Goal: Communication & Community: Share content

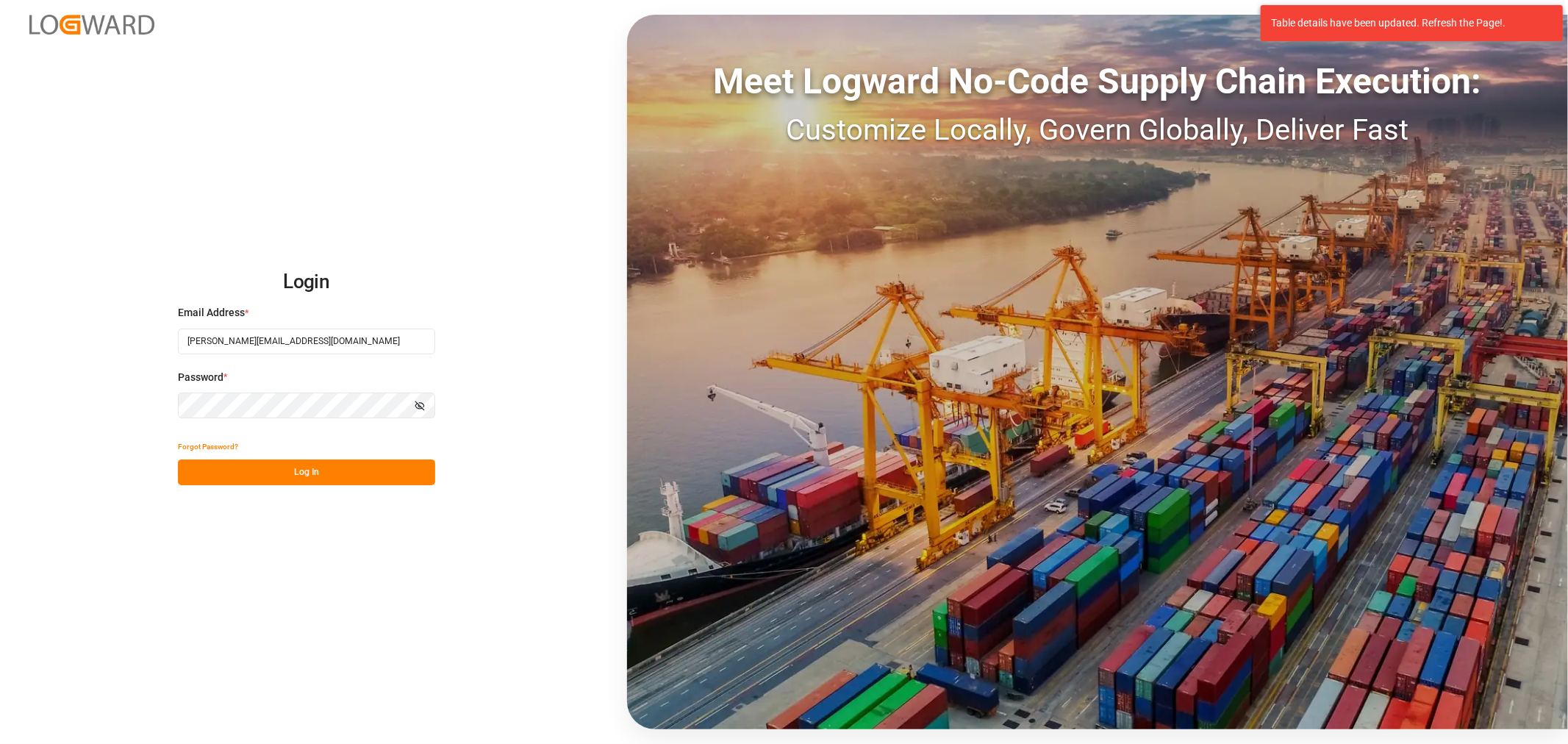
click at [356, 480] on button "Log In" at bounding box center [307, 472] width 257 height 26
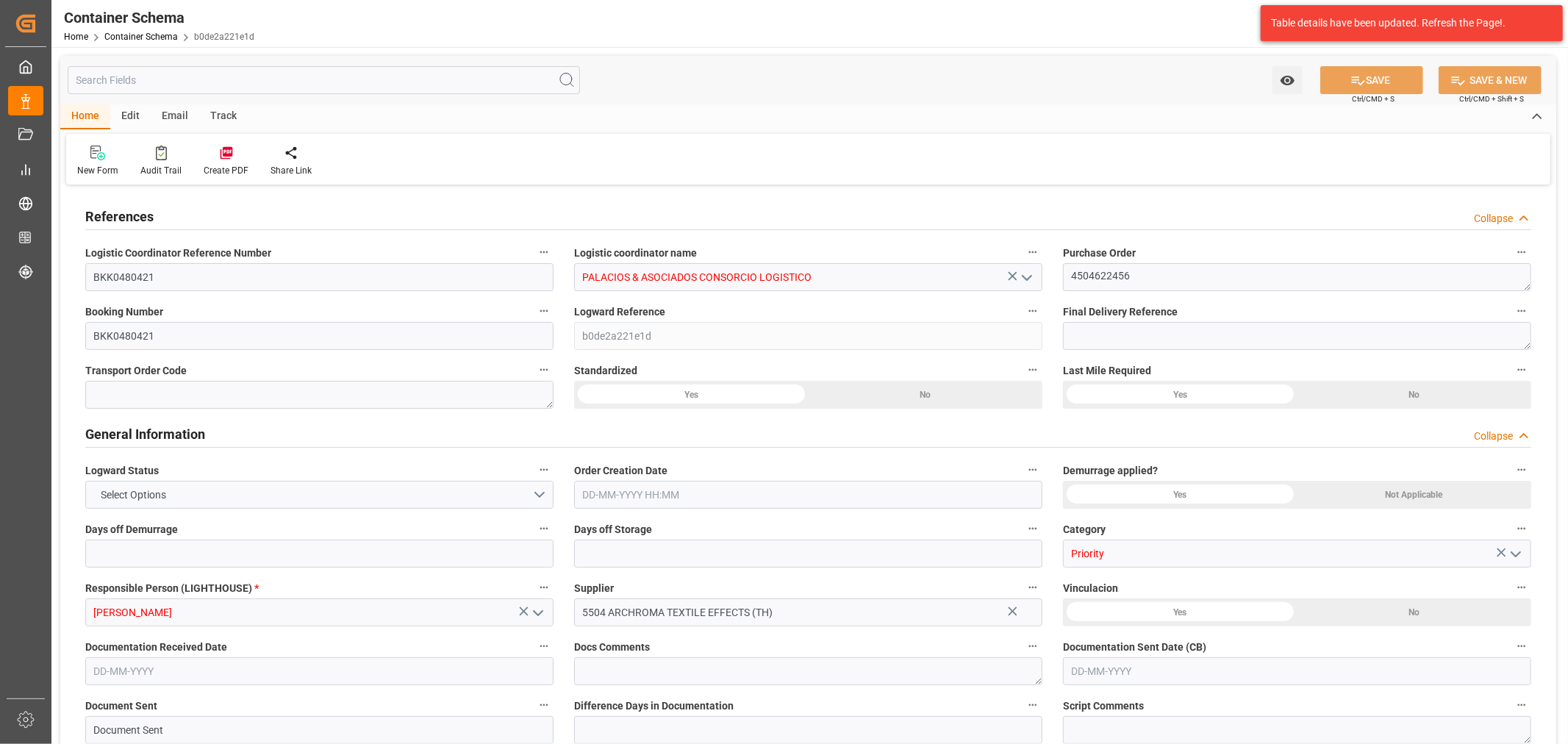
type input "0"
type input "8"
type input "247"
type input "6175"
type input "6594.9"
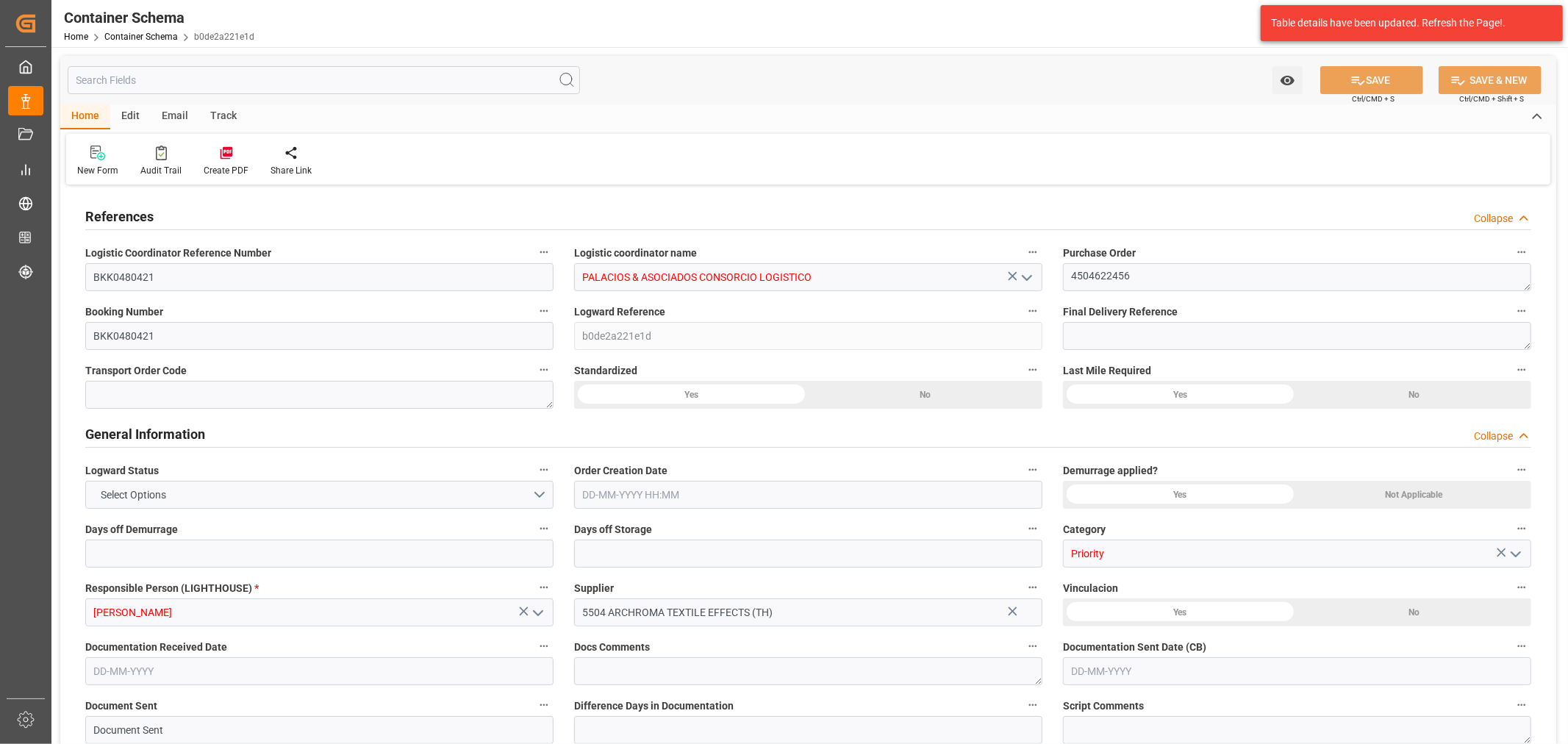
type input "MSC"
type input "Mediterranean Shipping Company"
type input "THLCH"
type input "PECLL"
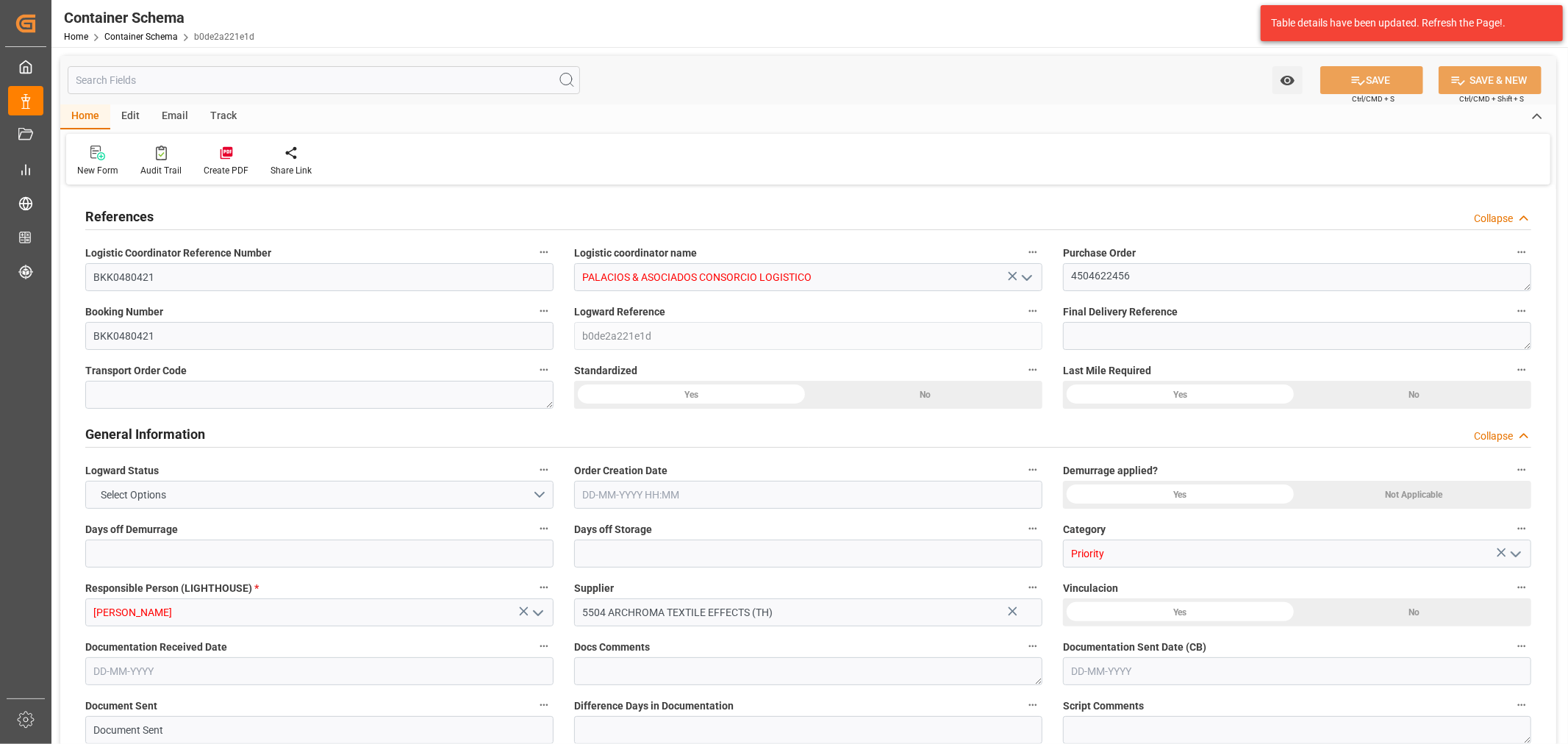
type input "PECLL"
type input "9253014"
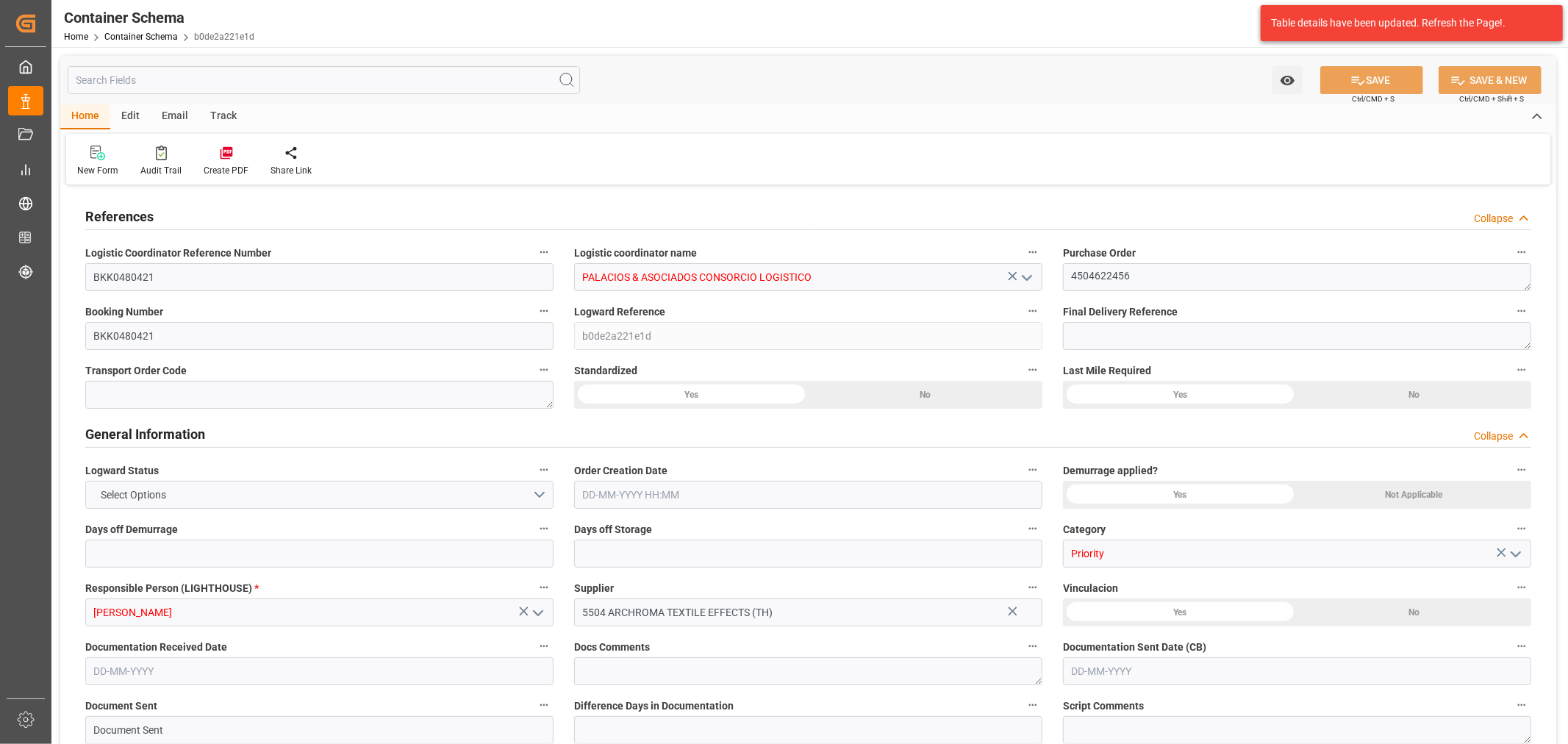
type input "0"
type input "04-08-2025 15:00"
type input "04-08-2025"
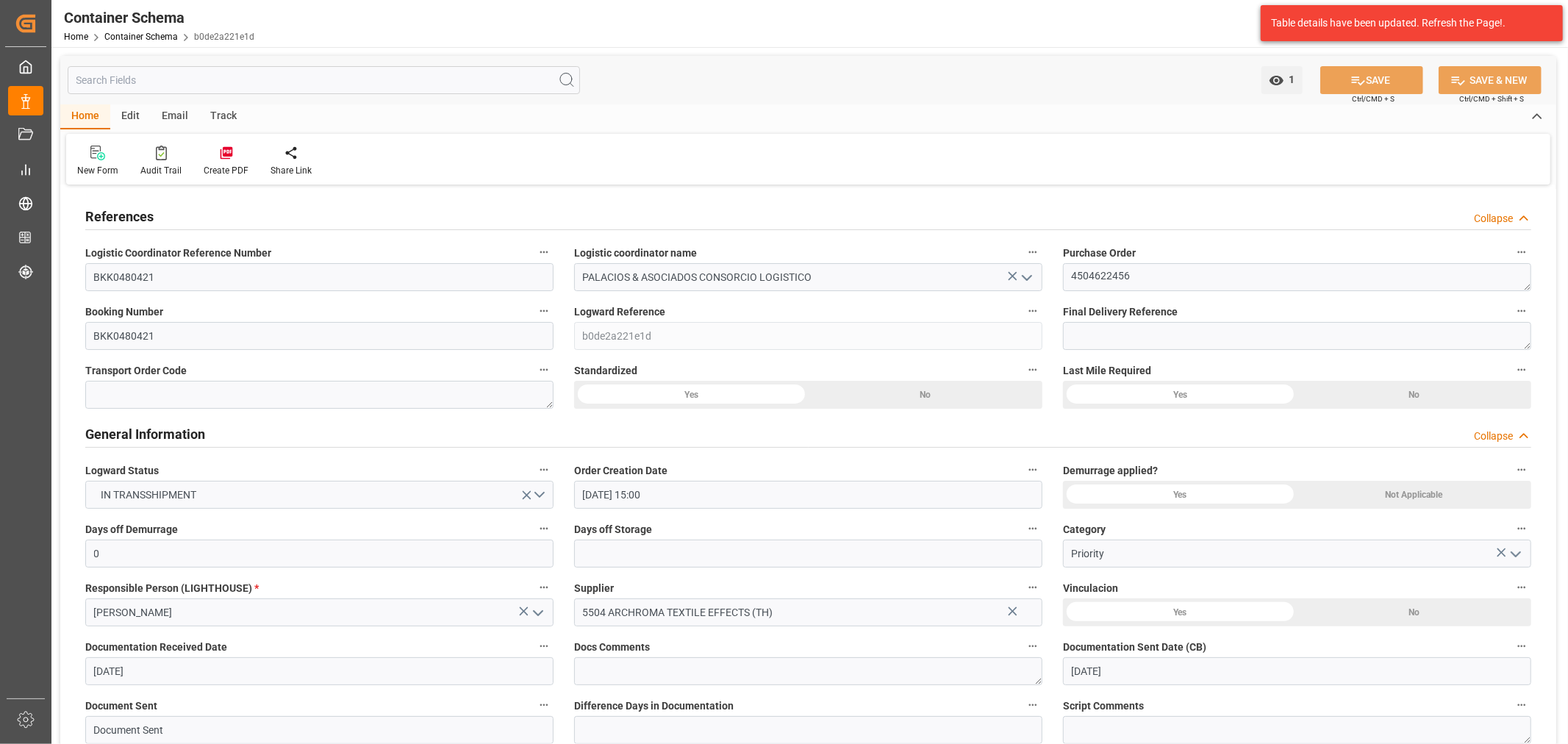
type input "01-10-2025"
type input "[DATE]"
type input "29-09-2025 13:27"
type input "04-08-2025 20:04"
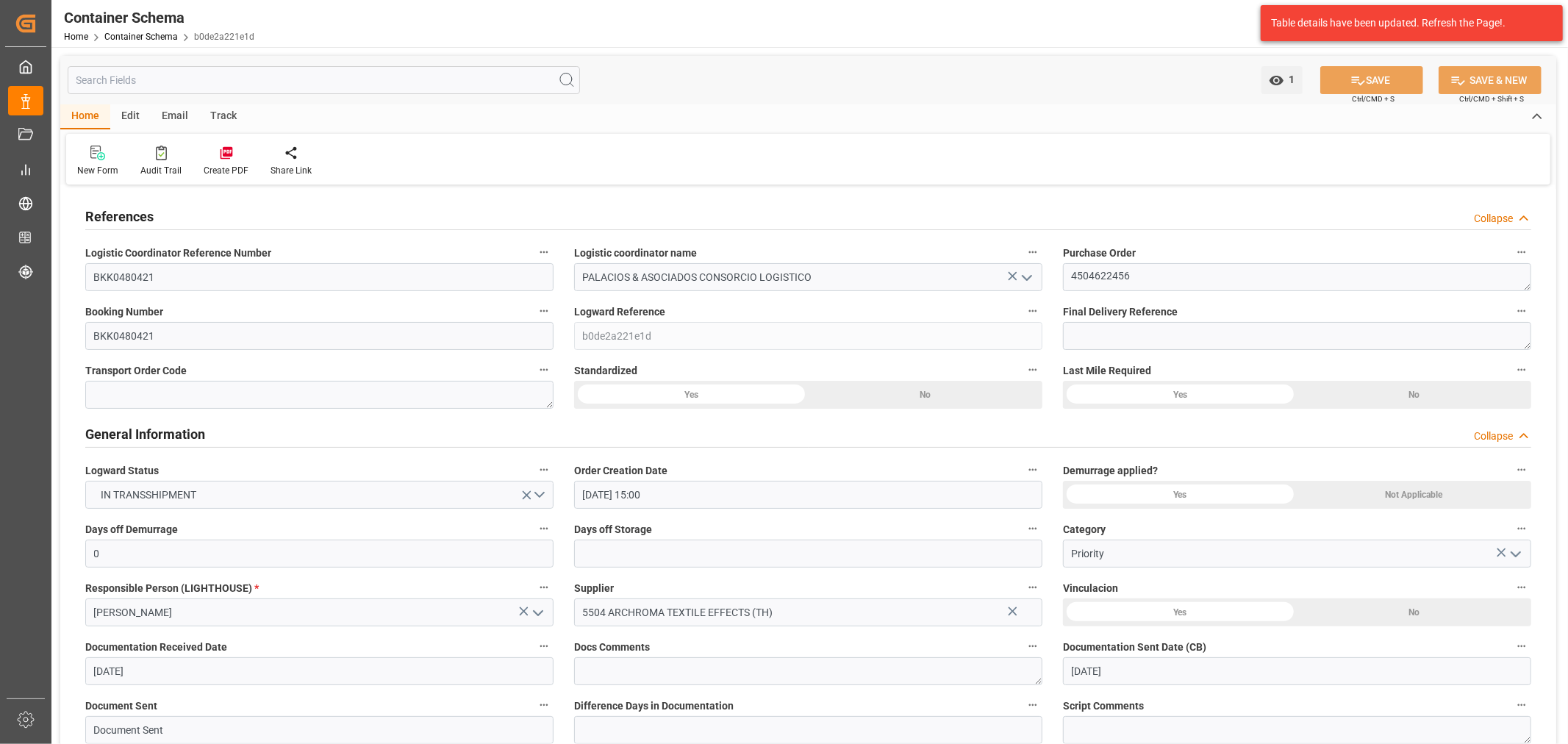
type input "[DATE]"
click at [129, 37] on link "Container Schema" at bounding box center [141, 36] width 73 height 10
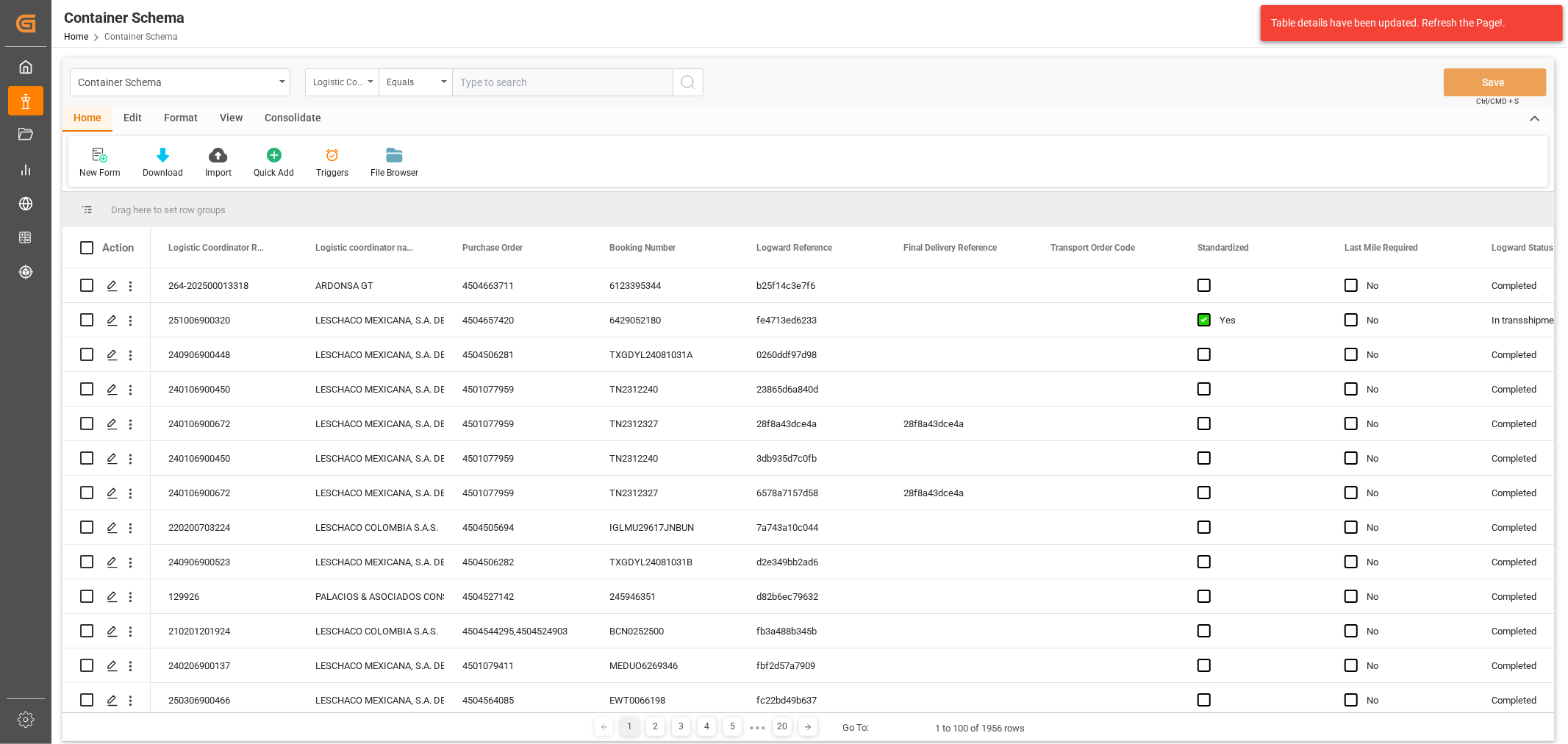
click at [318, 82] on div "Logistic Coordinator Reference Number" at bounding box center [338, 80] width 50 height 17
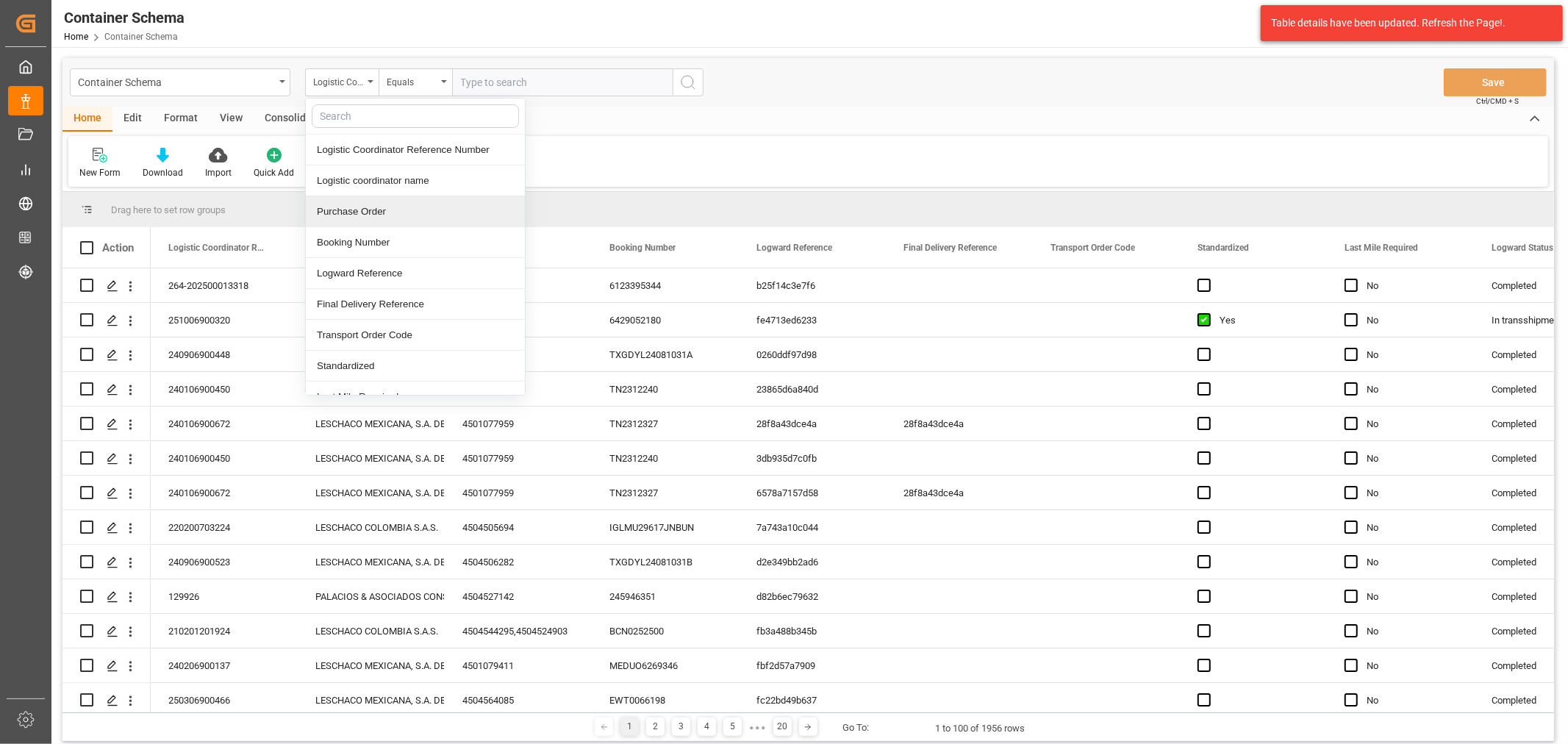
drag, startPoint x: 358, startPoint y: 222, endPoint x: 377, endPoint y: 184, distance: 42.5
click at [358, 222] on div "Purchase Order" at bounding box center [415, 211] width 219 height 30
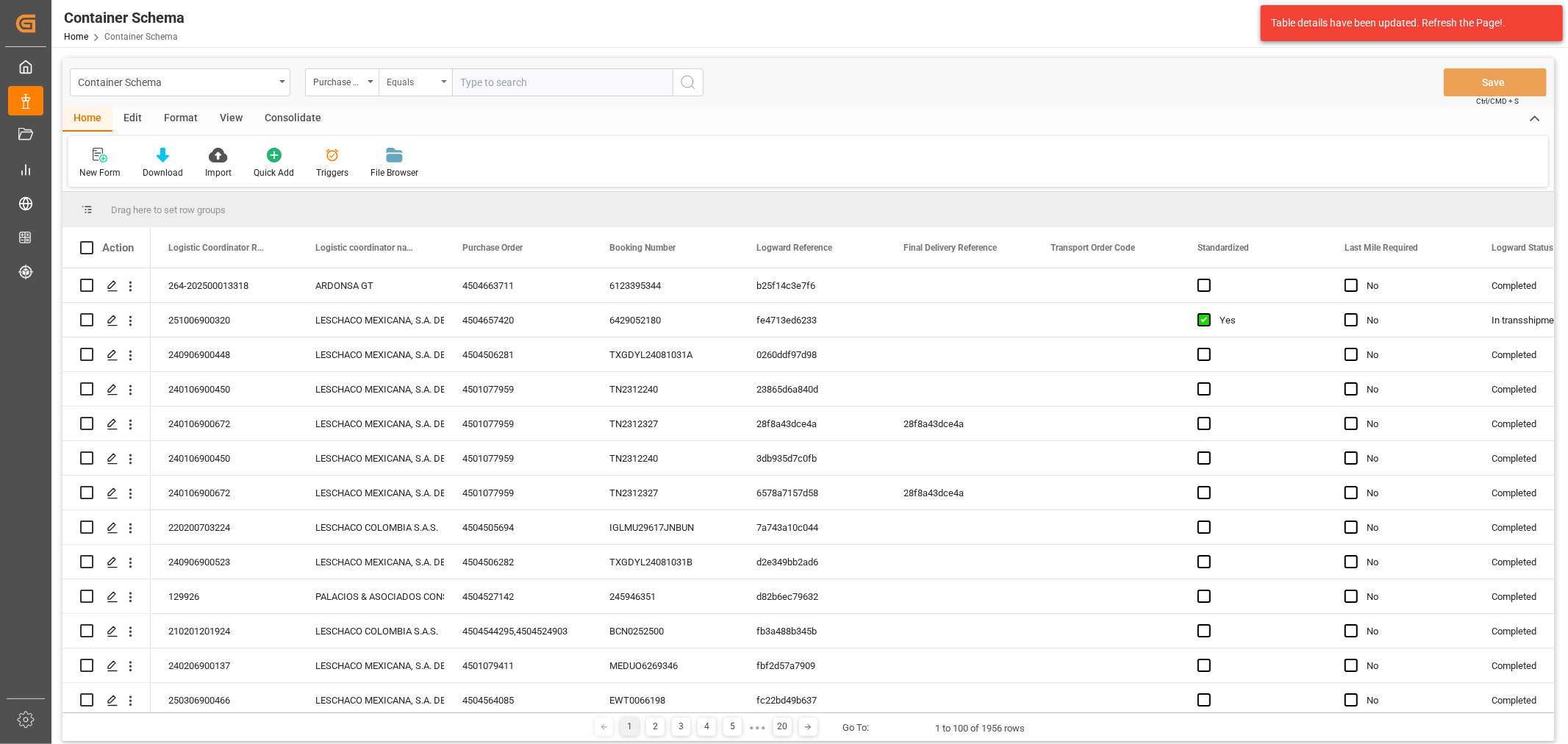
click at [399, 77] on div "Equals" at bounding box center [411, 80] width 50 height 17
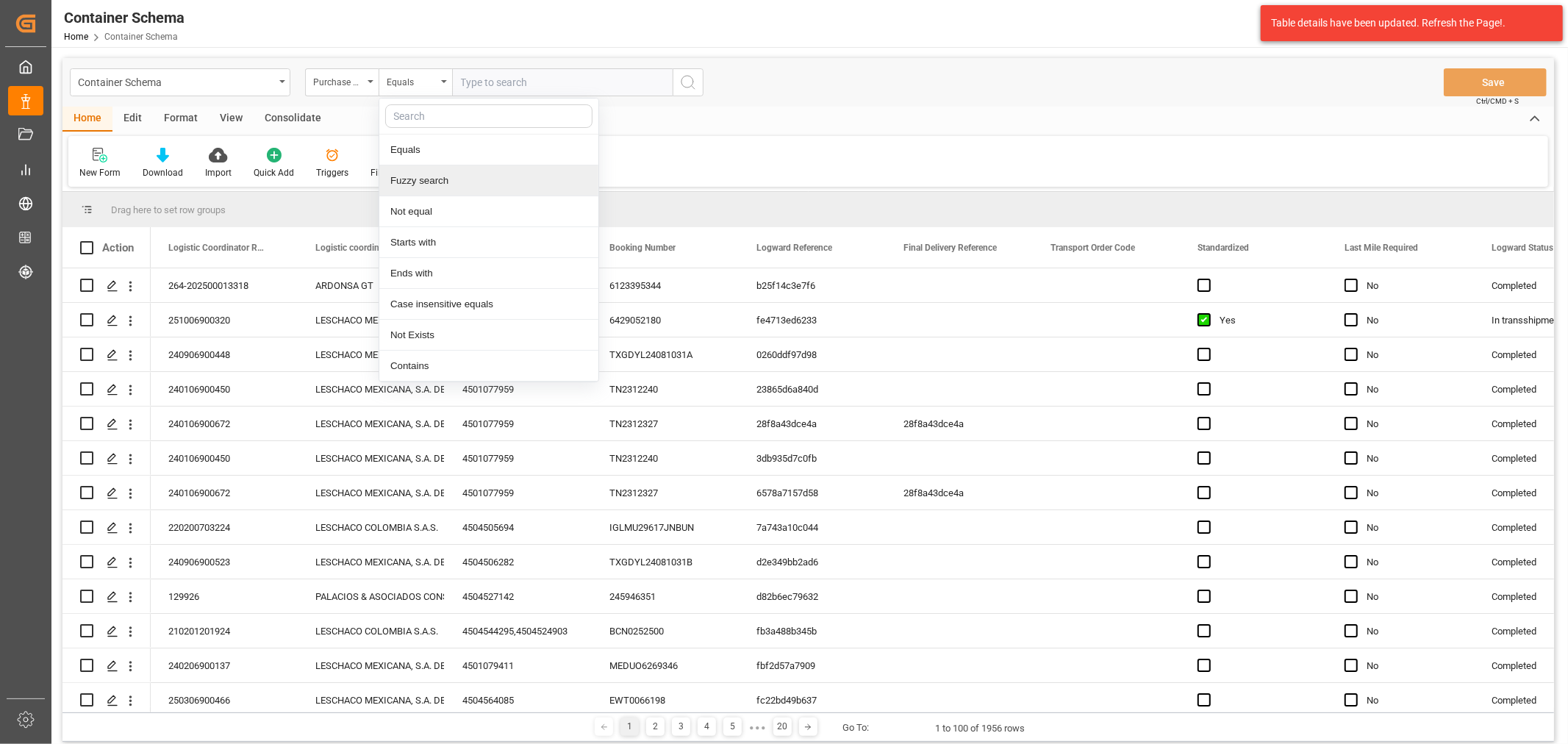
click at [467, 178] on div "Fuzzy search" at bounding box center [489, 180] width 219 height 30
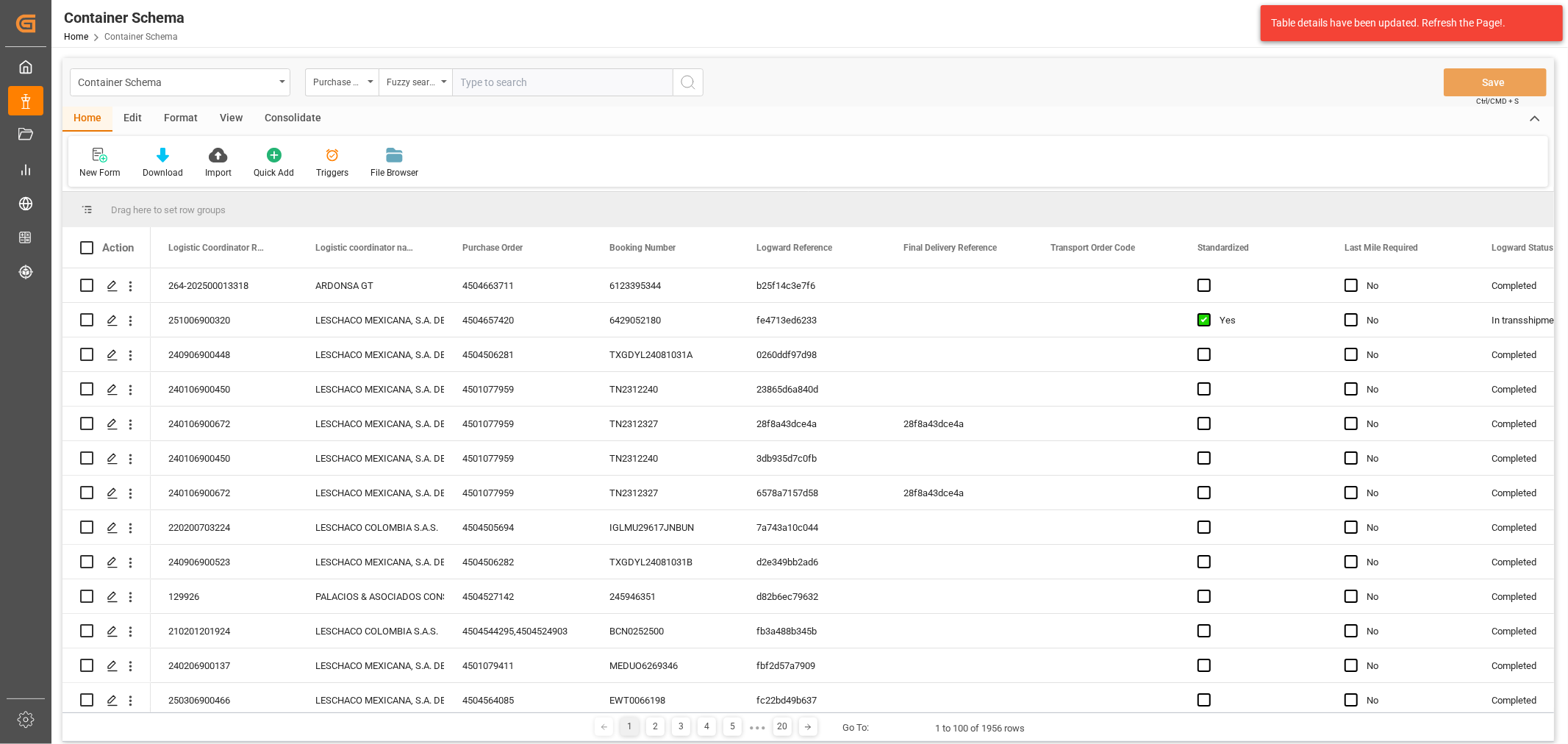
click at [555, 88] on input "text" at bounding box center [563, 82] width 221 height 28
paste input "4504670859"
type input "4504670859"
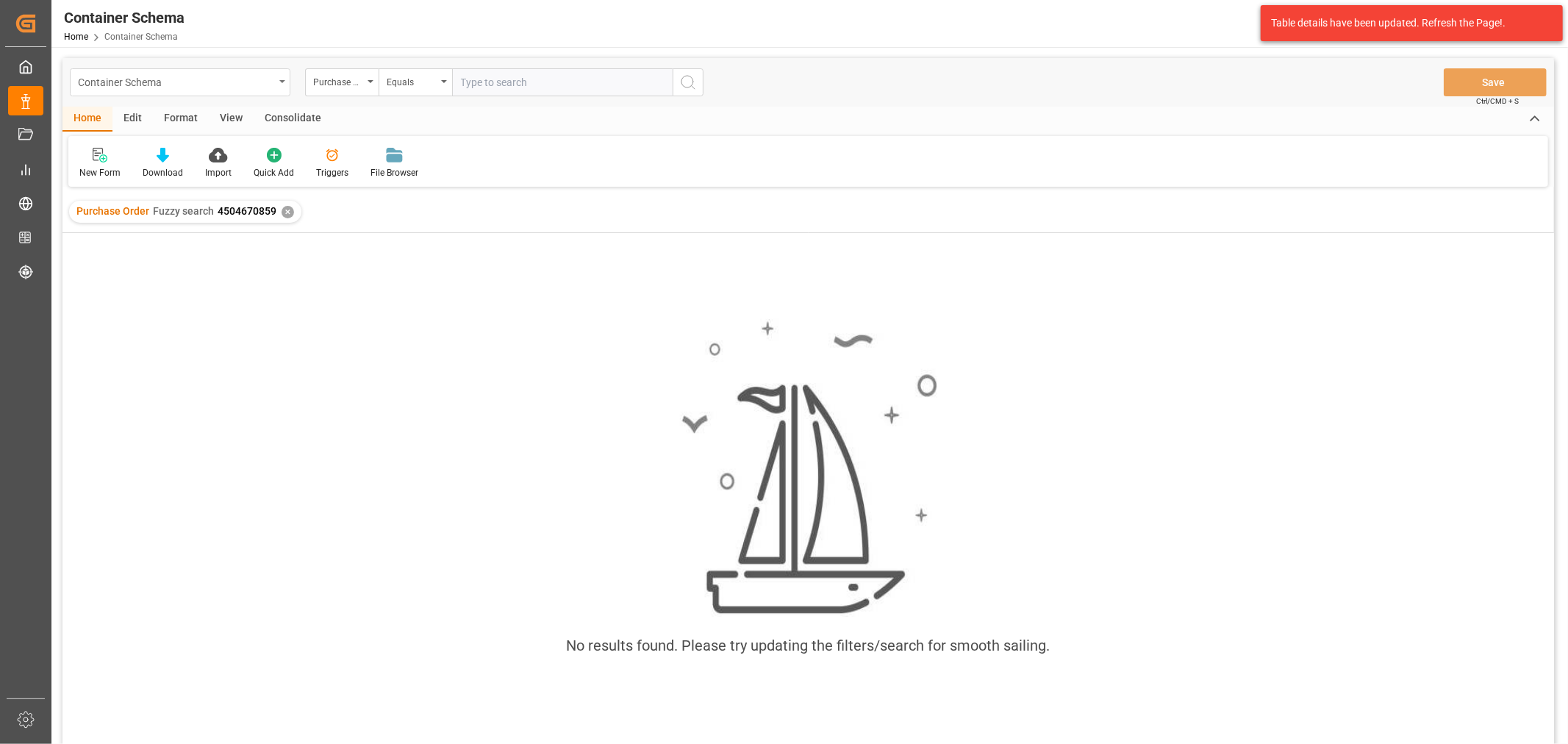
click at [176, 81] on div "Container Schema" at bounding box center [176, 81] width 196 height 18
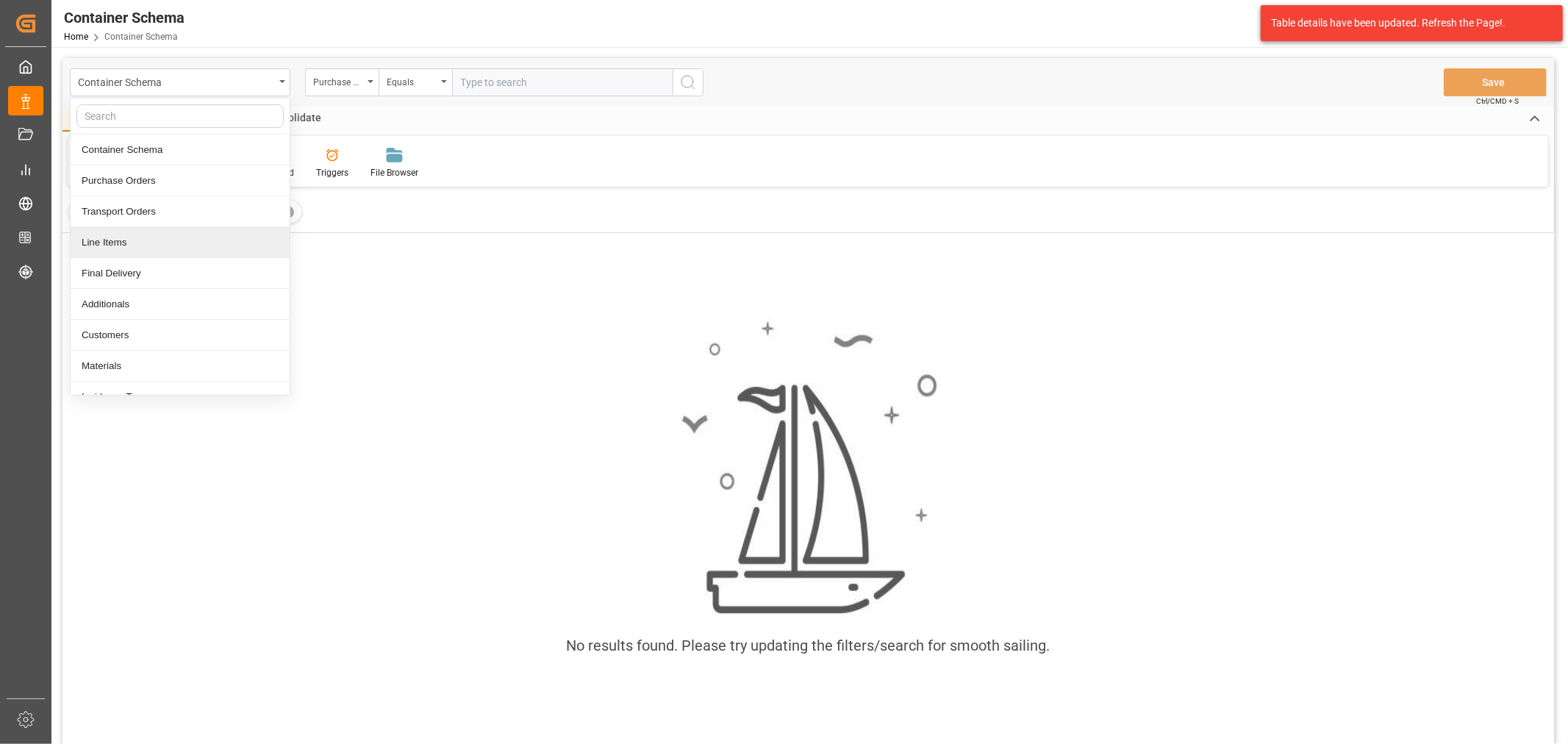
click at [133, 244] on div "Line Items" at bounding box center [180, 242] width 219 height 30
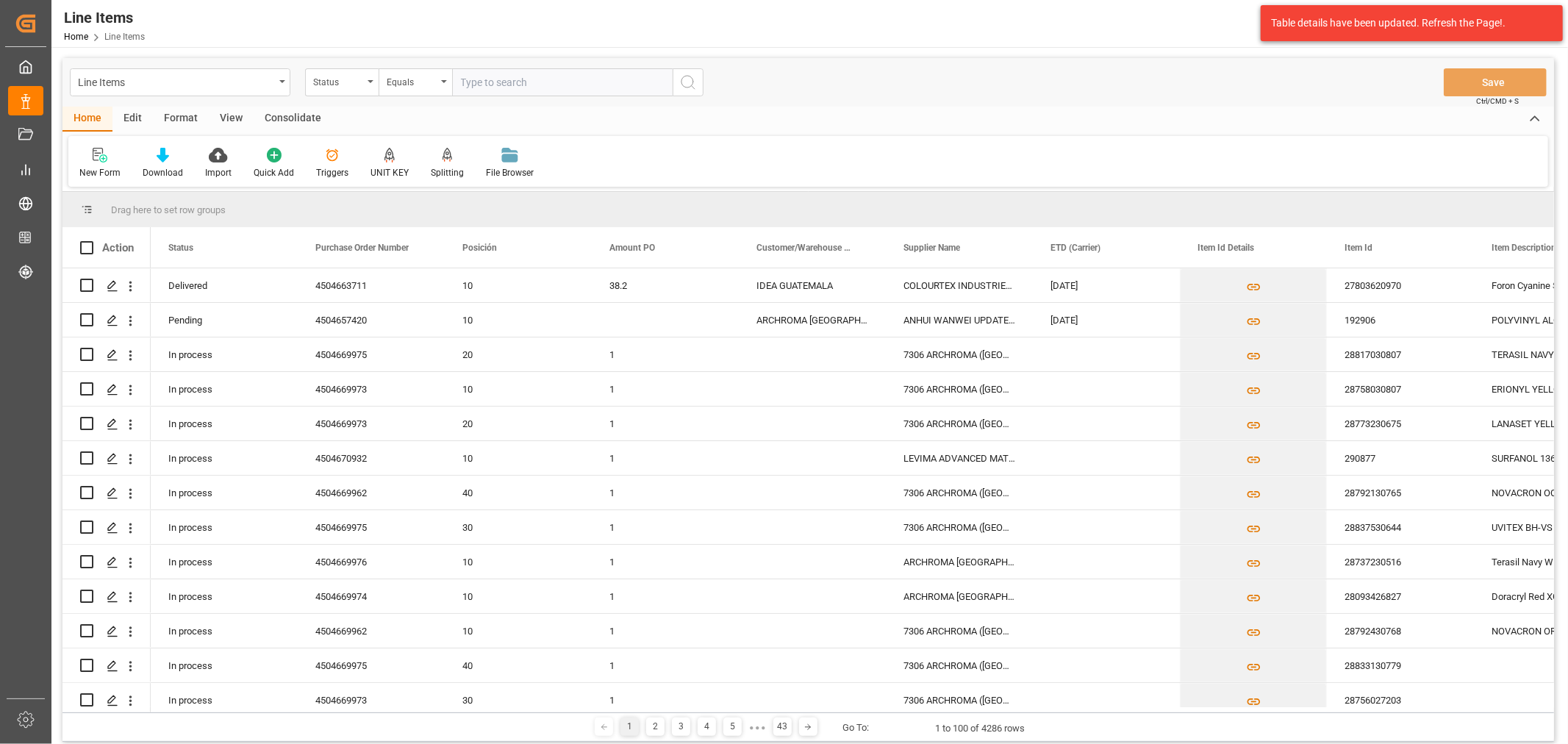
click at [212, 66] on div "Line Items Status Equals Save Ctrl/CMD + S" at bounding box center [808, 82] width 1491 height 49
click at [189, 93] on div "Line Items" at bounding box center [180, 82] width 221 height 28
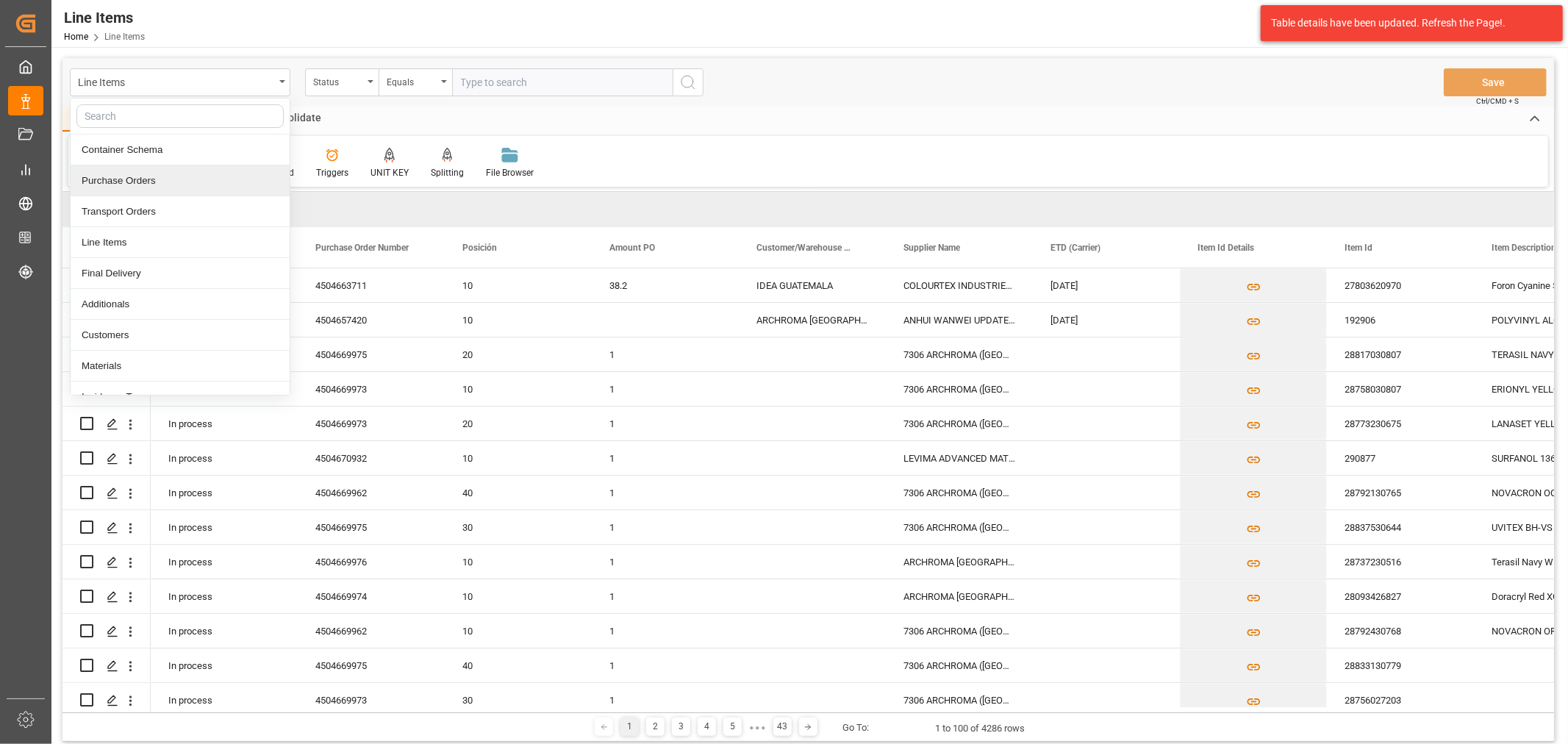
click at [165, 181] on div "Purchase Orders" at bounding box center [180, 180] width 219 height 30
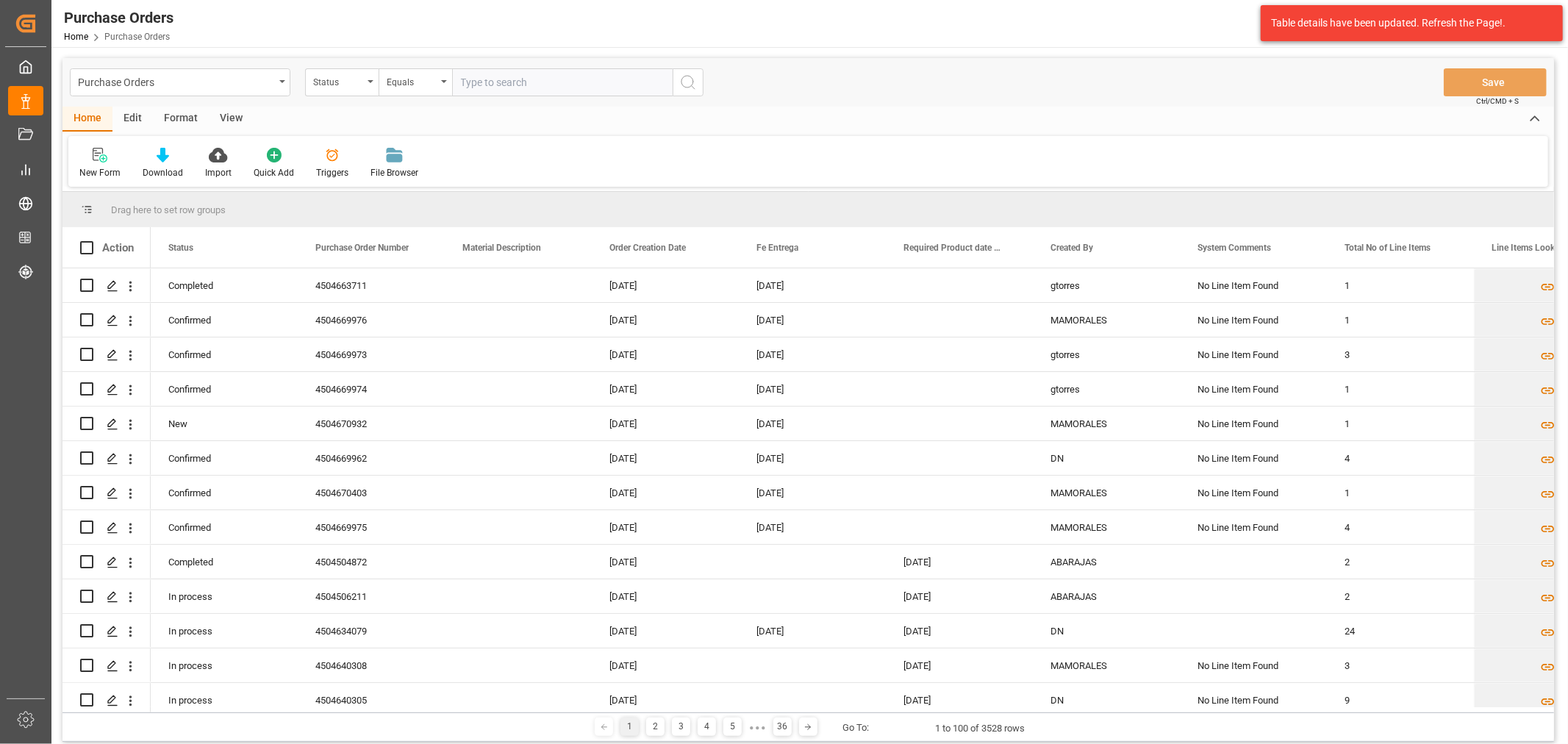
click at [358, 83] on div "Status" at bounding box center [338, 80] width 50 height 17
click at [399, 169] on div "Purchase Order Number" at bounding box center [415, 180] width 219 height 30
click at [410, 89] on div "Equals" at bounding box center [414, 82] width 73 height 28
click at [440, 178] on div "Fuzzy search" at bounding box center [489, 180] width 219 height 30
click at [480, 62] on div "Purchase Orders Purchase Order Number Fuzzy search Save Ctrl/CMD + S" at bounding box center [808, 82] width 1491 height 49
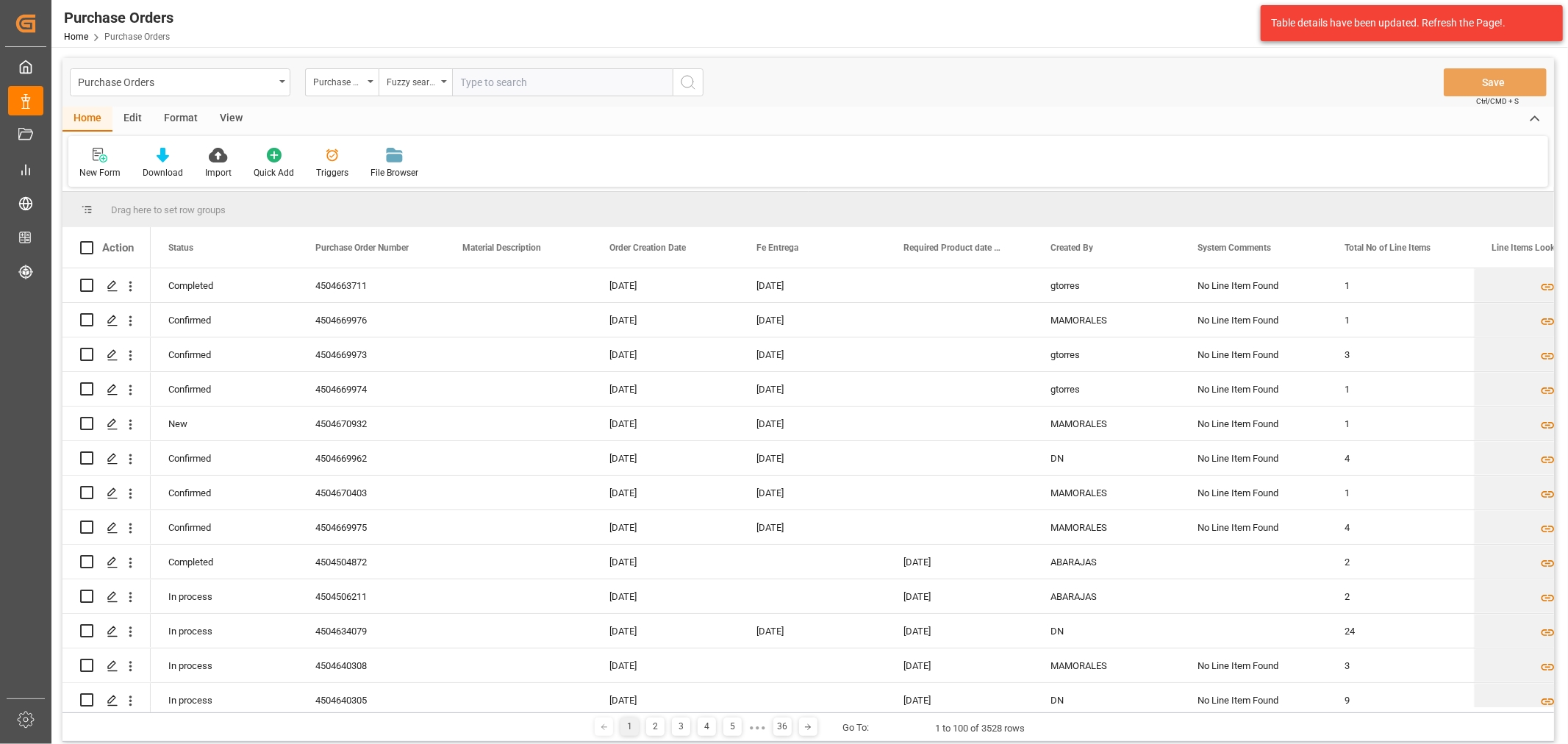
click at [480, 82] on input "text" at bounding box center [563, 82] width 221 height 28
paste input "4504670859"
type input "4504670859"
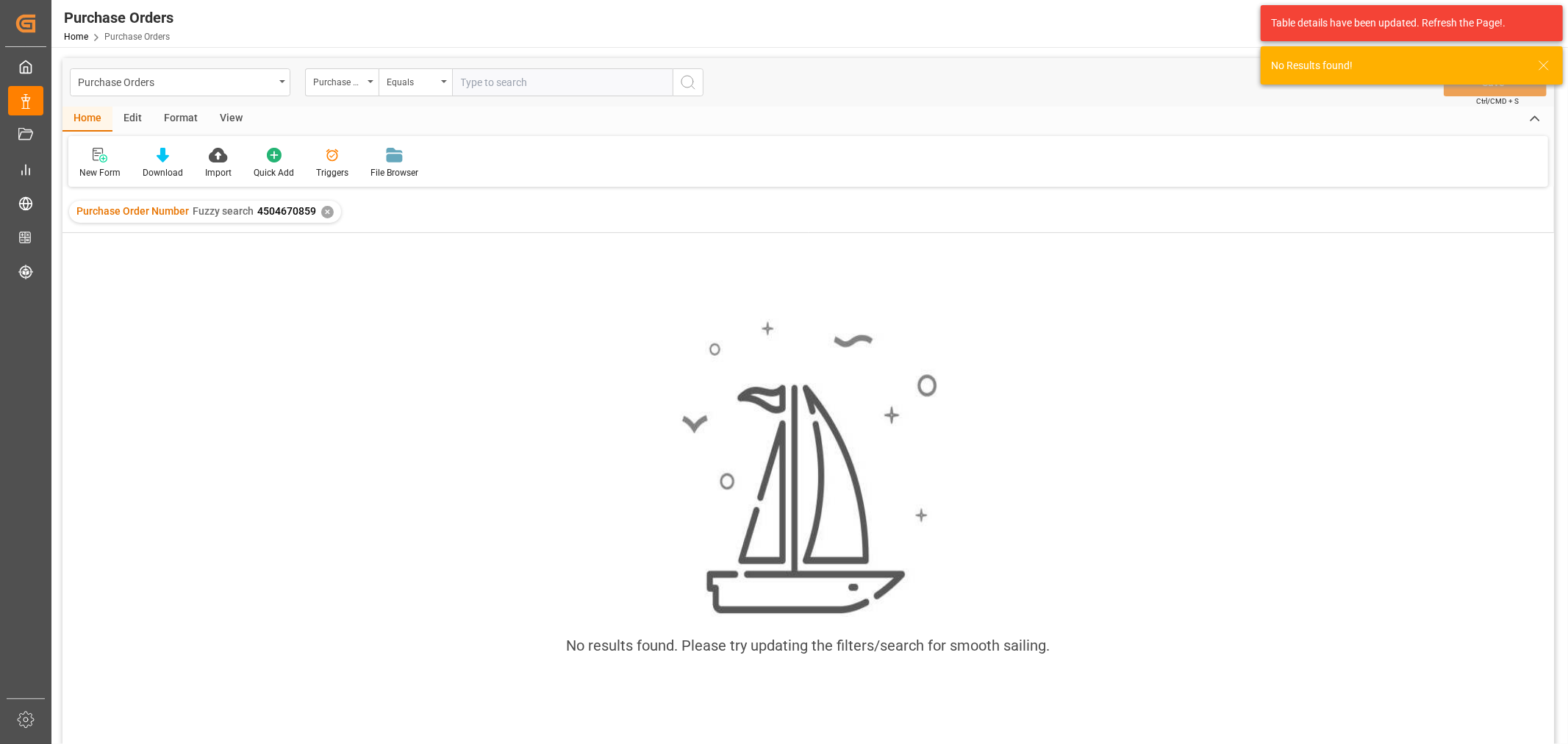
click at [536, 90] on input "text" at bounding box center [563, 82] width 221 height 28
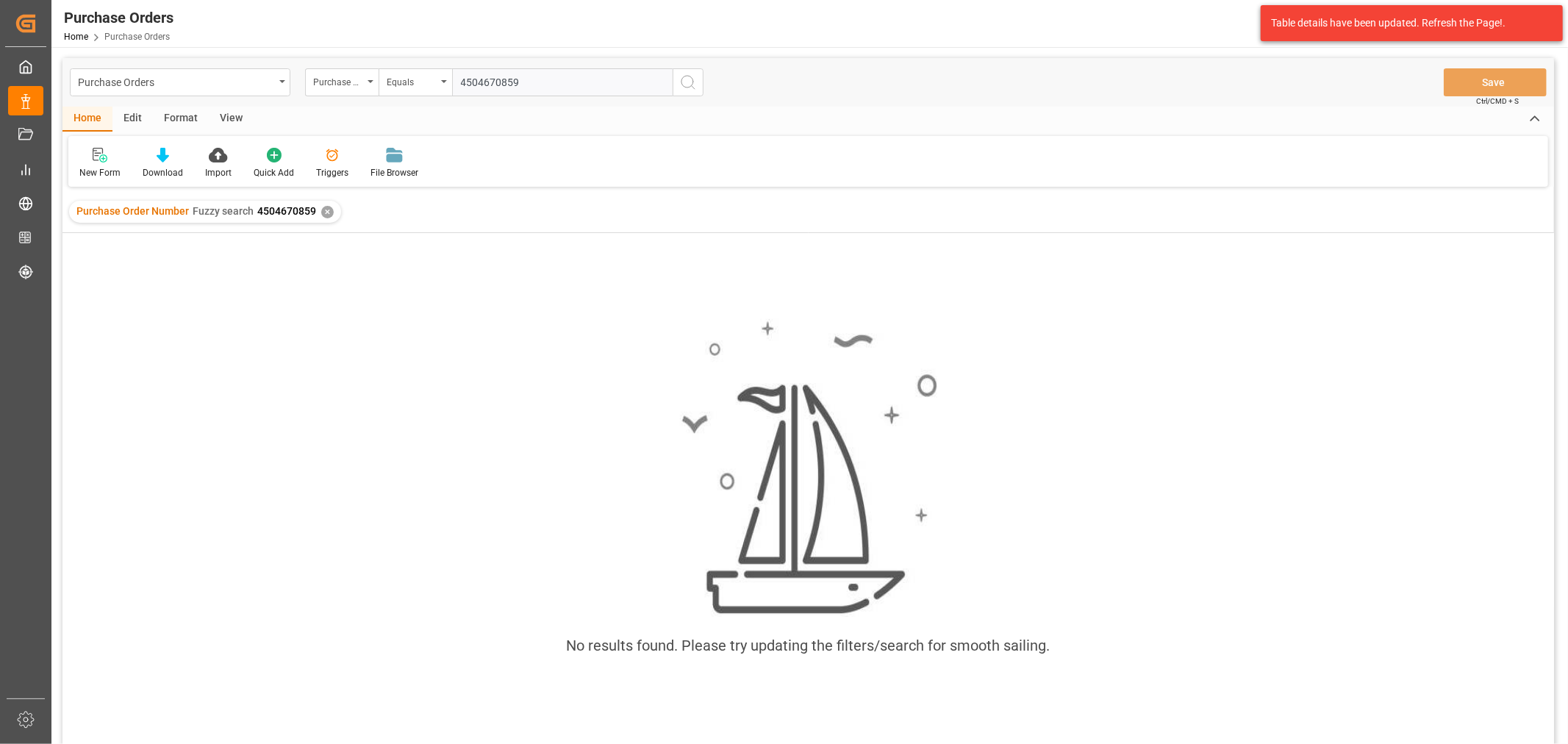
click at [457, 78] on input "4504670859" at bounding box center [563, 82] width 221 height 28
type input "4504670859"
click at [704, 81] on div "Purchase Orders Purchase Order Number Equals 4504670859 Save Ctrl/CMD + S" at bounding box center [808, 82] width 1491 height 49
click at [694, 85] on icon "search button" at bounding box center [687, 82] width 17 height 17
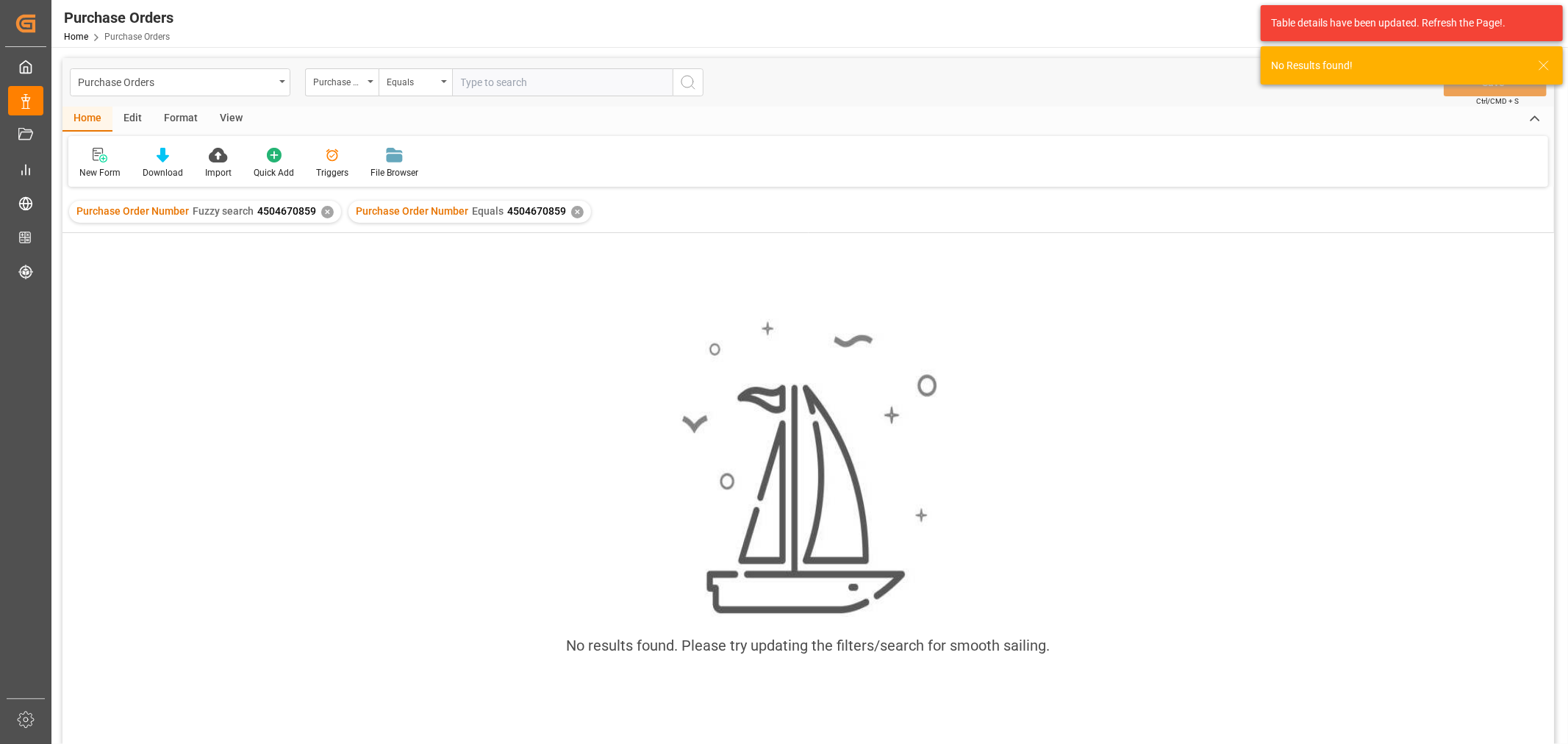
click at [328, 213] on div "✕" at bounding box center [327, 212] width 12 height 12
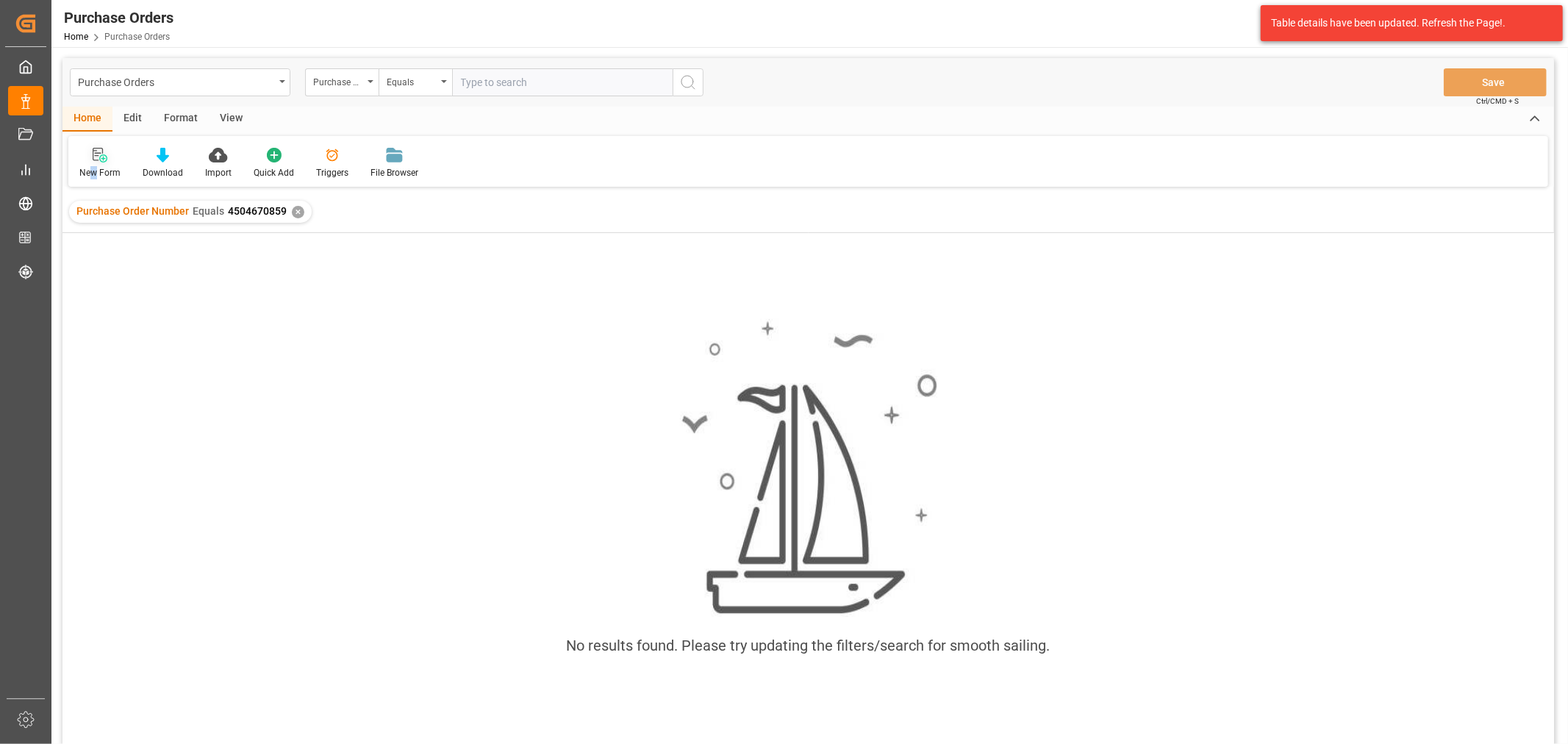
click at [94, 166] on div "New Form" at bounding box center [100, 173] width 41 height 13
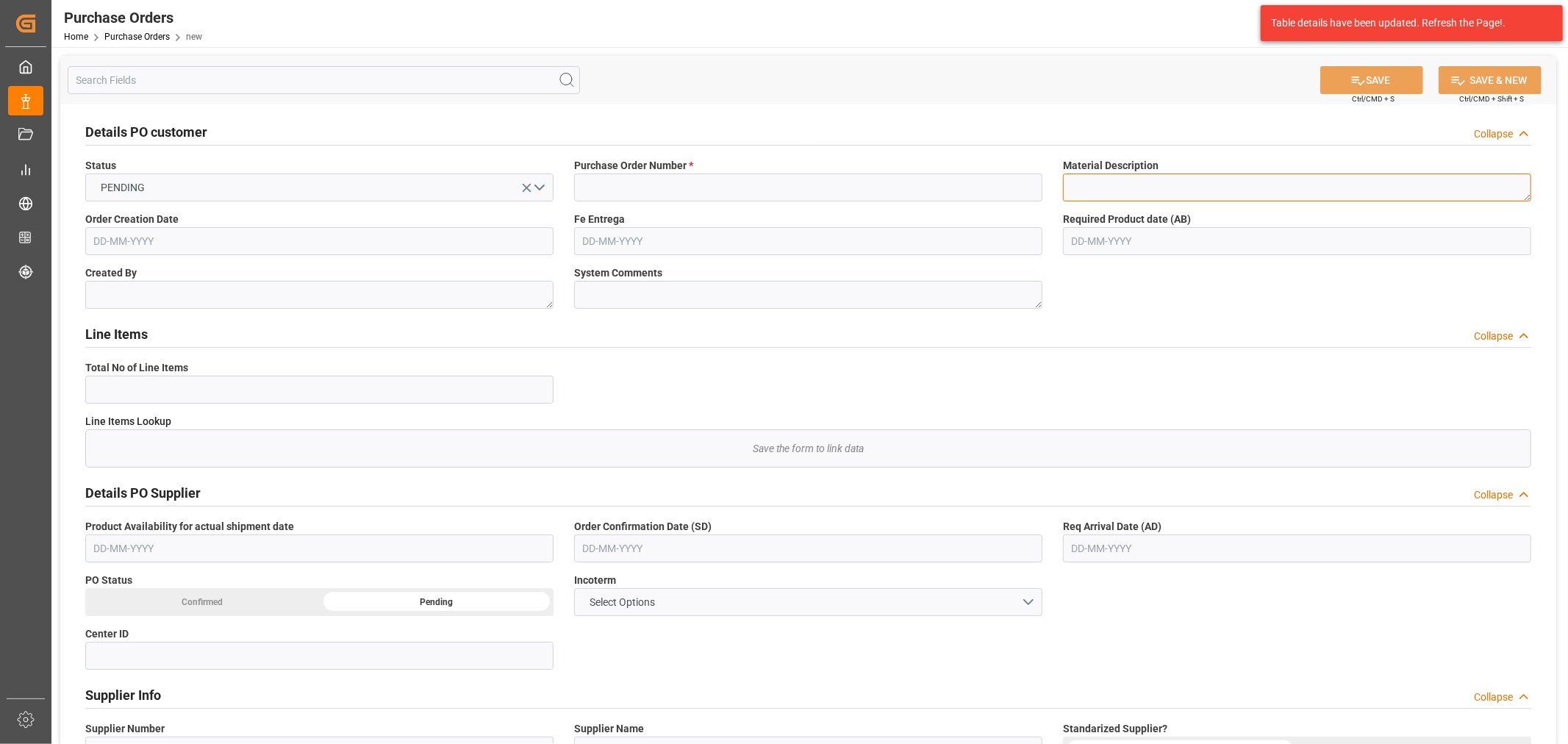
click at [1169, 182] on textarea at bounding box center [1297, 188] width 468 height 28
click at [666, 182] on input at bounding box center [808, 188] width 468 height 28
paste input "4504670859"
type input "4504670859"
click at [196, 307] on textarea at bounding box center [319, 295] width 468 height 28
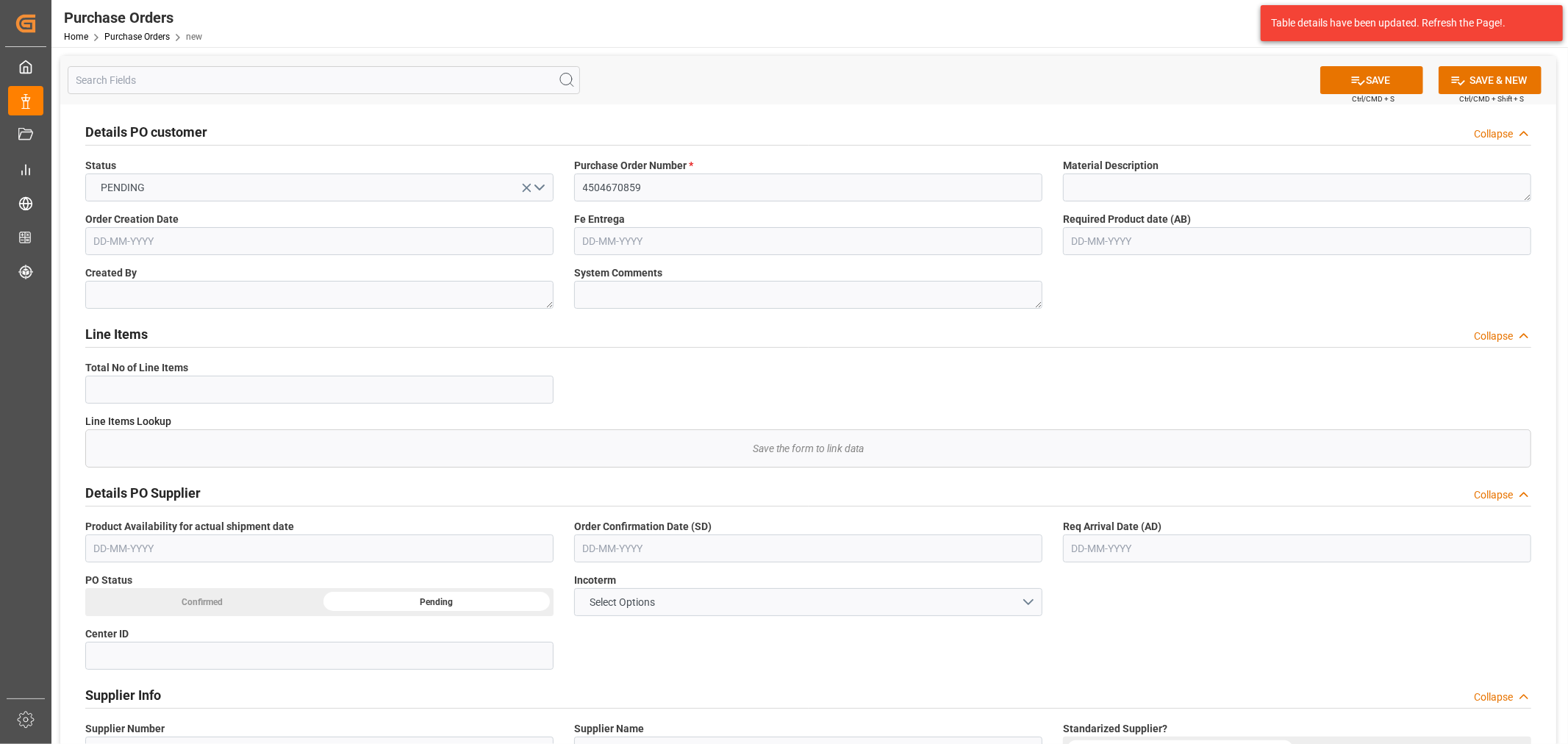
click at [644, 554] on input "text" at bounding box center [808, 549] width 468 height 28
click at [603, 506] on div "29 30 1 2 3 4 5" at bounding box center [680, 502] width 201 height 29
click at [761, 472] on span "28" at bounding box center [765, 473] width 10 height 10
type input "[DATE]"
click at [1136, 539] on input "text" at bounding box center [1297, 549] width 468 height 28
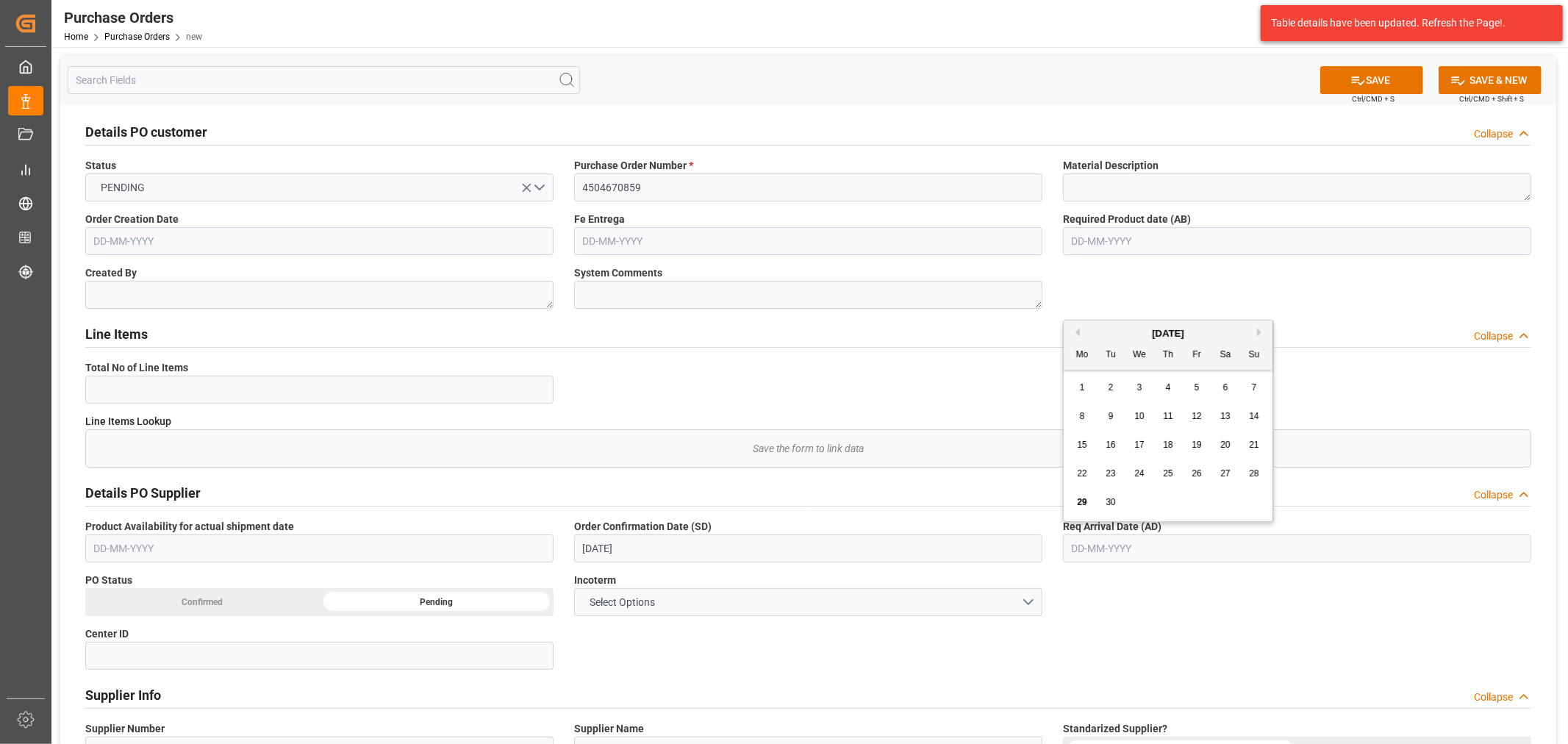
click at [1069, 491] on div "29 30 1 2 3 4 5" at bounding box center [1168, 502] width 201 height 29
click at [1255, 474] on span "28" at bounding box center [1254, 473] width 10 height 10
type input "[DATE]"
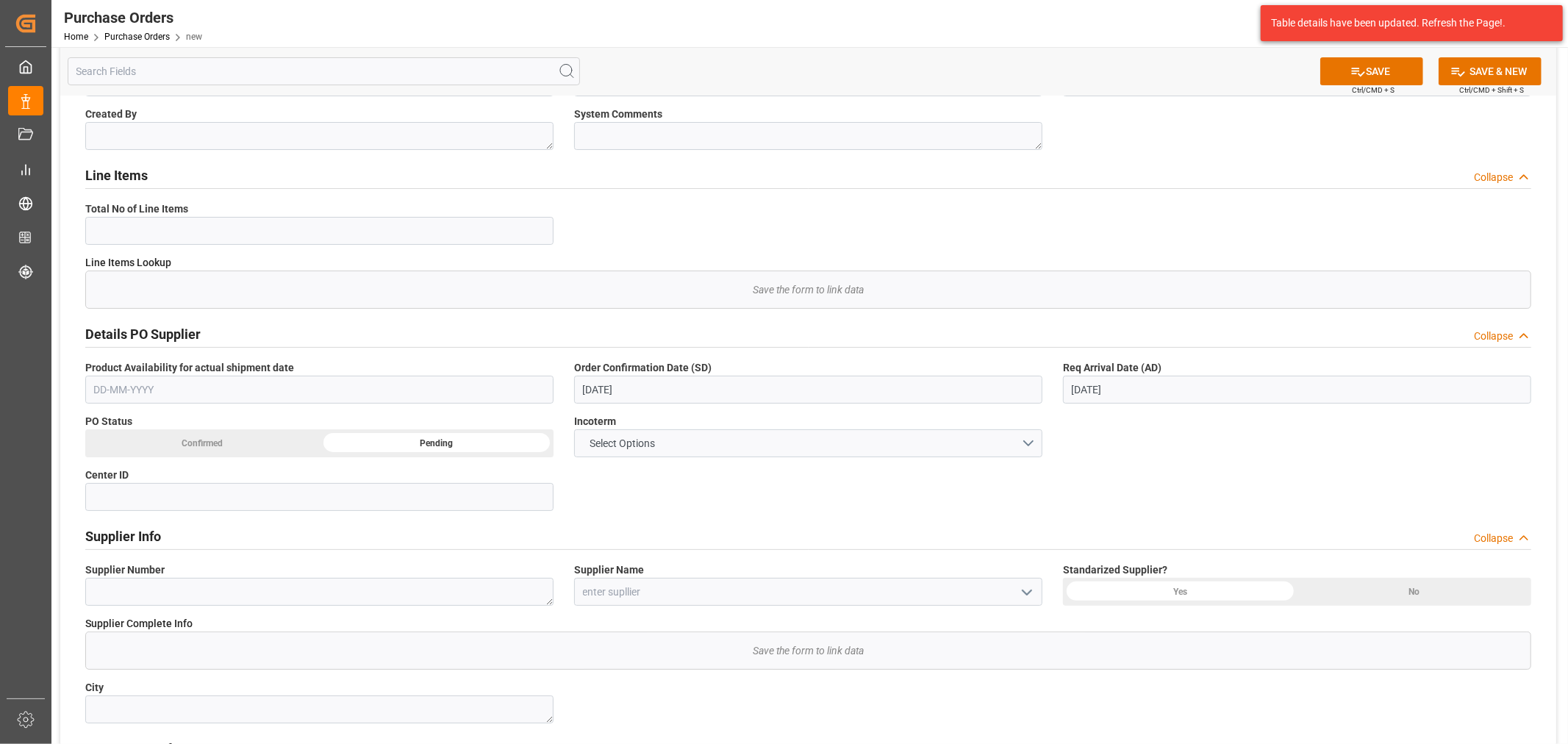
scroll to position [245, 0]
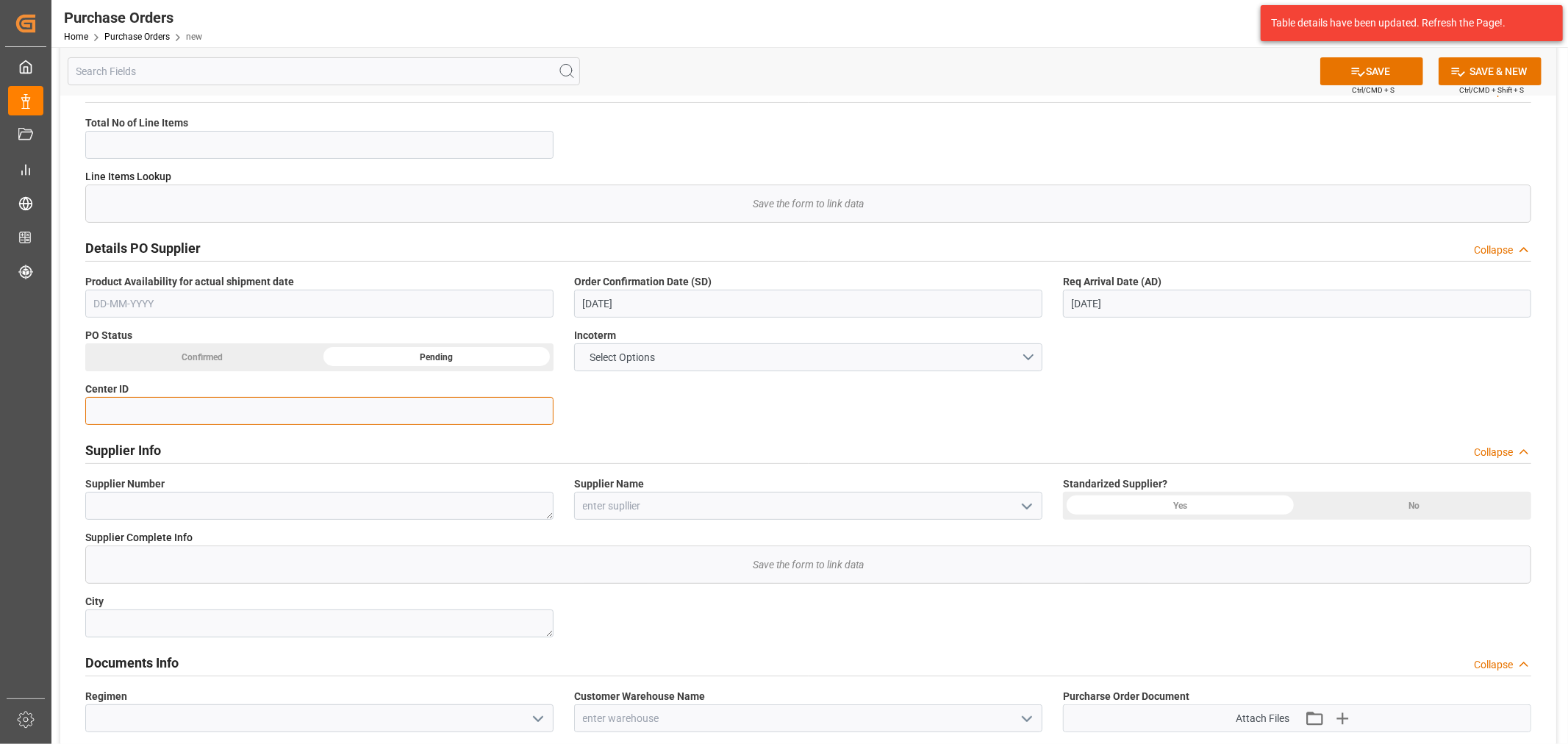
click at [288, 409] on input at bounding box center [319, 411] width 468 height 28
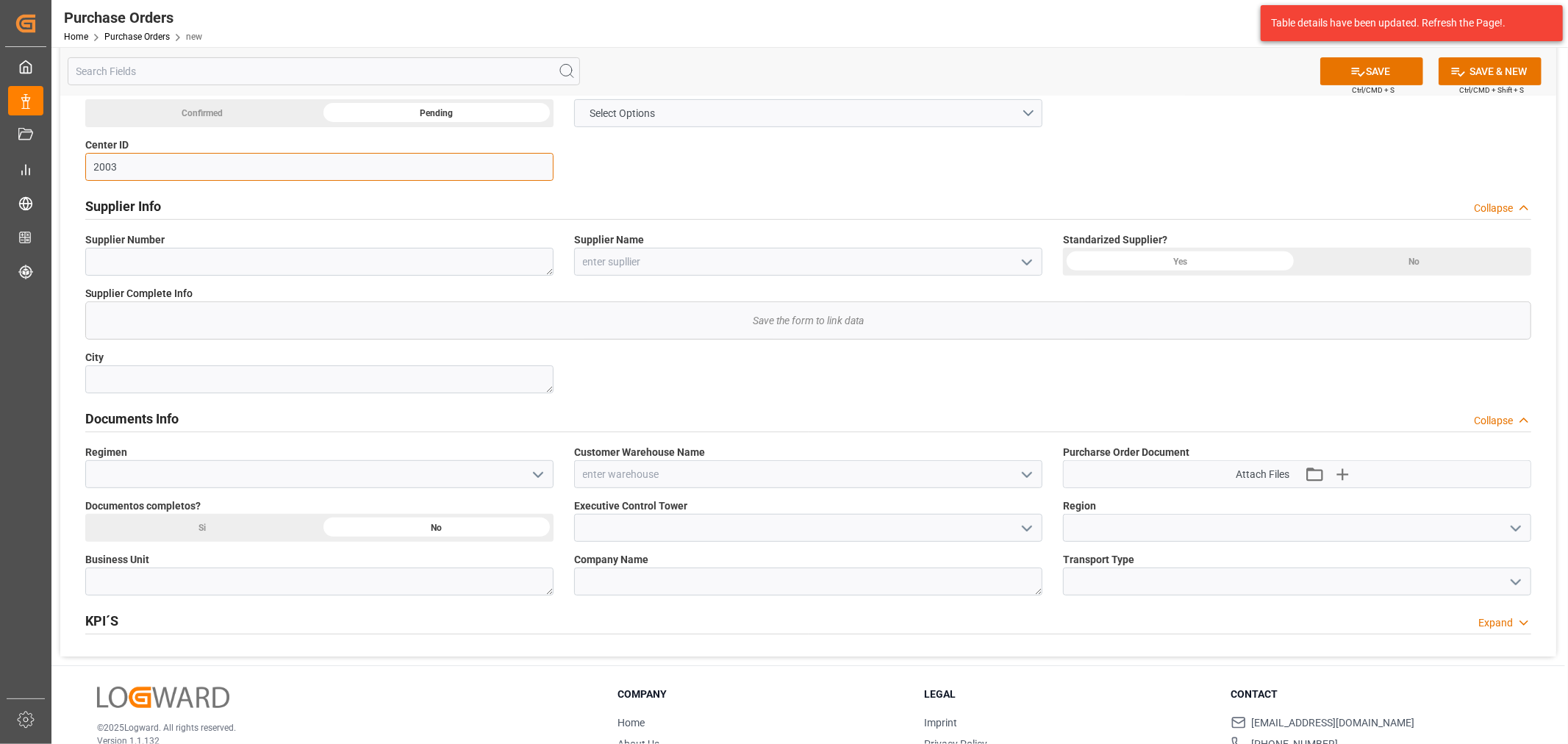
scroll to position [489, 0]
type input "2003"
click at [522, 476] on input at bounding box center [319, 474] width 468 height 28
click at [545, 480] on icon "open menu" at bounding box center [537, 474] width 17 height 17
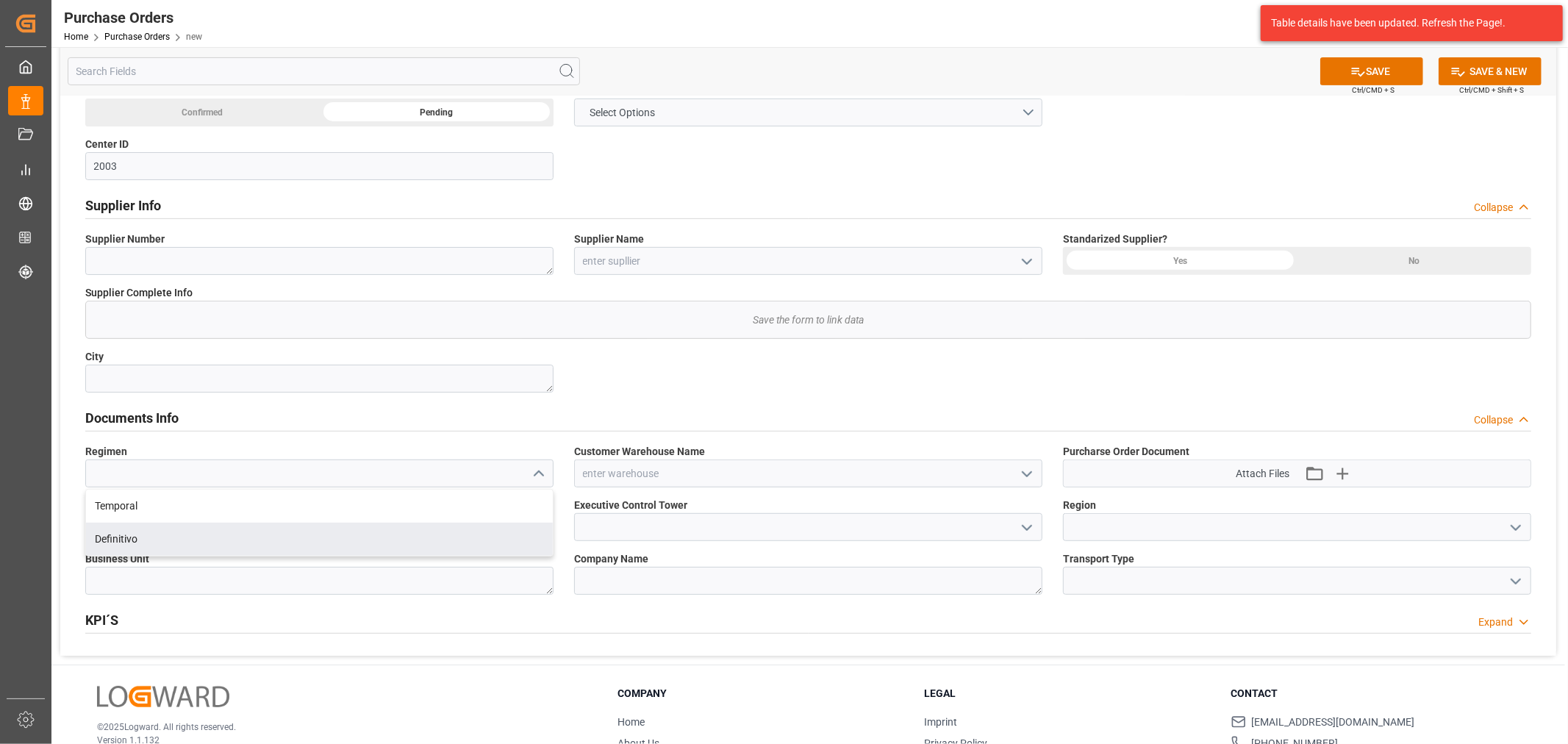
drag, startPoint x: 170, startPoint y: 544, endPoint x: 193, endPoint y: 536, distance: 24.4
click at [171, 544] on div "Definitivo" at bounding box center [319, 539] width 467 height 33
type input "Definitivo"
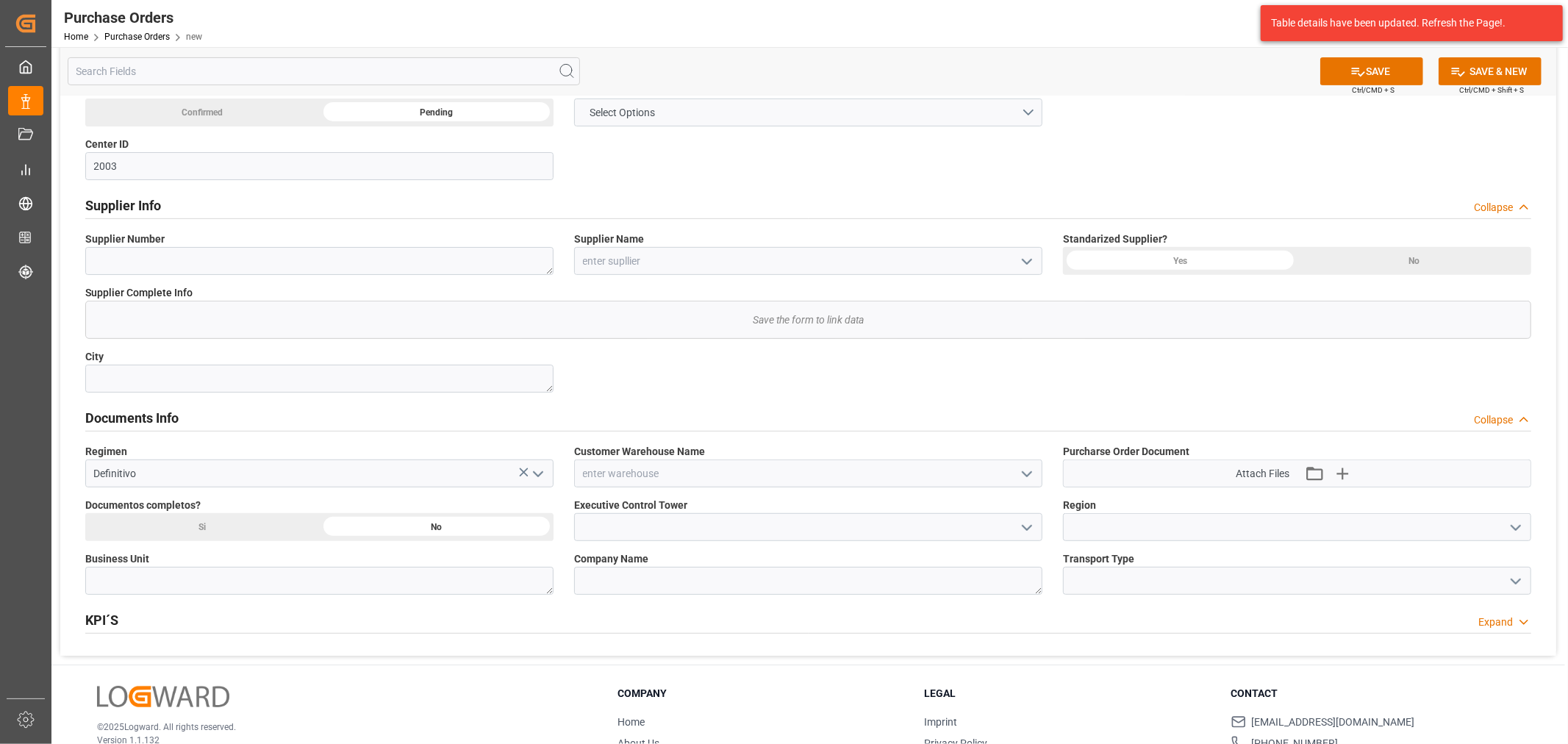
click at [294, 526] on div "Si" at bounding box center [202, 527] width 235 height 28
click at [249, 581] on textarea at bounding box center [319, 581] width 468 height 28
type textarea "t"
type textarea "TEXTIL"
click at [1030, 476] on icon "open menu" at bounding box center [1027, 474] width 17 height 17
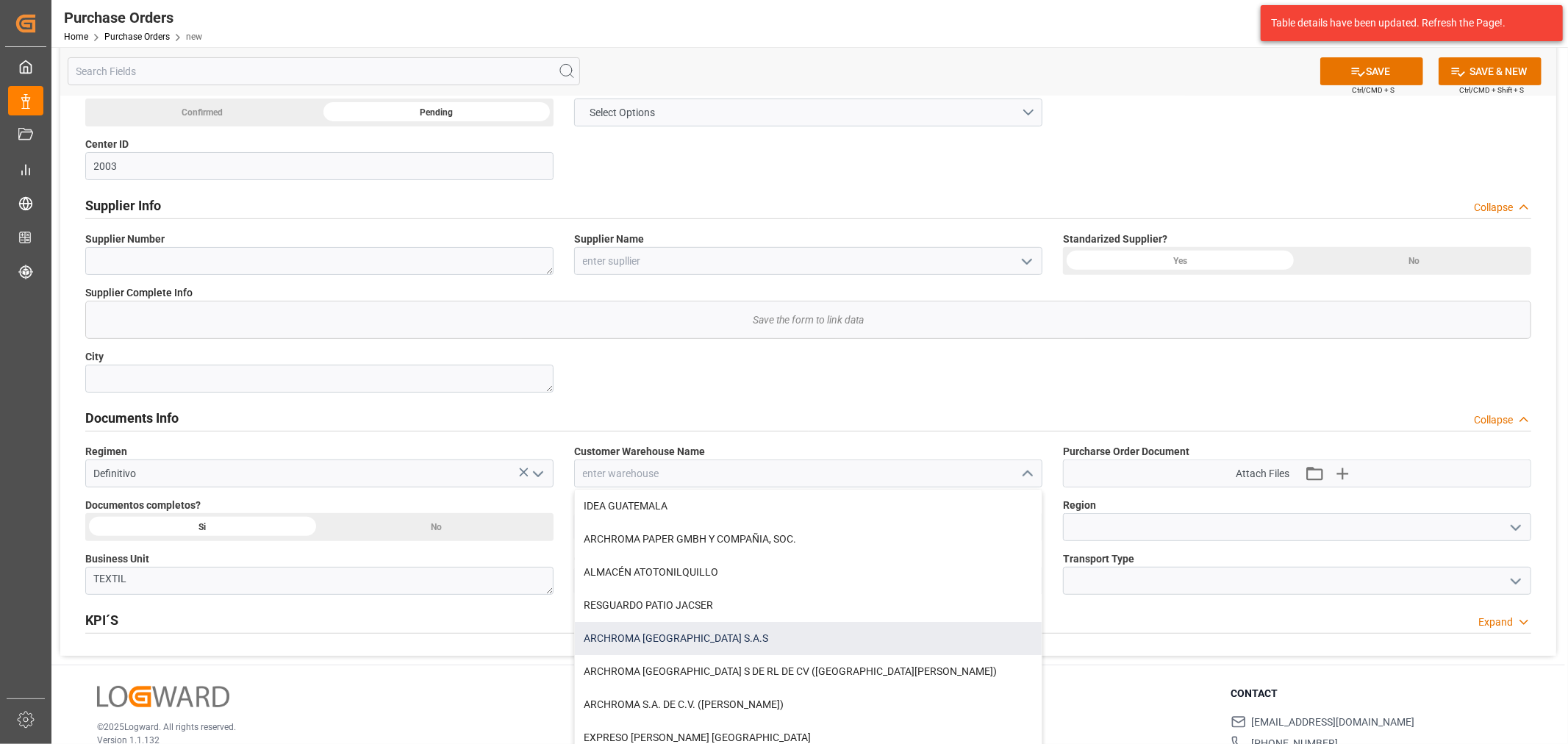
click at [684, 635] on div "ARCHROMA COLOMBIA S.A.S" at bounding box center [808, 639] width 467 height 33
type input "ARCHROMA COLOMBIA S.A.S"
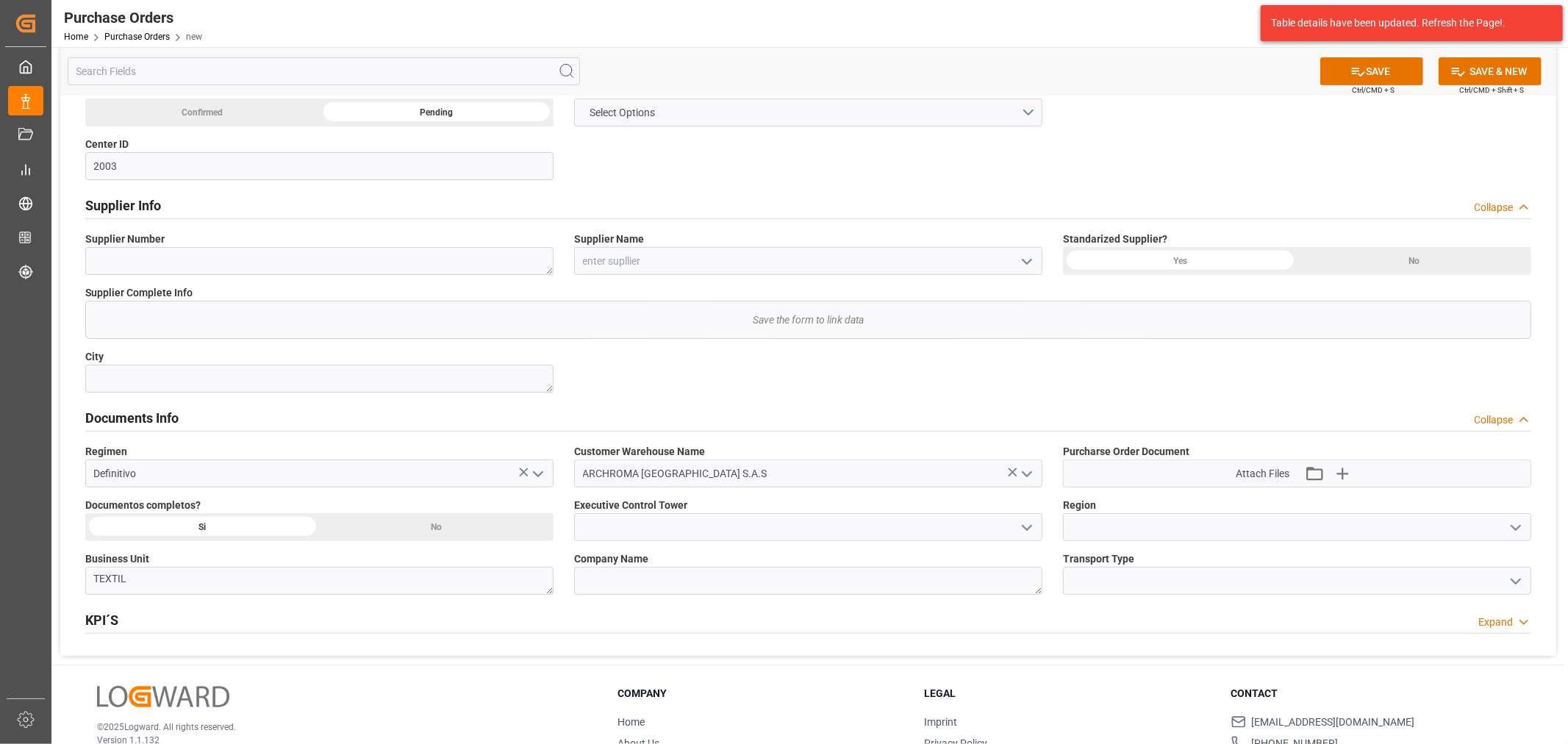
click at [1018, 526] on button "open menu" at bounding box center [1026, 527] width 22 height 23
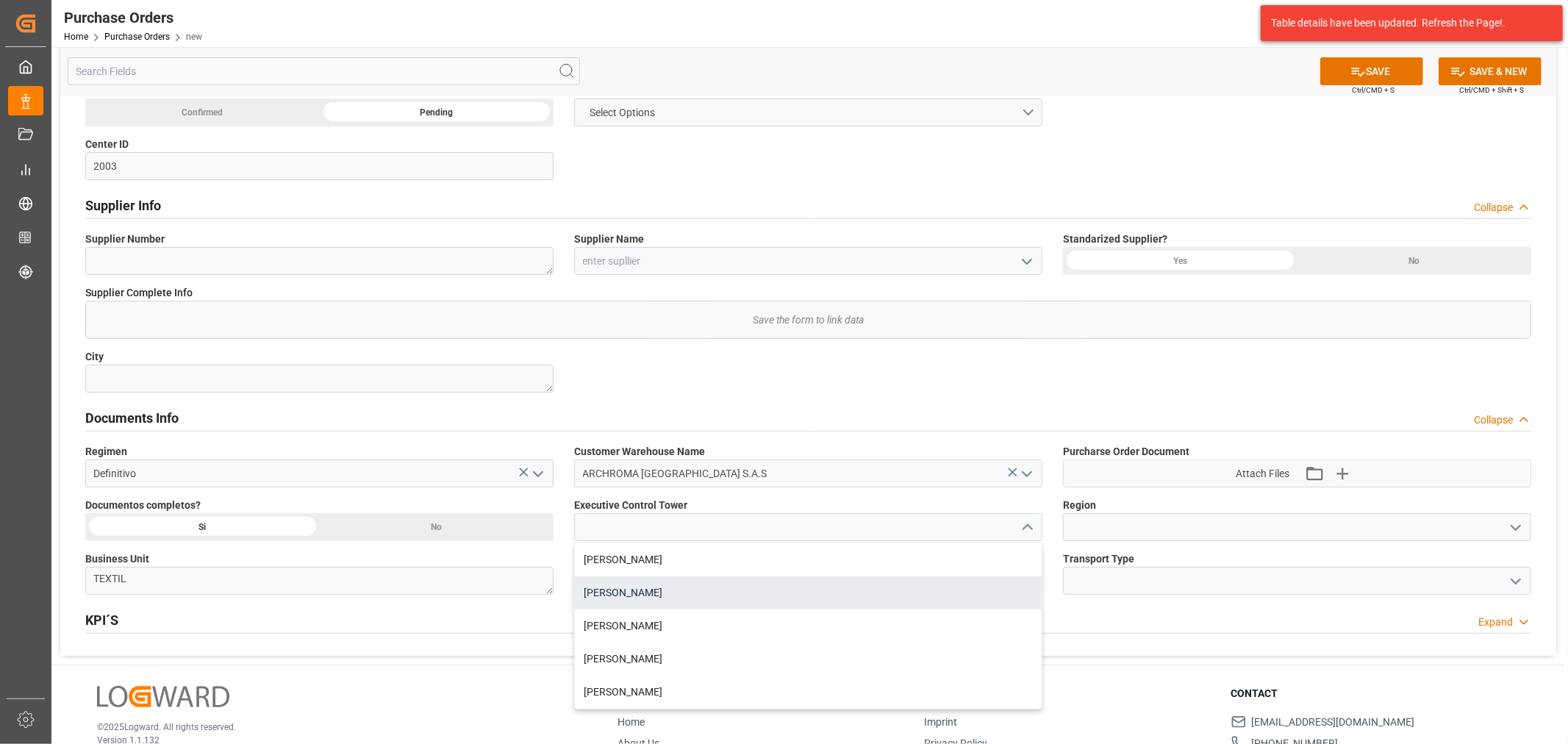
click at [700, 593] on div "Maria Piranquive" at bounding box center [808, 592] width 467 height 33
type input "Maria Piranquive"
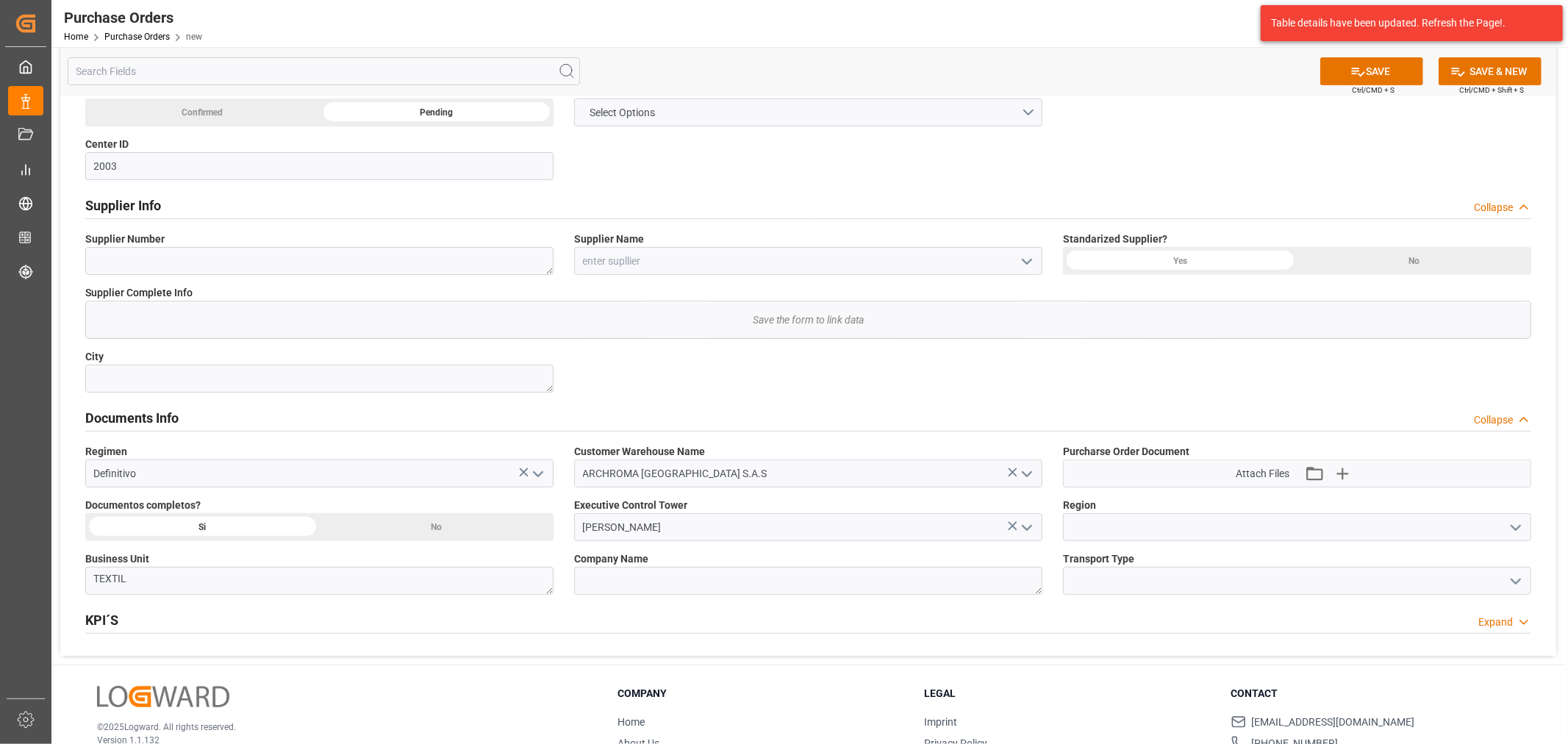
click at [1510, 529] on icon "open menu" at bounding box center [1515, 527] width 17 height 17
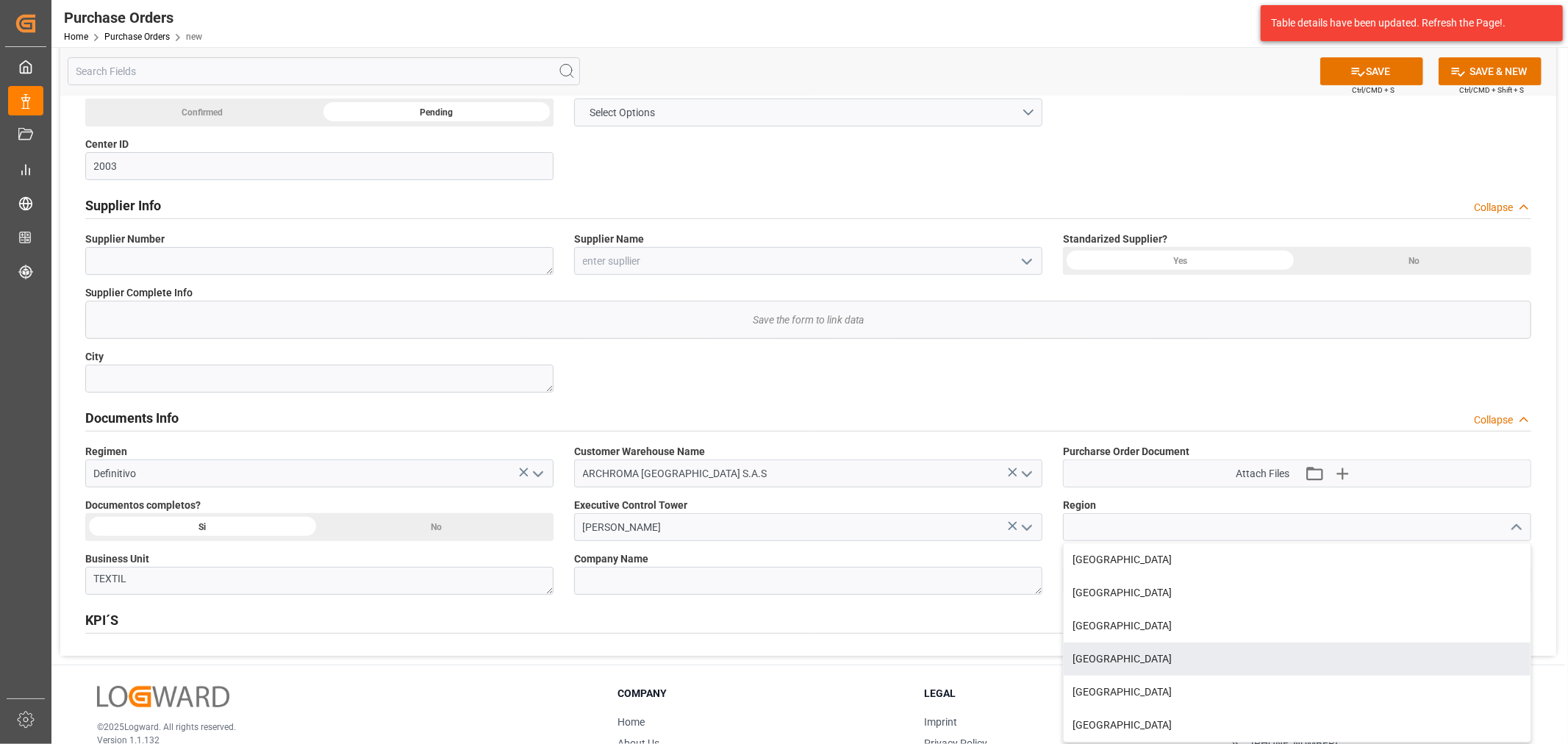
drag, startPoint x: 1177, startPoint y: 654, endPoint x: 1184, endPoint y: 645, distance: 11.4
click at [1177, 654] on div "[GEOGRAPHIC_DATA]" at bounding box center [1297, 659] width 467 height 33
type input "[GEOGRAPHIC_DATA]"
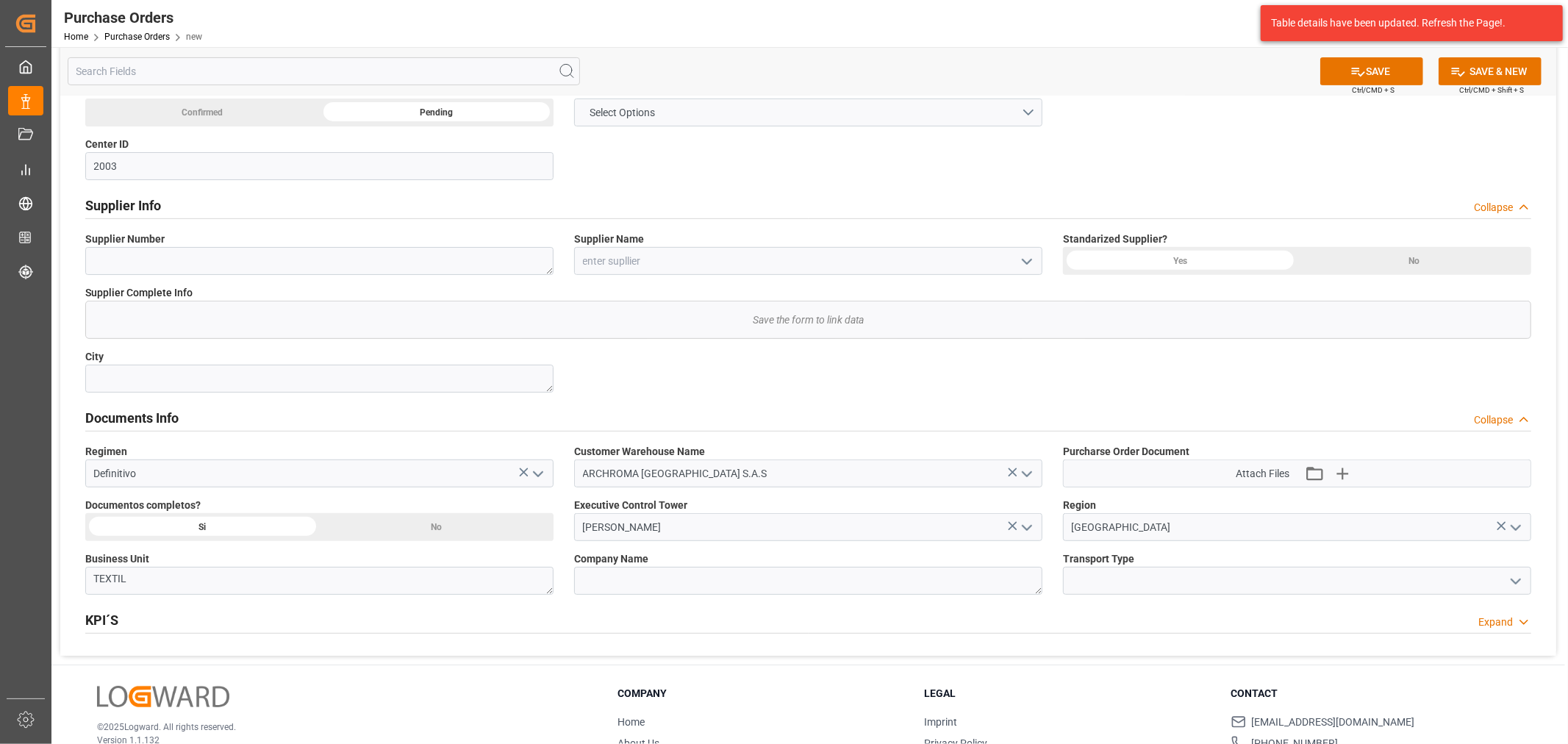
click at [1525, 581] on div at bounding box center [1297, 581] width 468 height 28
click at [1504, 578] on div at bounding box center [1297, 581] width 468 height 28
click at [1516, 581] on icon "open menu" at bounding box center [1515, 581] width 17 height 17
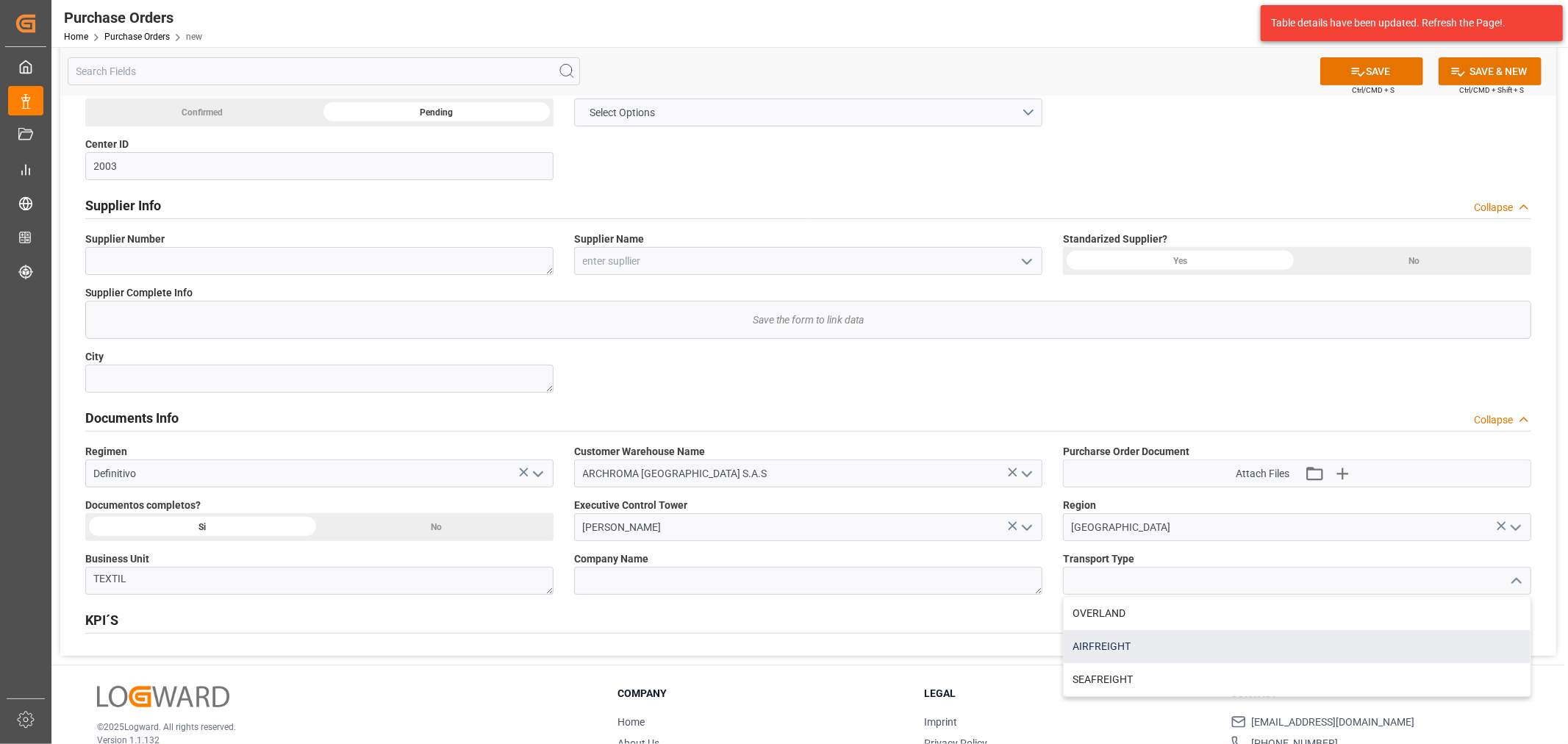
click at [1127, 639] on div "AIRFREIGHT" at bounding box center [1297, 647] width 467 height 33
type input "AIRFREIGHT"
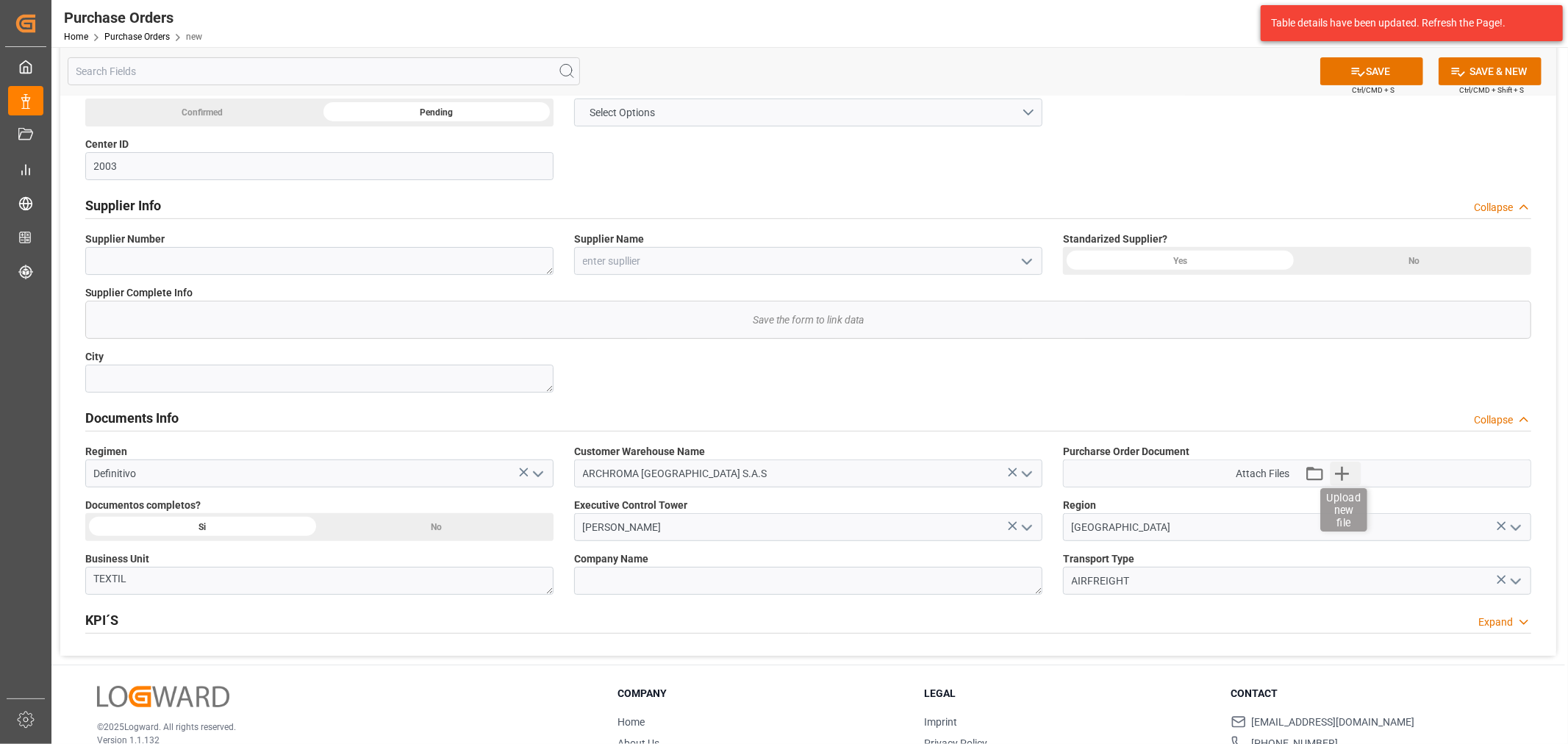
click at [1346, 473] on icon "button" at bounding box center [1341, 474] width 14 height 14
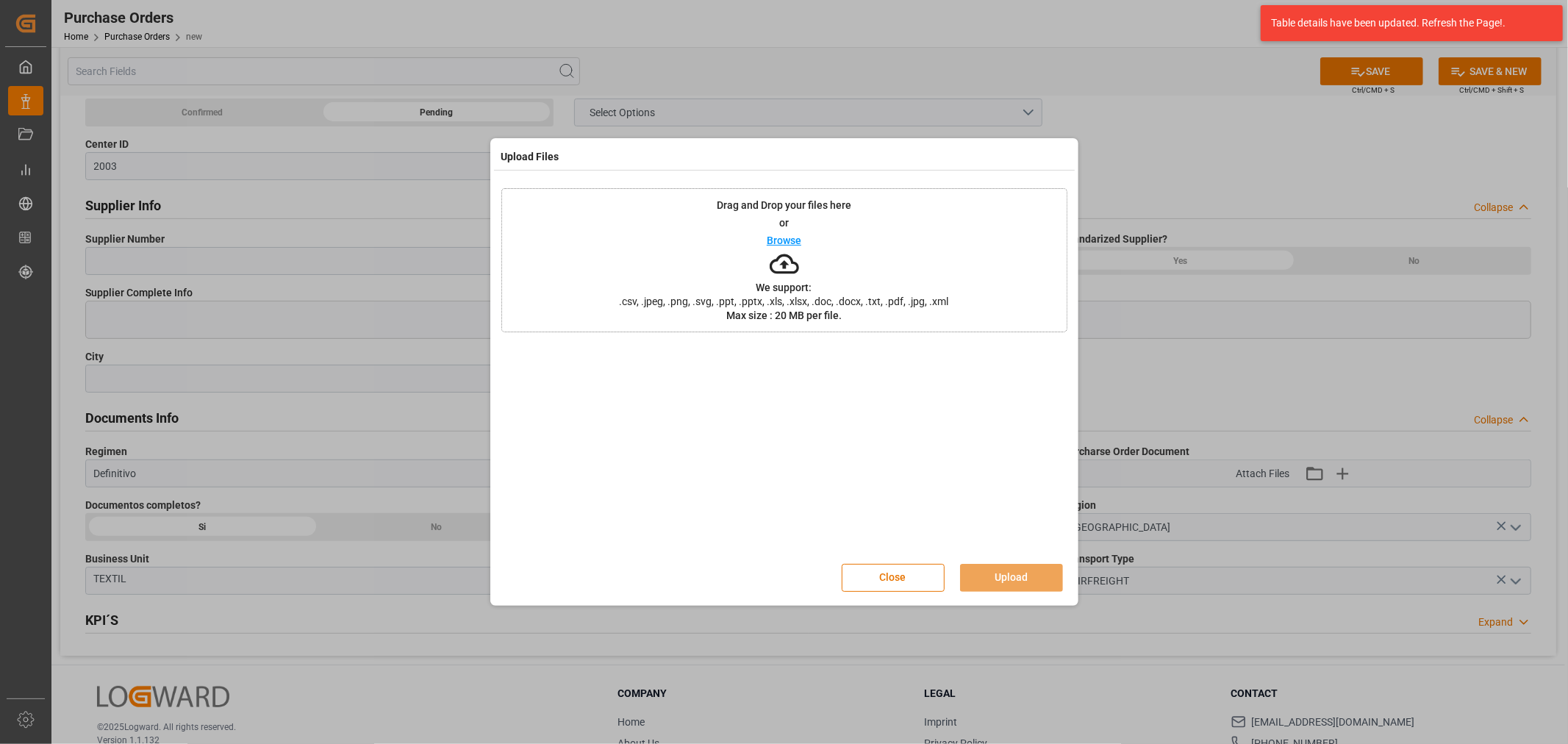
click at [797, 241] on p "Browse" at bounding box center [784, 241] width 35 height 10
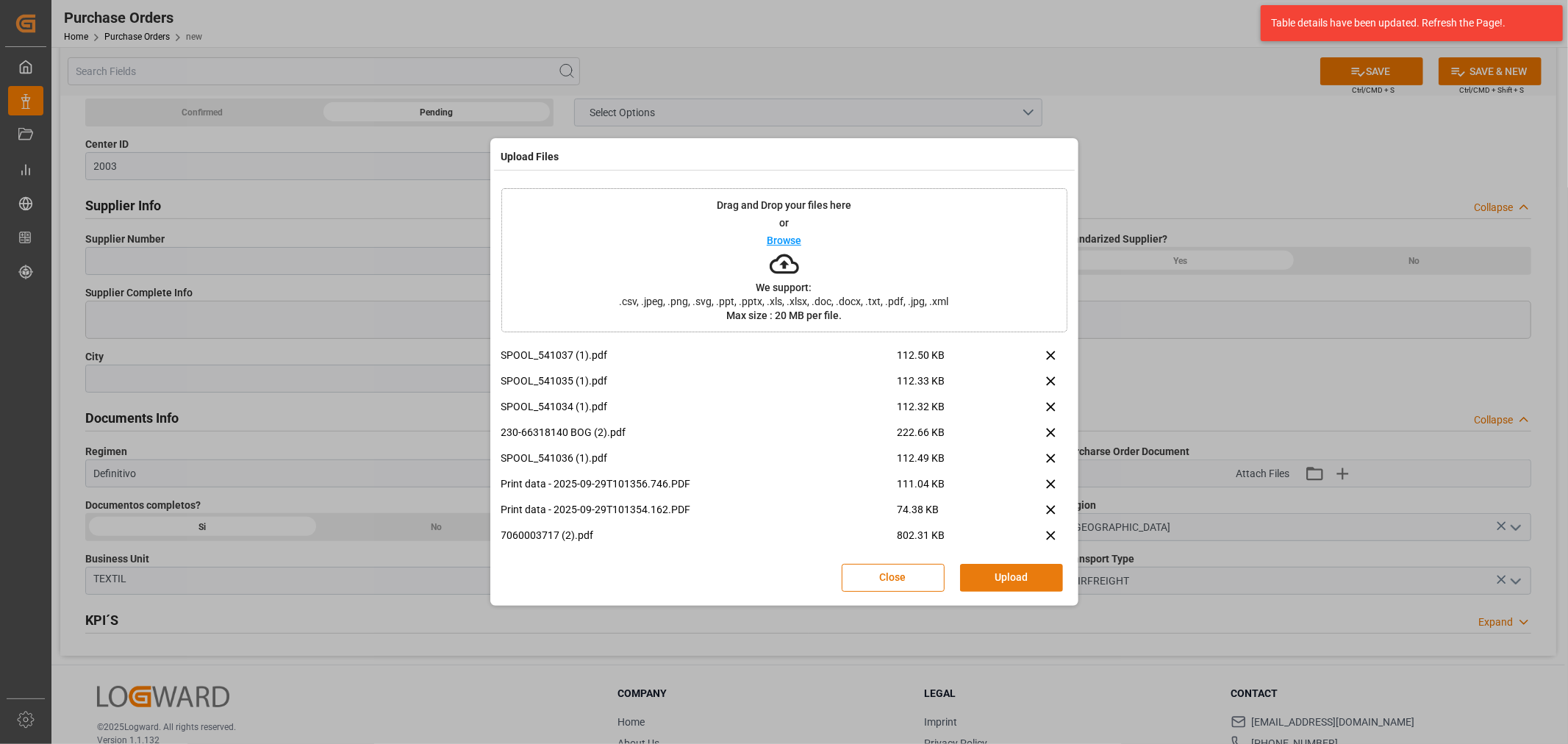
click at [1018, 579] on button "Upload" at bounding box center [1011, 578] width 103 height 28
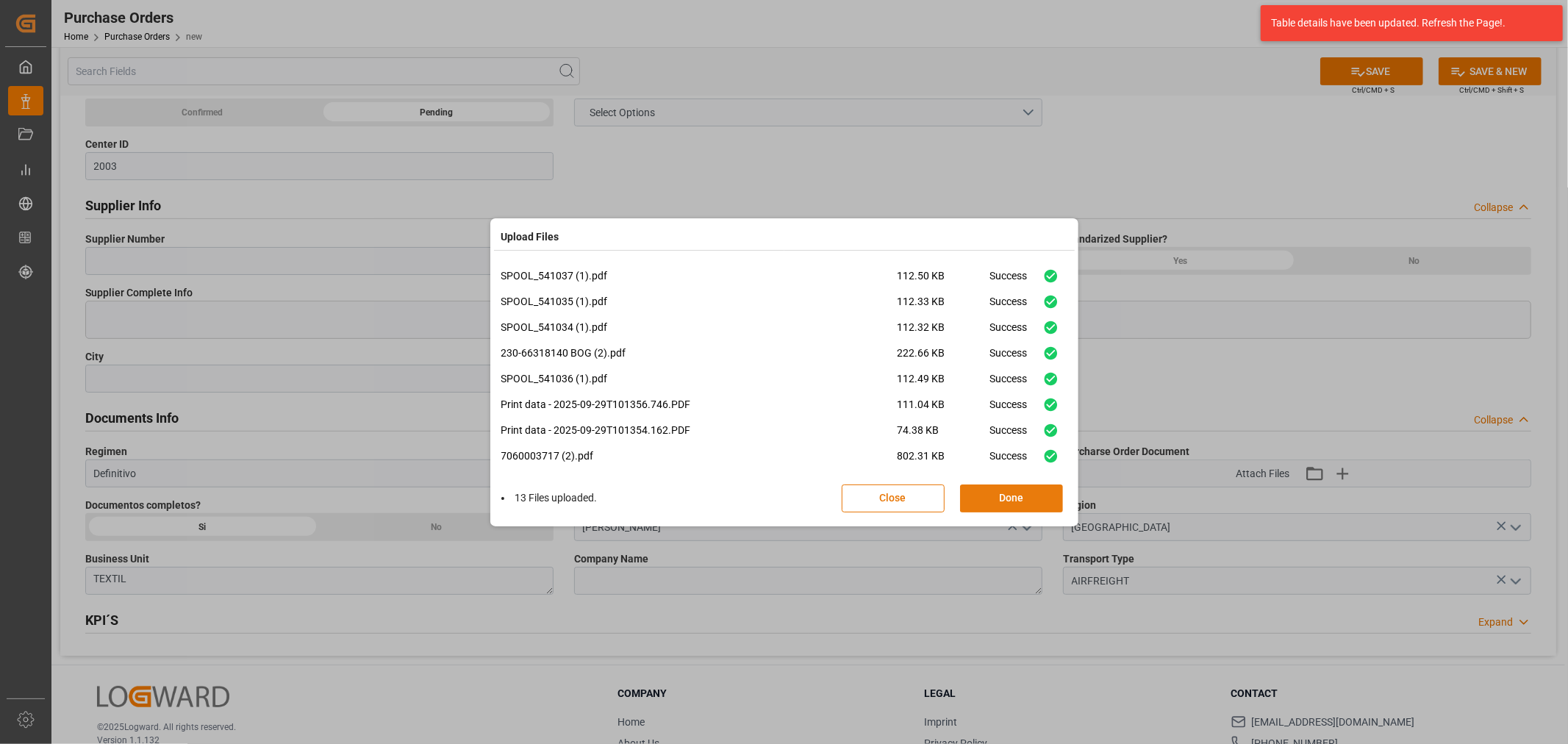
click at [1026, 496] on button "Done" at bounding box center [1011, 498] width 103 height 28
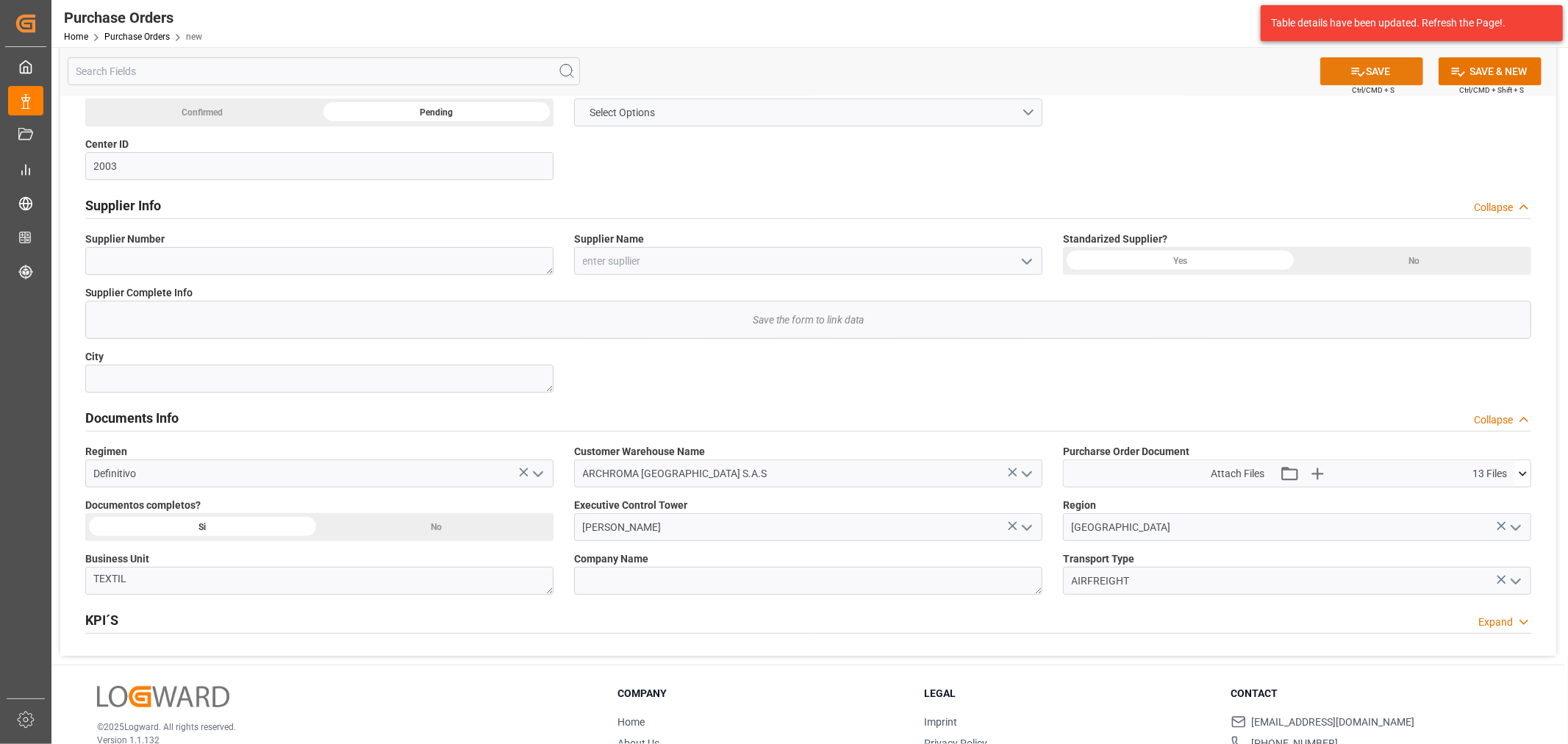
click at [1376, 79] on button "SAVE" at bounding box center [1371, 72] width 103 height 28
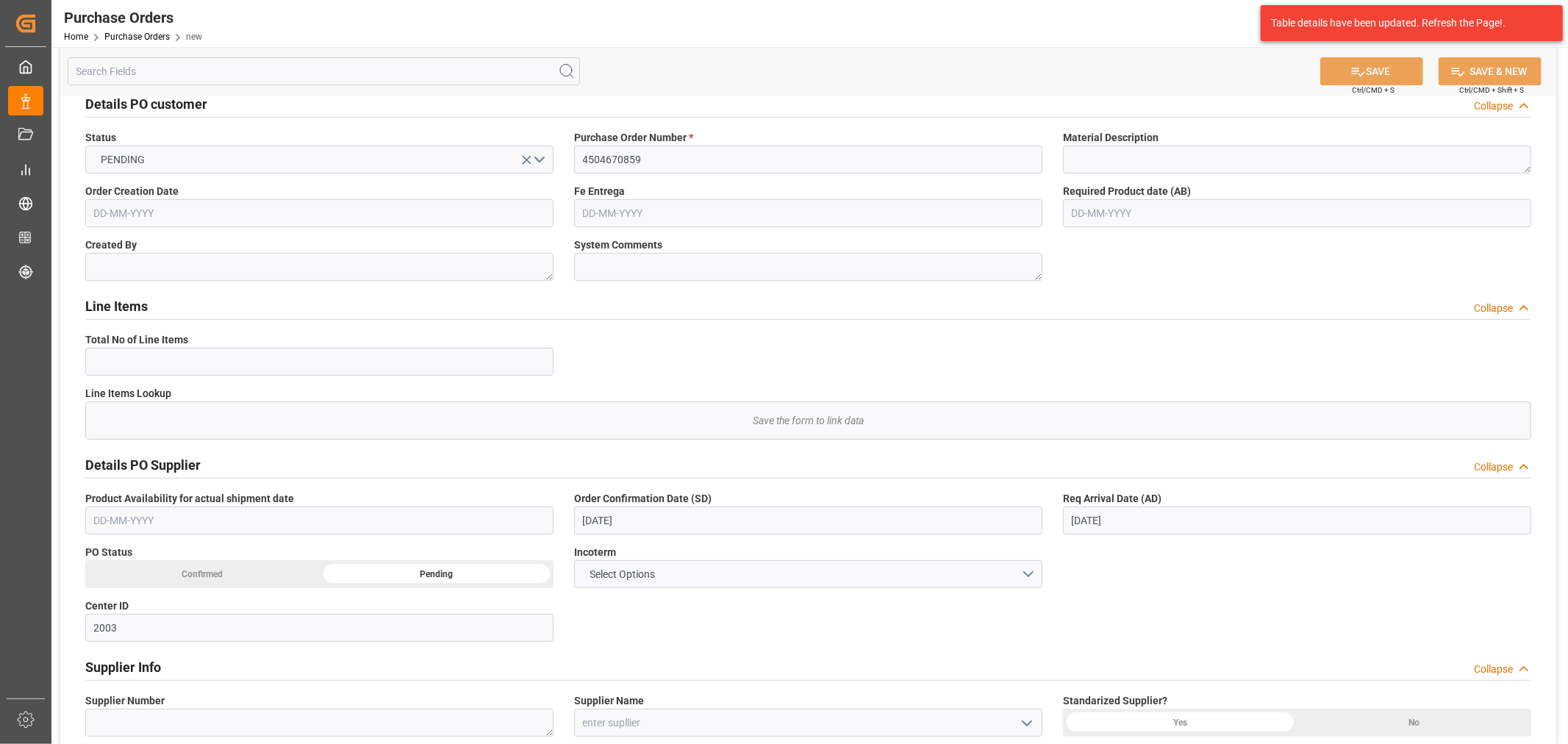
scroll to position [0, 0]
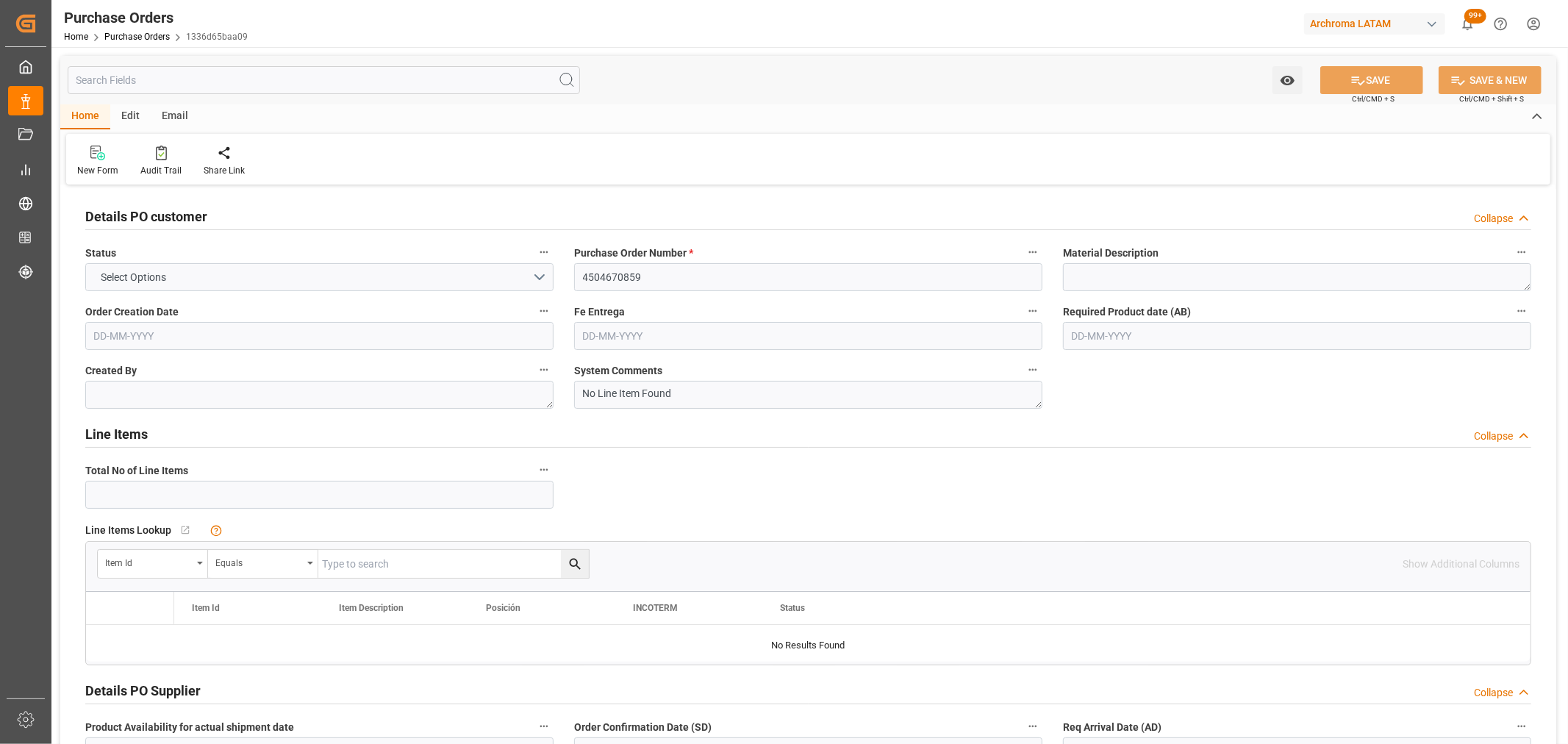
type input "0"
type input "[DATE]"
click at [224, 333] on input "text" at bounding box center [319, 336] width 468 height 28
click at [105, 545] on div "29" at bounding box center [105, 540] width 18 height 17
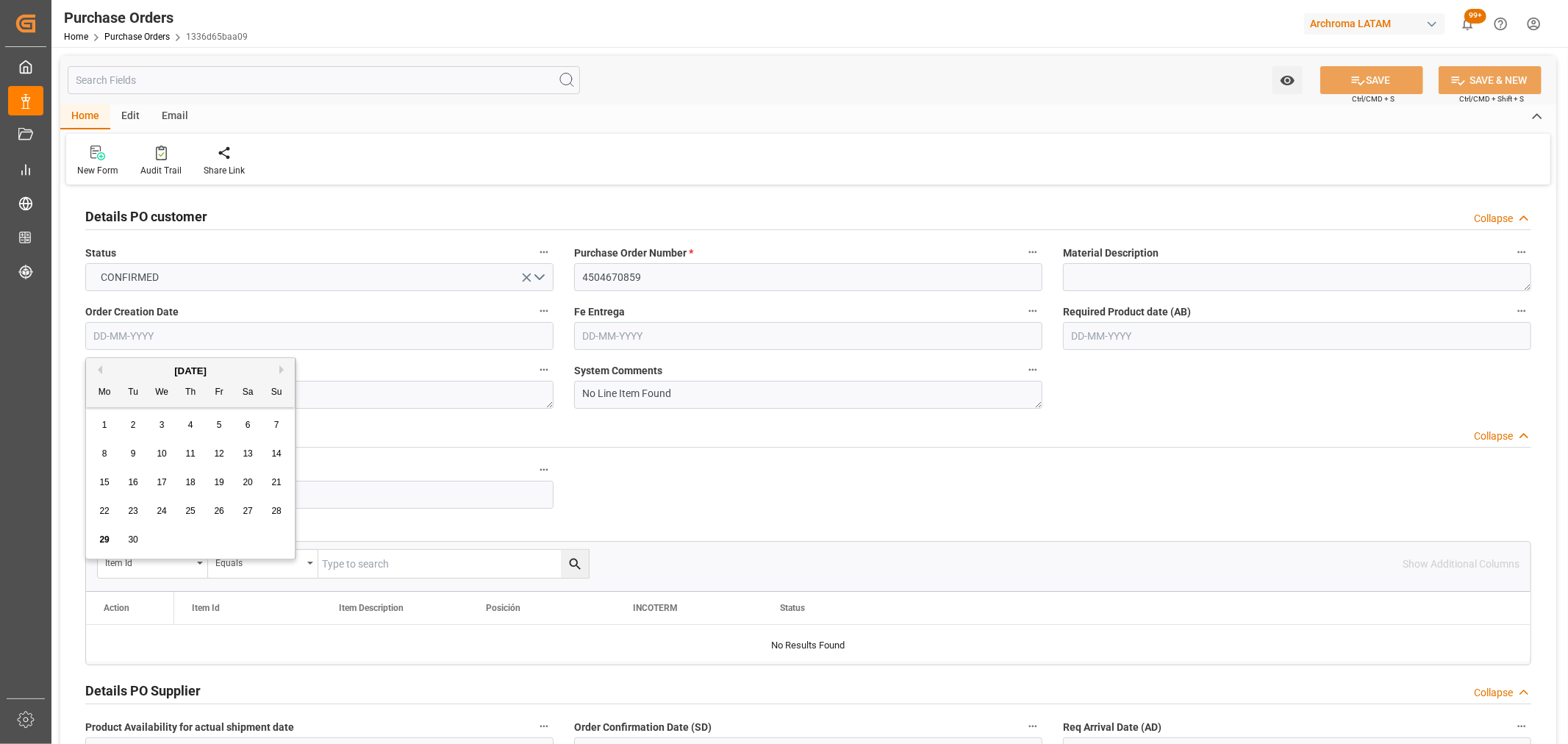
type input "[DATE]"
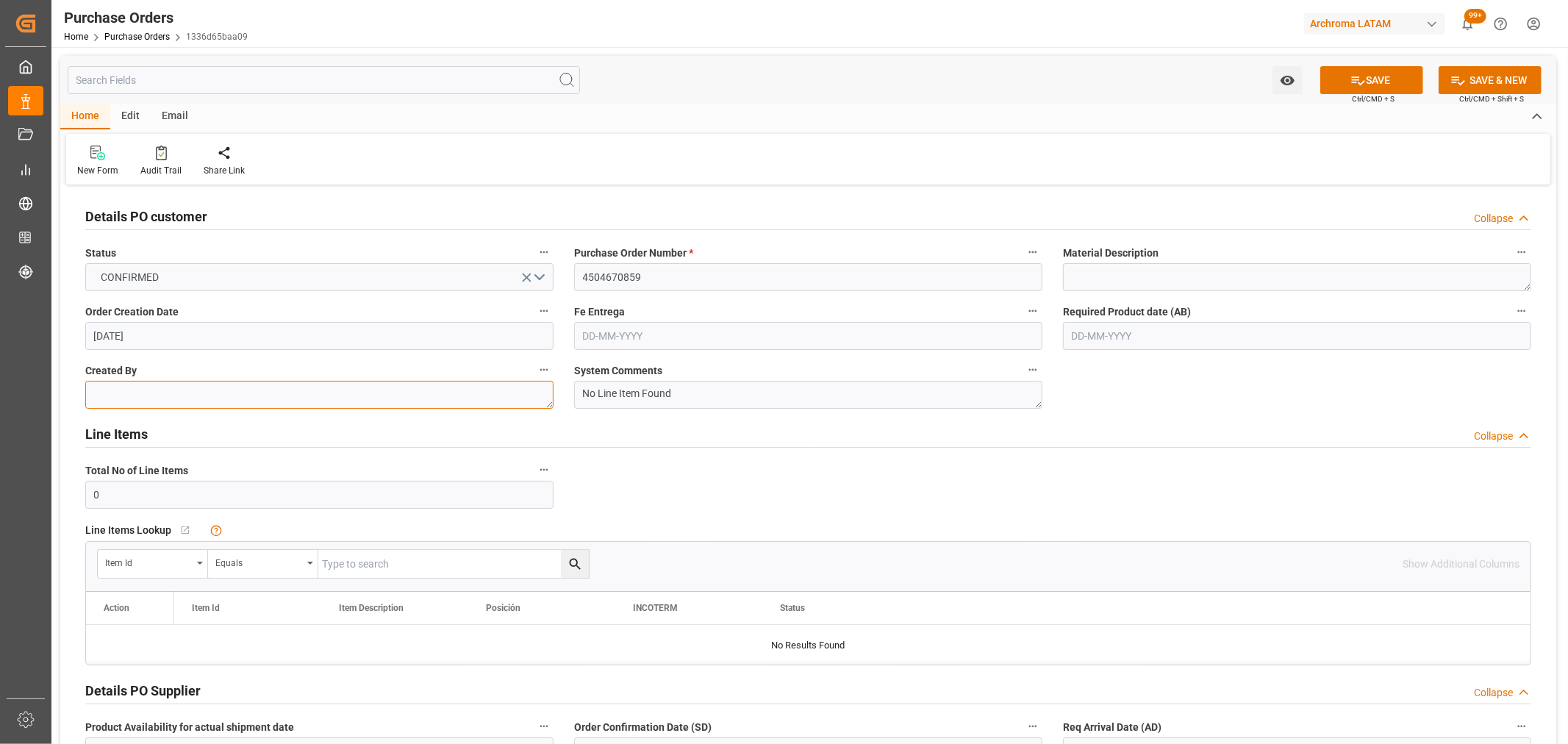
click at [244, 391] on textarea at bounding box center [319, 395] width 468 height 28
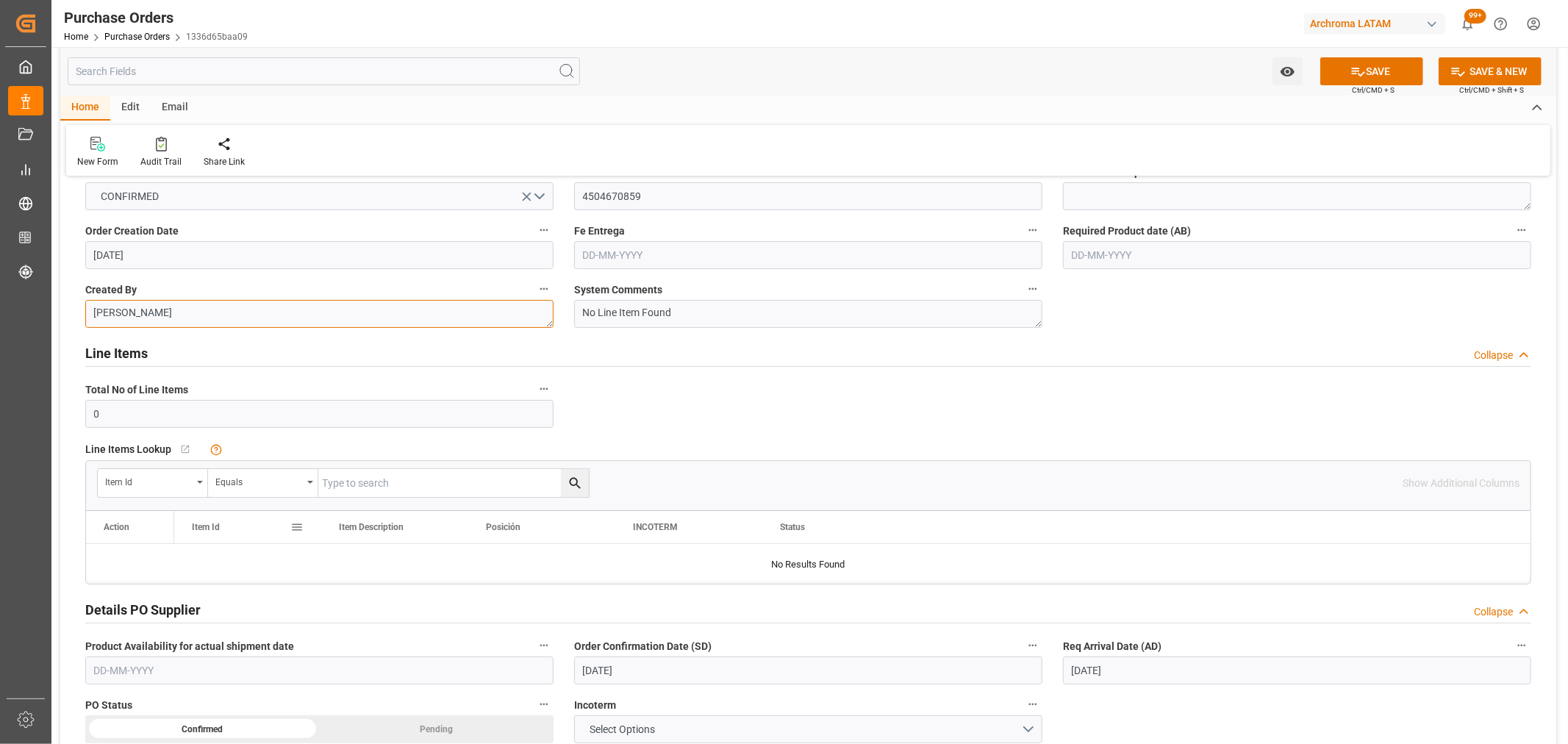
scroll to position [326, 0]
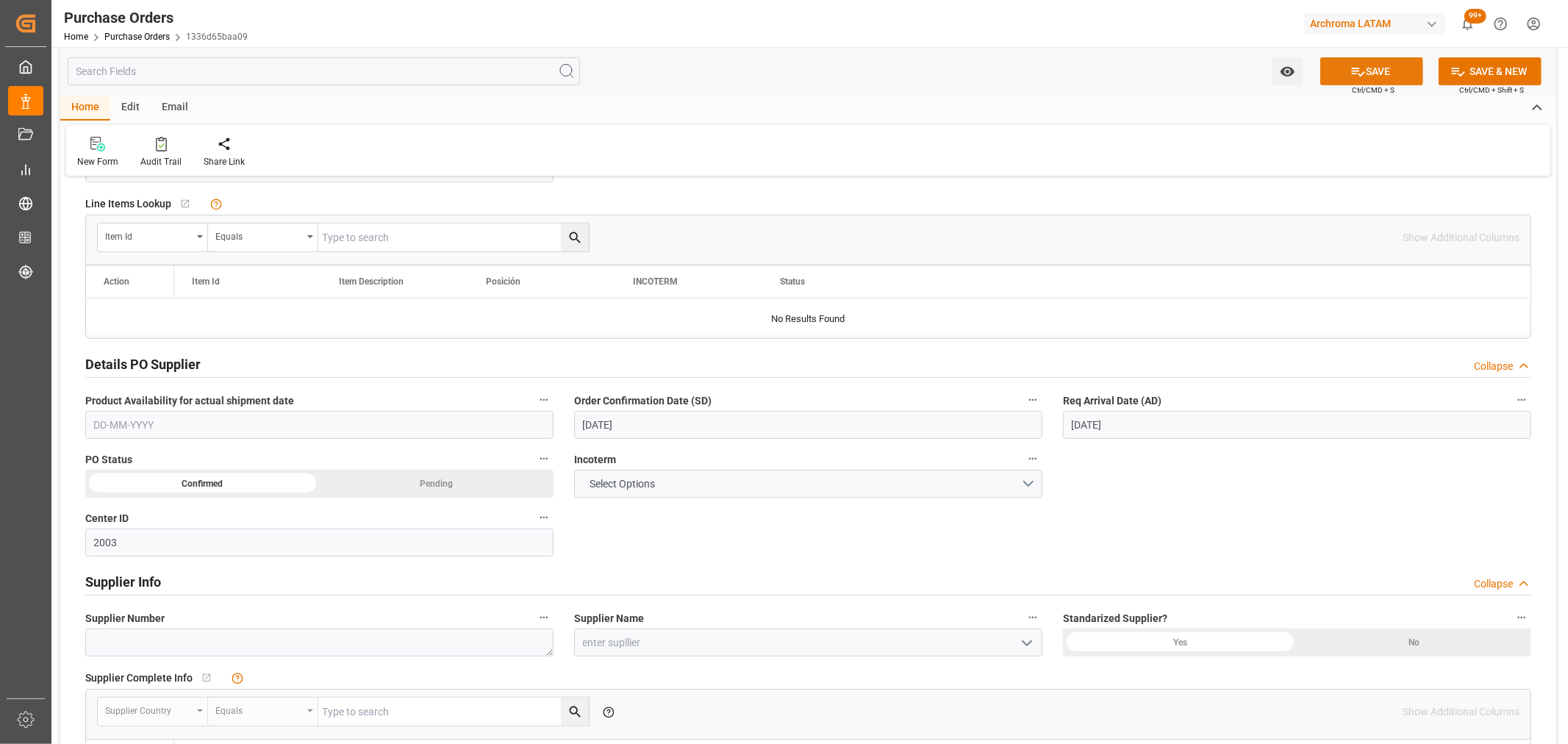
type textarea "ALEJANDRA PIRANQUIVE"
click at [1360, 69] on icon at bounding box center [1358, 72] width 16 height 16
click at [1290, 77] on icon "open menu" at bounding box center [1287, 72] width 16 height 16
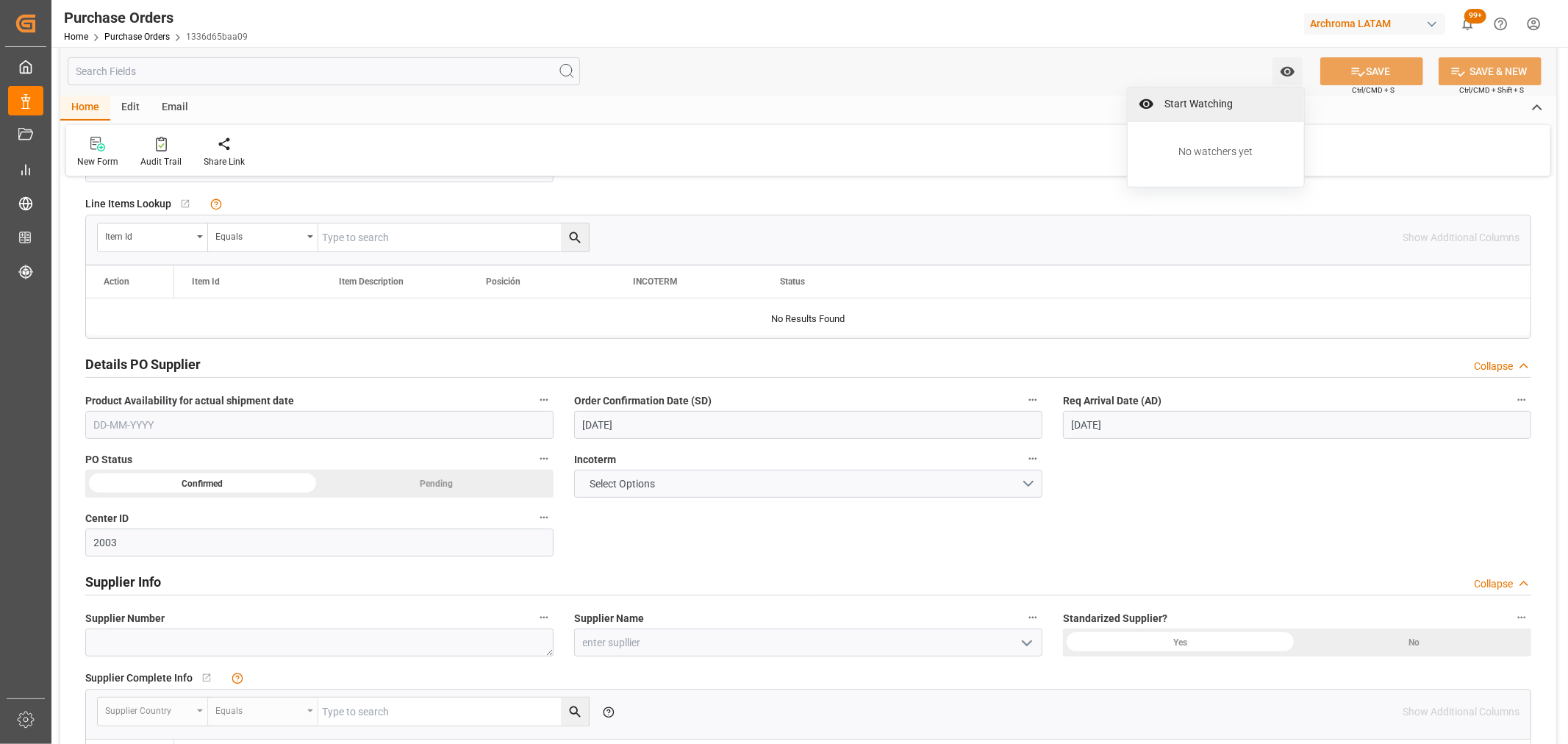
click at [1217, 100] on span "Start Watching" at bounding box center [1226, 104] width 133 height 16
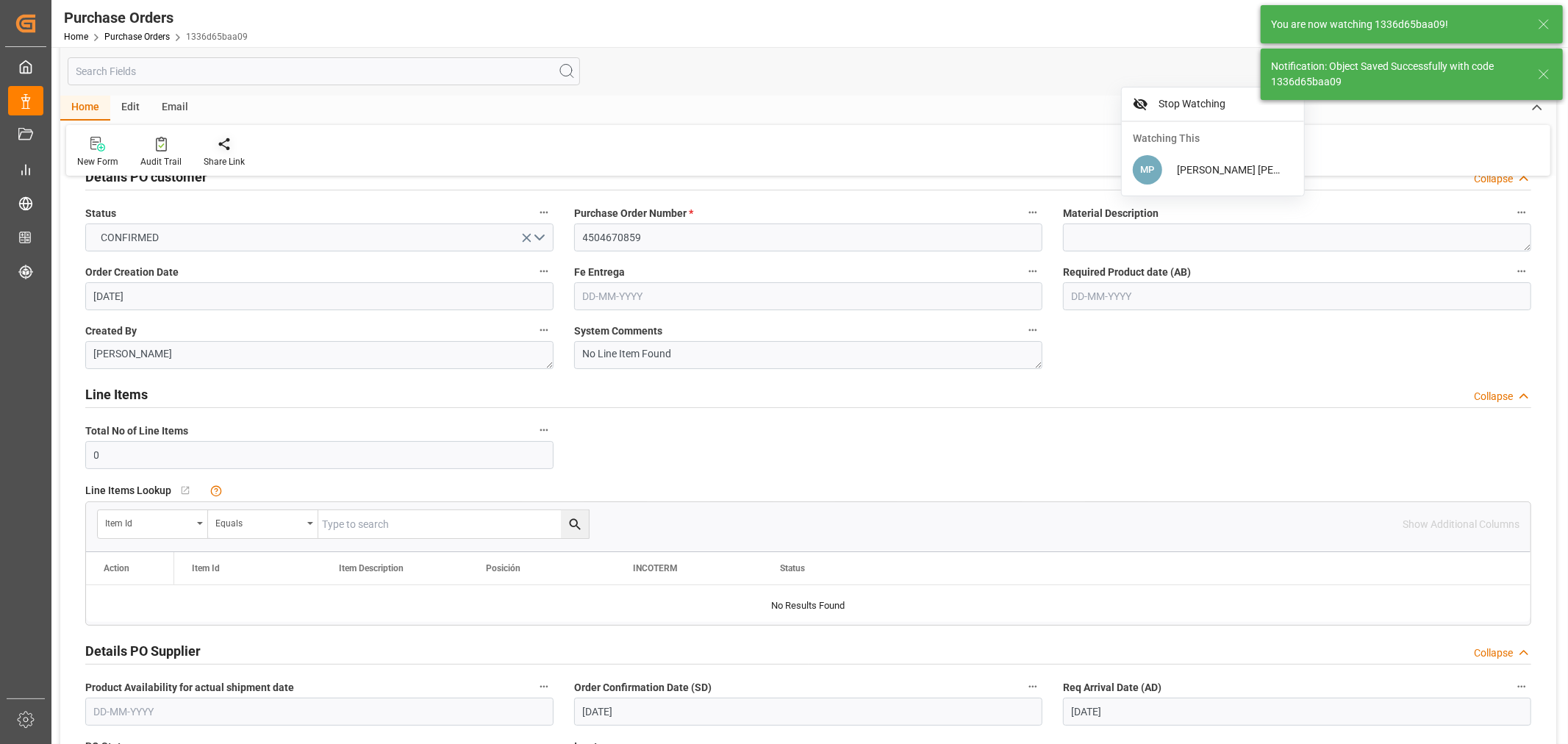
scroll to position [0, 0]
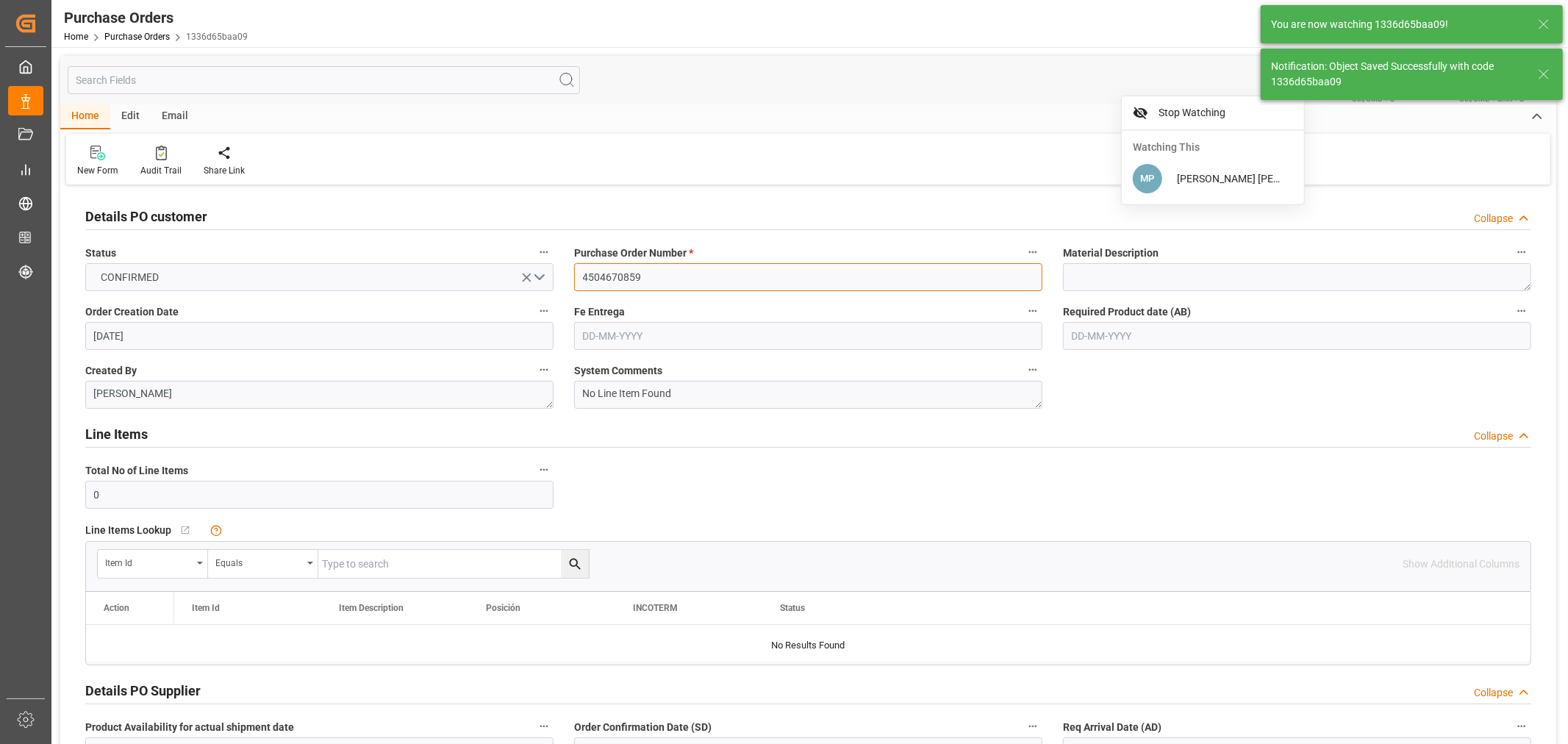
click at [597, 280] on input "4504670859" at bounding box center [808, 277] width 468 height 28
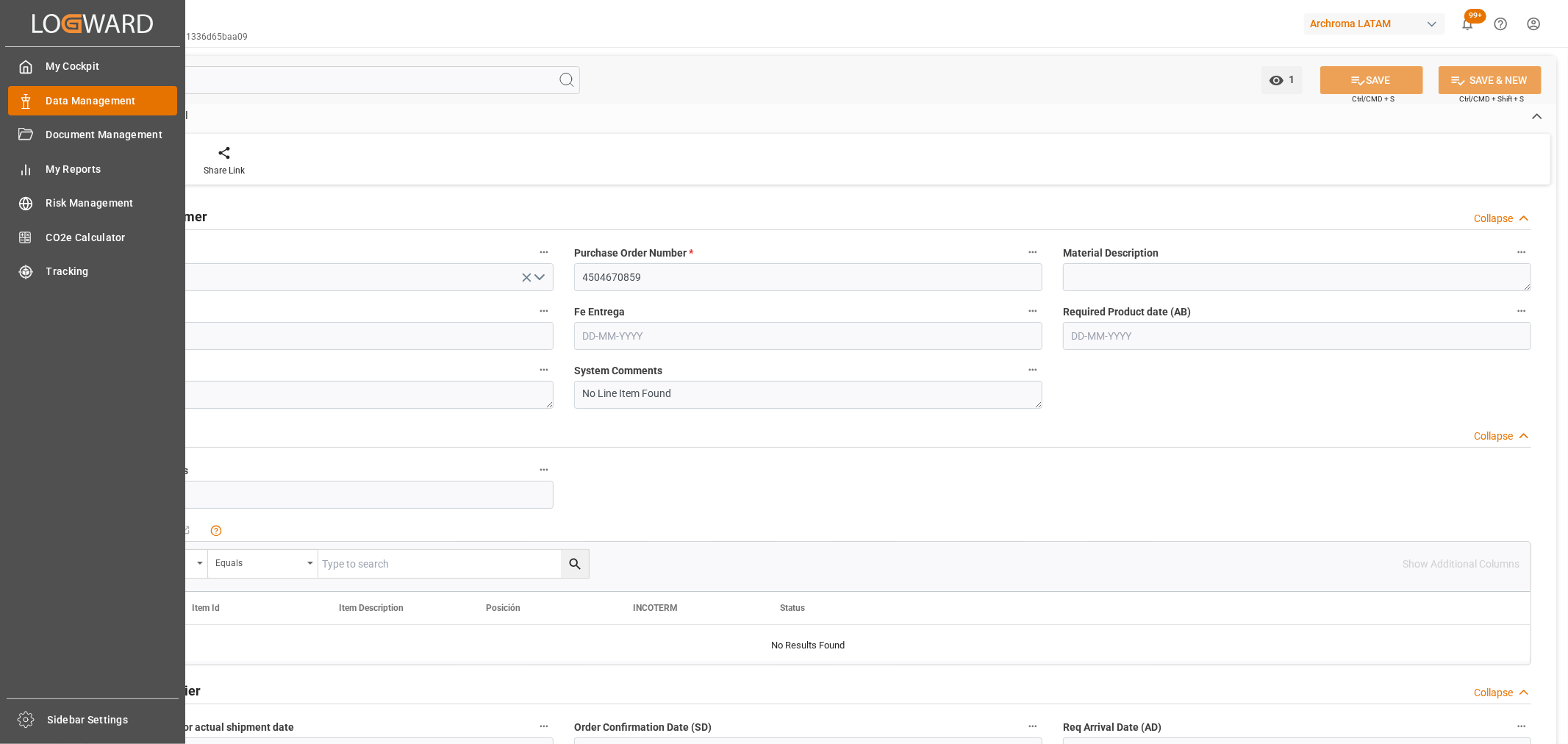
click at [43, 101] on div "Data Management Data Management" at bounding box center [92, 100] width 169 height 29
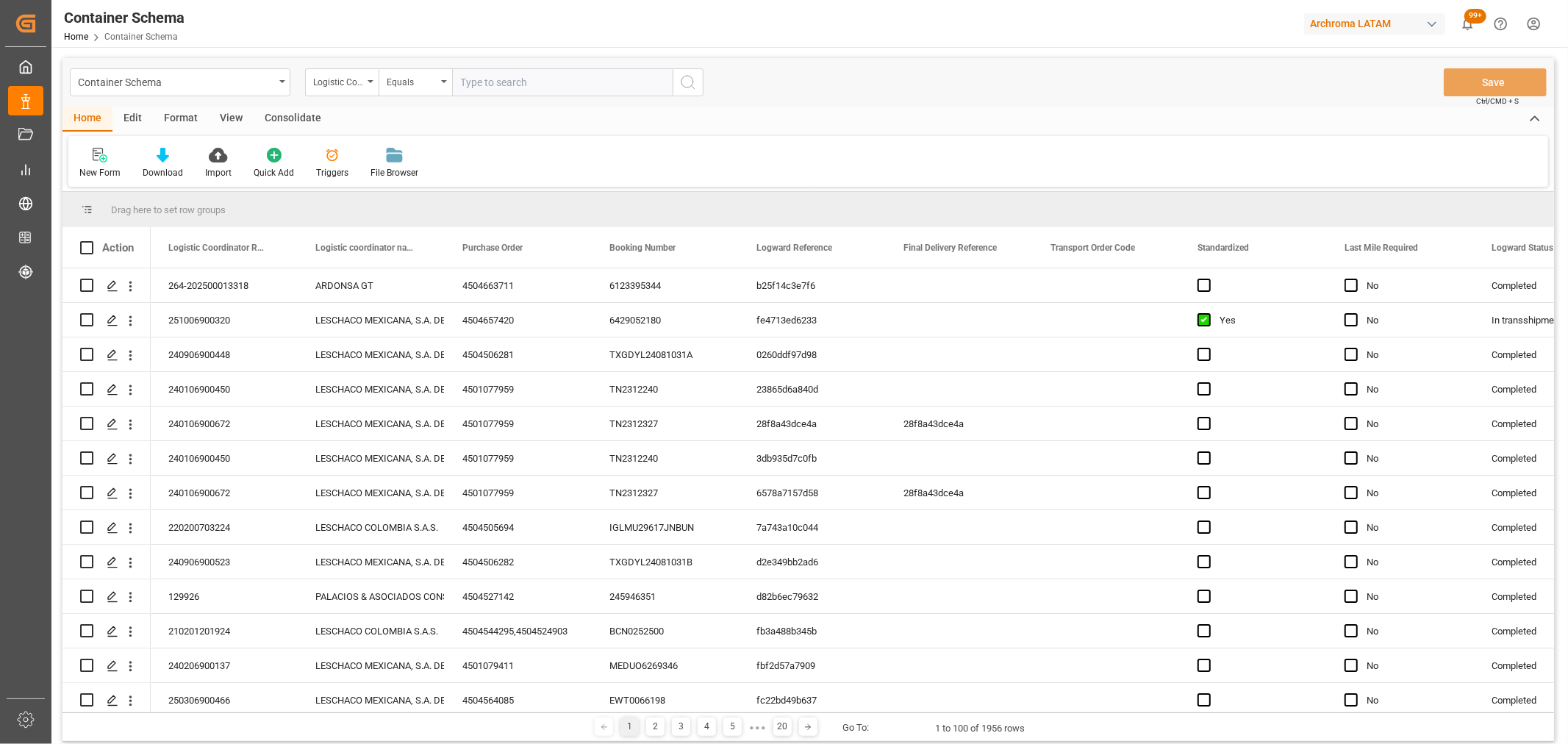
click at [243, 92] on div "Container Schema" at bounding box center [180, 82] width 221 height 28
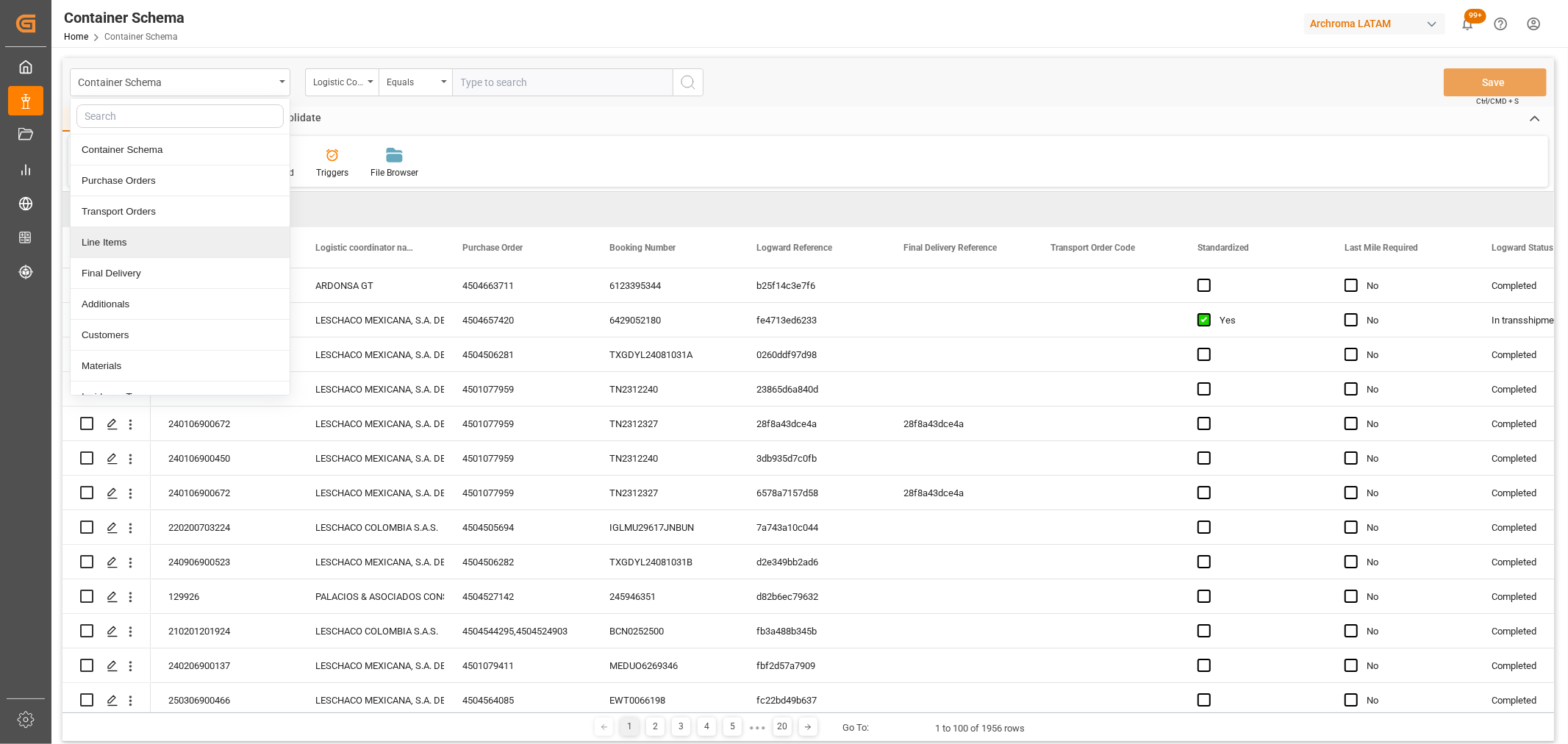
click at [119, 243] on div "Line Items" at bounding box center [180, 242] width 219 height 30
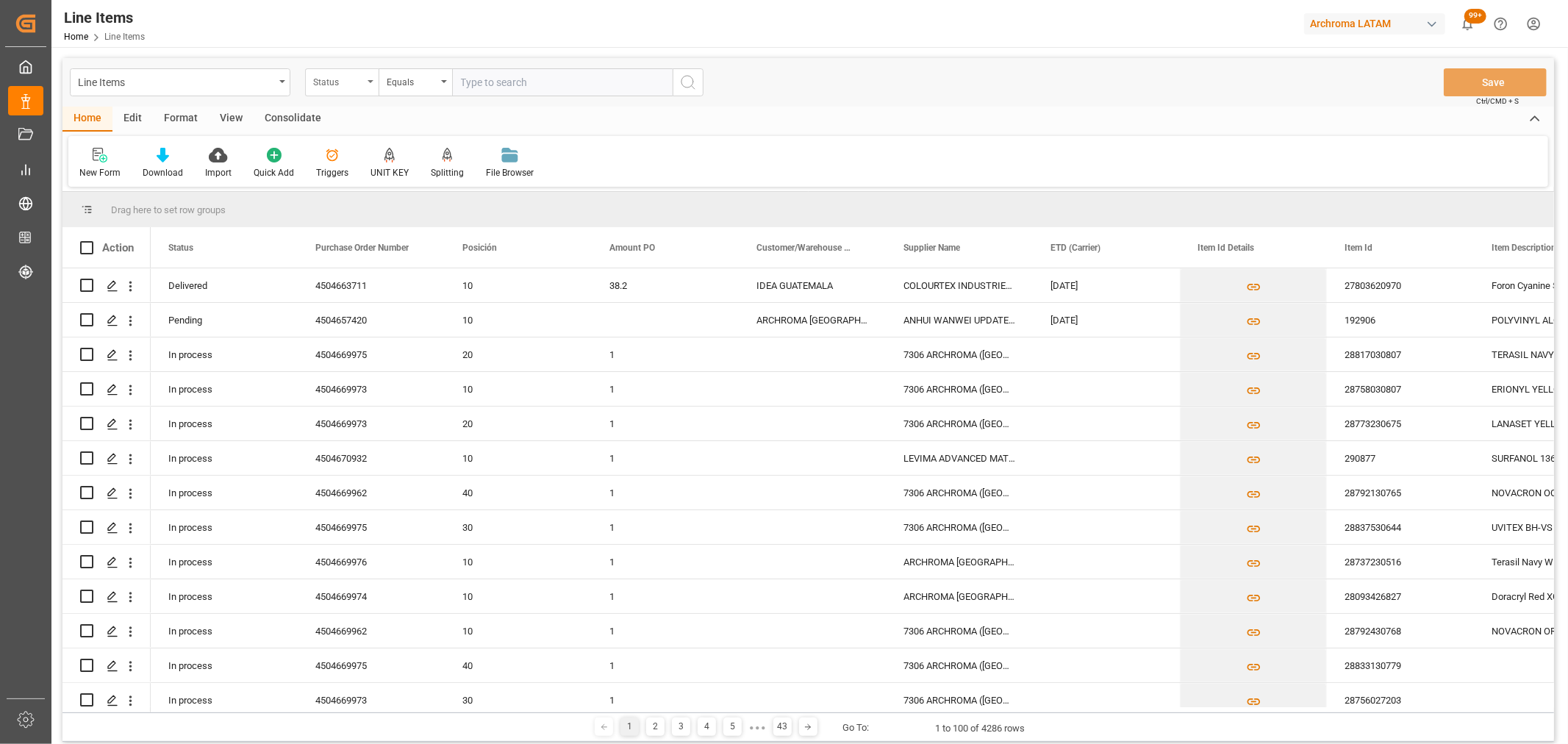
click at [366, 82] on div "Status" at bounding box center [341, 82] width 73 height 28
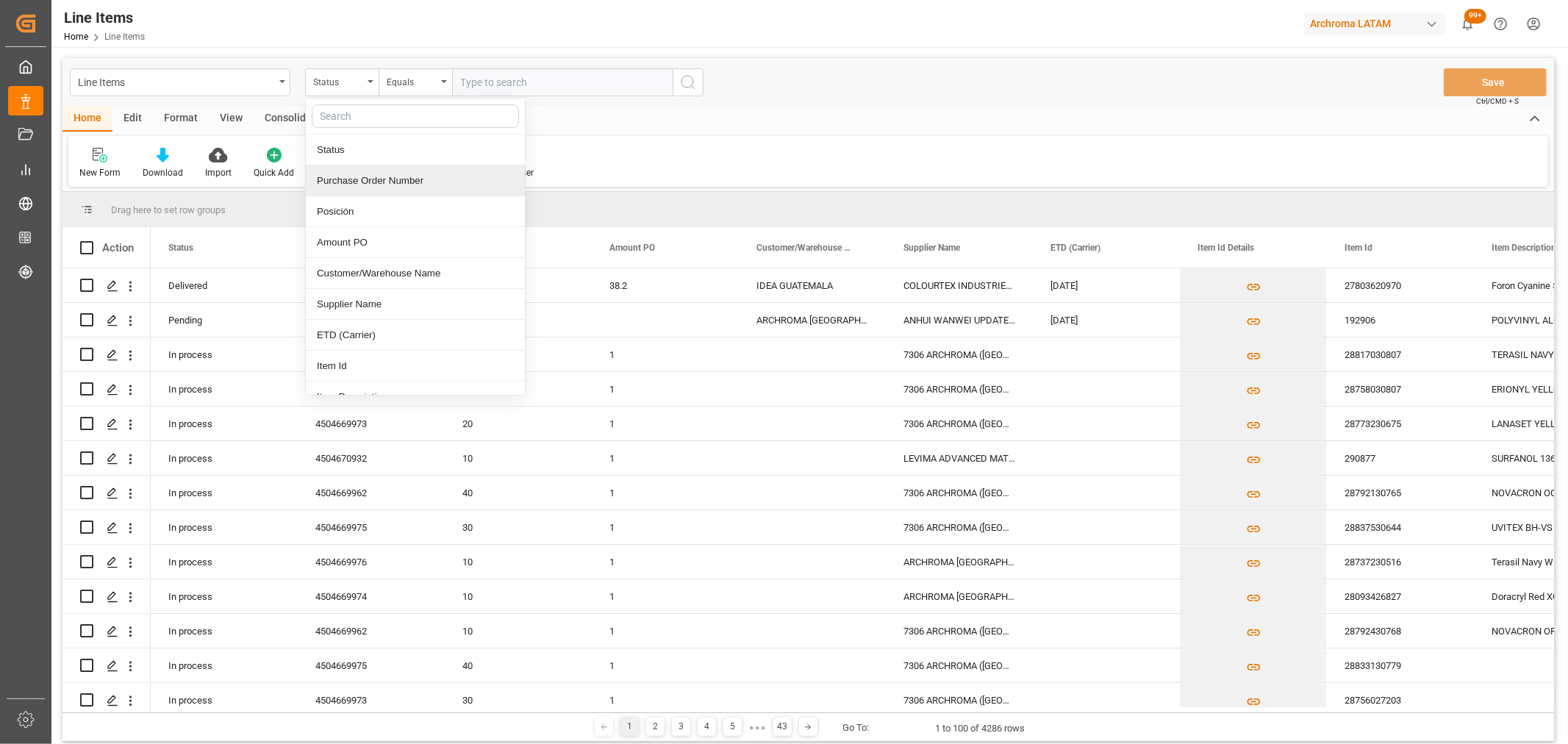
click at [381, 184] on div "Purchase Order Number" at bounding box center [415, 180] width 219 height 30
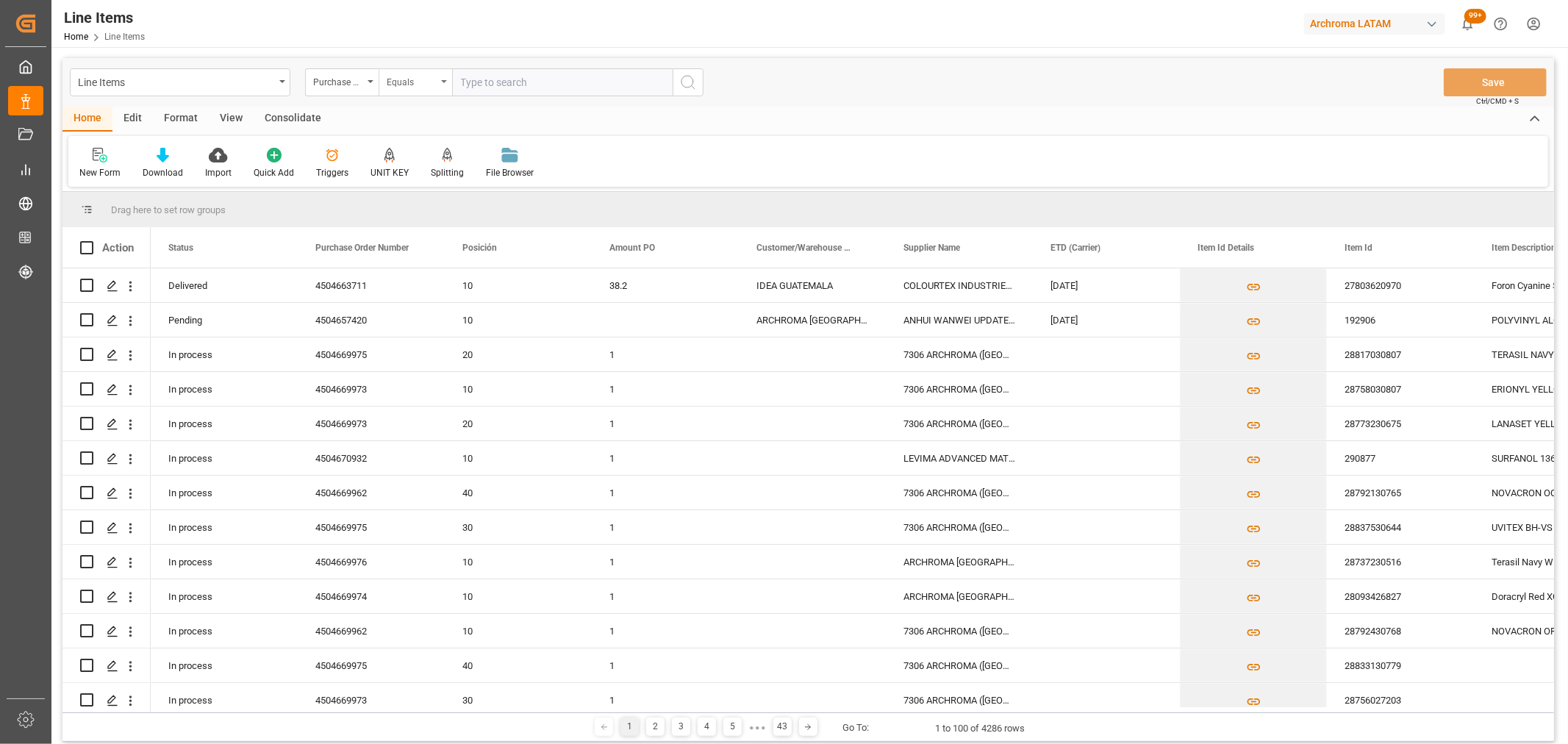
click at [409, 70] on div "Equals" at bounding box center [414, 82] width 73 height 28
click at [456, 177] on div "Fuzzy search" at bounding box center [489, 180] width 219 height 30
click at [497, 84] on input "text" at bounding box center [563, 82] width 221 height 28
paste input "4504670859"
type input "4504670859"
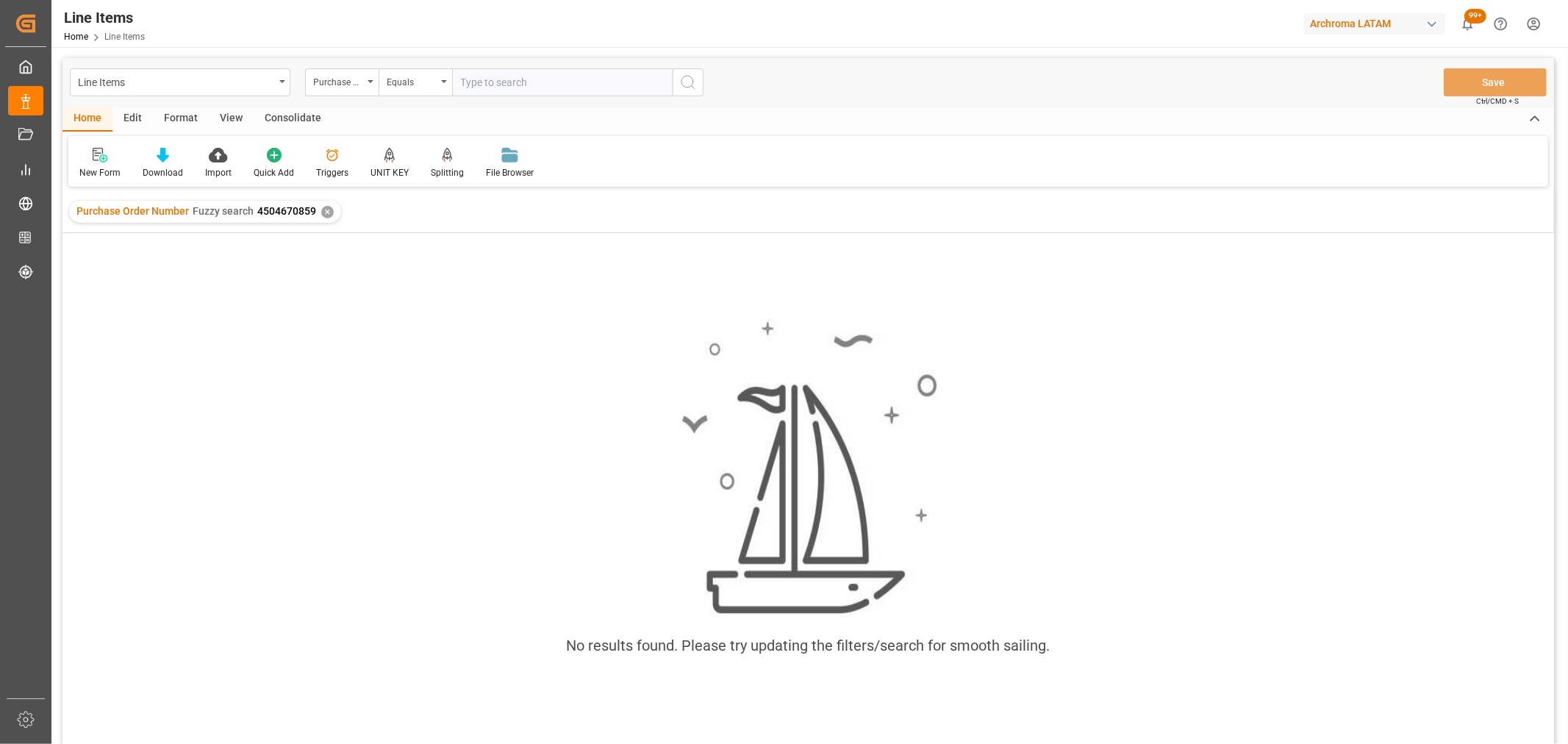
click at [85, 171] on div "New Form" at bounding box center [100, 173] width 41 height 13
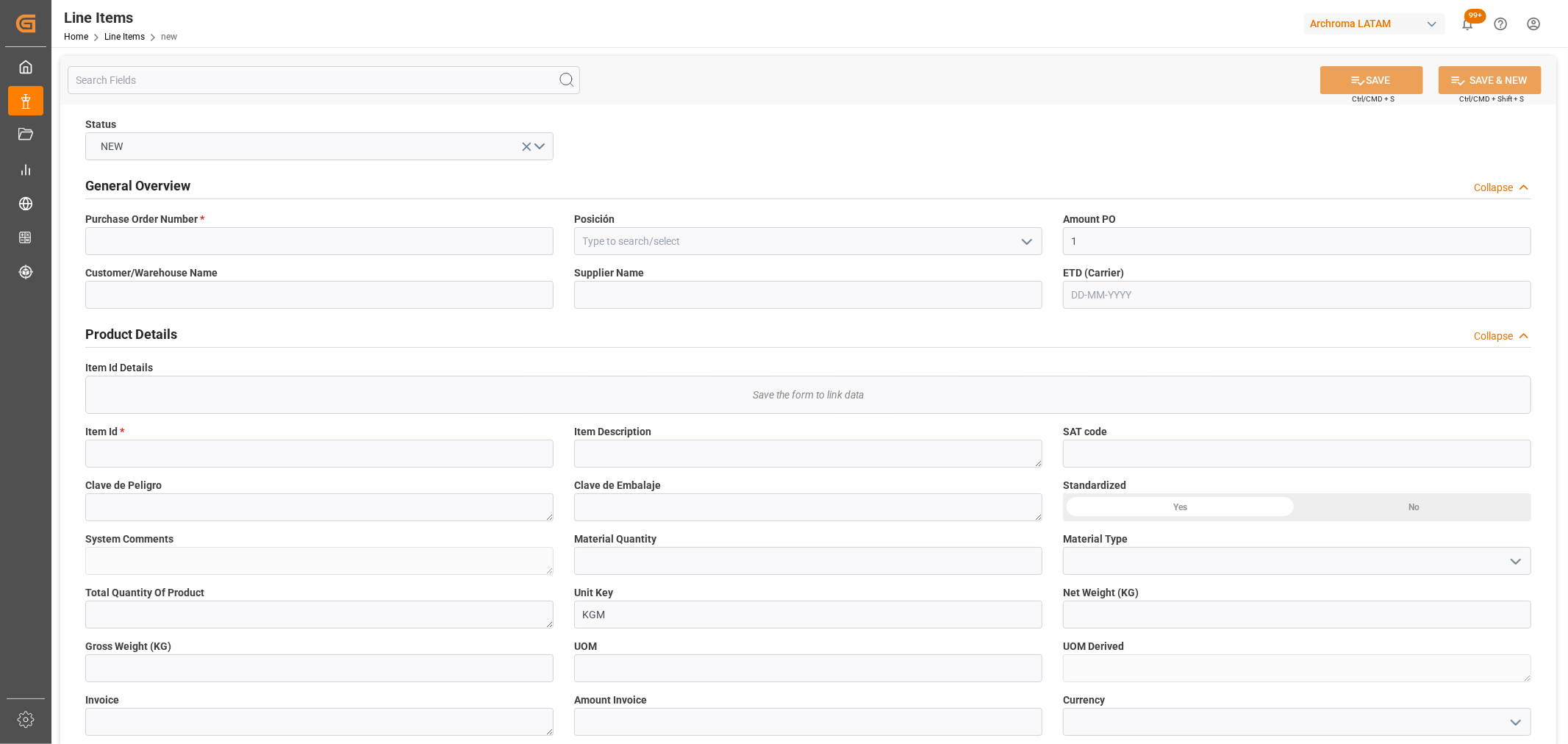
click at [1177, 291] on input "text" at bounding box center [1297, 295] width 468 height 28
click at [1152, 508] on div "29 30 1 2 3 4 5" at bounding box center [1168, 498] width 201 height 29
click at [1254, 471] on span "28" at bounding box center [1254, 470] width 10 height 10
type input "28-09-2025"
drag, startPoint x: 191, startPoint y: 445, endPoint x: 189, endPoint y: 452, distance: 7.3
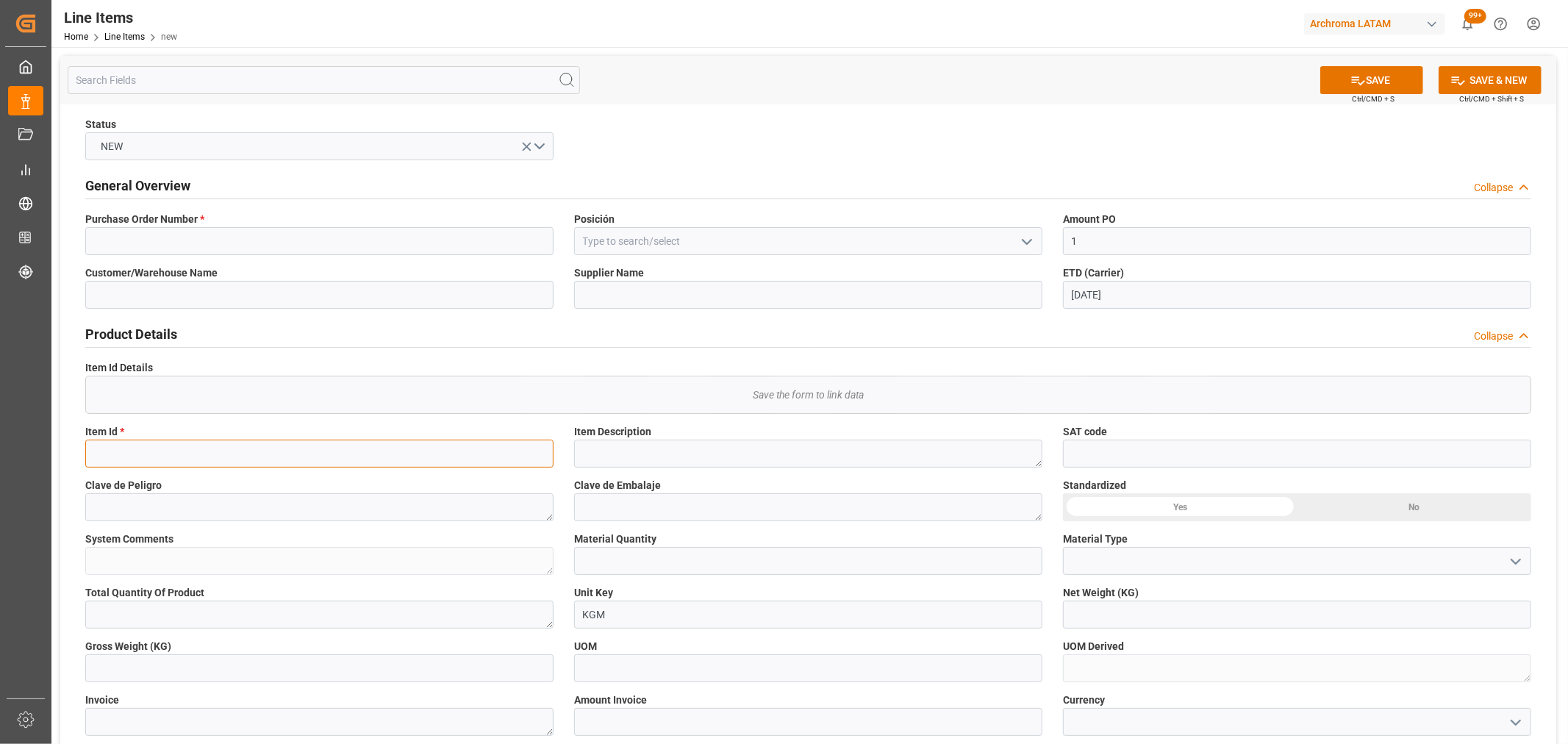
click at [191, 445] on input at bounding box center [319, 454] width 468 height 28
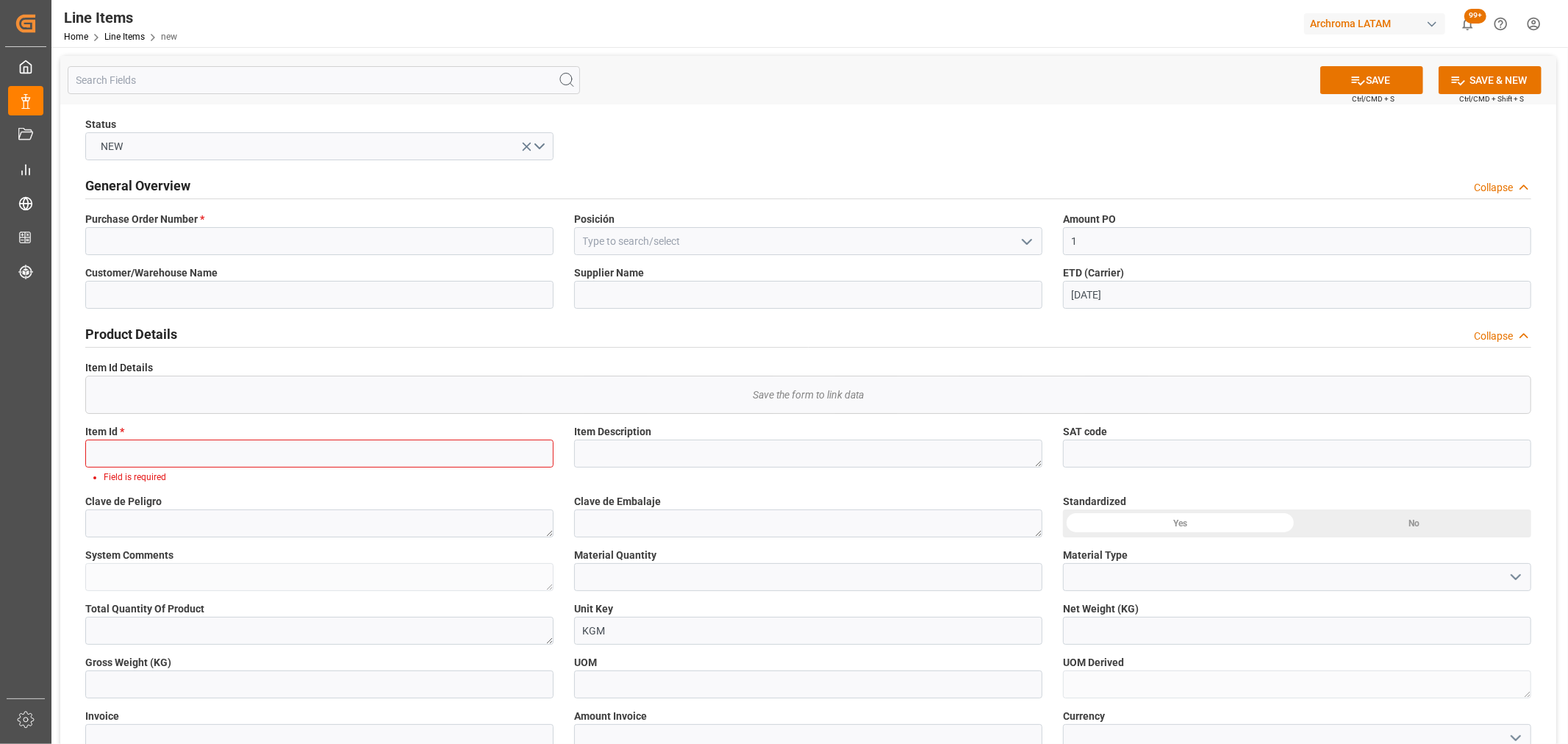
drag, startPoint x: 1018, startPoint y: 242, endPoint x: 875, endPoint y: 255, distance: 143.6
click at [1018, 242] on icon "open menu" at bounding box center [1027, 241] width 17 height 17
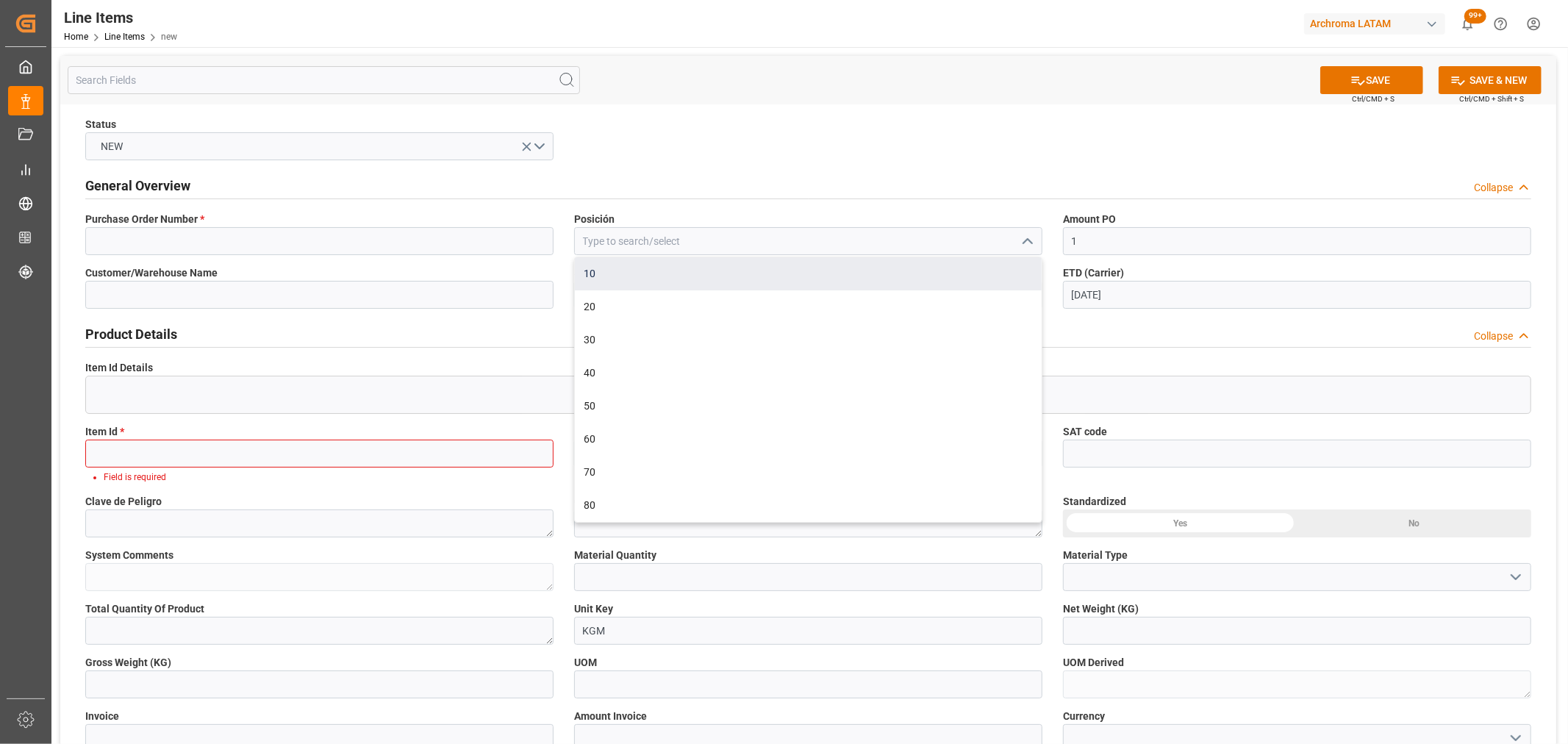
click at [638, 279] on div "10" at bounding box center [808, 274] width 467 height 33
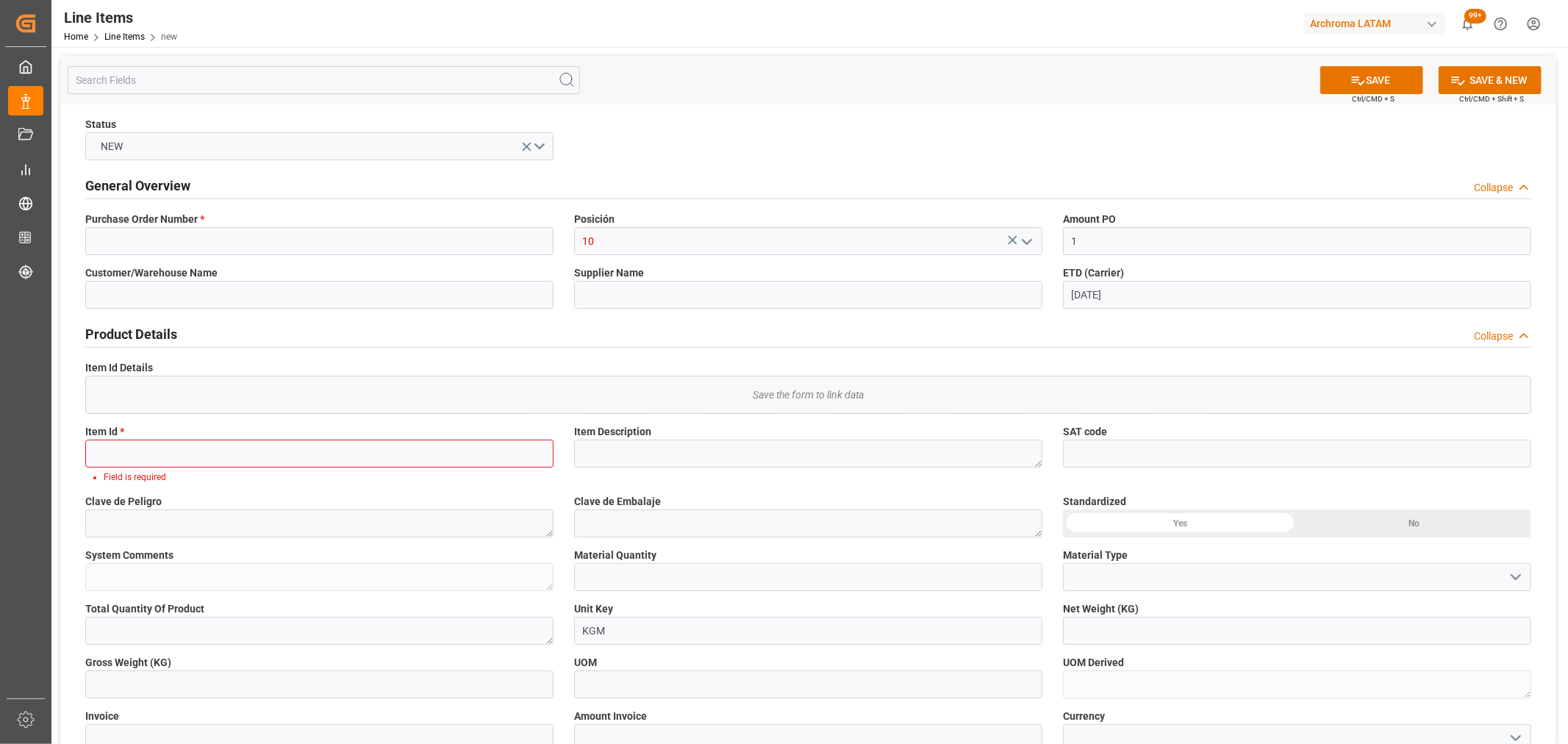
type input "10"
click at [175, 238] on input at bounding box center [319, 241] width 468 height 28
paste input "4504670859"
type input "4504670859"
click at [129, 446] on input at bounding box center [319, 454] width 468 height 28
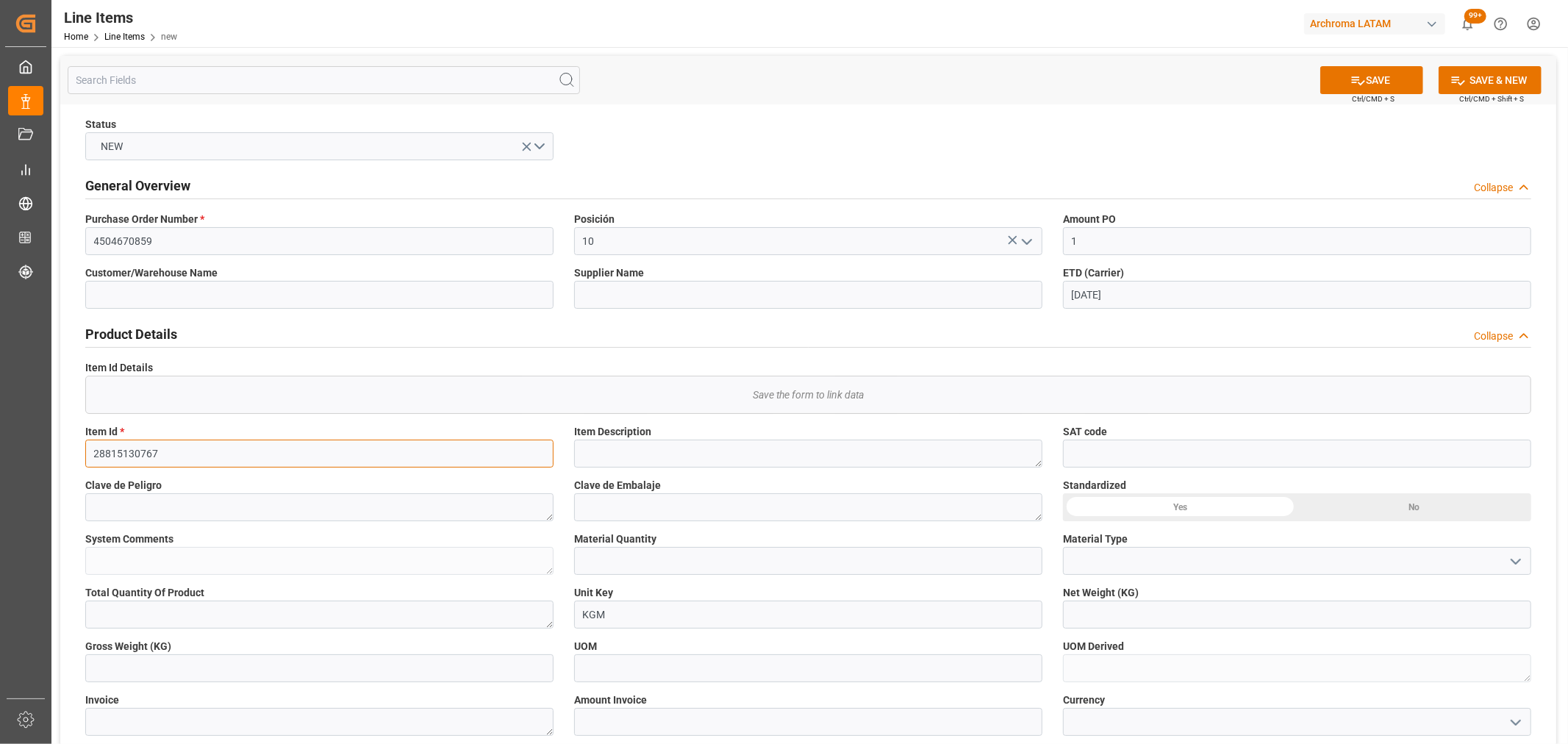
type input "28815130767"
click at [759, 443] on textarea at bounding box center [808, 454] width 468 height 28
click at [798, 447] on textarea "TERASIL BLUE W -EL" at bounding box center [808, 454] width 468 height 28
type textarea "TERASIL BLUE W -EL 0025"
click at [740, 562] on input "text" at bounding box center [808, 561] width 468 height 28
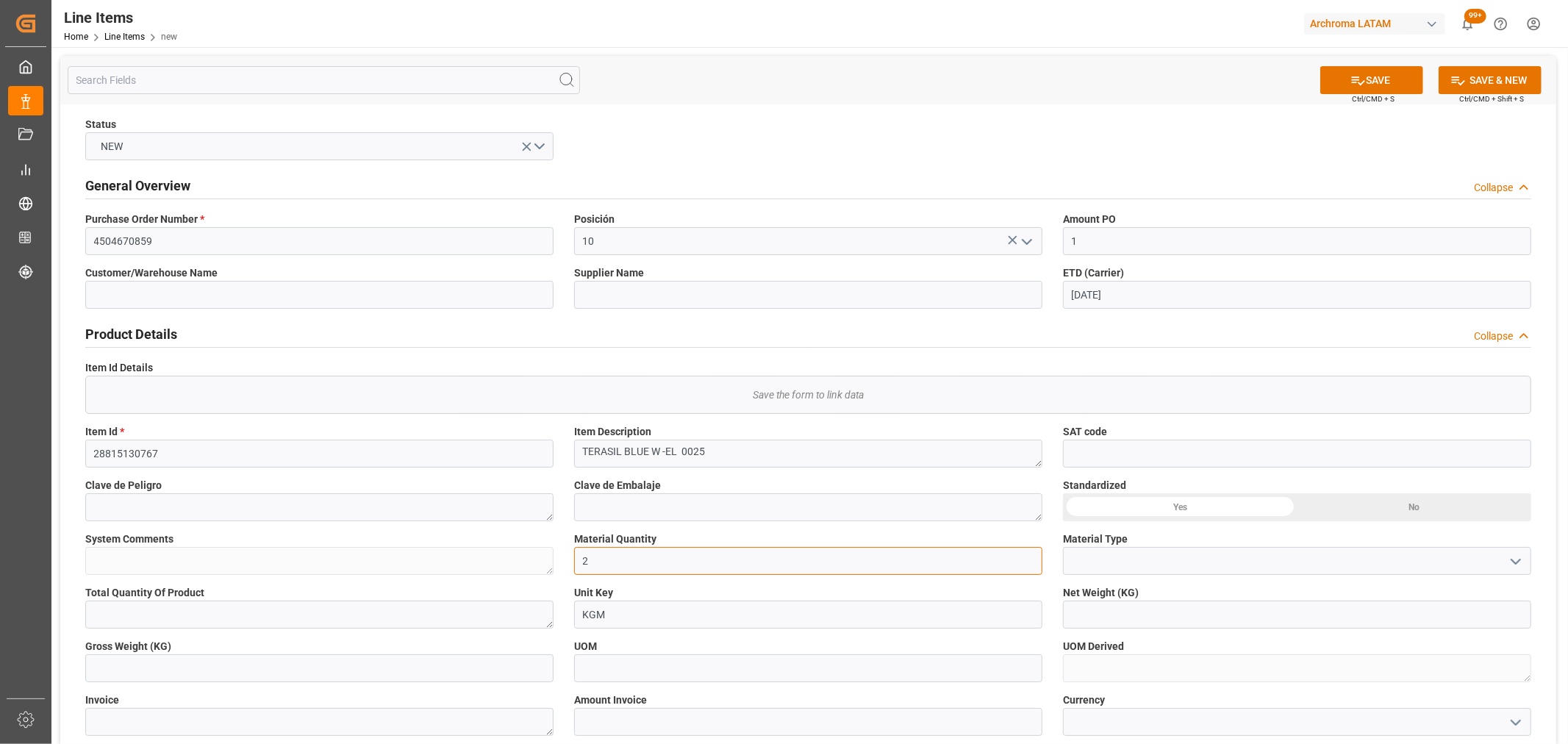
type input "2"
click at [1516, 554] on icon "open menu" at bounding box center [1515, 561] width 17 height 17
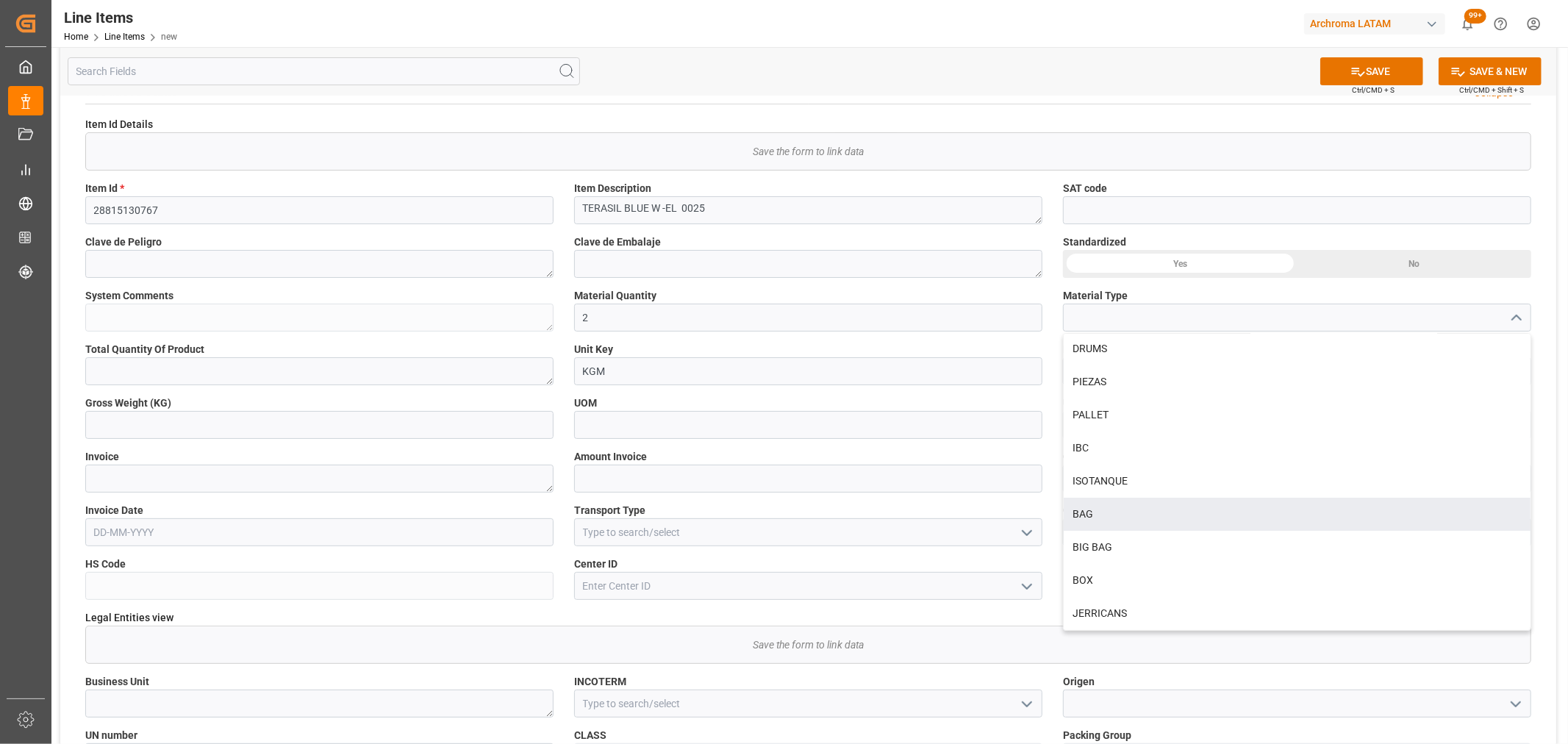
scroll to position [245, 0]
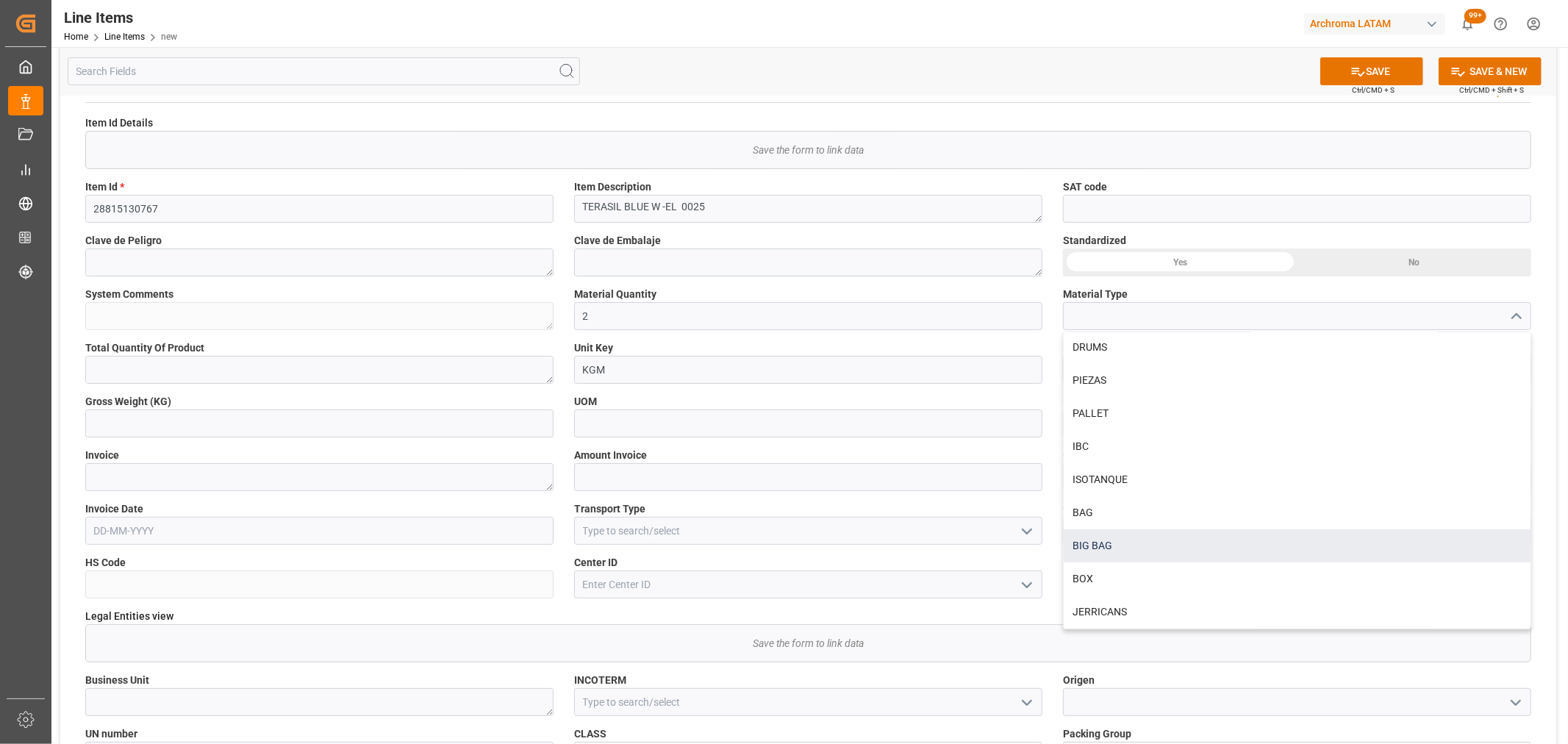
click at [1130, 546] on div "BIG BAG" at bounding box center [1297, 545] width 467 height 33
type input "BIG BAG"
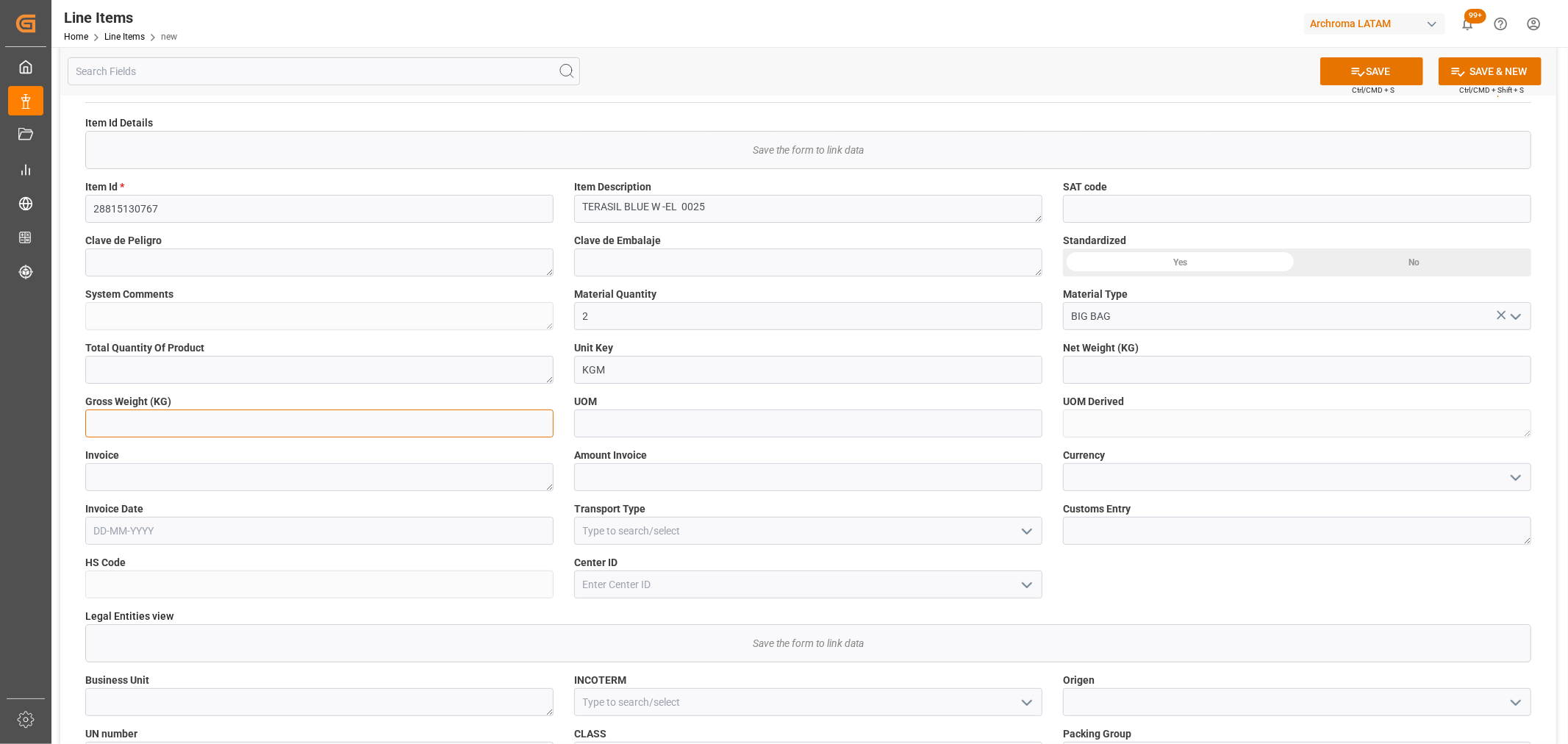
drag, startPoint x: 319, startPoint y: 427, endPoint x: 257, endPoint y: 353, distance: 96.5
click at [319, 427] on input "text" at bounding box center [319, 423] width 468 height 28
type input "53200"
click at [776, 419] on input at bounding box center [808, 423] width 468 height 28
click at [1152, 362] on input "text" at bounding box center [1297, 370] width 468 height 28
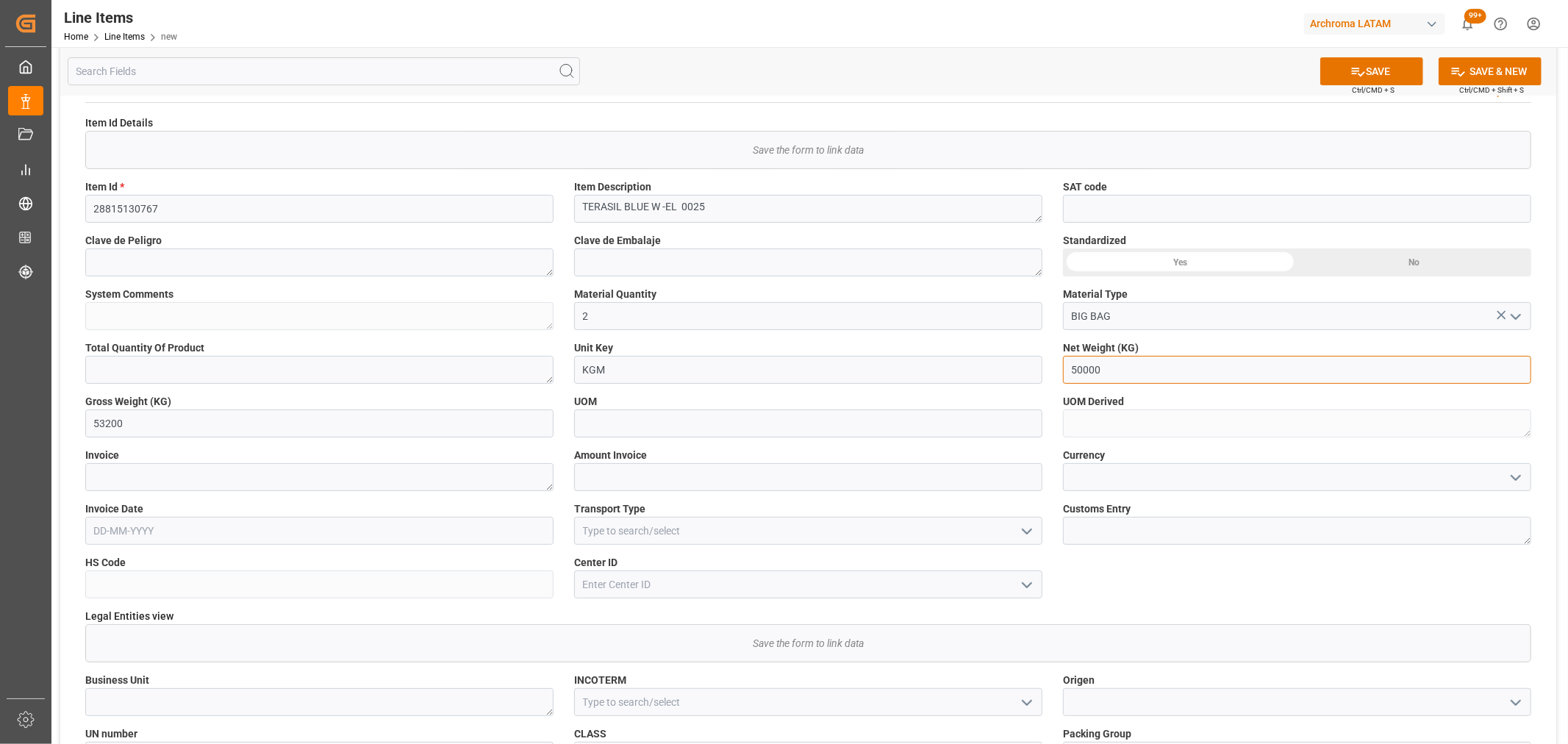
type input "50000"
click at [255, 475] on textarea at bounding box center [319, 477] width 468 height 28
paste textarea "7060003717"
type textarea "7060003717"
click at [662, 481] on input "text" at bounding box center [808, 477] width 468 height 28
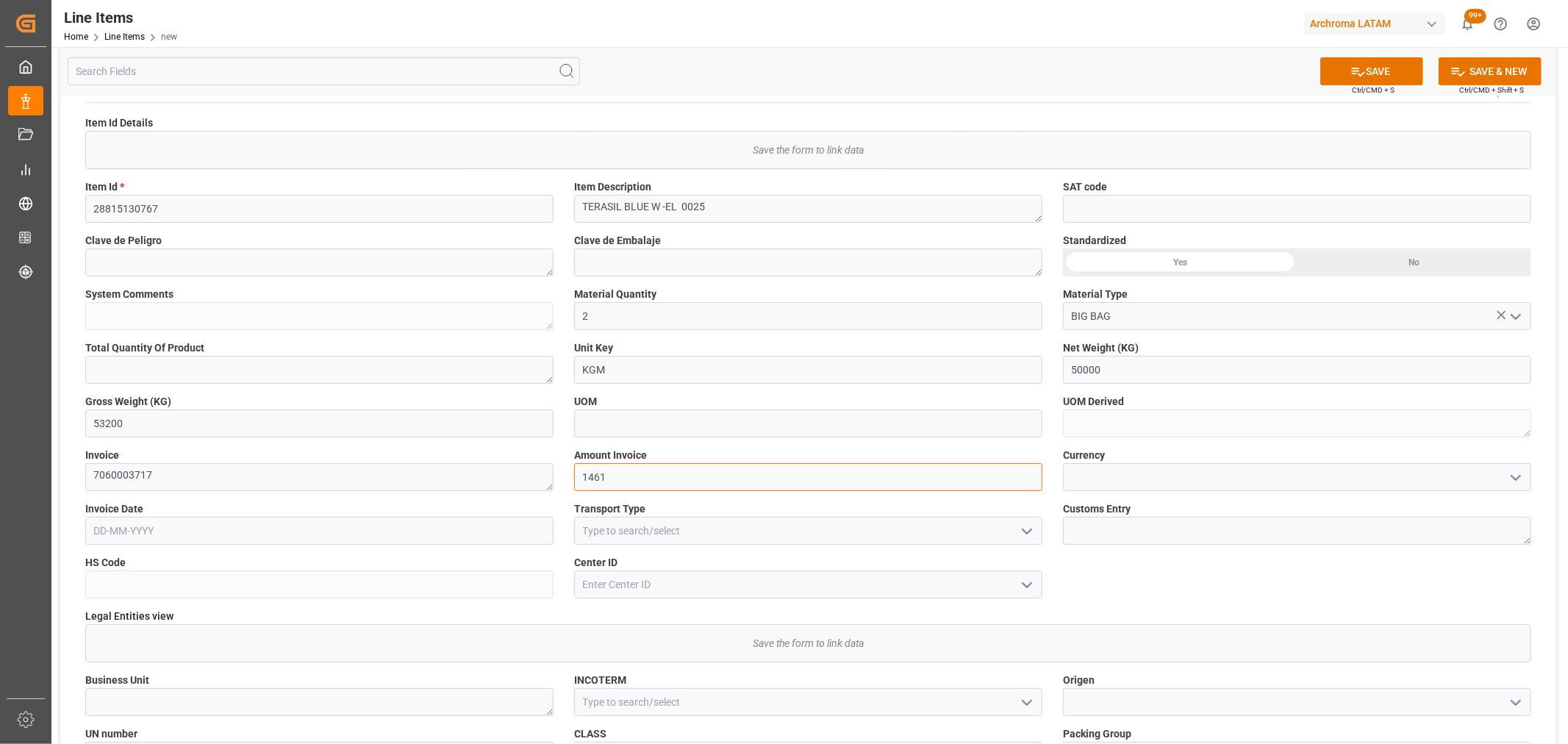
type input "1461"
click at [1510, 481] on icon "open menu" at bounding box center [1515, 477] width 17 height 17
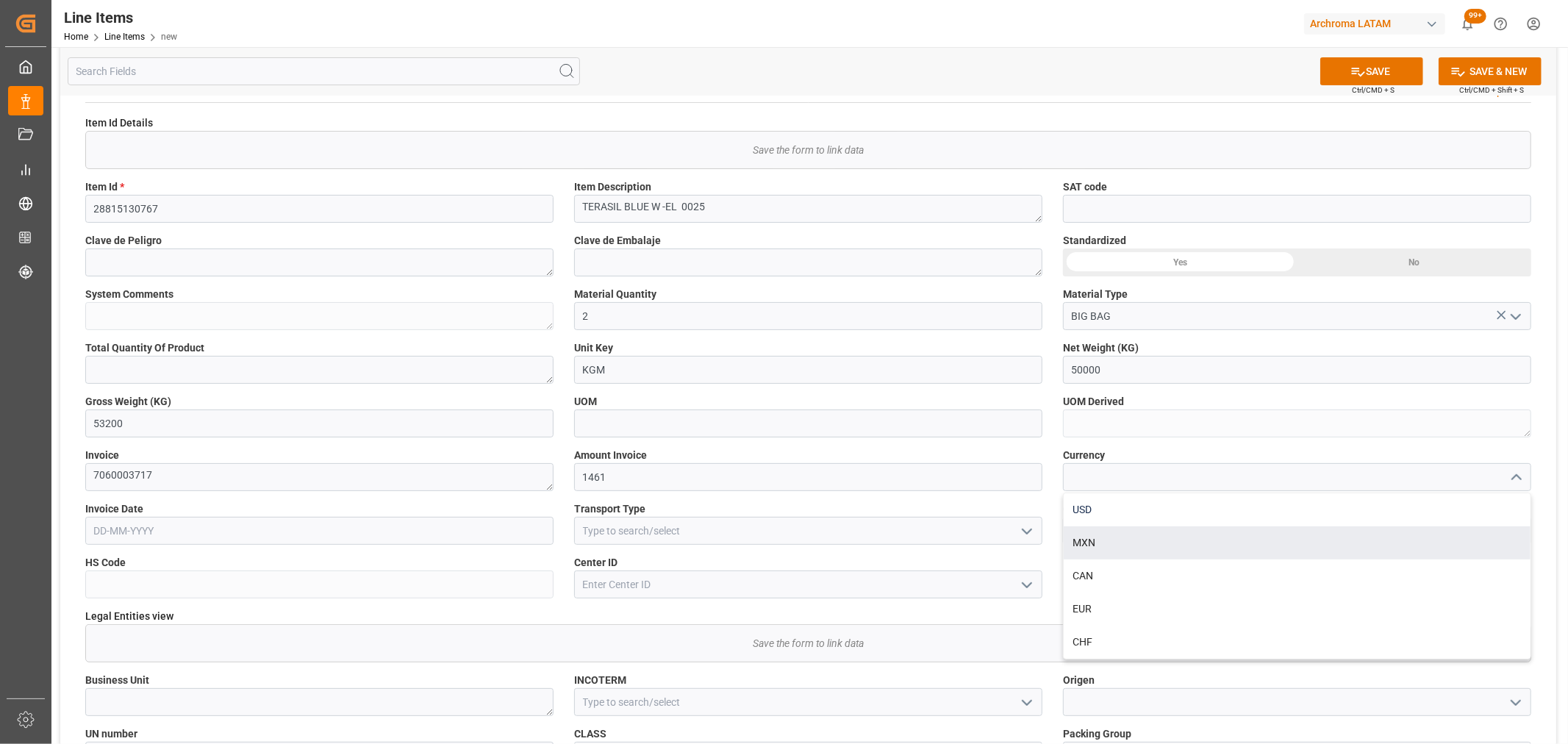
click at [1169, 522] on div "USD" at bounding box center [1297, 510] width 467 height 33
type input "USD"
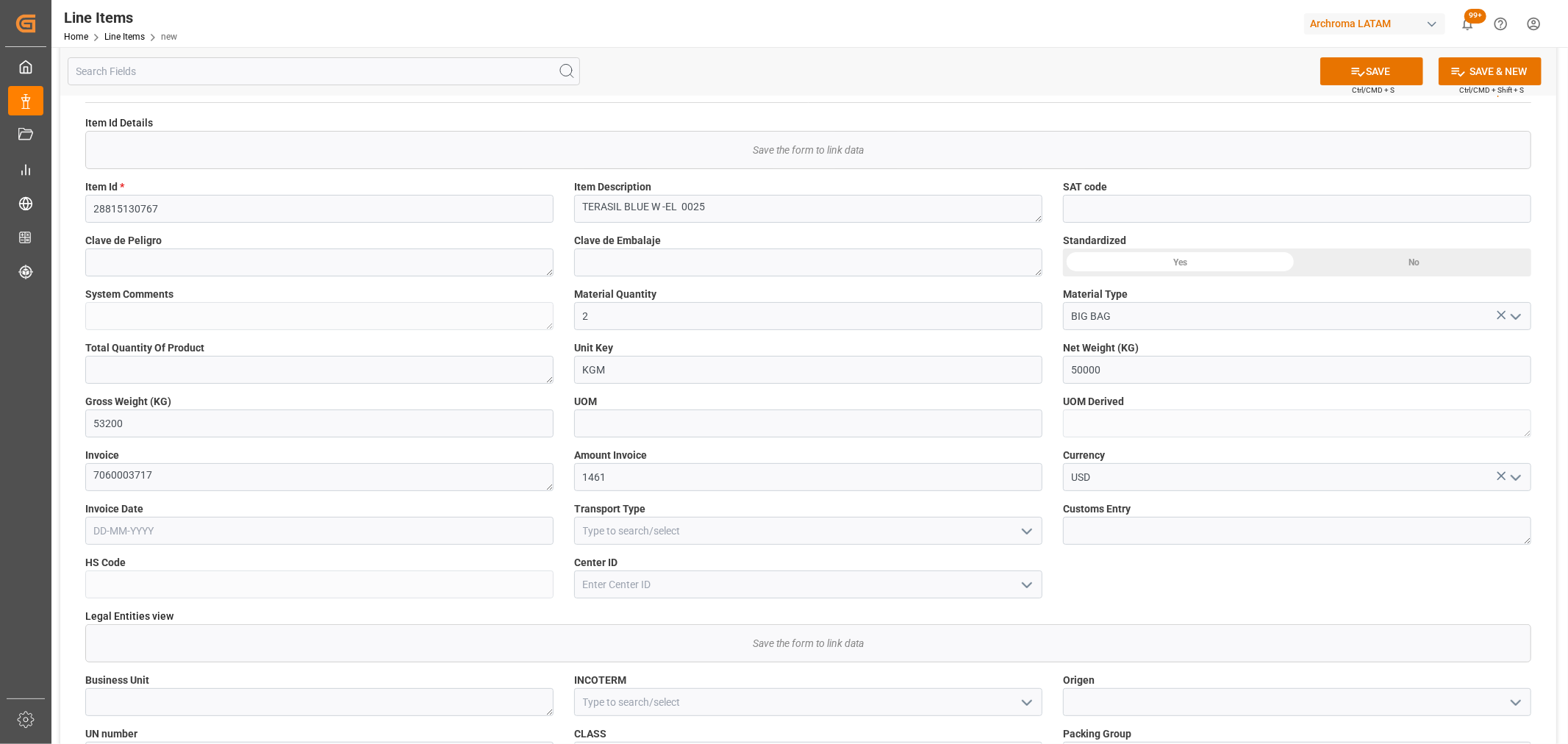
click at [1025, 532] on icon "open menu" at bounding box center [1027, 531] width 17 height 17
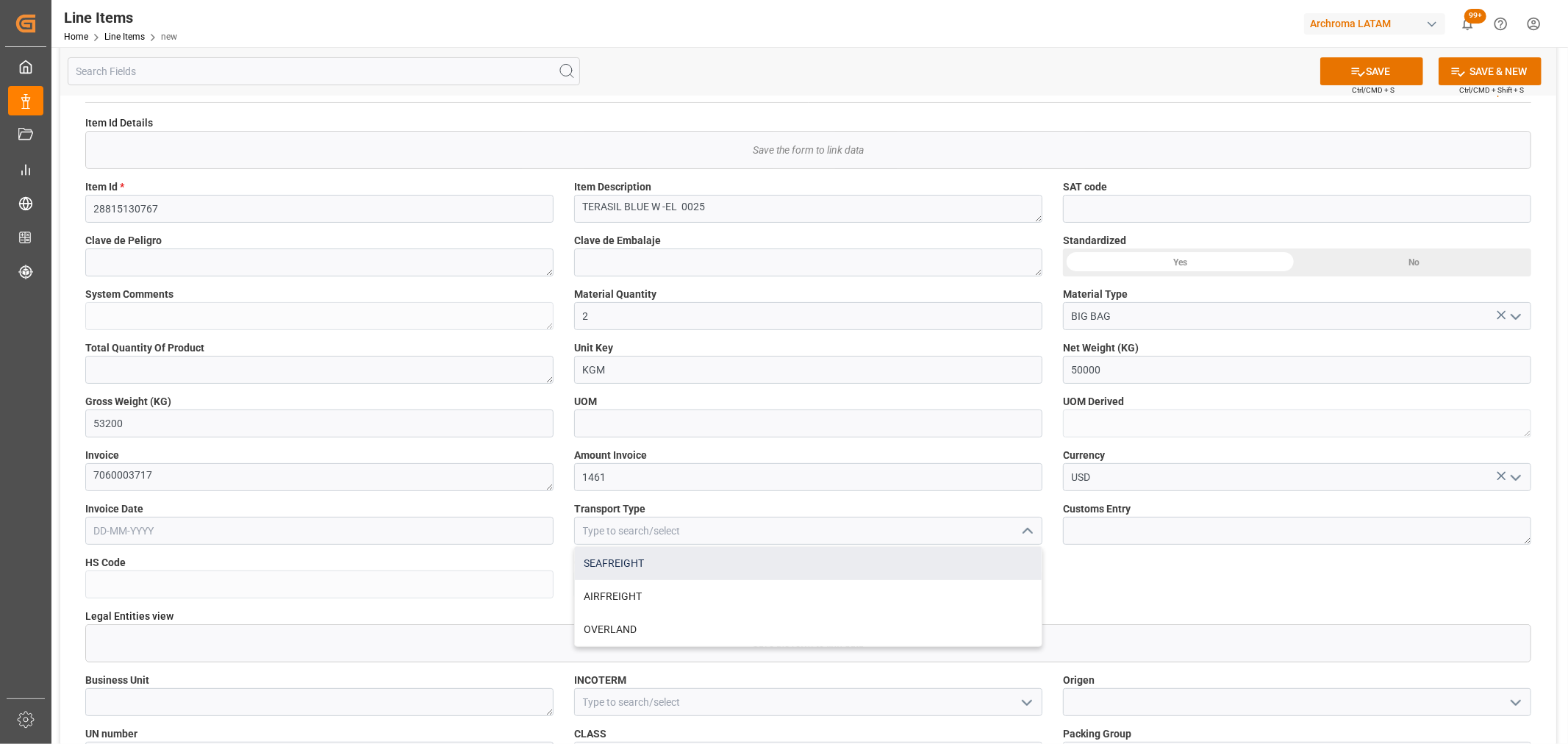
click at [611, 564] on div "SEAFREIGHT" at bounding box center [808, 564] width 467 height 33
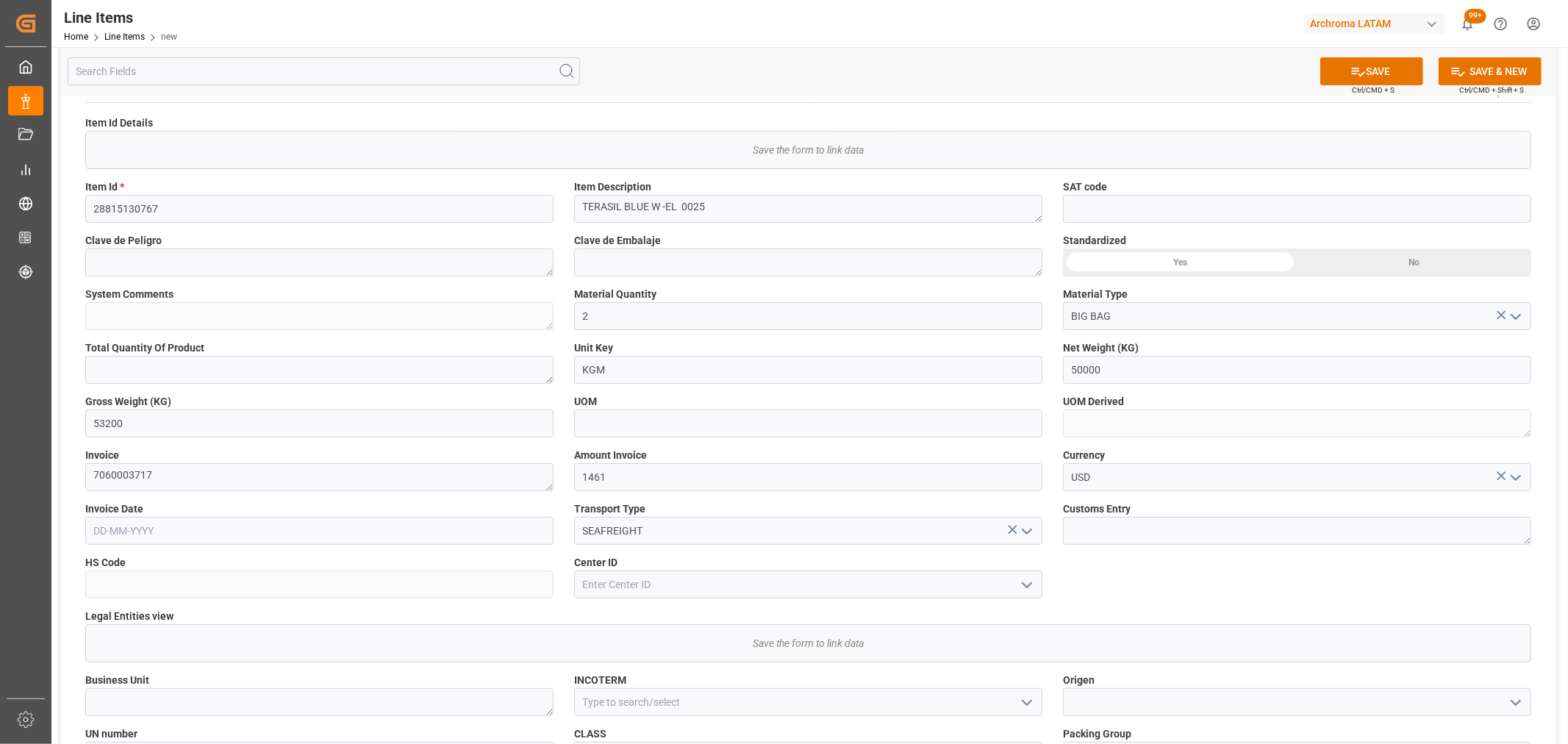
click at [1032, 526] on icon "open menu" at bounding box center [1027, 531] width 17 height 17
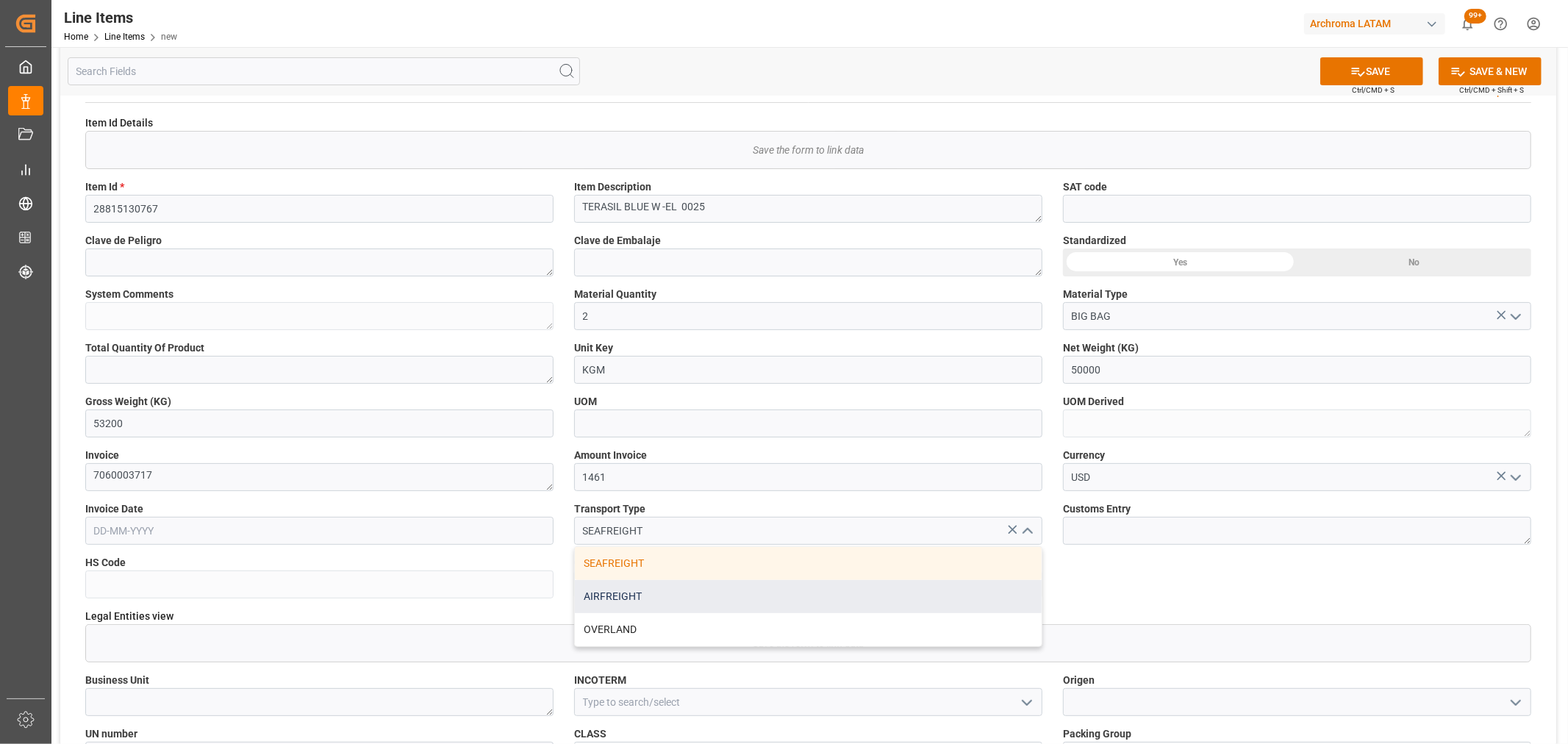
click at [603, 597] on div "AIRFREIGHT" at bounding box center [808, 597] width 467 height 33
type input "AIRFREIGHT"
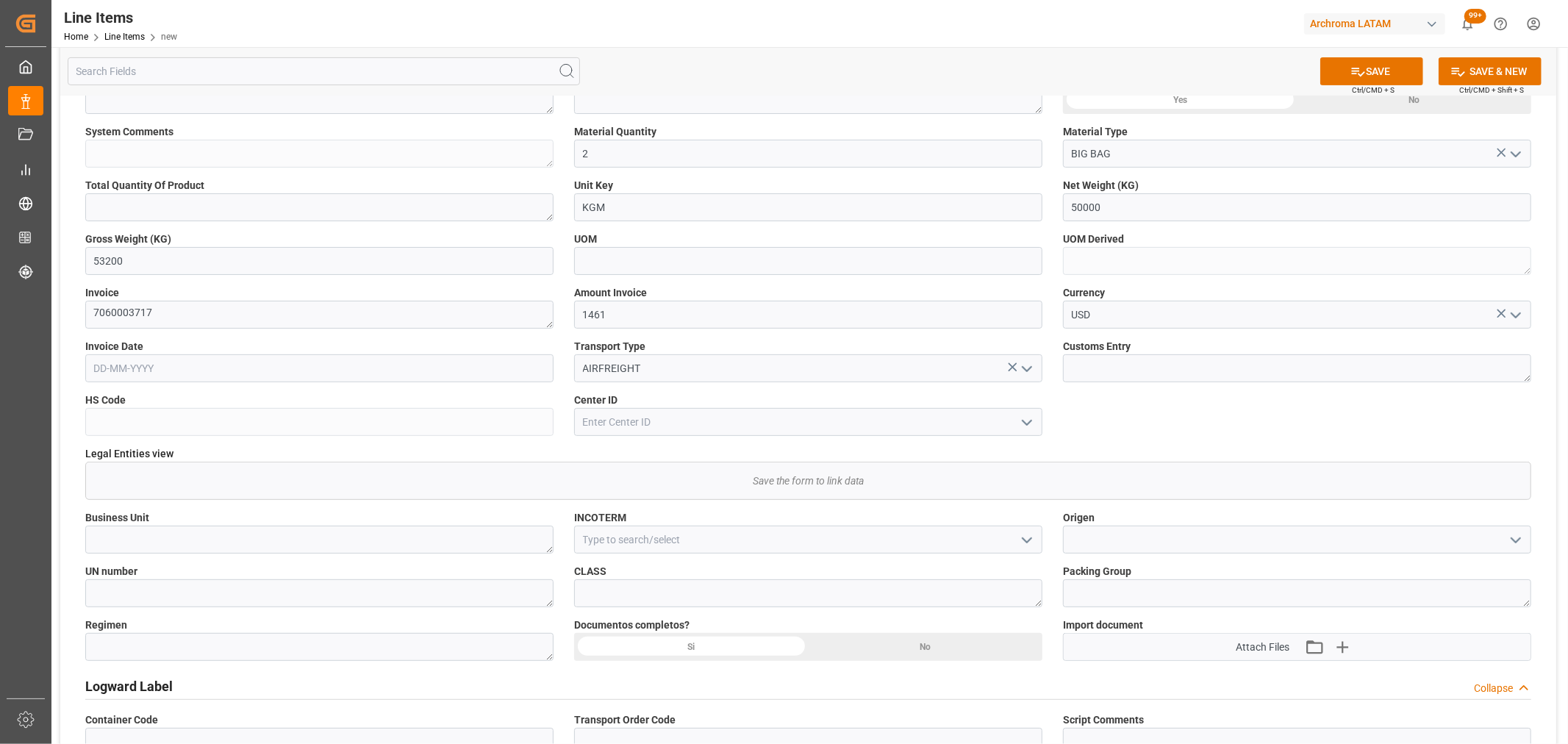
scroll to position [408, 0]
click at [644, 418] on input at bounding box center [808, 421] width 468 height 28
click at [1018, 424] on icon "open menu" at bounding box center [1027, 421] width 17 height 17
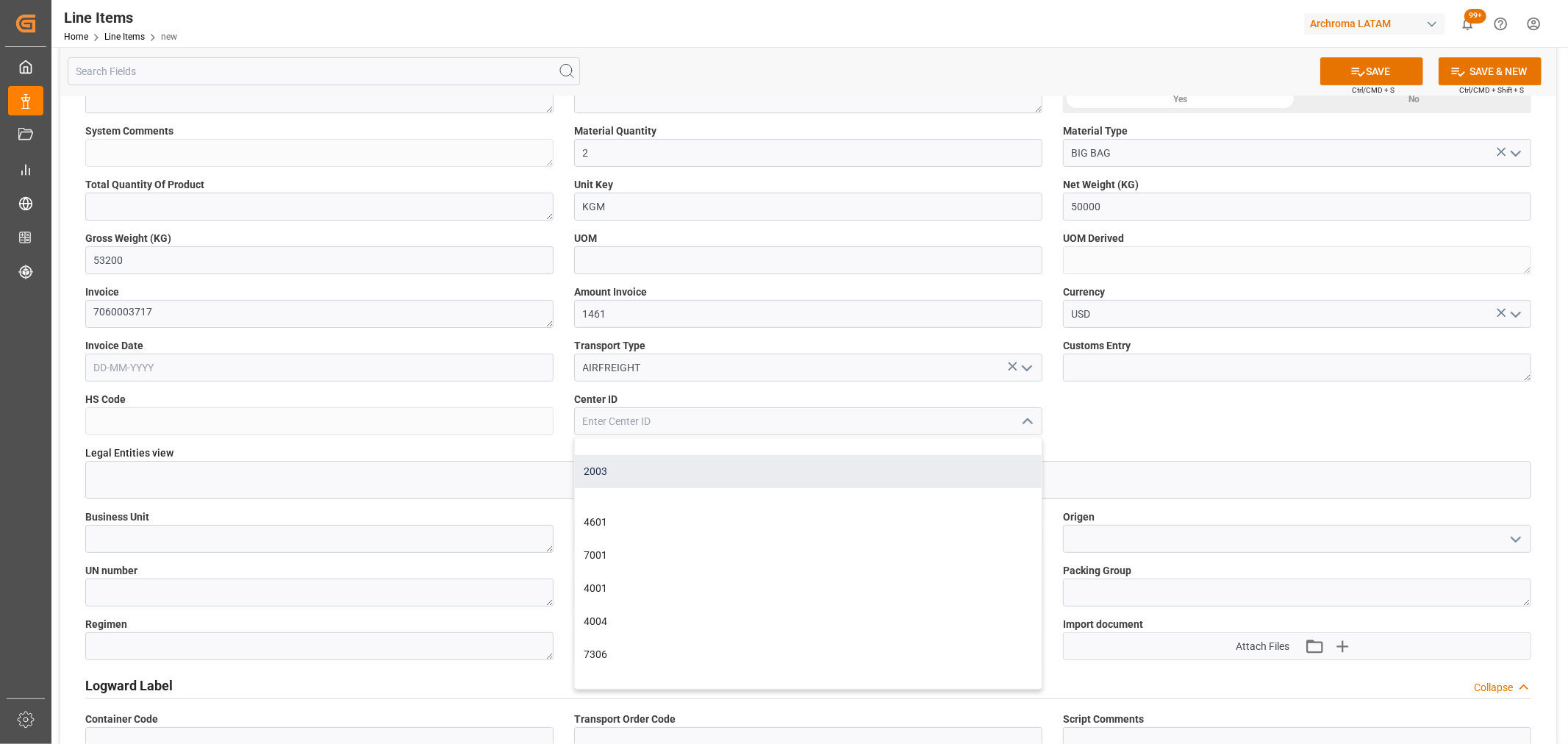
click at [684, 466] on div "2003" at bounding box center [808, 471] width 467 height 33
type input "2003"
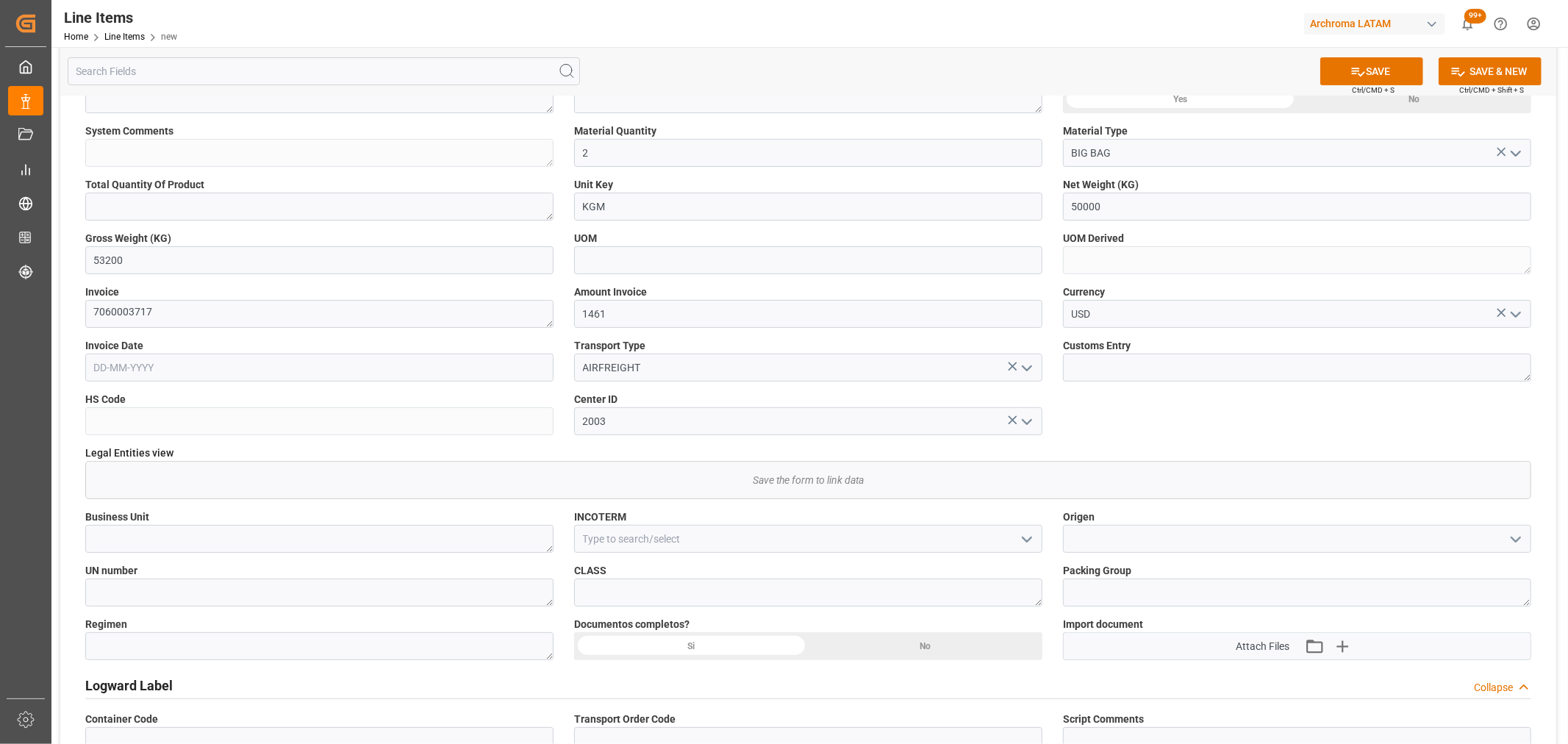
click at [1027, 544] on icon "open menu" at bounding box center [1027, 539] width 17 height 17
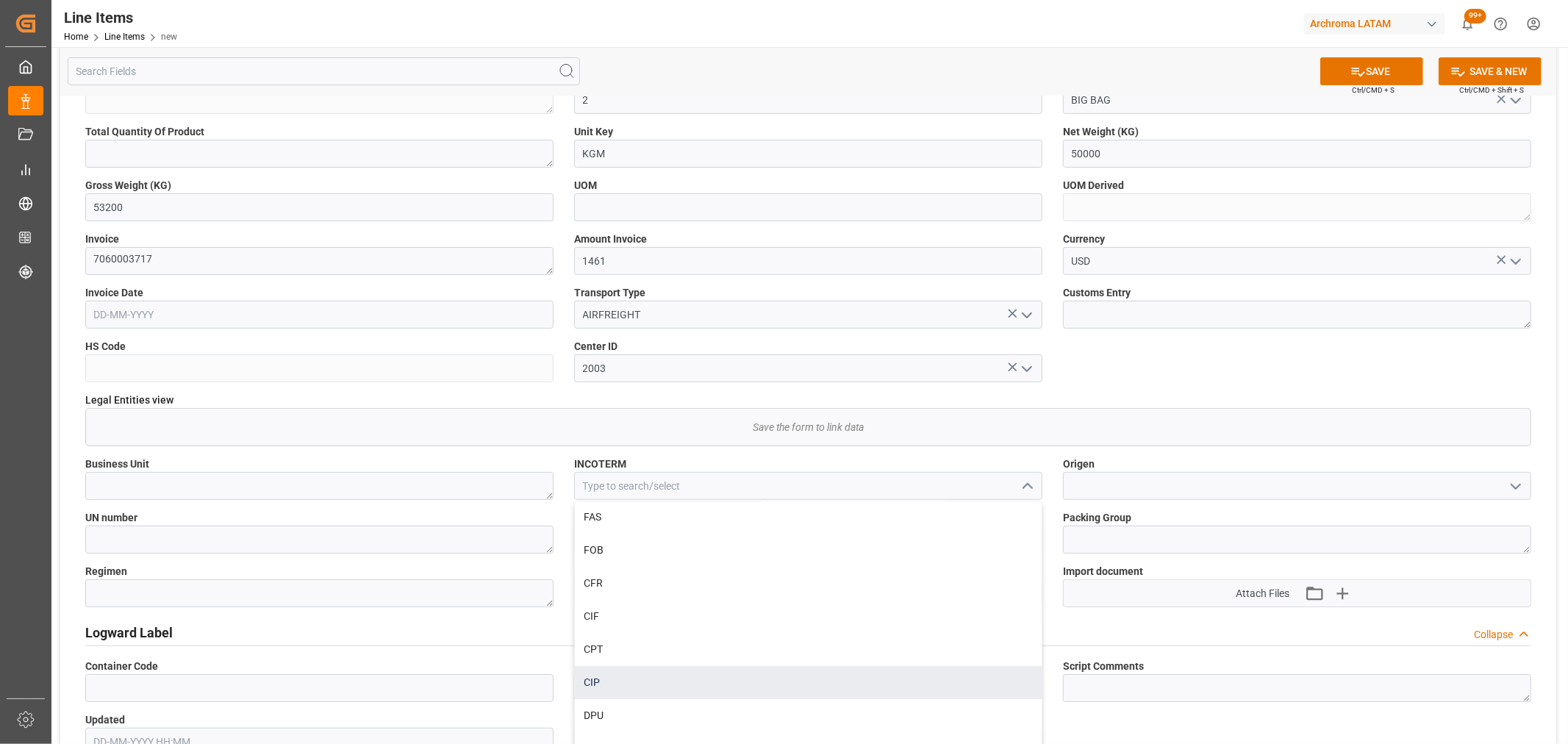
scroll to position [489, 0]
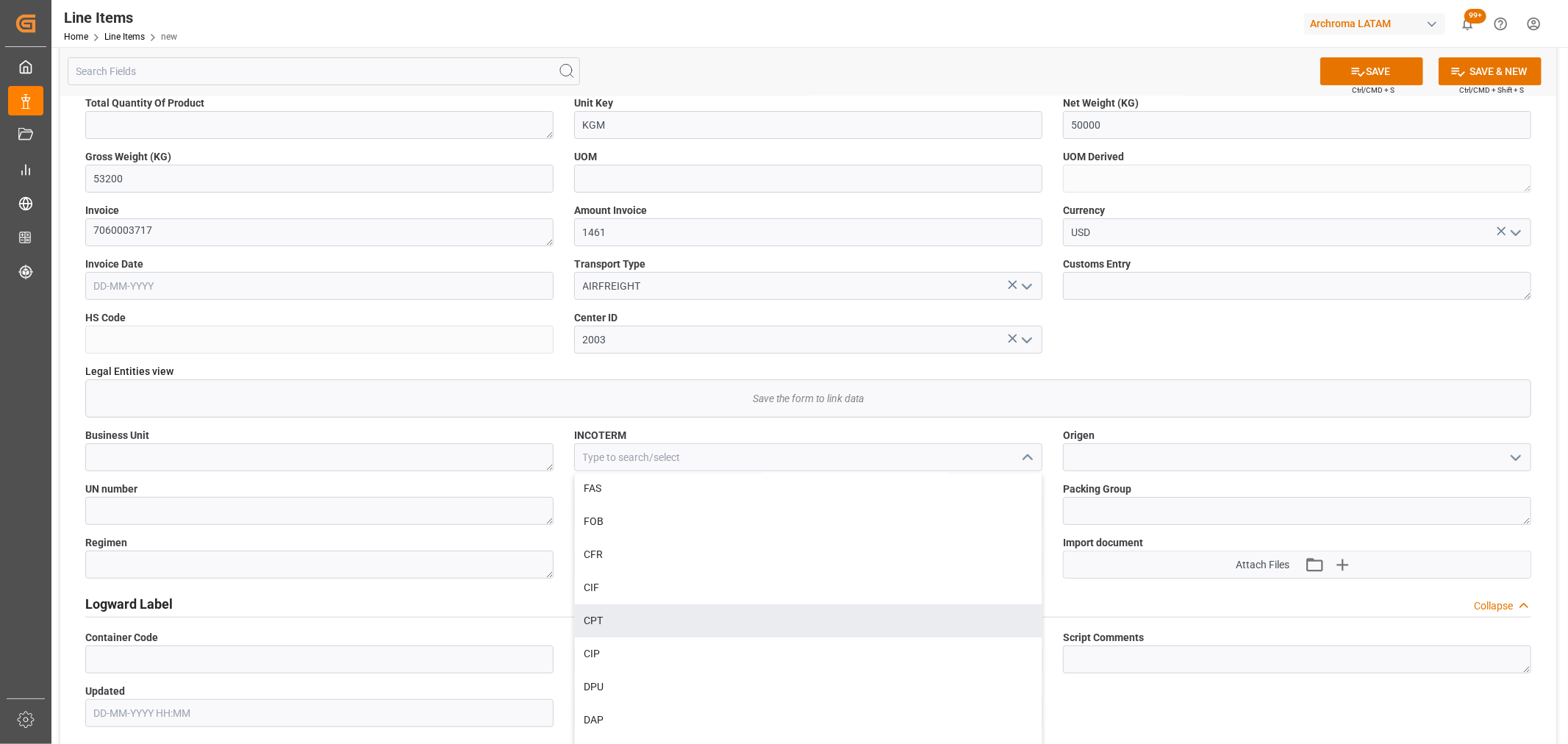
click at [644, 629] on div "CPT" at bounding box center [808, 620] width 467 height 33
type input "CPT"
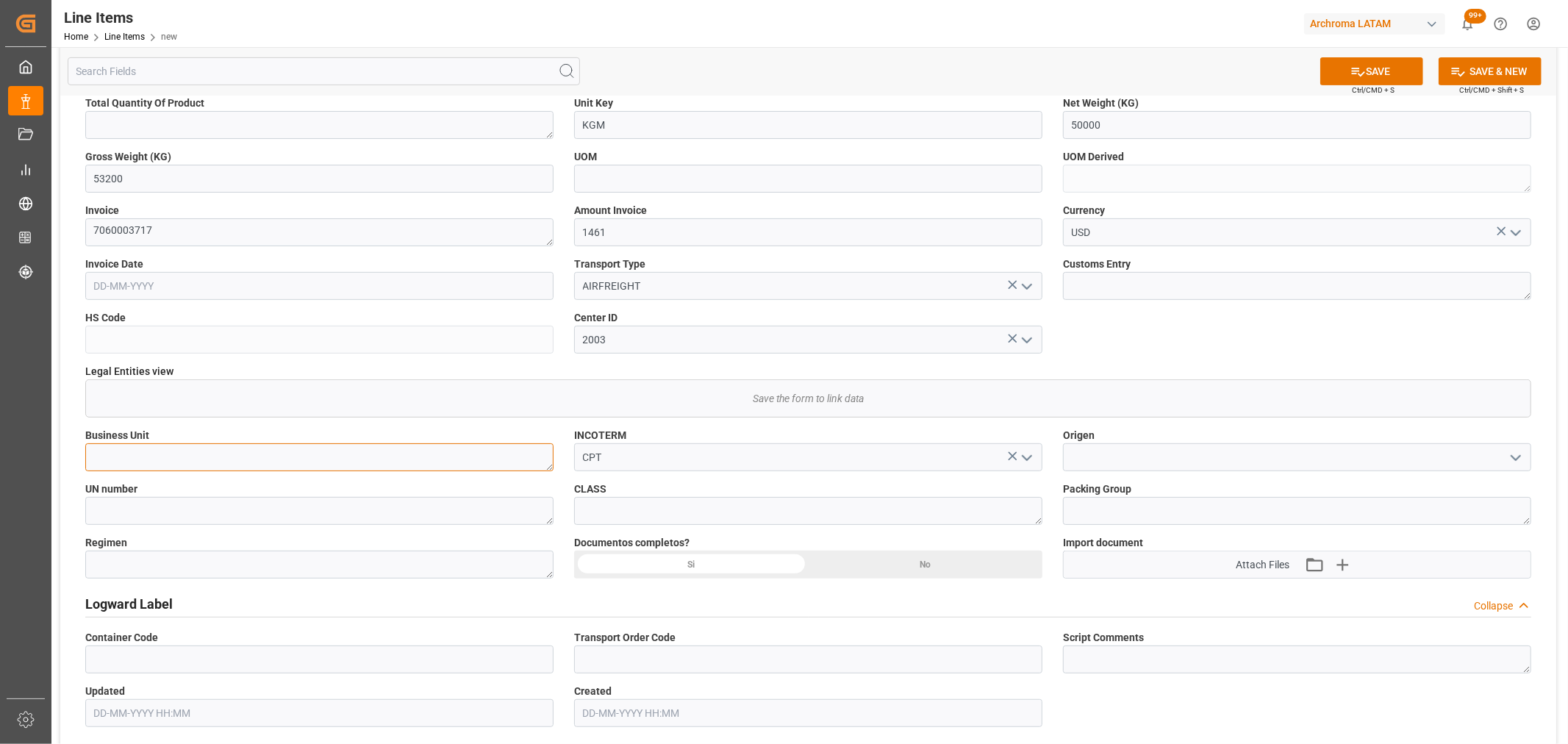
click at [489, 453] on textarea at bounding box center [319, 457] width 468 height 28
type textarea "TEXTIL"
click at [1502, 456] on input at bounding box center [1297, 457] width 468 height 28
click at [1518, 454] on icon "open menu" at bounding box center [1515, 457] width 17 height 17
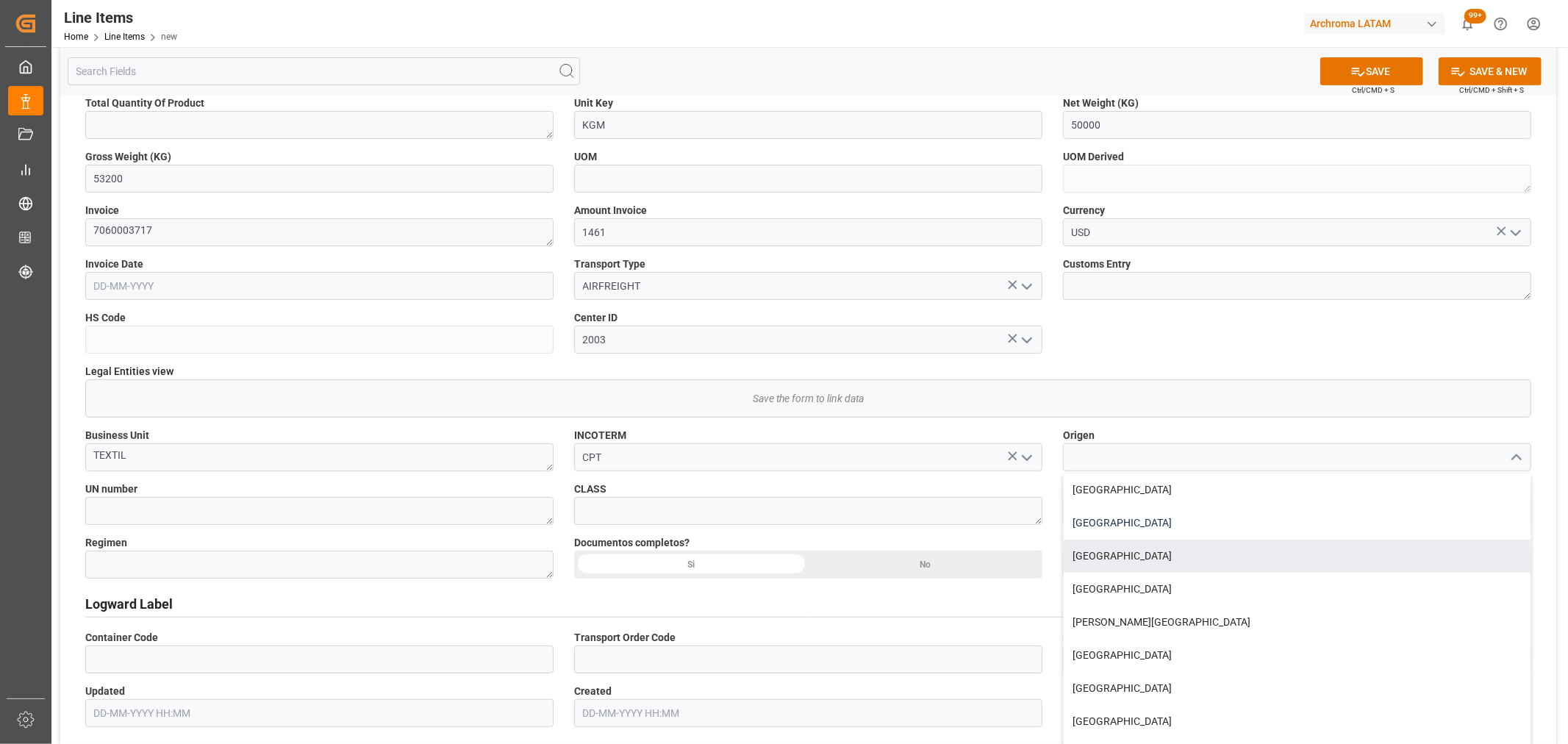
click at [1187, 524] on div "CHINA" at bounding box center [1297, 523] width 467 height 33
type input "CHINA"
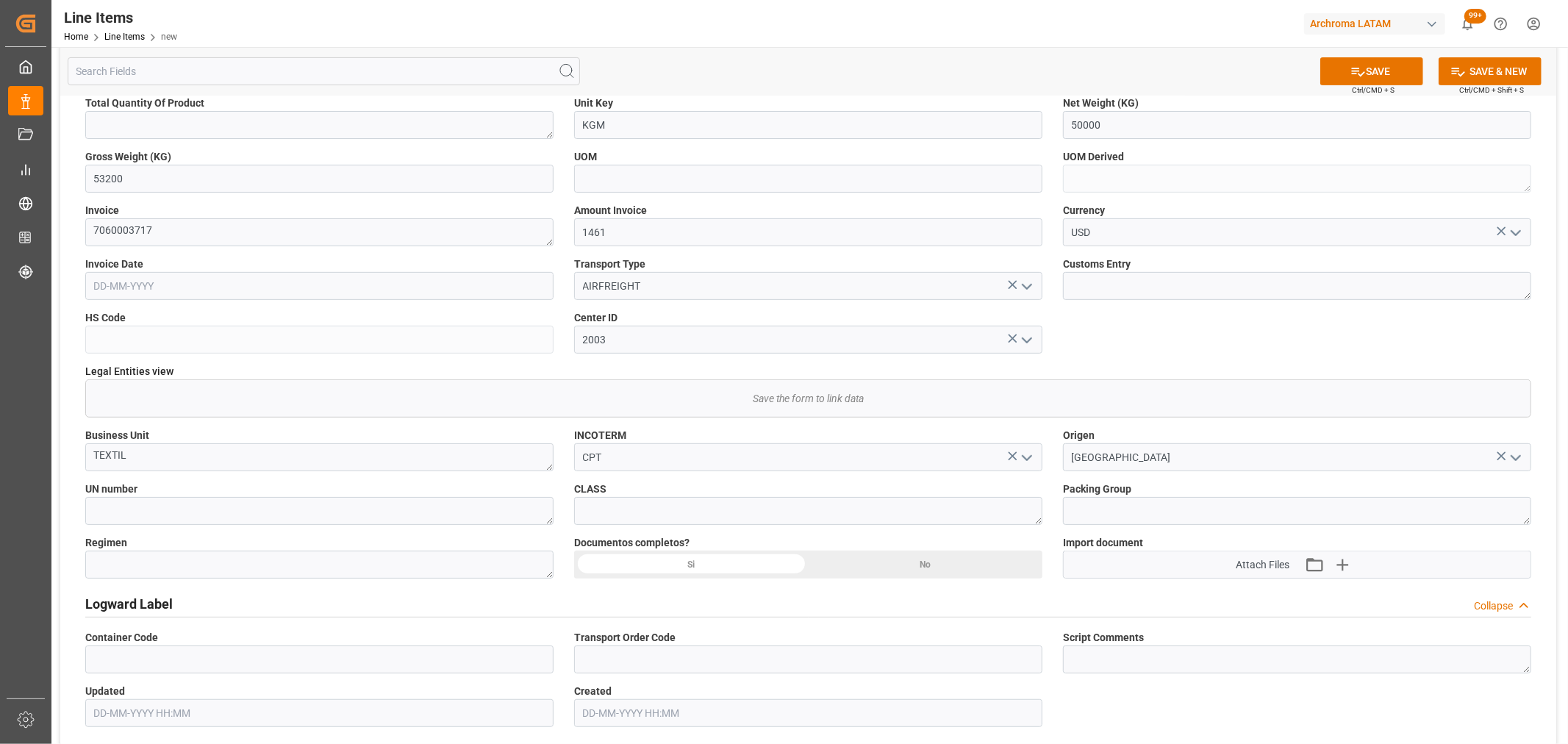
click at [708, 563] on div "Si" at bounding box center [691, 564] width 235 height 28
click at [1395, 63] on button "SAVE" at bounding box center [1371, 72] width 103 height 28
type input "ARCHROMA [GEOGRAPHIC_DATA] S.A.S"
type textarea "TERASIL BLUE W-EL 0025"
type textarea "2 BIG BAG"
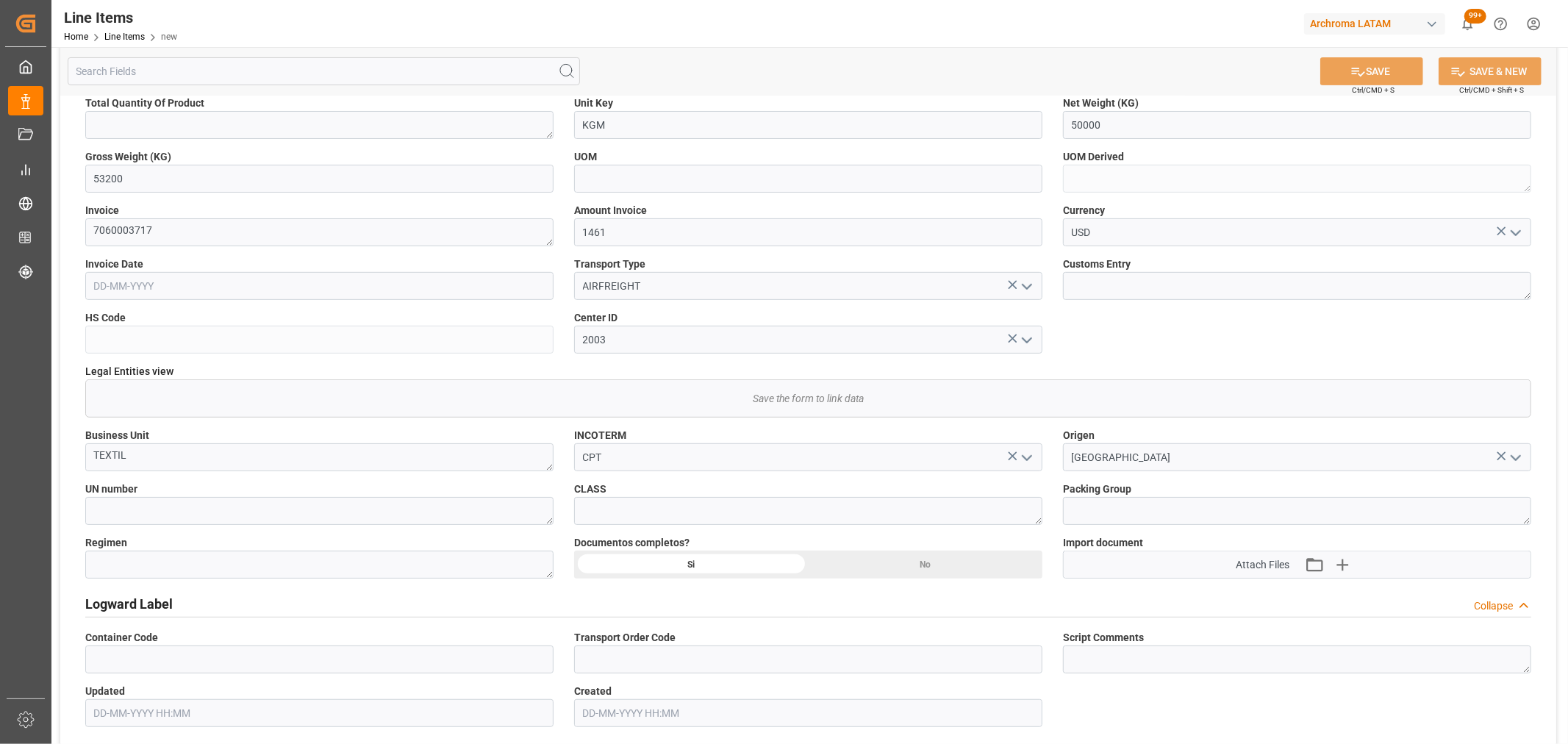
type input "KG"
type textarea "KG"
type input "c4d975cb64b4"
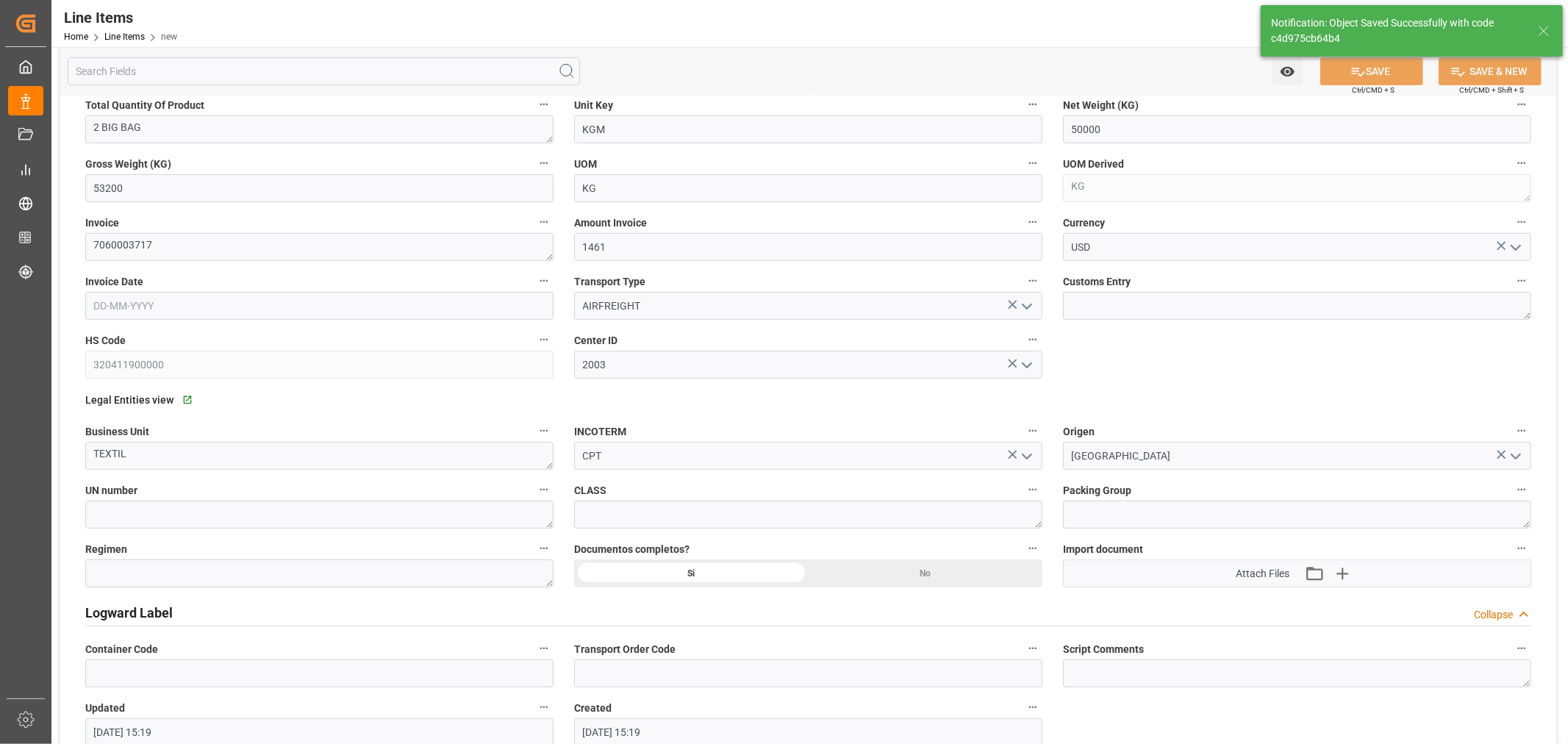
type input "320411900000"
type input "29-09-2025 15:19"
type input "[DATE]"
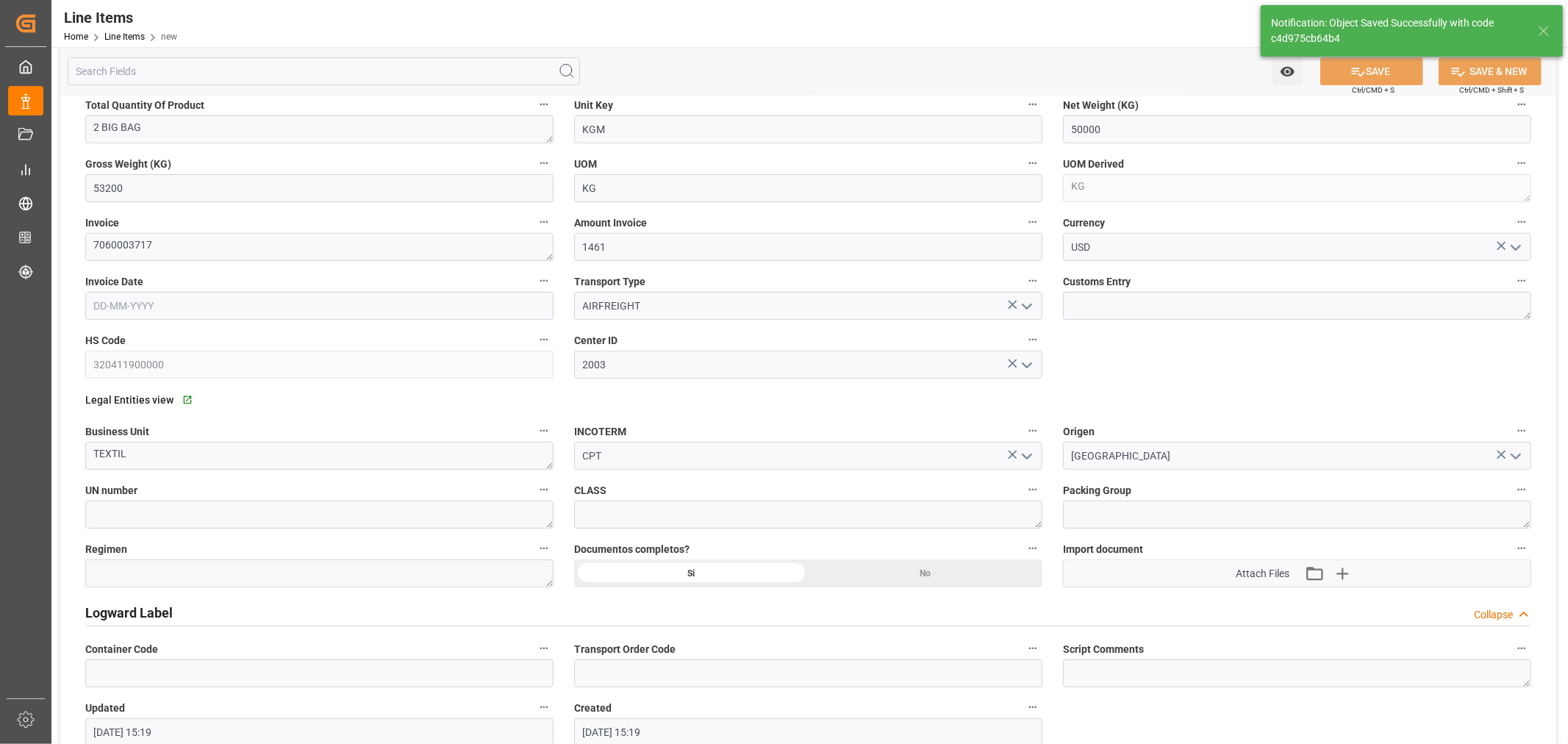
scroll to position [487, 0]
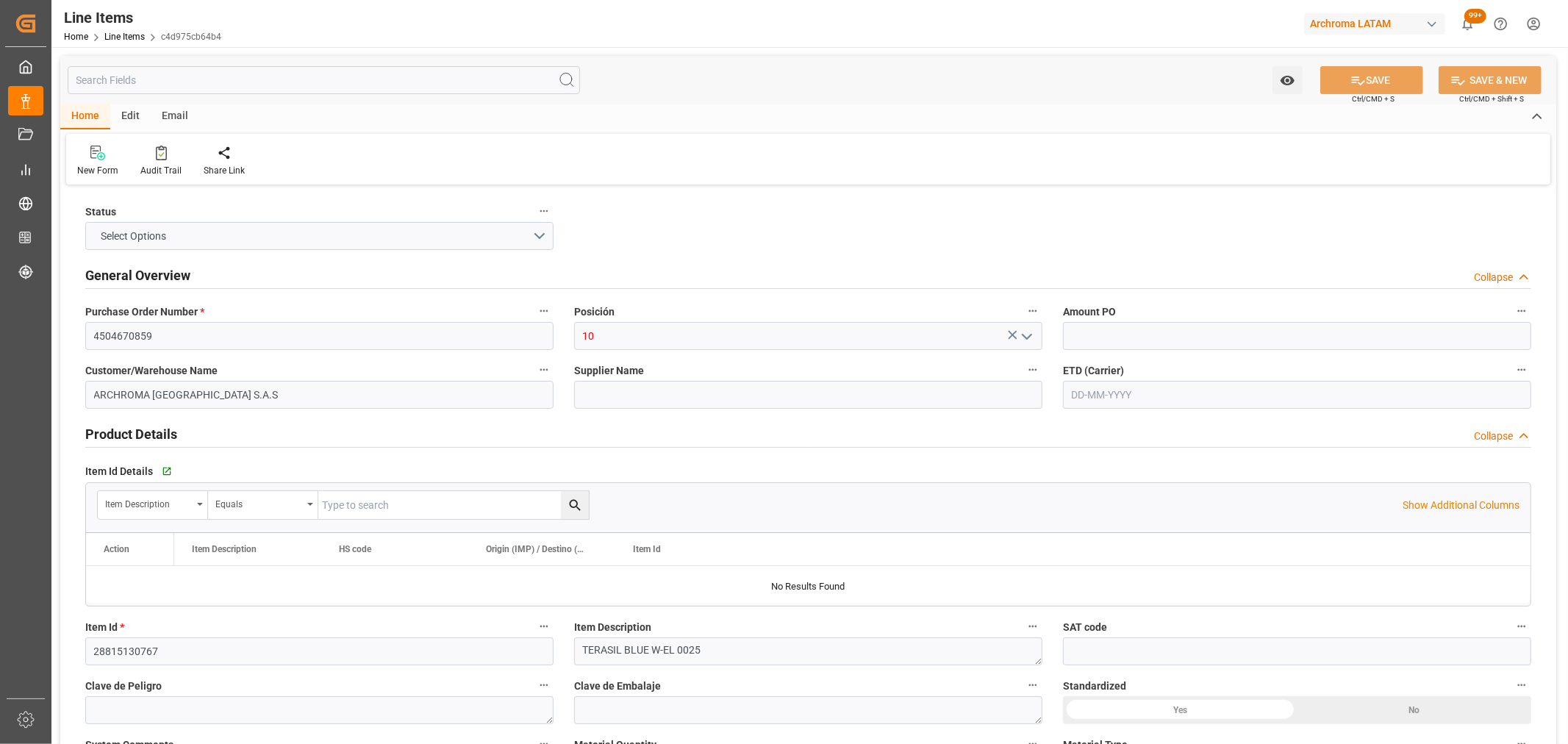
type input "1"
type input "2"
type input "50000"
type input "53200"
type input "1461"
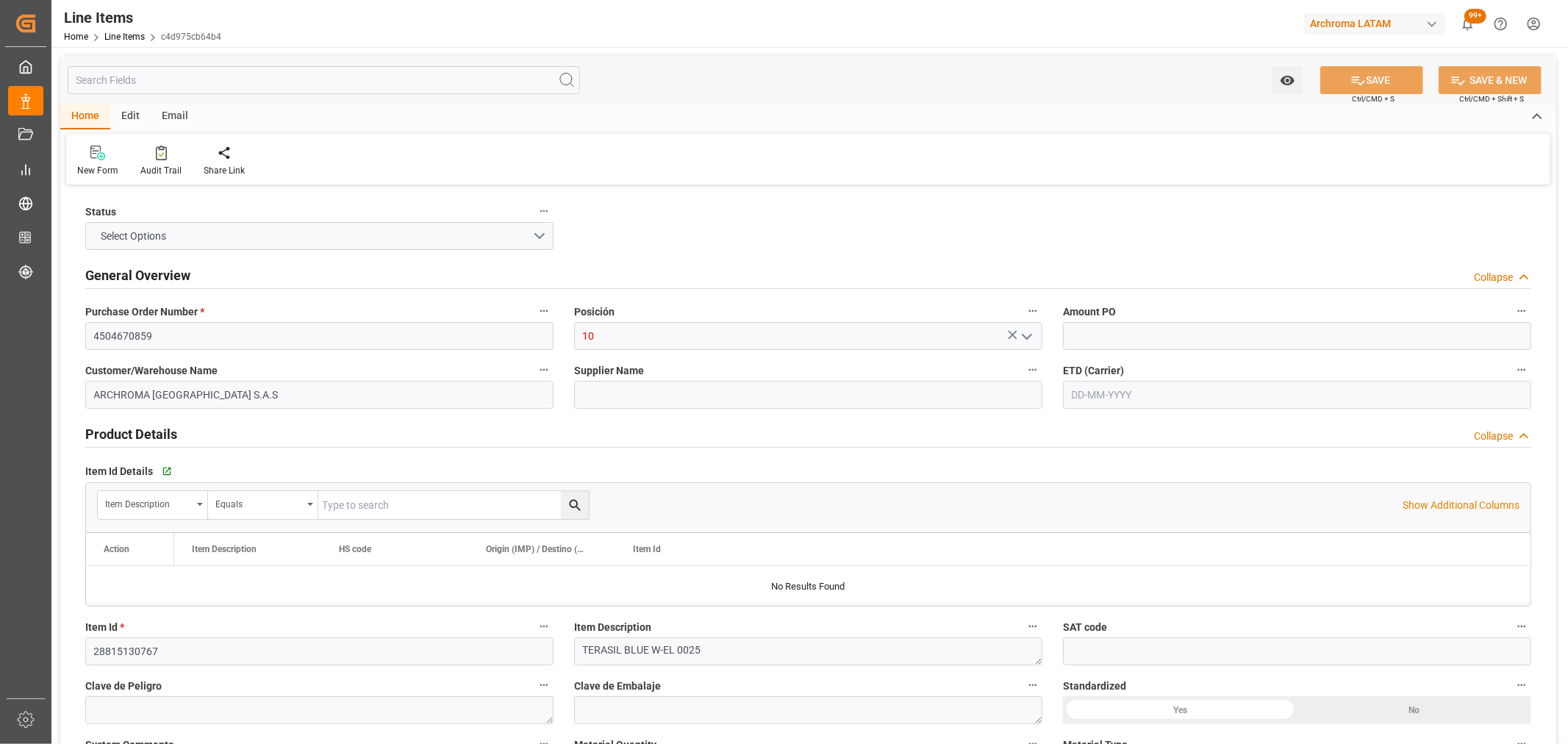
type input "320411900000"
type input "[DATE]"
type input "29-09-2025 15:19"
type input "[DATE]"
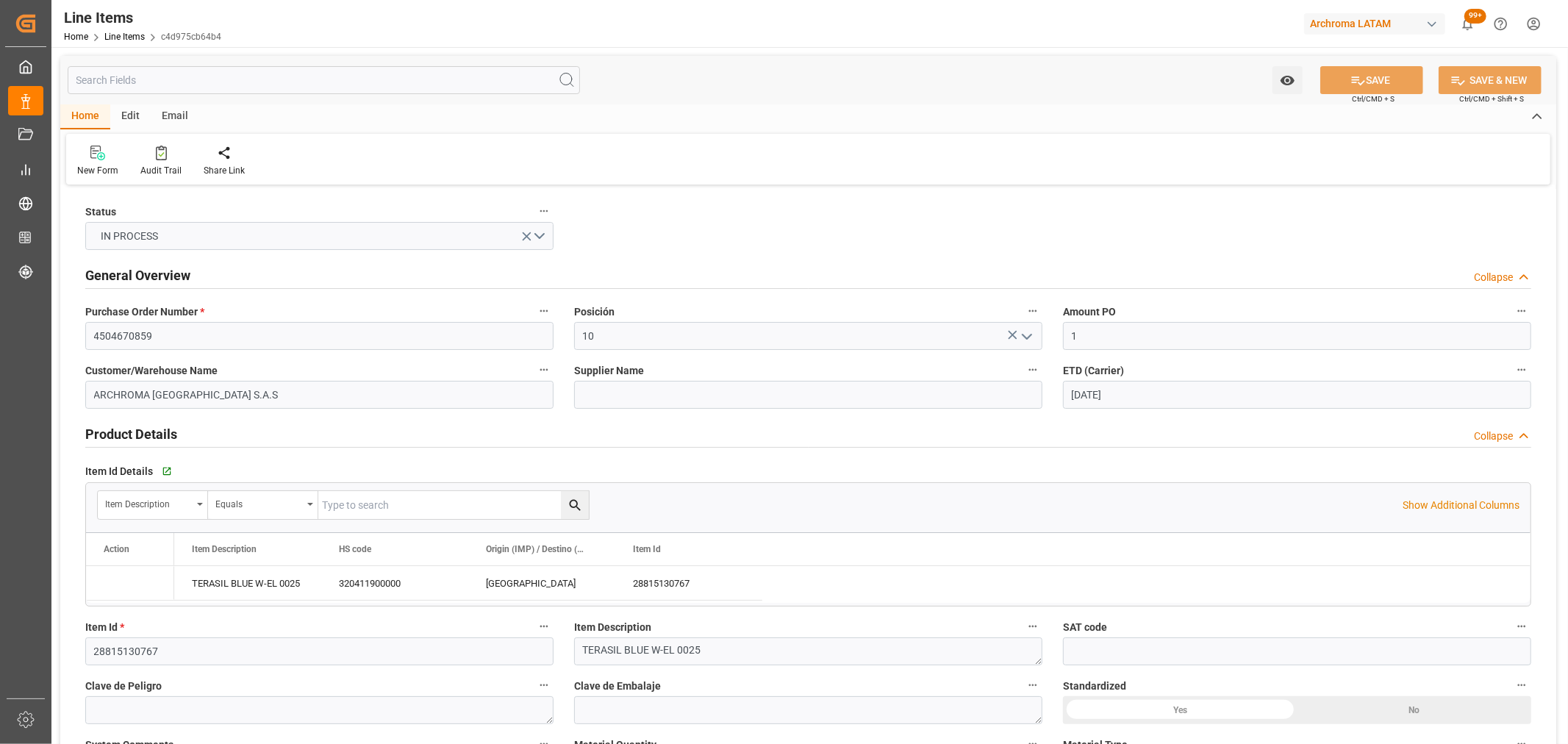
type input "[DATE]"
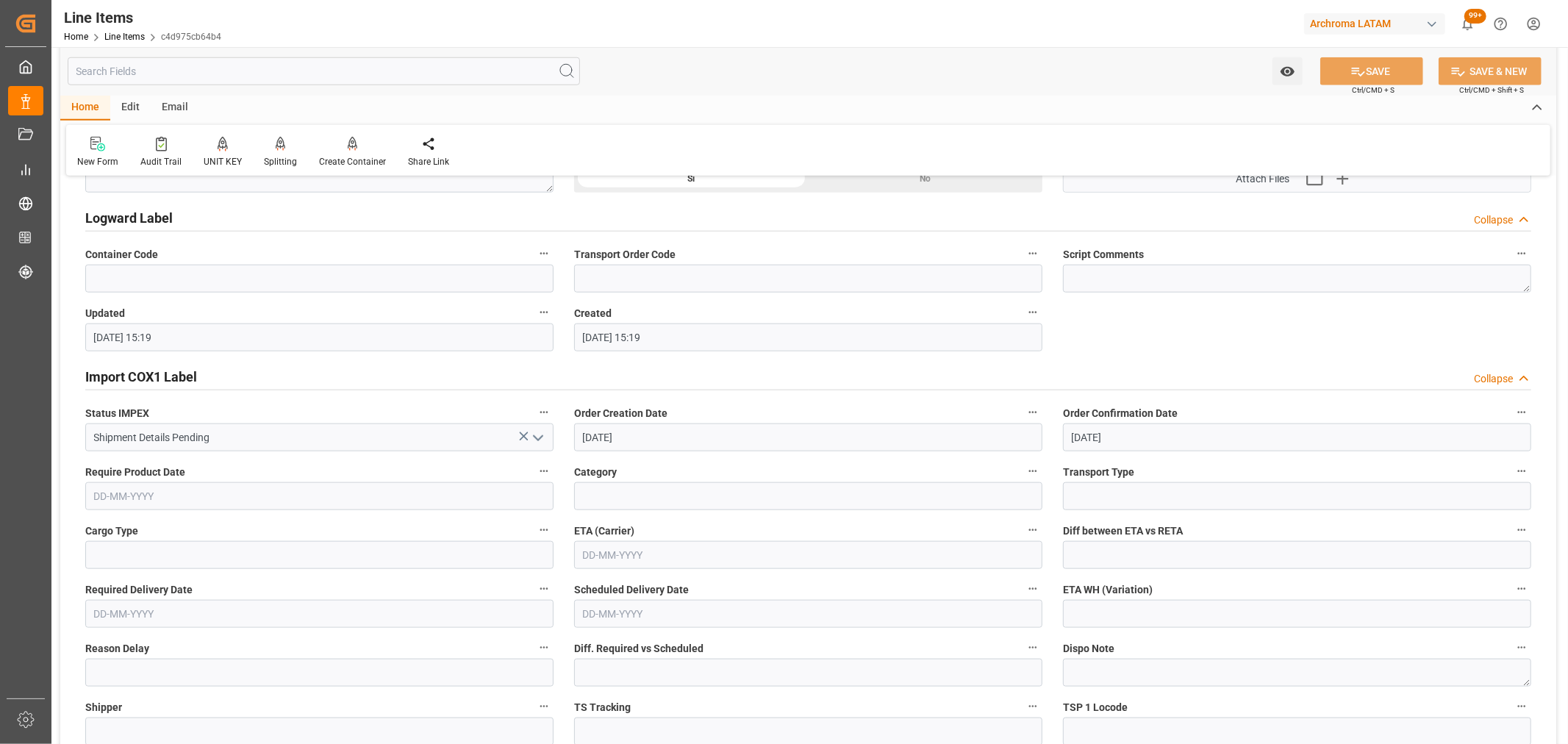
scroll to position [1224, 0]
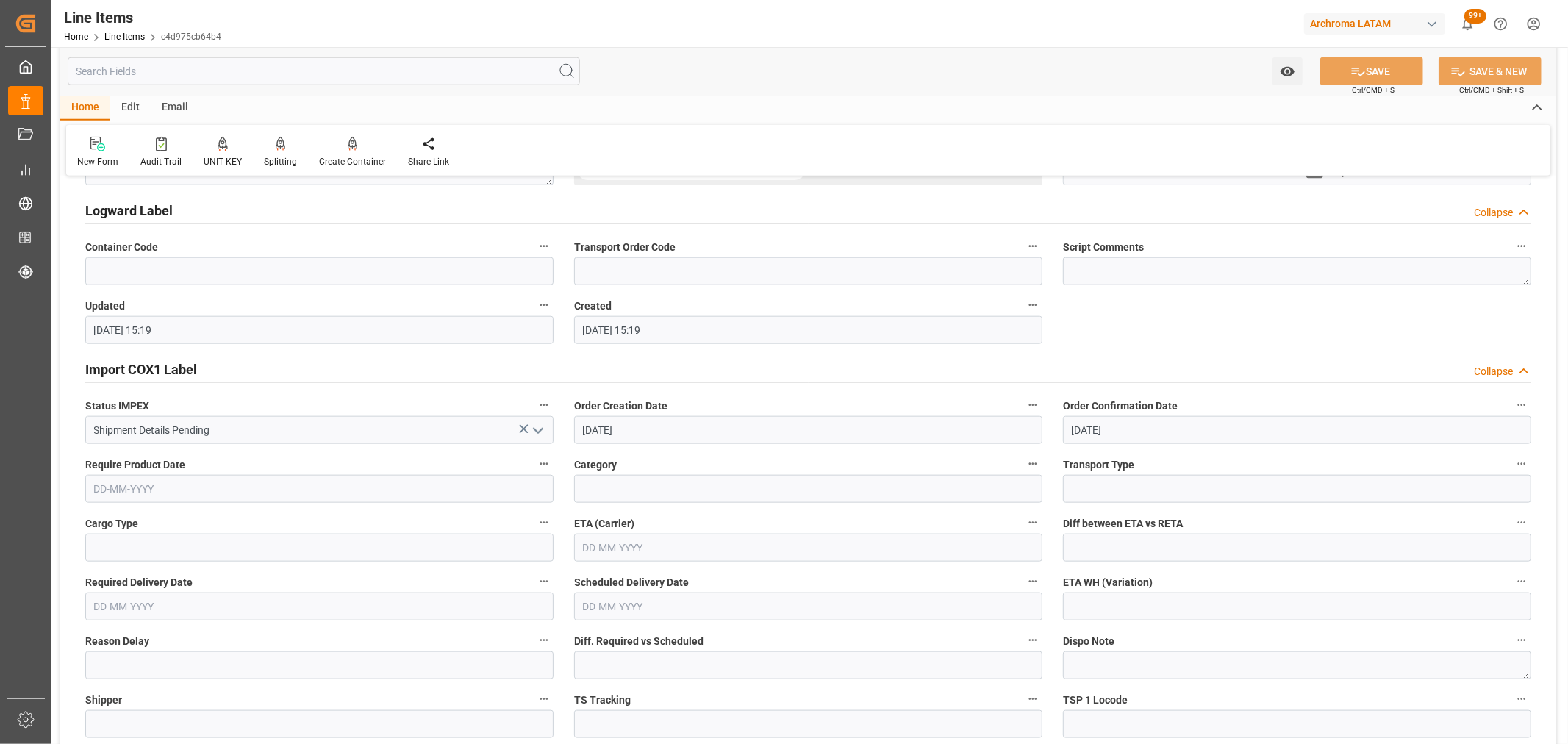
click at [726, 551] on input "text" at bounding box center [808, 548] width 468 height 28
click at [586, 487] on div "22 23 24 25 26 27 28" at bounding box center [680, 473] width 201 height 29
click at [761, 474] on span "28" at bounding box center [765, 472] width 10 height 10
type input "[DATE]"
click at [1364, 83] on button "SAVE" at bounding box center [1371, 72] width 103 height 28
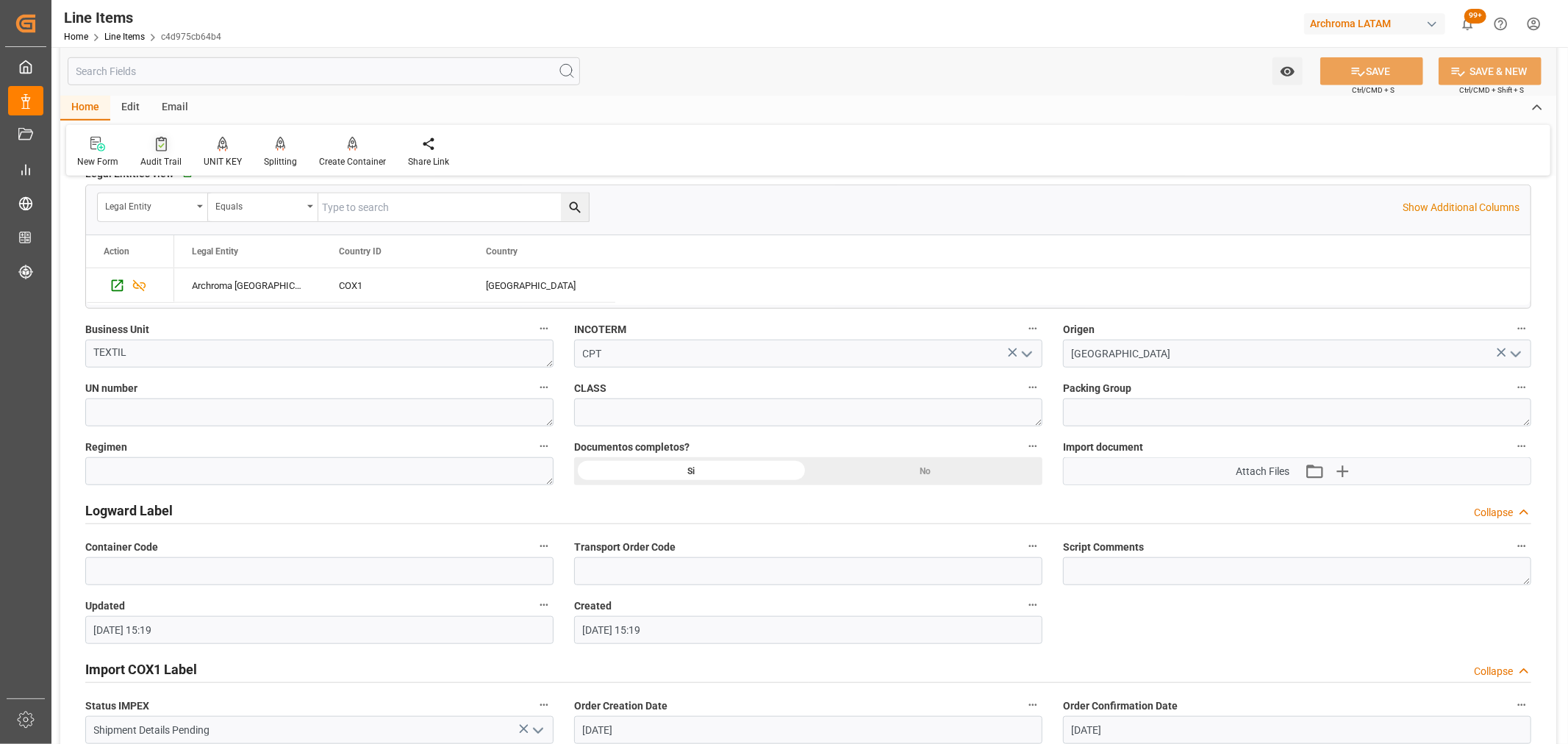
scroll to position [898, 0]
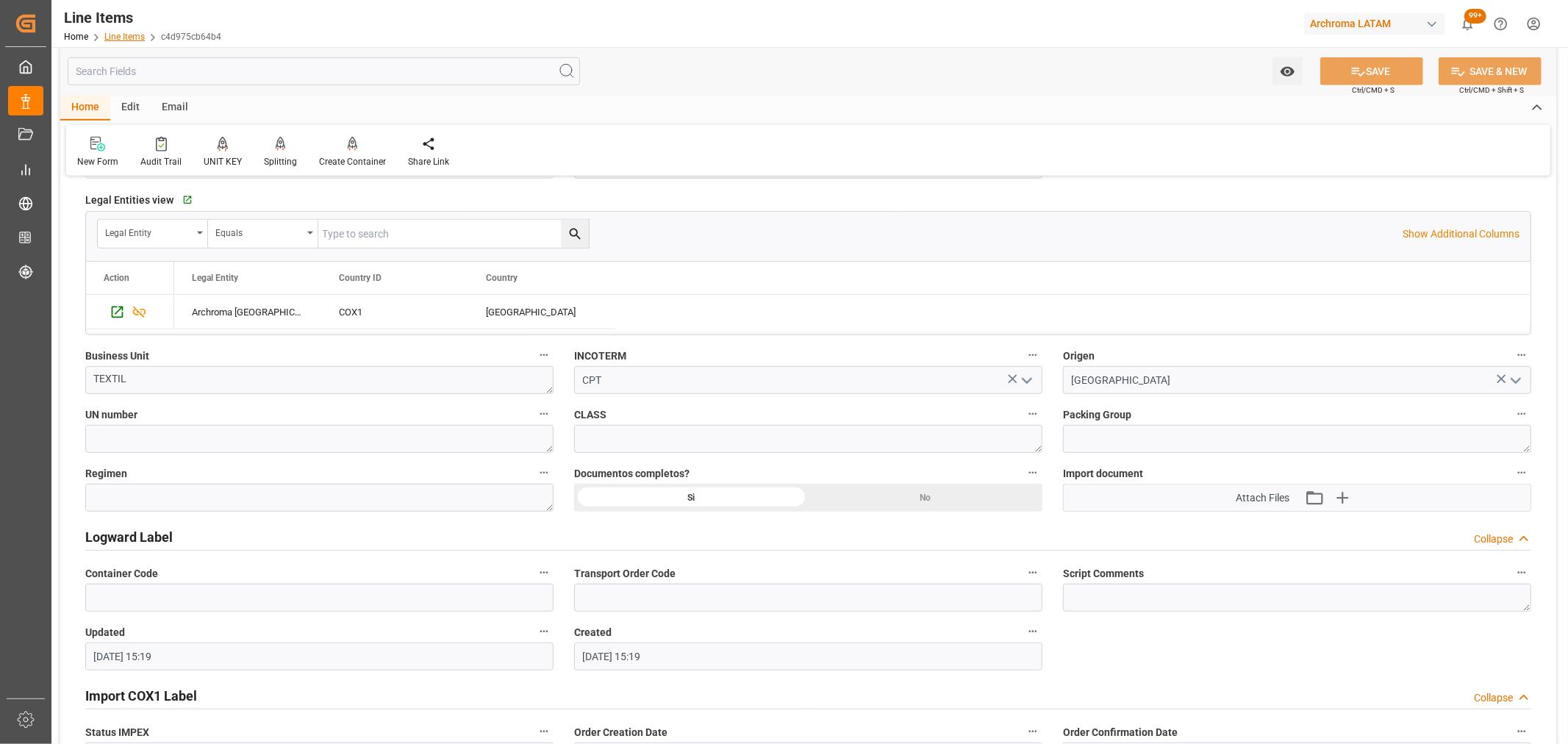
click at [108, 33] on link "Line Items" at bounding box center [124, 36] width 40 height 10
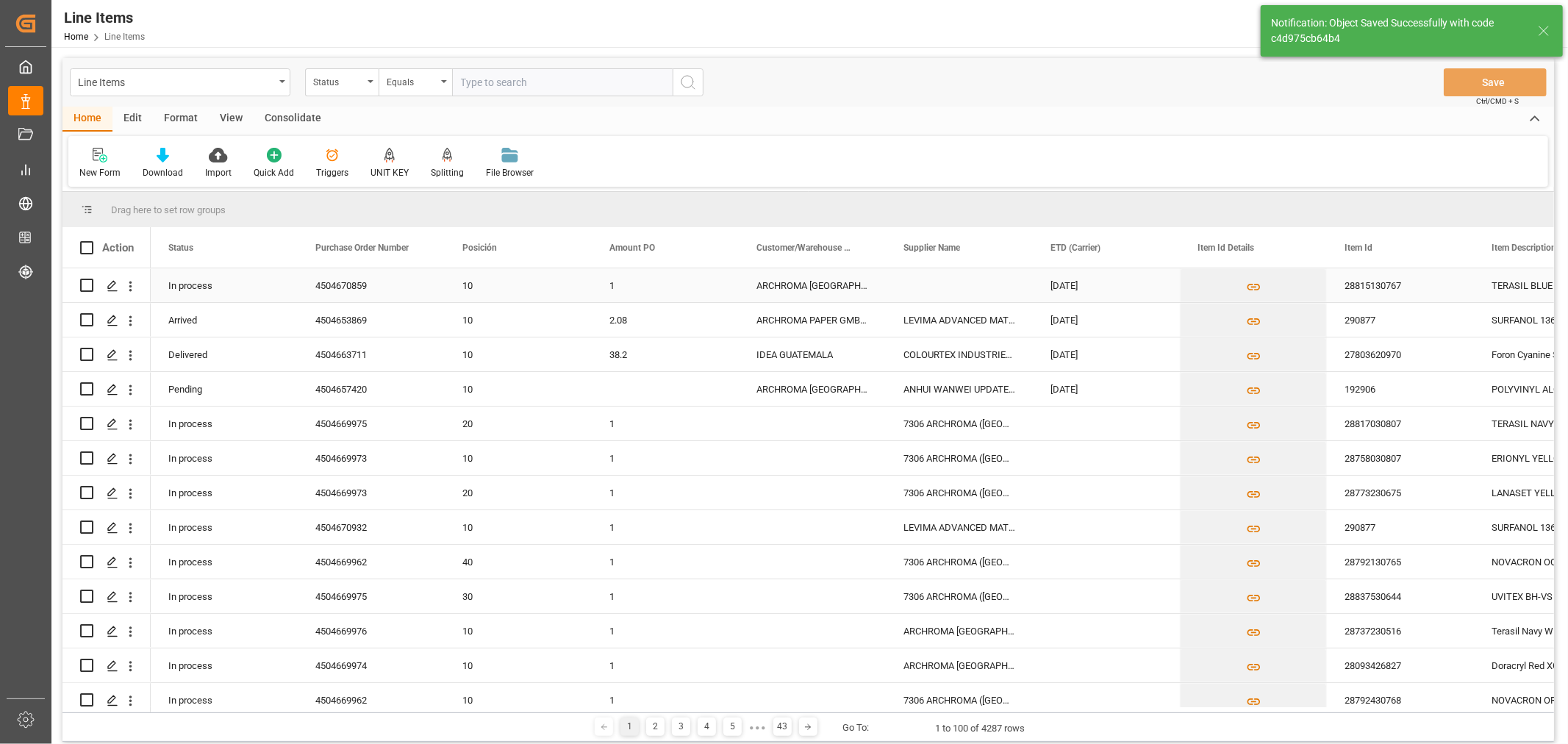
click at [685, 285] on div "1" at bounding box center [665, 285] width 147 height 34
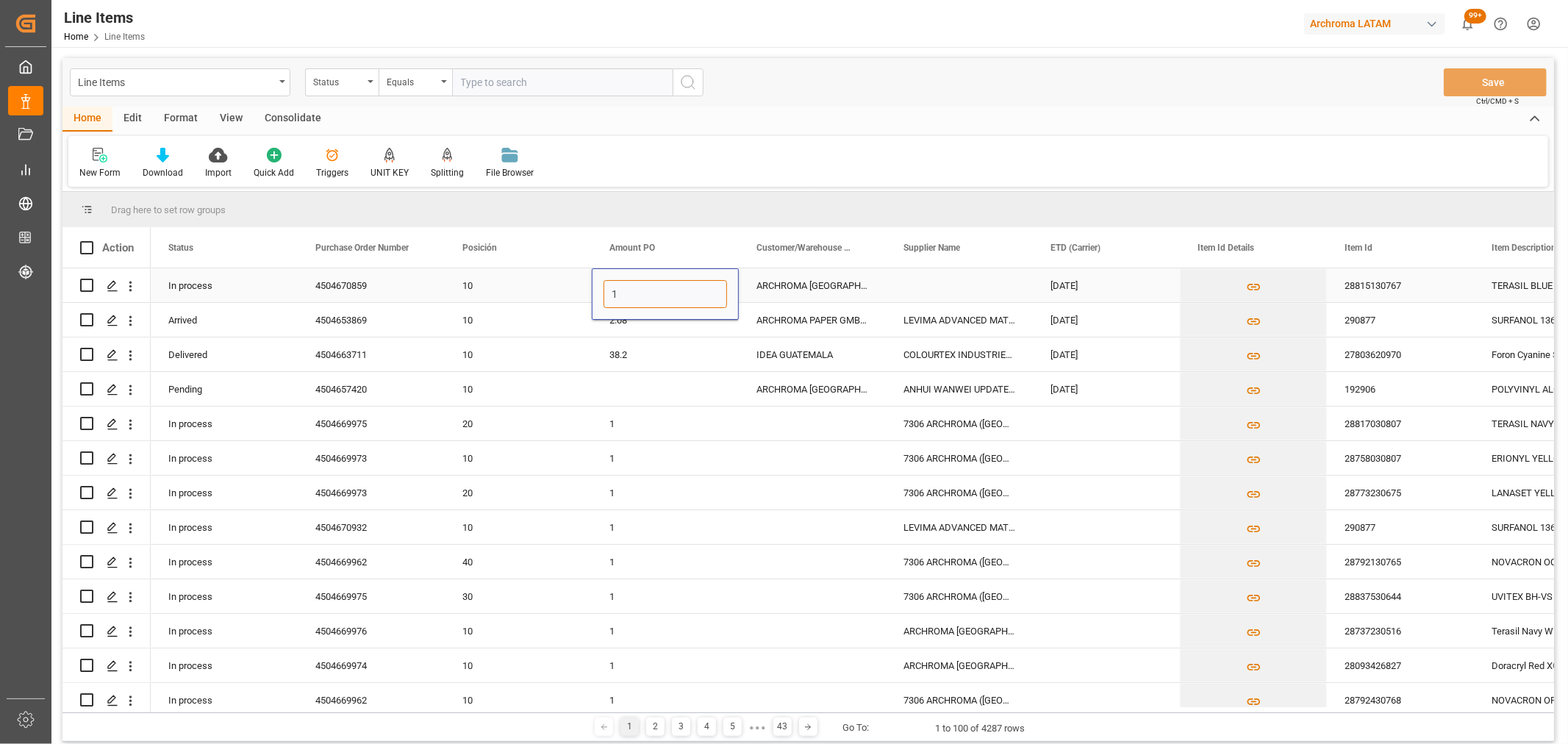
click at [665, 287] on input "1" at bounding box center [665, 294] width 124 height 28
type input "0"
type input "29.22"
click at [681, 283] on input "29.22" at bounding box center [665, 294] width 124 height 28
click at [1531, 70] on button "Save" at bounding box center [1495, 82] width 103 height 28
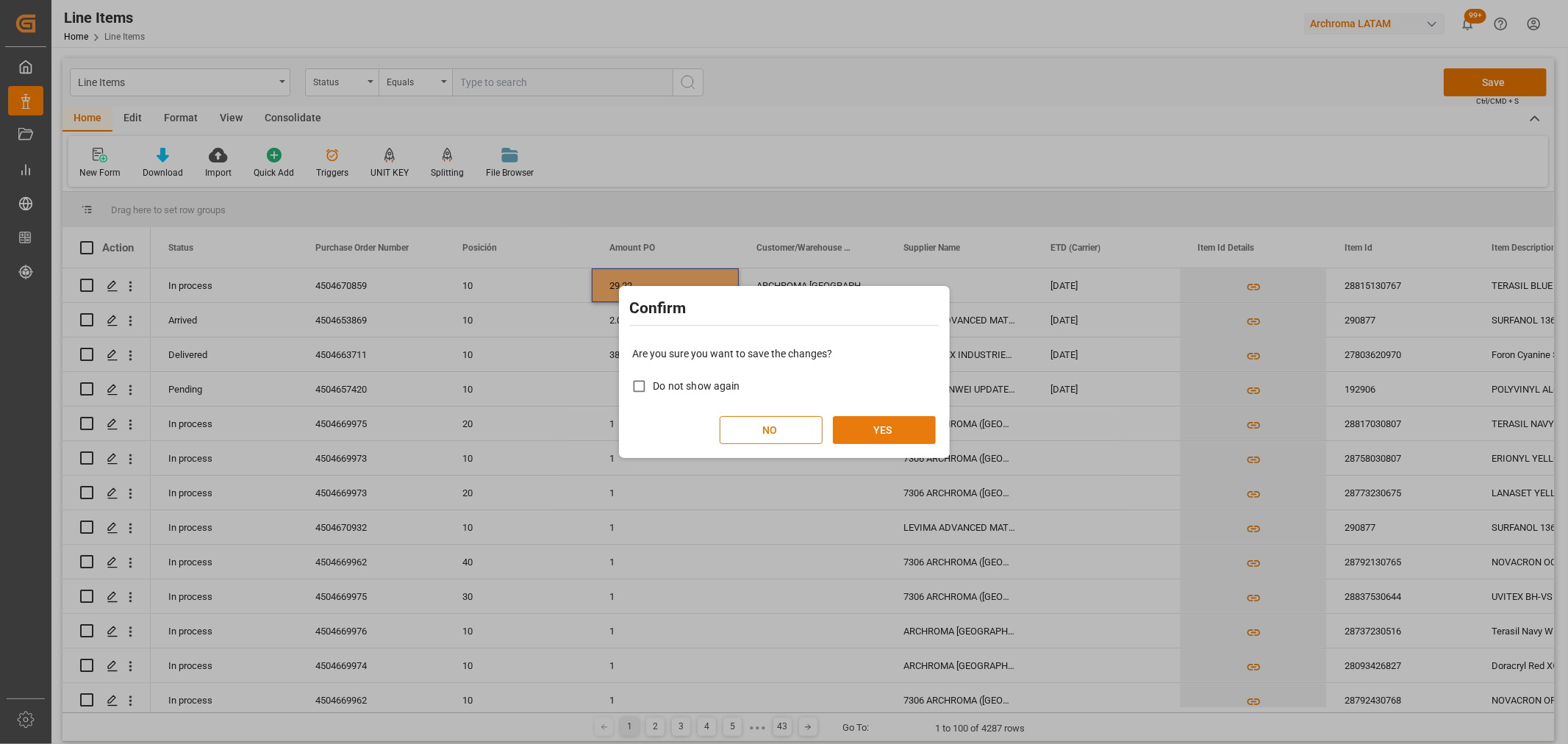
click at [887, 428] on button "YES" at bounding box center [884, 430] width 103 height 28
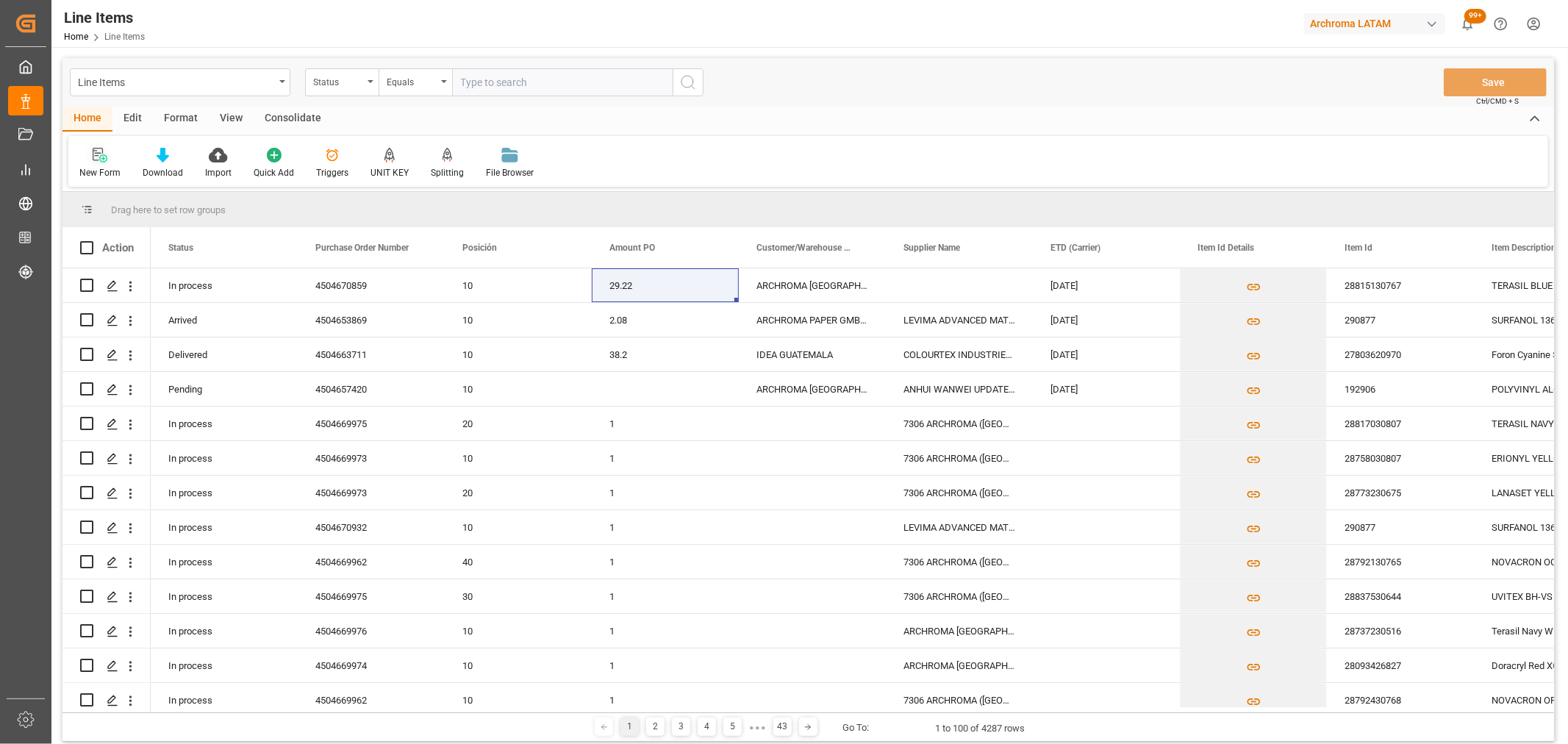
click at [107, 167] on div "New Form" at bounding box center [100, 173] width 41 height 13
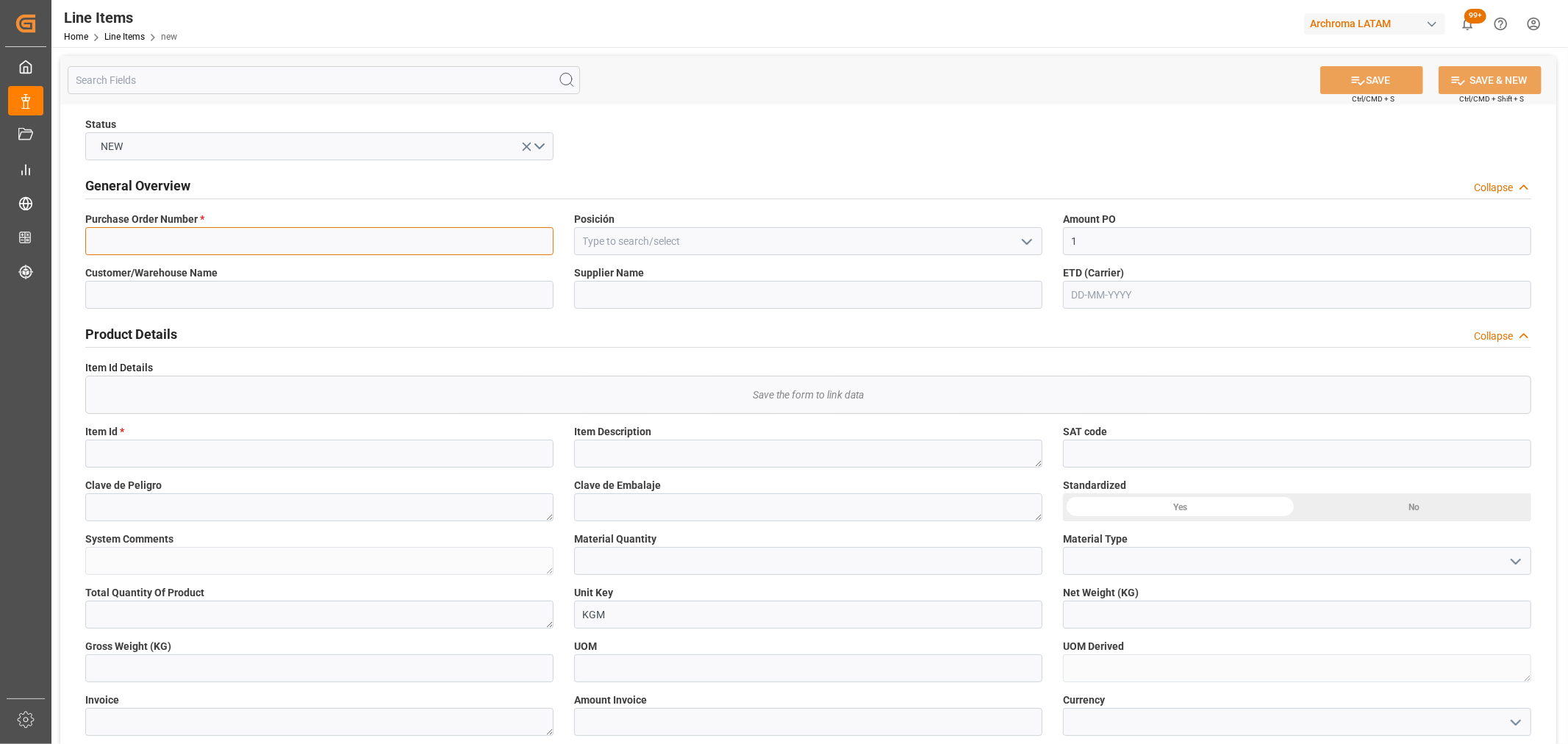
click at [214, 245] on input at bounding box center [319, 241] width 468 height 28
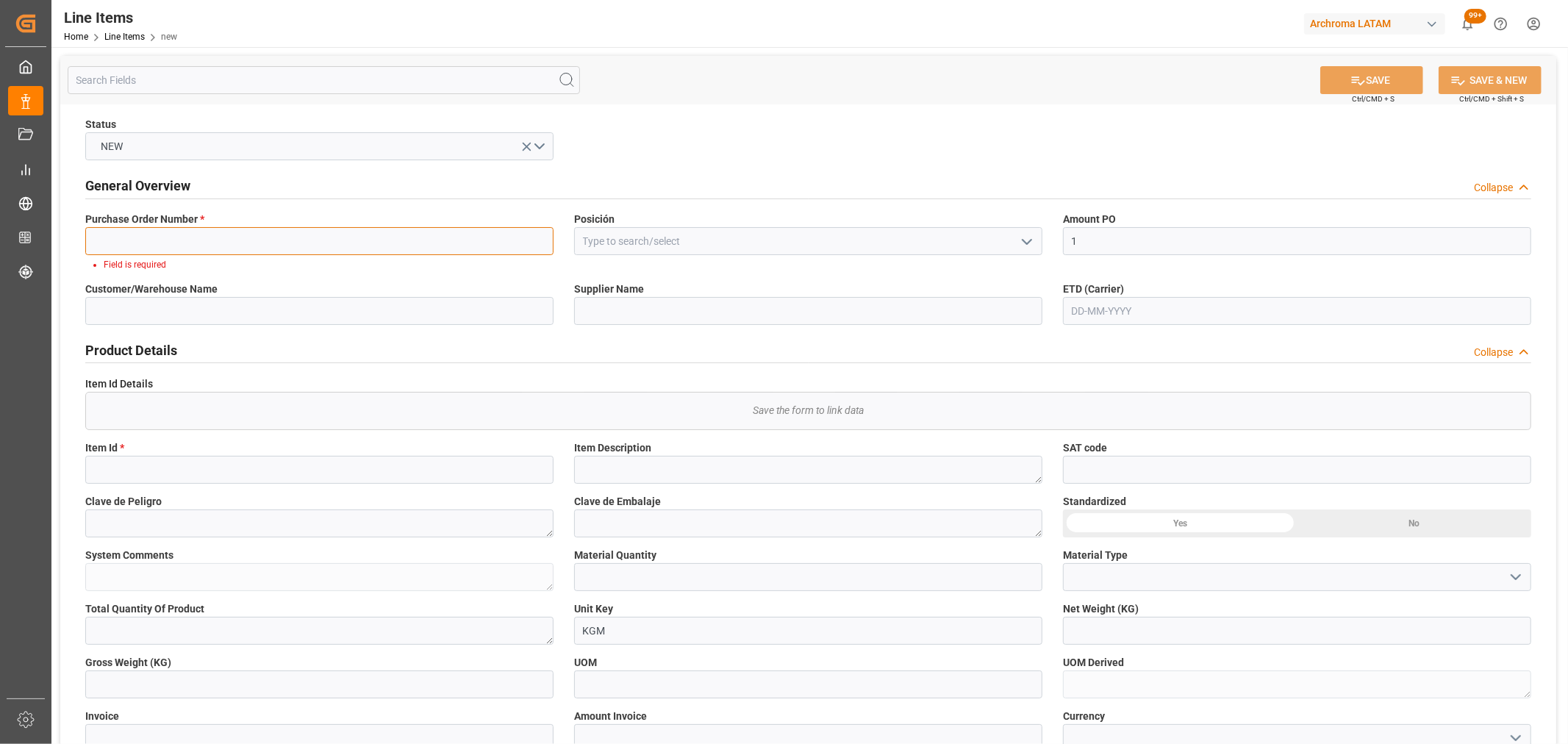
paste input "4504670859"
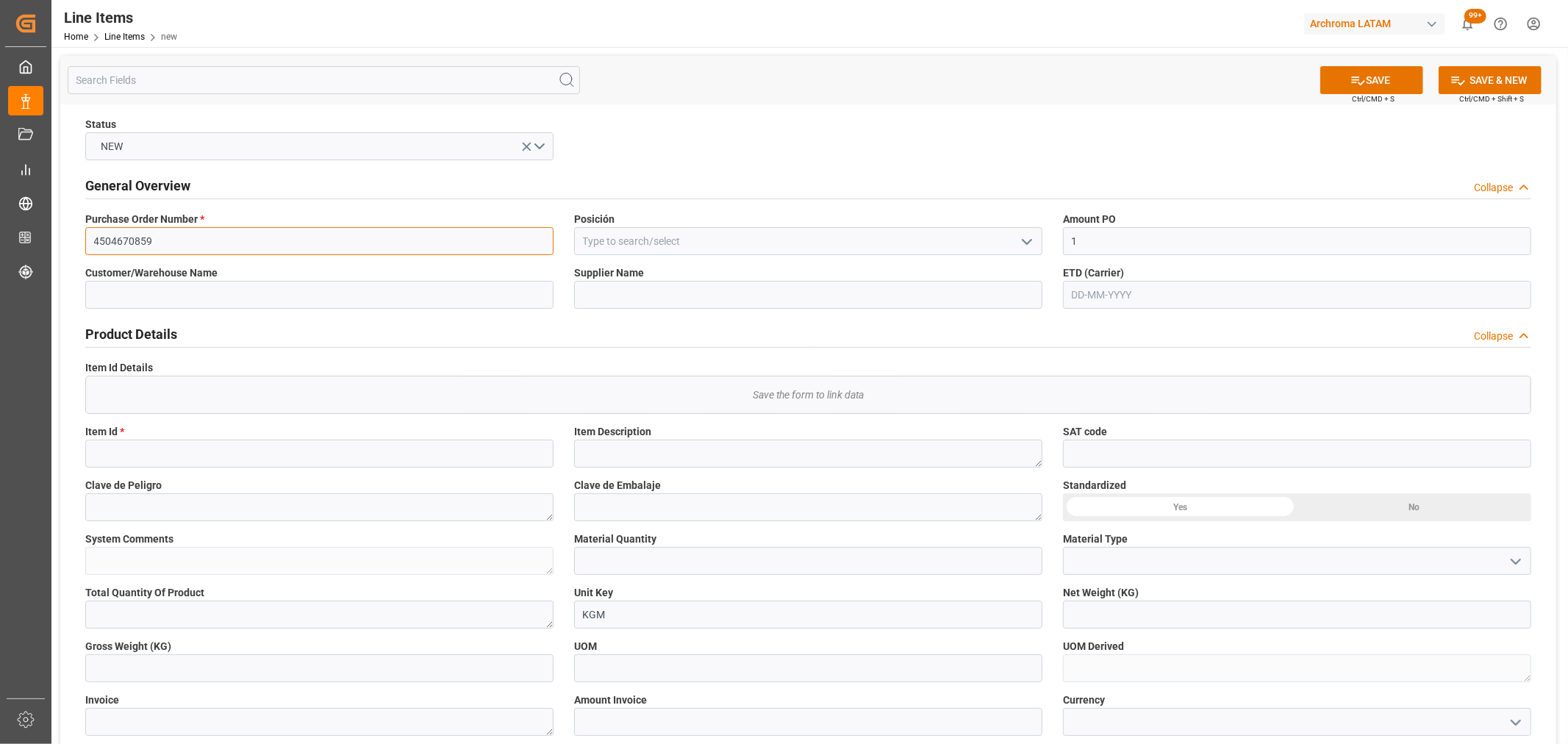
type input "4504670859"
click at [1018, 237] on icon "open menu" at bounding box center [1027, 241] width 17 height 17
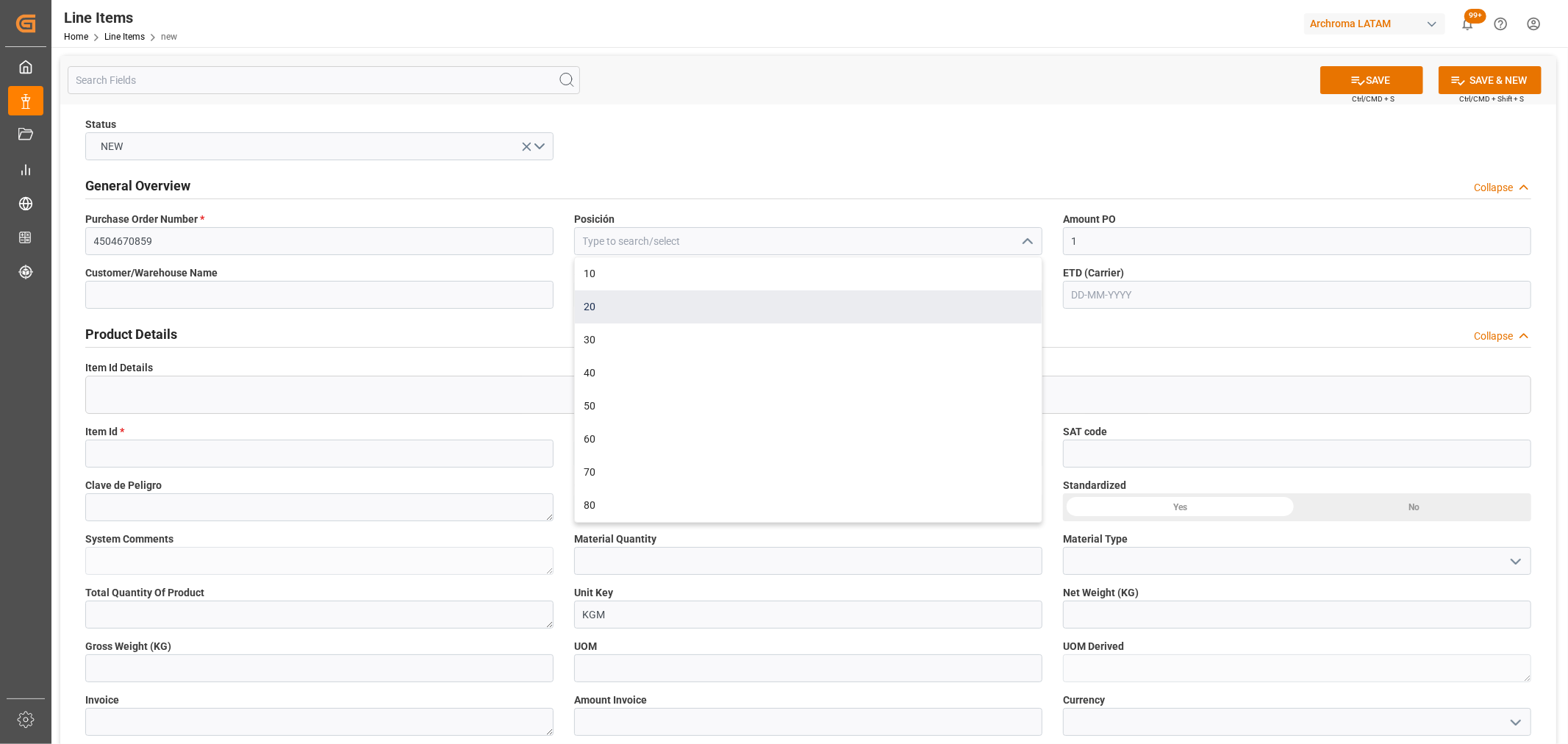
click at [691, 297] on div "20" at bounding box center [808, 306] width 467 height 33
type input "20"
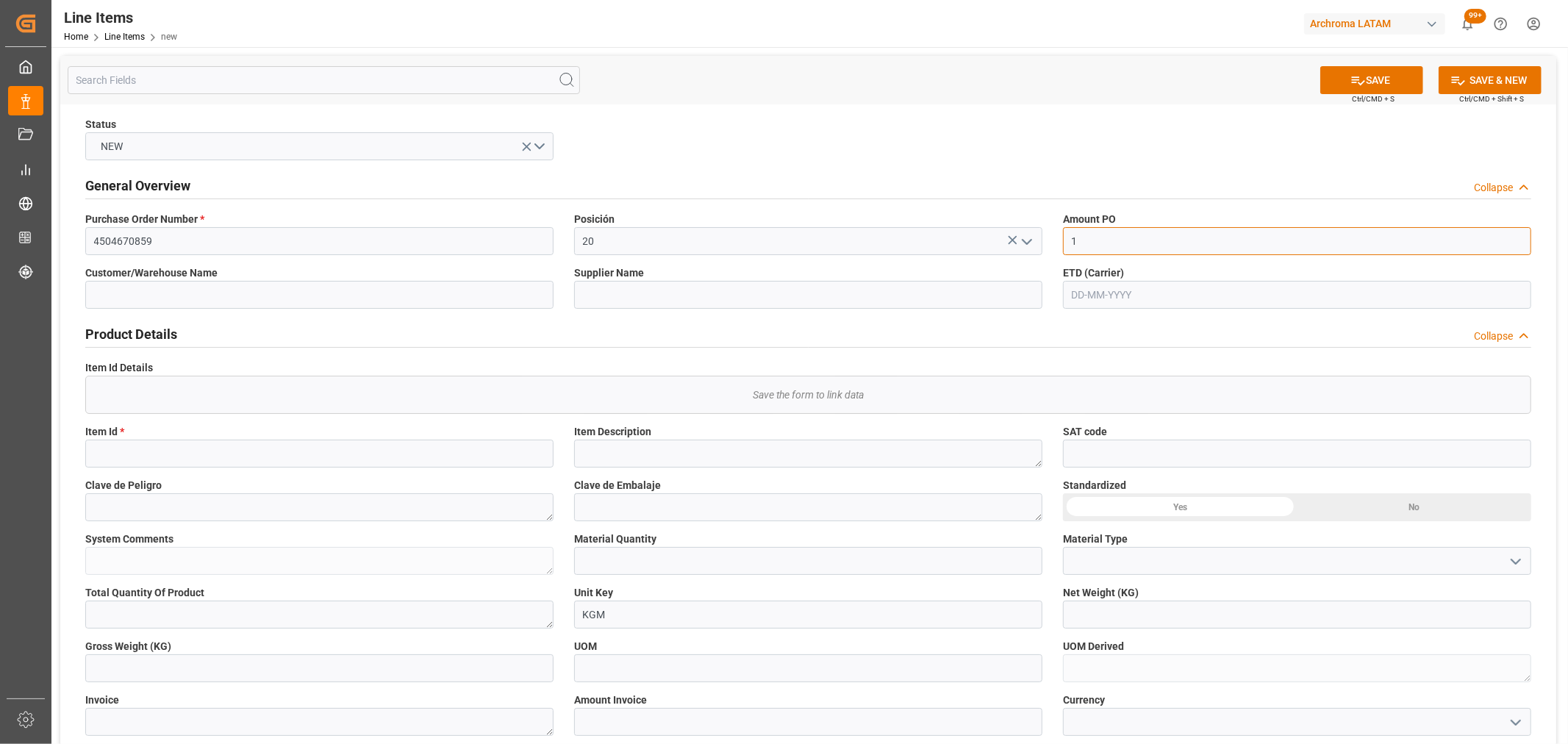
click at [1126, 236] on input "1" at bounding box center [1297, 241] width 468 height 28
type input "0"
type input "26.96"
click at [1096, 297] on input "text" at bounding box center [1297, 295] width 468 height 28
click at [1160, 509] on div "29 30 1 2 3 4 5" at bounding box center [1168, 498] width 201 height 29
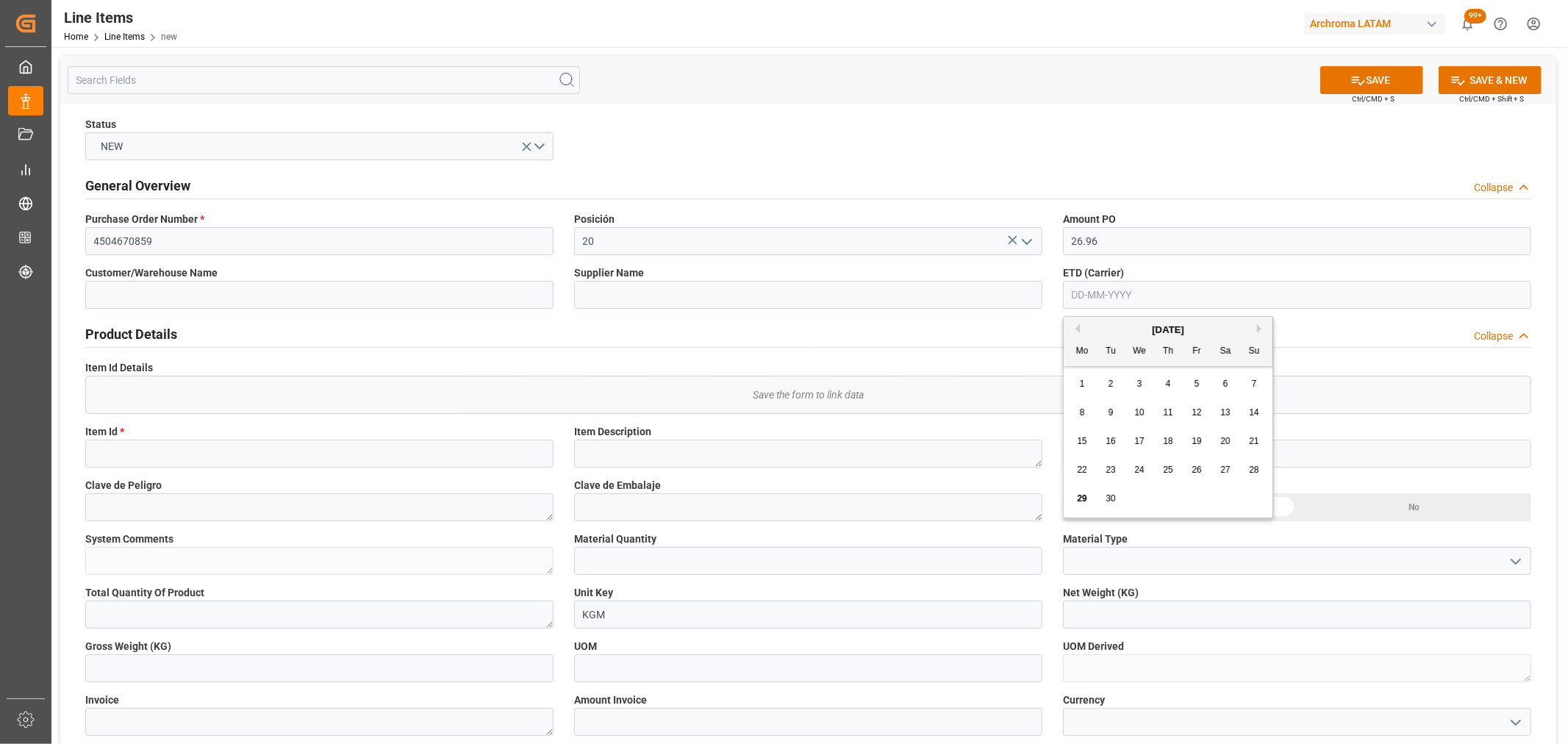
click at [1254, 469] on span "28" at bounding box center [1254, 470] width 10 height 10
type input "[DATE]"
click at [240, 453] on input at bounding box center [319, 454] width 468 height 28
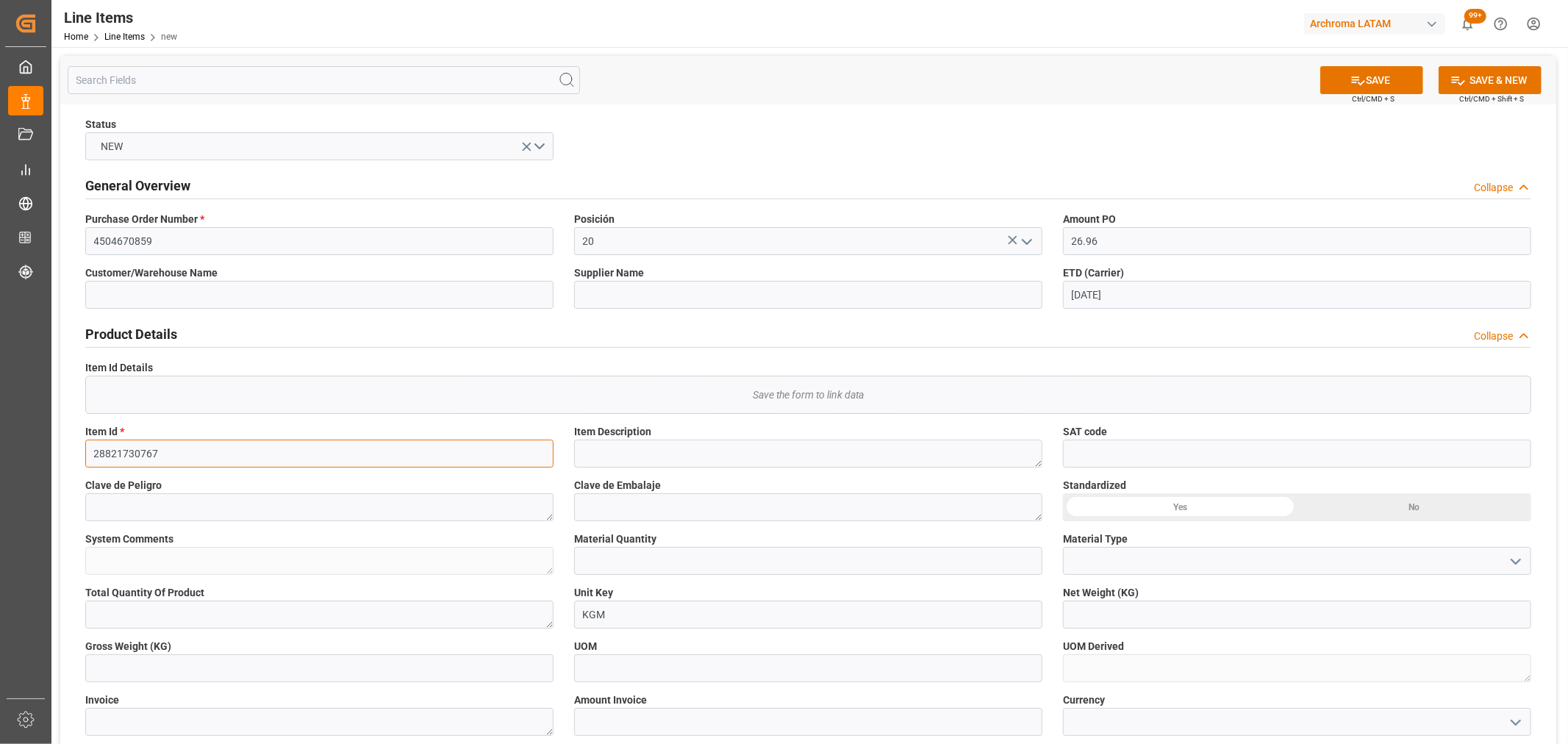
type input "28821730767"
click at [658, 449] on textarea at bounding box center [808, 454] width 468 height 28
type textarea "T"
type textarea "TERASIL YELLOW W-EL 0025"
click at [636, 563] on input "text" at bounding box center [808, 561] width 468 height 28
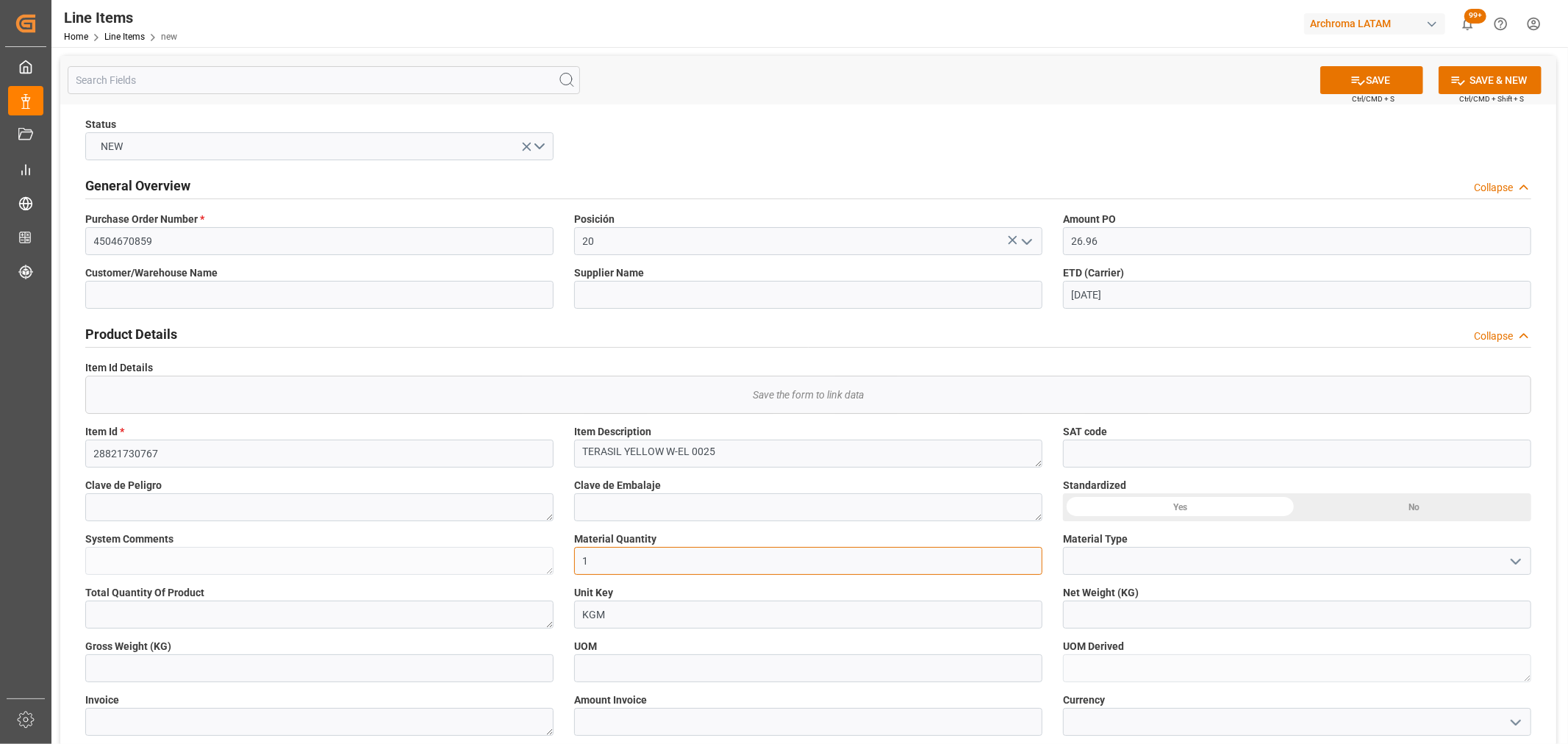
type input "1"
click at [1518, 566] on icon "open menu" at bounding box center [1515, 561] width 17 height 17
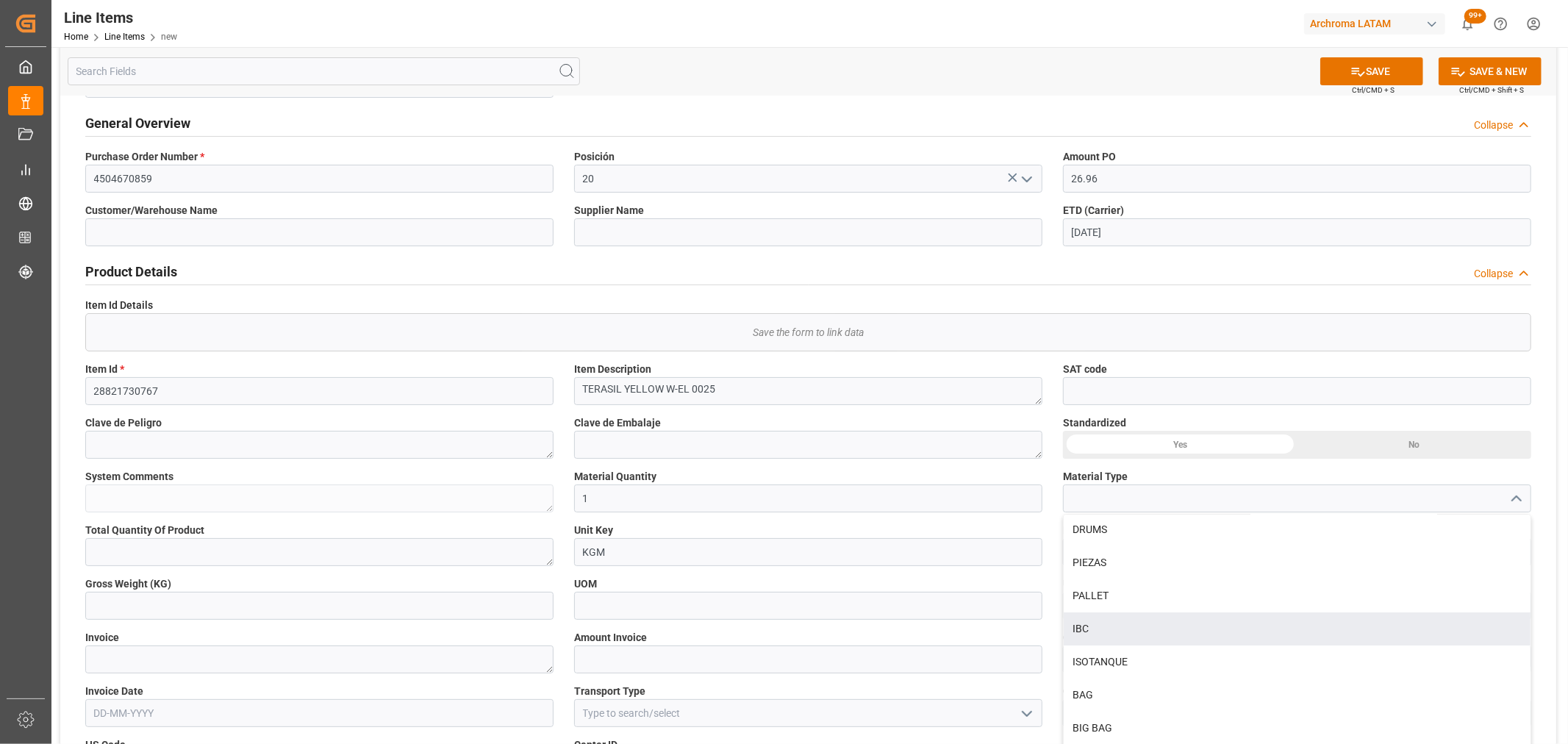
scroll to position [163, 0]
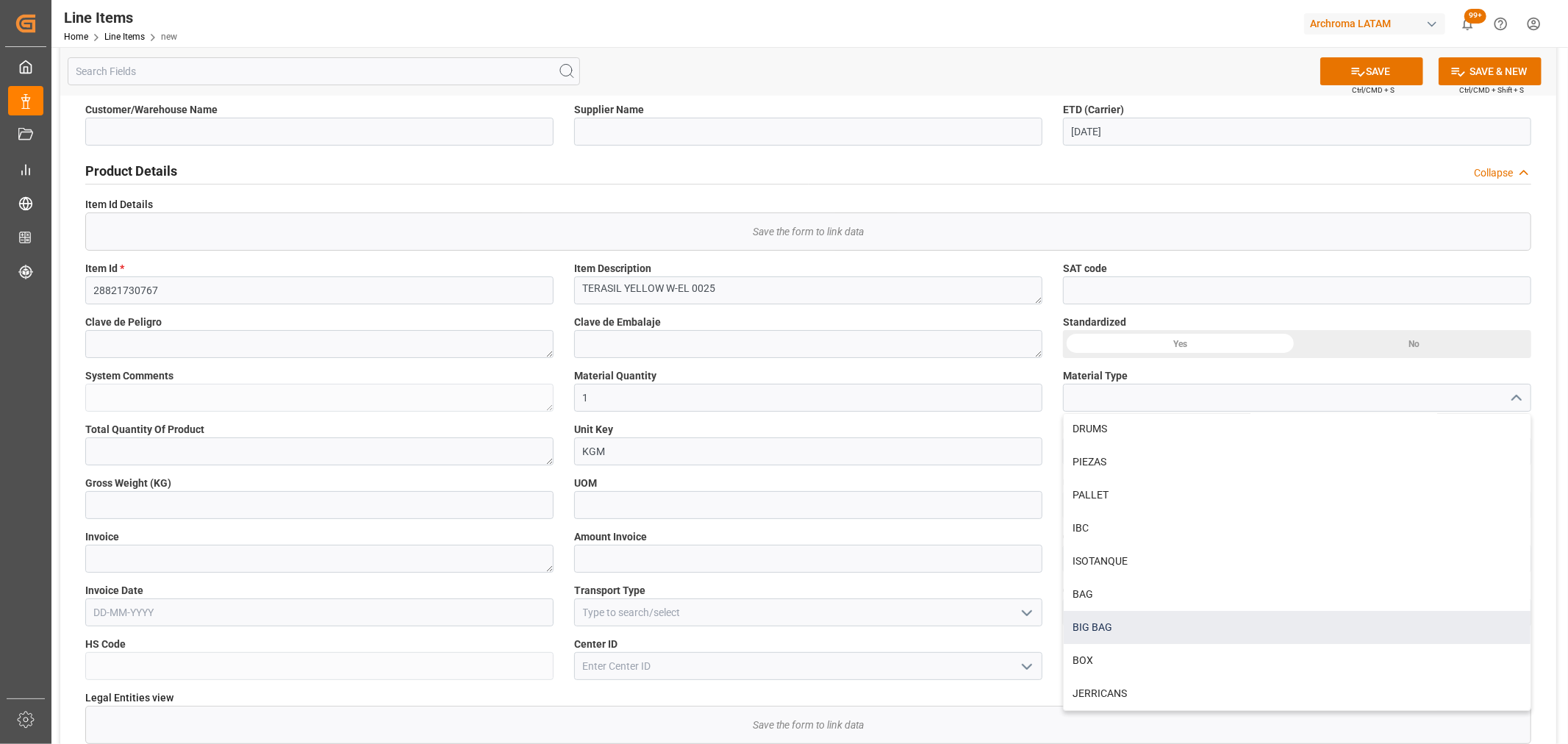
click at [1147, 617] on div "BIG BAG" at bounding box center [1297, 627] width 467 height 33
type input "BIG BAG"
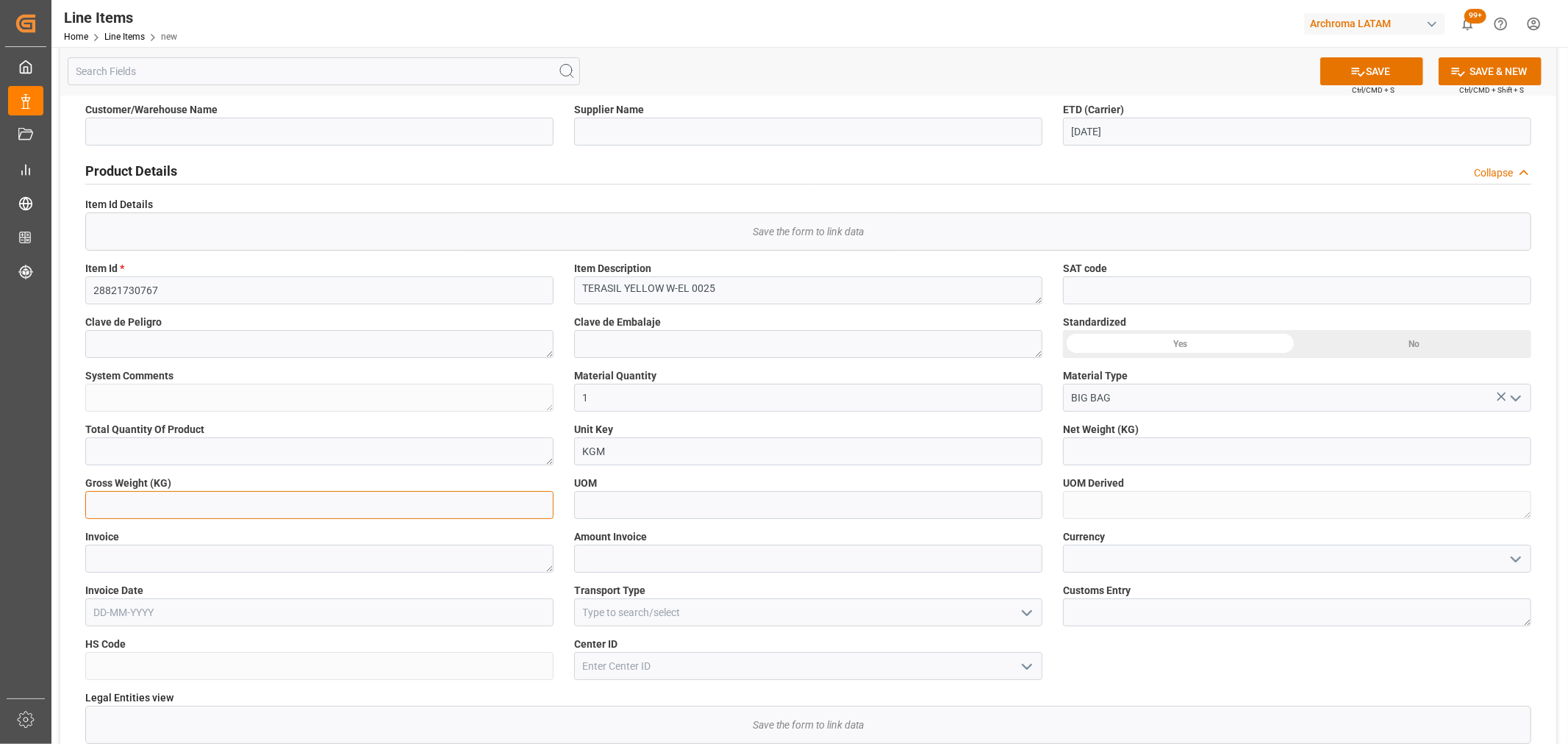
click at [325, 506] on input "text" at bounding box center [319, 505] width 468 height 28
click at [302, 515] on input "text" at bounding box center [319, 505] width 468 height 28
type input "6"
type input "26.600"
click at [1121, 438] on input "text" at bounding box center [1297, 452] width 468 height 28
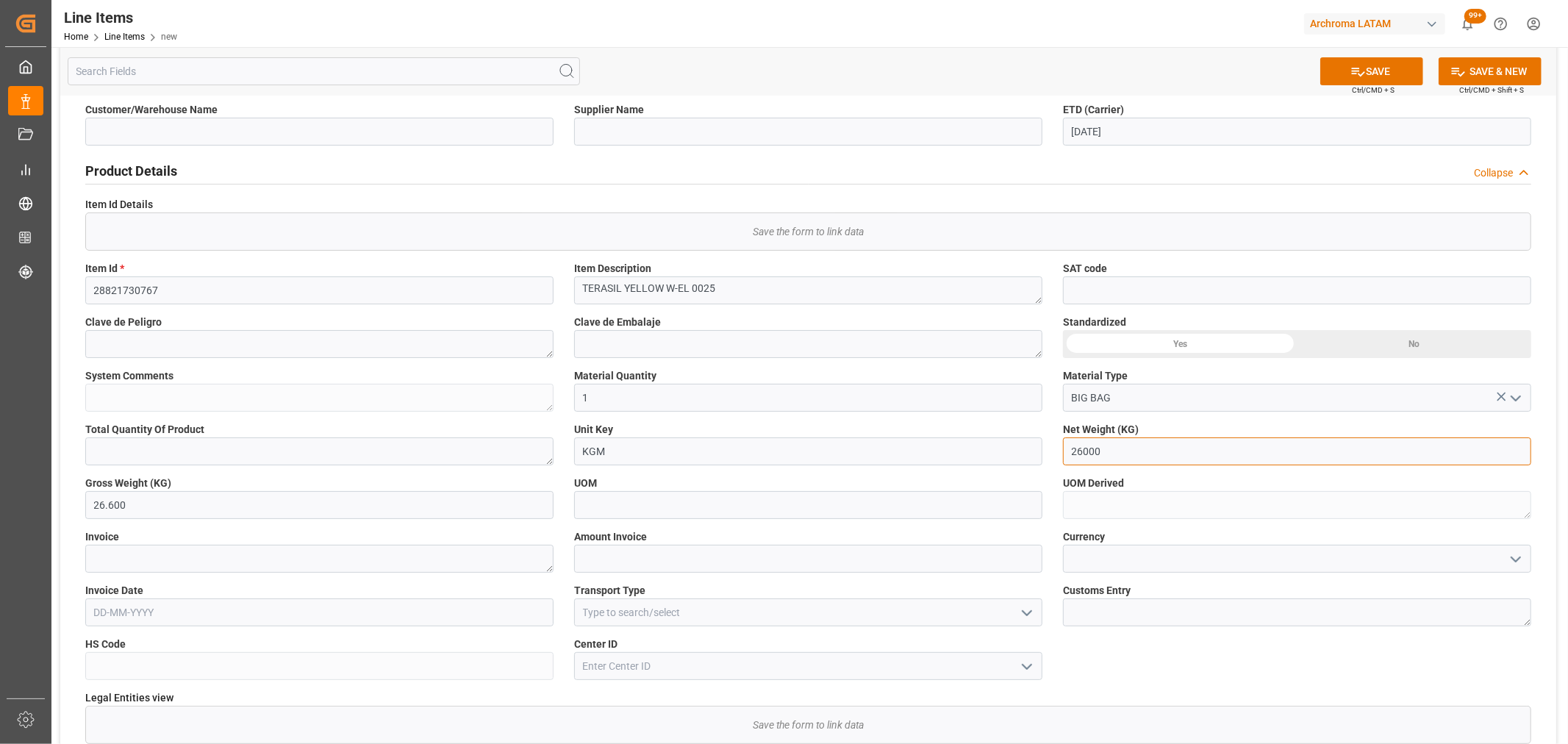
type input "26000"
click at [290, 569] on textarea at bounding box center [319, 559] width 468 height 28
paste textarea "7060003717"
type textarea "7060003717"
click at [165, 620] on input "text" at bounding box center [319, 612] width 468 height 28
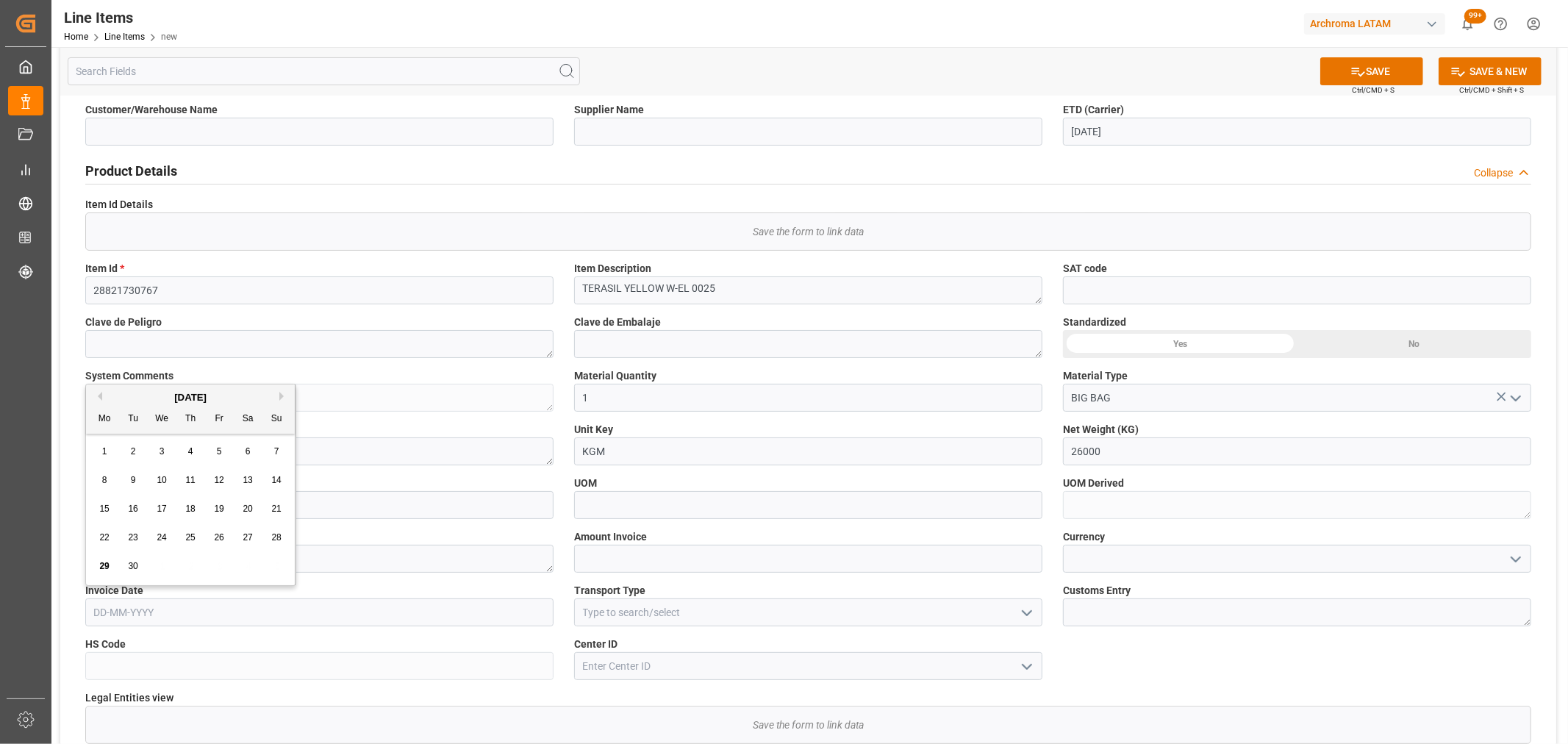
click at [155, 569] on div "29 30 1 2 3 4 5" at bounding box center [191, 566] width 201 height 29
click at [192, 542] on div "25" at bounding box center [190, 537] width 18 height 17
type input "[DATE]"
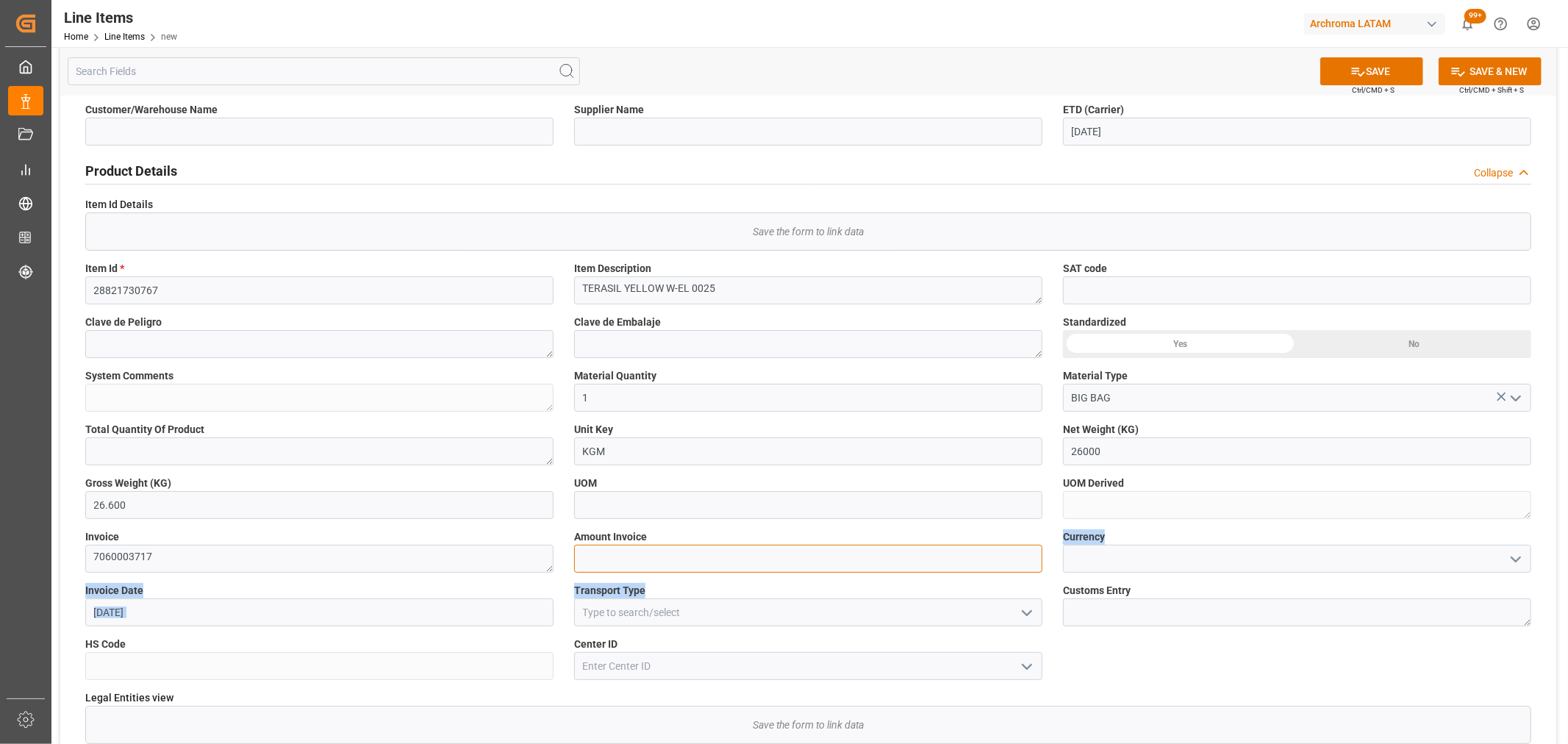
click at [747, 560] on input "text" at bounding box center [808, 559] width 468 height 28
type input "674.000"
click at [1027, 611] on icon "open menu" at bounding box center [1027, 612] width 17 height 17
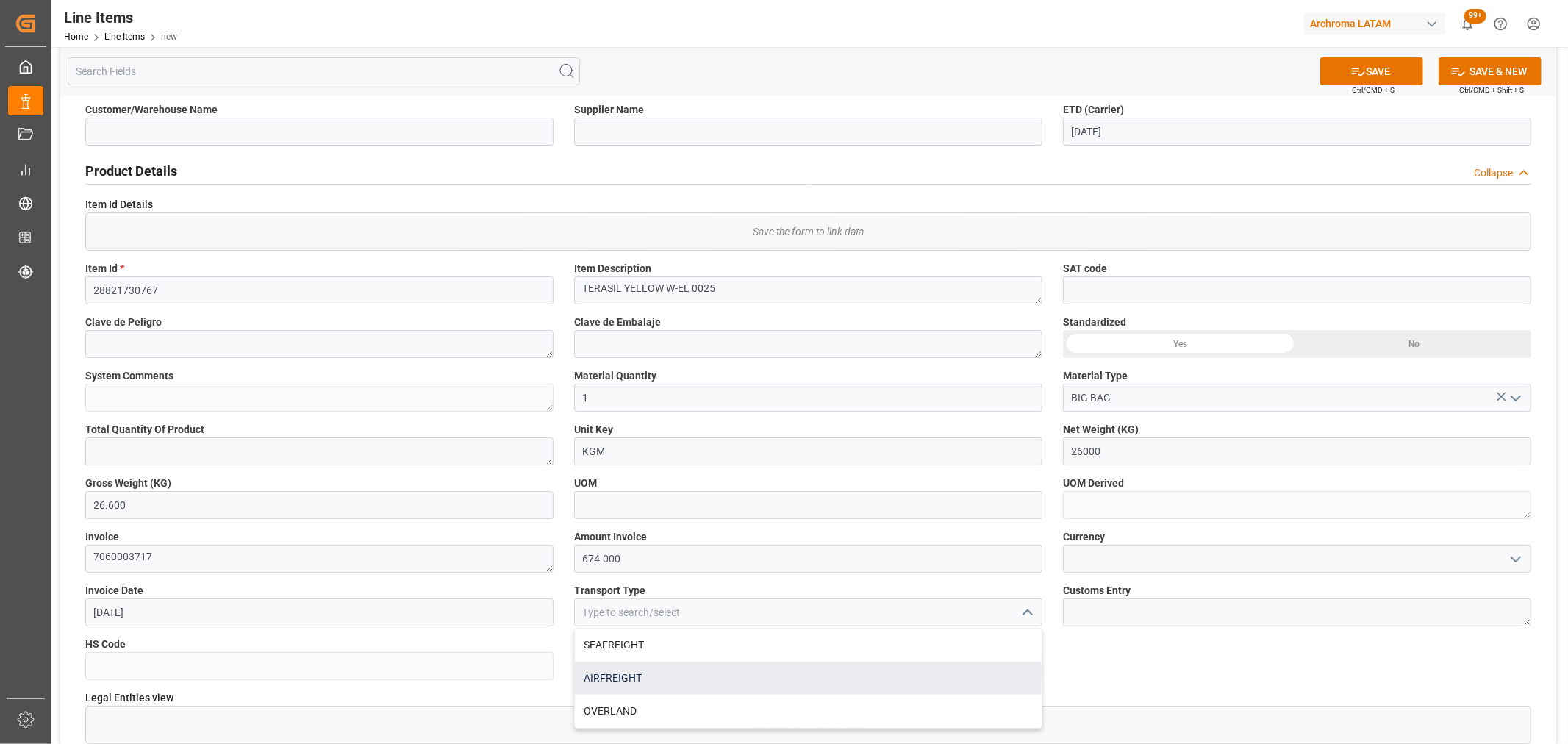
click at [775, 674] on div "AIRFREIGHT" at bounding box center [808, 678] width 467 height 33
type input "AIRFREIGHT"
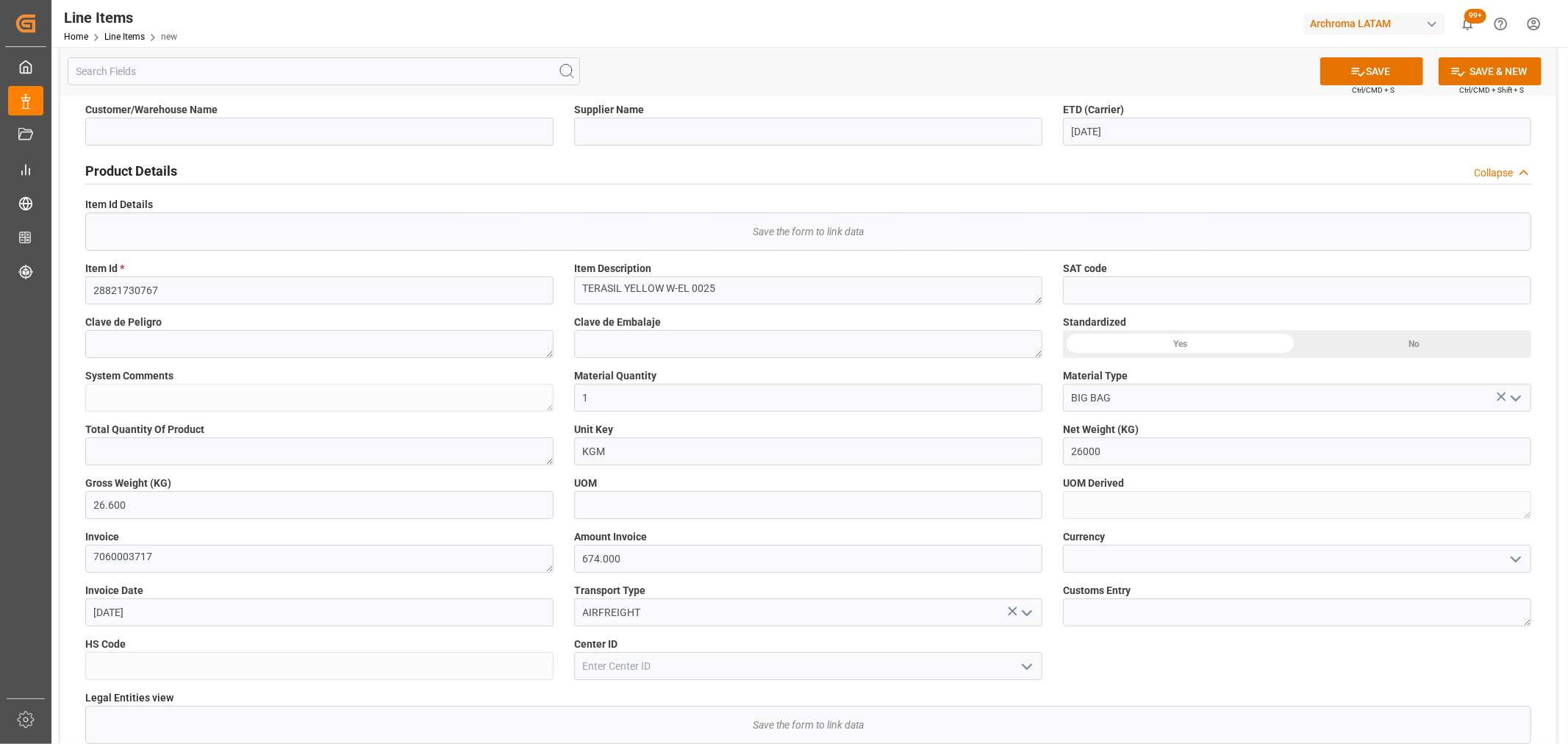
click at [1512, 555] on icon "open menu" at bounding box center [1515, 559] width 17 height 17
click at [1169, 590] on div "USD" at bounding box center [1297, 592] width 467 height 33
type input "USD"
click at [1157, 612] on textarea at bounding box center [1297, 612] width 468 height 28
type textarea "BOGOTA"
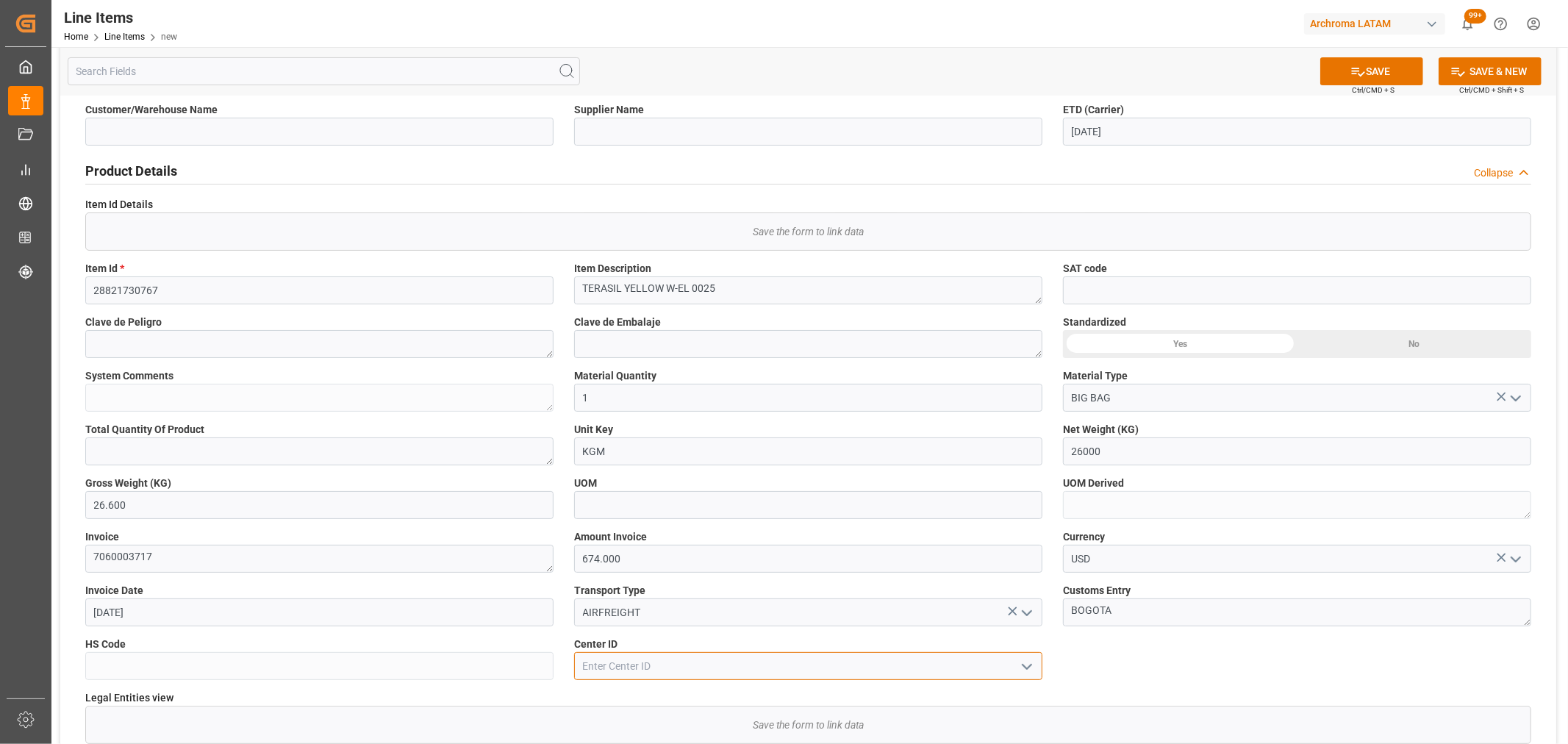
click at [644, 667] on input at bounding box center [808, 666] width 468 height 28
click at [1027, 667] on polyline "open menu" at bounding box center [1027, 667] width 9 height 4
drag, startPoint x: 652, startPoint y: 718, endPoint x: 658, endPoint y: 701, distance: 18.0
click at [652, 717] on div "2003" at bounding box center [808, 716] width 467 height 33
type input "2003"
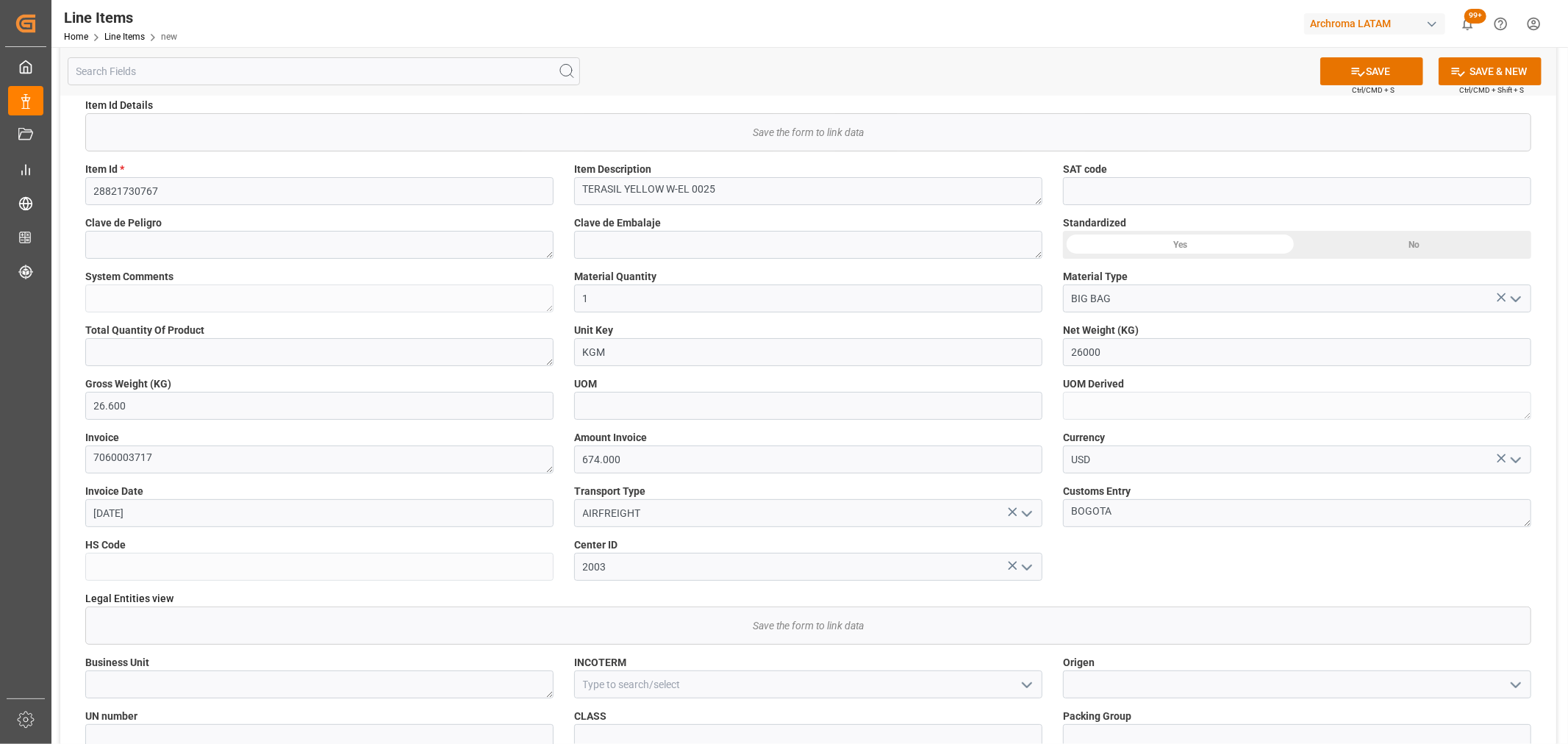
scroll to position [408, 0]
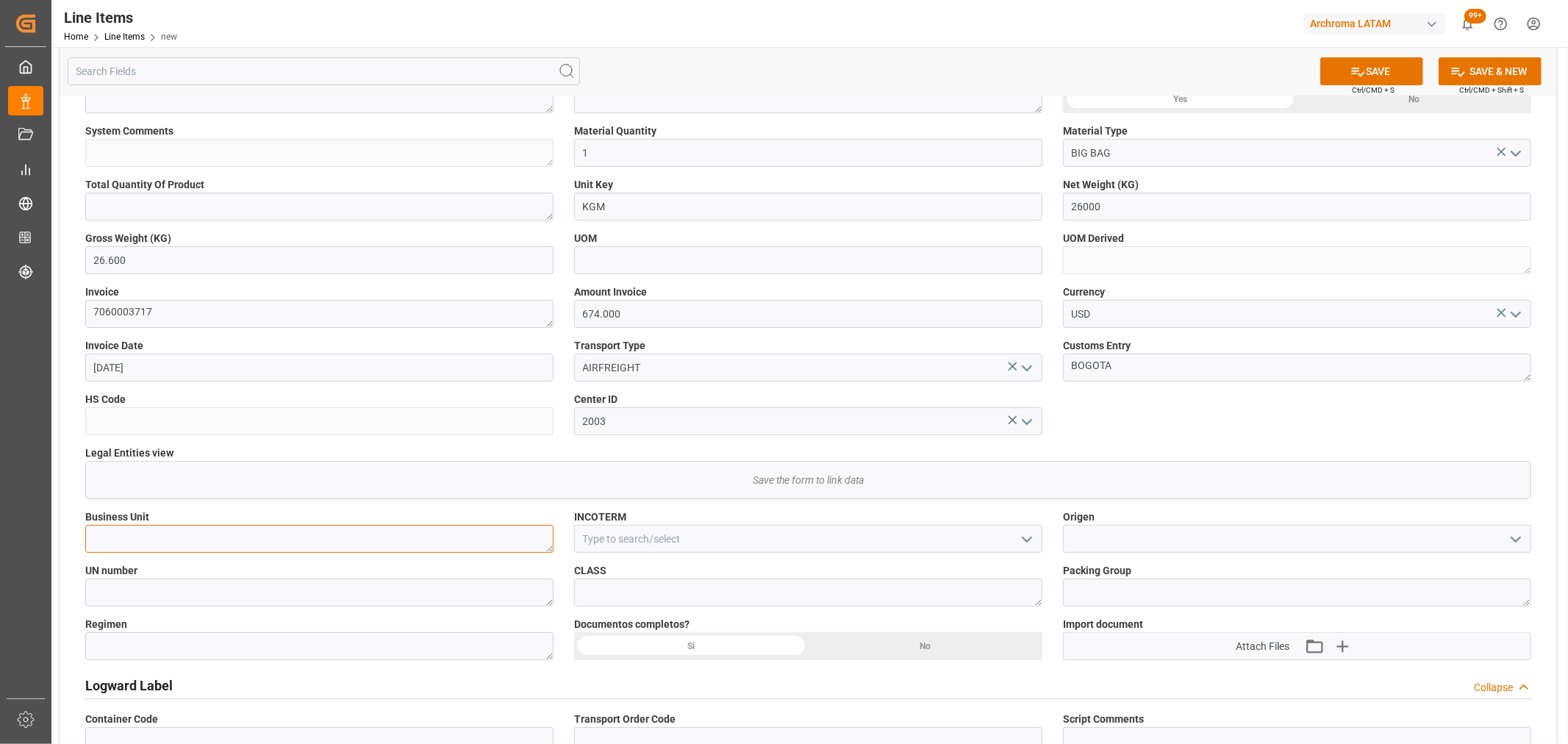
click at [391, 542] on textarea at bounding box center [319, 539] width 468 height 28
type textarea "TEXTIL"
click at [1027, 542] on icon "open menu" at bounding box center [1027, 539] width 17 height 17
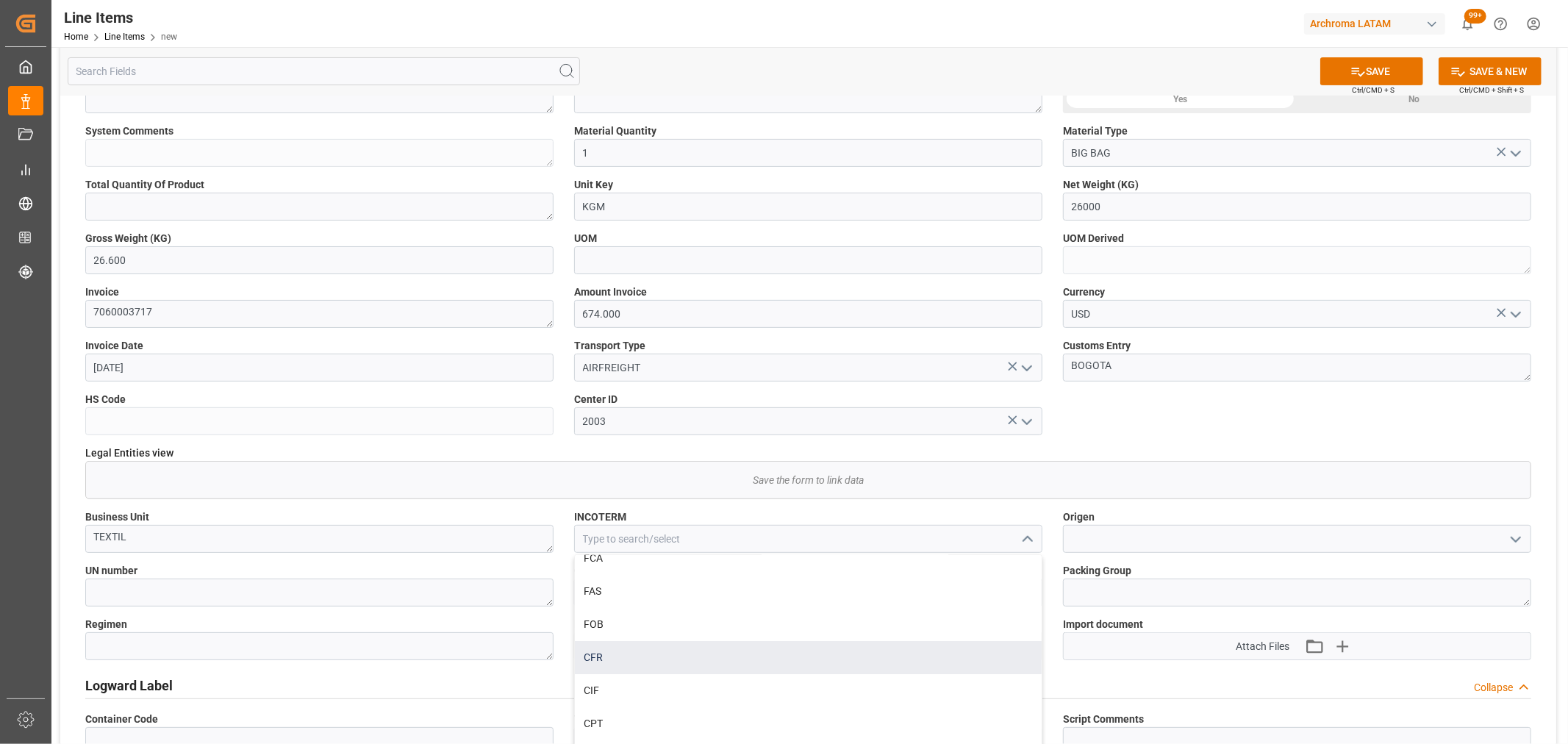
scroll to position [68, 0]
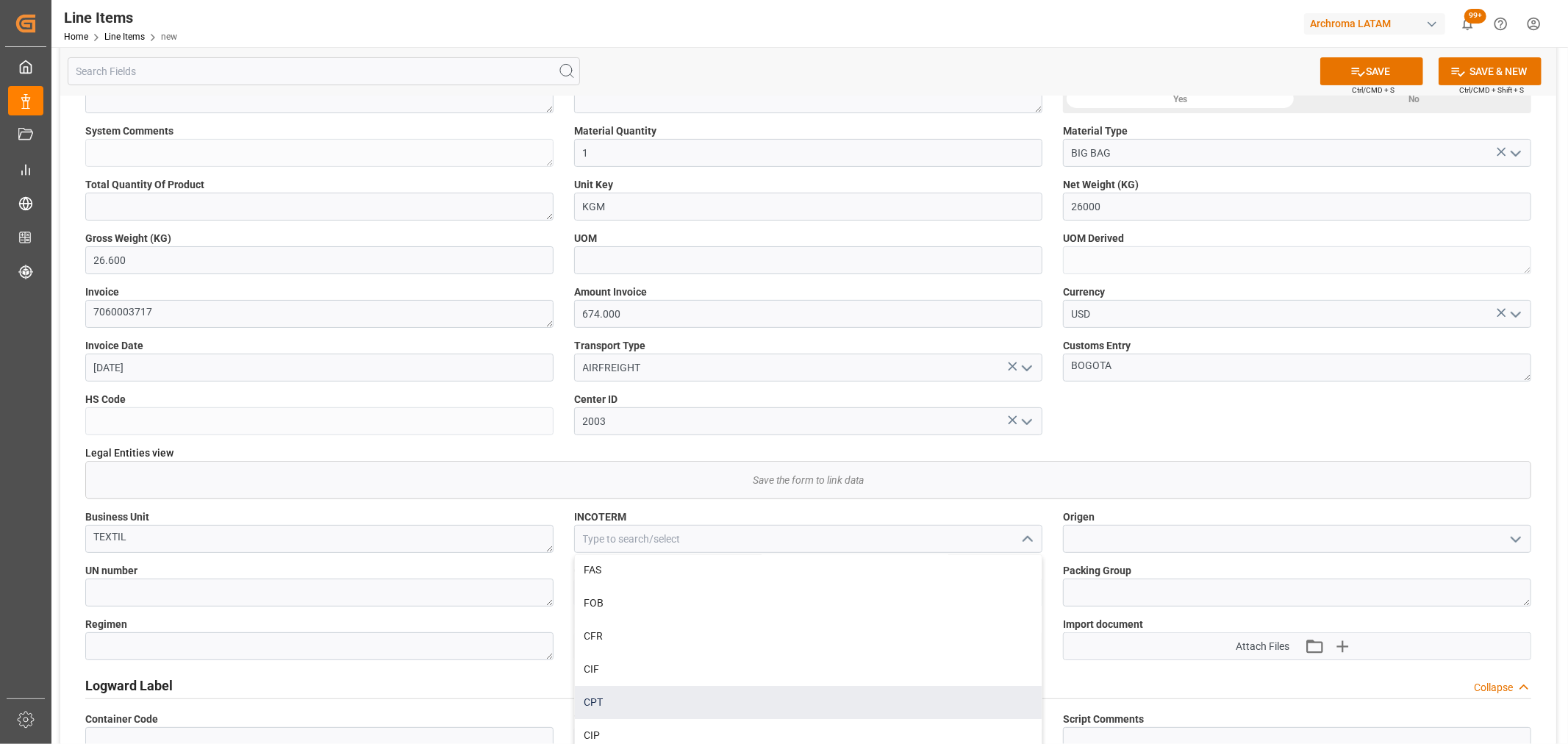
click at [644, 699] on div "CPT" at bounding box center [808, 702] width 467 height 33
type input "CPT"
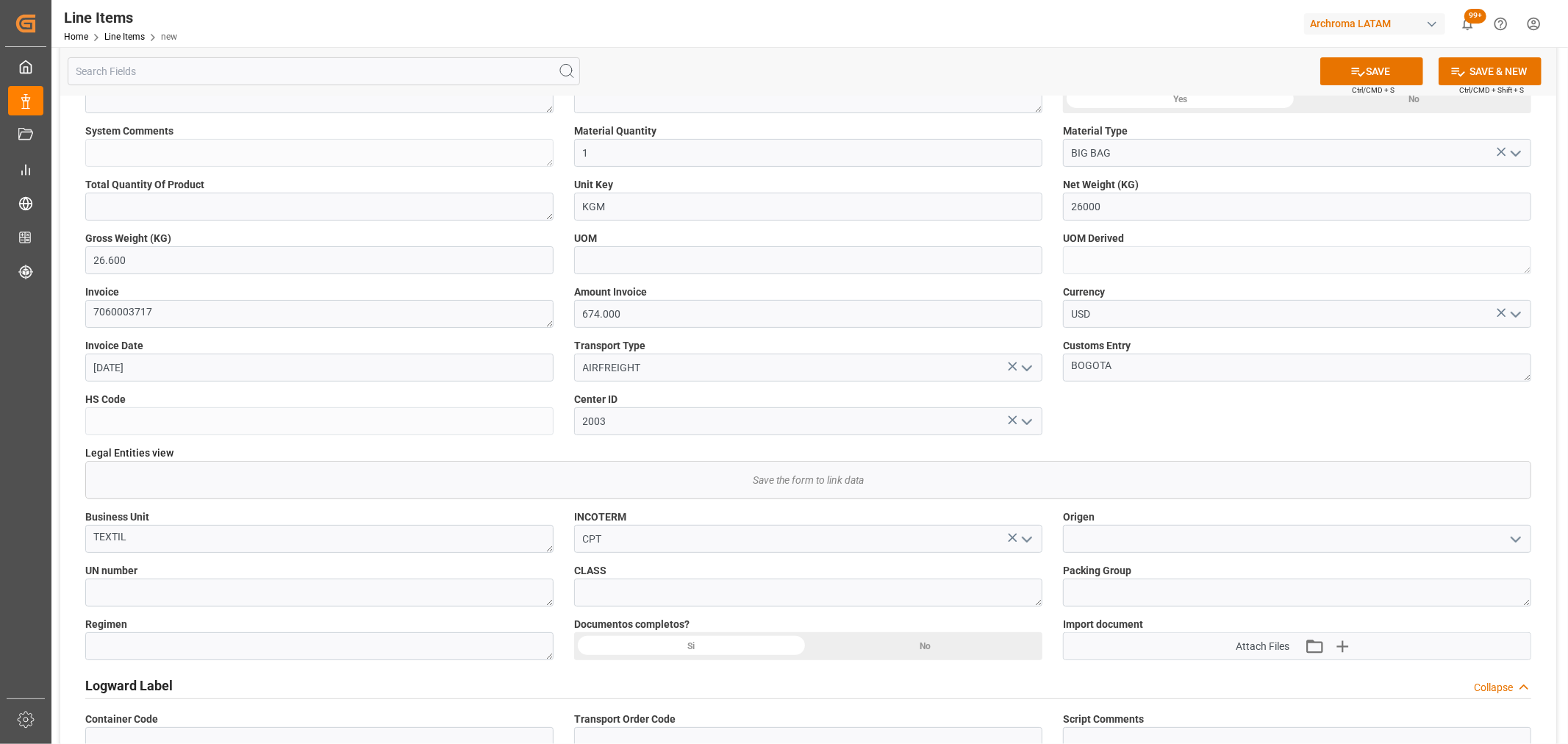
click at [1519, 536] on icon "open menu" at bounding box center [1515, 539] width 17 height 17
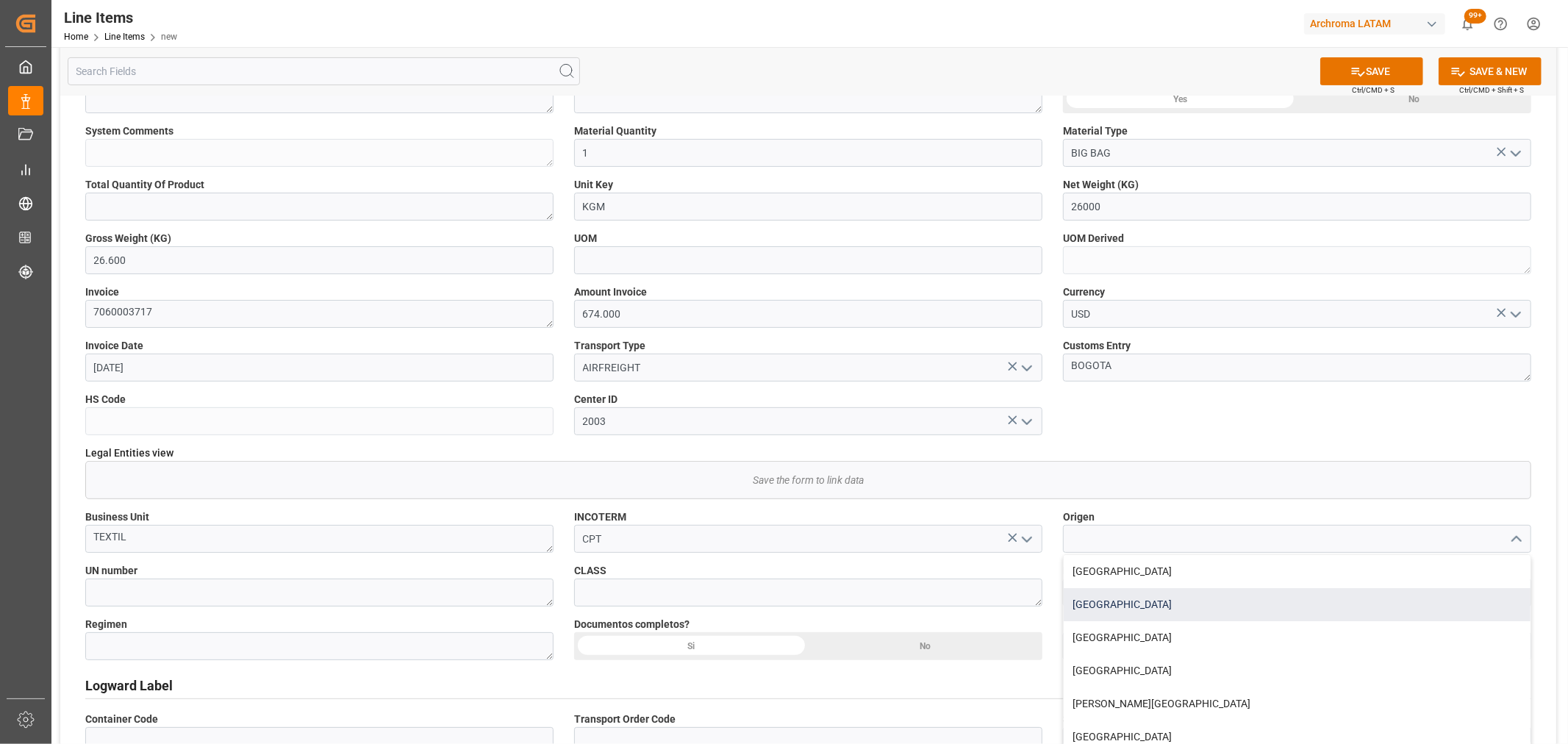
click at [1270, 606] on div "[GEOGRAPHIC_DATA]" at bounding box center [1297, 605] width 467 height 33
type input "[GEOGRAPHIC_DATA]"
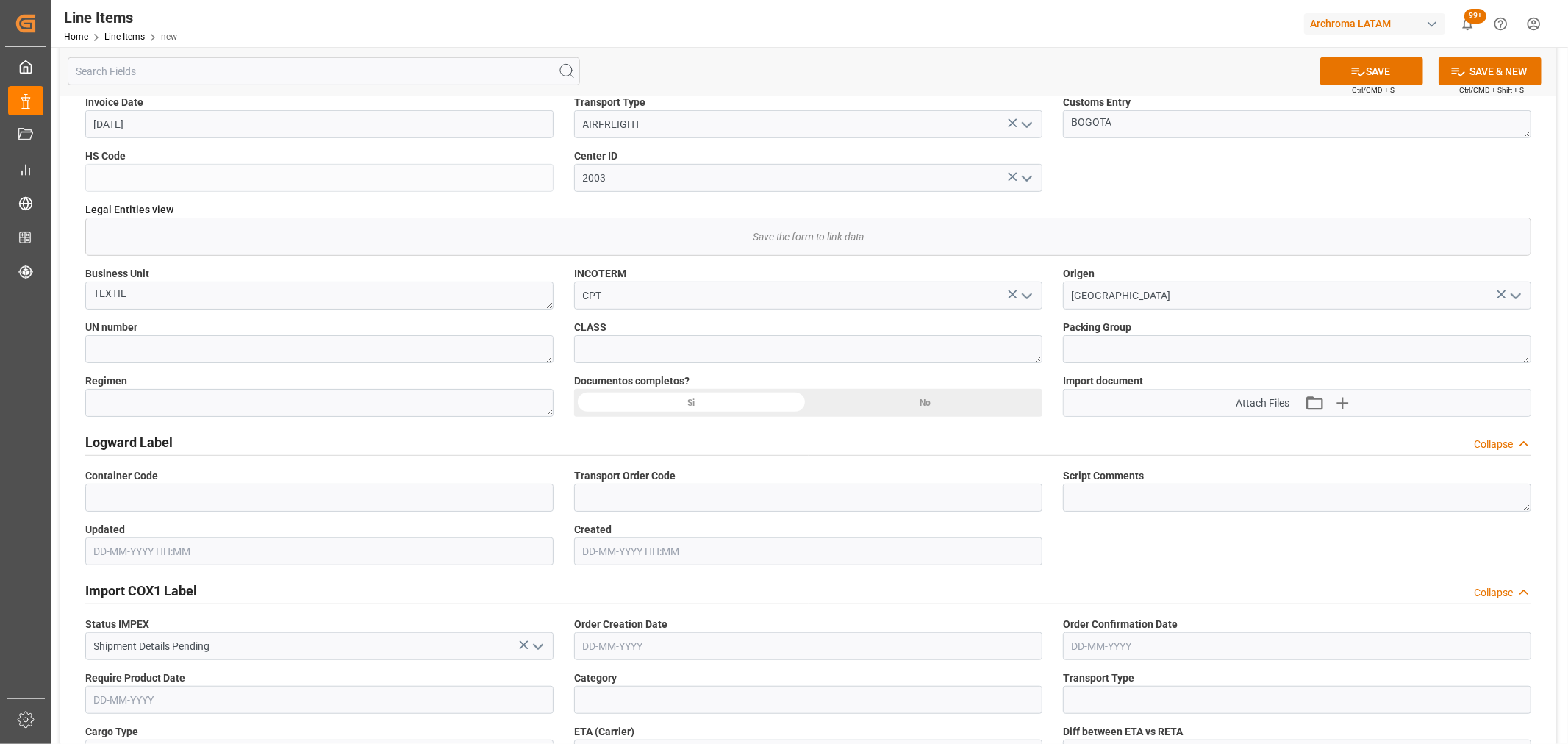
scroll to position [653, 0]
click at [710, 407] on div "Si" at bounding box center [691, 401] width 235 height 28
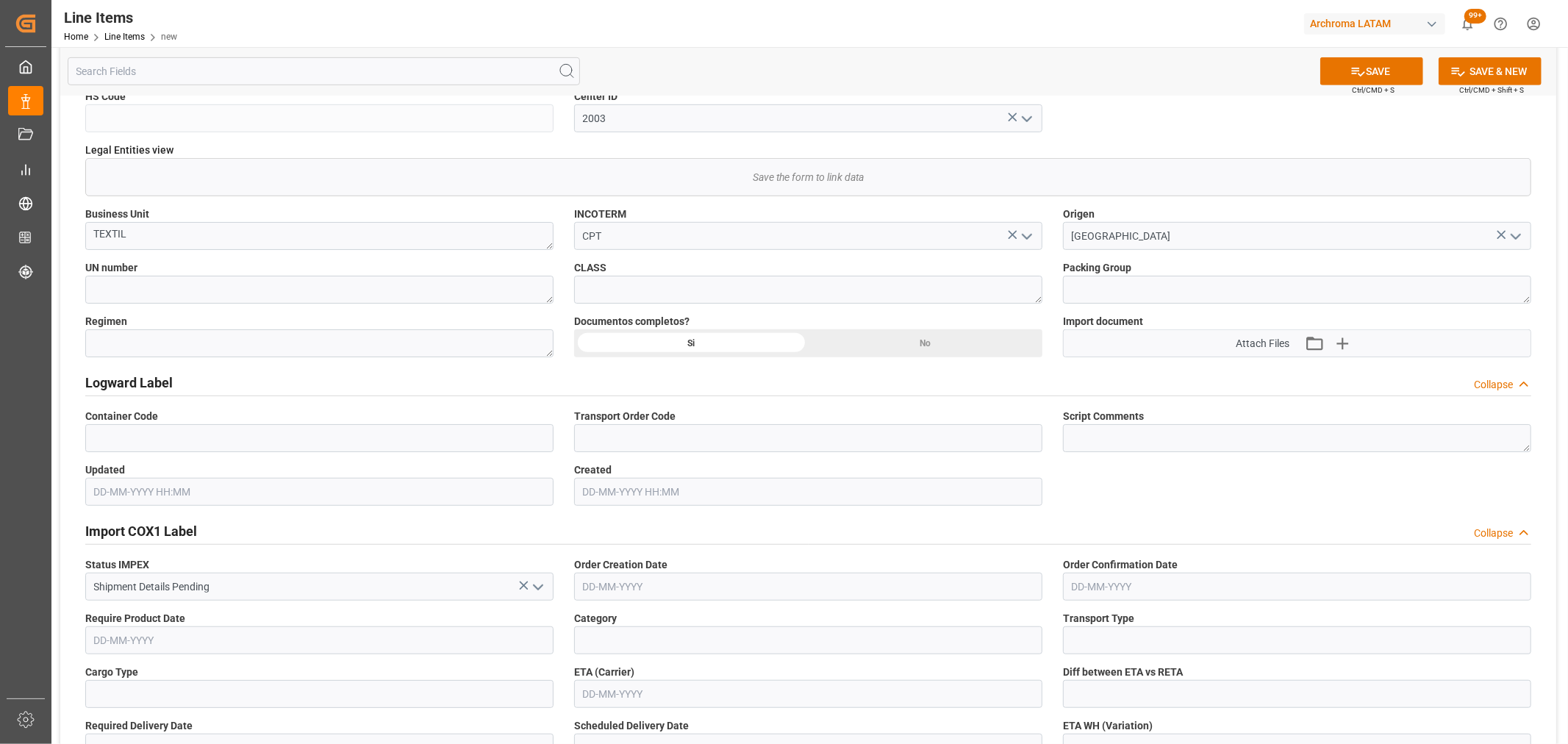
scroll to position [817, 0]
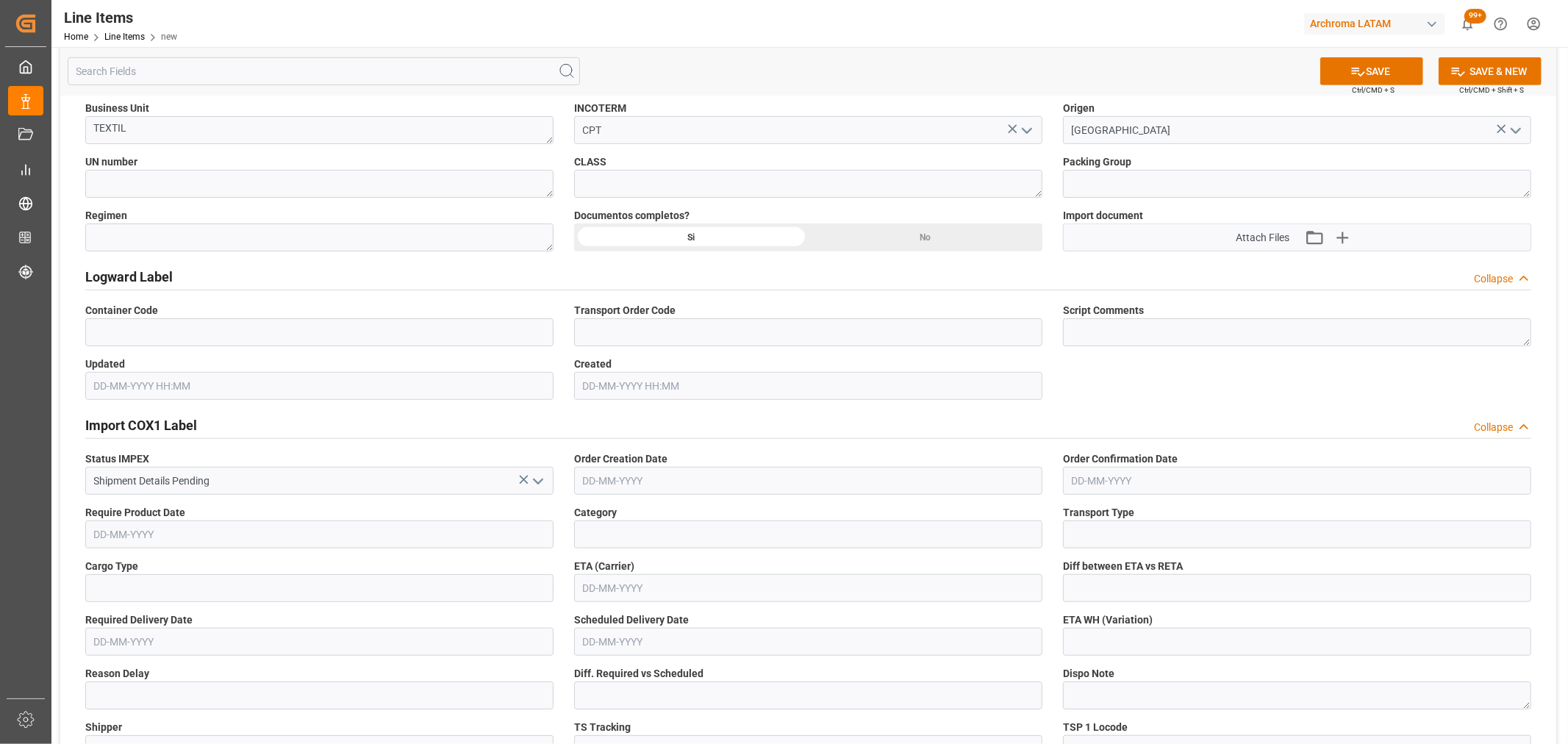
click at [667, 587] on input "text" at bounding box center [808, 588] width 468 height 28
click at [579, 536] on div "29 30 1 2 3 4 5" at bounding box center [680, 542] width 201 height 29
click at [761, 517] on span "28" at bounding box center [765, 513] width 10 height 10
type input "[DATE]"
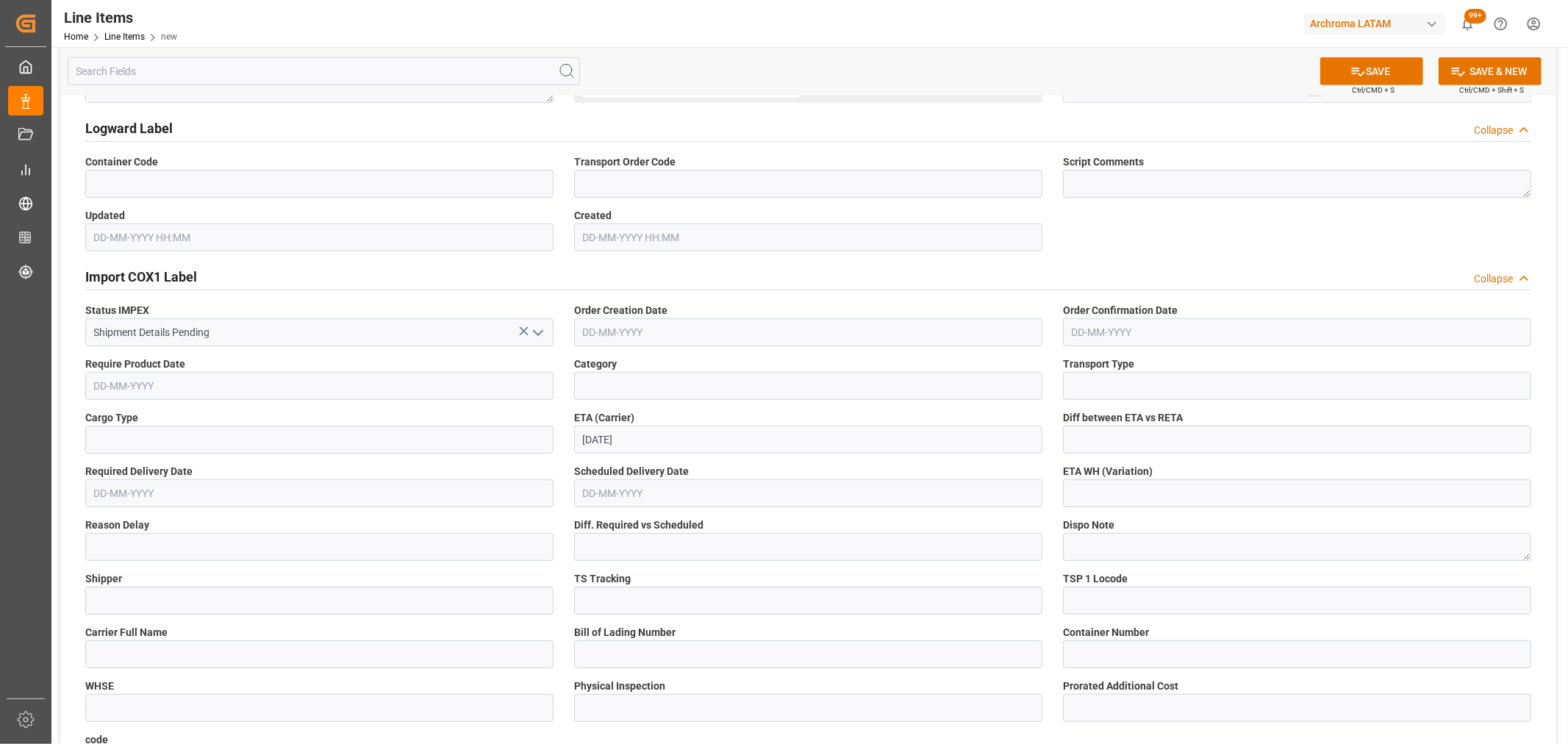
scroll to position [980, 0]
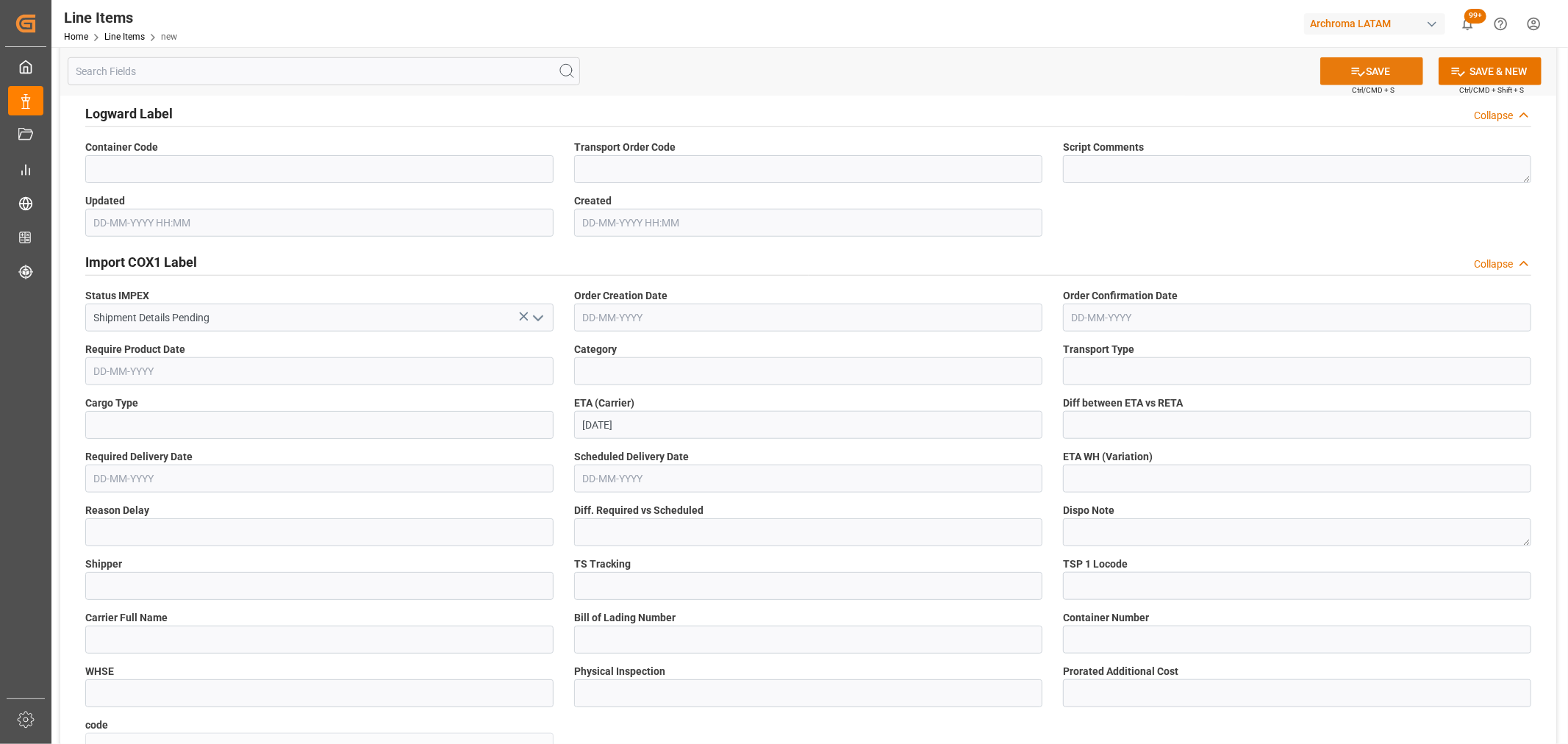
click at [1383, 65] on button "SAVE" at bounding box center [1371, 72] width 103 height 28
type input "ARCHROMA [GEOGRAPHIC_DATA] S.A.S"
type textarea "Item Id not found in Materials"
type textarea "1 BIG BAG"
type input "dd2cda82a079"
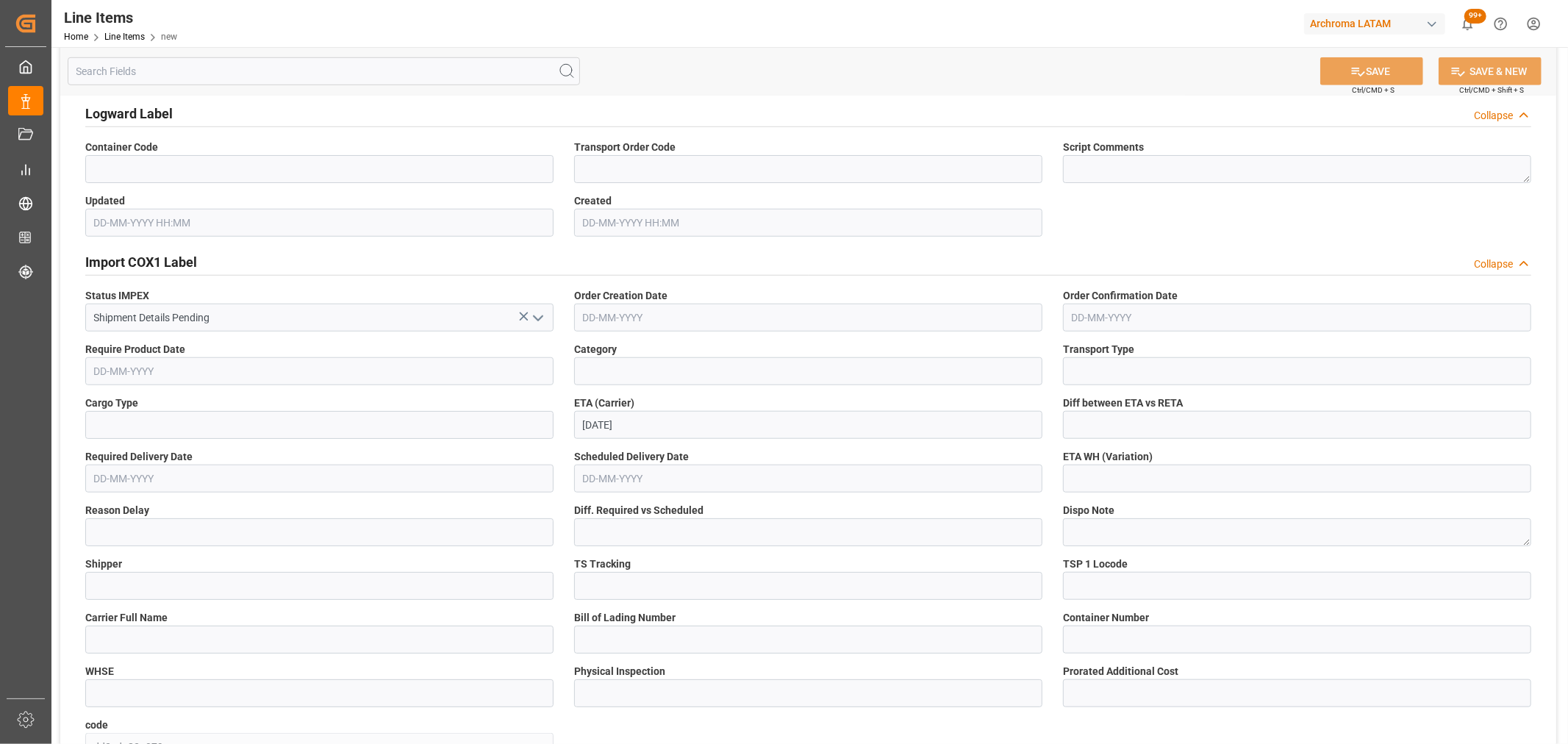
type input "[DATE] 15:23"
type input "[DATE]"
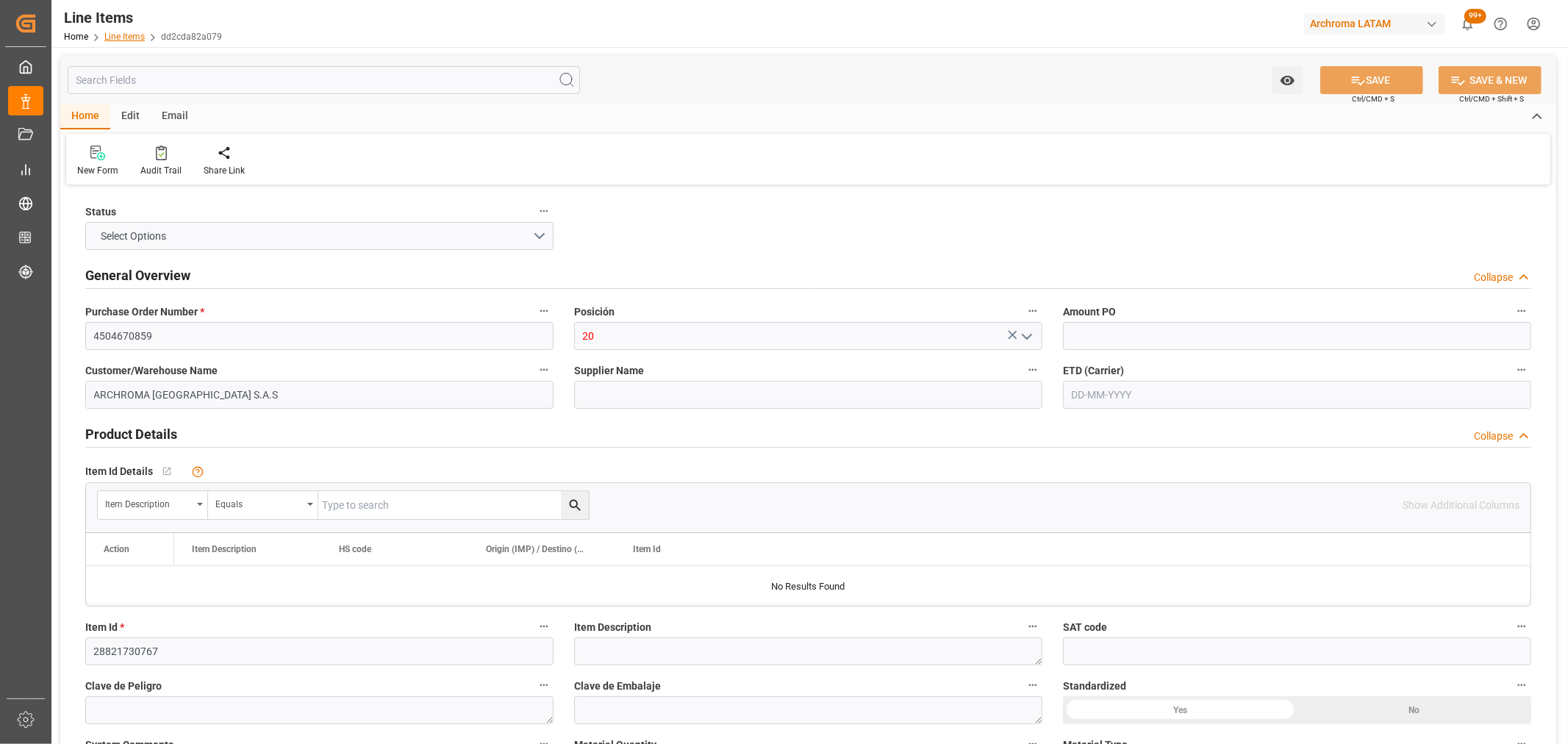
type input "26.96"
type input "1"
type input "26000"
type input "26.6"
type input "674"
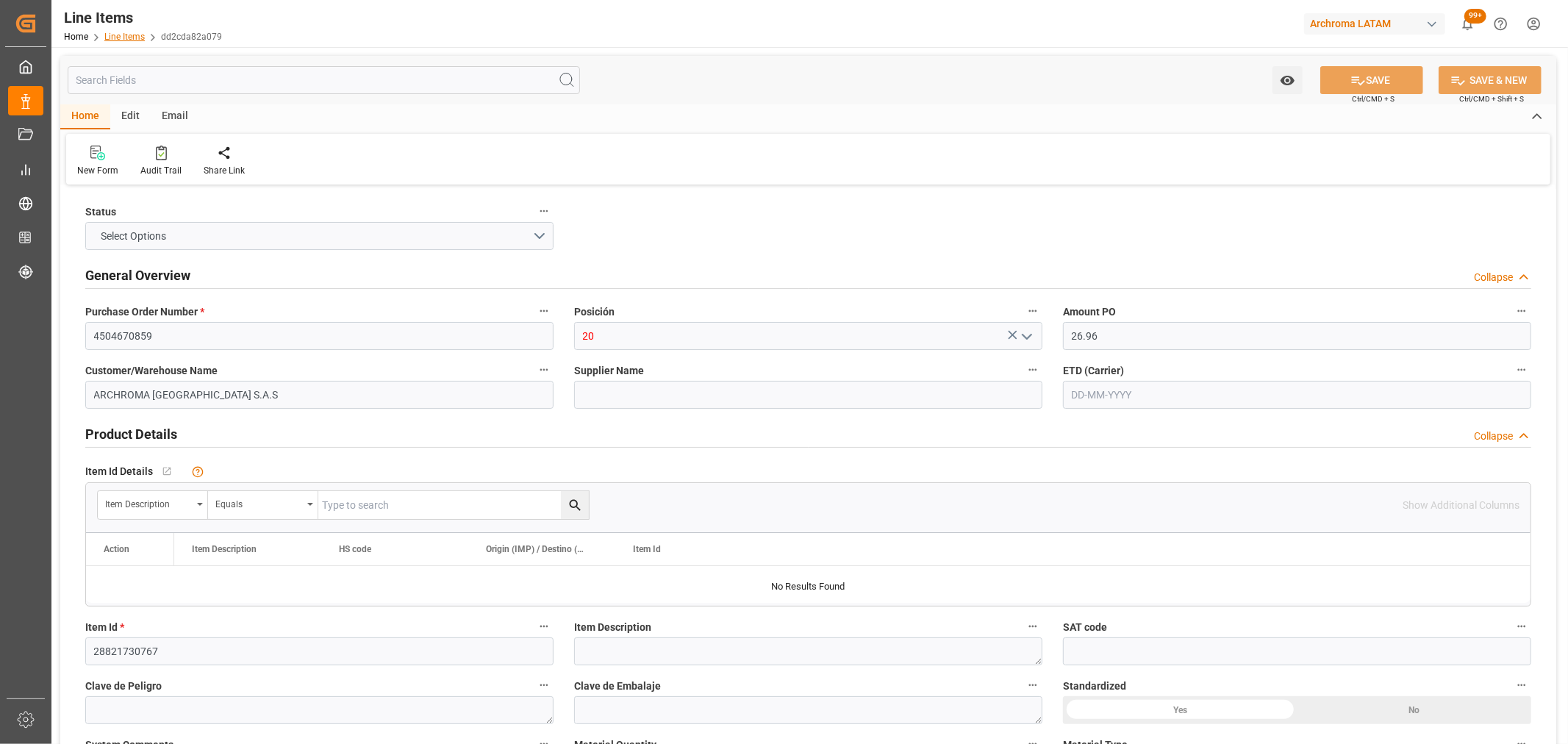
type input "[DATE]"
type input "[DATE] 15:23"
type input "[DATE]"
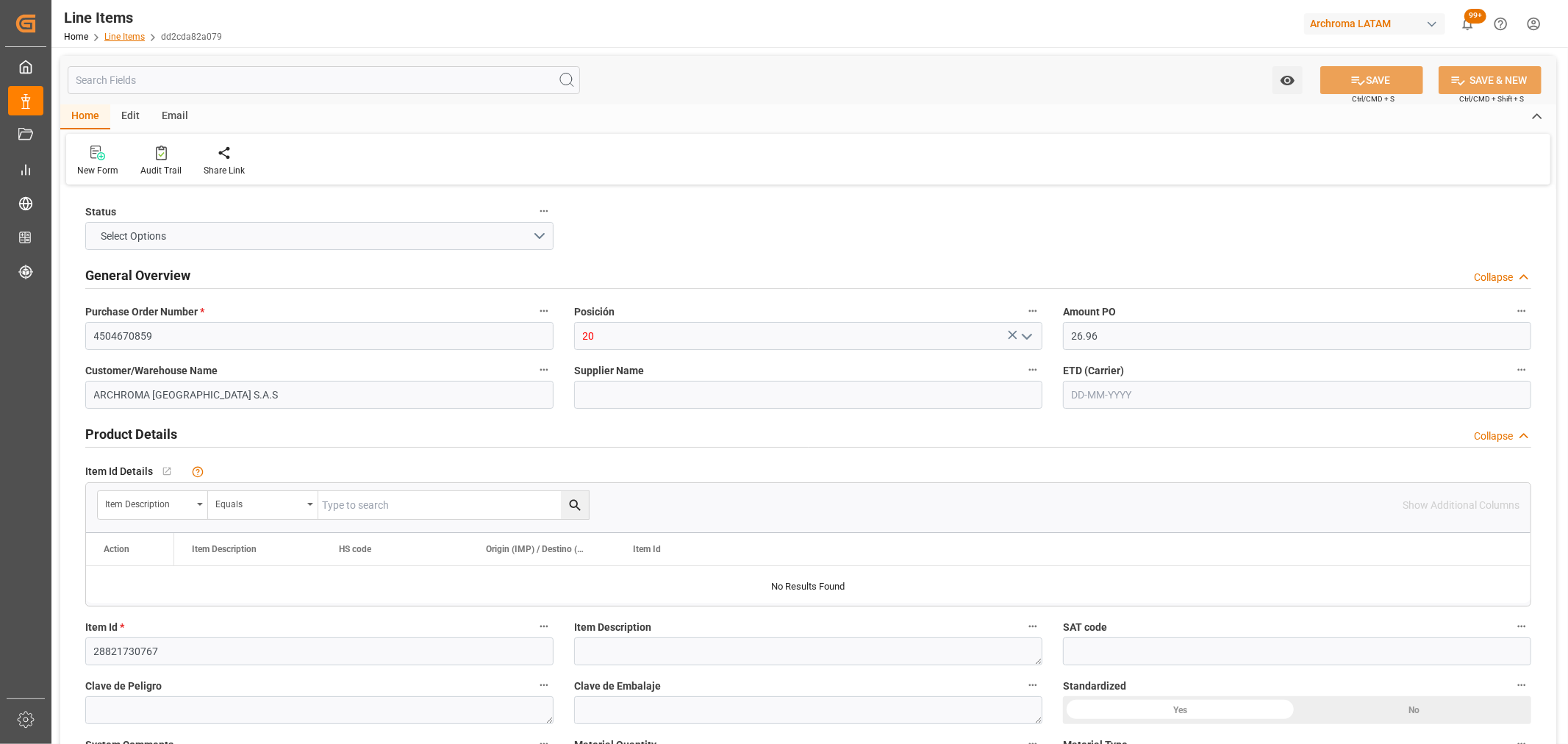
type input "[DATE]"
click at [125, 38] on link "Line Items" at bounding box center [124, 36] width 40 height 10
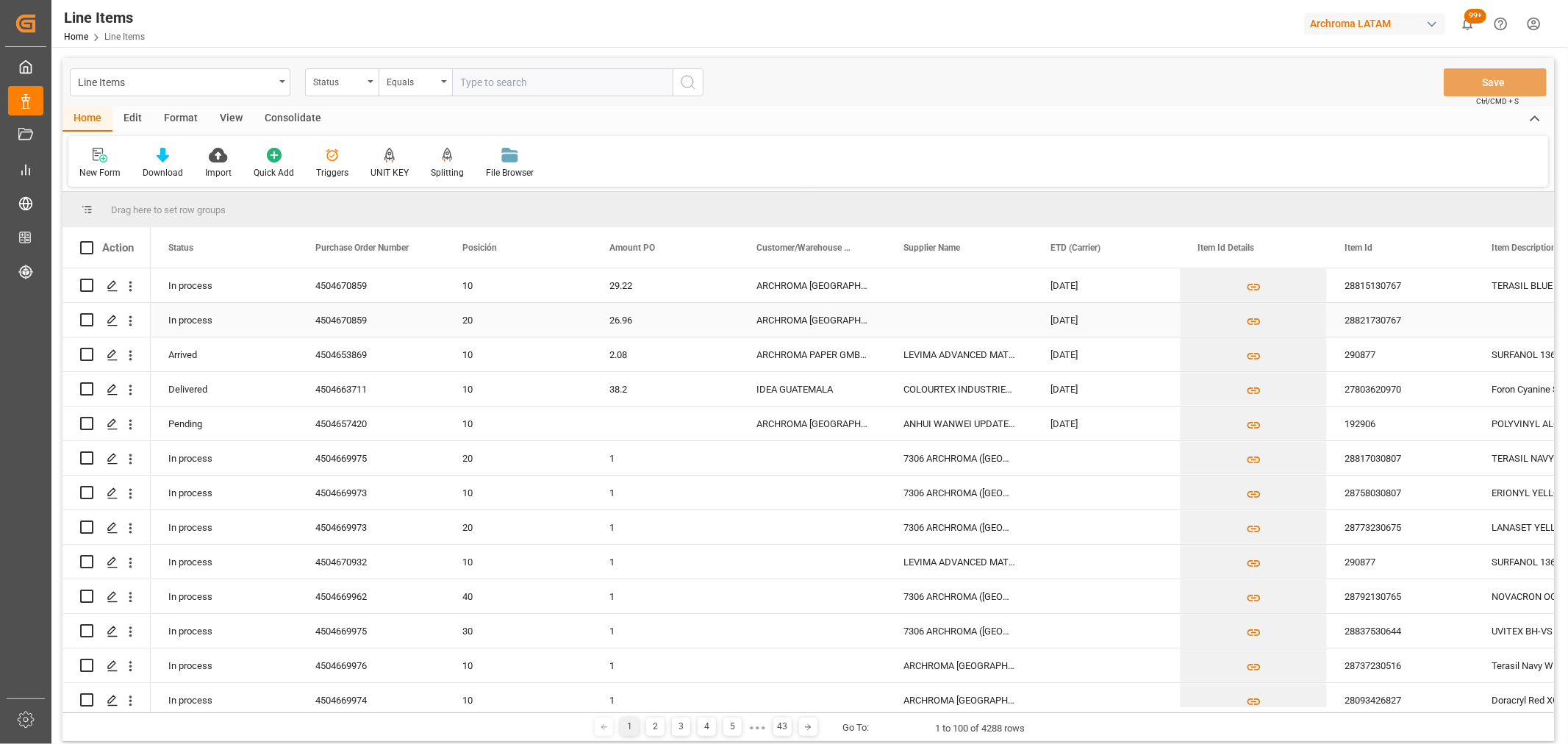
click at [1512, 324] on div "Press SPACE to select this row." at bounding box center [1547, 320] width 147 height 34
click at [1419, 324] on div "28821730767" at bounding box center [1400, 320] width 147 height 34
click at [1417, 324] on div "28821730767" at bounding box center [1400, 320] width 147 height 34
click at [1417, 324] on input "28821730767" at bounding box center [1401, 329] width 124 height 28
click at [938, 311] on div "Press SPACE to select this row." at bounding box center [959, 320] width 147 height 34
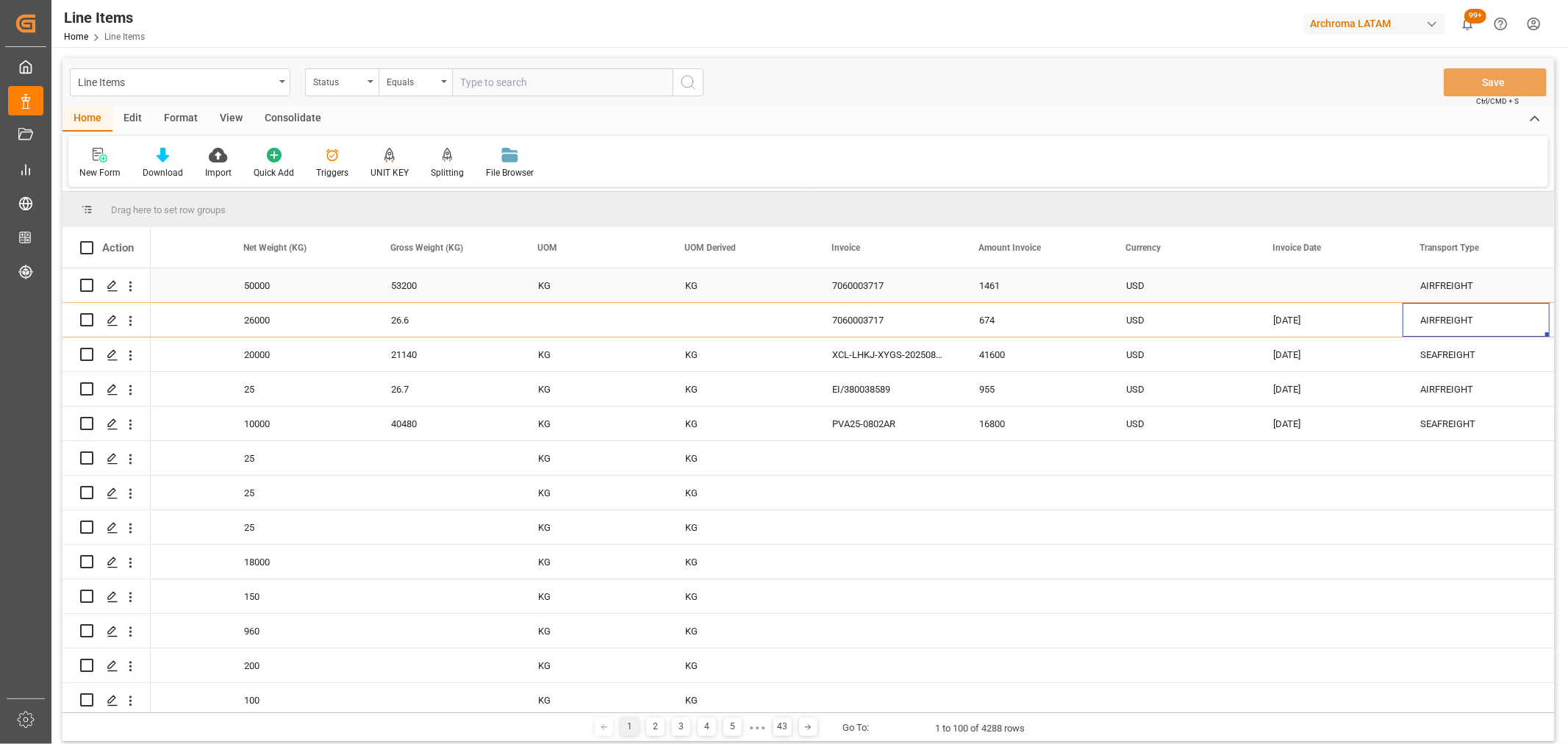
click at [1336, 283] on div "Press SPACE to select this row." at bounding box center [1329, 285] width 147 height 34
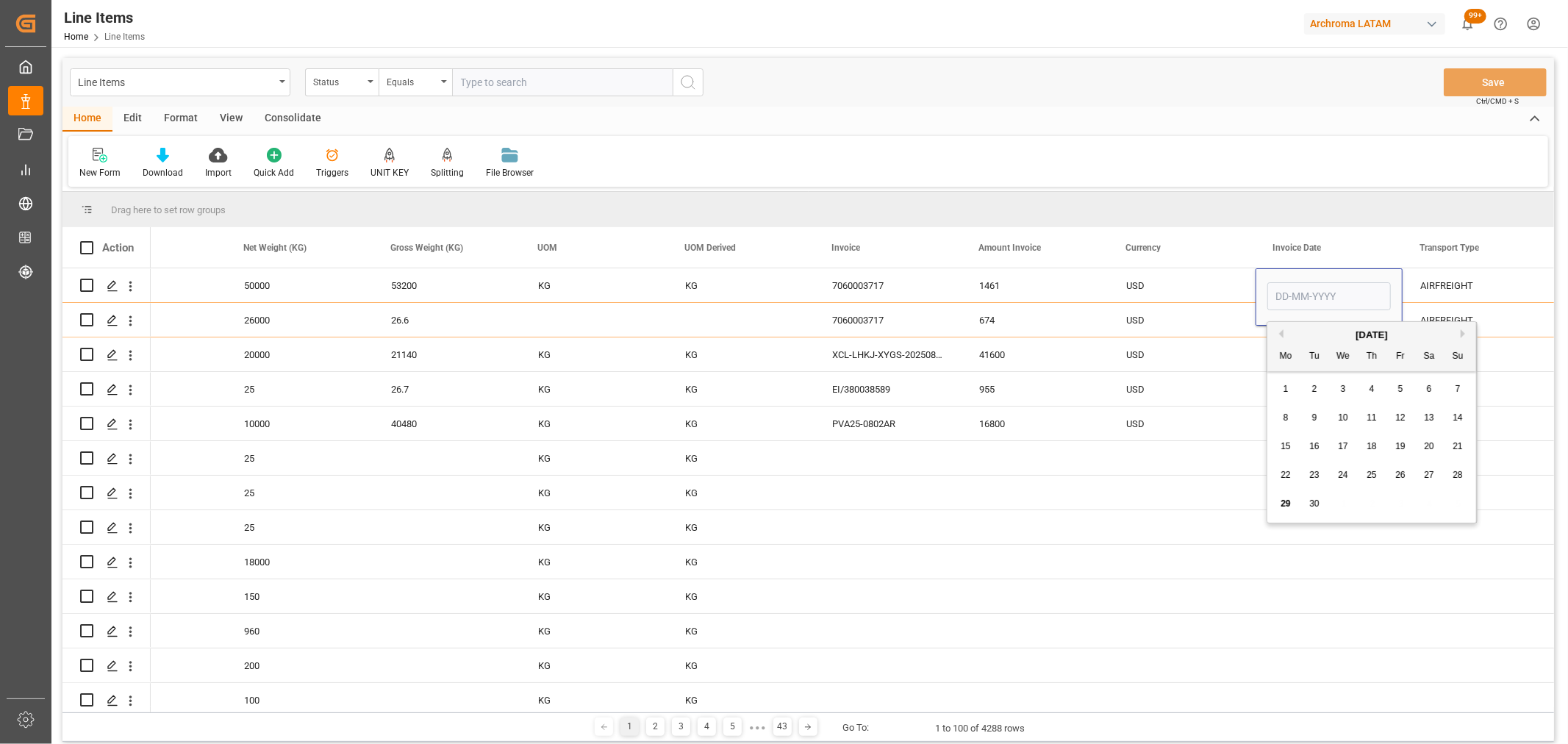
click at [1370, 474] on span "25" at bounding box center [1372, 475] width 10 height 10
type input "[DATE]"
click at [1172, 274] on div "USD" at bounding box center [1182, 286] width 112 height 34
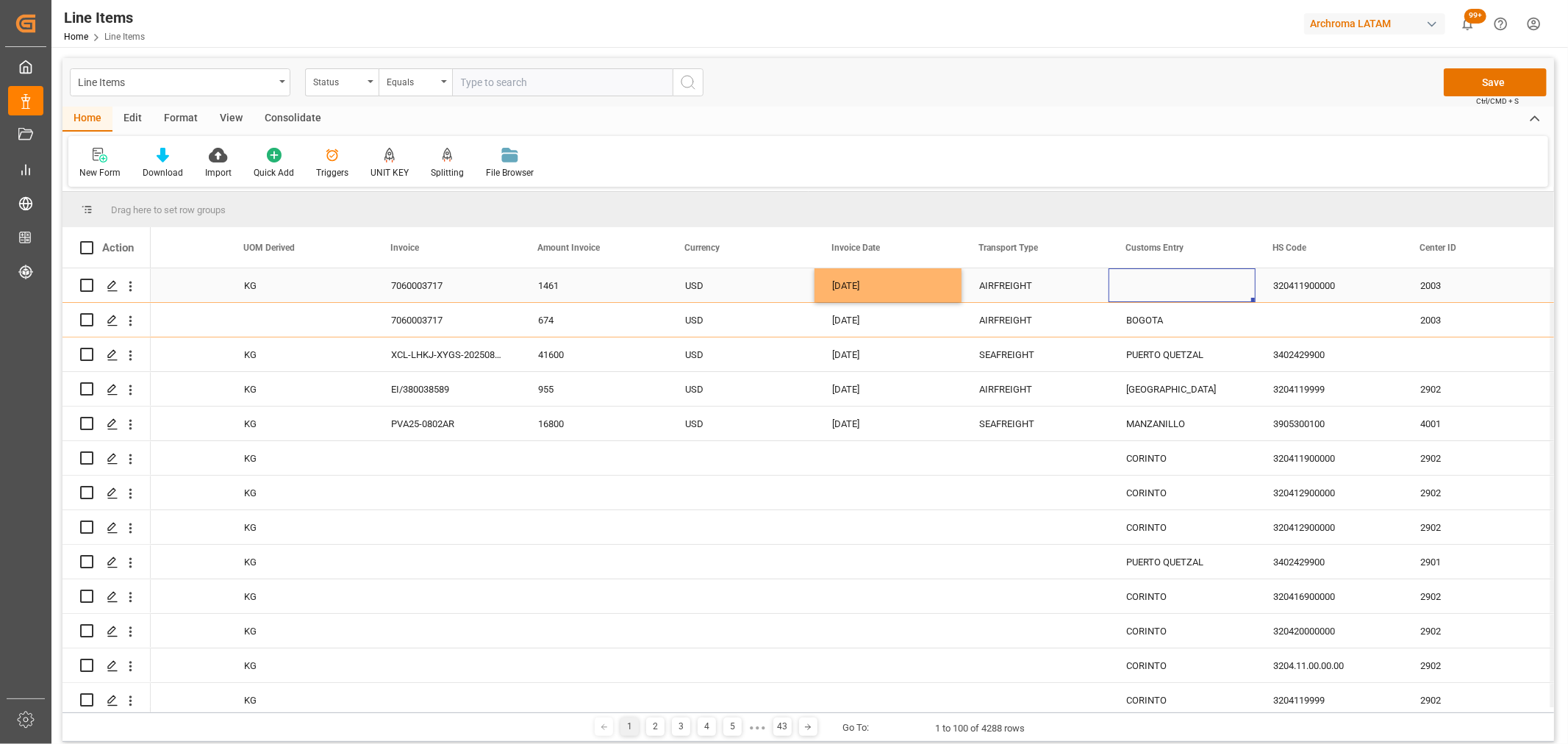
click at [1149, 285] on div "Press SPACE to select this row." at bounding box center [1182, 285] width 147 height 34
type input "BOGOTA"
click at [1325, 278] on div "320411900000" at bounding box center [1329, 285] width 147 height 34
click at [1483, 82] on button "Save" at bounding box center [1495, 82] width 103 height 28
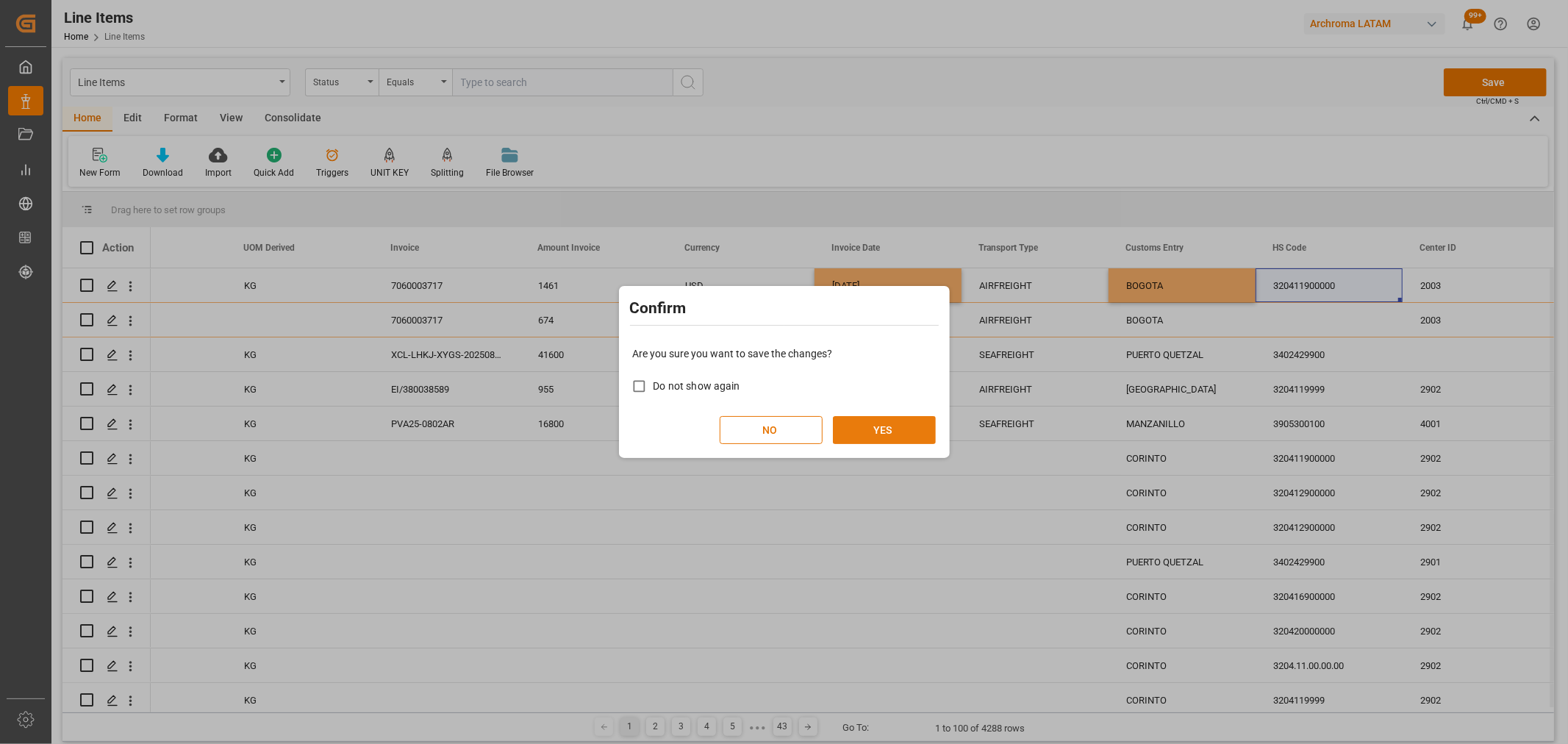
click at [855, 431] on button "YES" at bounding box center [884, 430] width 103 height 28
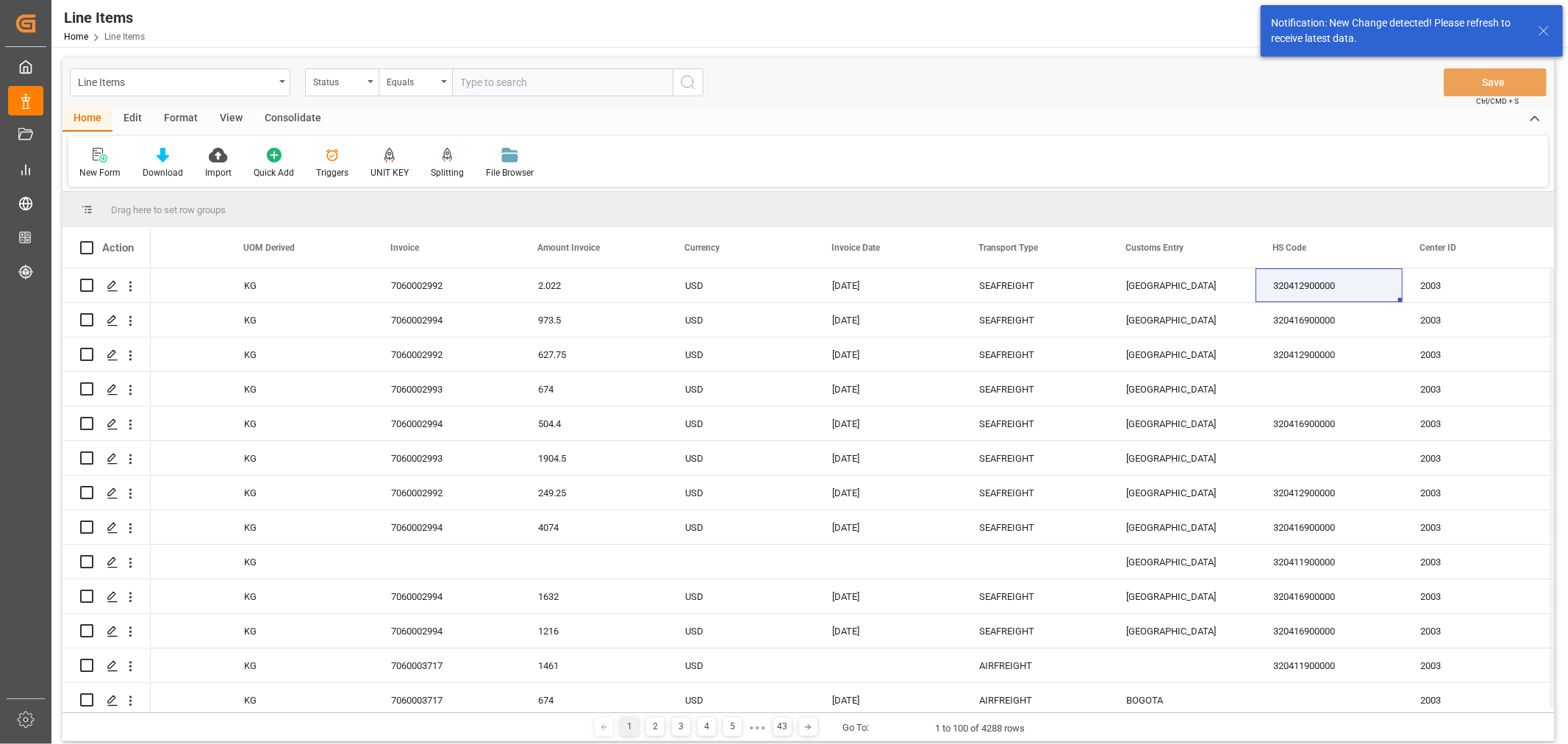
drag, startPoint x: 601, startPoint y: 714, endPoint x: 596, endPoint y: 708, distance: 7.8
click at [596, 708] on div "Drag here to set row groups Drag here to set column labels Action Gross Weight …" at bounding box center [808, 466] width 1491 height 550
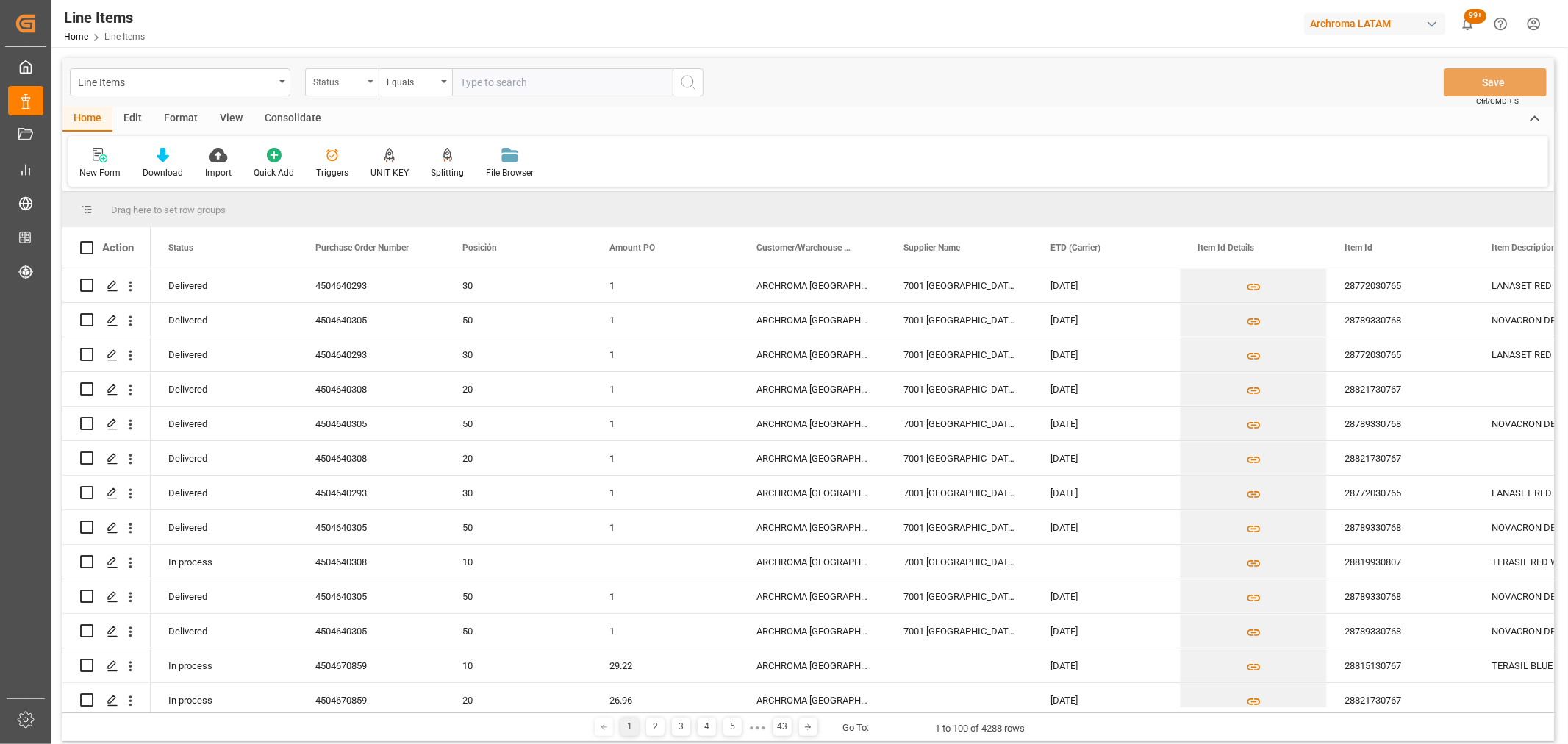
click at [343, 73] on div "Status" at bounding box center [338, 80] width 50 height 17
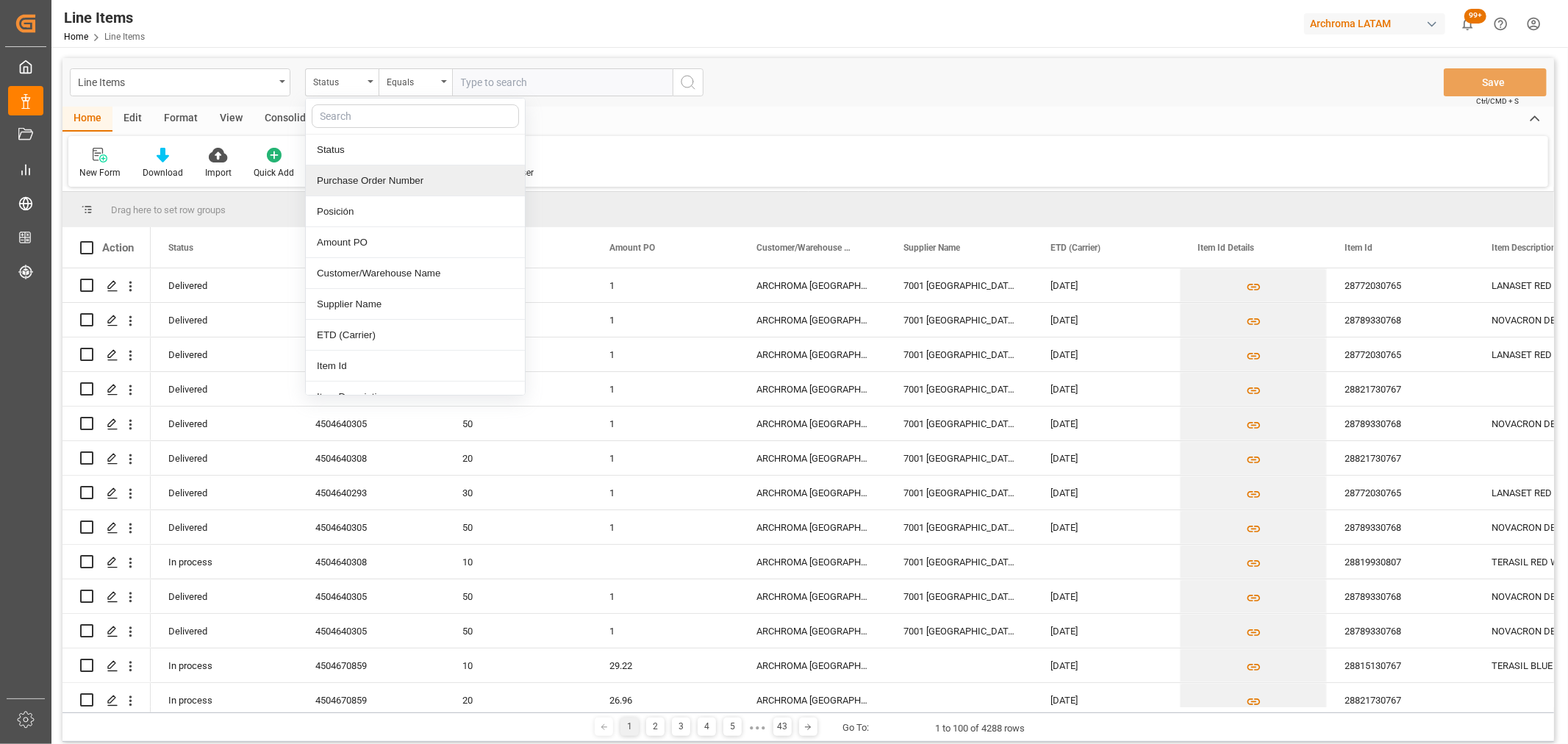
click at [372, 180] on div "Purchase Order Number" at bounding box center [415, 180] width 219 height 30
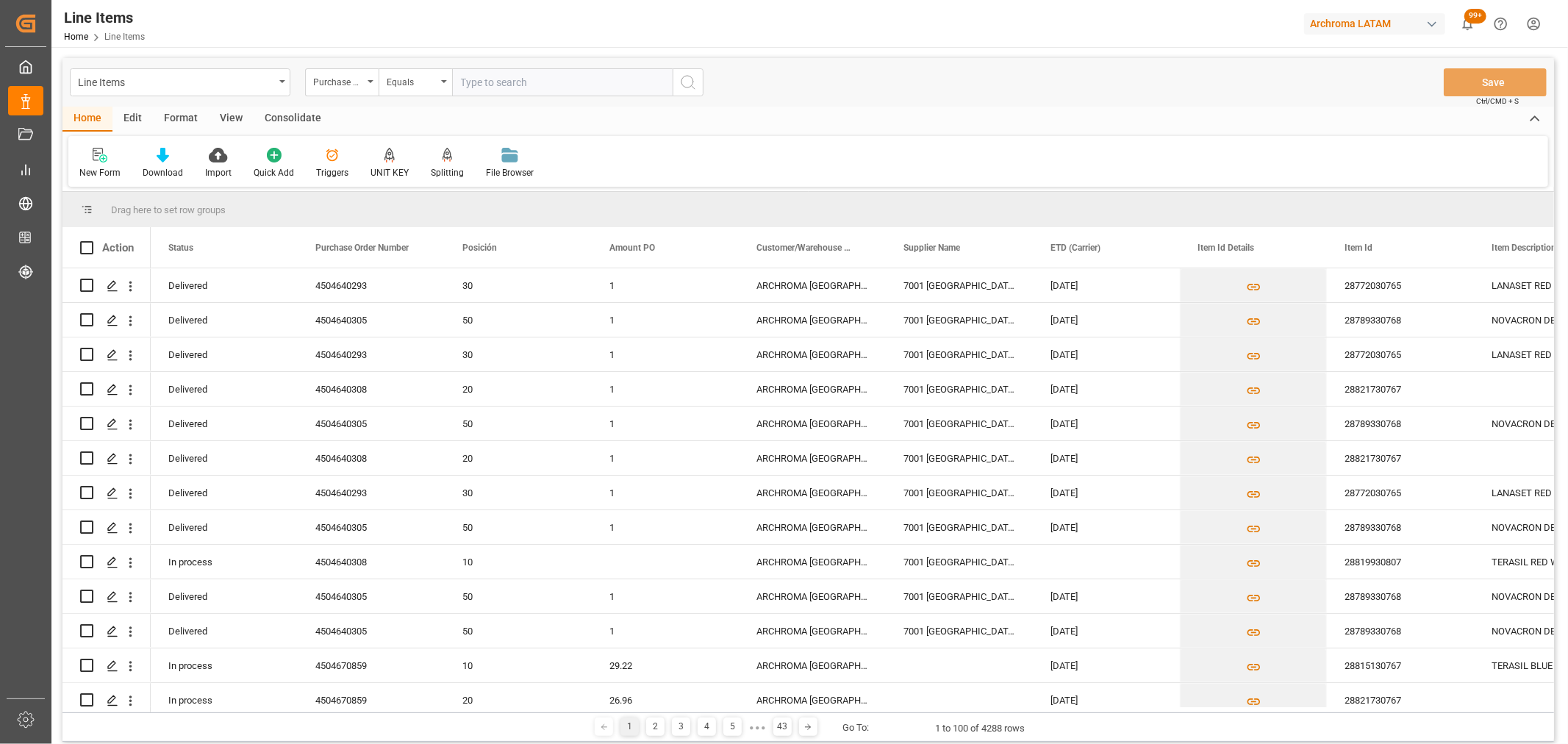
click at [497, 82] on input "text" at bounding box center [563, 82] width 221 height 28
click at [427, 76] on div "Equals" at bounding box center [411, 80] width 50 height 17
drag, startPoint x: 440, startPoint y: 186, endPoint x: 487, endPoint y: 129, distance: 73.9
click at [442, 186] on div "Fuzzy search" at bounding box center [489, 180] width 219 height 30
click at [515, 76] on input "text" at bounding box center [563, 82] width 221 height 28
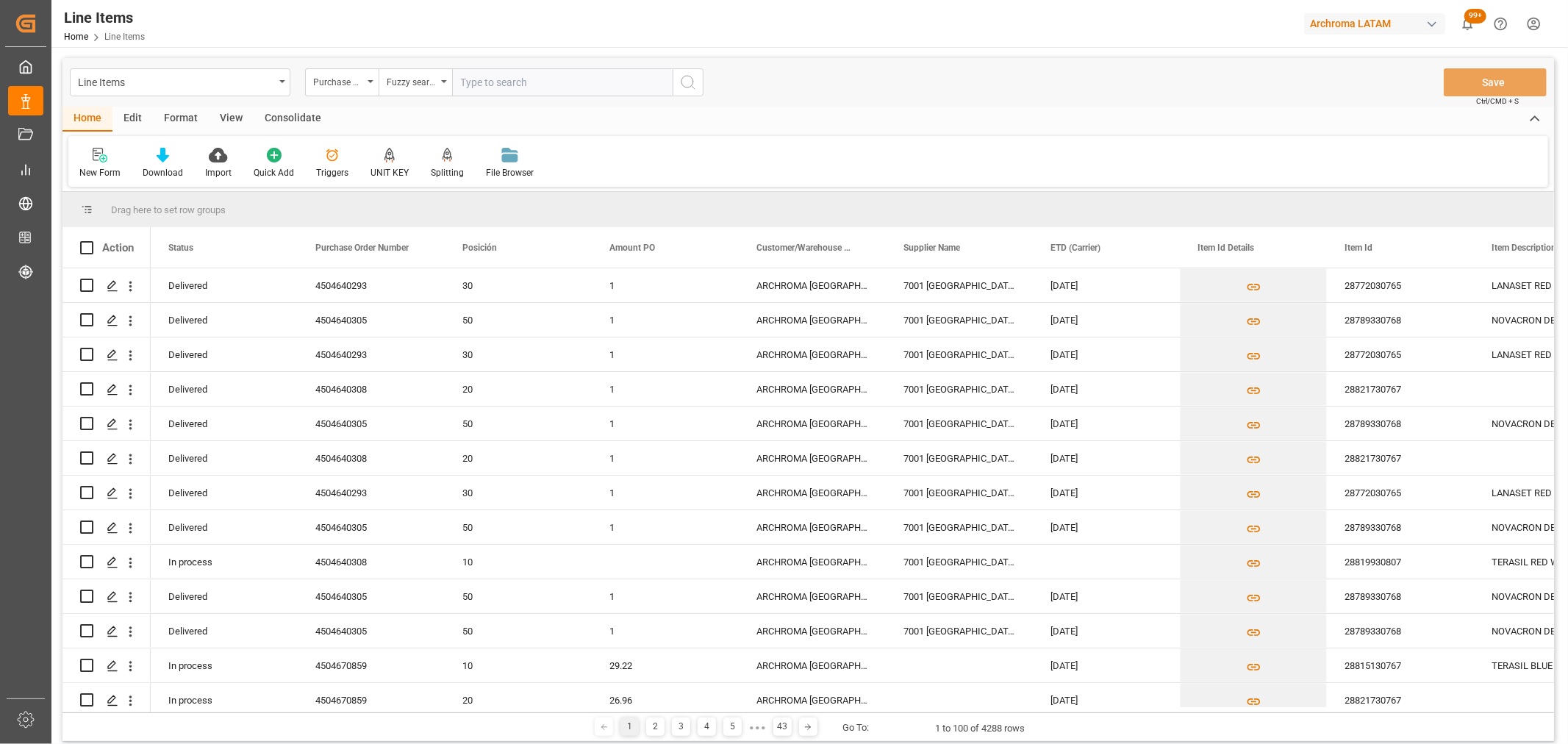
paste input "4504670859"
type input "4504670859"
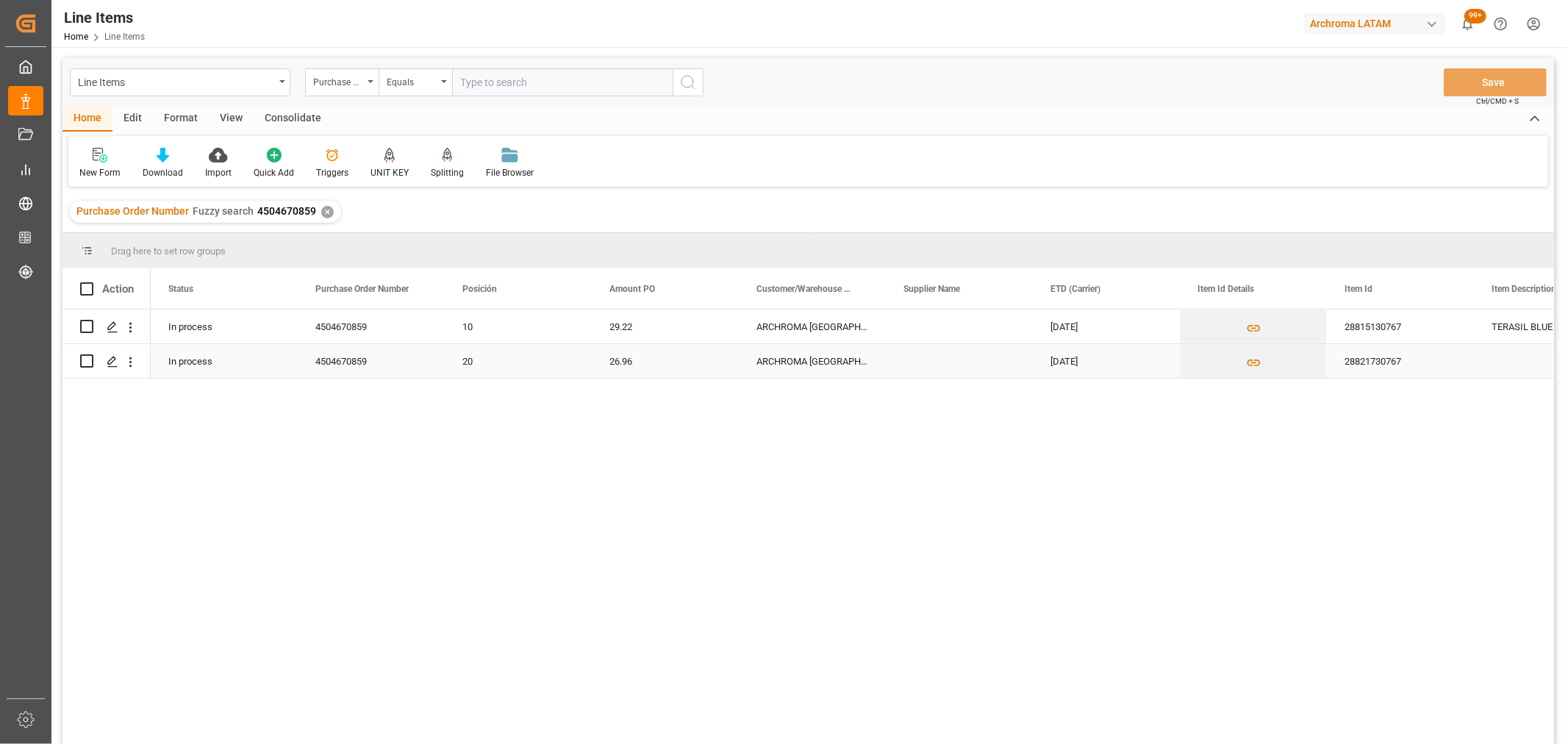
click at [86, 363] on input "Press Space to toggle row selection (unchecked)" at bounding box center [87, 361] width 13 height 13
checkbox input "true"
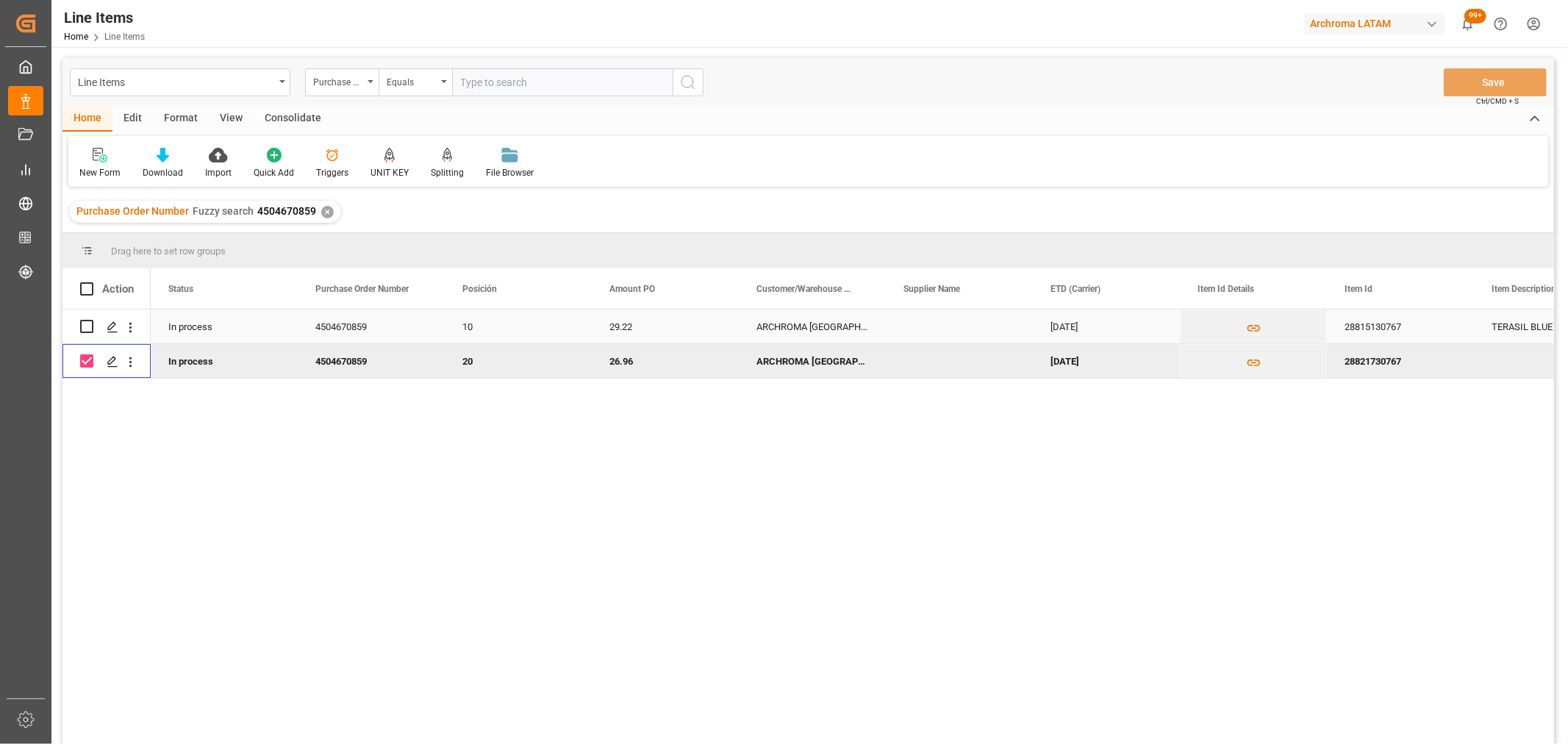
click at [86, 330] on input "Press Space to toggle row selection (unchecked)" at bounding box center [87, 326] width 13 height 13
checkbox input "true"
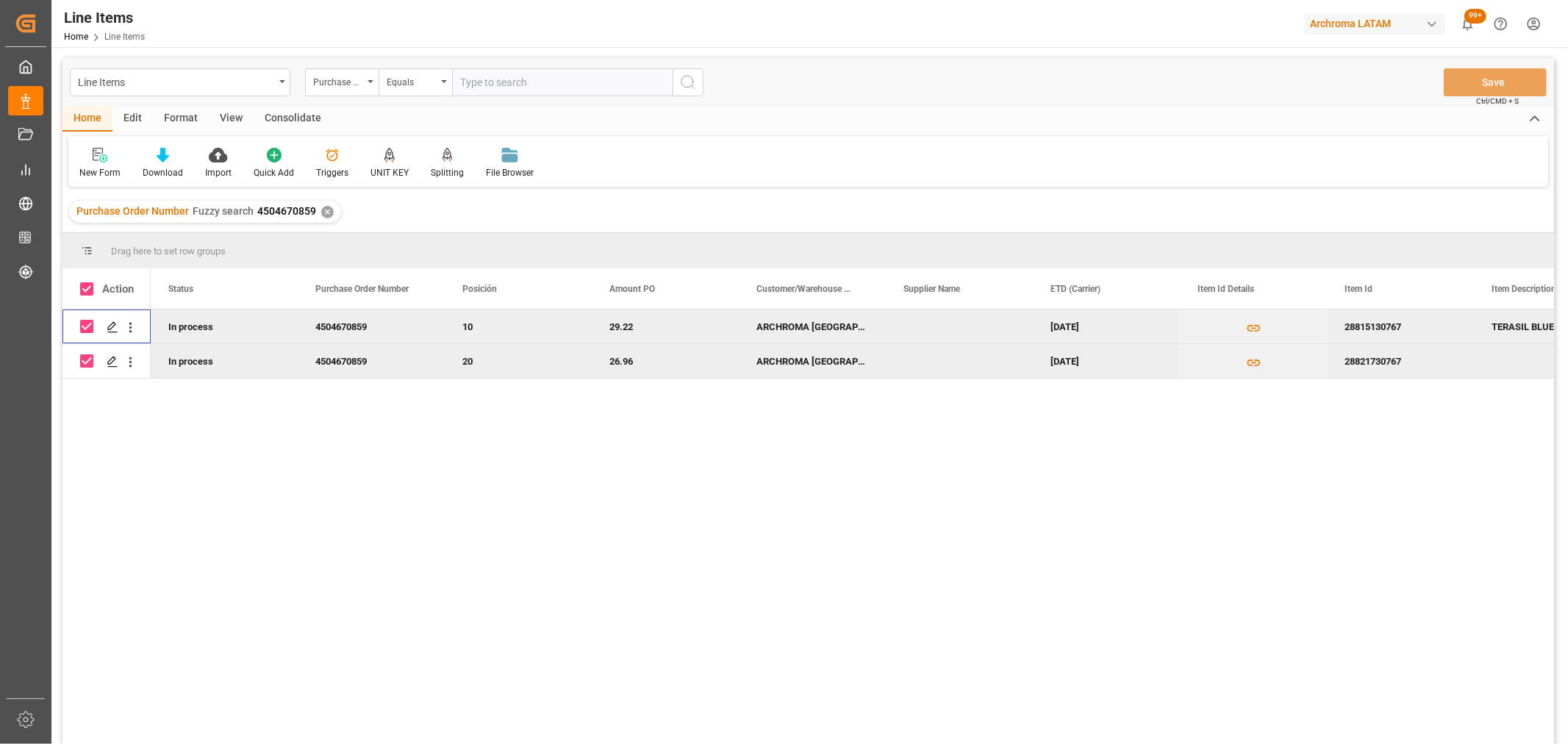
click at [278, 122] on div "Consolidate" at bounding box center [293, 119] width 78 height 25
click at [121, 169] on div "Consolidation List" at bounding box center [115, 173] width 72 height 13
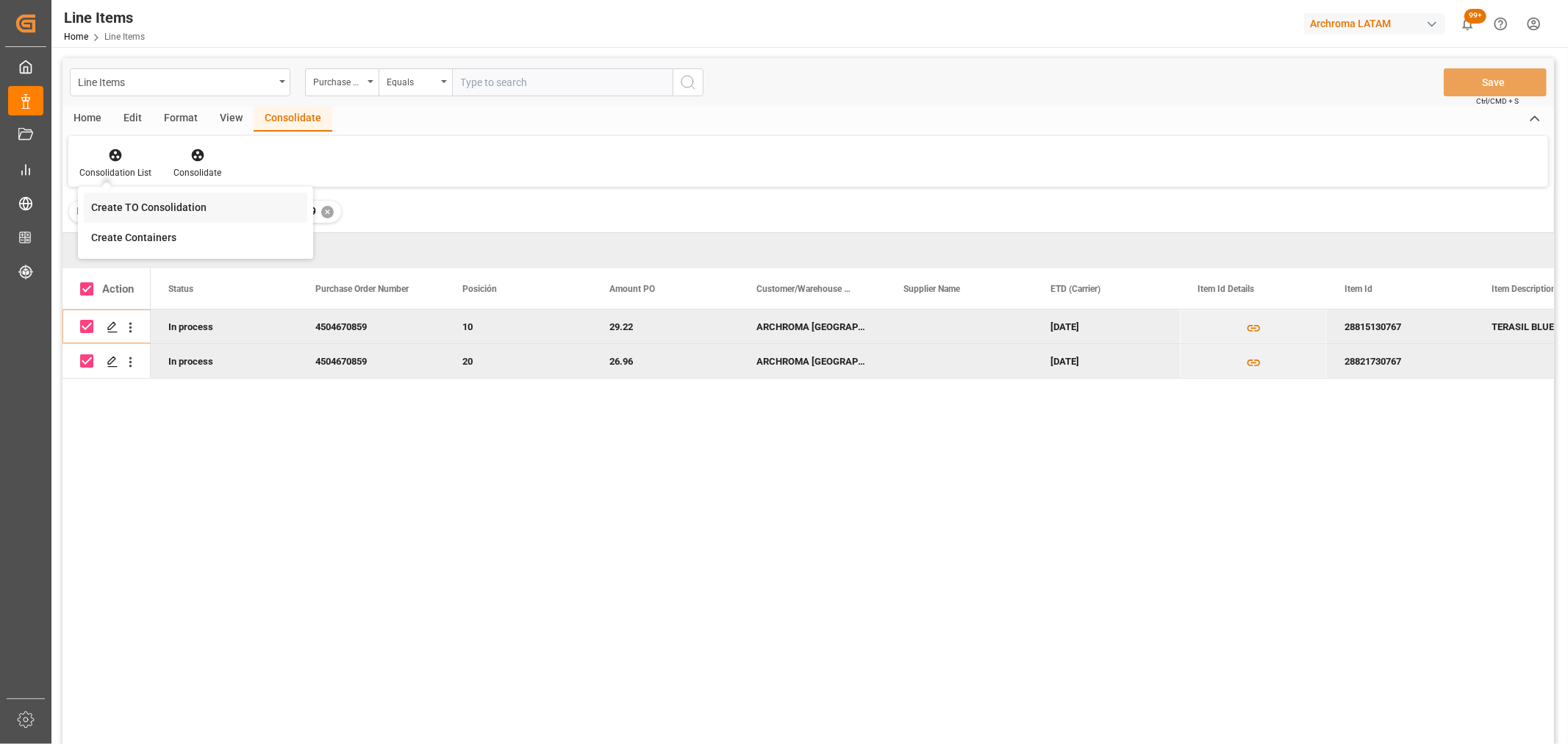
click at [194, 216] on div "Line Items Purchase Order Number Equals Save Ctrl/CMD + S Home Edit Format View…" at bounding box center [808, 420] width 1491 height 725
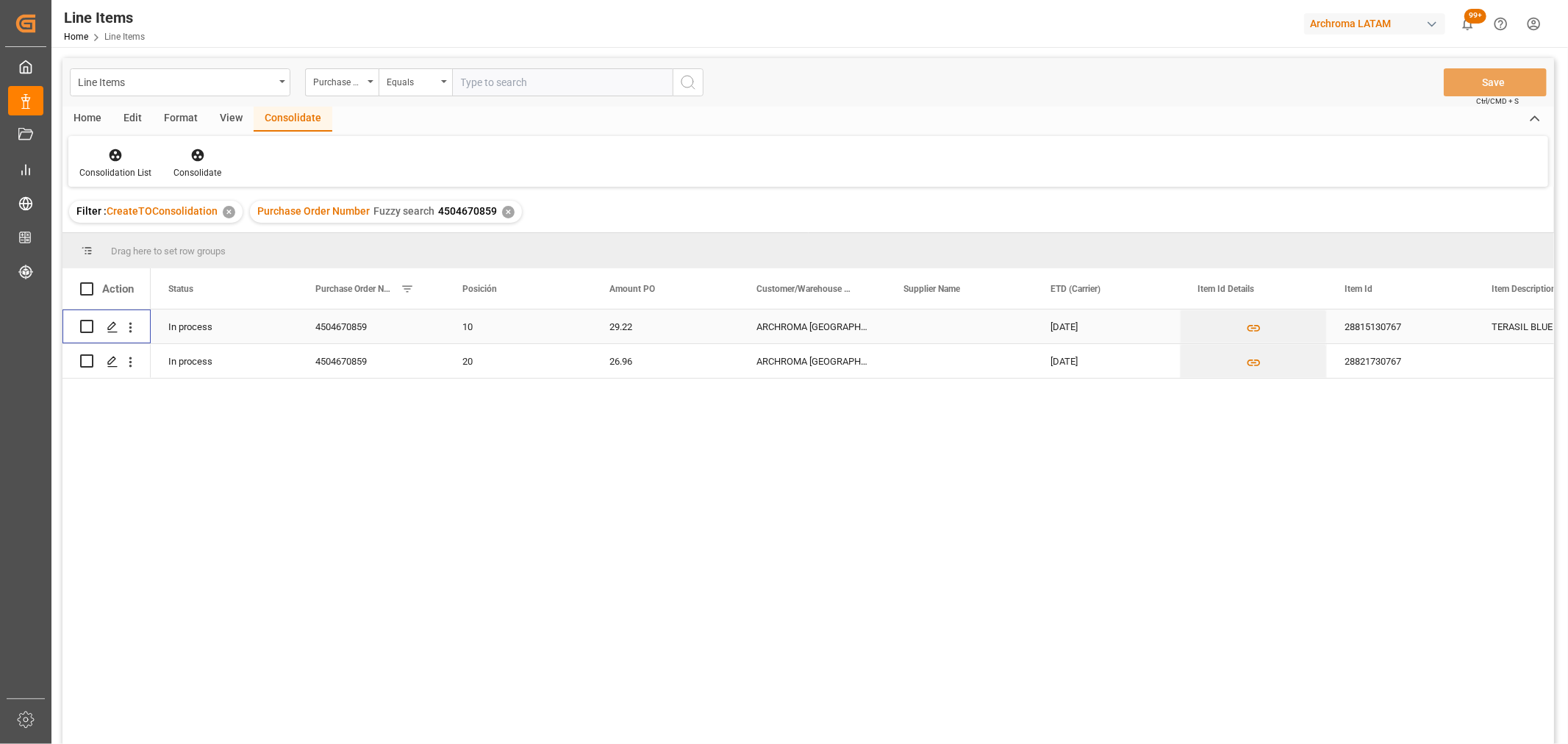
click at [83, 327] on input "Press Space to toggle row selection (unchecked)" at bounding box center [87, 326] width 13 height 13
checkbox input "true"
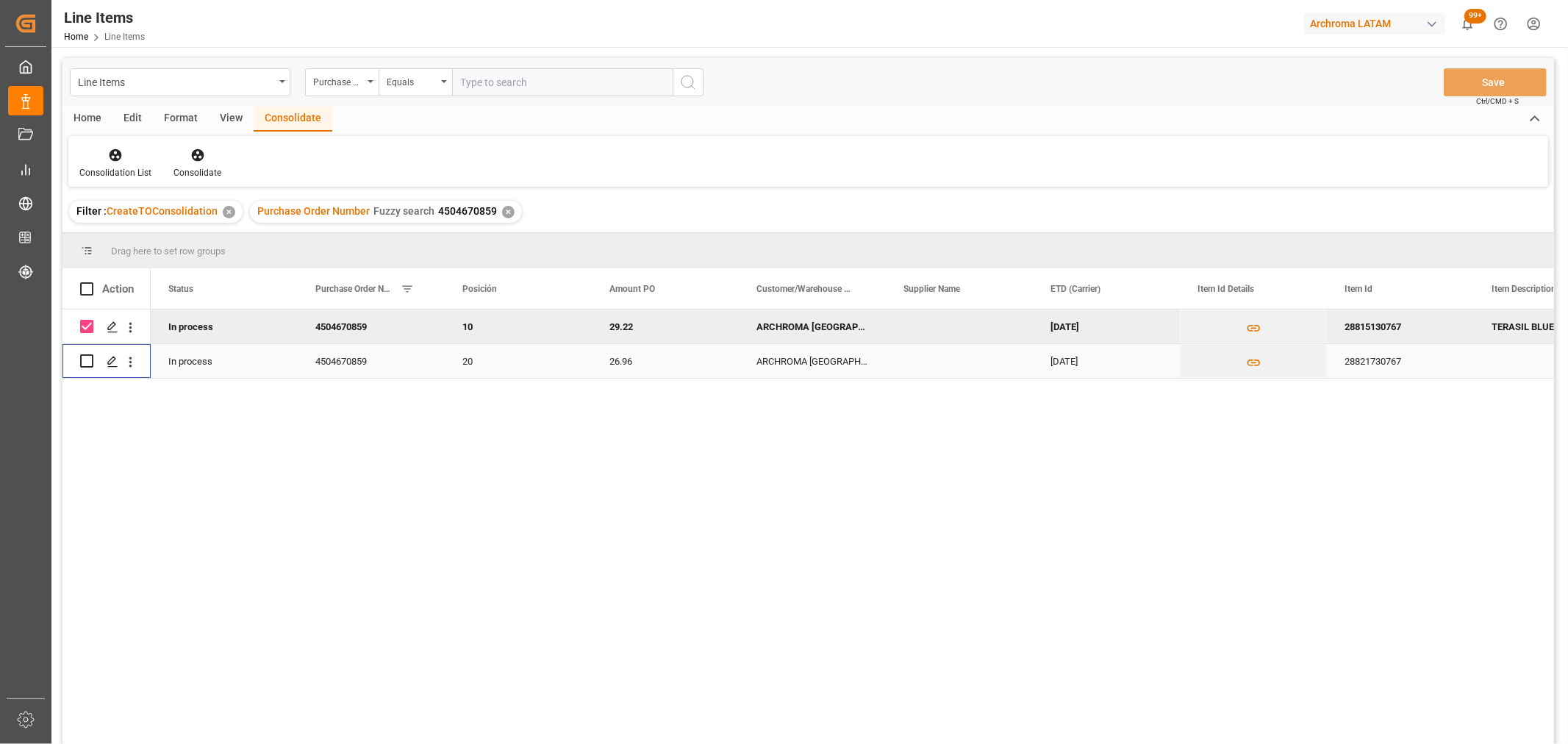
click at [81, 361] on input "Press Space to toggle row selection (unchecked)" at bounding box center [87, 361] width 13 height 13
checkbox input "true"
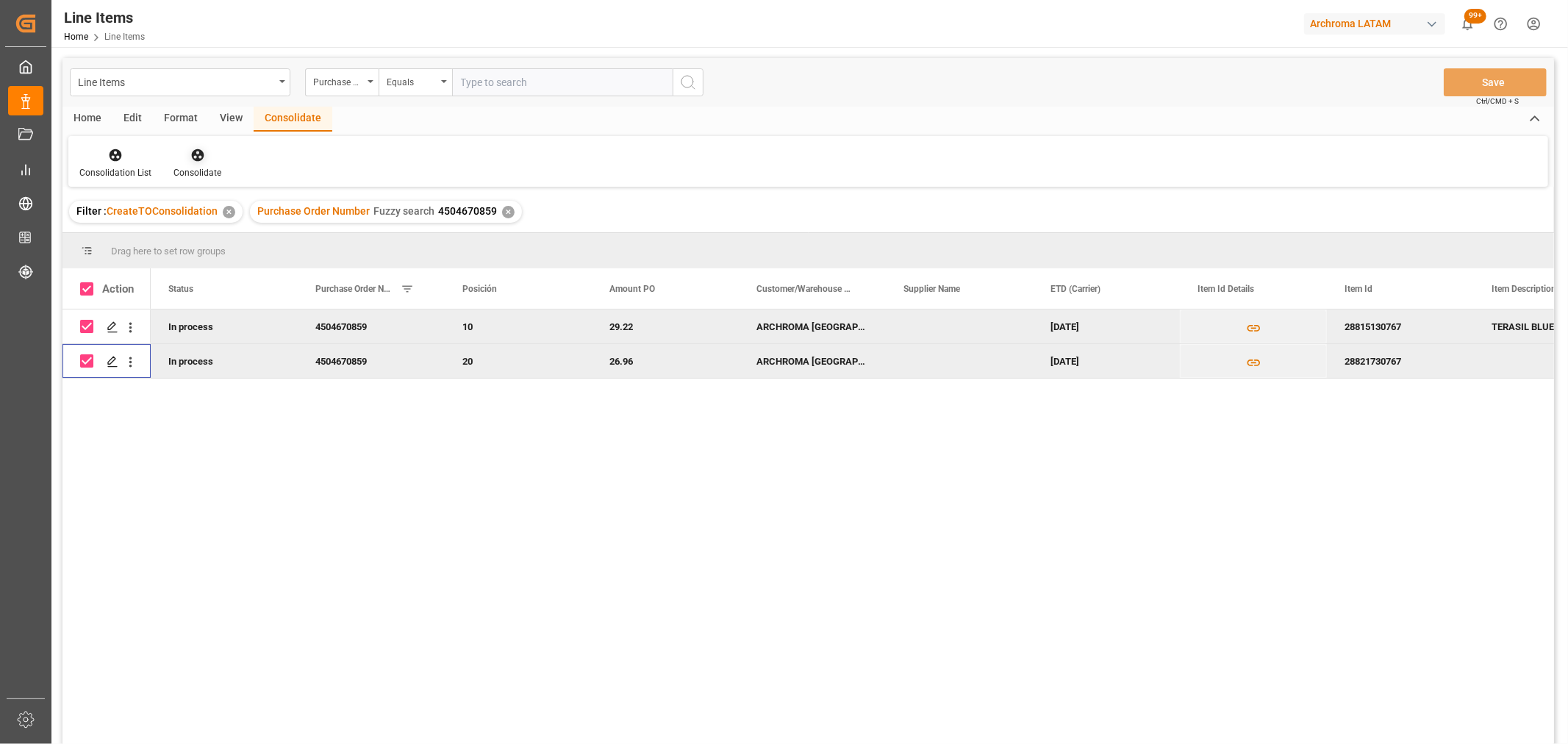
click at [190, 167] on div "Consolidate" at bounding box center [198, 173] width 48 height 13
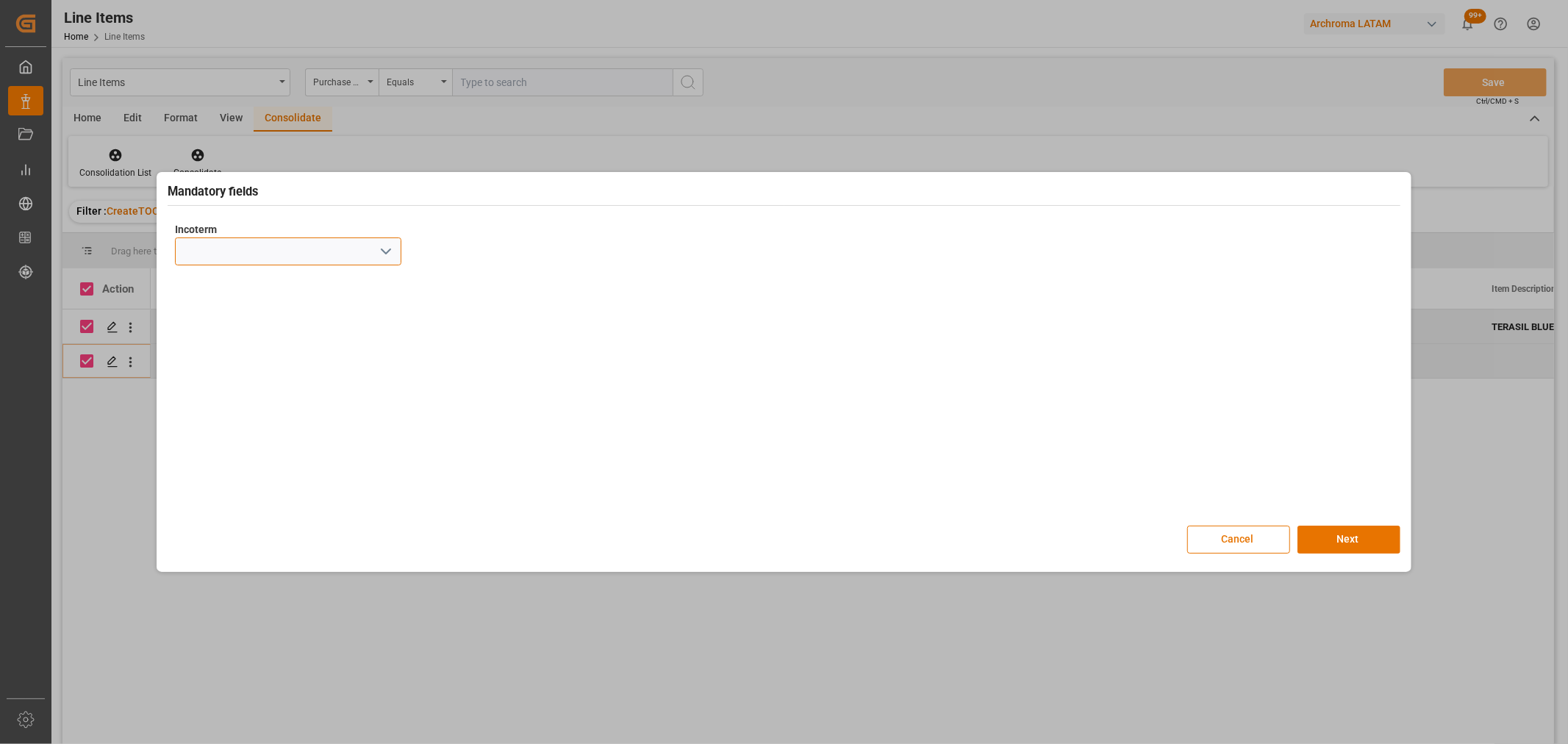
click at [399, 258] on input at bounding box center [288, 251] width 227 height 28
click at [391, 253] on icon "open menu" at bounding box center [386, 250] width 17 height 17
click at [217, 486] on div "CPT" at bounding box center [288, 483] width 225 height 33
type input "CPT"
click at [1347, 530] on button "Next" at bounding box center [1349, 540] width 103 height 28
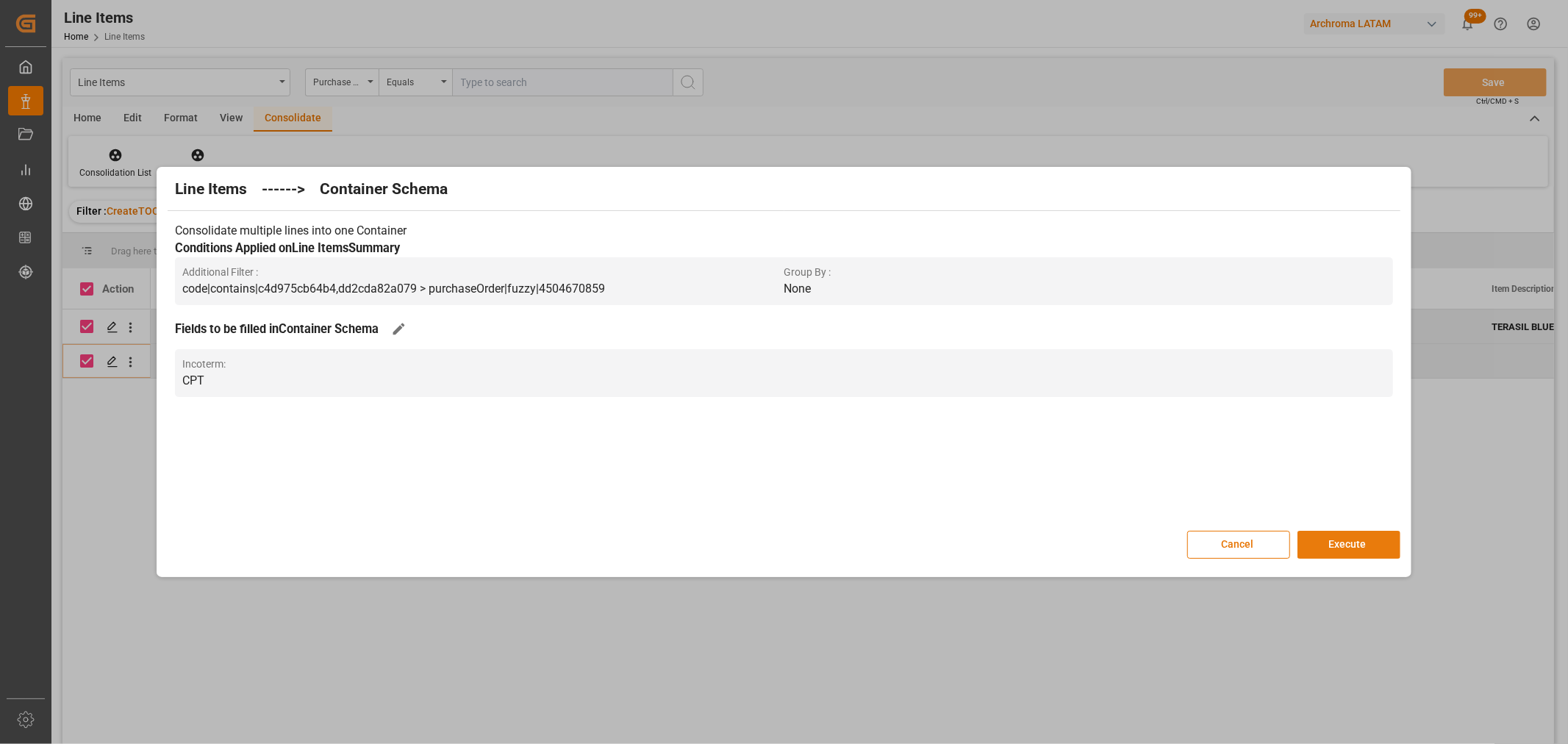
click at [1338, 555] on button "Execute" at bounding box center [1349, 545] width 103 height 28
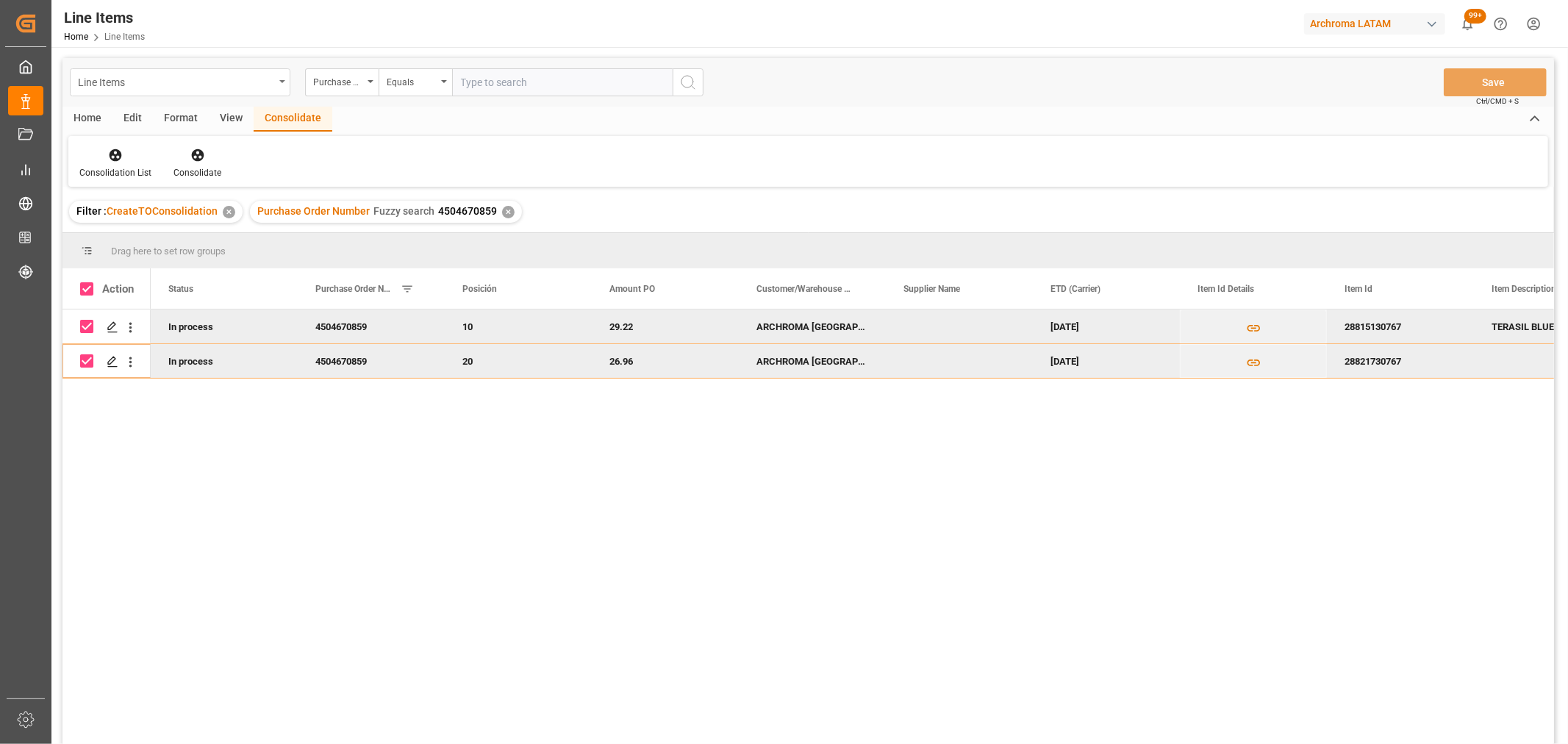
click at [201, 78] on div "Line Items" at bounding box center [176, 81] width 196 height 18
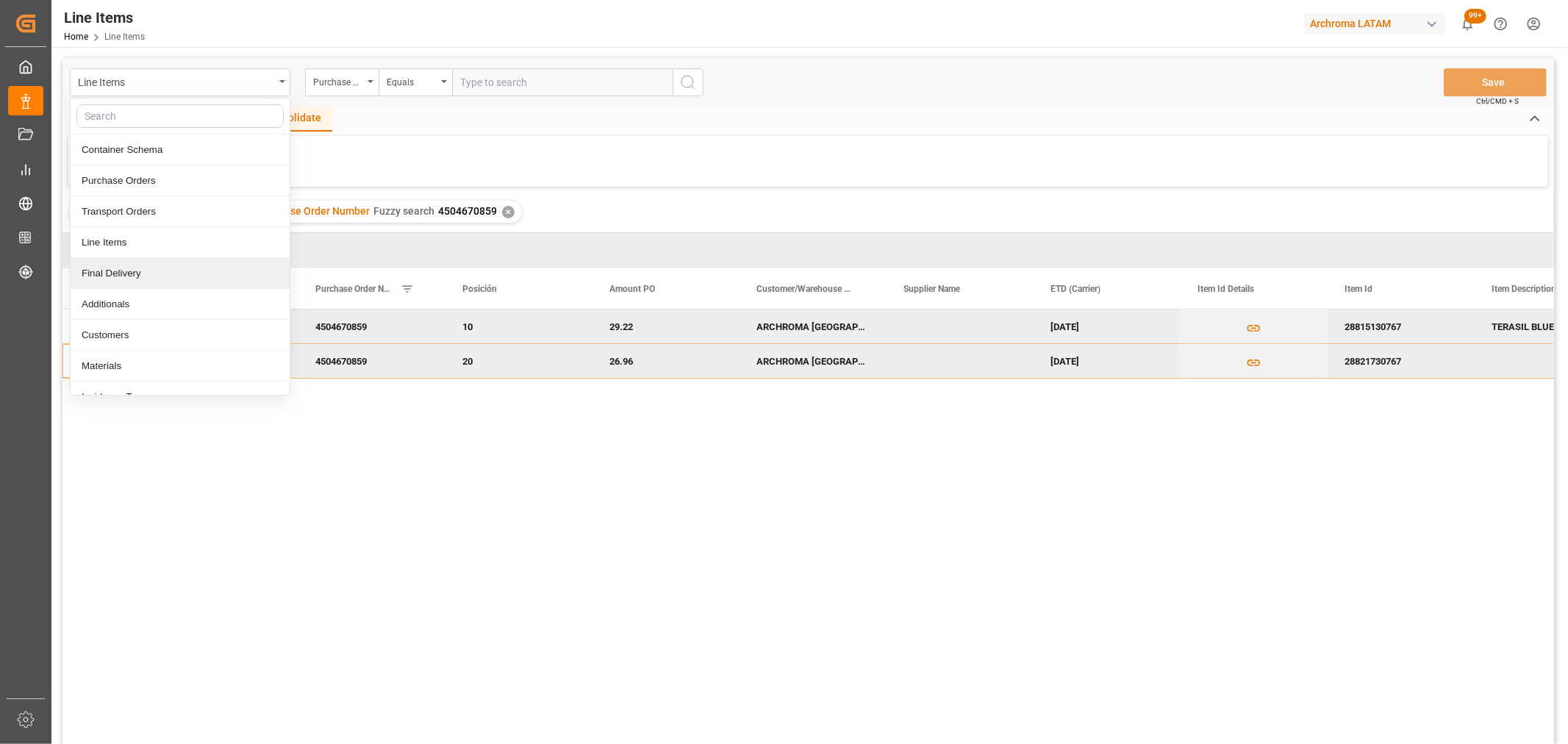
click at [119, 276] on div "Final Delivery" at bounding box center [180, 273] width 219 height 30
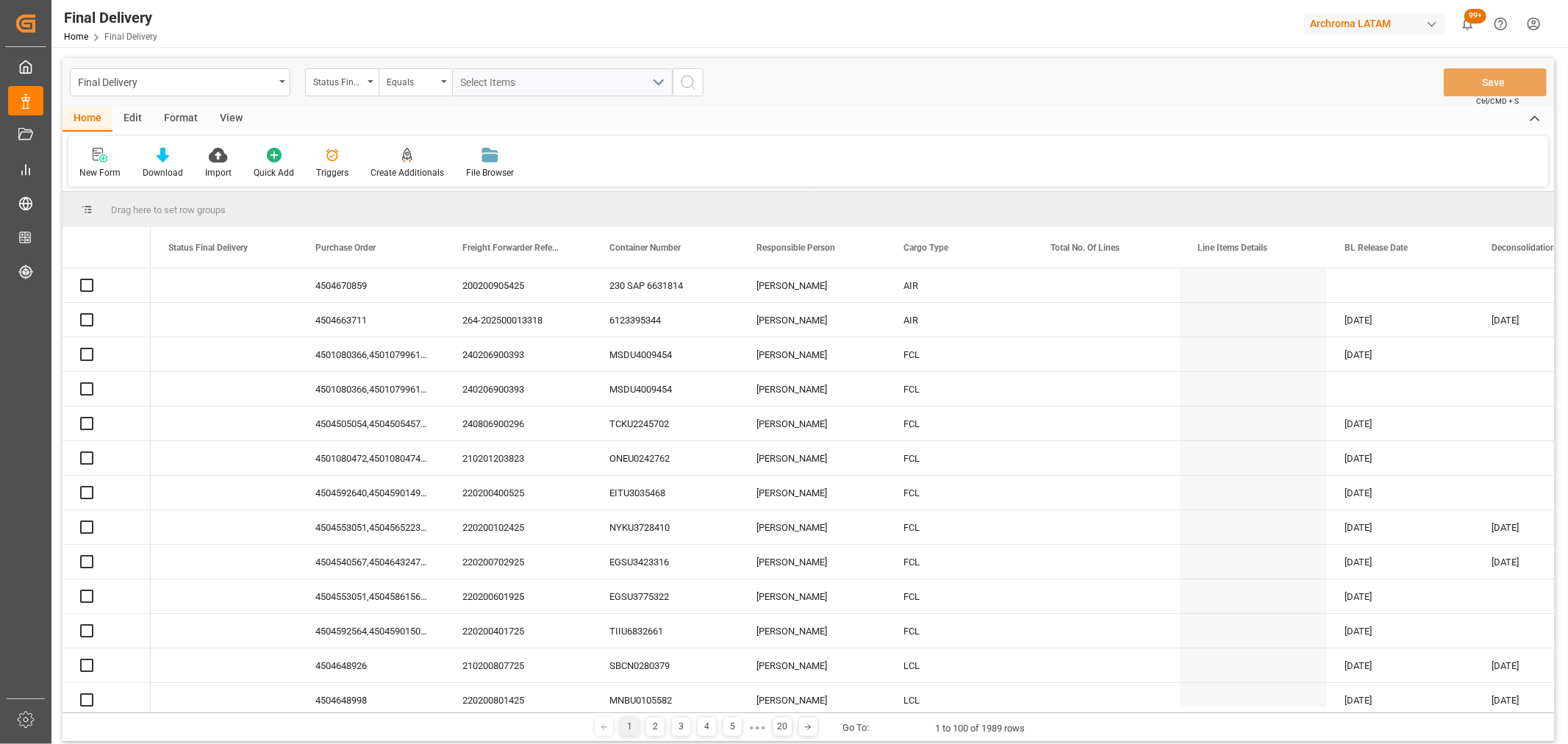
click at [363, 81] on div "Status Final Delivery" at bounding box center [341, 82] width 73 height 28
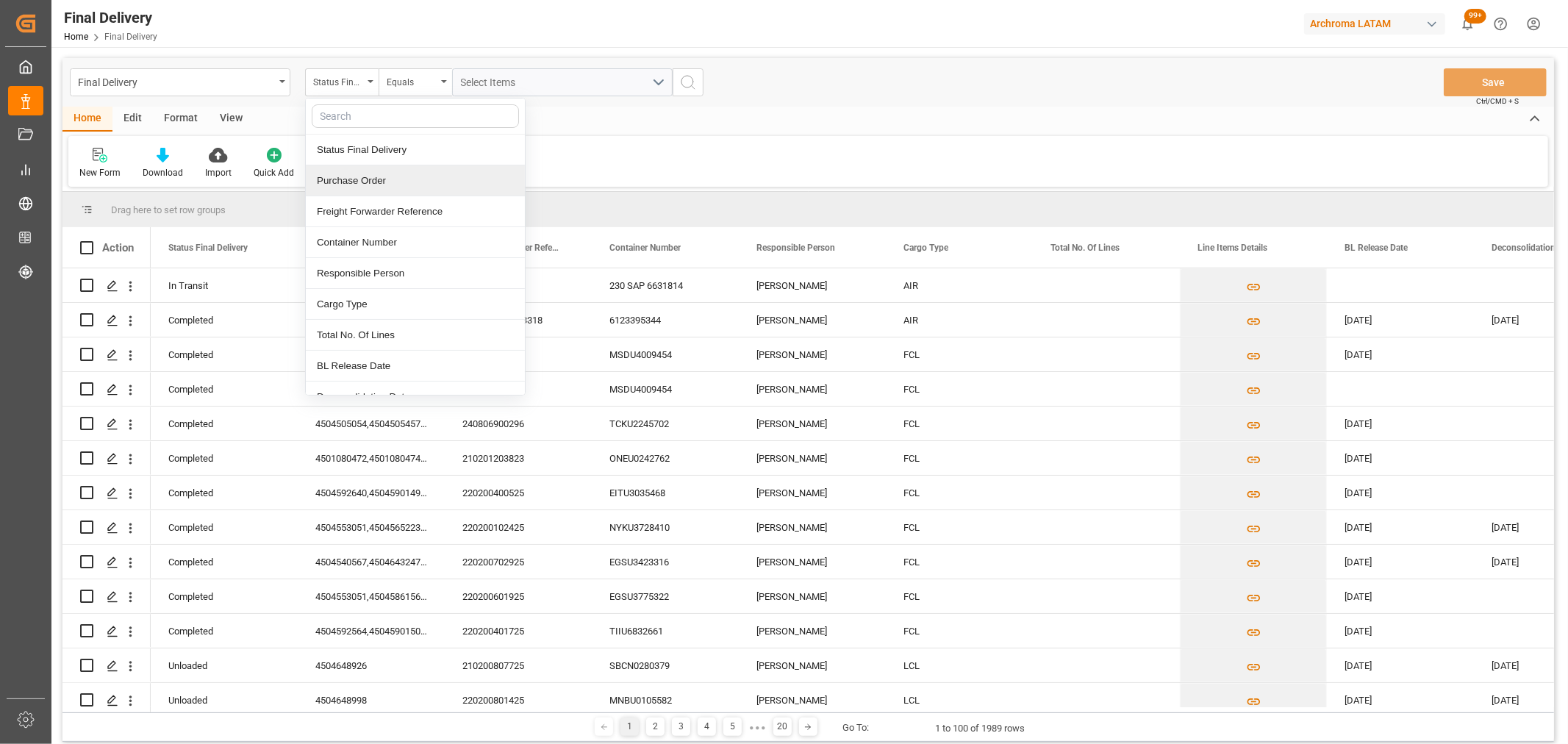
click at [366, 179] on div "Purchase Order" at bounding box center [415, 180] width 219 height 30
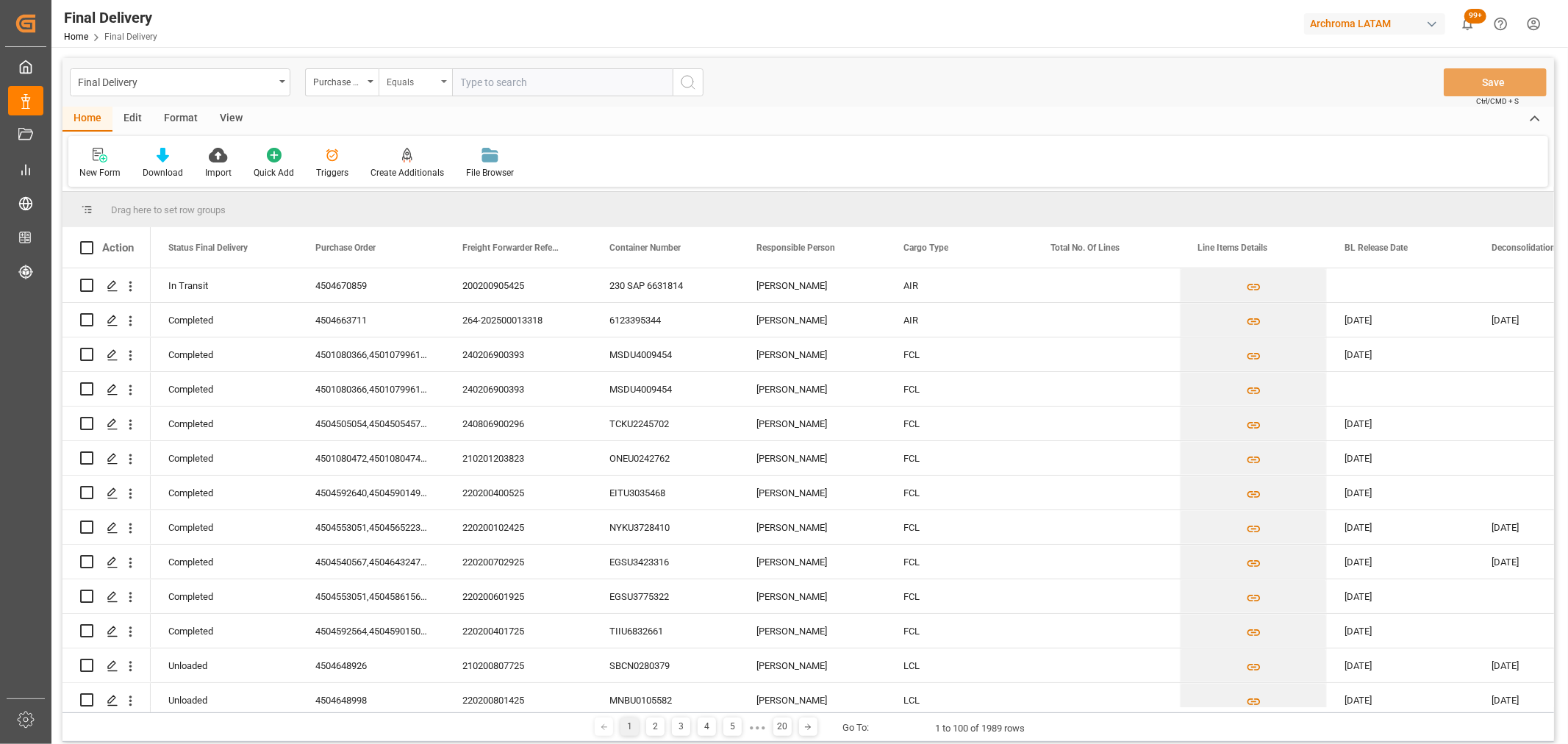
click at [402, 83] on div "Equals" at bounding box center [411, 80] width 50 height 17
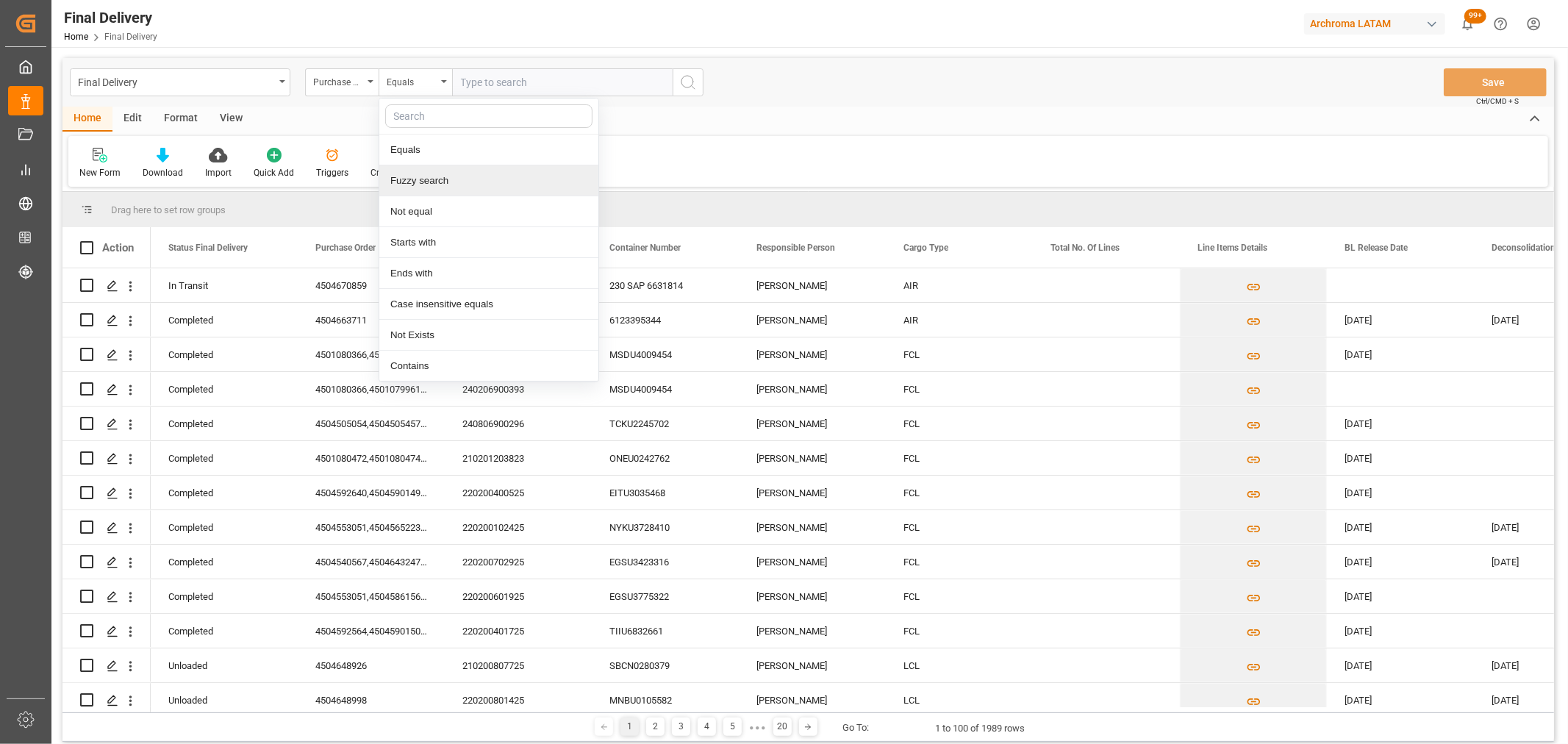
click at [435, 179] on div "Fuzzy search" at bounding box center [489, 180] width 219 height 30
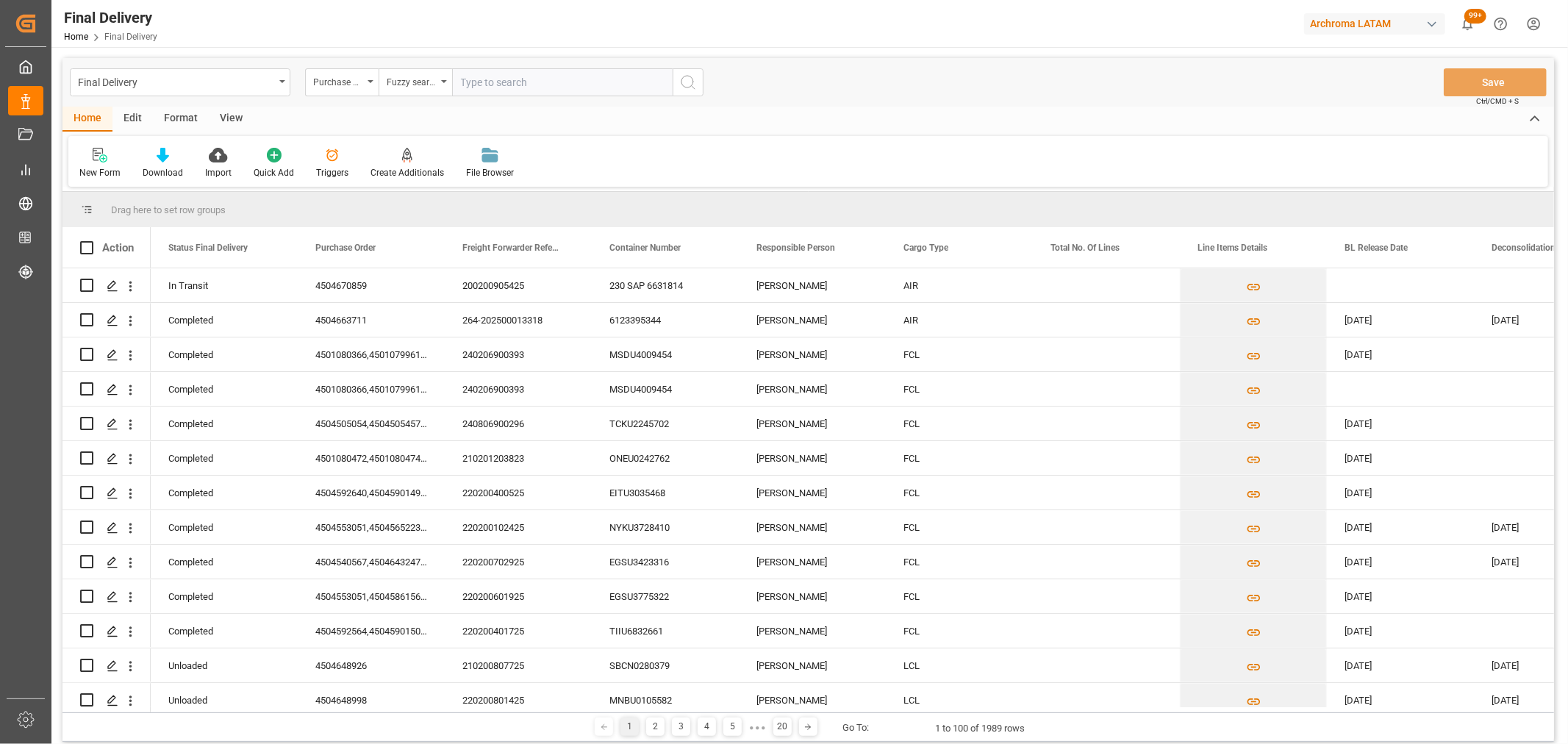
click at [495, 87] on input "text" at bounding box center [563, 82] width 221 height 28
paste input "4504630378,4504632148,4504659322"
drag, startPoint x: 649, startPoint y: 79, endPoint x: 518, endPoint y: 86, distance: 131.2
click at [518, 86] on input "4504630378,4504632148,4504659322" at bounding box center [563, 82] width 221 height 28
type input "4504630378"
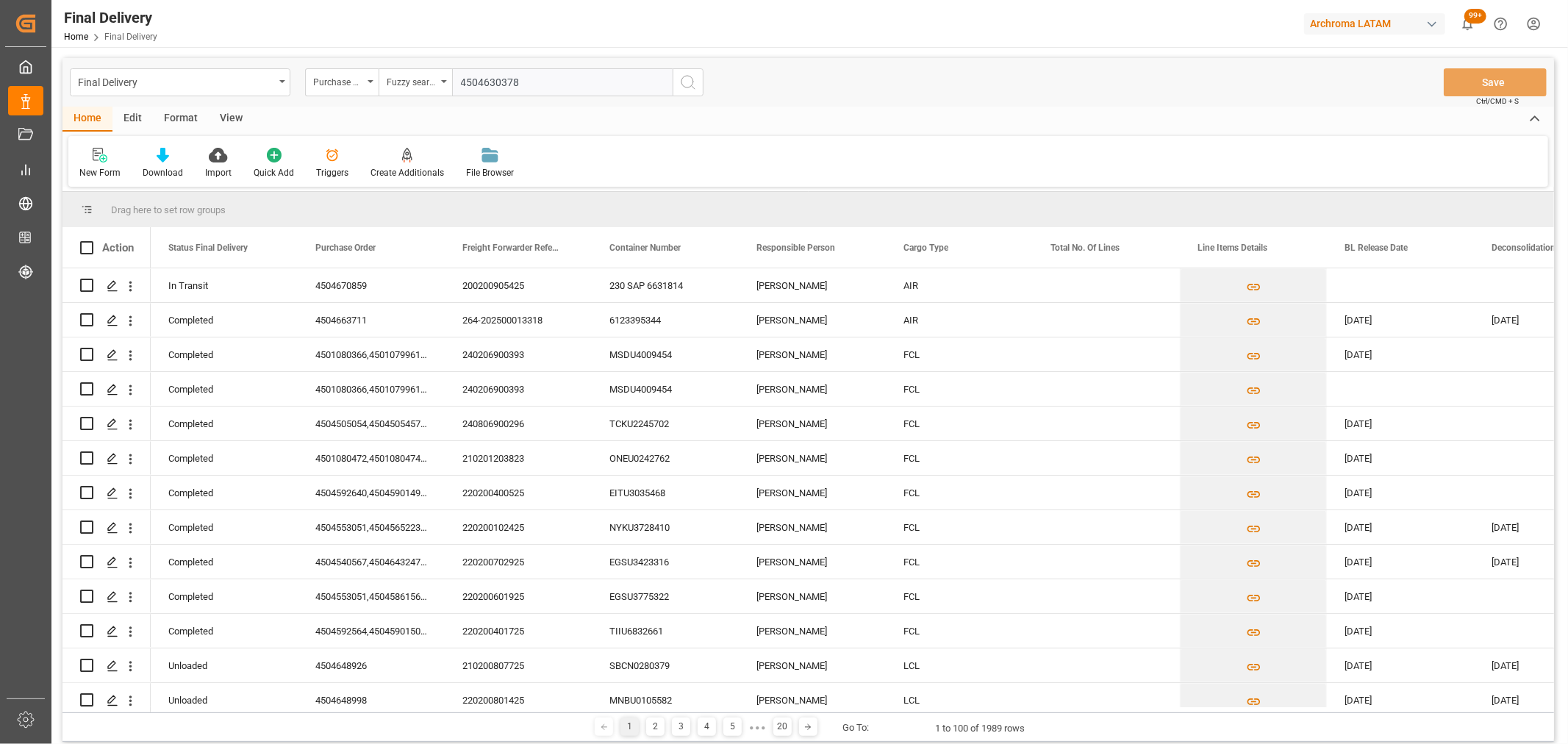
click at [693, 83] on icon "search button" at bounding box center [687, 82] width 17 height 17
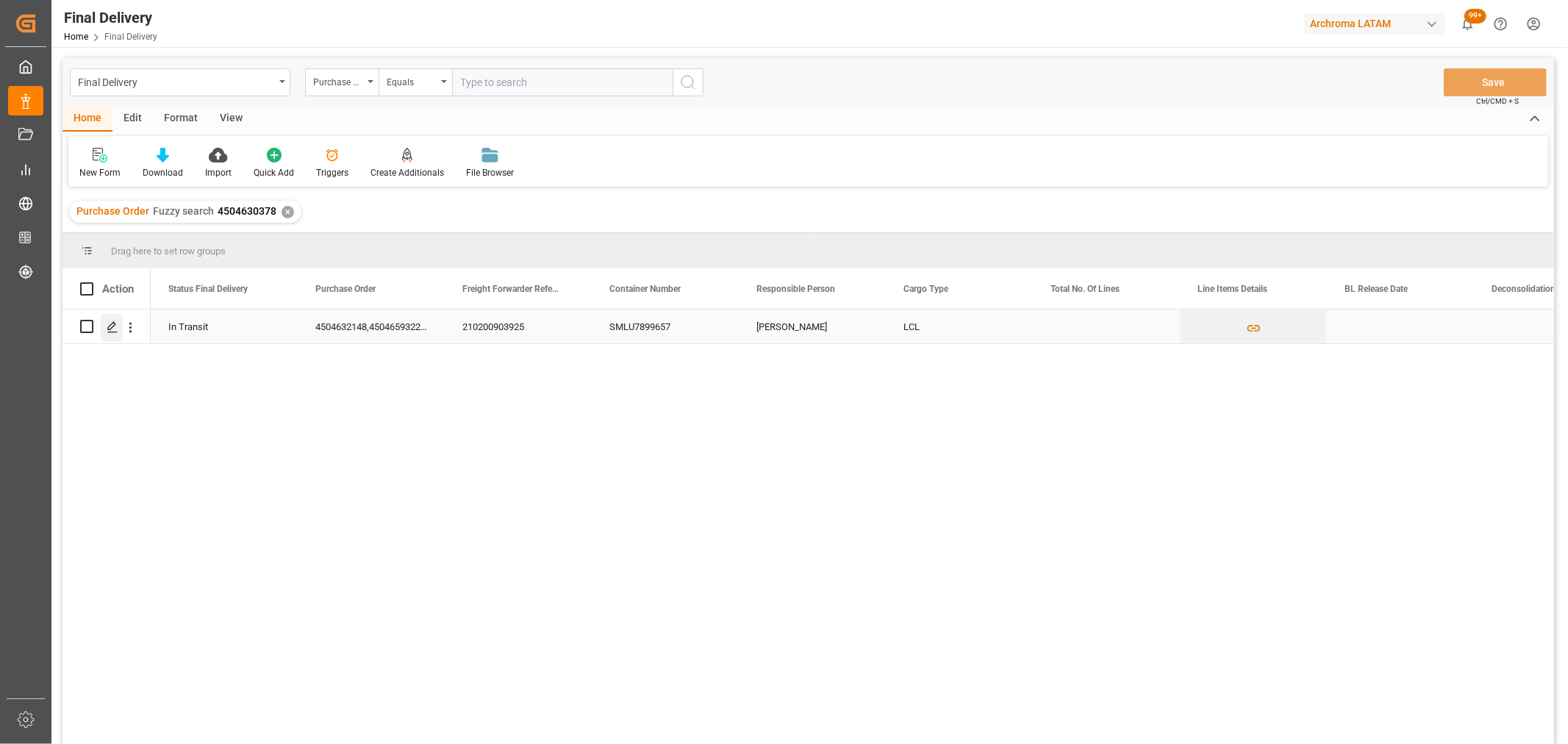
click at [110, 329] on polygon "Press SPACE to select this row." at bounding box center [111, 325] width 7 height 7
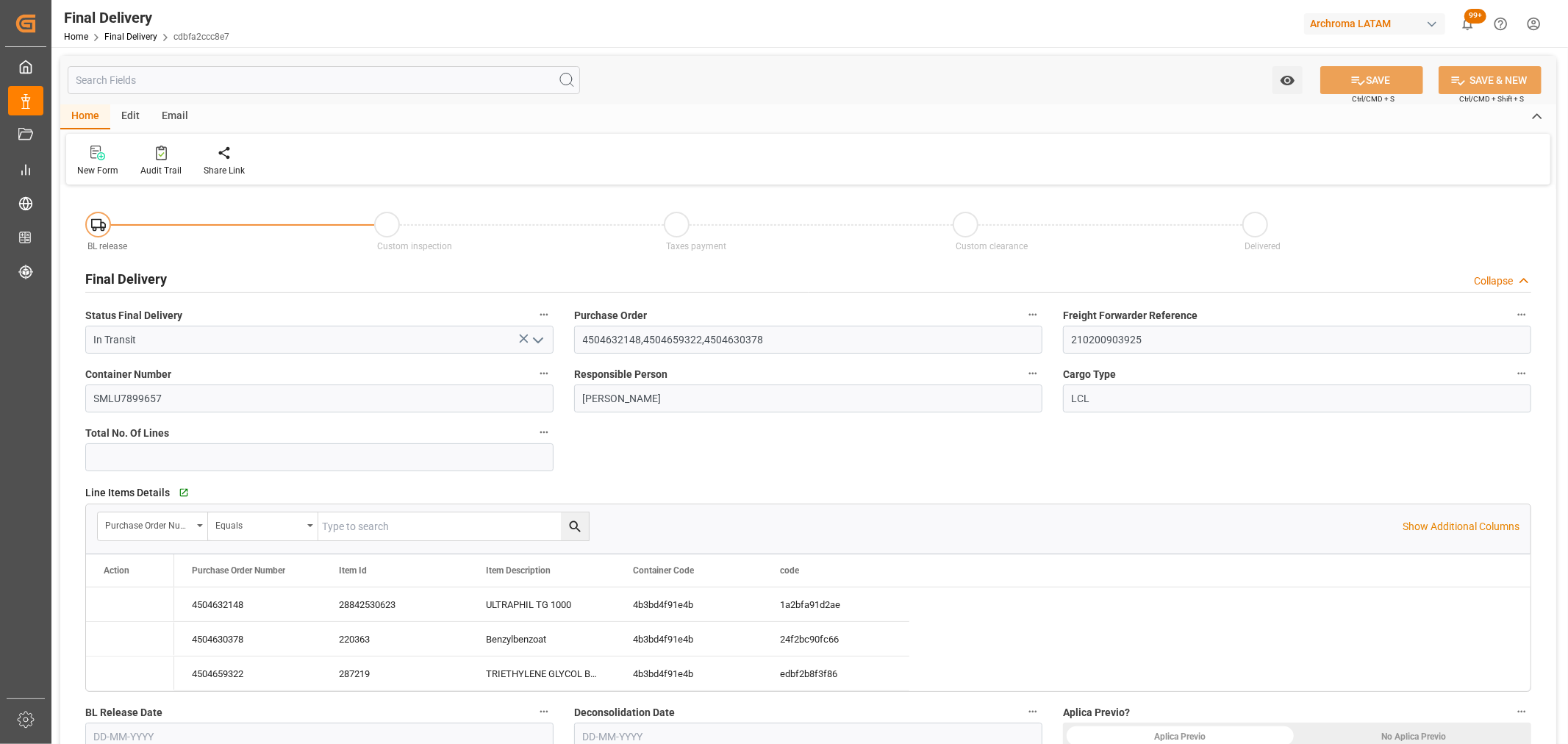
type input "24-09-2025"
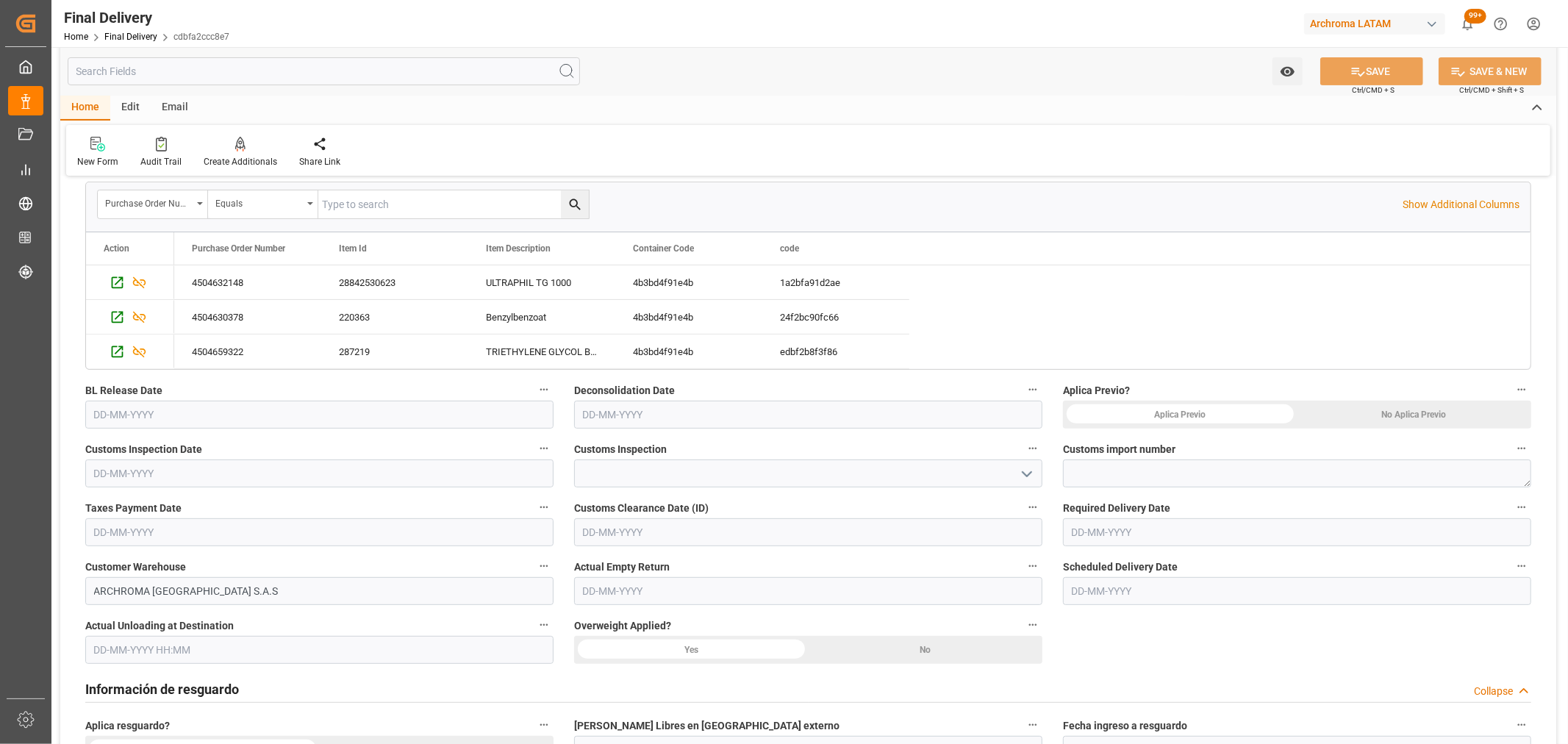
scroll to position [326, 0]
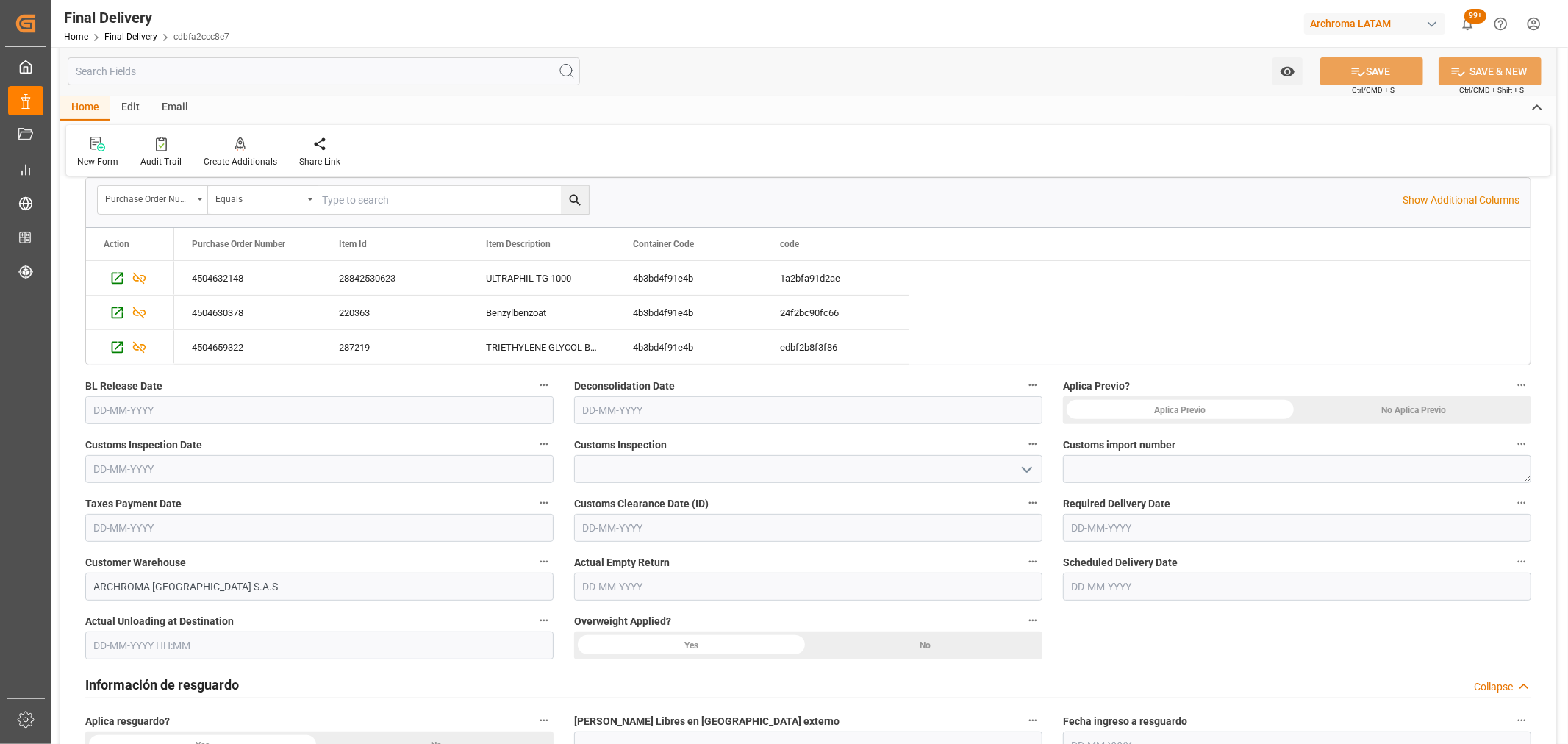
click at [191, 414] on input "text" at bounding box center [319, 410] width 468 height 28
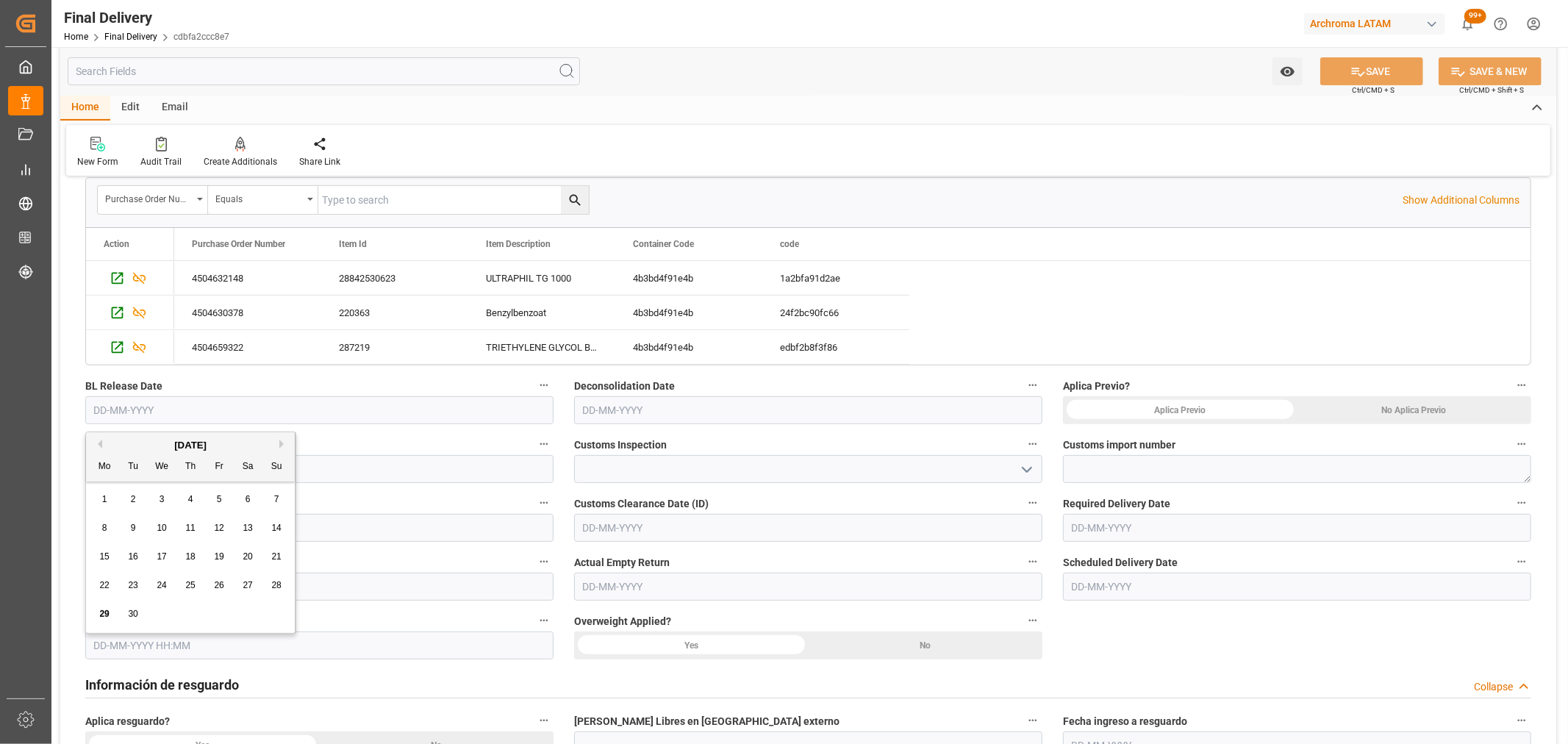
click at [152, 627] on div "29 30 1 2 3 4 5" at bounding box center [191, 614] width 201 height 29
click at [101, 615] on span "29" at bounding box center [104, 614] width 10 height 10
type input "[DATE]"
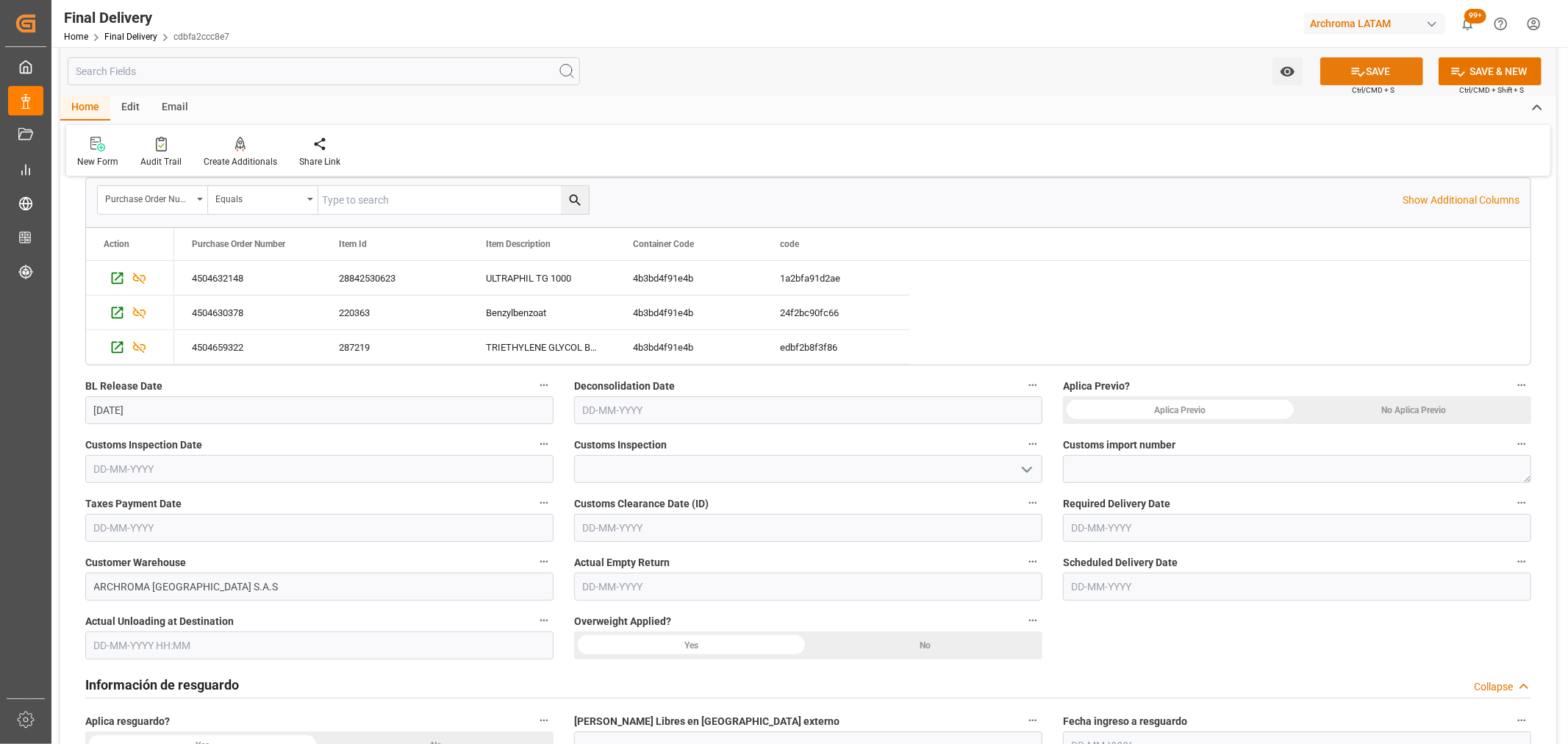
click at [1361, 68] on icon at bounding box center [1358, 72] width 16 height 16
type input "BL Release"
type input "5"
click at [1096, 521] on input "text" at bounding box center [1297, 528] width 468 height 28
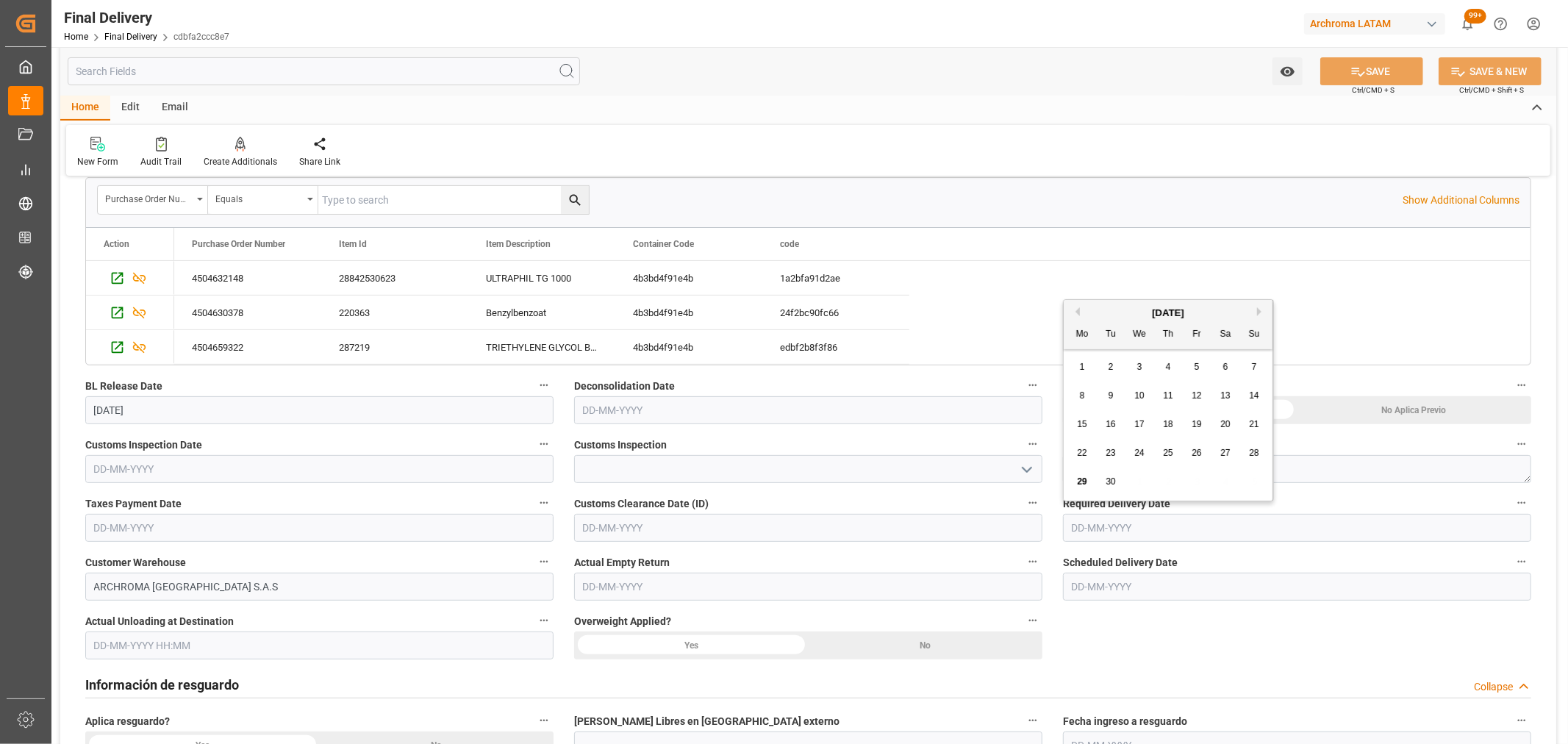
click at [1259, 311] on button "Next Month" at bounding box center [1261, 311] width 9 height 9
click at [1080, 395] on span "6" at bounding box center [1083, 395] width 5 height 10
type input "06-10-2025"
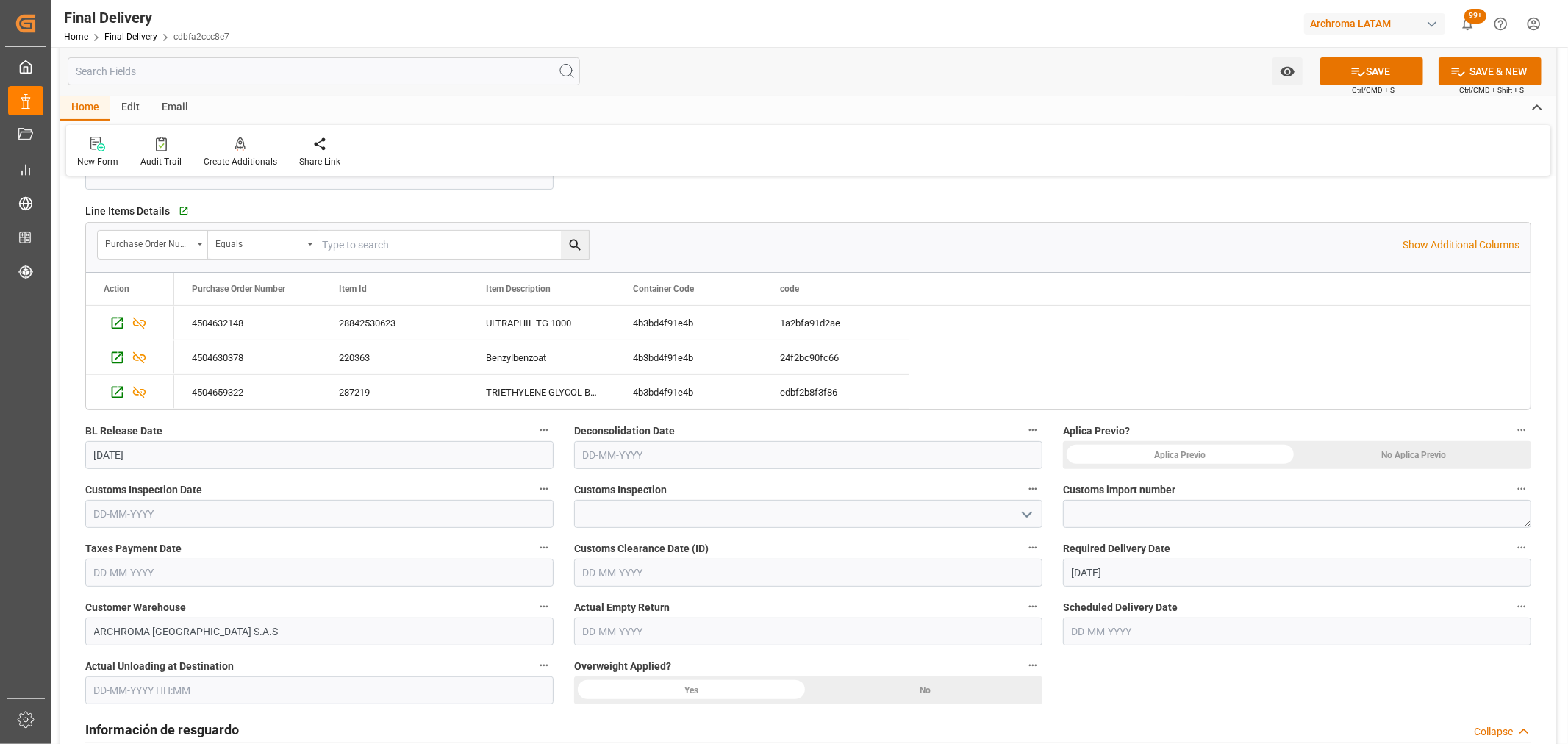
scroll to position [245, 0]
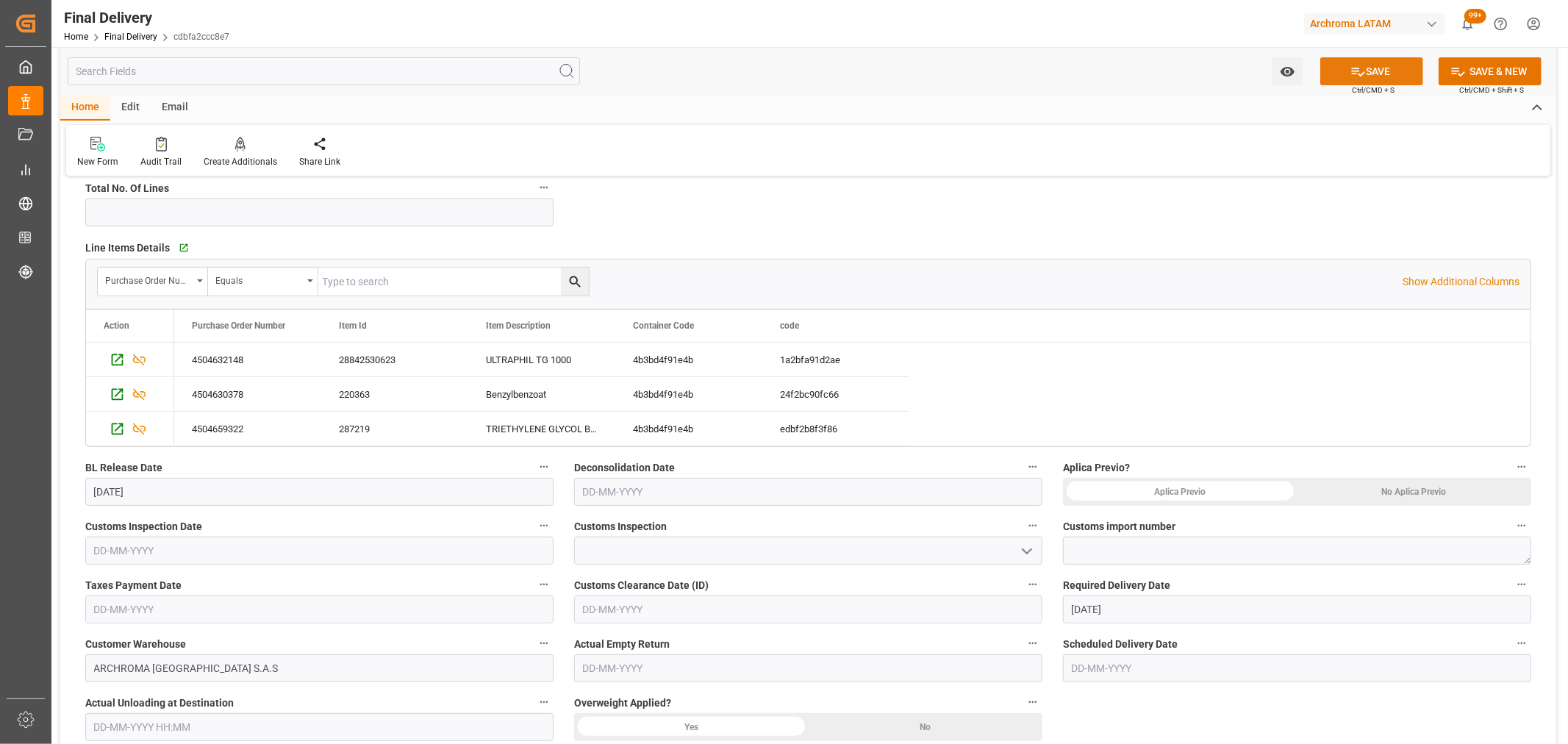
click at [1355, 73] on icon at bounding box center [1358, 72] width 16 height 16
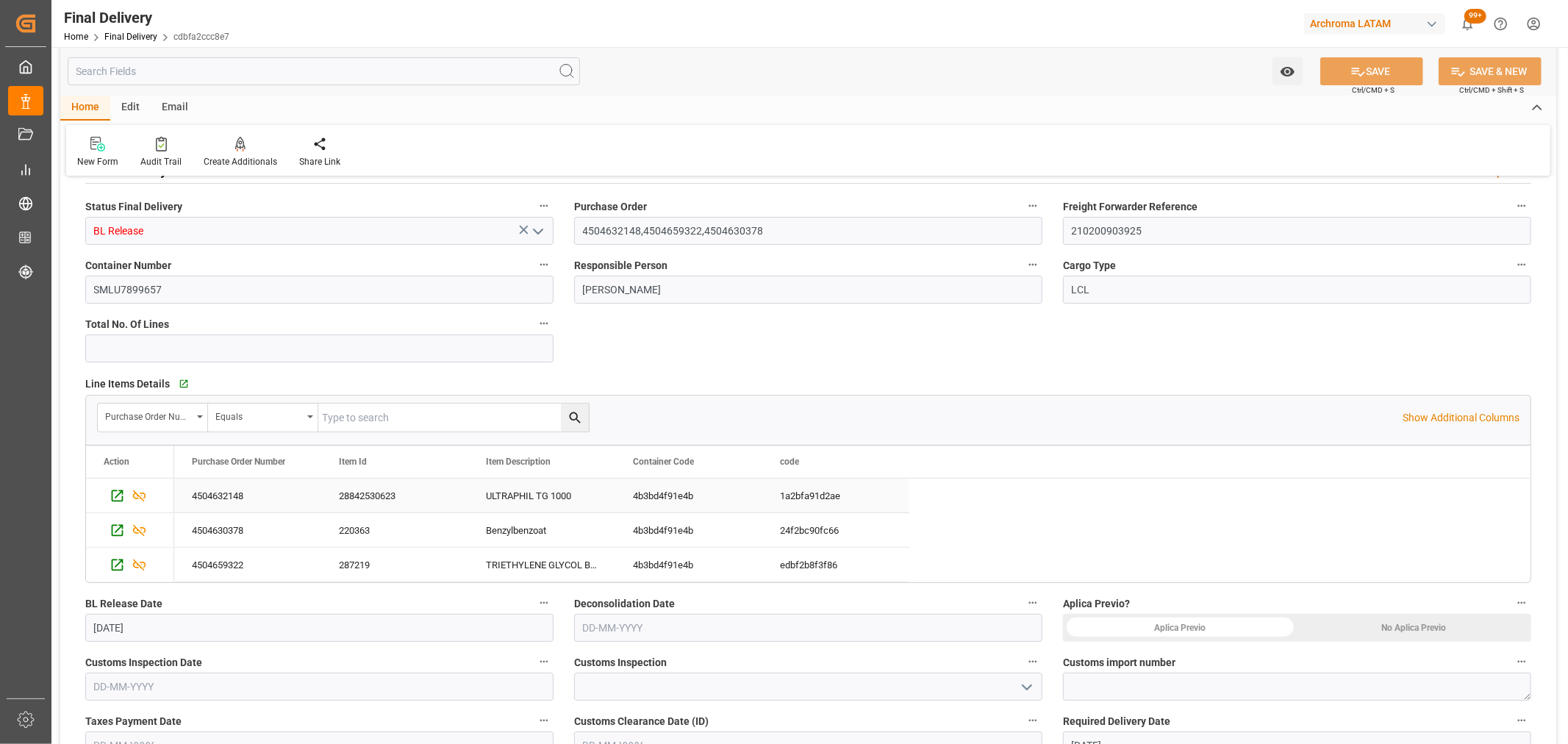
scroll to position [0, 0]
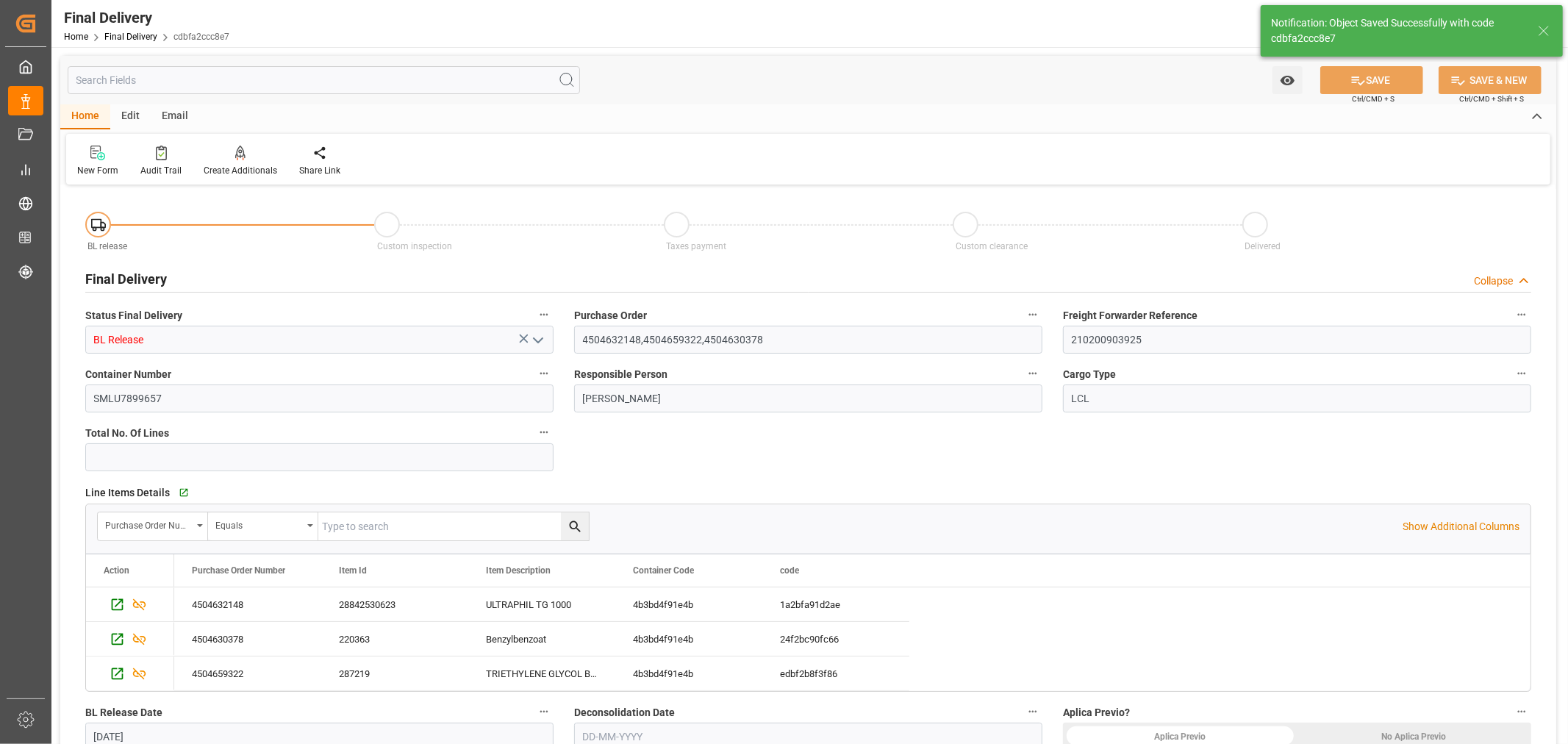
click at [180, 114] on div "Email" at bounding box center [175, 117] width 49 height 25
click at [67, 113] on div "Home" at bounding box center [85, 117] width 50 height 25
click at [325, 152] on div at bounding box center [320, 152] width 41 height 16
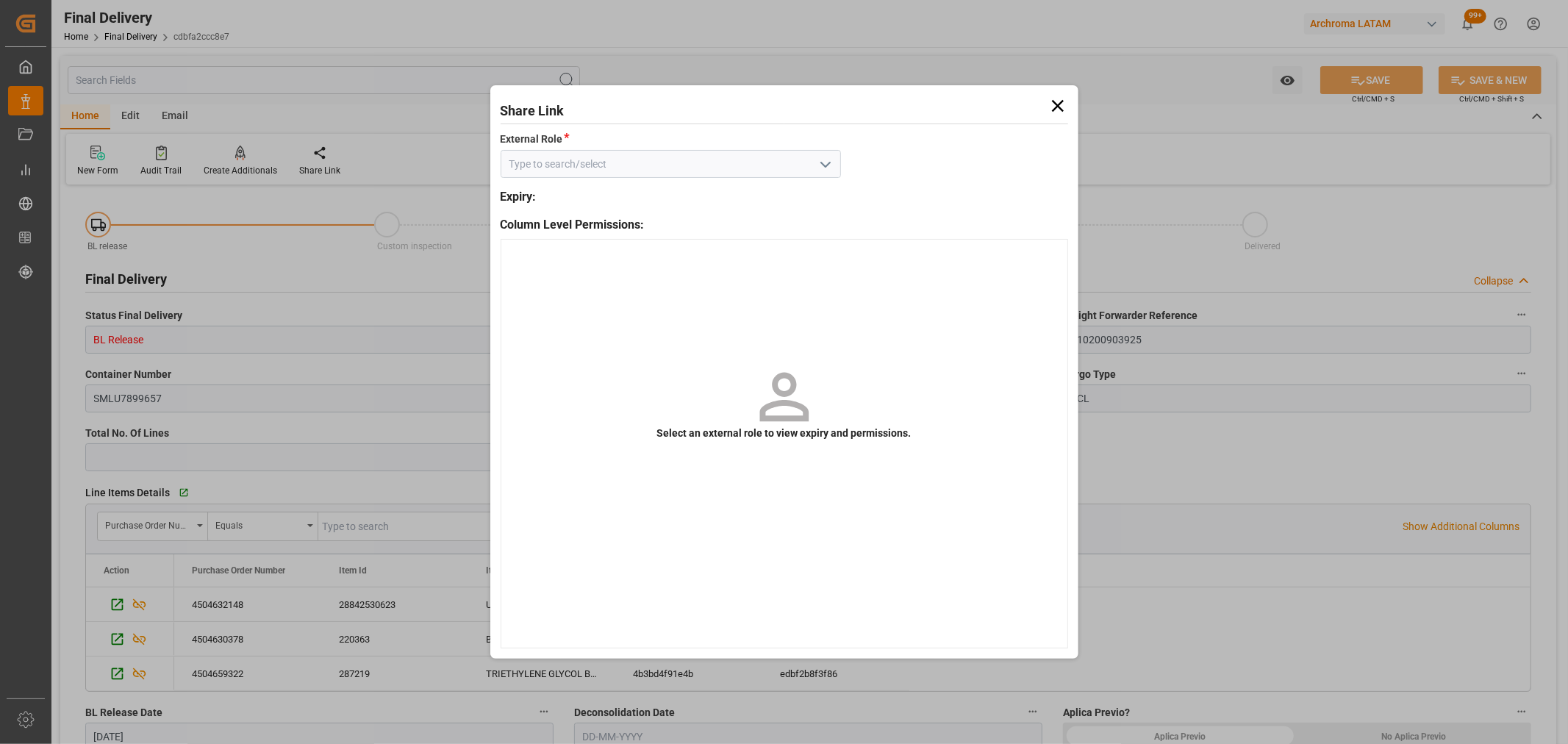
click at [821, 166] on icon "open menu" at bounding box center [825, 164] width 17 height 17
click at [756, 188] on div "External - finalDelivery" at bounding box center [670, 197] width 339 height 33
type input "External - finalDelivery"
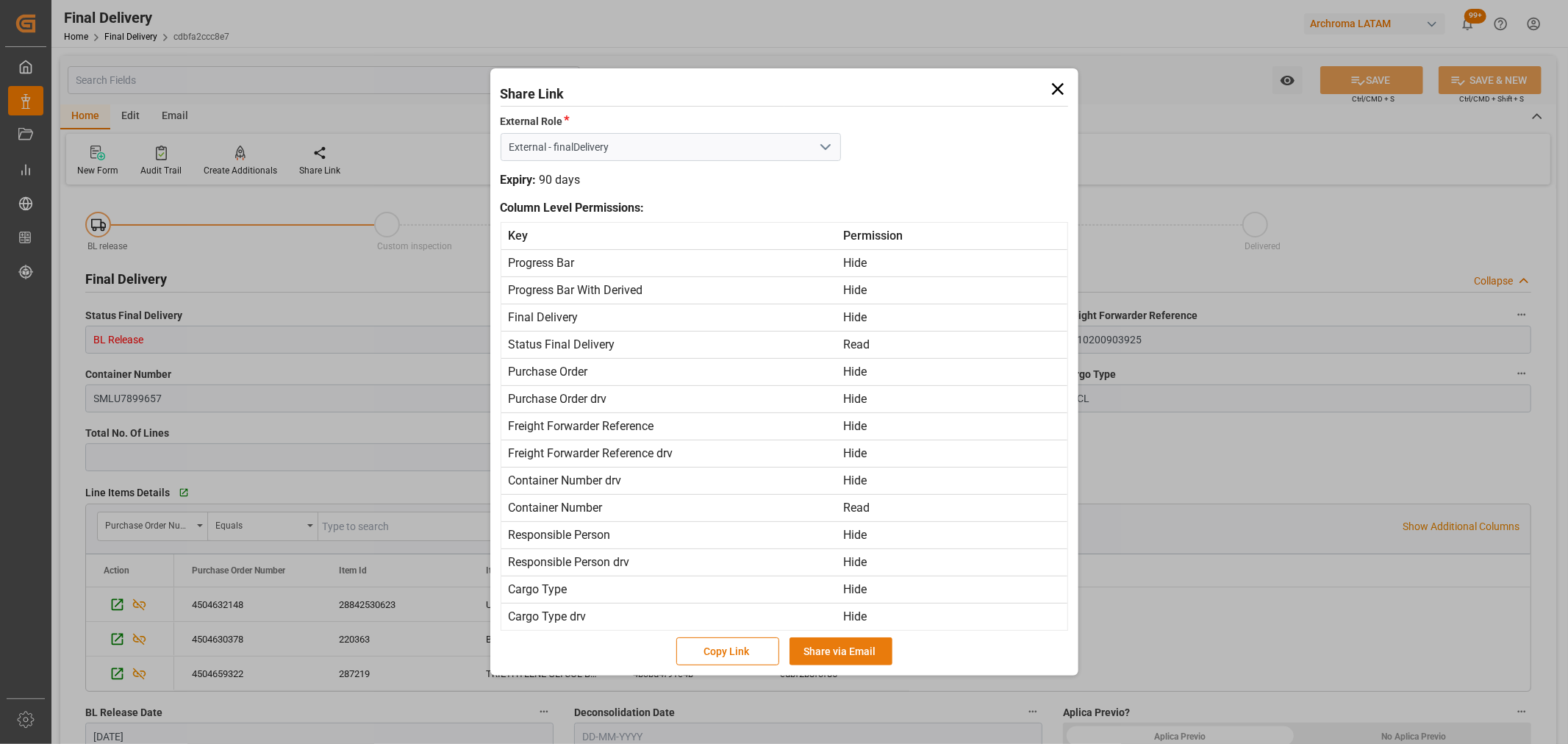
click at [832, 652] on button "Share via Email" at bounding box center [840, 652] width 103 height 28
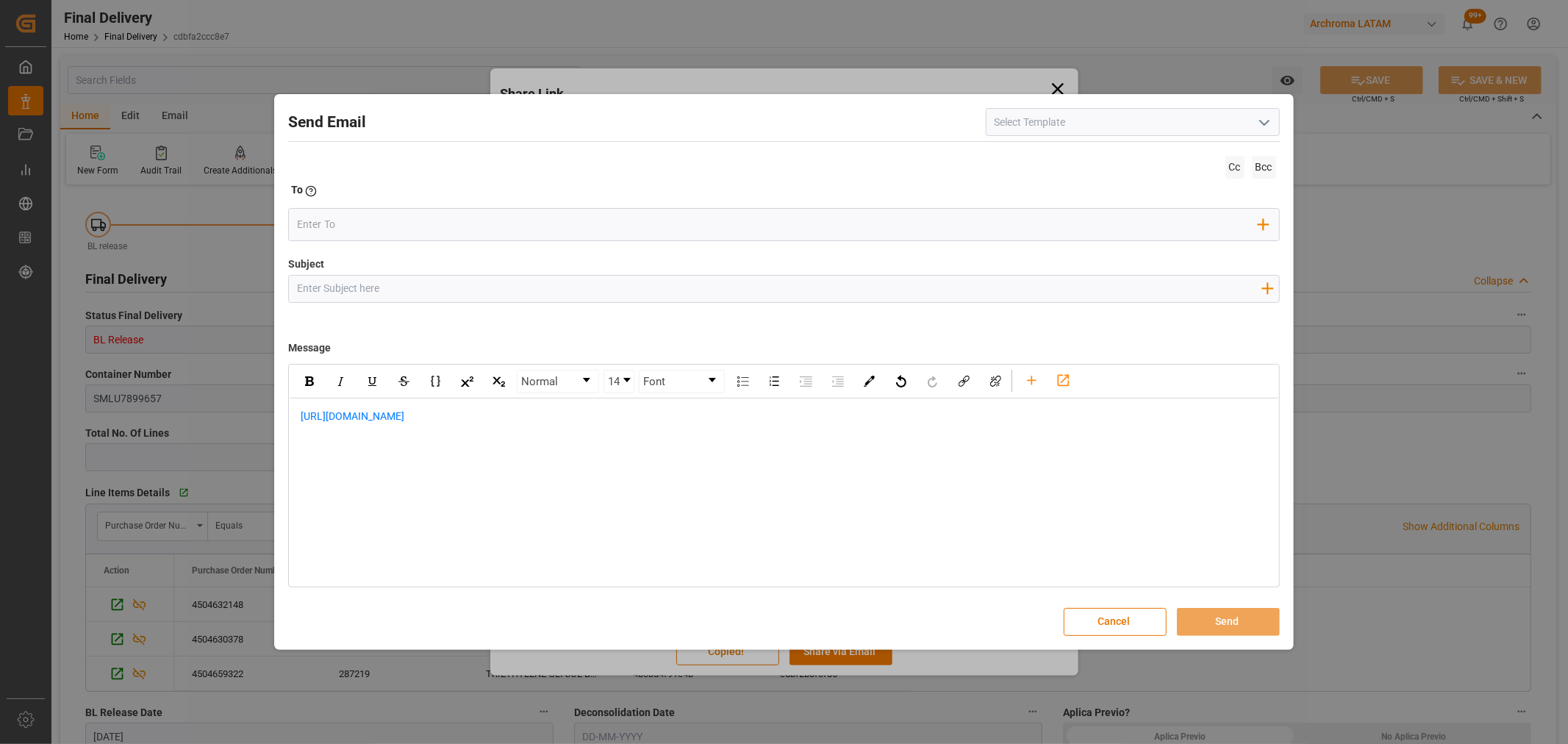
click at [515, 281] on input "Subject" at bounding box center [779, 288] width 980 height 26
click at [471, 285] on input "Subject" at bounding box center [779, 288] width 980 height 26
paste input "PO 4504630378,4504632148,4504659322//TE//VARIACION ETA//ARCHROMA PAPER GMBH//AR…"
drag, startPoint x: 583, startPoint y: 290, endPoint x: 520, endPoint y: 287, distance: 63.1
click at [520, 287] on input "PO 4504630378,4504632148,4504659322//TE//VARIACION ETA//ARCHROMA PAPER GMBH//AR…" at bounding box center [779, 288] width 980 height 26
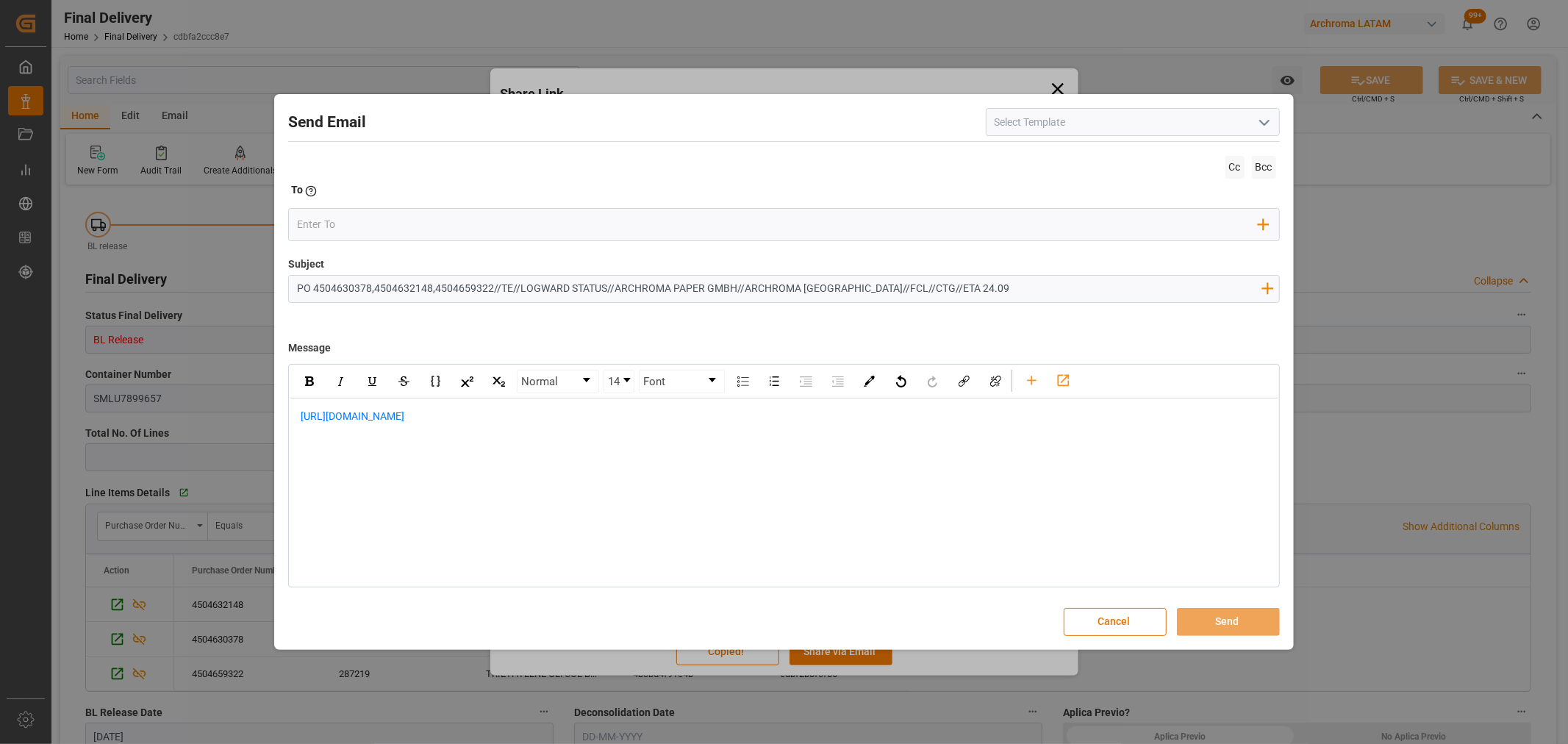
type input "PO 4504630378,4504632148,4504659322//TE//LOGWARD STATUS//ARCHROMA PAPER GMBH//A…"
click at [296, 418] on div "https://app.logward.com/share/2ee1cb04803c" at bounding box center [784, 424] width 988 height 51
click at [338, 414] on div "rdw-editor" at bounding box center [784, 416] width 967 height 16
click at [672, 436] on div "rdw-editor" at bounding box center [784, 432] width 967 height 16
click at [658, 438] on div "rdw-editor" at bounding box center [784, 432] width 967 height 16
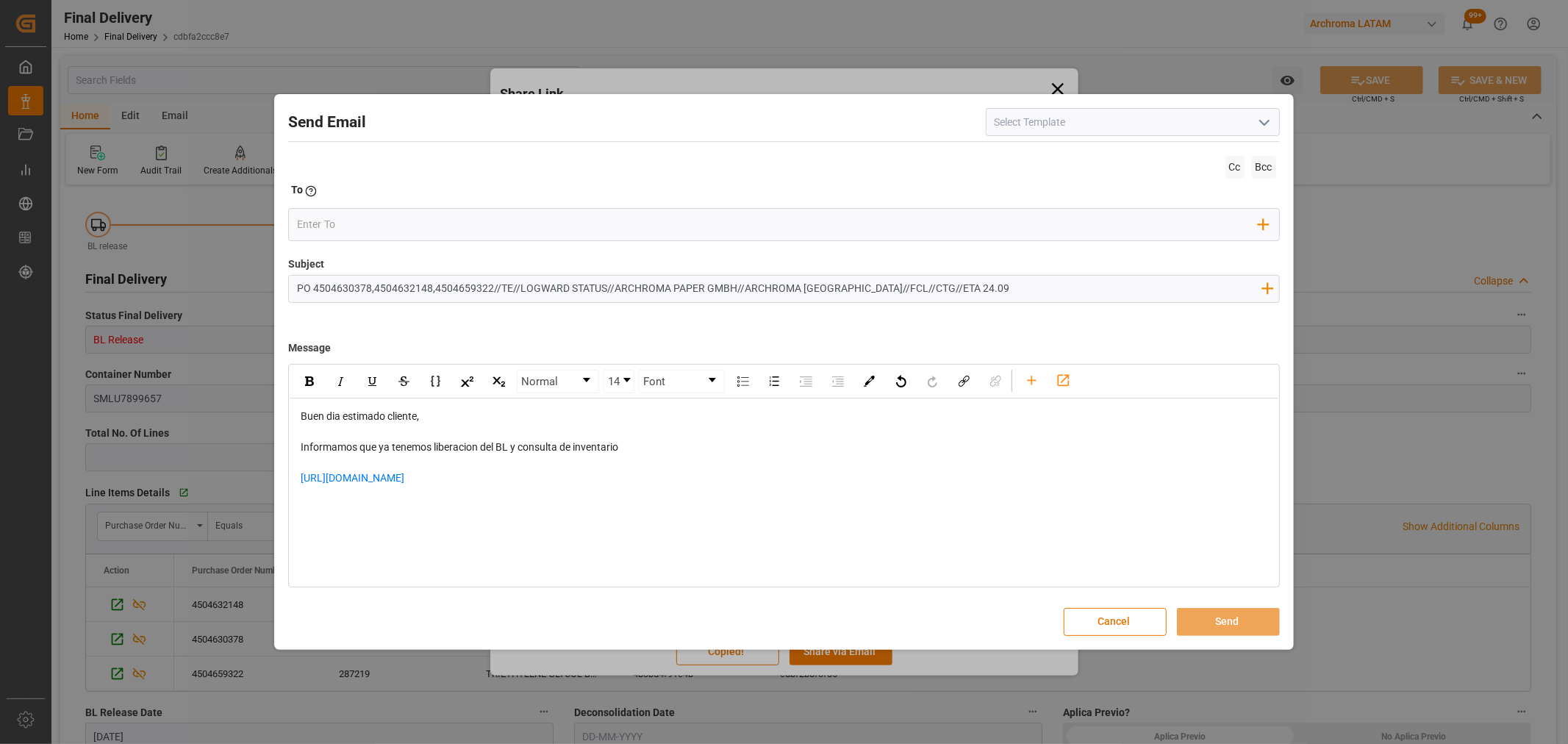
click at [644, 444] on div "Informamos que ya tenemos liberacion del BL y consulta de inventario" at bounding box center [784, 447] width 967 height 16
click at [564, 504] on div "https://app.logward.com/share/2ee1cb04803c" at bounding box center [784, 516] width 967 height 30
click at [405, 551] on div "rdw-editor" at bounding box center [784, 547] width 967 height 30
click at [396, 532] on div "rdw-editor" at bounding box center [784, 547] width 967 height 30
click at [372, 535] on div "rdw-editor" at bounding box center [784, 540] width 967 height 16
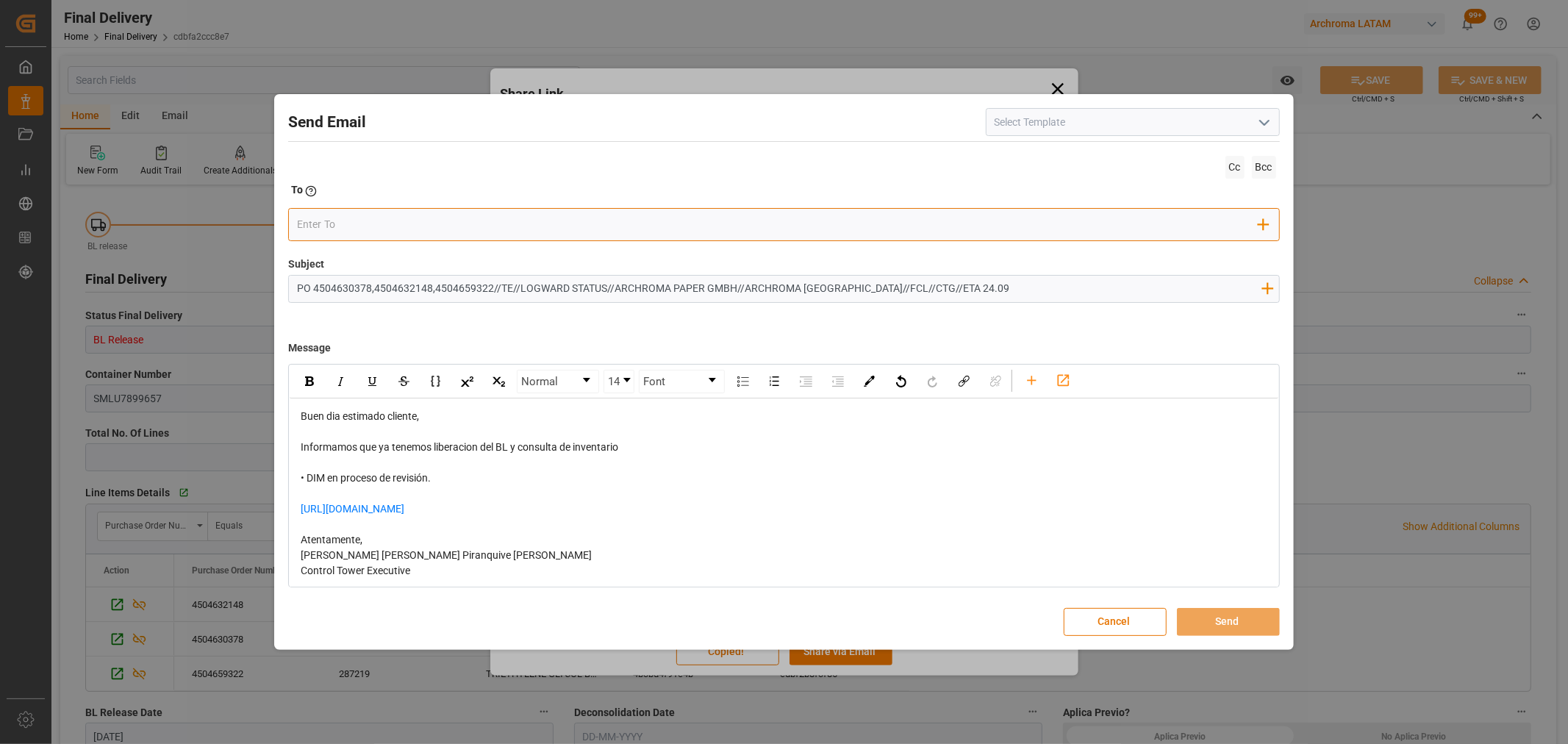
click at [410, 222] on input "email" at bounding box center [777, 225] width 962 height 22
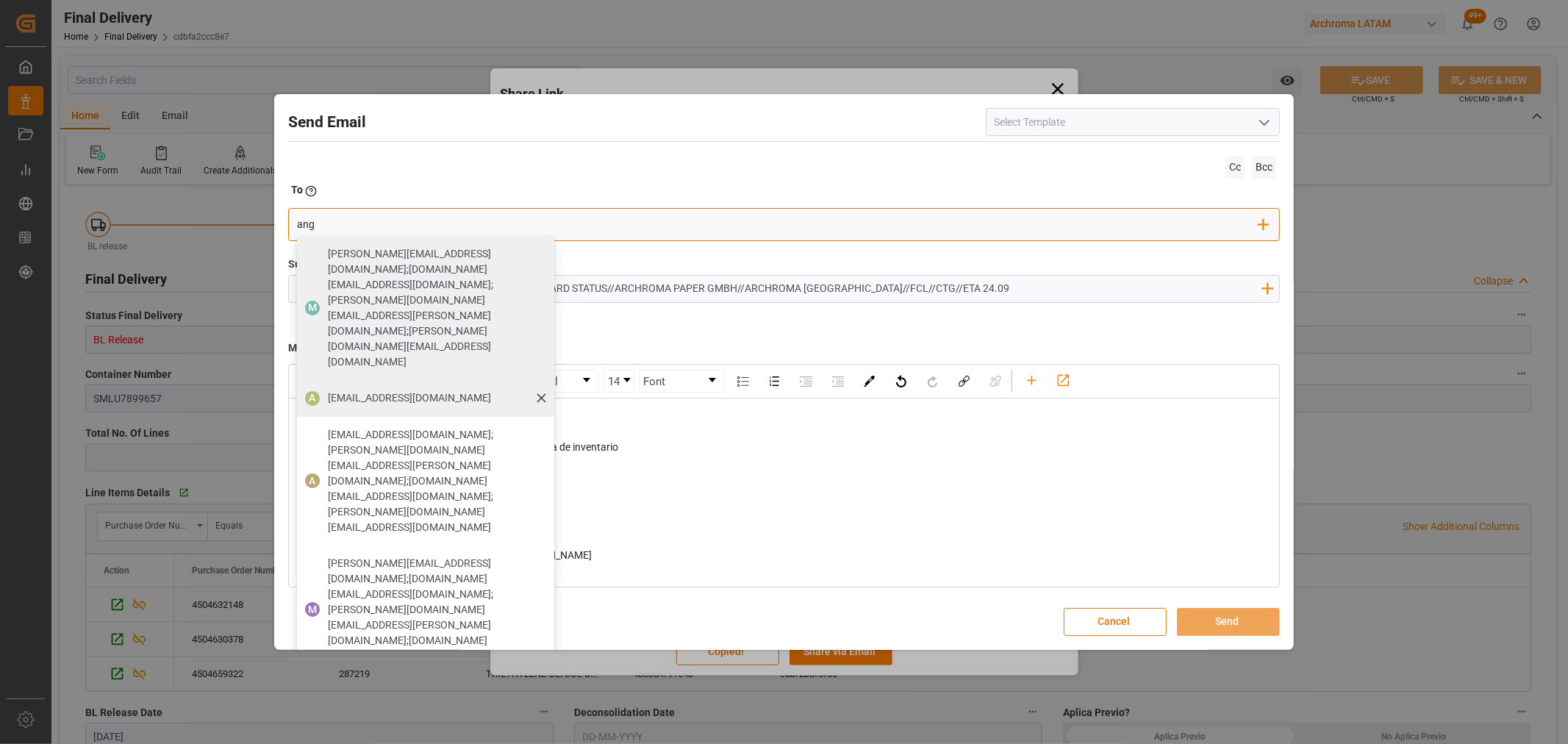
type input "ang"
click at [351, 391] on span "angiee.lamilla@archroma.com" at bounding box center [410, 398] width 163 height 16
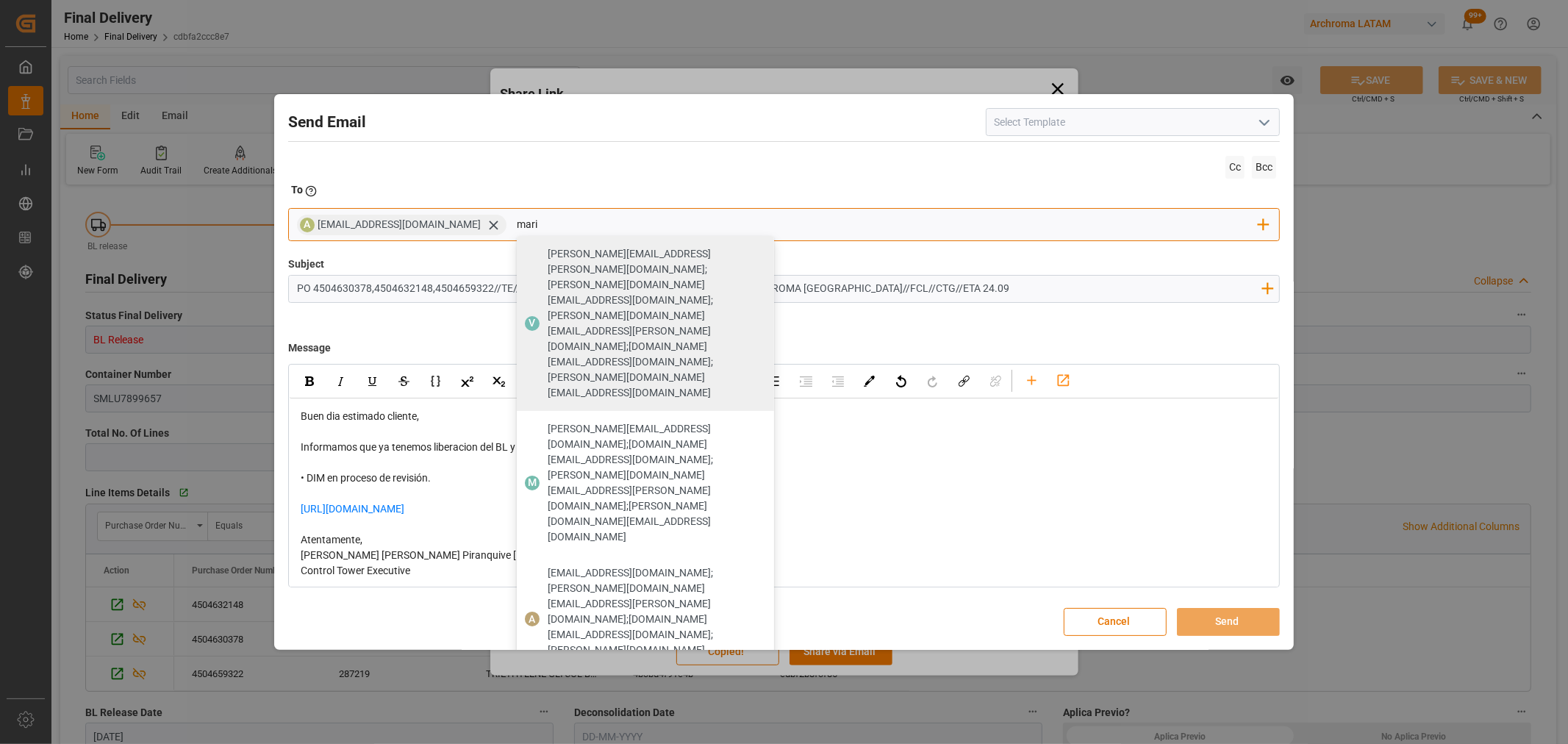
type input "mari"
click at [548, 731] on span "maria.piranquive@leschaco.com" at bounding box center [656, 746] width 216 height 30
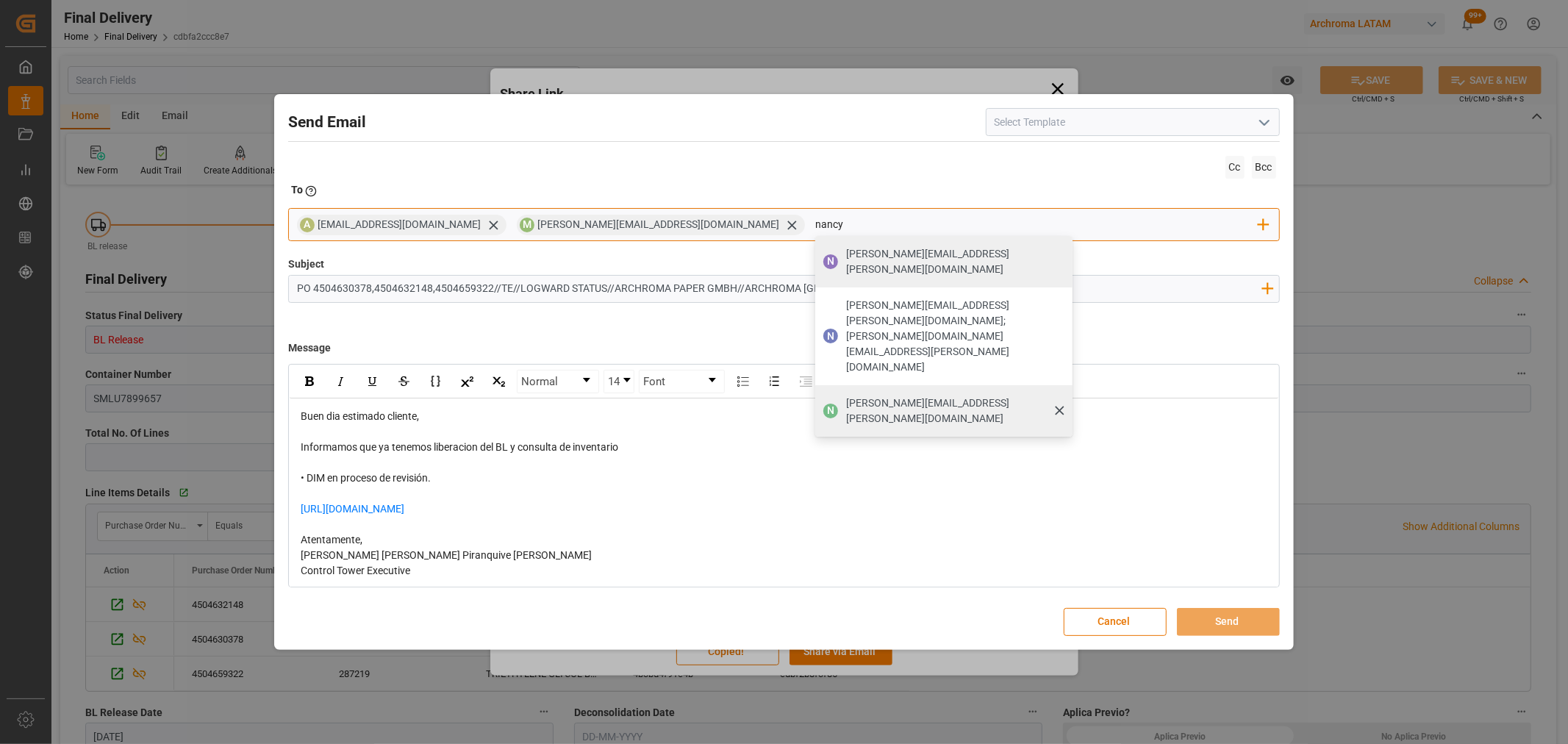
type input "nancy"
drag, startPoint x: 801, startPoint y: 328, endPoint x: 838, endPoint y: 328, distance: 37.0
click at [846, 395] on span "nancy.castellanos@archroma.com" at bounding box center [954, 410] width 216 height 30
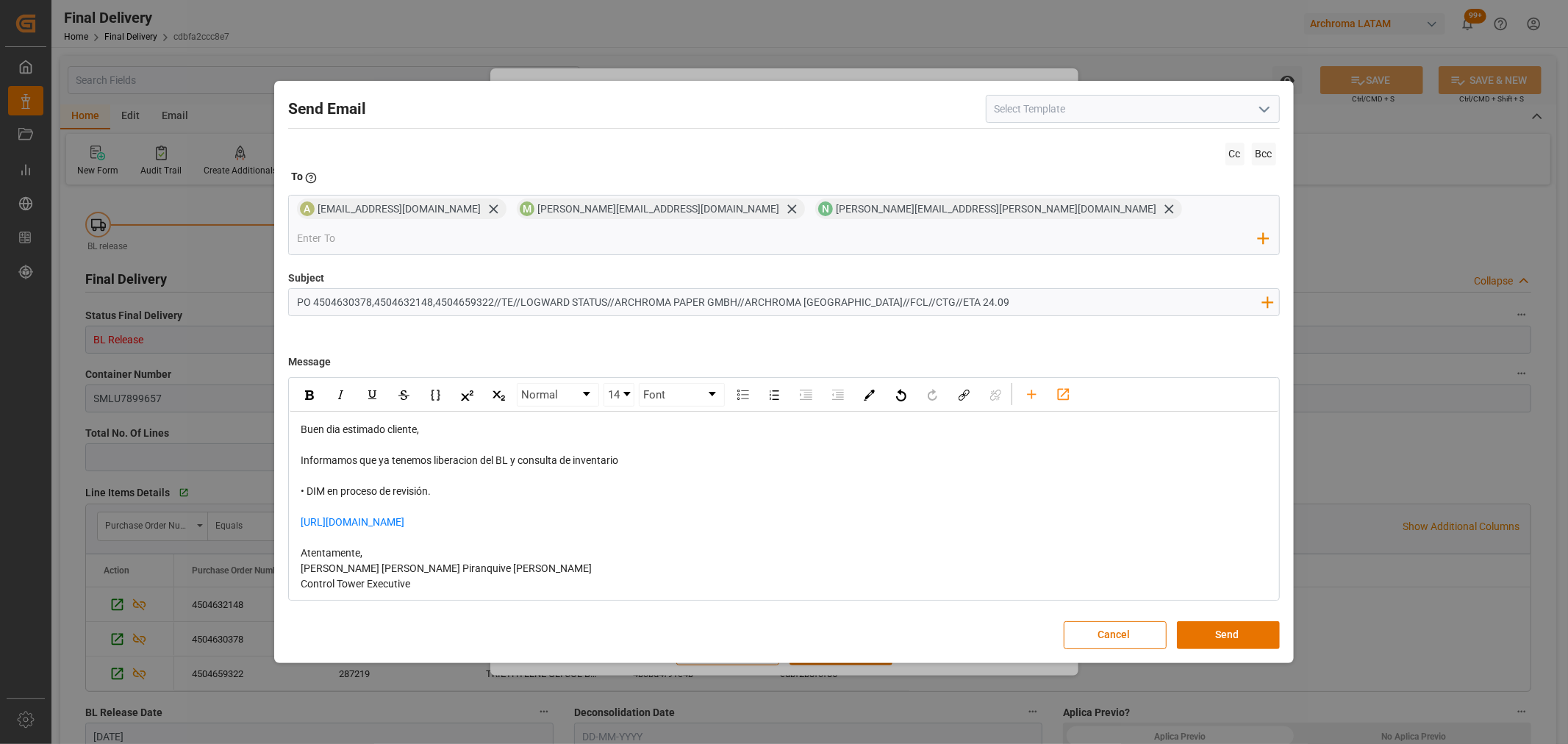
click at [1230, 604] on div "Send Email Cc Bcc To Enter the TO Email address A angiee.lamilla@archroma.com M…" at bounding box center [784, 372] width 1012 height 574
click at [1225, 621] on button "Send" at bounding box center [1228, 635] width 103 height 28
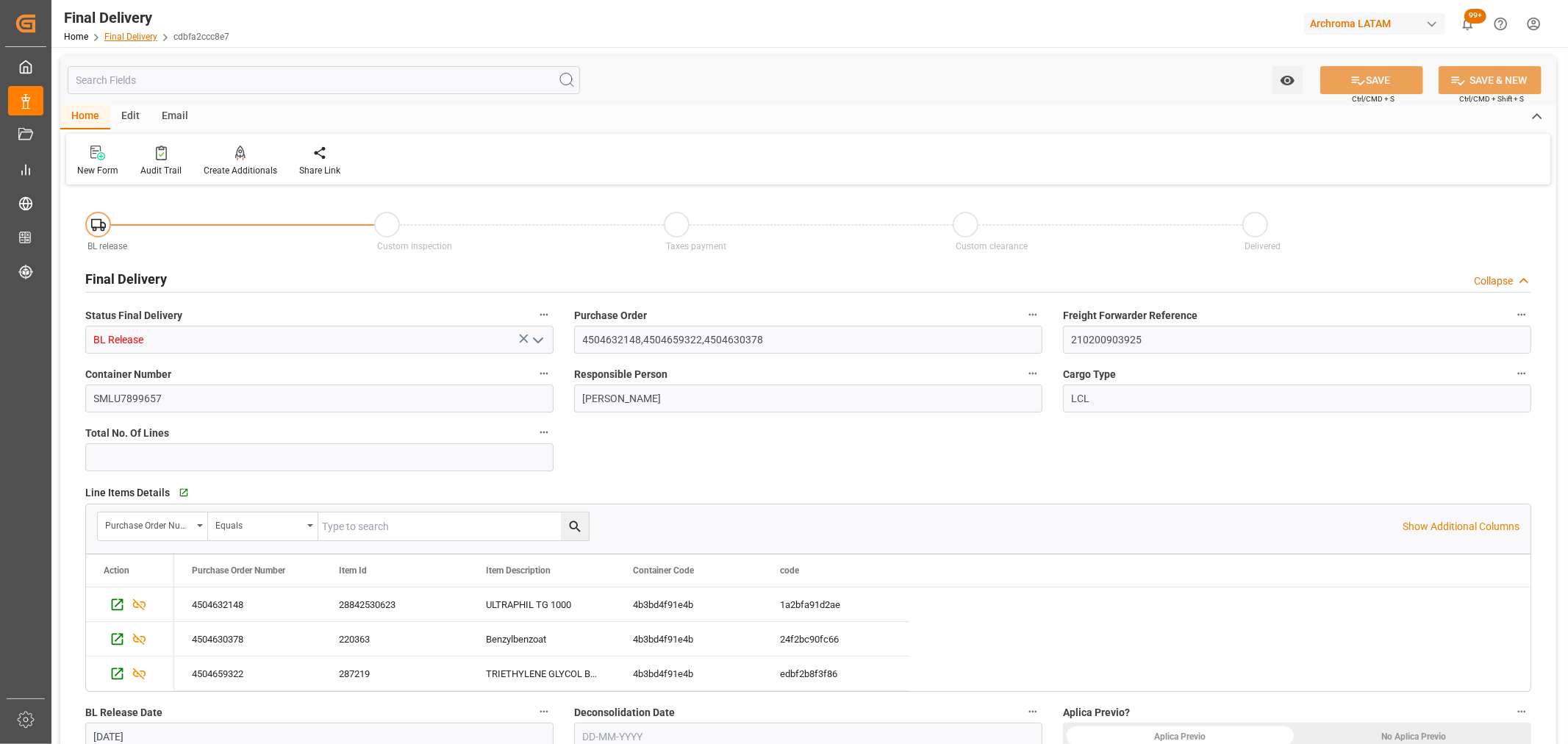
click at [113, 35] on link "Final Delivery" at bounding box center [131, 36] width 53 height 10
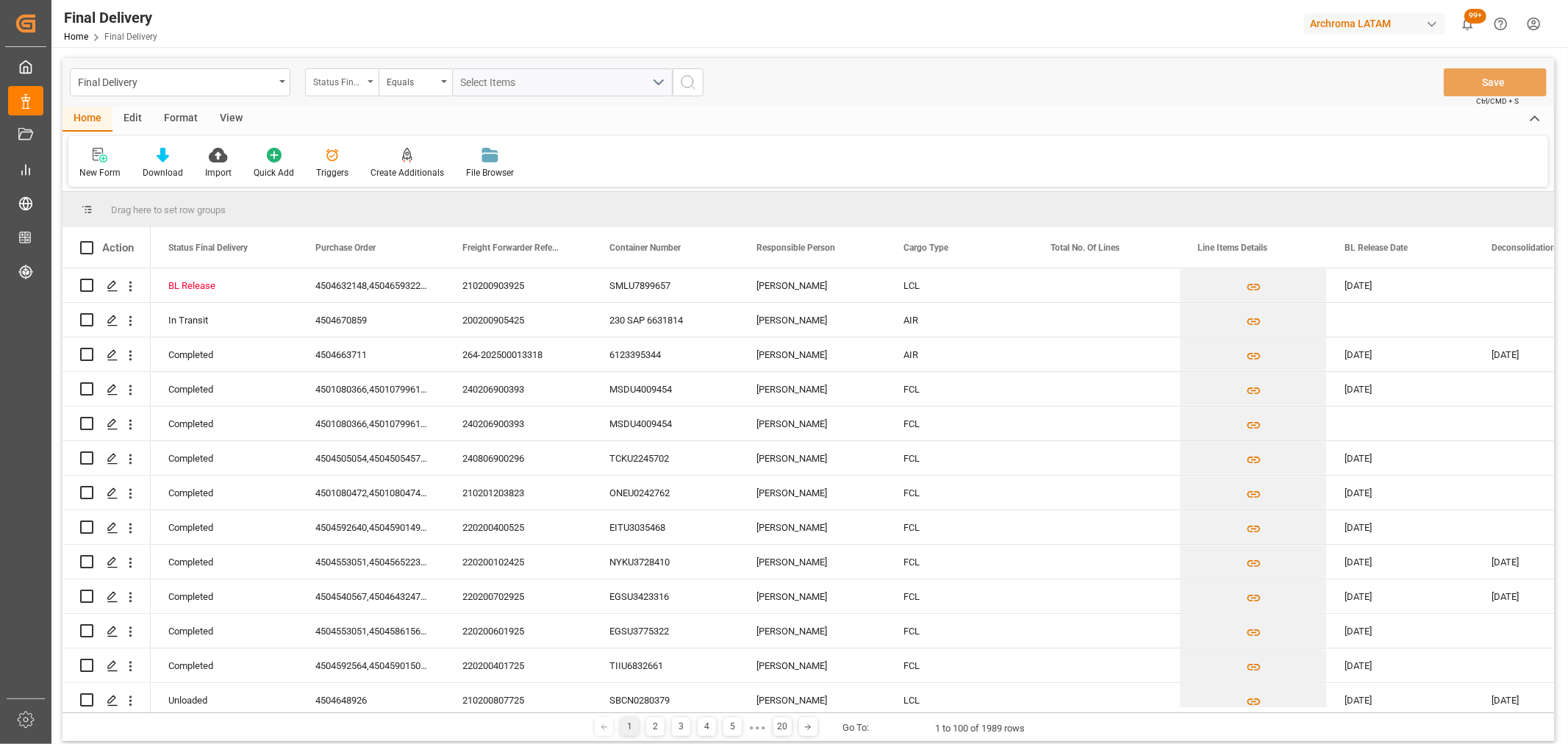
click at [321, 81] on div "Status Final Delivery" at bounding box center [338, 80] width 50 height 17
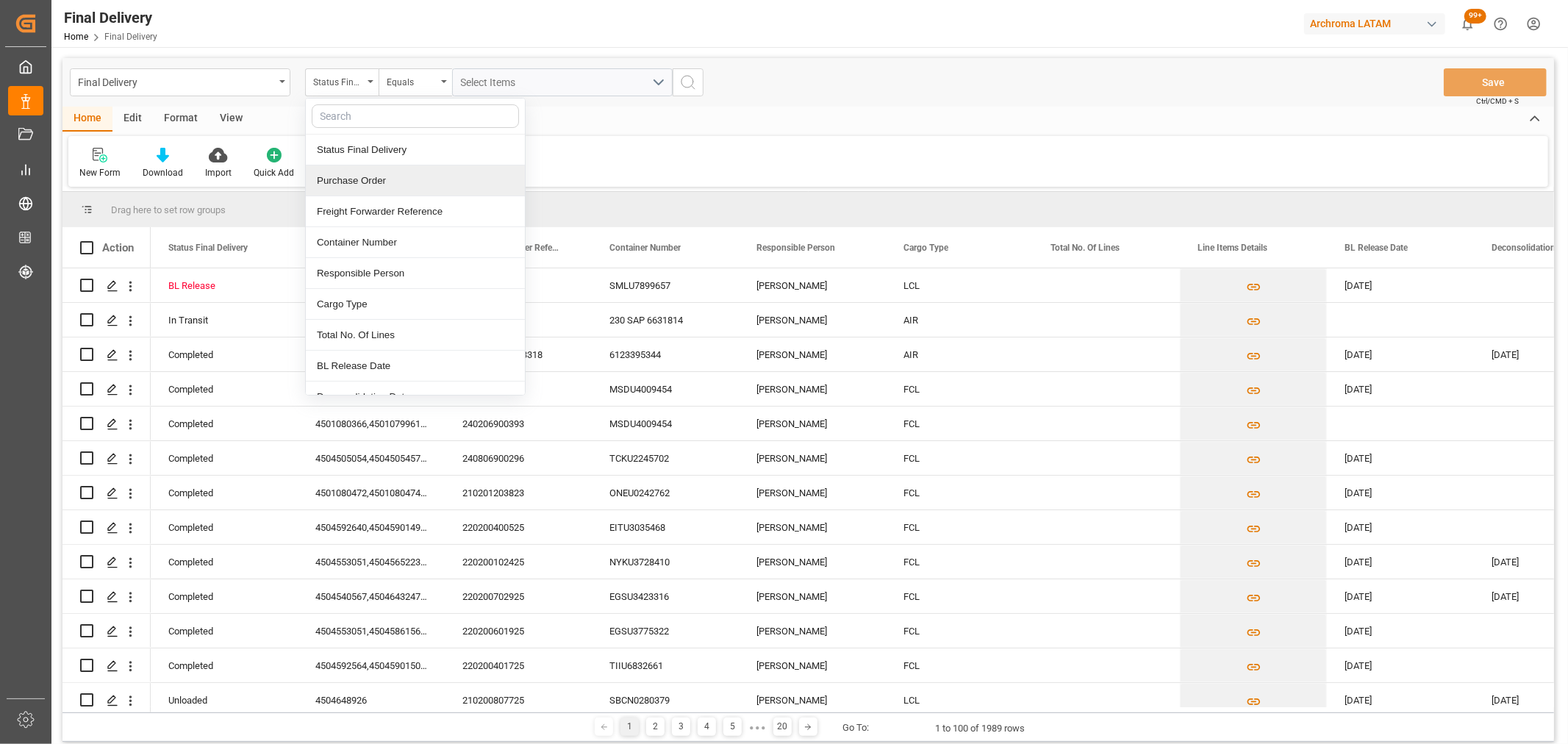
click at [372, 182] on div "Purchase Order" at bounding box center [415, 180] width 219 height 30
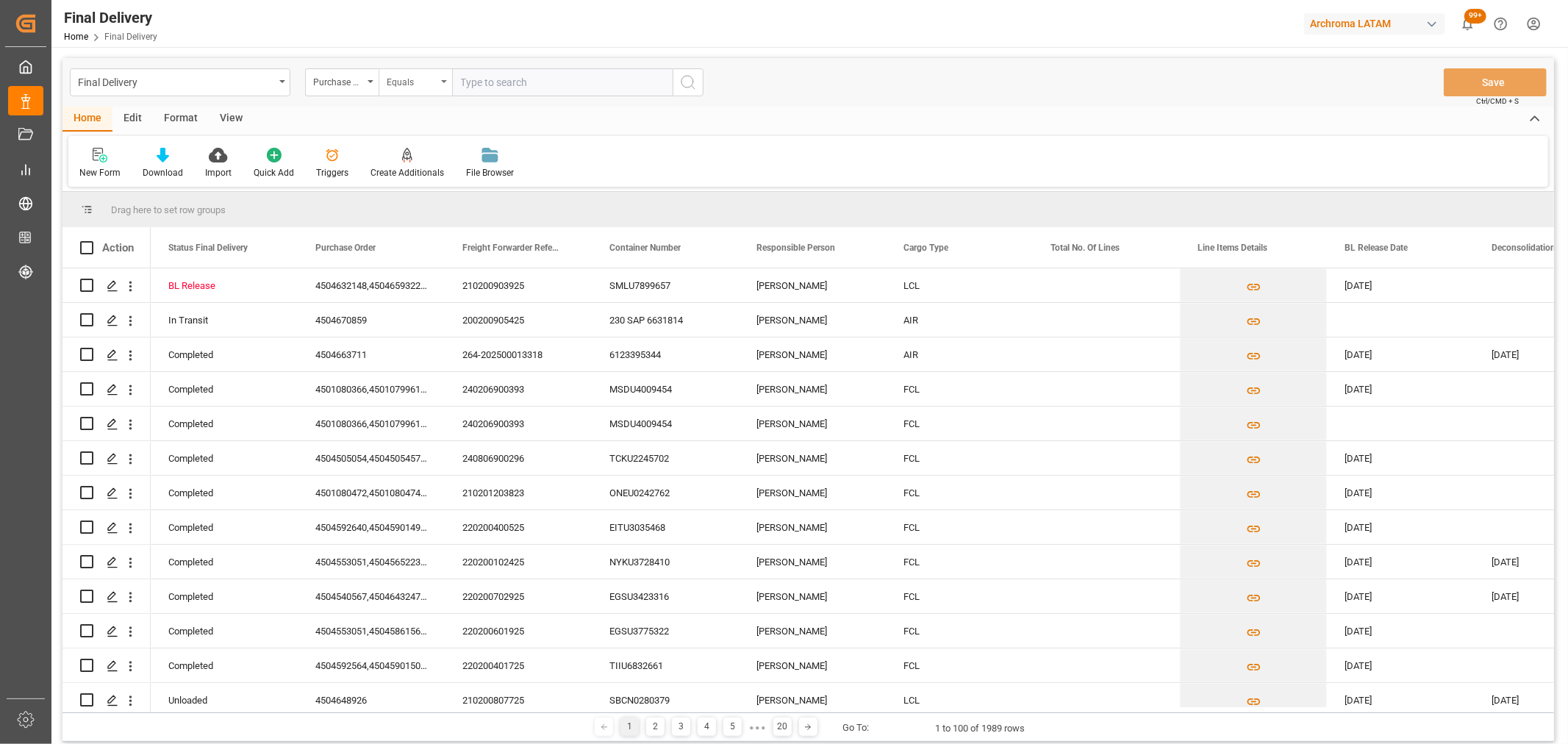
click at [399, 87] on div "Equals" at bounding box center [411, 80] width 50 height 17
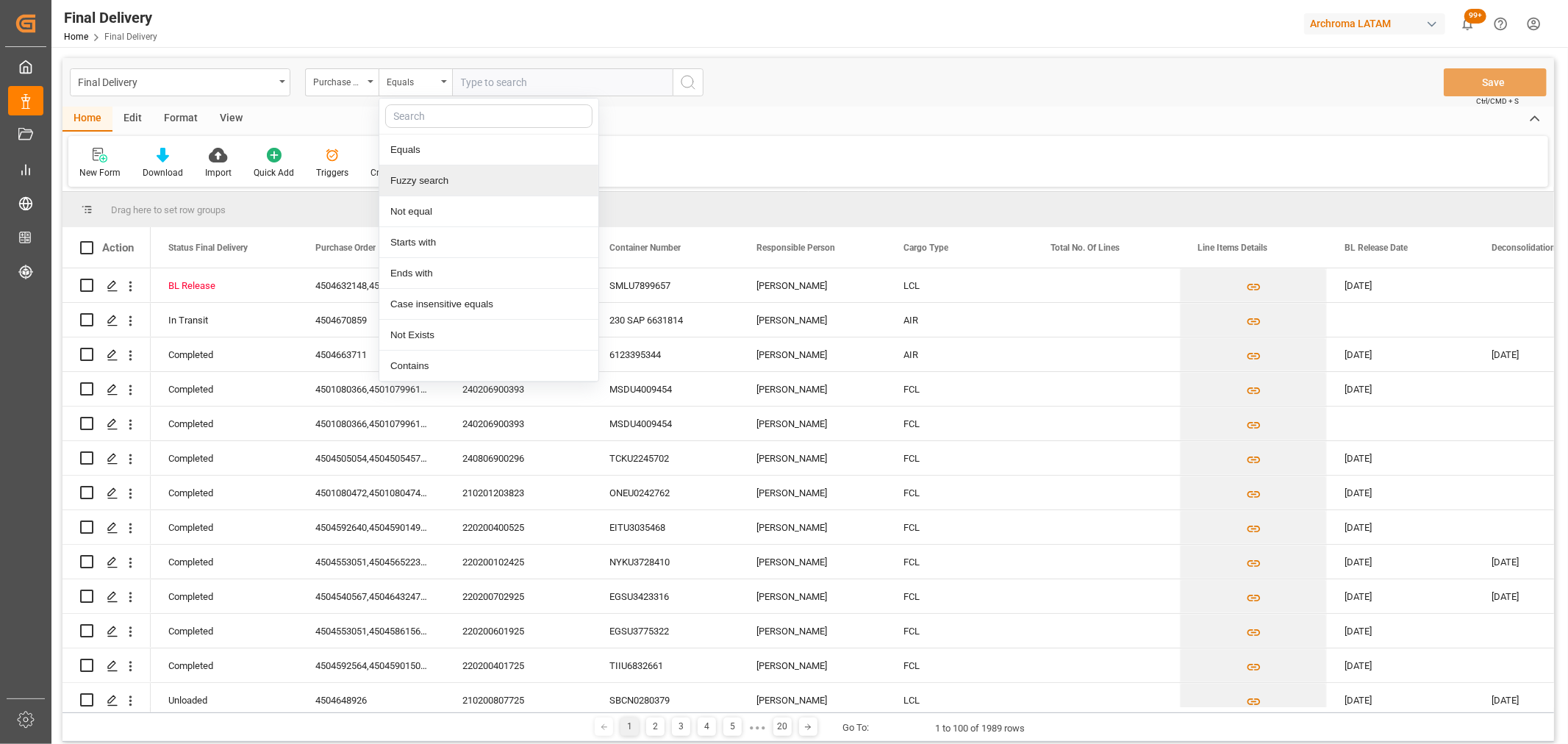
click at [445, 177] on div "Fuzzy search" at bounding box center [489, 180] width 219 height 30
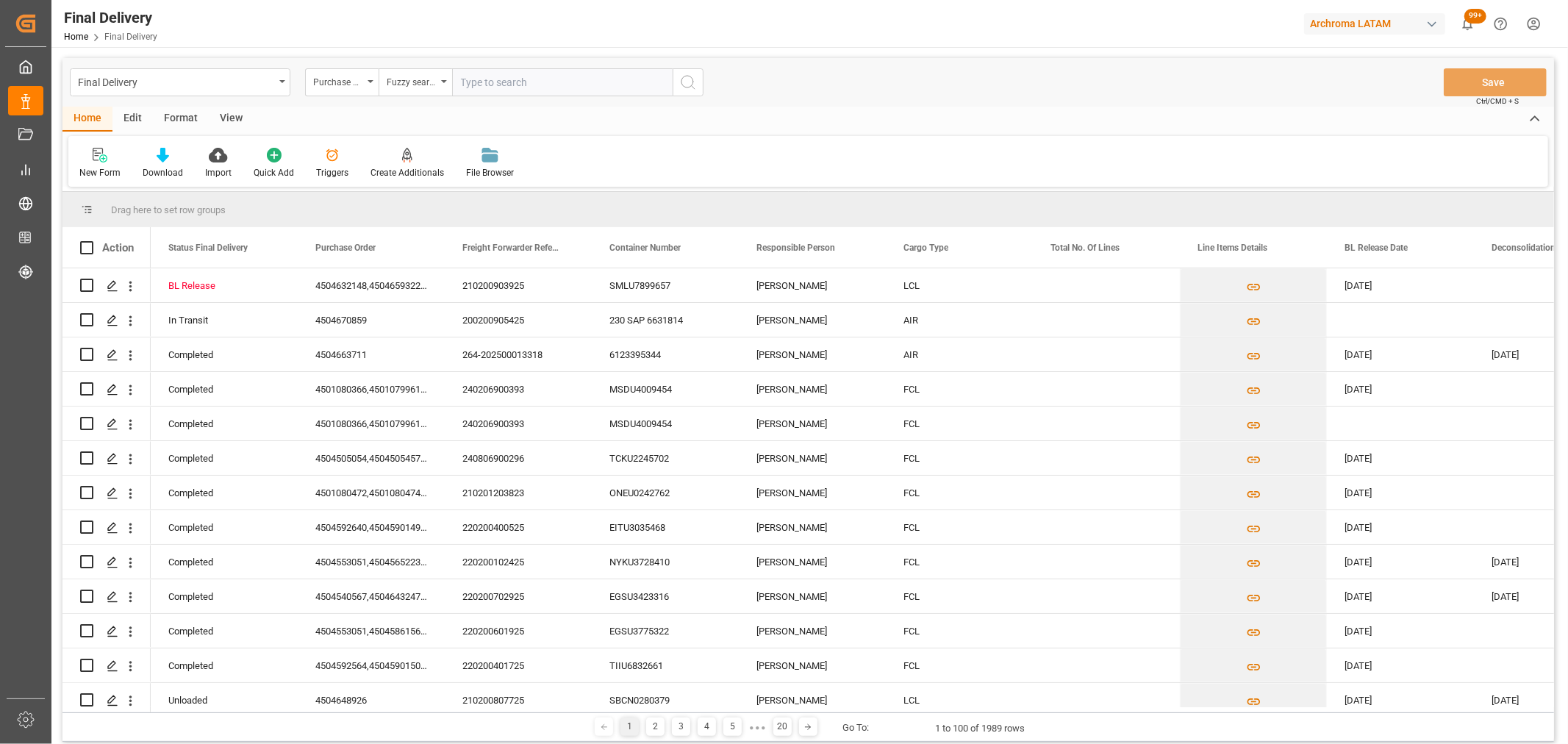
click at [498, 85] on input "text" at bounding box center [563, 82] width 221 height 28
paste input "4504620737"
type input "4504620737"
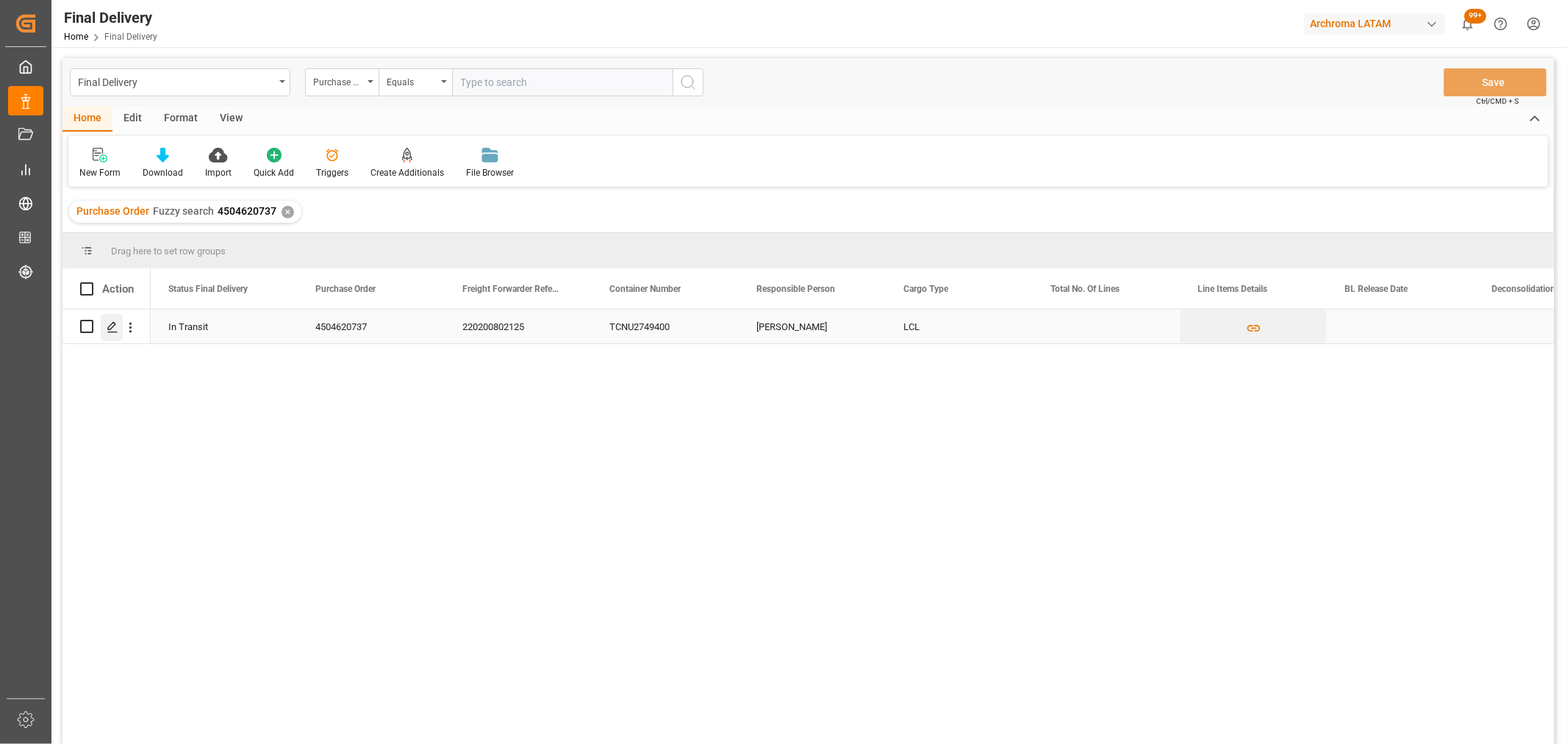
click at [103, 331] on div "Press SPACE to select this row." at bounding box center [111, 327] width 22 height 27
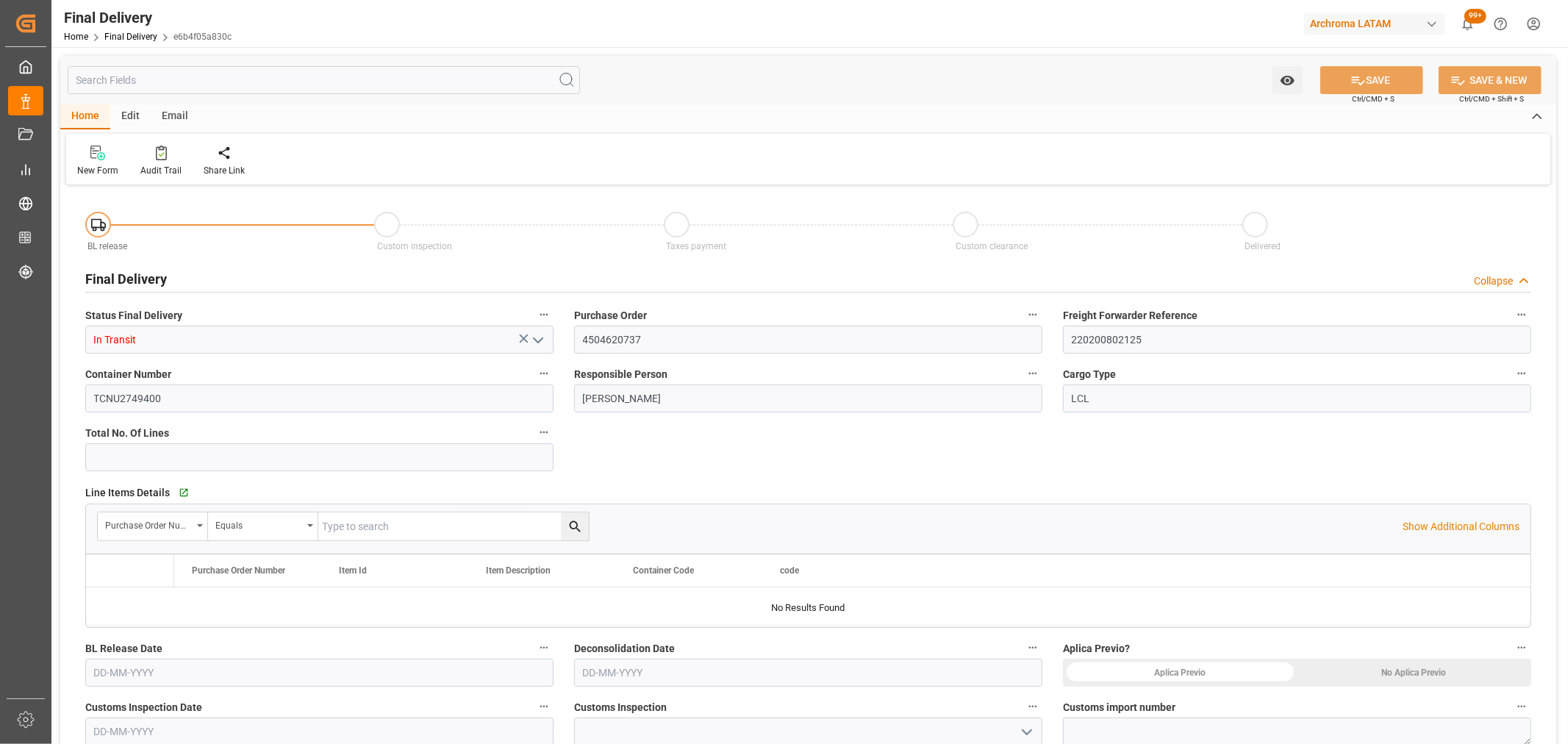
type input "24-09-2025"
click at [304, 160] on div "Share Link" at bounding box center [320, 161] width 63 height 32
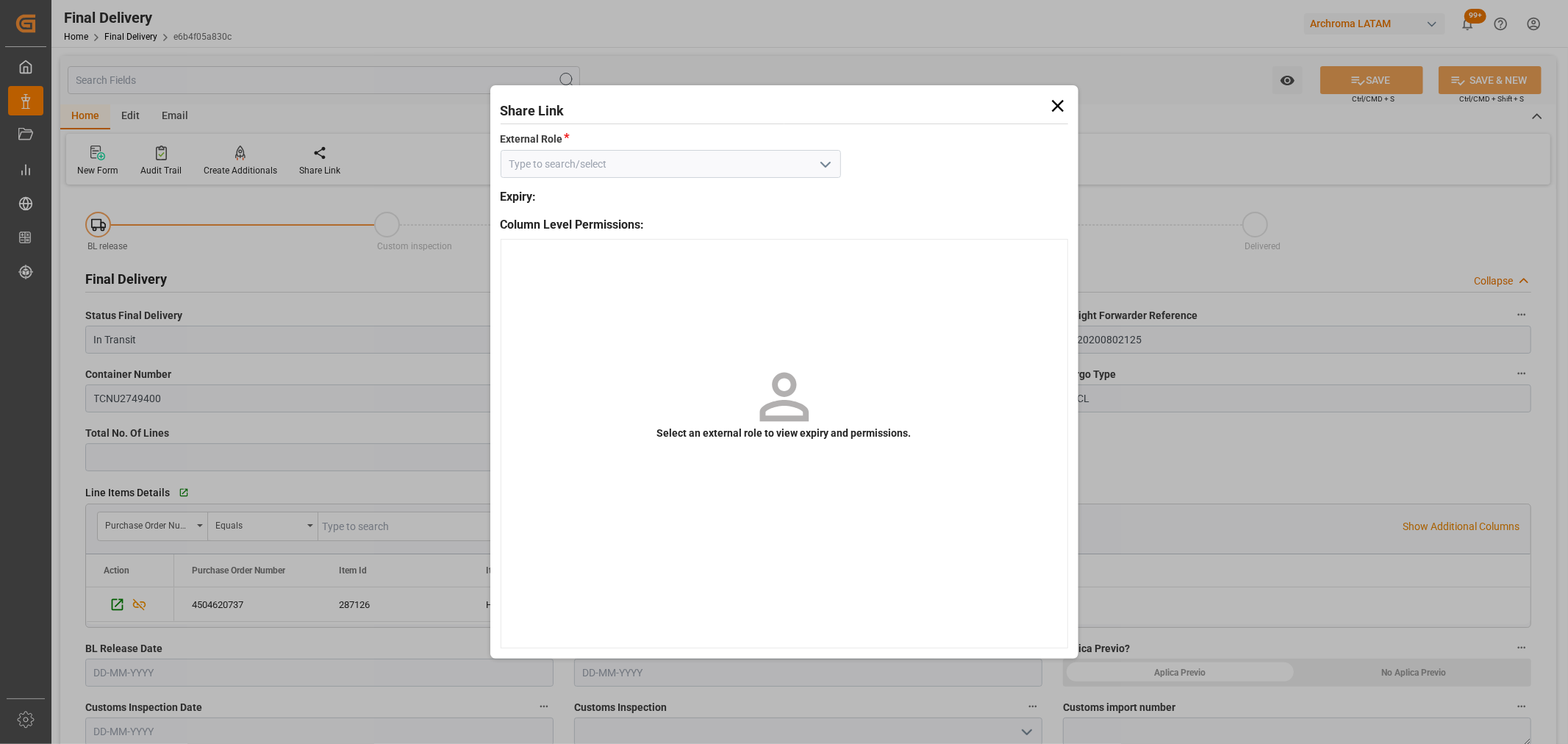
click at [831, 171] on icon "open menu" at bounding box center [825, 164] width 17 height 17
click at [733, 195] on div "External - finalDelivery" at bounding box center [670, 197] width 339 height 33
type input "External - finalDelivery"
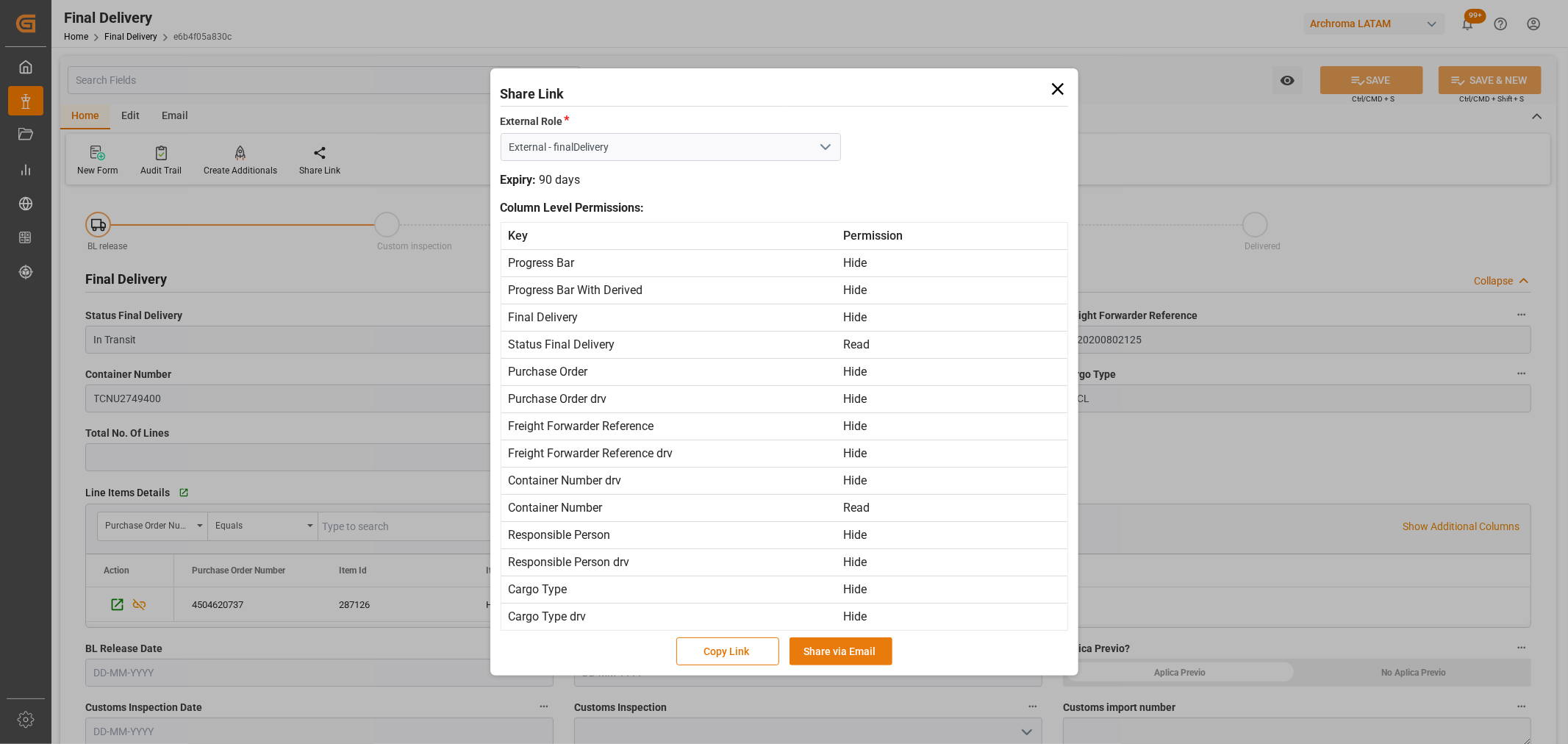
click at [817, 653] on button "Share via Email" at bounding box center [840, 652] width 103 height 28
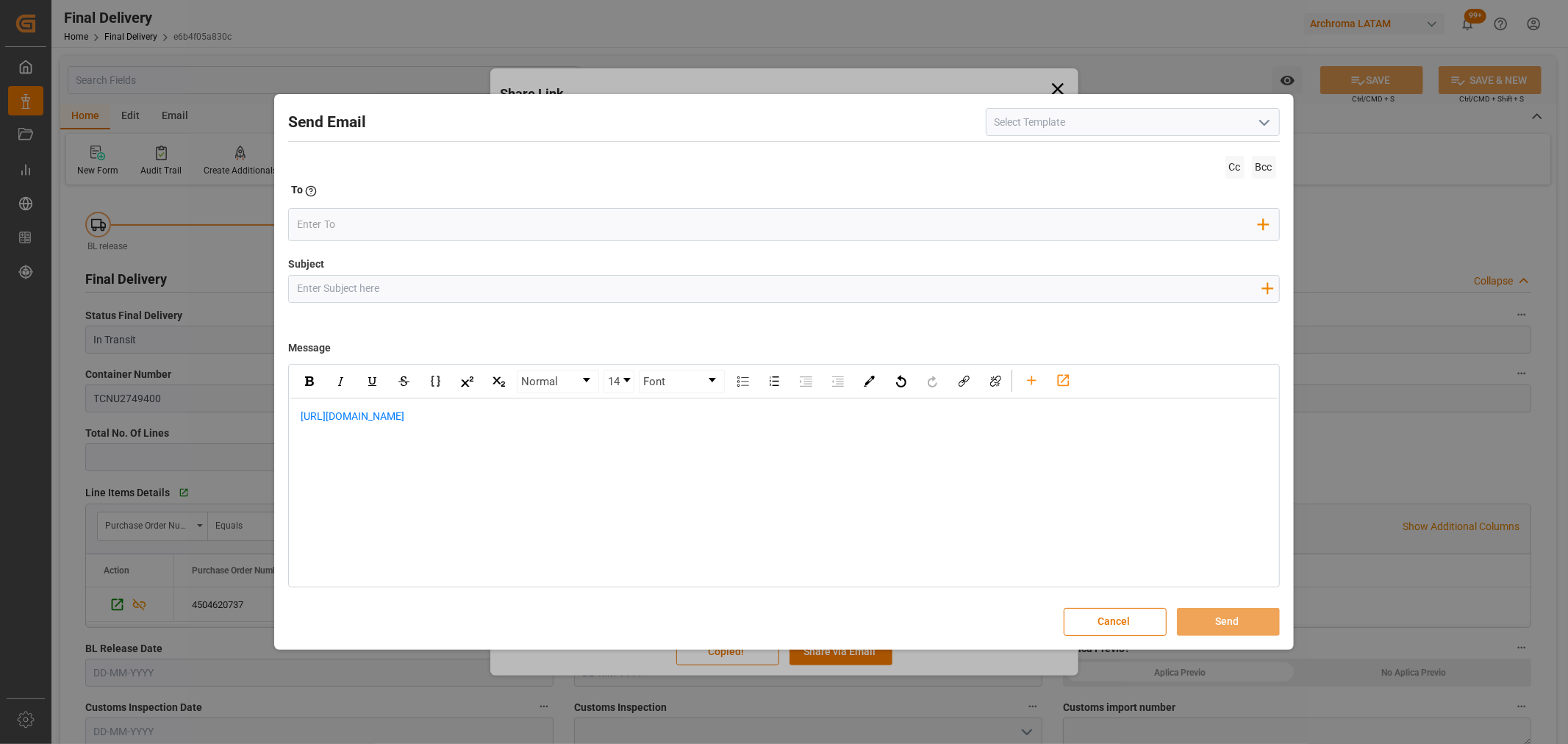
click at [370, 302] on div "Add field to Subject" at bounding box center [784, 289] width 991 height 28
click at [375, 282] on input "Subject" at bounding box center [779, 288] width 980 height 26
paste input "PO 4504620737 // TE // LOGWARD STATUS// Changzhou Dahua Imp. And Exp. (Group) C…"
type input "PO 4504620737 // TE // LOGWARD STATUS// Changzhou Dahua Imp. And Exp. (Group) C…"
click at [295, 414] on div "https://app.logward.com/share/a30e8dba876e" at bounding box center [784, 424] width 988 height 51
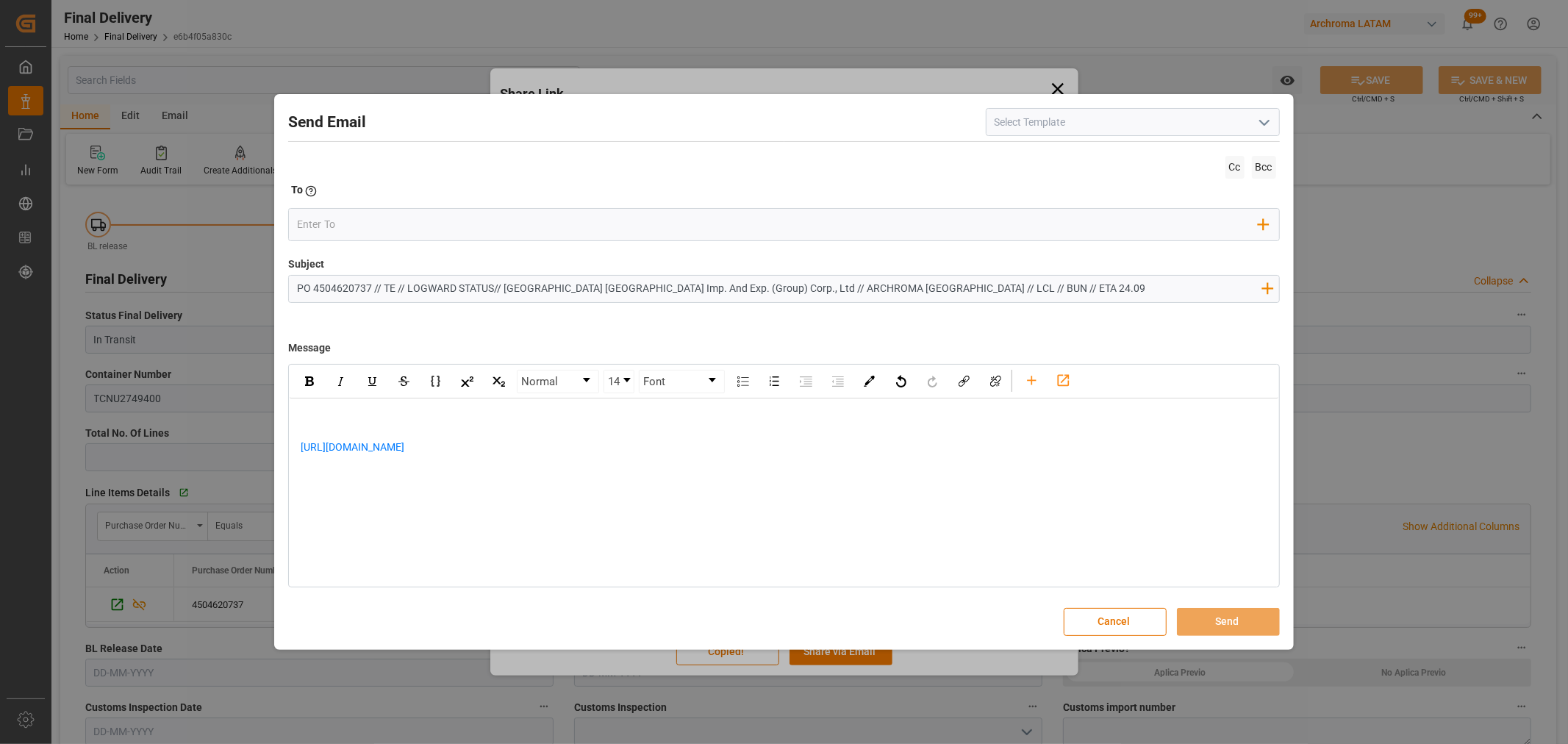
click at [307, 410] on div "rdw-editor" at bounding box center [784, 416] width 967 height 16
click at [396, 413] on div "Bu" at bounding box center [784, 416] width 967 height 16
click at [324, 510] on div "Buen dia estimado cliente, Informamos que nos encontramos en proceso de liberac…" at bounding box center [784, 455] width 988 height 113
click at [333, 493] on div "https://app.logward.com/share/a30e8dba876e" at bounding box center [784, 485] width 967 height 30
click at [369, 508] on div "Buen dia estimado cliente, Informamos que nos encontramos en proceso de liberac…" at bounding box center [784, 455] width 988 height 113
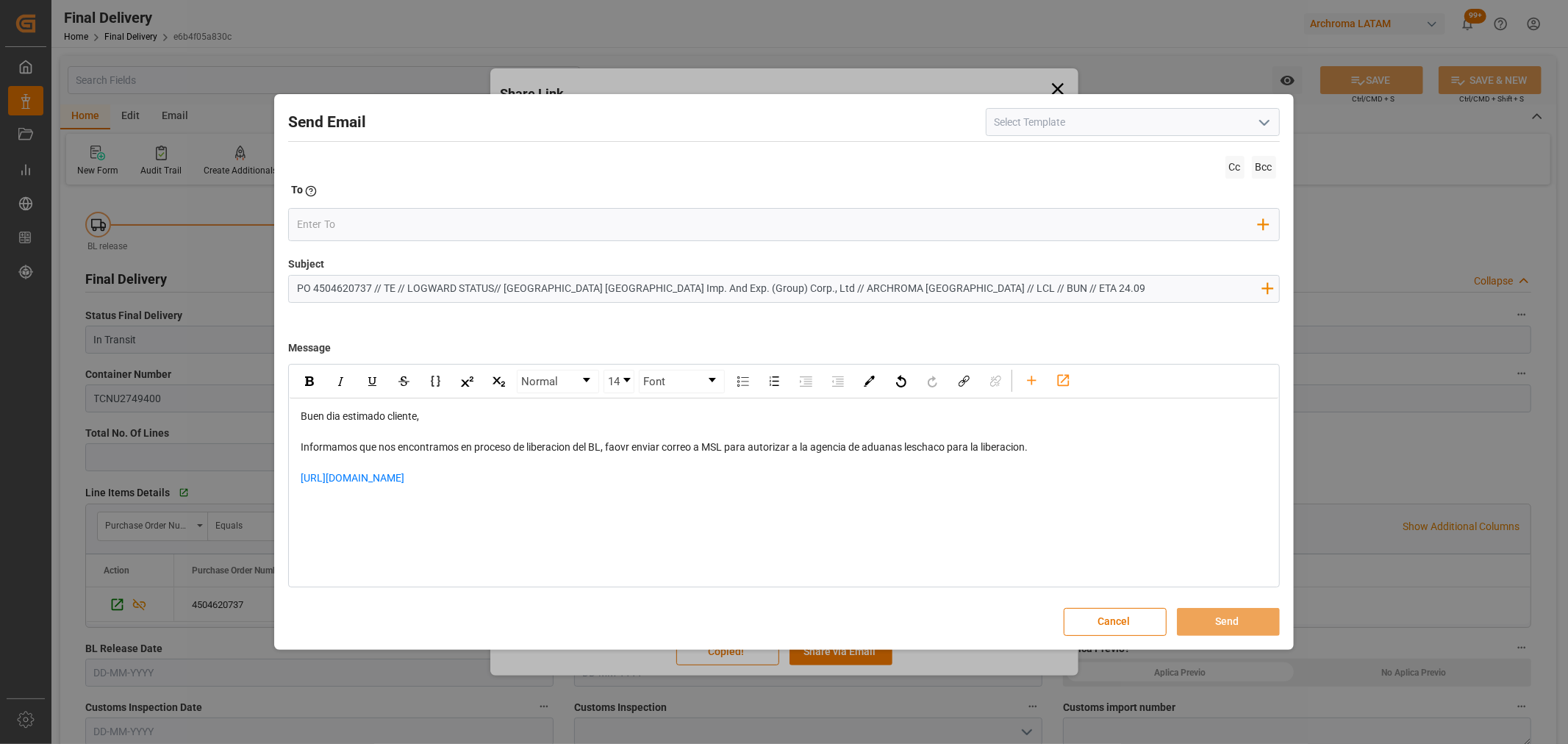
click at [557, 486] on div "https://app.logward.com/share/a30e8dba876e" at bounding box center [784, 485] width 967 height 30
click at [371, 511] on div "rdw-editor" at bounding box center [784, 508] width 967 height 16
click at [347, 209] on div "Add Field to To" at bounding box center [784, 224] width 991 height 33
click at [349, 226] on input "email" at bounding box center [777, 225] width 962 height 22
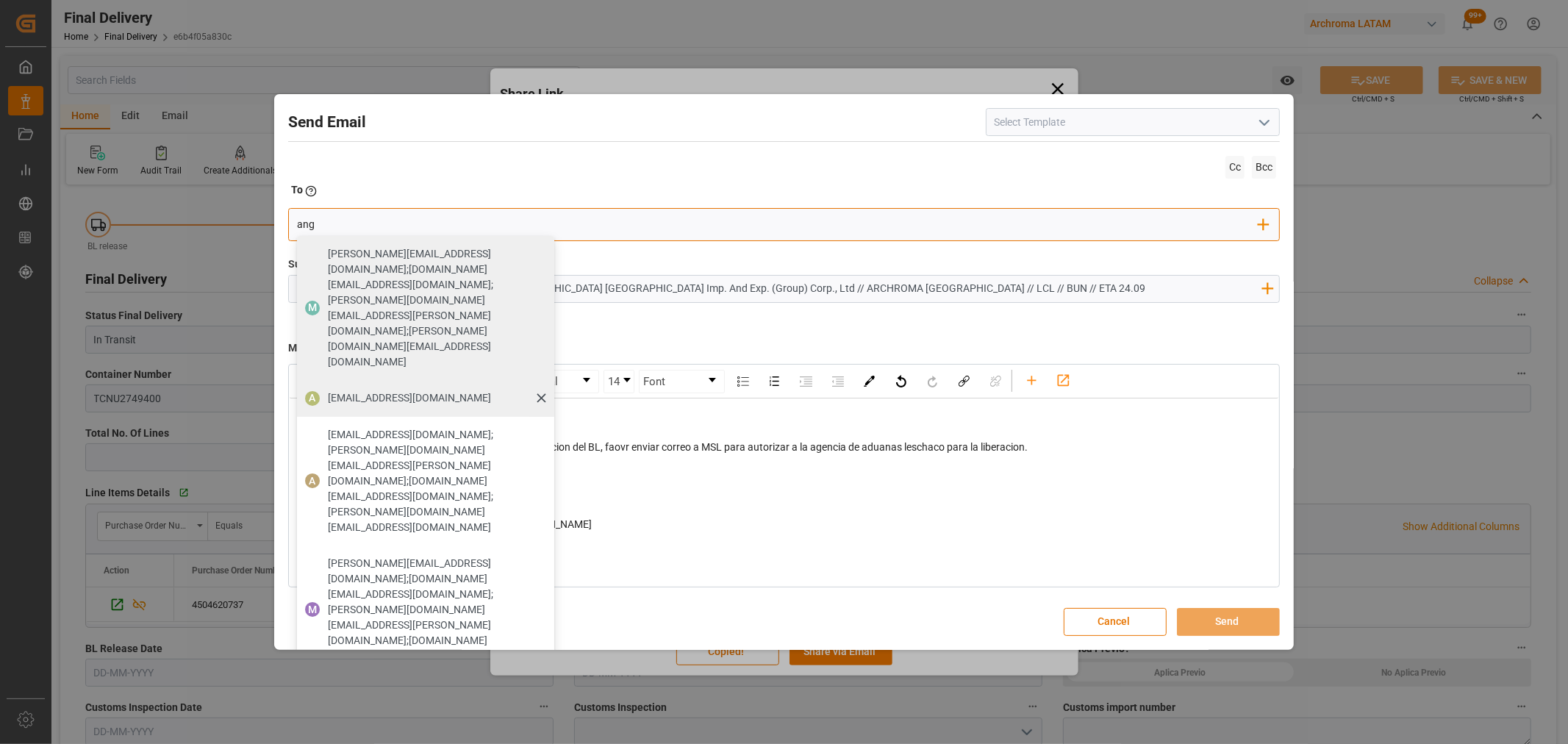
type input "ang"
drag, startPoint x: 332, startPoint y: 289, endPoint x: 342, endPoint y: 289, distance: 10.0
click at [332, 391] on span "angiee.lamilla@archroma.com" at bounding box center [410, 398] width 163 height 16
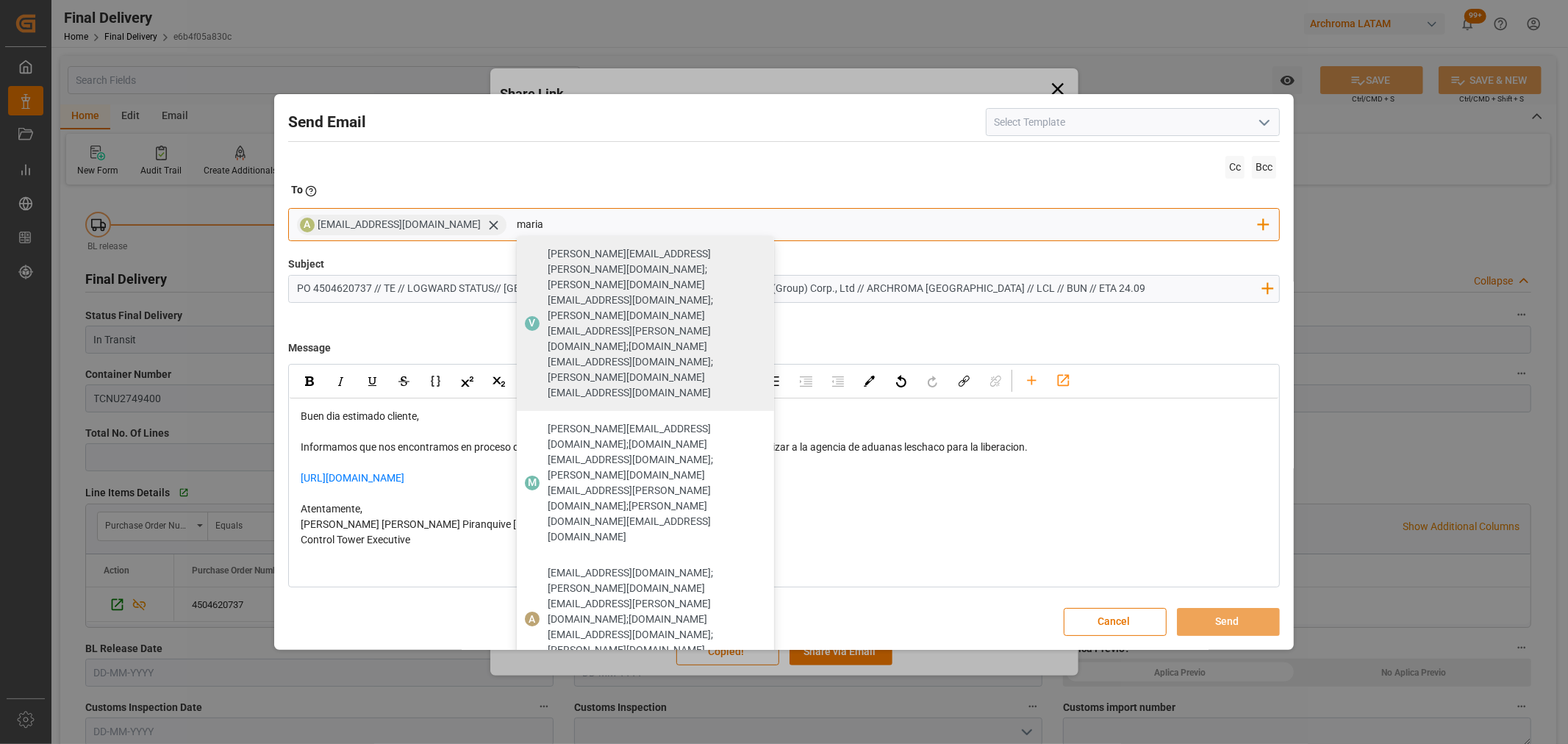
type input "maria"
click at [575, 694] on span "maria.piranquive@leschaco.com" at bounding box center [656, 709] width 216 height 30
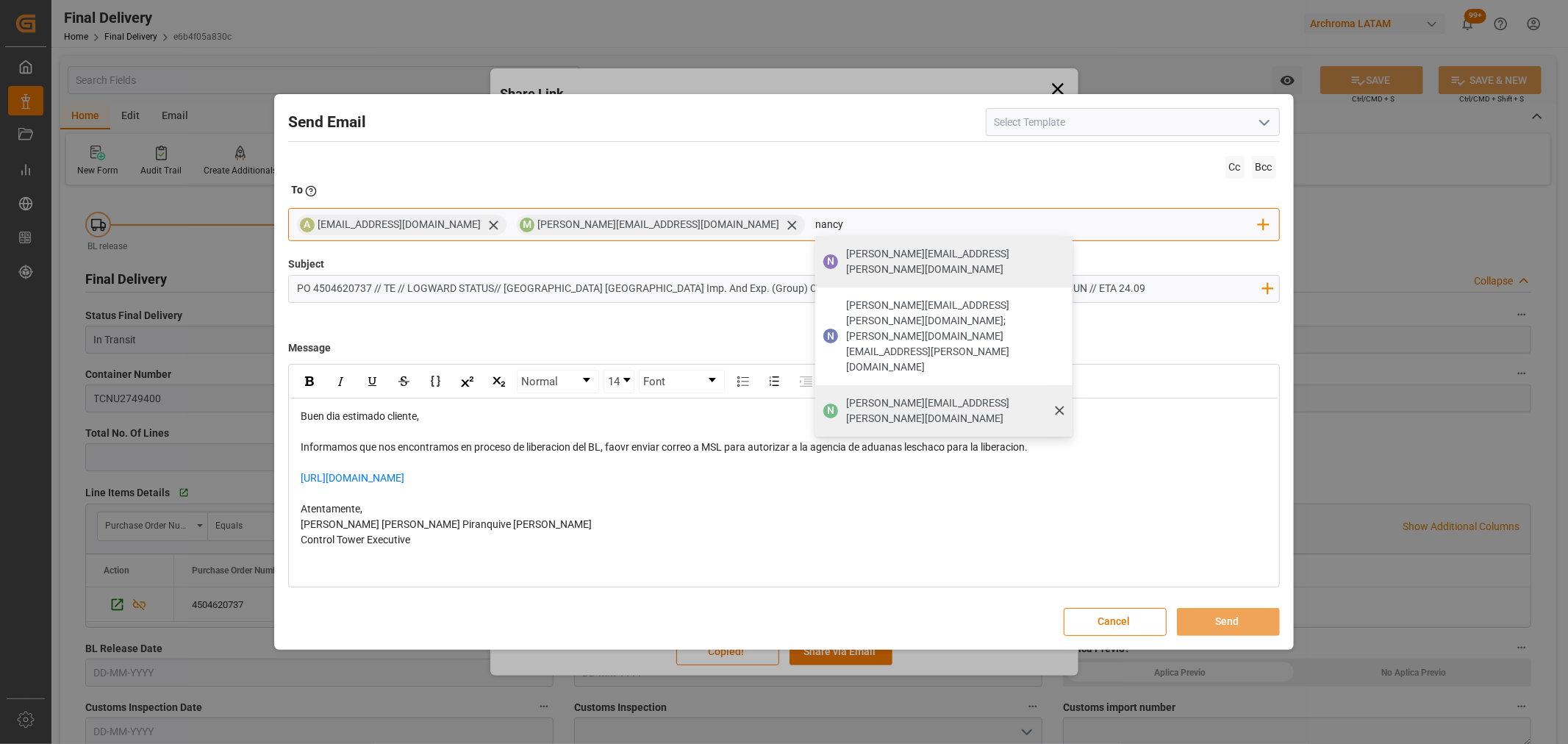
type input "nancy"
click at [846, 395] on span "nancy.castellanos@archroma.com" at bounding box center [954, 410] width 216 height 30
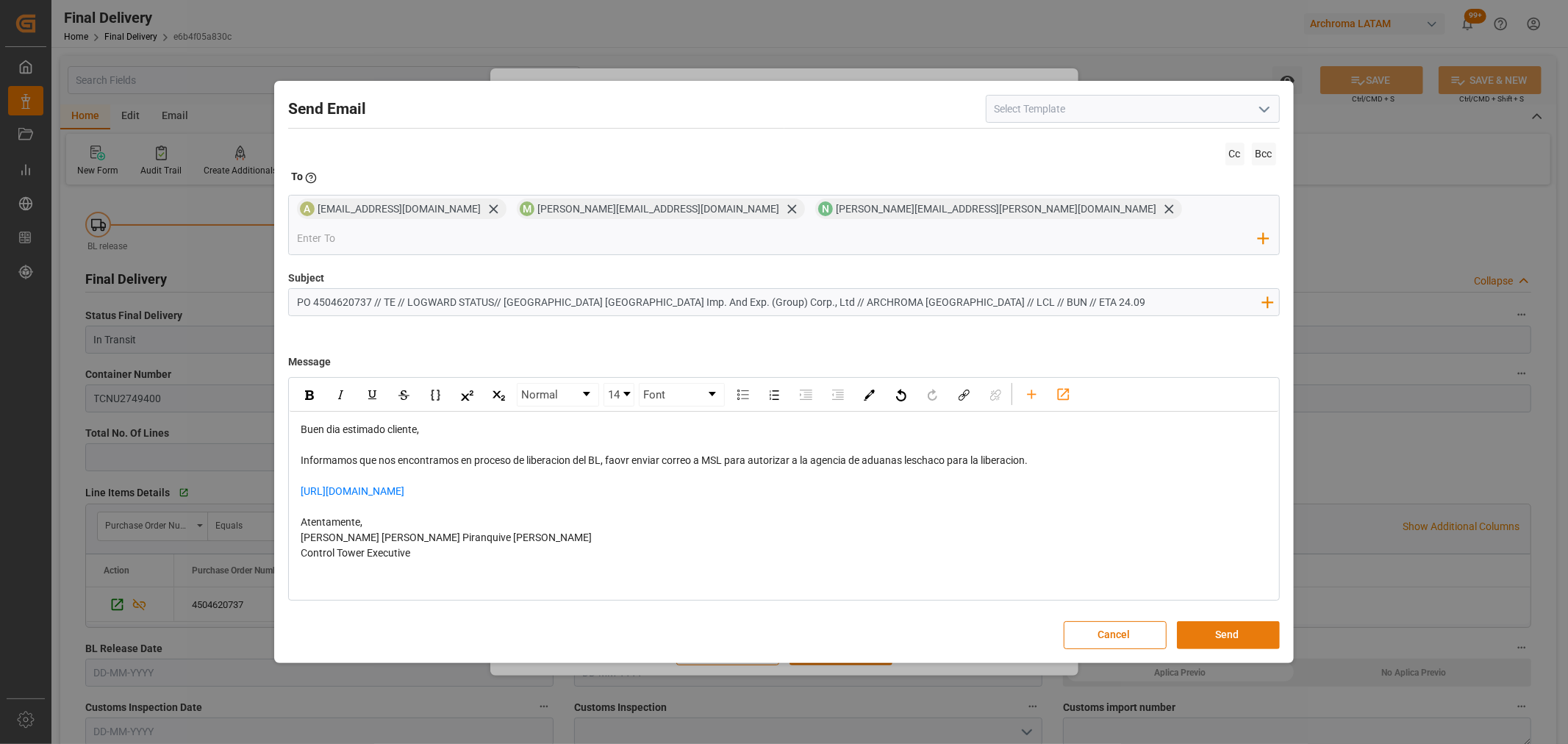
click at [1233, 623] on button "Send" at bounding box center [1228, 635] width 103 height 28
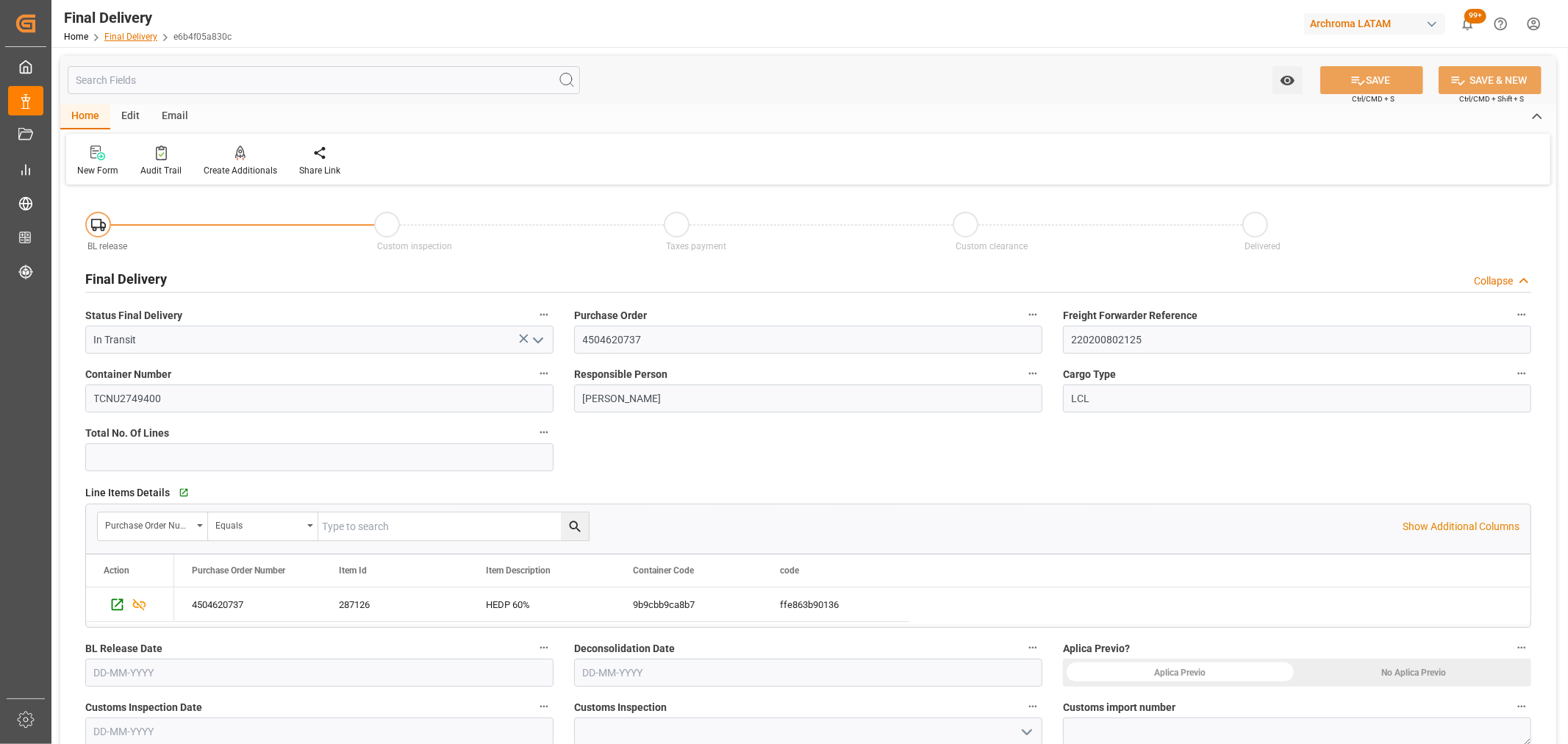
click at [135, 33] on link "Final Delivery" at bounding box center [131, 36] width 53 height 10
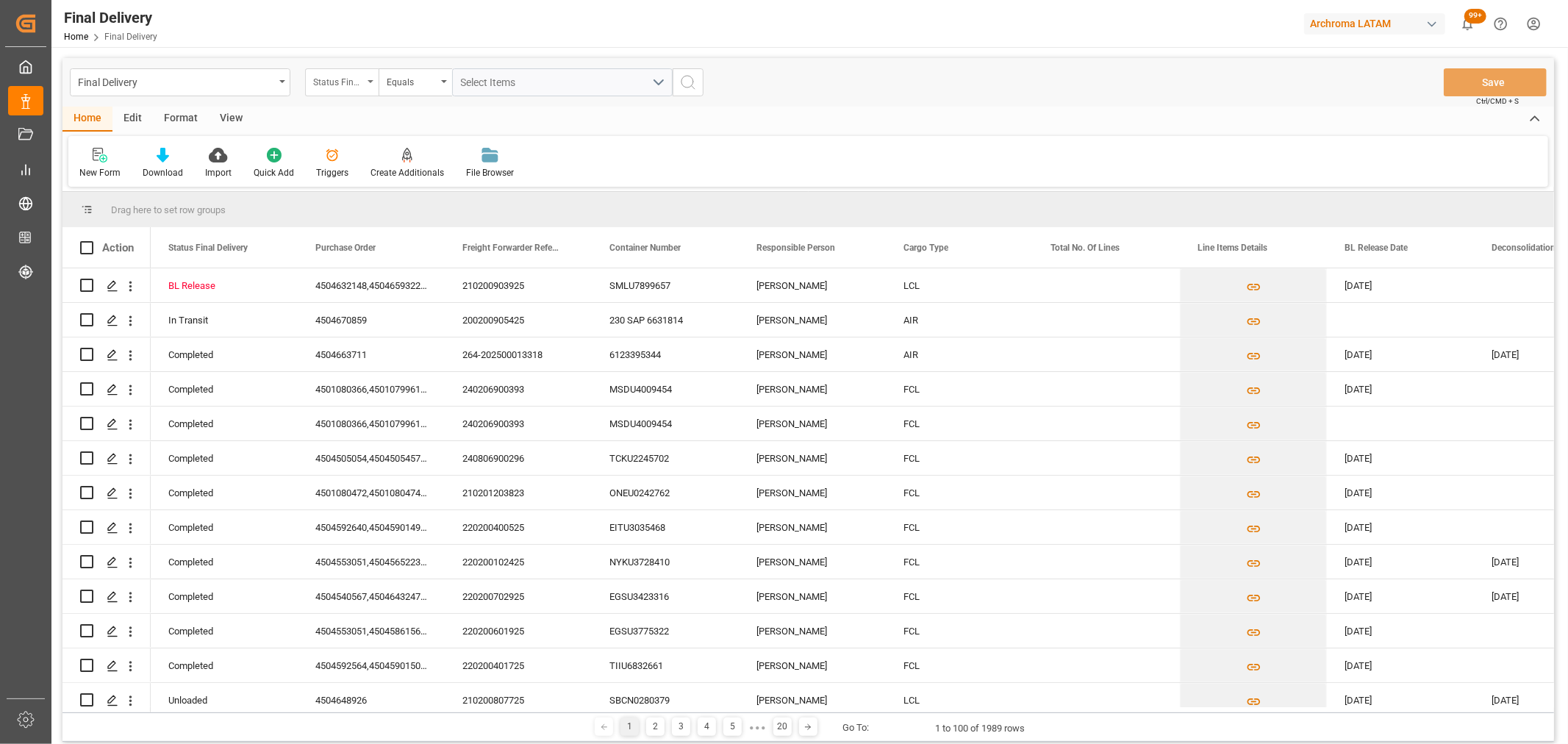
click at [335, 83] on div "Status Final Delivery" at bounding box center [338, 80] width 50 height 17
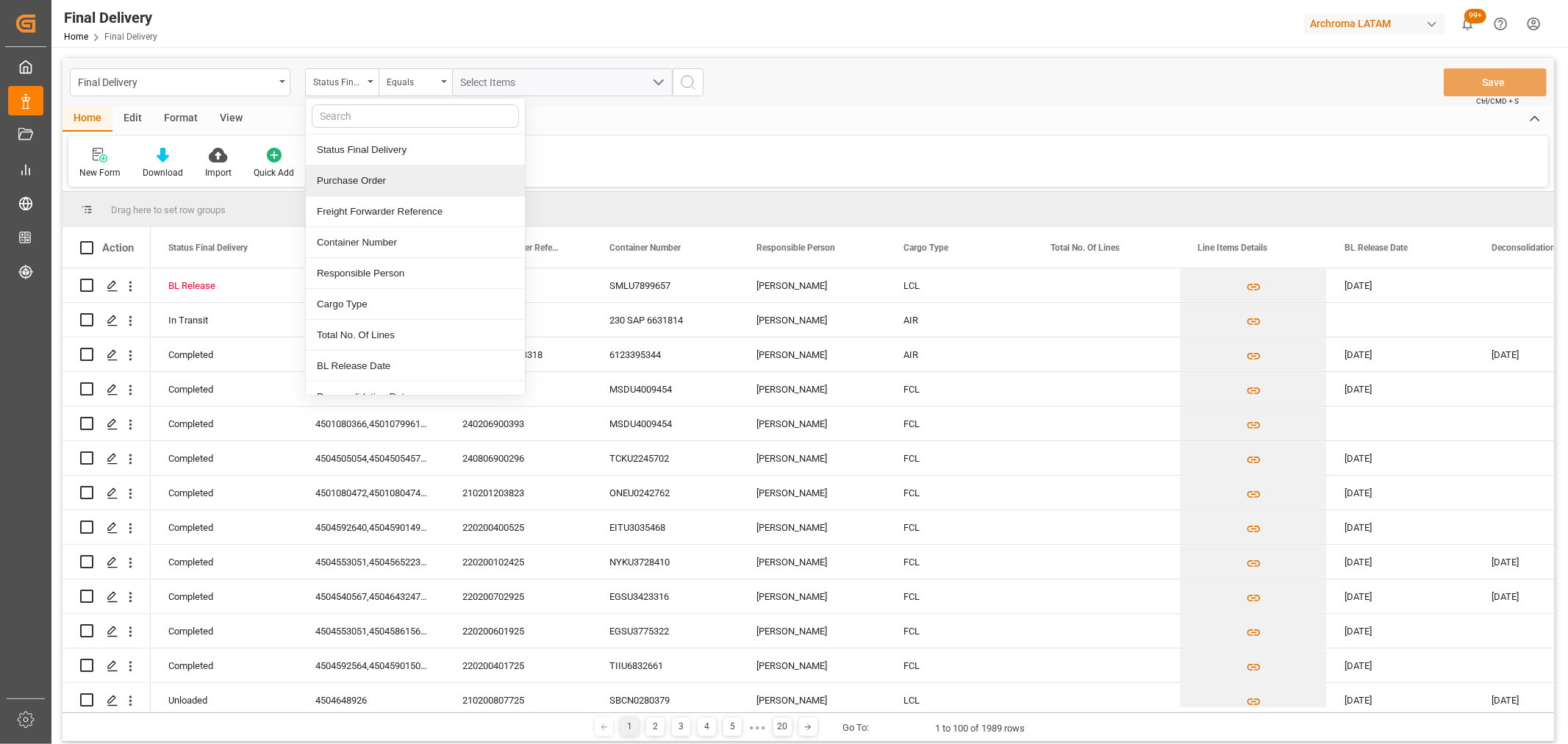
click at [391, 174] on div "Purchase Order" at bounding box center [415, 180] width 219 height 30
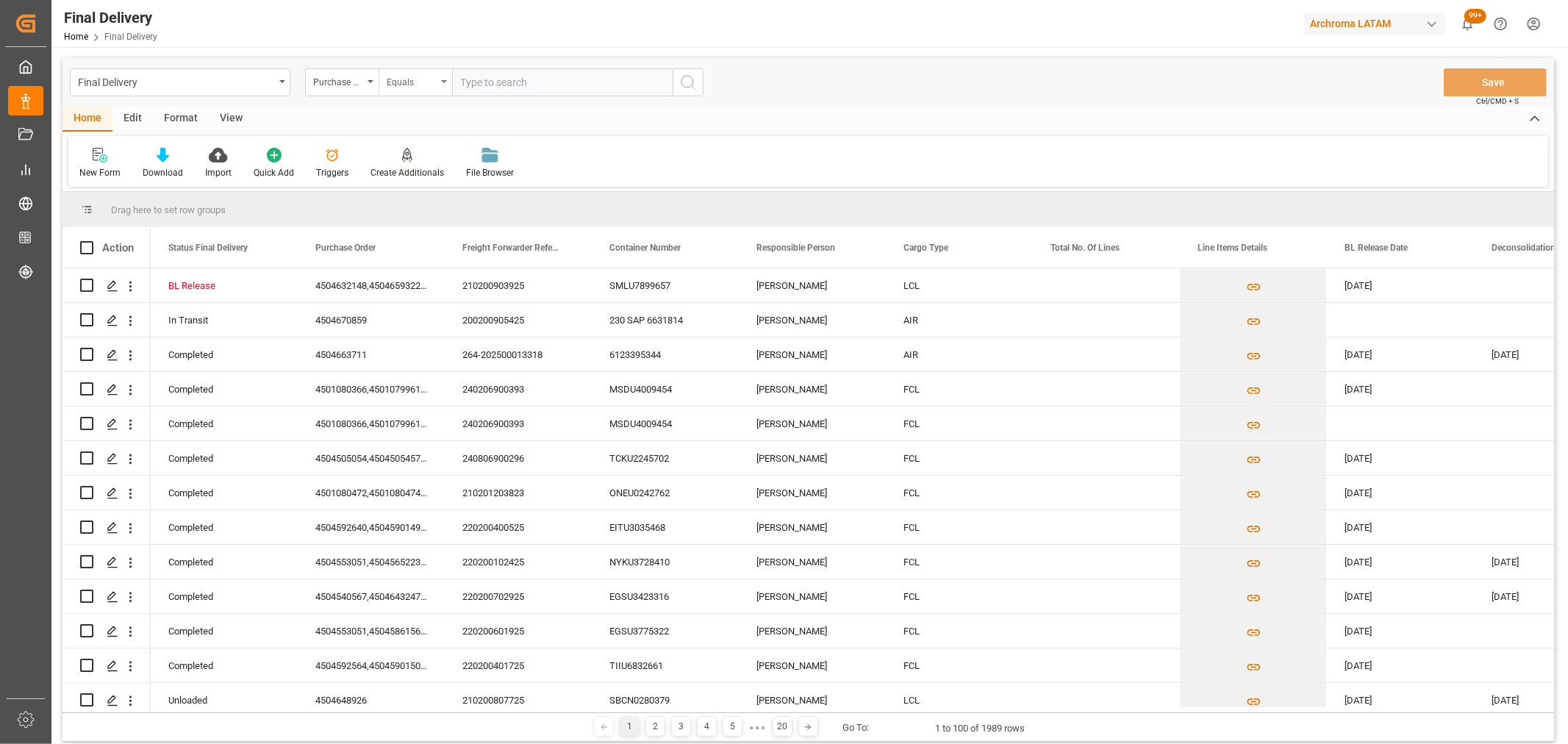
click at [415, 81] on div "Equals" at bounding box center [411, 80] width 50 height 17
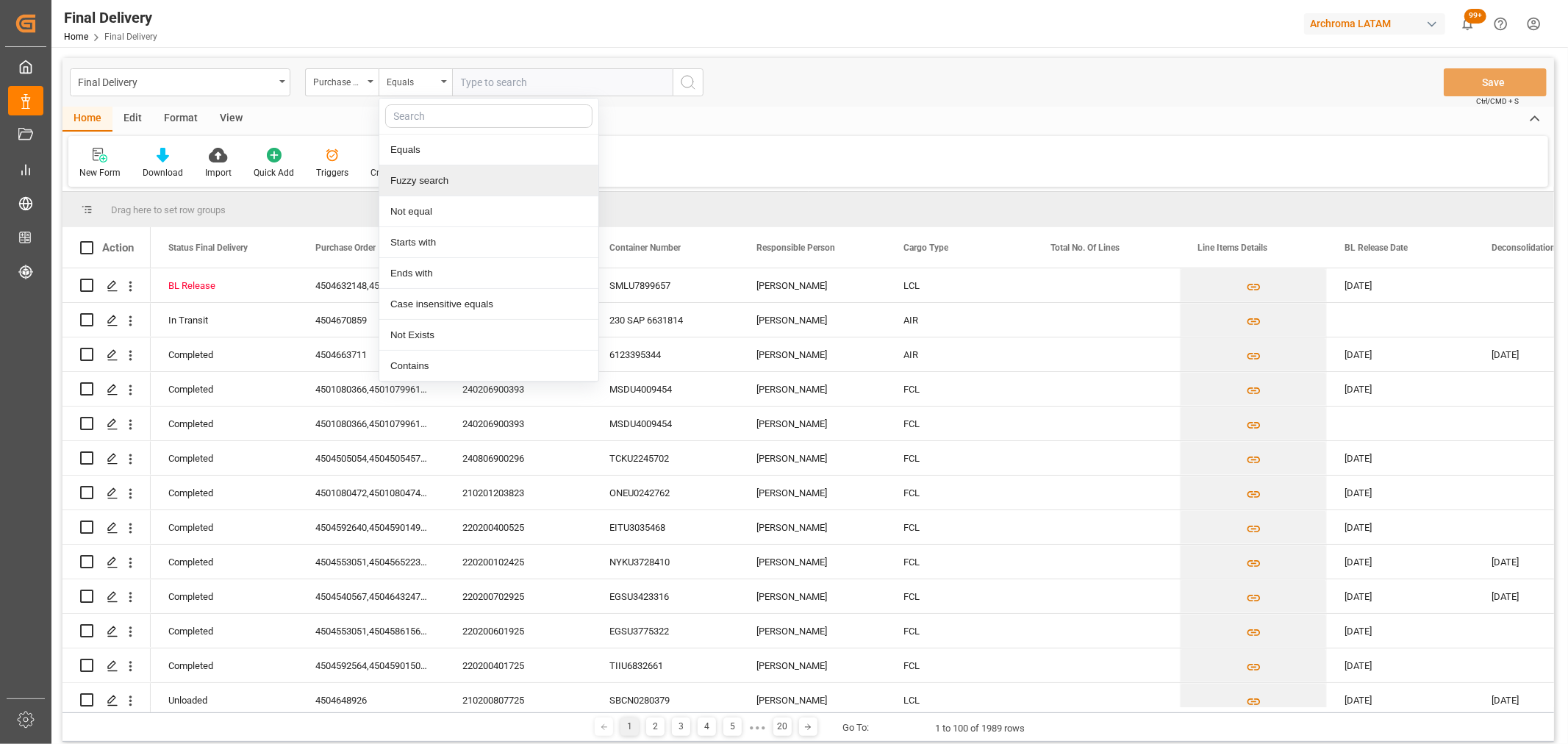
click at [433, 188] on div "Fuzzy search" at bounding box center [489, 180] width 219 height 30
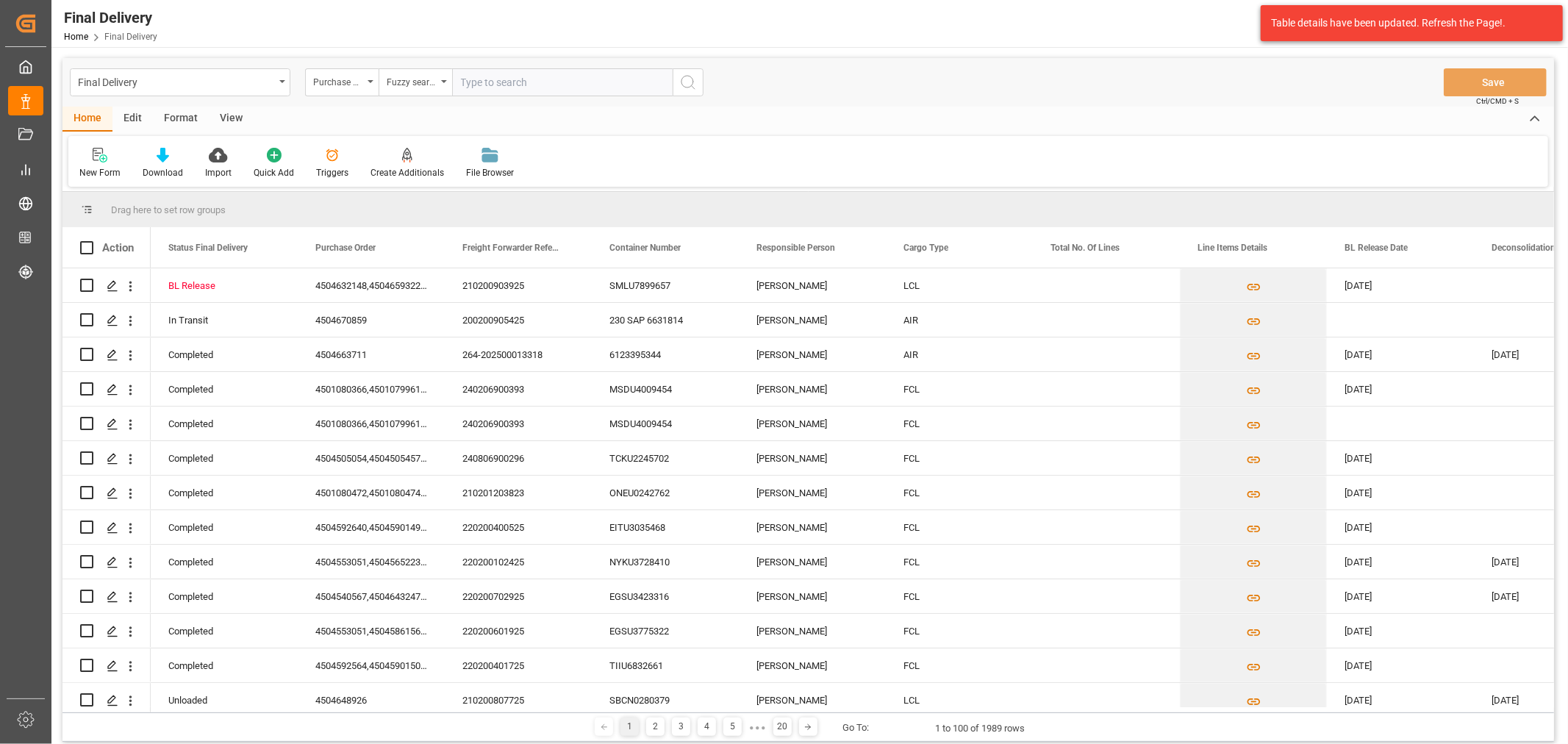
click at [511, 85] on input "text" at bounding box center [563, 82] width 221 height 28
paste input "4504647350"
type input "4504647350"
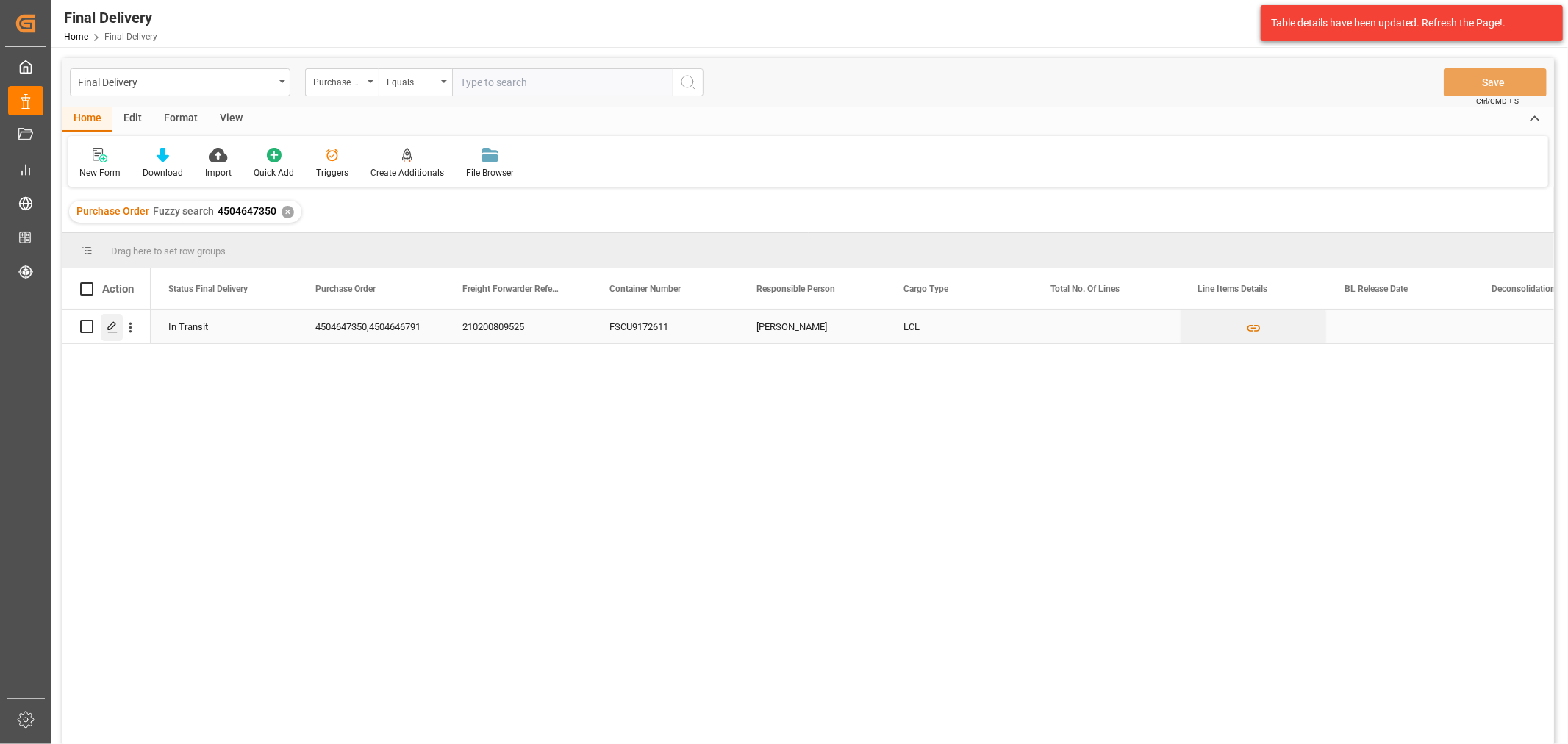
click at [109, 329] on polygon "Press SPACE to select this row." at bounding box center [111, 325] width 7 height 7
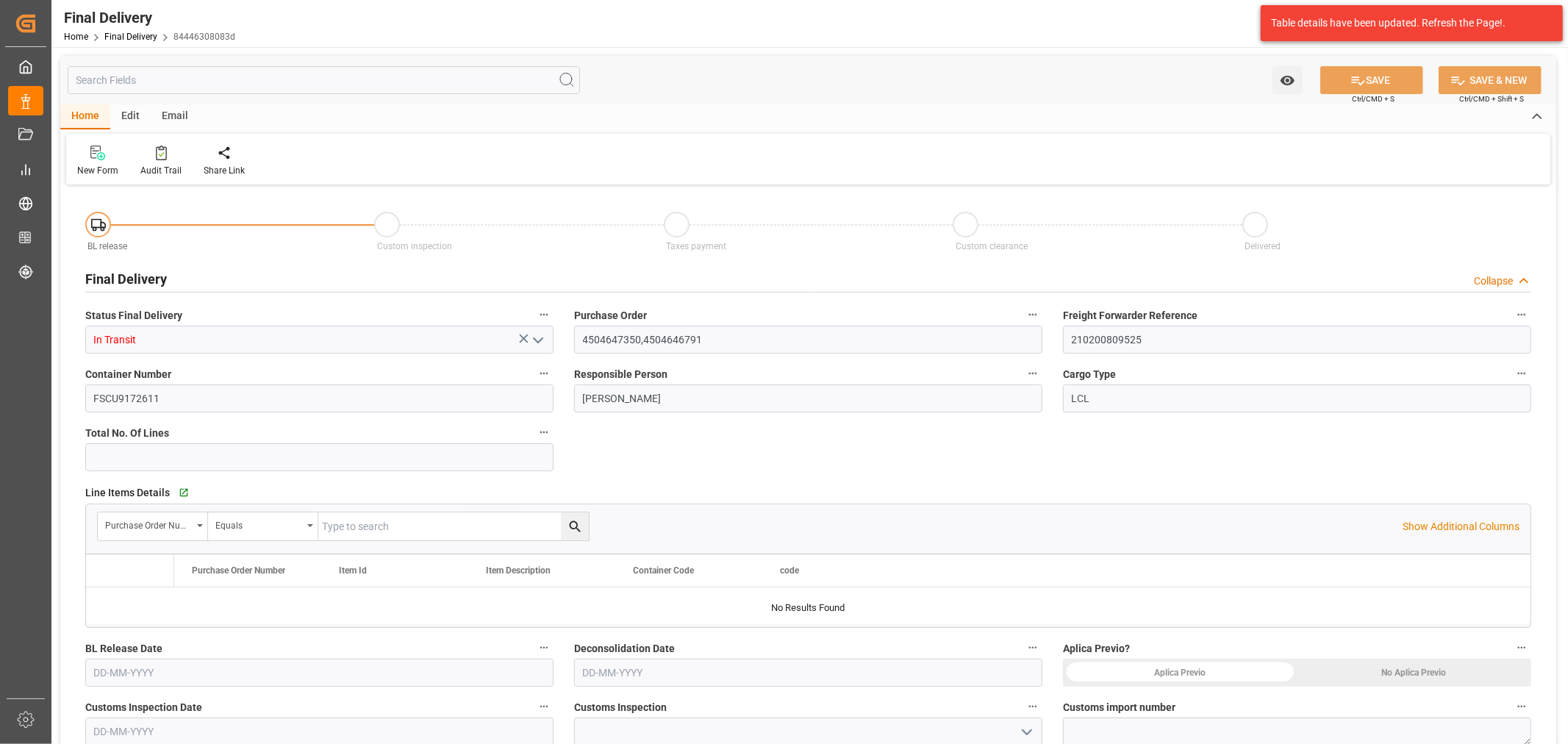
type input "24-09-2025"
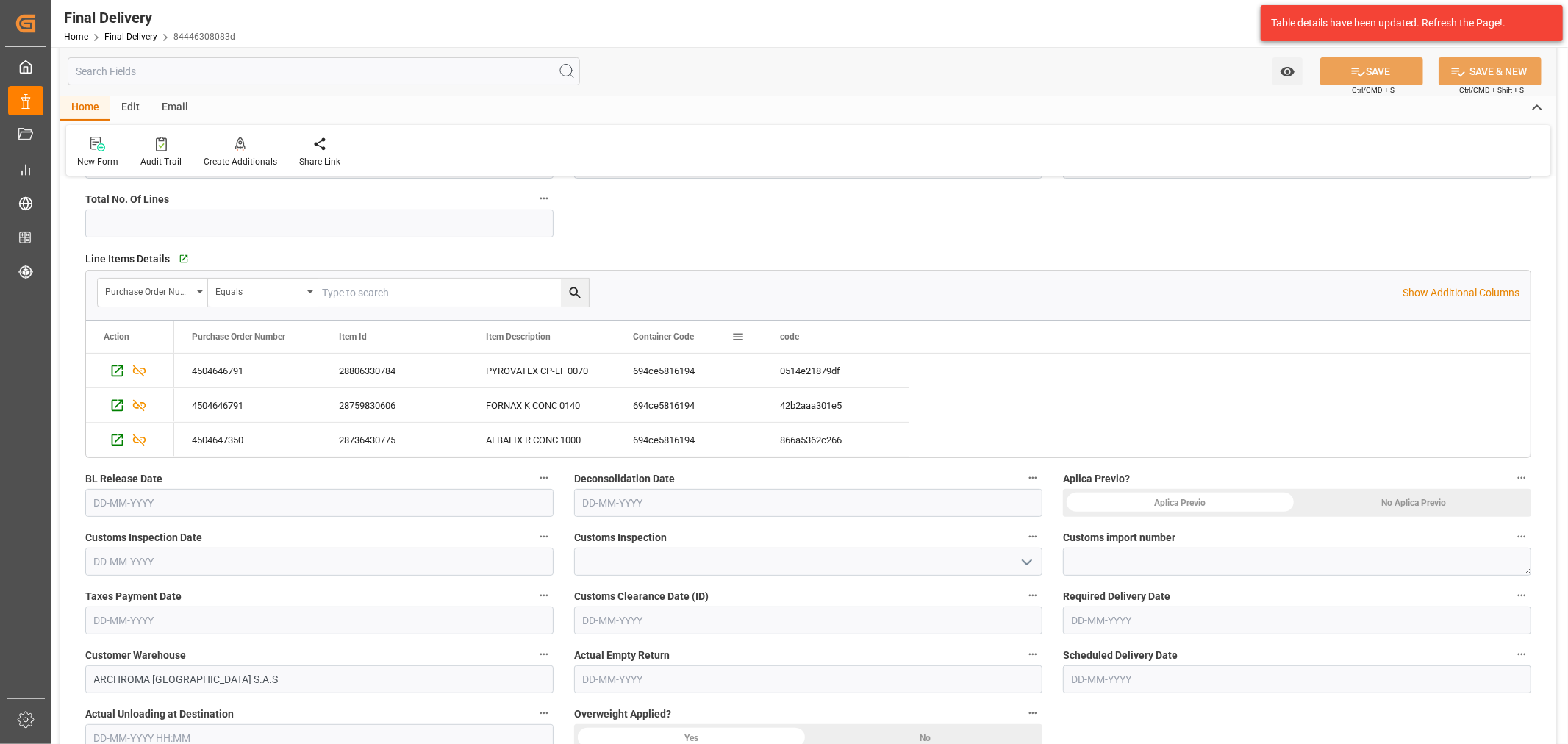
scroll to position [408, 0]
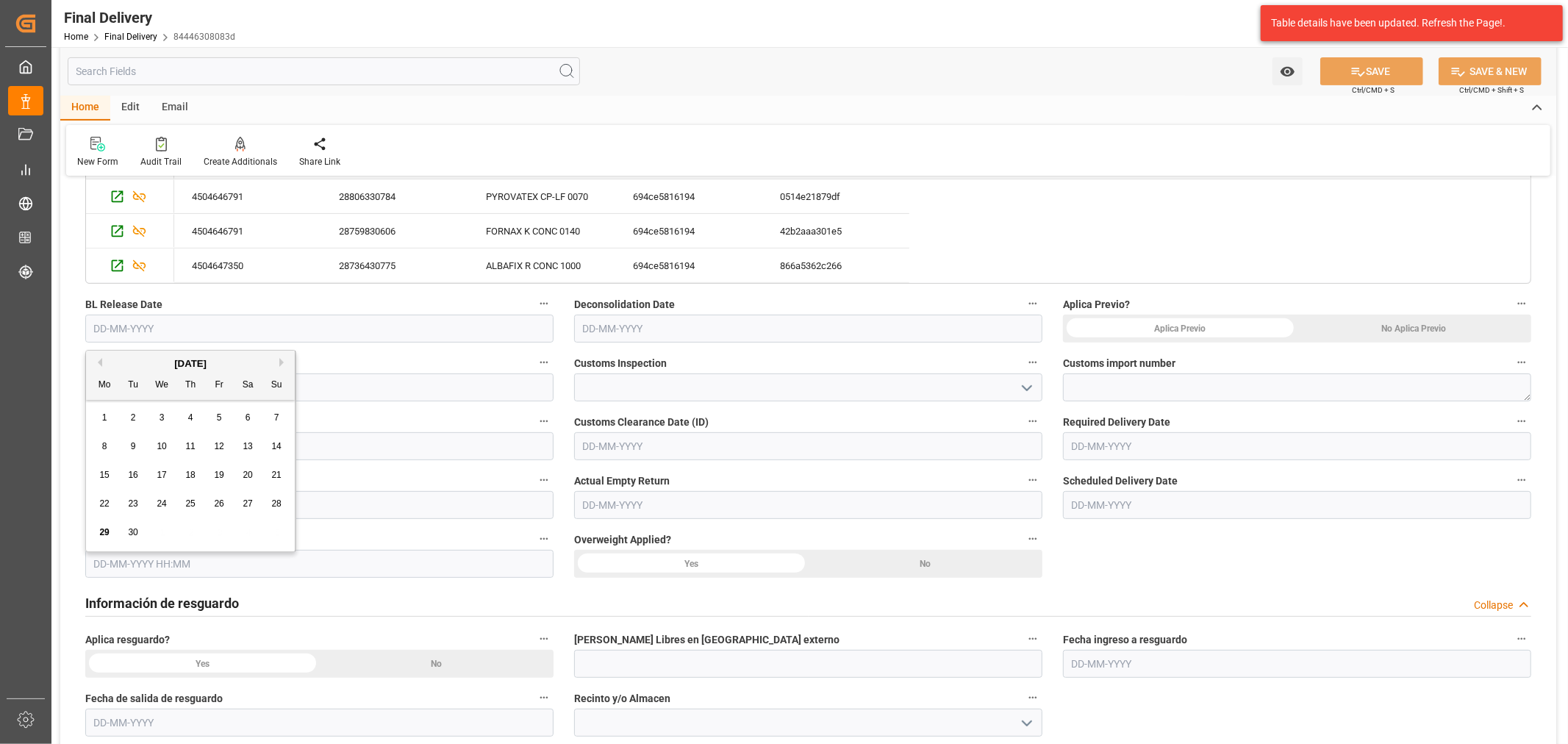
click at [279, 329] on input "text" at bounding box center [319, 329] width 468 height 28
click at [156, 536] on div "29 30 1 2 3 4 5" at bounding box center [191, 532] width 201 height 29
click at [212, 503] on div "26" at bounding box center [219, 503] width 18 height 17
type input "26-09-2025"
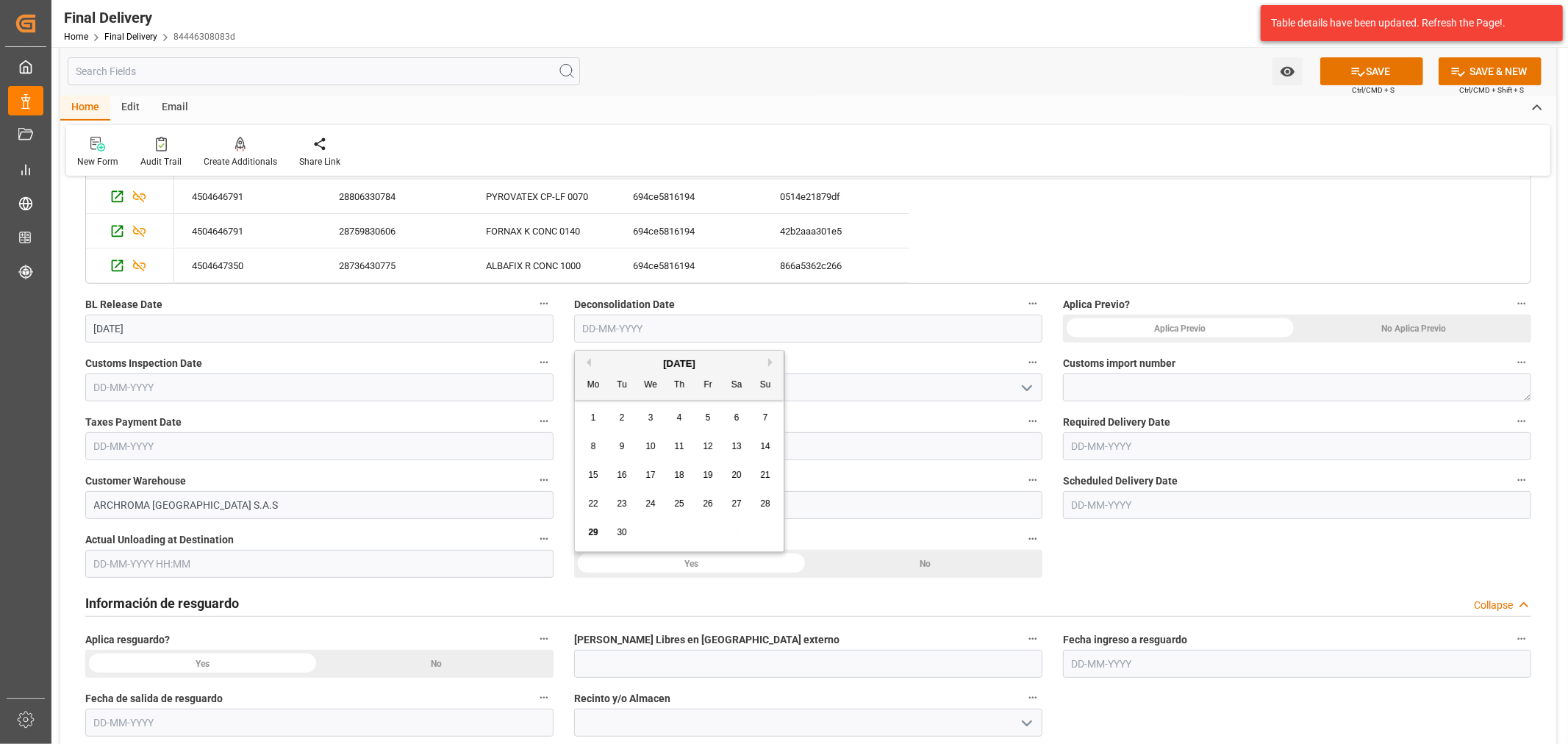
click at [716, 335] on input "text" at bounding box center [808, 329] width 468 height 28
click at [662, 538] on div "29 30 1 2 3 4 5" at bounding box center [680, 532] width 201 height 29
click at [728, 511] on div "27" at bounding box center [737, 503] width 18 height 17
type input "27-09-2025"
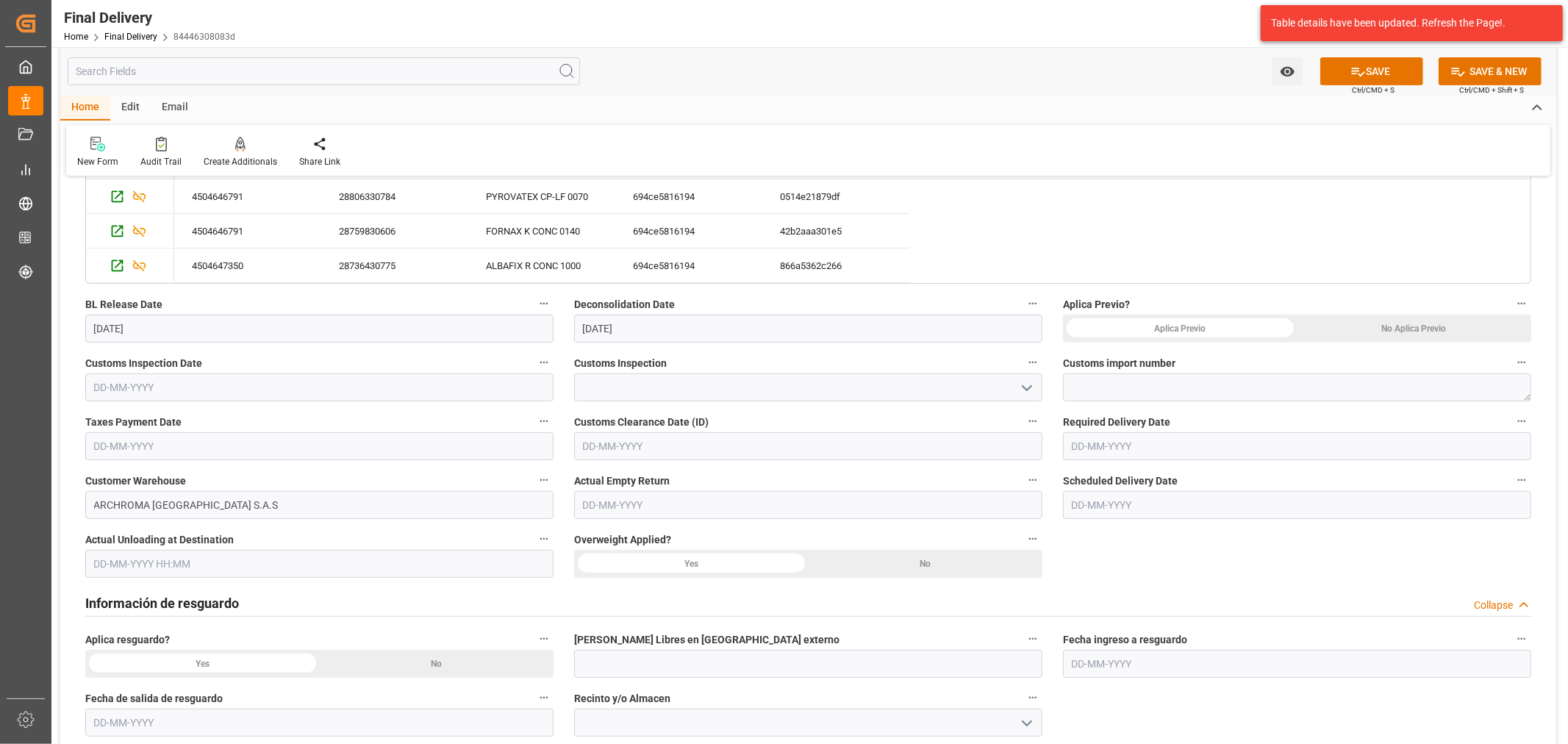
click at [1338, 328] on div "No Aplica Previo" at bounding box center [1415, 329] width 235 height 28
click at [1079, 388] on textarea at bounding box center [1297, 387] width 468 height 28
paste textarea "4820250301967899"
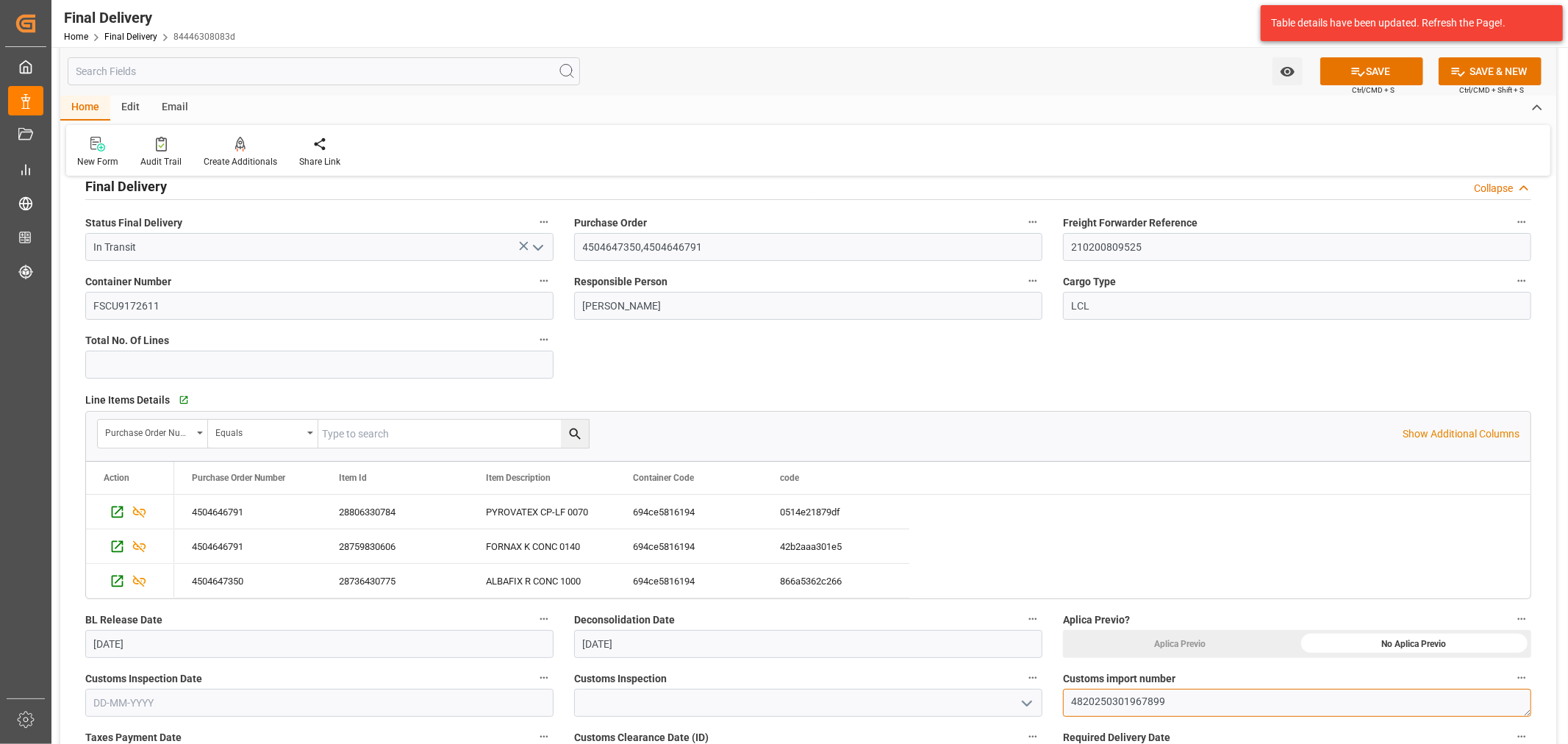
scroll to position [0, 0]
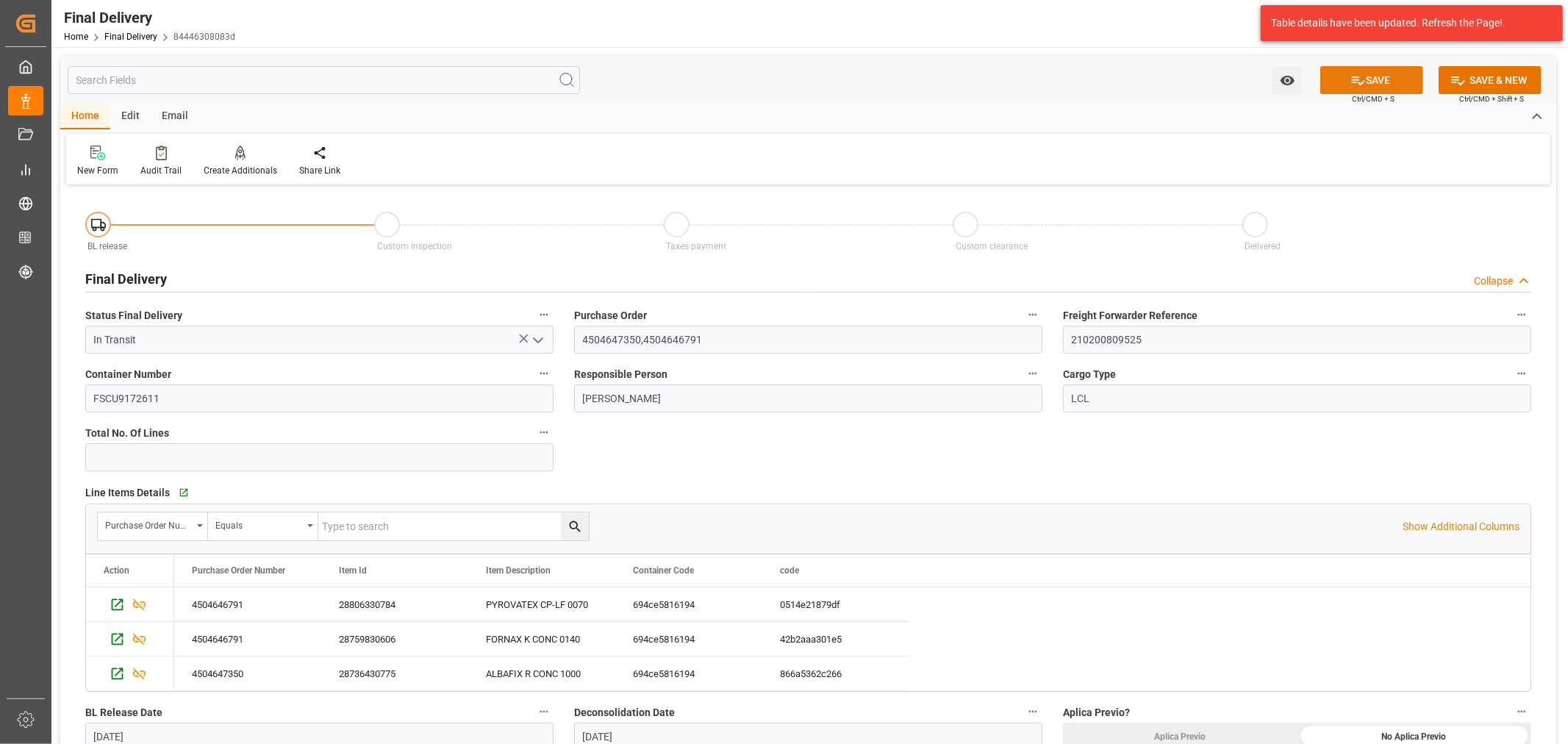
type textarea "4820250301967899"
click at [1374, 75] on button "SAVE" at bounding box center [1371, 80] width 103 height 28
click at [171, 114] on div "Email" at bounding box center [175, 117] width 49 height 25
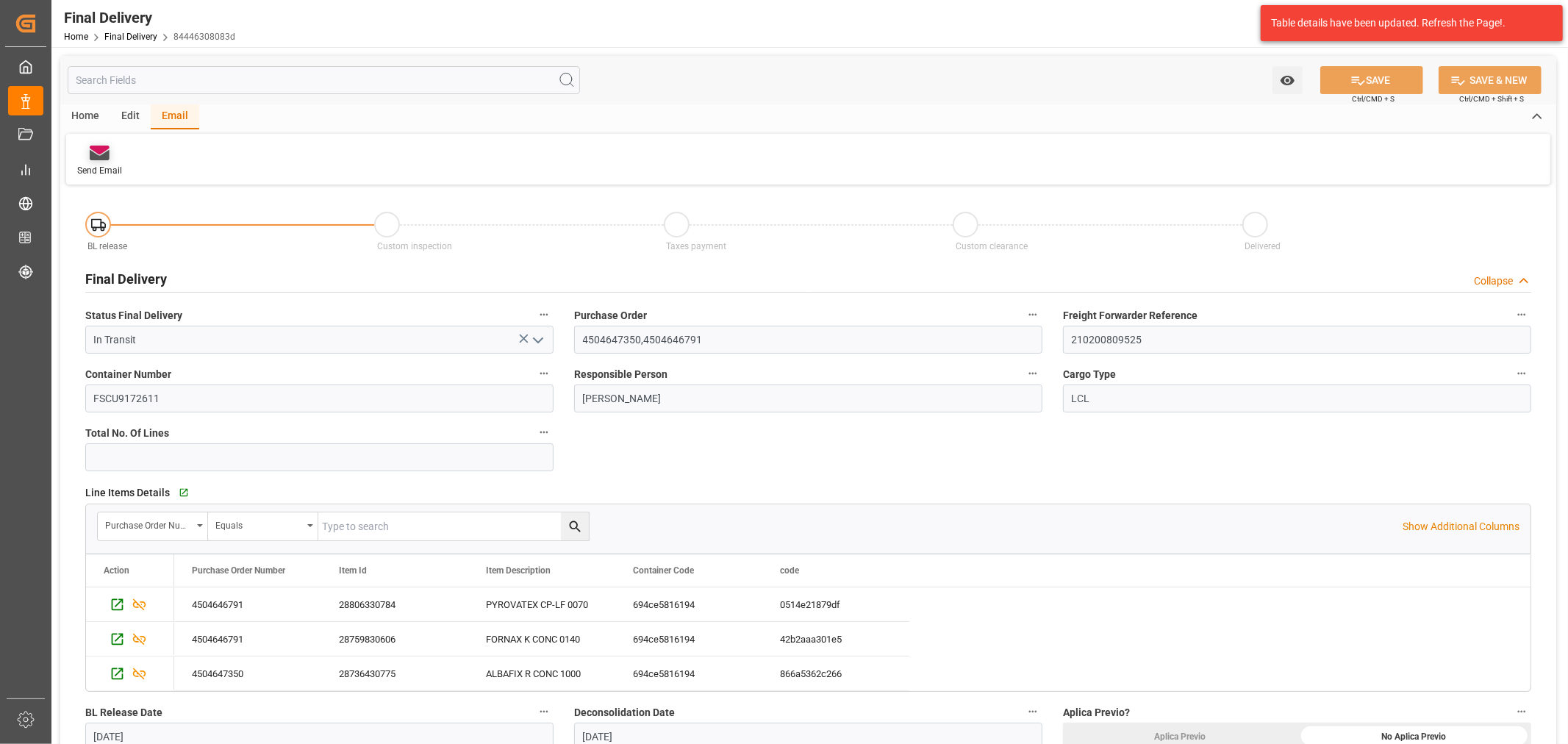
click at [115, 164] on div "Send Email" at bounding box center [100, 171] width 44 height 13
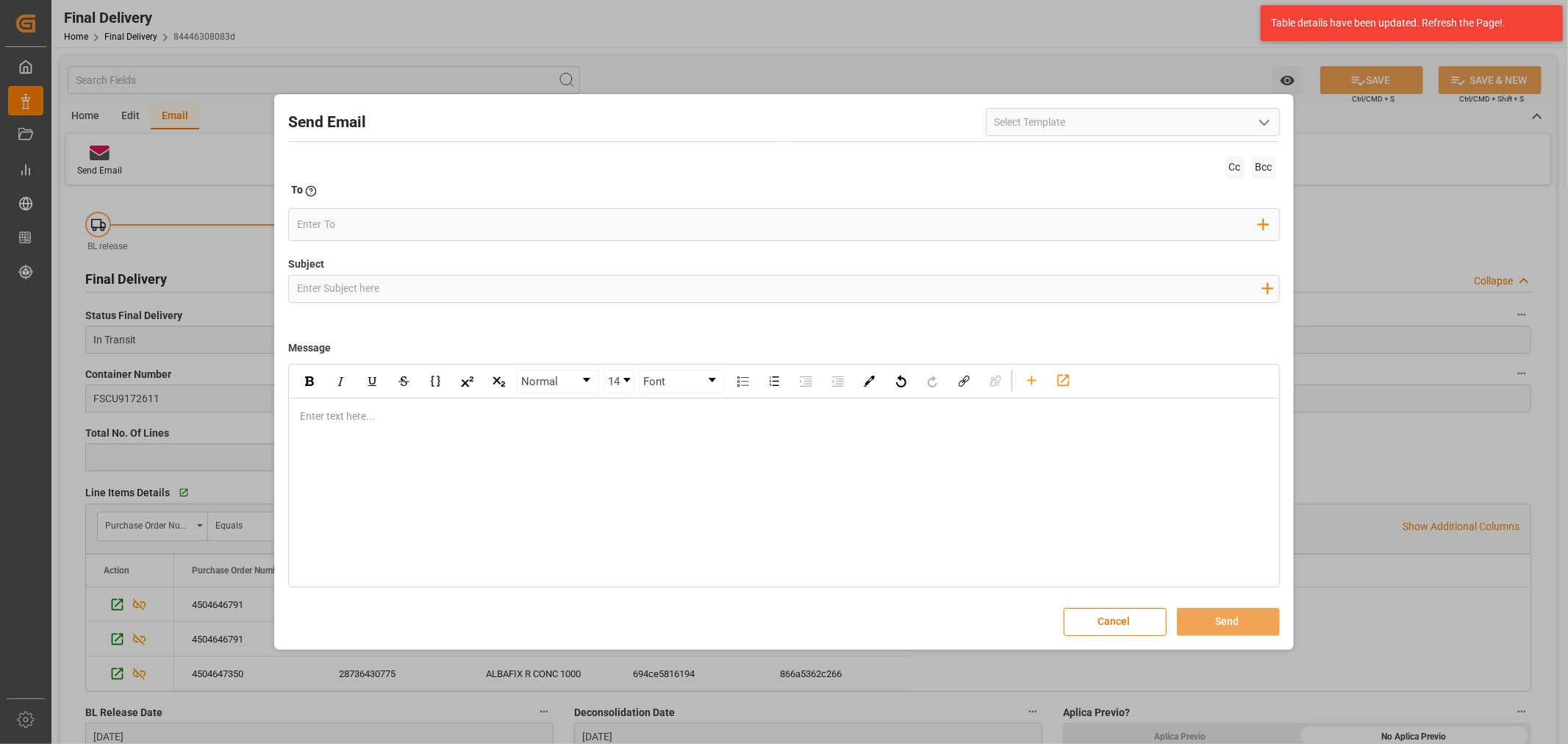
click at [484, 294] on input "Subject" at bounding box center [779, 288] width 980 height 26
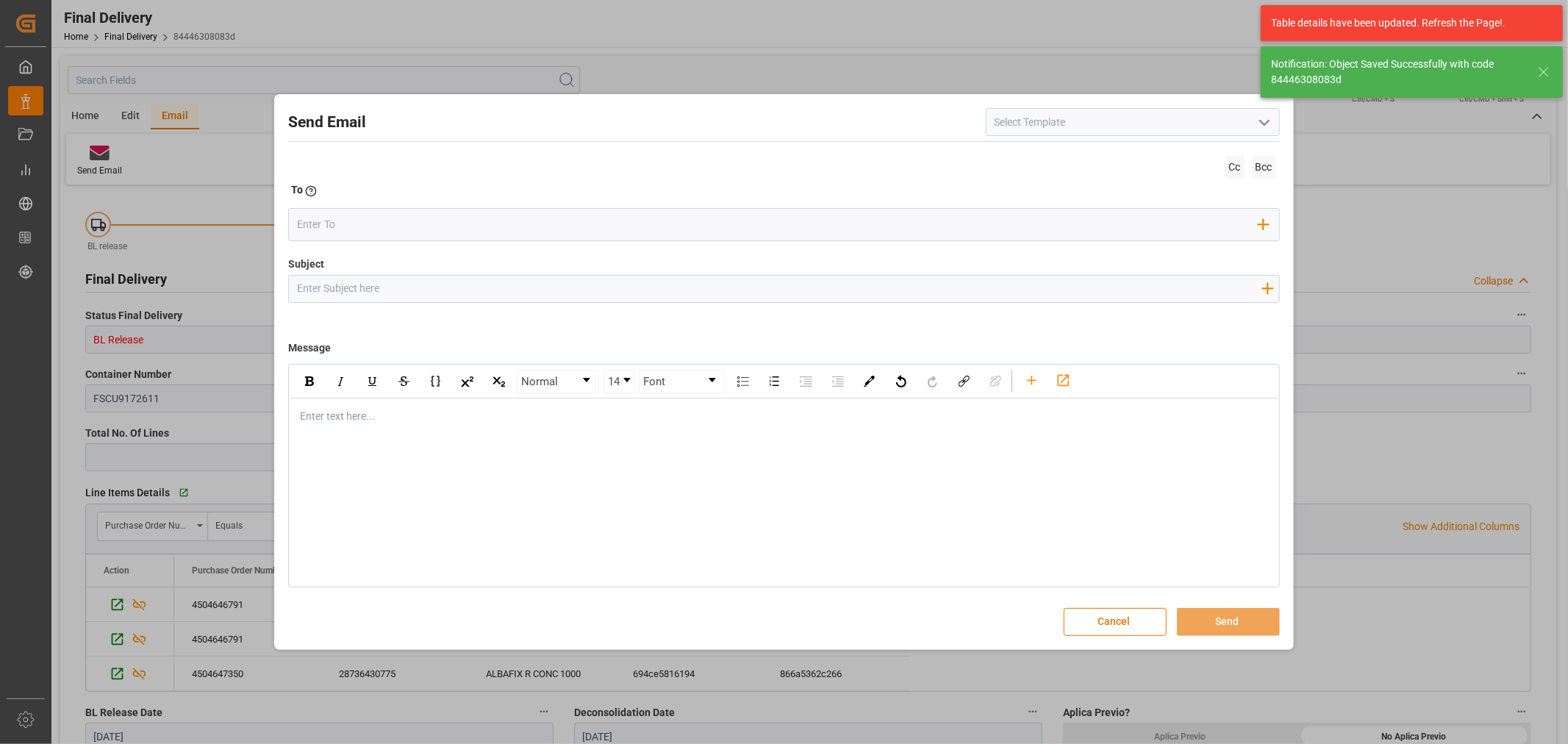
type input "BL Release"
type input "2"
click at [288, 446] on div "Send Email Cc Bcc To Enter the TO Email address Add Field to To Subject Add fie…" at bounding box center [784, 372] width 1012 height 548
click at [325, 433] on div "Enter text here..." at bounding box center [784, 417] width 988 height 36
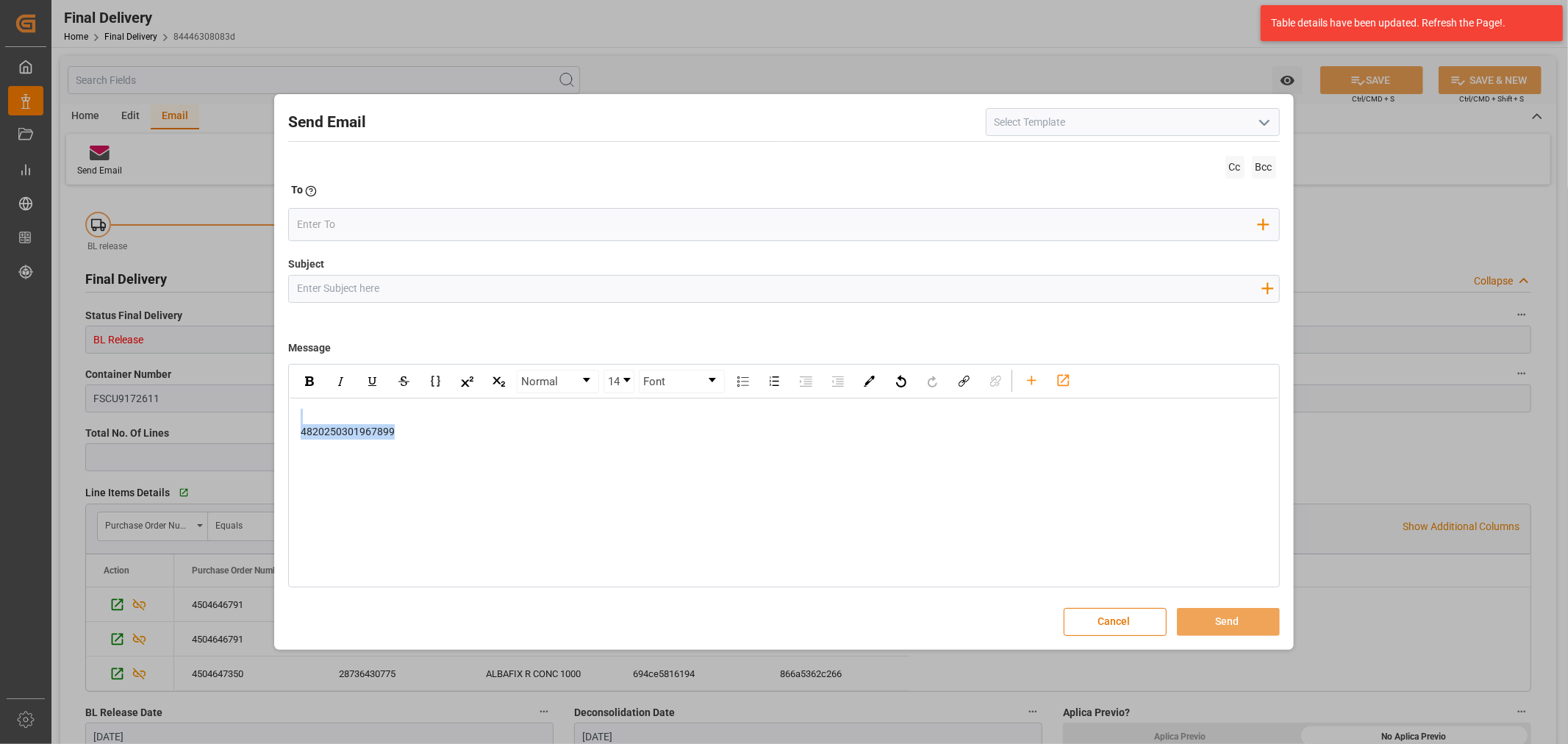
drag, startPoint x: 405, startPoint y: 436, endPoint x: 228, endPoint y: 420, distance: 177.7
click at [232, 423] on div "Send Email Cc Bcc To Enter the TO Email address Add Field to To Subject Add fie…" at bounding box center [784, 372] width 1568 height 744
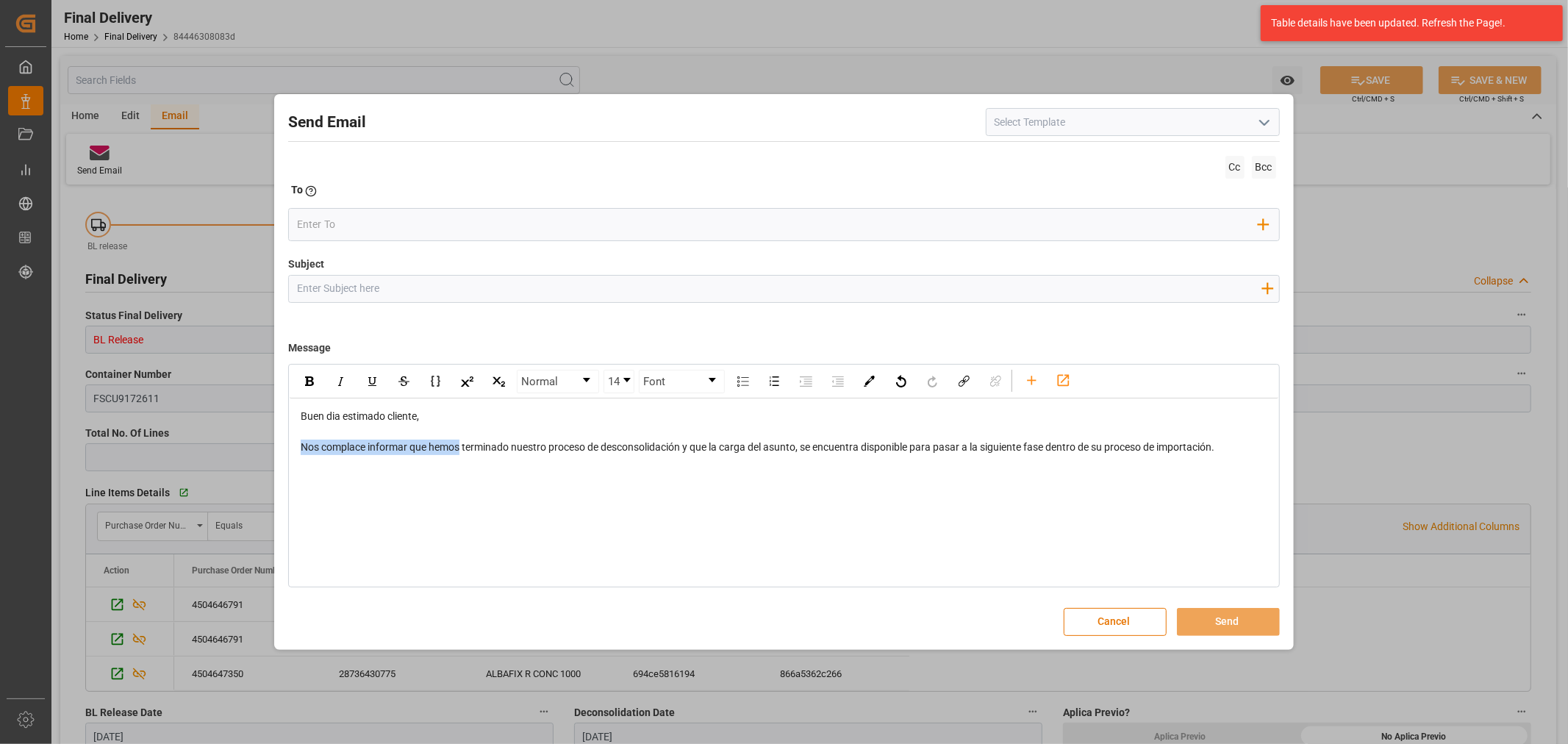
drag, startPoint x: 463, startPoint y: 449, endPoint x: 303, endPoint y: 447, distance: 160.0
click at [303, 447] on span "Nos complace informar que hemos terminado nuestro proceso de desconsolidación y…" at bounding box center [757, 447] width 914 height 12
click at [399, 466] on div "Normal 14 Font Buen dia estimado cliente, Nos complace informar que hemos termi…" at bounding box center [784, 475] width 991 height 223
drag, startPoint x: 460, startPoint y: 450, endPoint x: 298, endPoint y: 447, distance: 162.0
click at [298, 447] on div "Buen dia estimado cliente, Nos complace informar que hemos terminado nuestro pr…" at bounding box center [784, 432] width 988 height 67
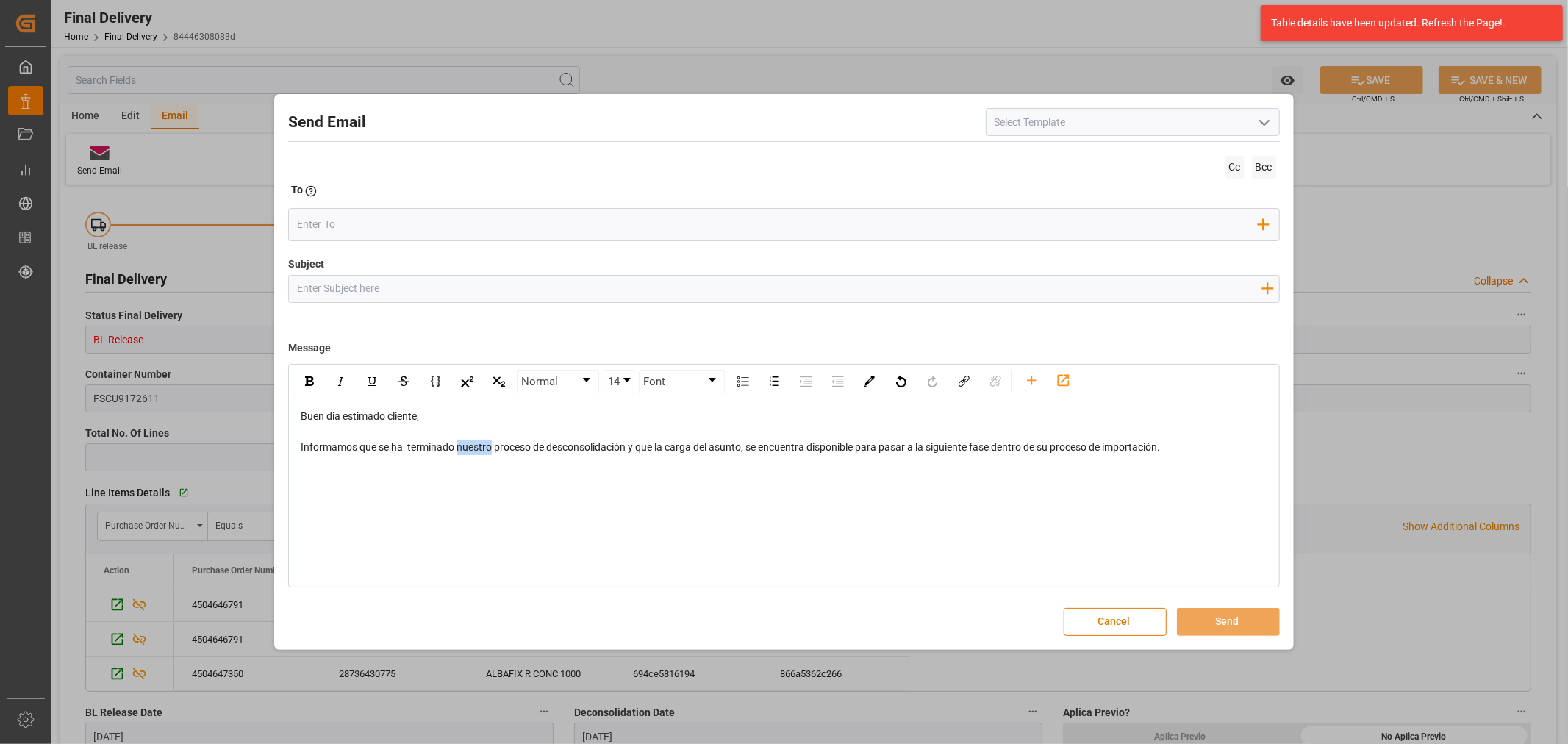
drag, startPoint x: 491, startPoint y: 448, endPoint x: 458, endPoint y: 447, distance: 33.0
click at [458, 447] on span "Informamos que se ha terminado nuestro proceso de desconsolidación y que la car…" at bounding box center [730, 447] width 859 height 12
click at [1172, 446] on div "Informamos que se ha terminado el proceso de desconsolidación y que la carga de…" at bounding box center [784, 447] width 967 height 16
click at [327, 504] on div "rdw-editor" at bounding box center [784, 508] width 967 height 16
click at [314, 284] on input "Subject" at bounding box center [779, 288] width 980 height 26
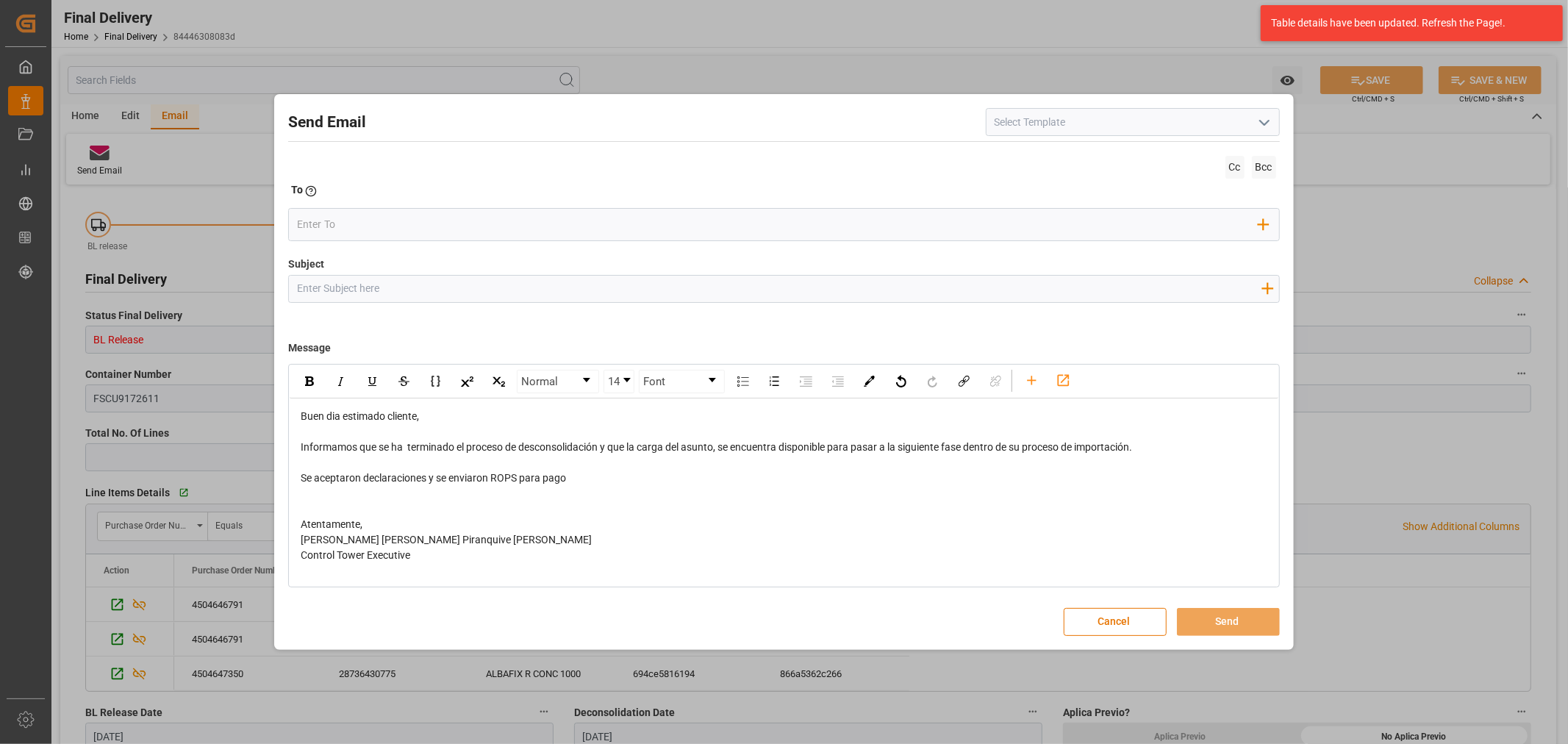
paste input "PO 4504646791 10,20,30,4504647350//TE//LOGWARD STATUS/ ARCHROMA SWITZERLAND GMB…"
click at [399, 288] on input "PO 4504646791 10,20,30,4504647350//TE//LOGWARD STATUS/ ARCHROMA SWITZERLAND GMB…" at bounding box center [779, 288] width 980 height 26
type input "PO 4504646791 10,30,4504647350//TE//LOGWARD STATUS/ ARCHROMA SWITZERLAND GMBH /…"
click at [418, 229] on input "email" at bounding box center [777, 225] width 962 height 22
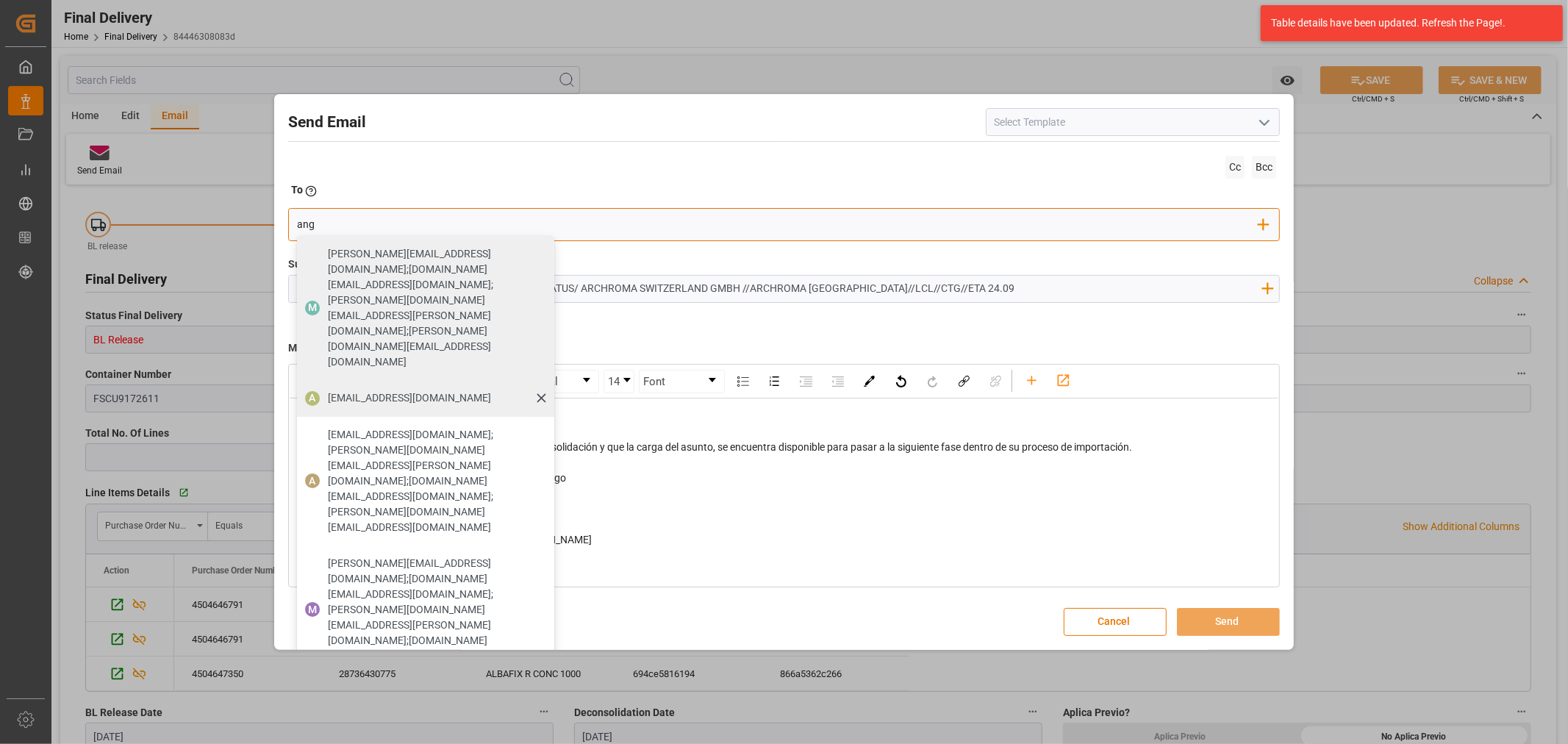
type input "ang"
click at [351, 391] on span "angiee.lamilla@archroma.com" at bounding box center [410, 398] width 163 height 16
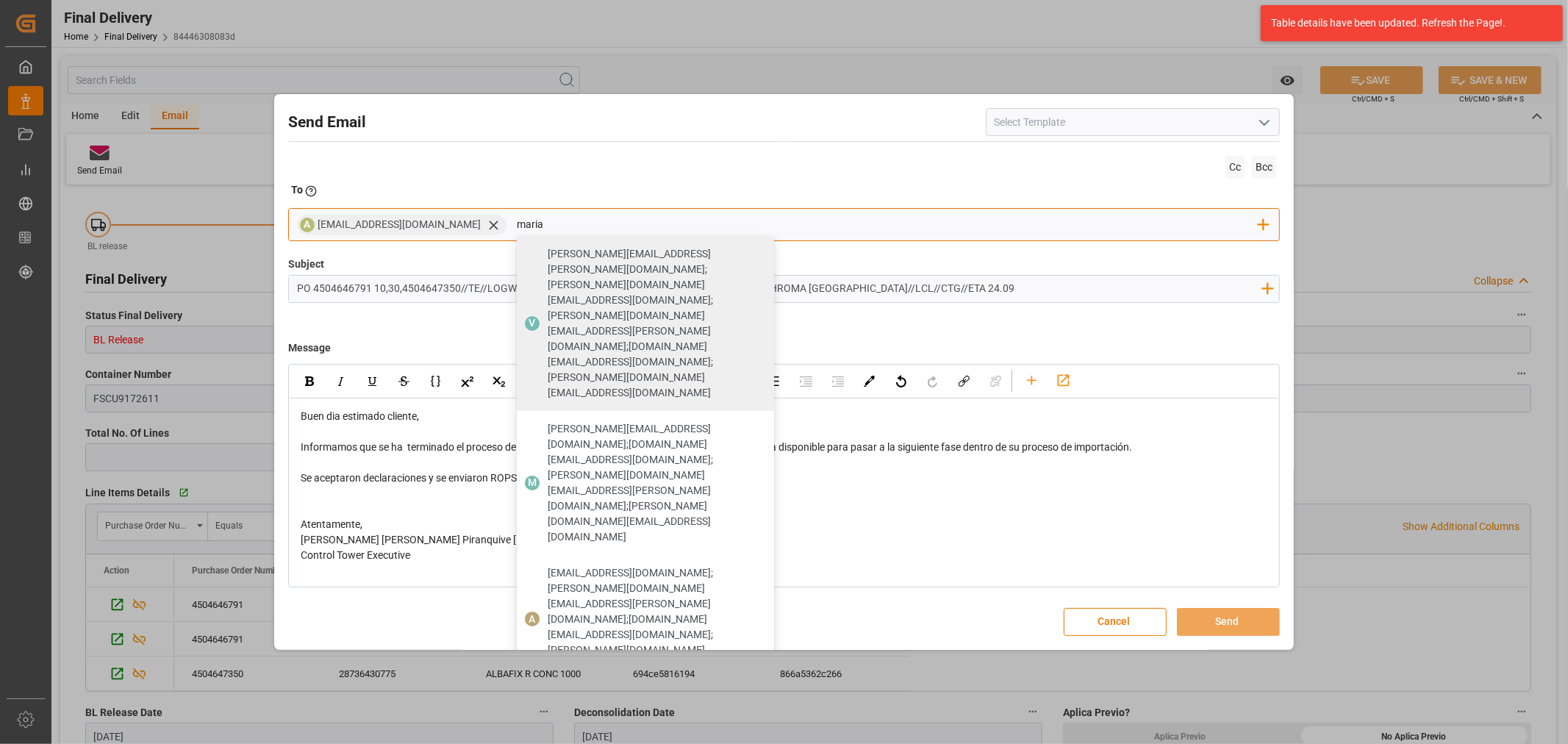
type input "maria"
click at [597, 694] on span "maria.piranquive@leschaco.com" at bounding box center [656, 709] width 216 height 30
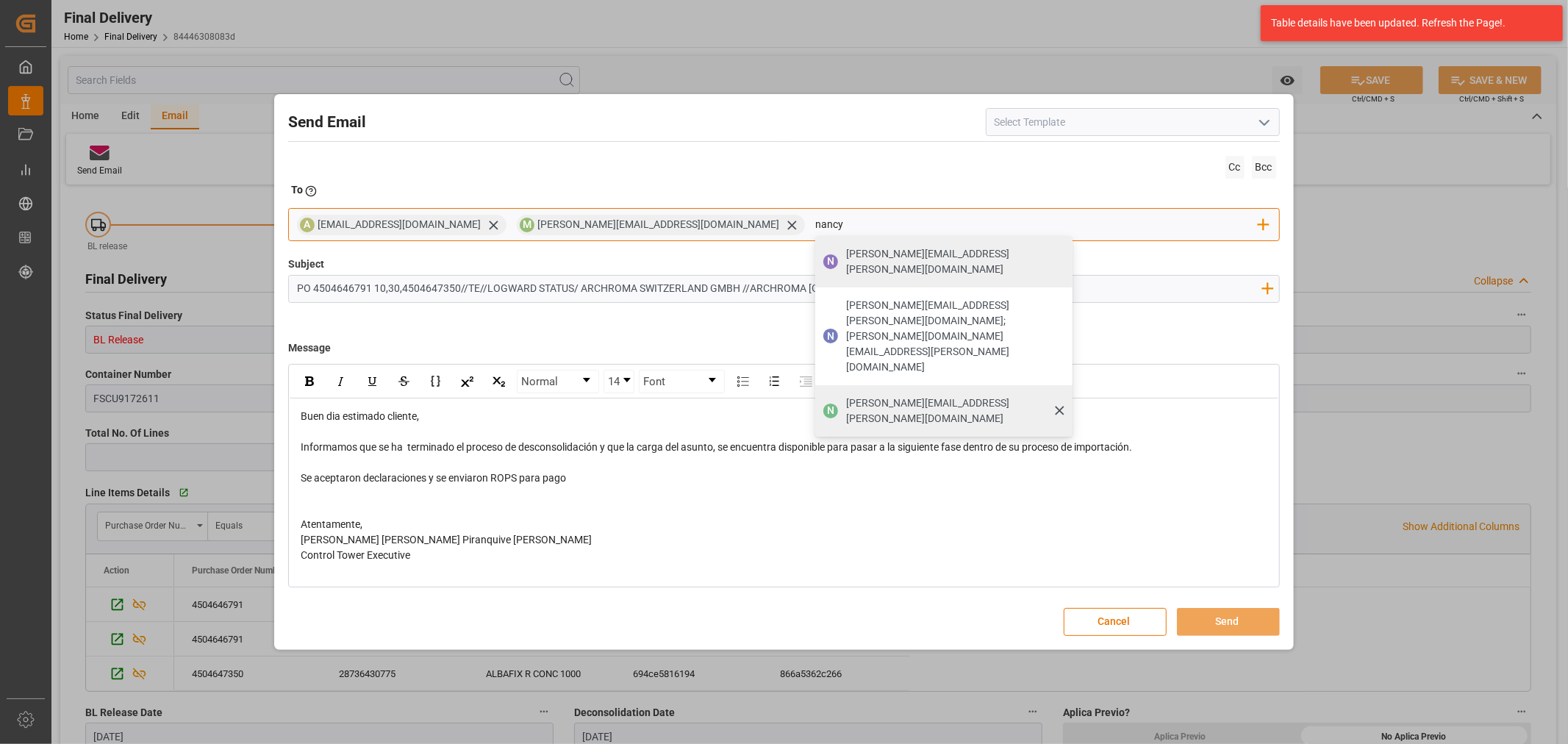
type input "nancy"
click at [846, 395] on span "nancy.castellanos@archroma.com" at bounding box center [954, 410] width 216 height 30
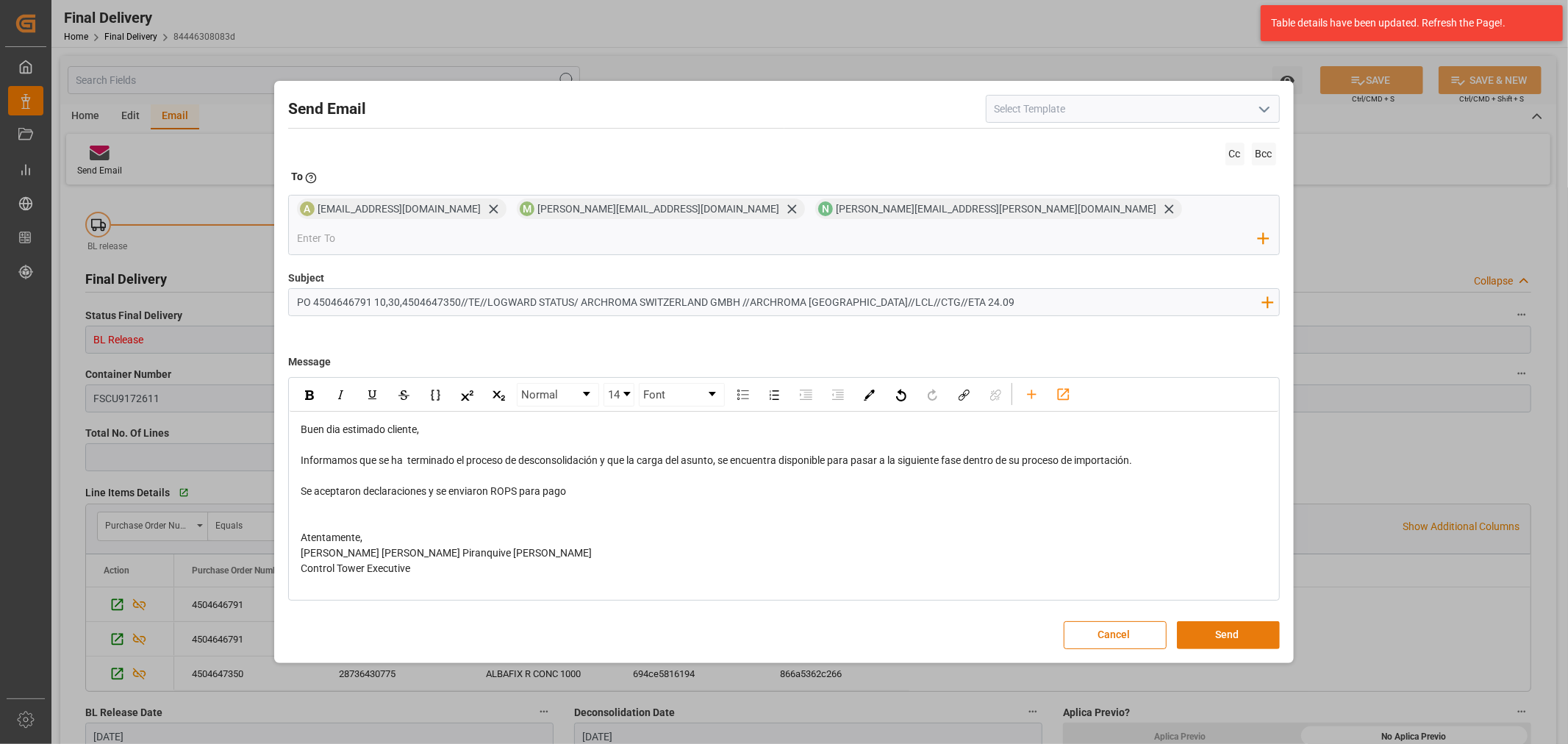
click at [1229, 621] on button "Send" at bounding box center [1228, 635] width 103 height 28
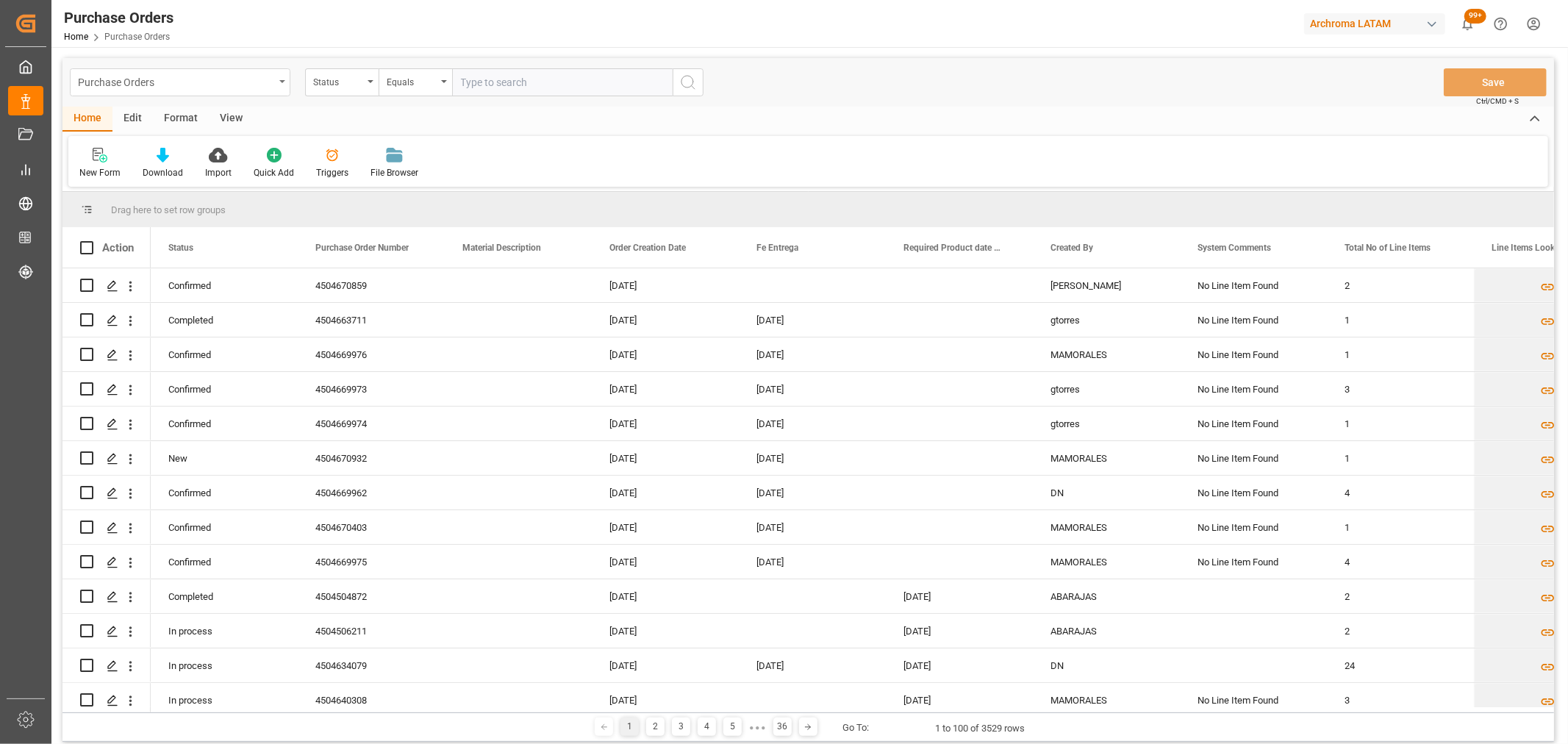
click at [255, 88] on div "Purchase Orders" at bounding box center [180, 82] width 221 height 28
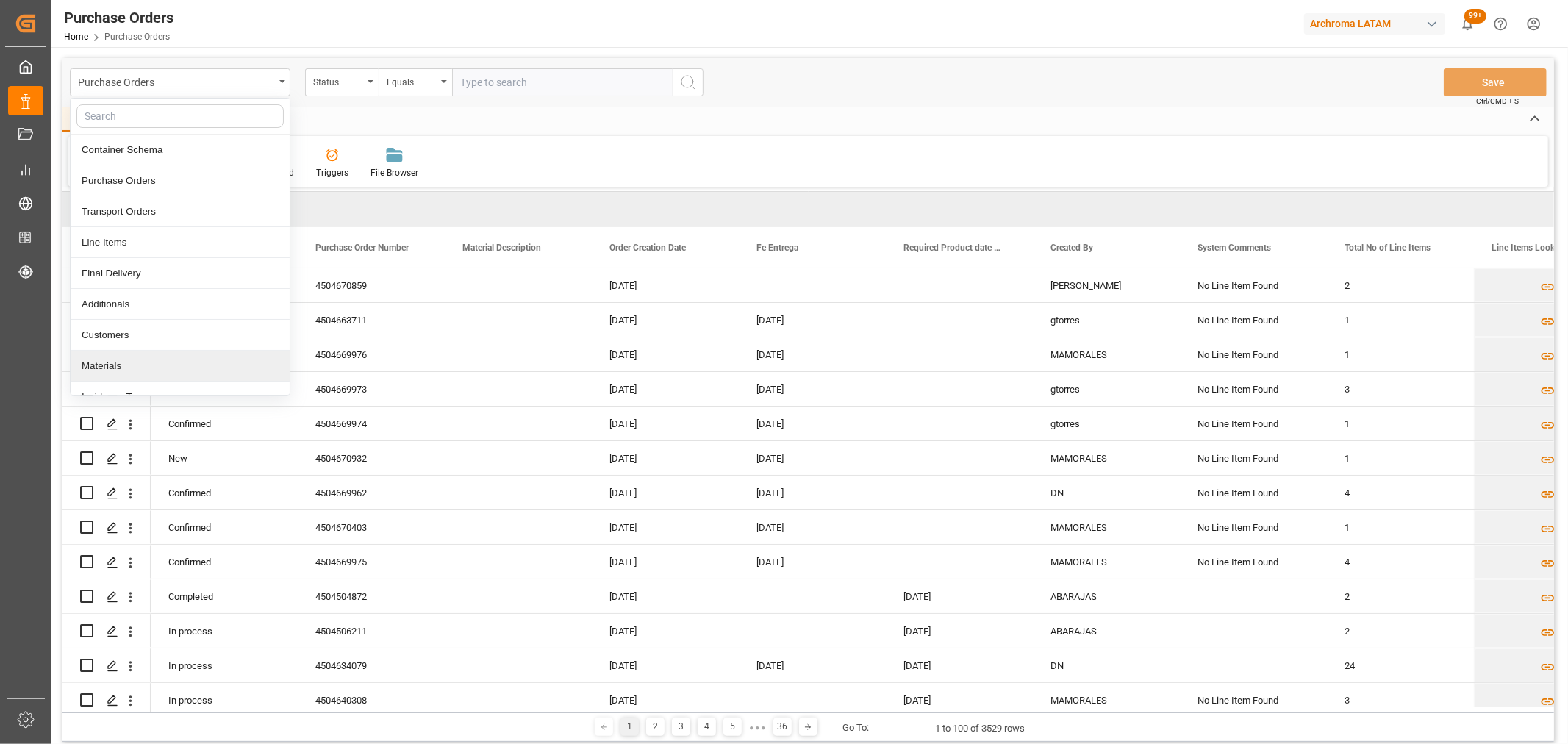
click at [133, 364] on div "Materials" at bounding box center [180, 366] width 219 height 30
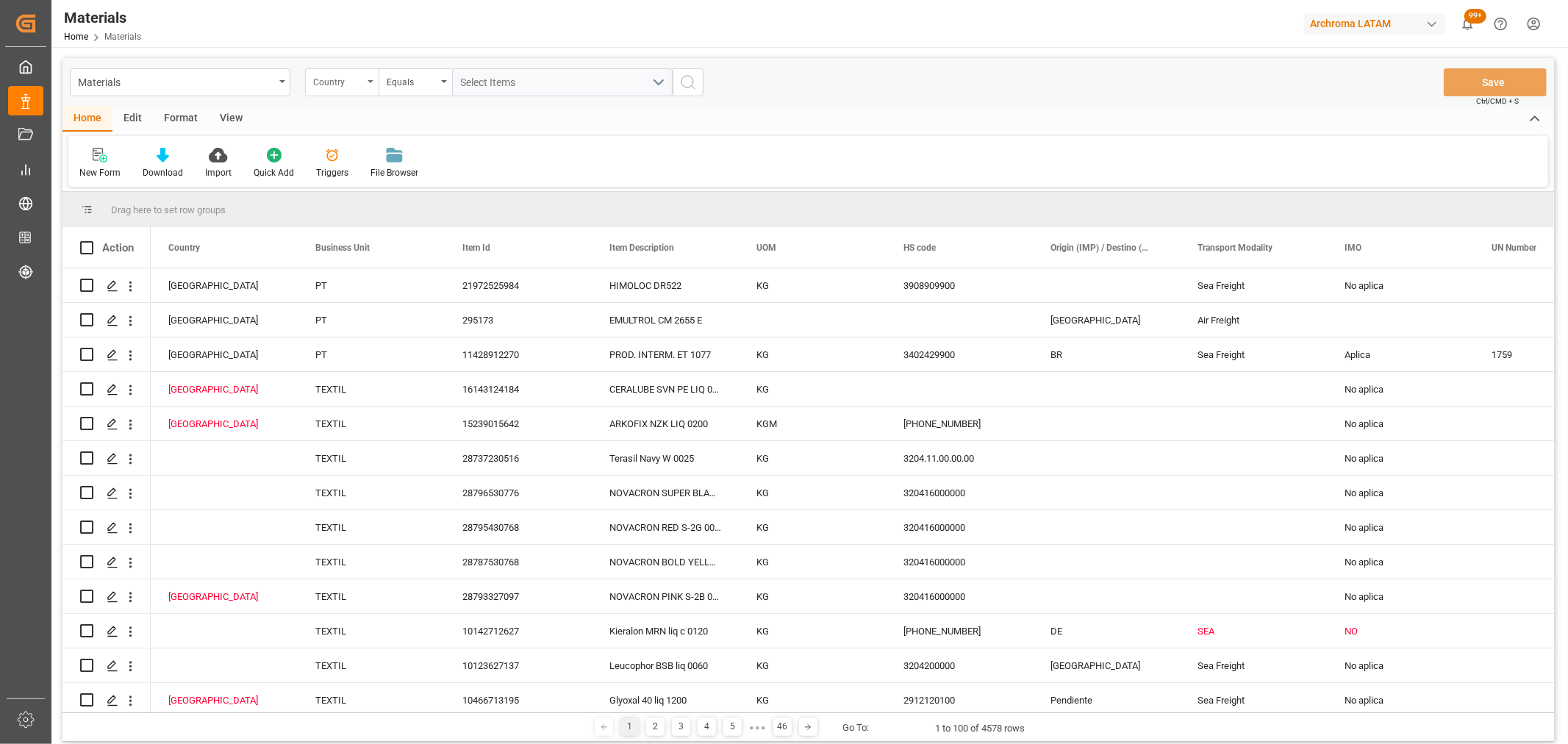
click at [347, 85] on div "Country" at bounding box center [338, 80] width 50 height 17
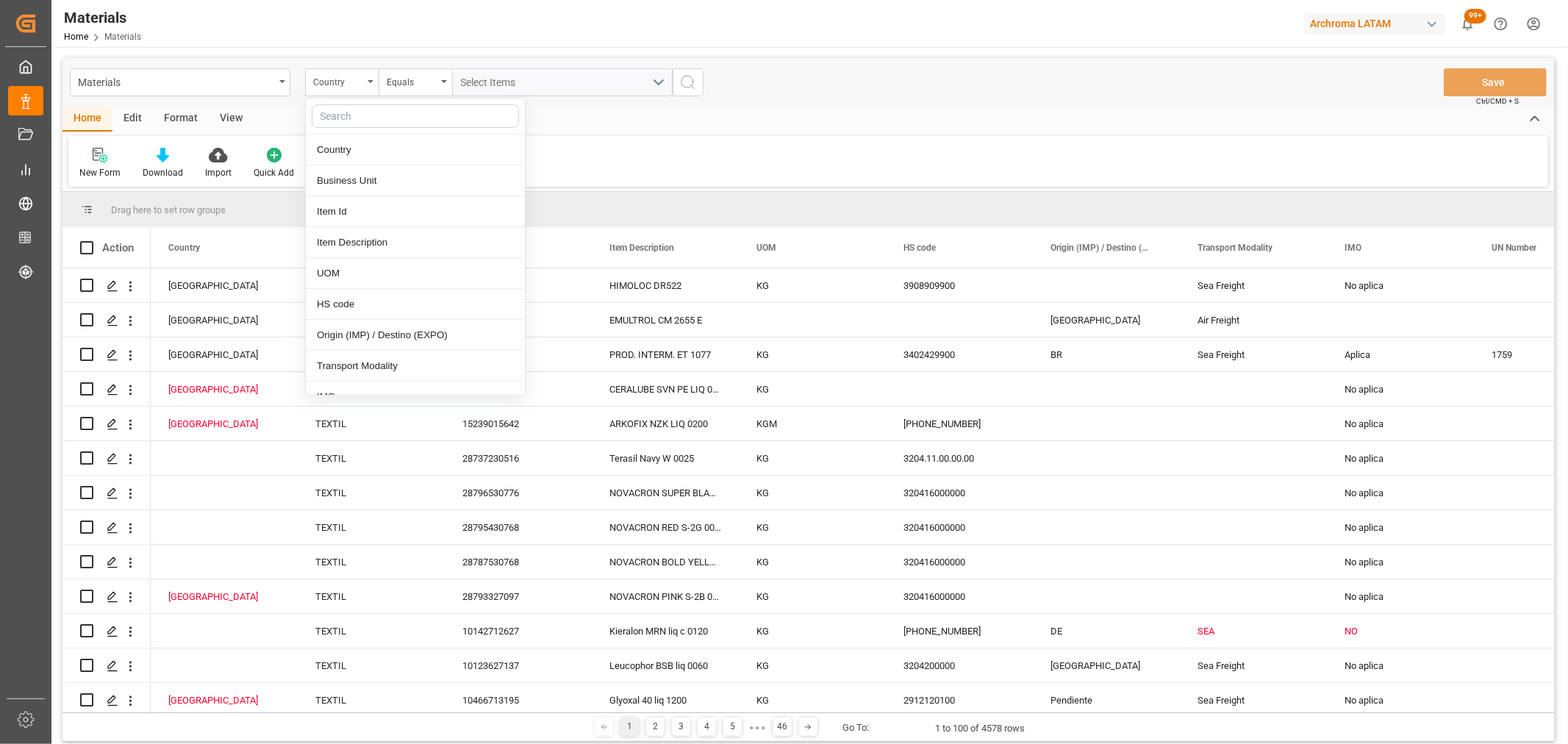
click at [104, 157] on icon at bounding box center [100, 155] width 15 height 15
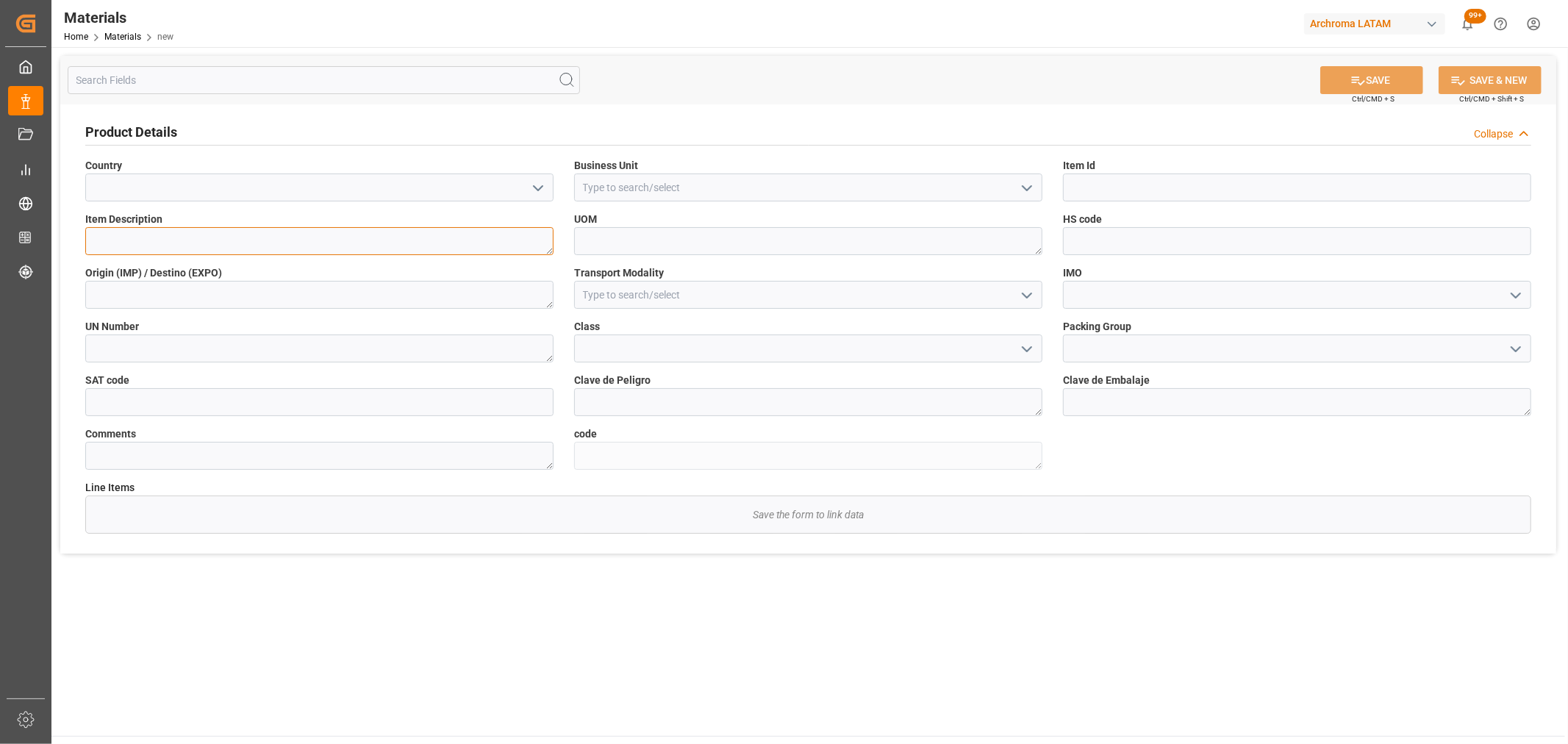
click at [143, 241] on textarea at bounding box center [319, 241] width 468 height 28
paste textarea "28821730767"
drag, startPoint x: 208, startPoint y: 243, endPoint x: -12, endPoint y: 227, distance: 220.6
click at [0, 227] on html "Created by potrace 1.15, written by [PERSON_NAME] [DATE]-[DATE] Created by potr…" at bounding box center [784, 372] width 1568 height 744
type textarea "28821730767"
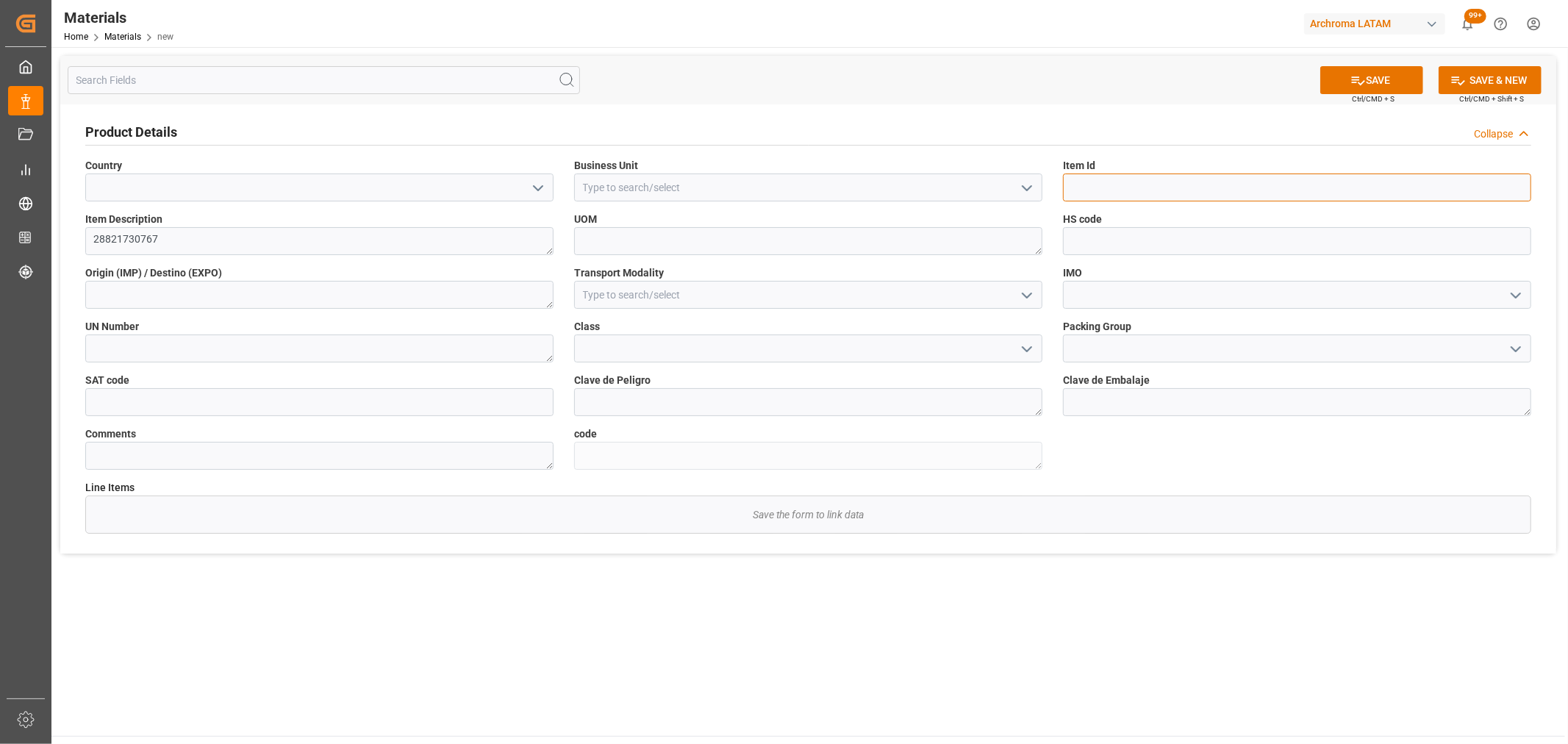
click at [1215, 196] on input at bounding box center [1297, 188] width 468 height 28
paste input "28821730767"
type input "28821730767"
drag, startPoint x: 201, startPoint y: 246, endPoint x: 75, endPoint y: 231, distance: 126.9
click at [75, 231] on div "Item Description 28821730767" at bounding box center [319, 233] width 489 height 54
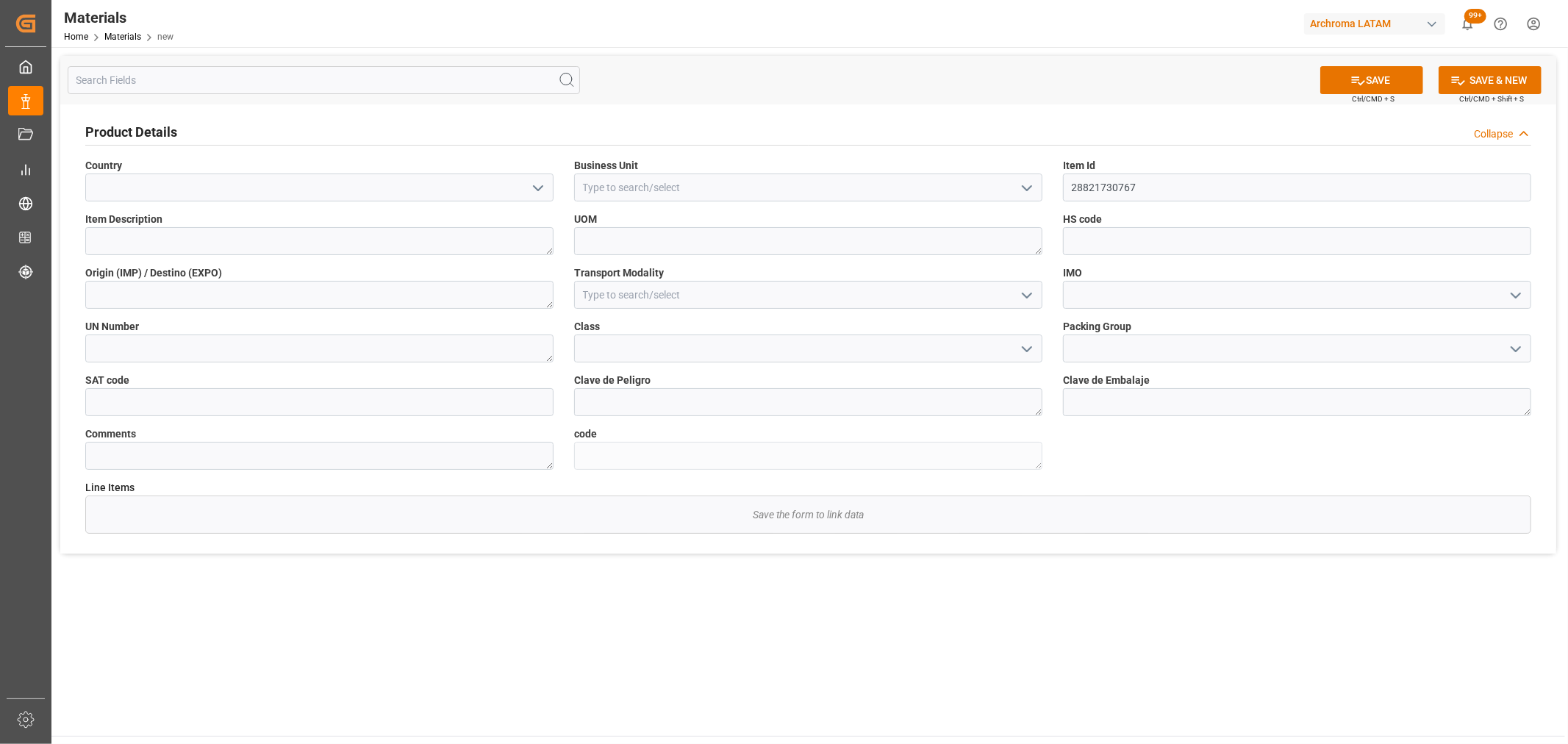
click at [1027, 186] on icon "open menu" at bounding box center [1027, 188] width 17 height 17
click at [640, 227] on div "TEXTIL" at bounding box center [808, 220] width 467 height 33
type input "TEXTIL"
click at [531, 185] on icon "open menu" at bounding box center [537, 188] width 17 height 17
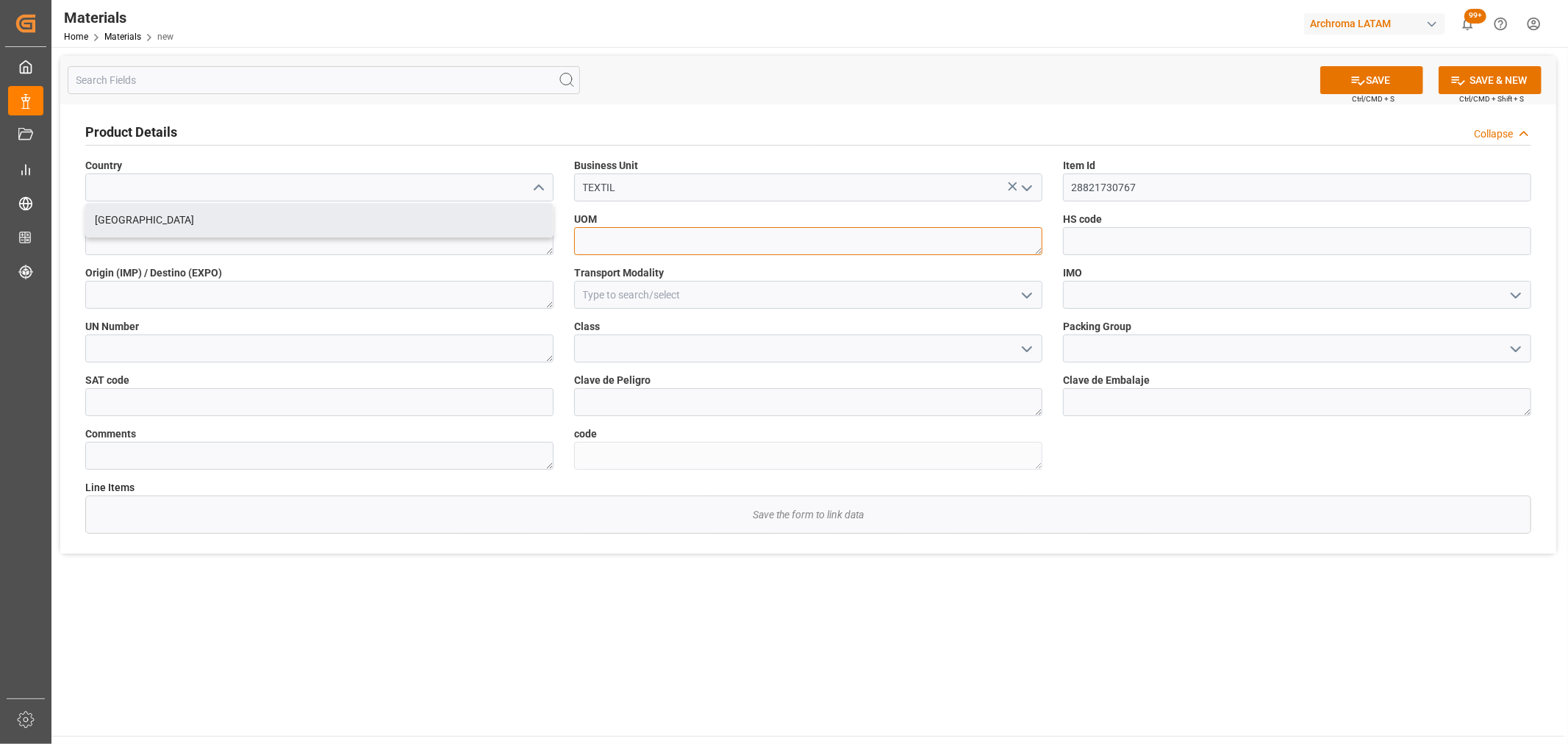
click at [720, 247] on textarea at bounding box center [808, 241] width 468 height 28
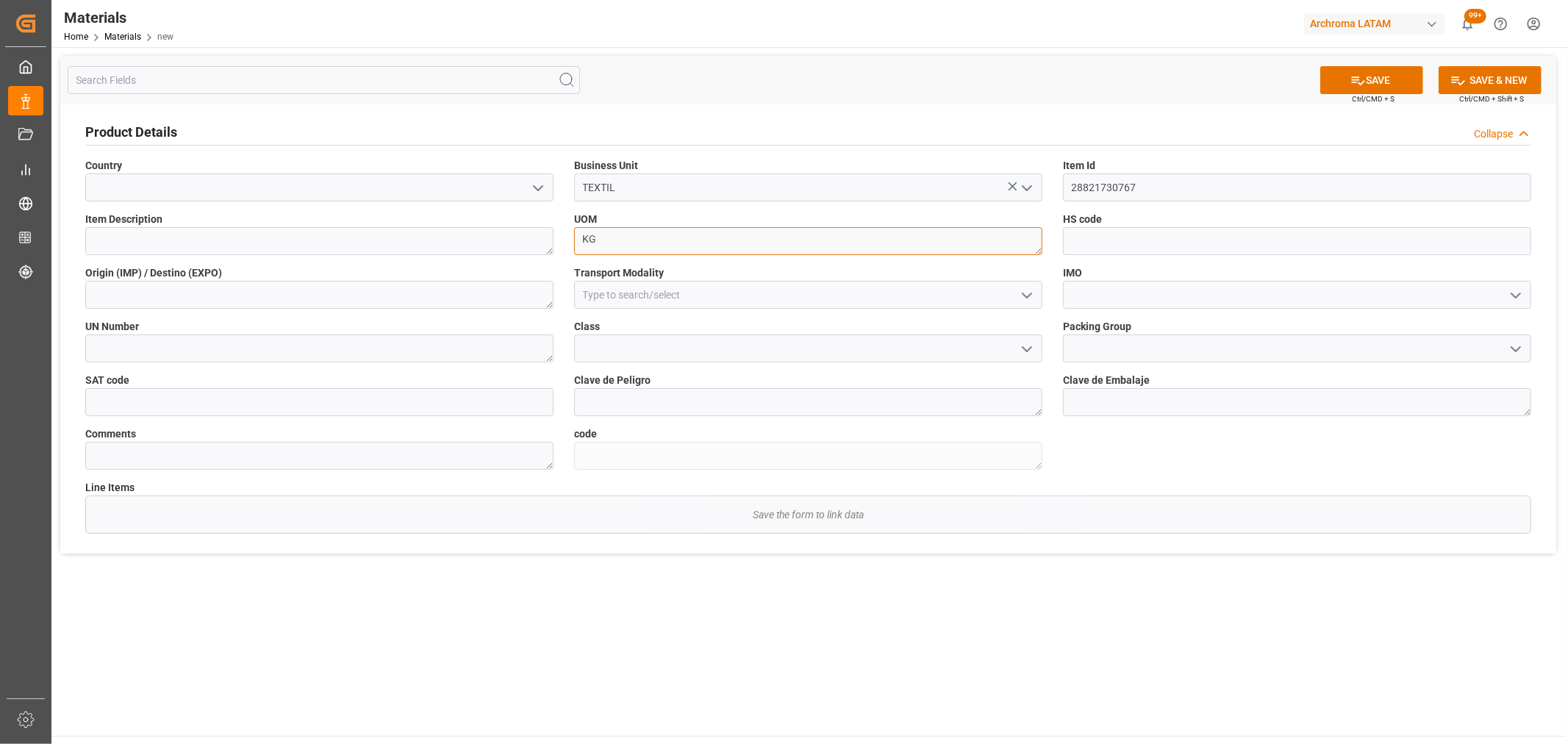
type textarea "KG"
click at [253, 230] on textarea "28821730767" at bounding box center [319, 241] width 468 height 28
type textarea "TERASIL YELLOW W-EL 0025"
click at [1030, 303] on icon "open menu" at bounding box center [1027, 295] width 17 height 17
click at [720, 348] on div "Air Freight" at bounding box center [808, 361] width 467 height 33
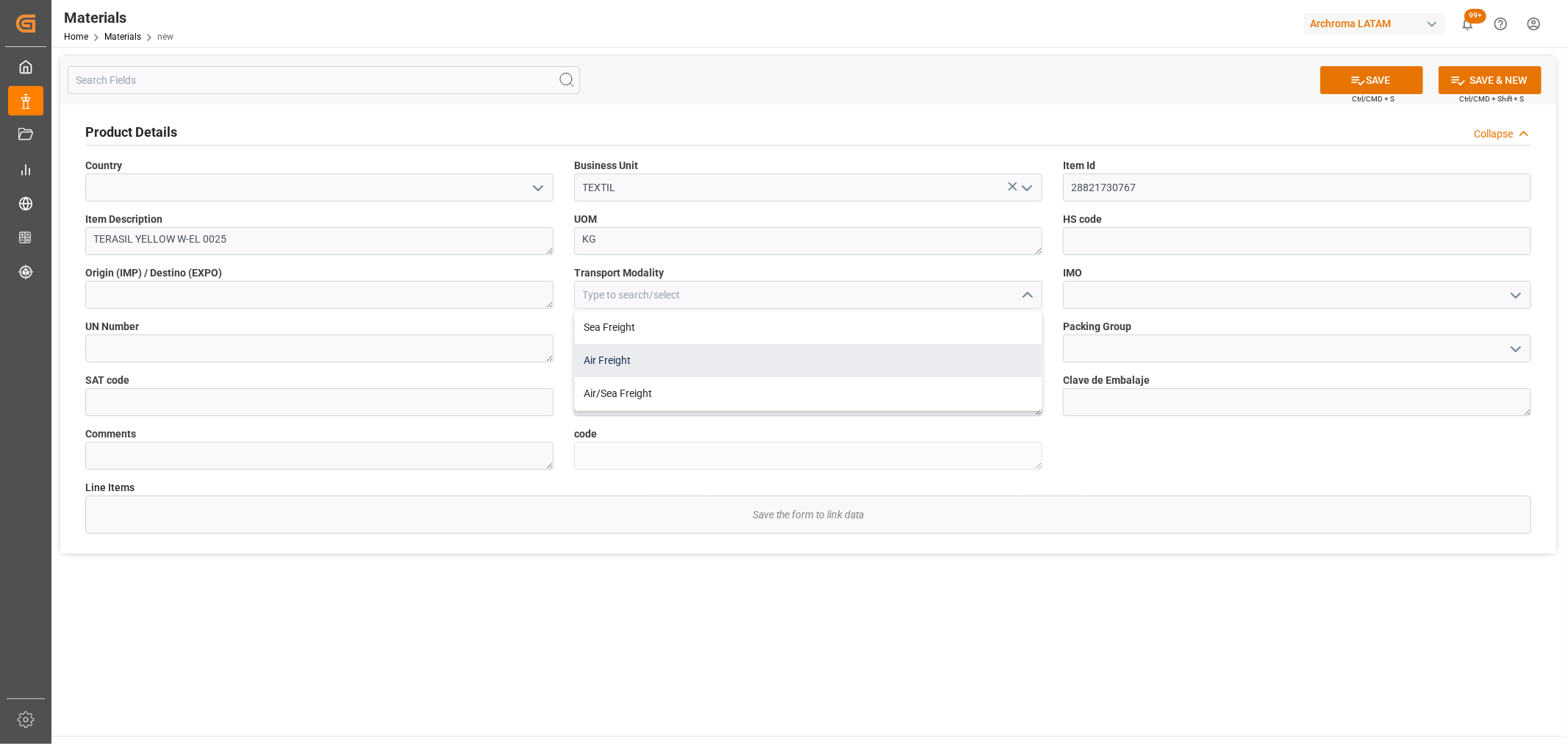
type input "Air Freight"
click at [508, 296] on textarea at bounding box center [319, 295] width 468 height 28
type textarea "[GEOGRAPHIC_DATA]"
click at [1517, 294] on icon "open menu" at bounding box center [1515, 295] width 17 height 17
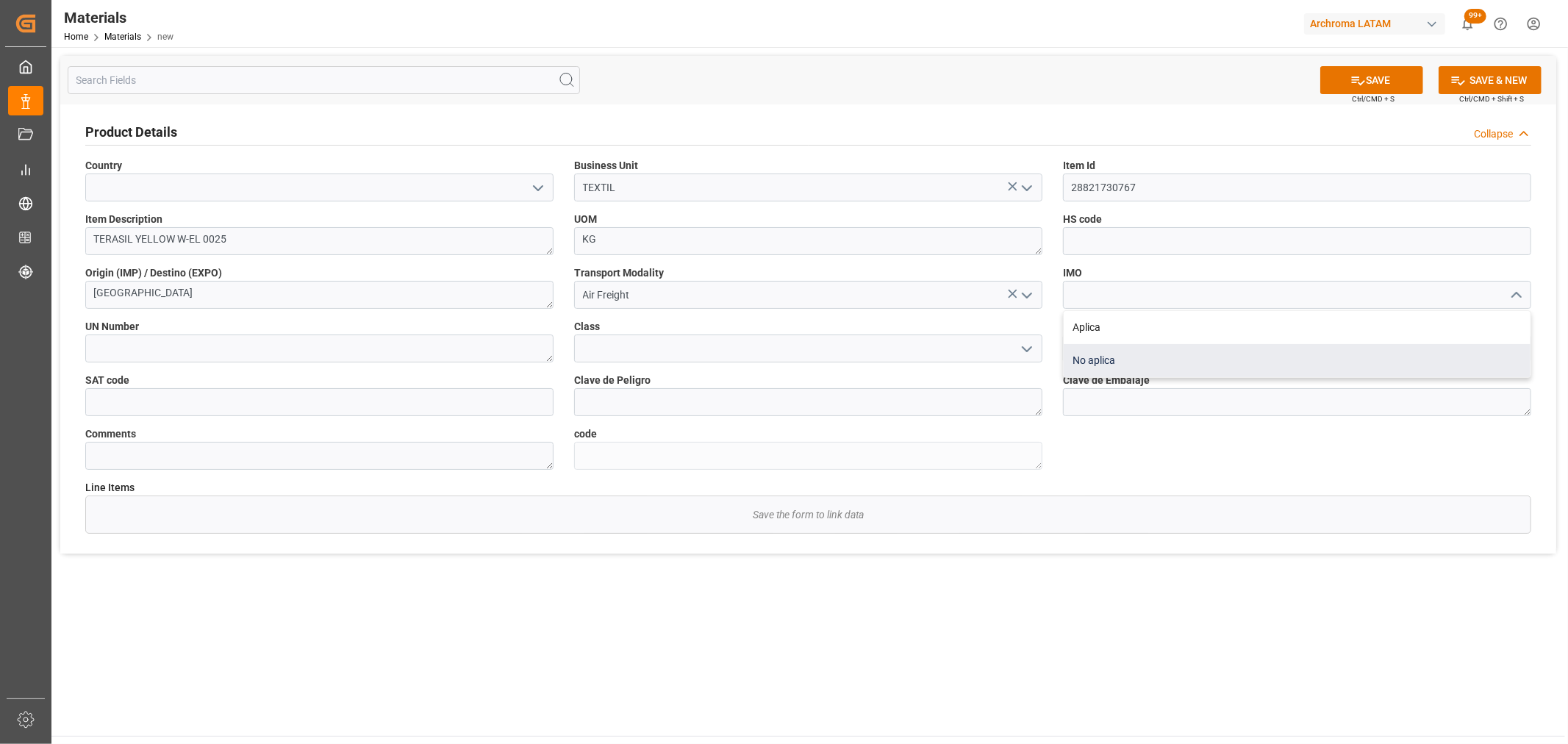
click at [1238, 353] on div "No aplica" at bounding box center [1297, 361] width 467 height 33
type input "No aplica"
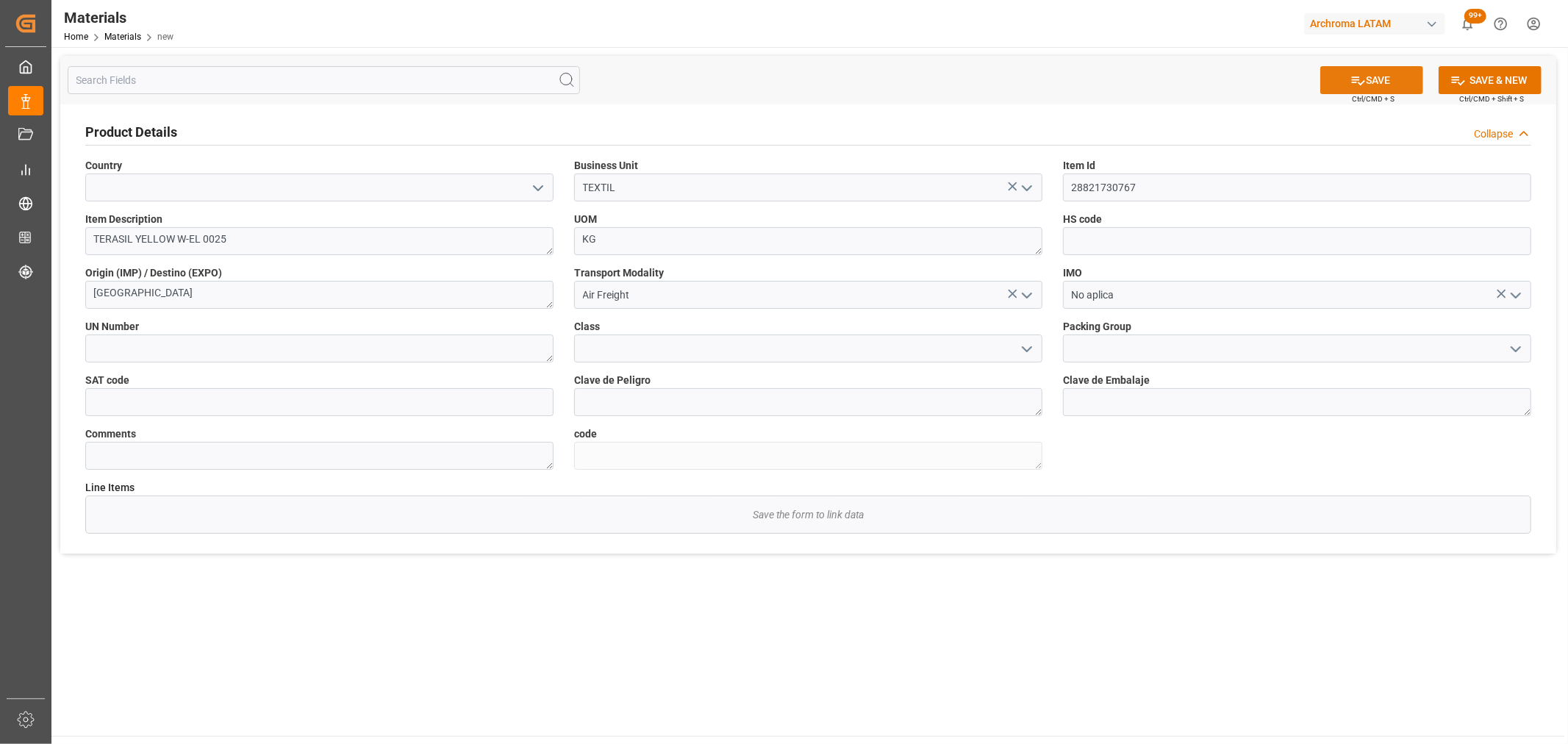
click at [1391, 73] on button "SAVE" at bounding box center [1371, 80] width 103 height 28
click at [532, 190] on icon "open menu" at bounding box center [537, 188] width 17 height 17
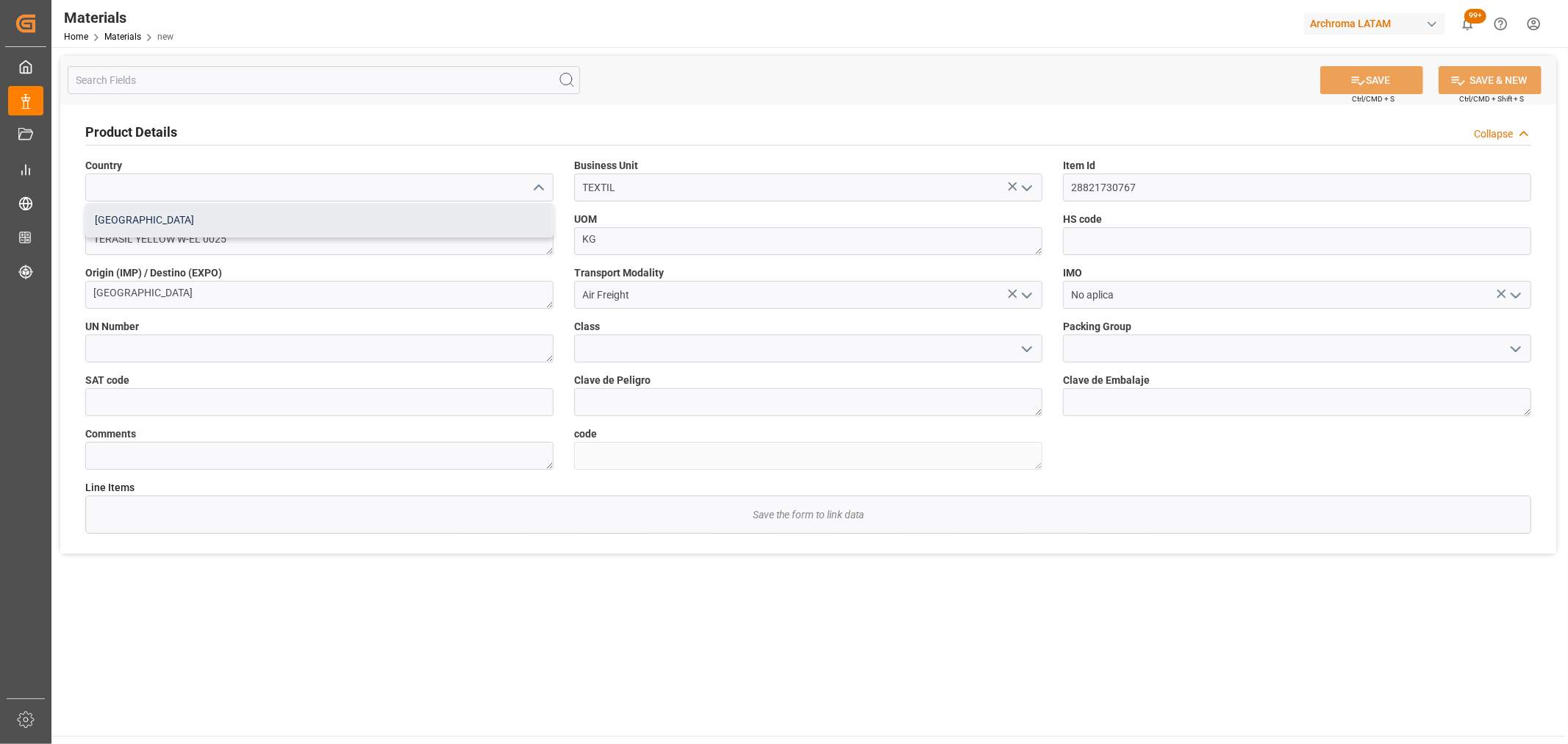
type textarea "c000ea627a05"
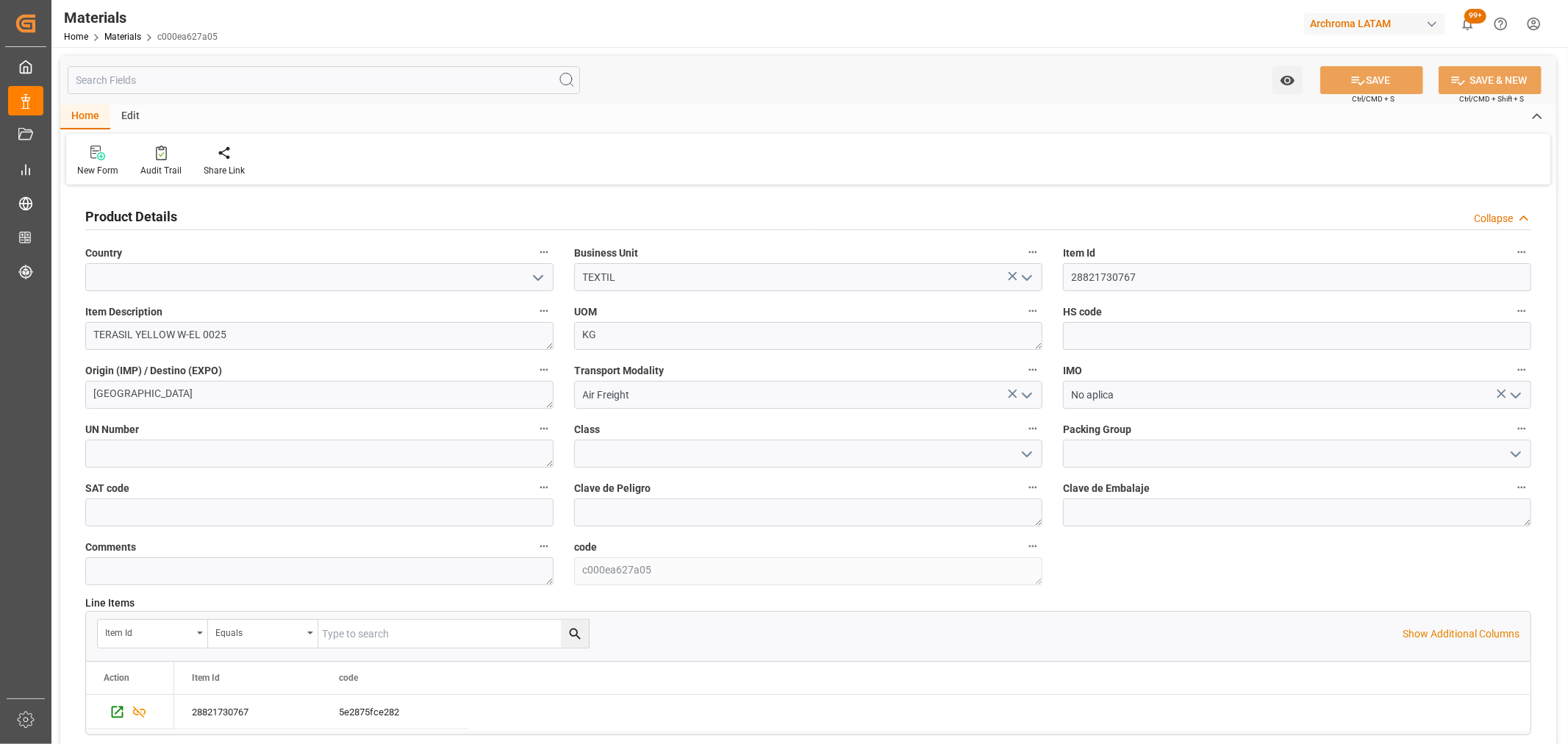
drag, startPoint x: 534, startPoint y: 276, endPoint x: 480, endPoint y: 289, distance: 55.5
click at [533, 276] on icon "open menu" at bounding box center [537, 278] width 17 height 17
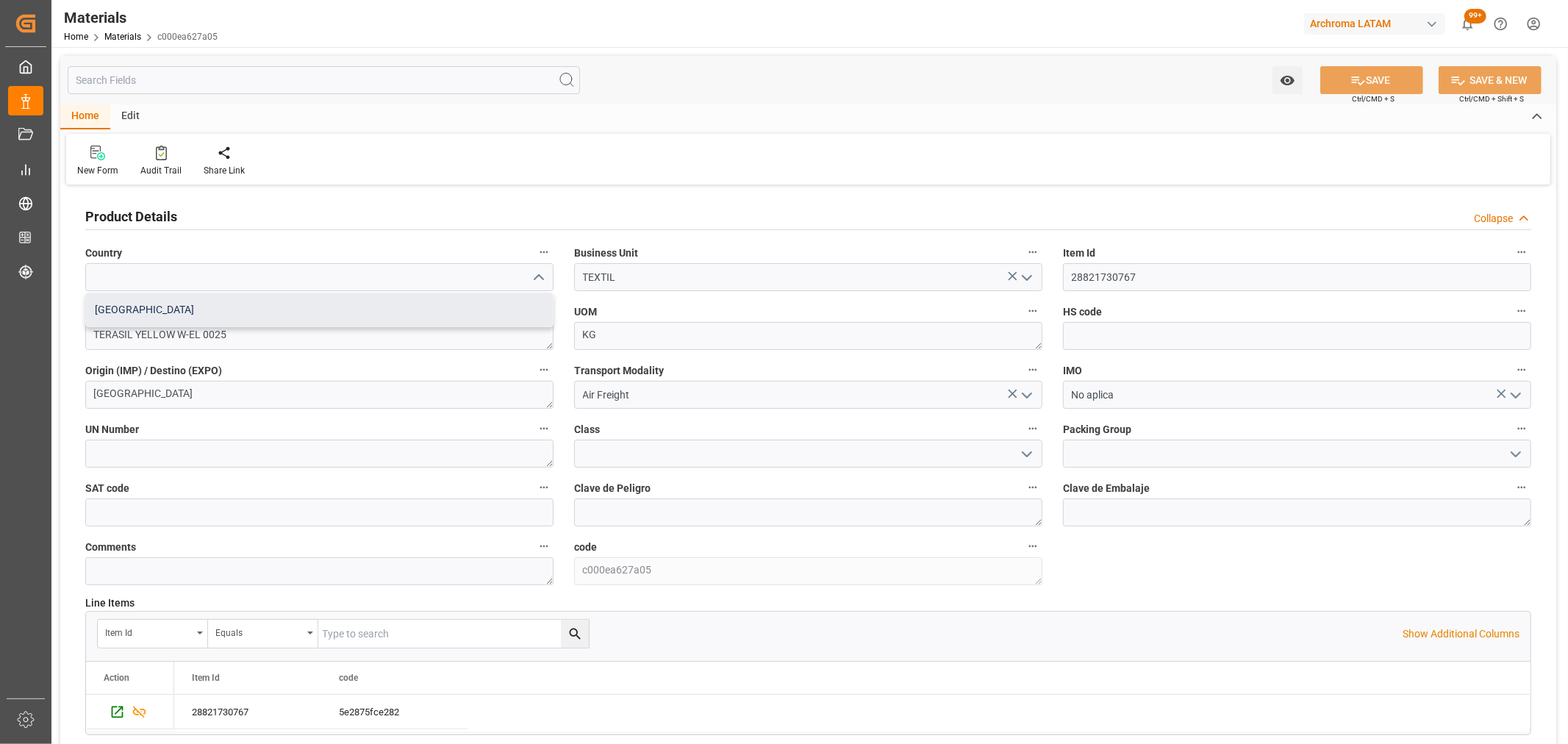
click at [311, 321] on div "[GEOGRAPHIC_DATA]" at bounding box center [319, 310] width 467 height 33
type input "[GEOGRAPHIC_DATA]"
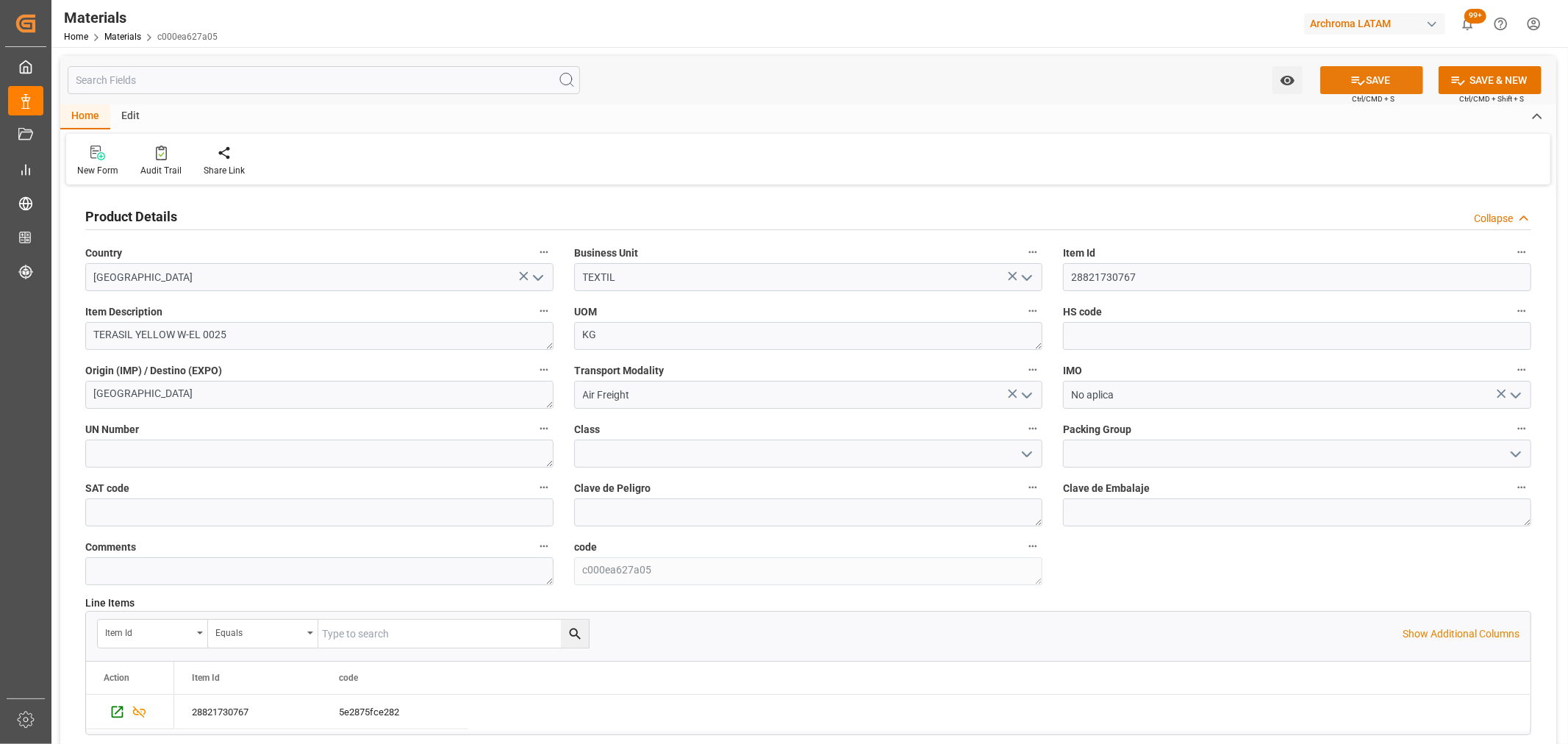
click at [1376, 78] on button "SAVE" at bounding box center [1371, 80] width 103 height 28
click at [129, 31] on link "Materials" at bounding box center [123, 36] width 37 height 10
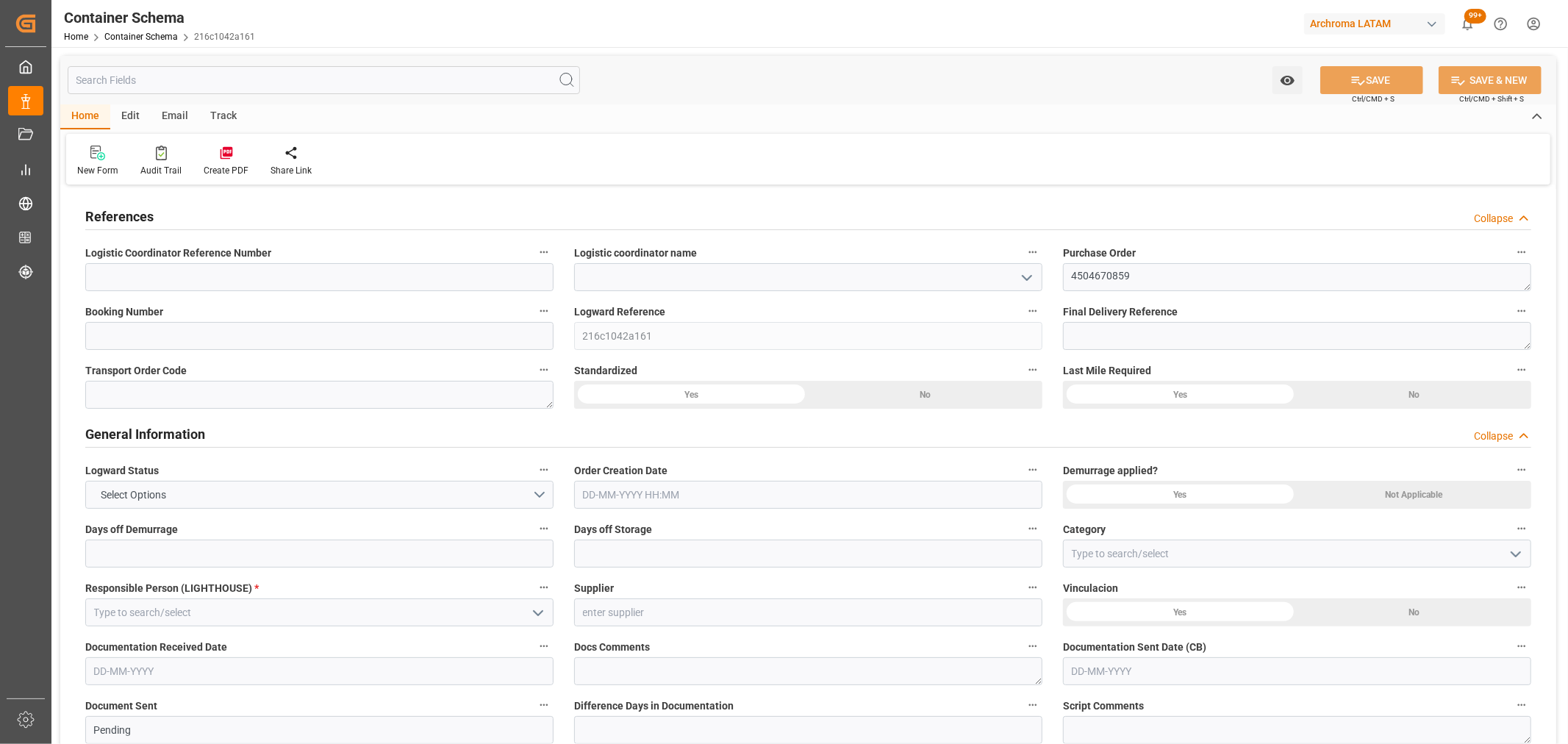
type input "0"
type input "2"
type input "3"
type input "76000"
type input "53226.6"
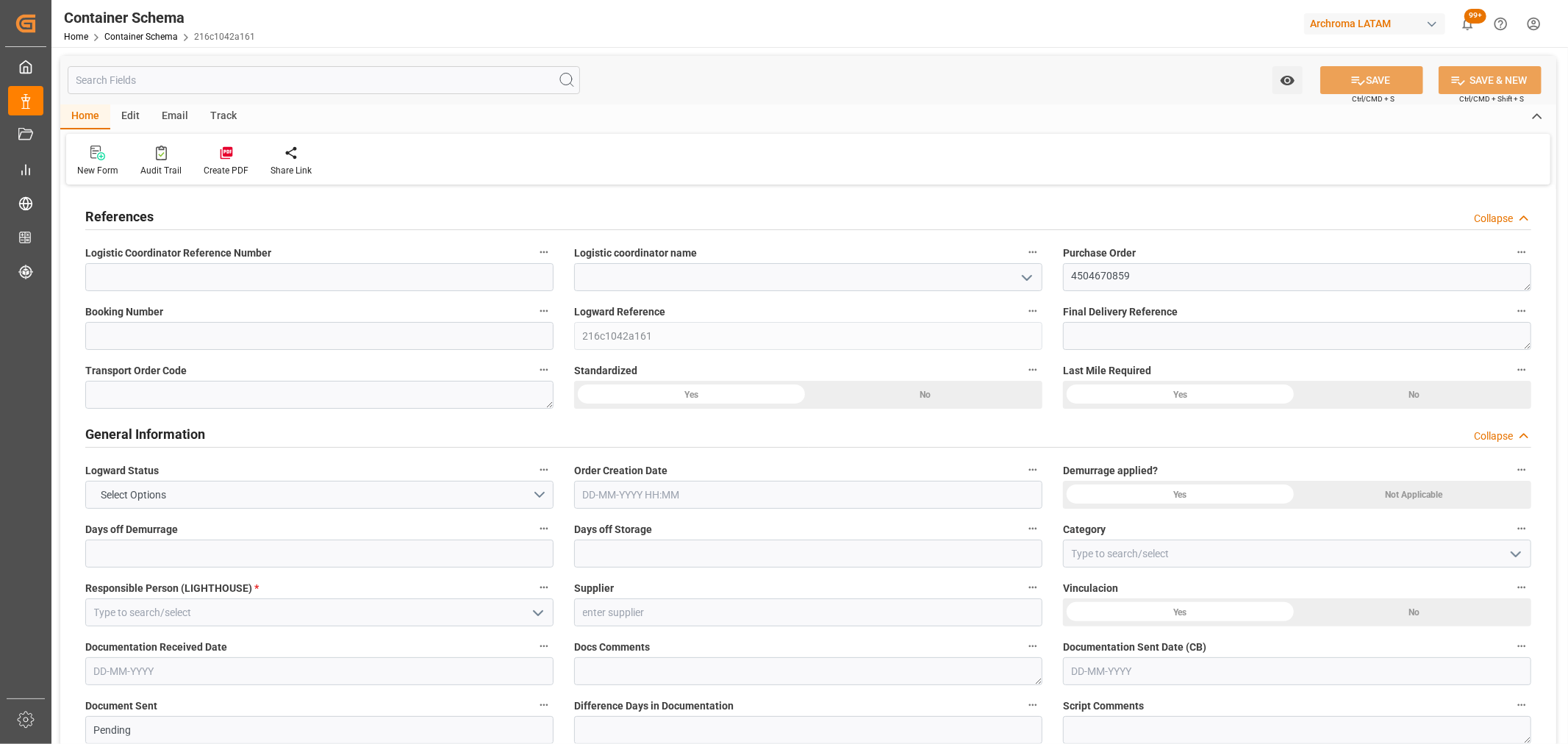
type input "0"
type input "29-09-2025"
type input "29-09-2025 15:26"
type input "[DATE] 15:26"
type input "[DATE]"
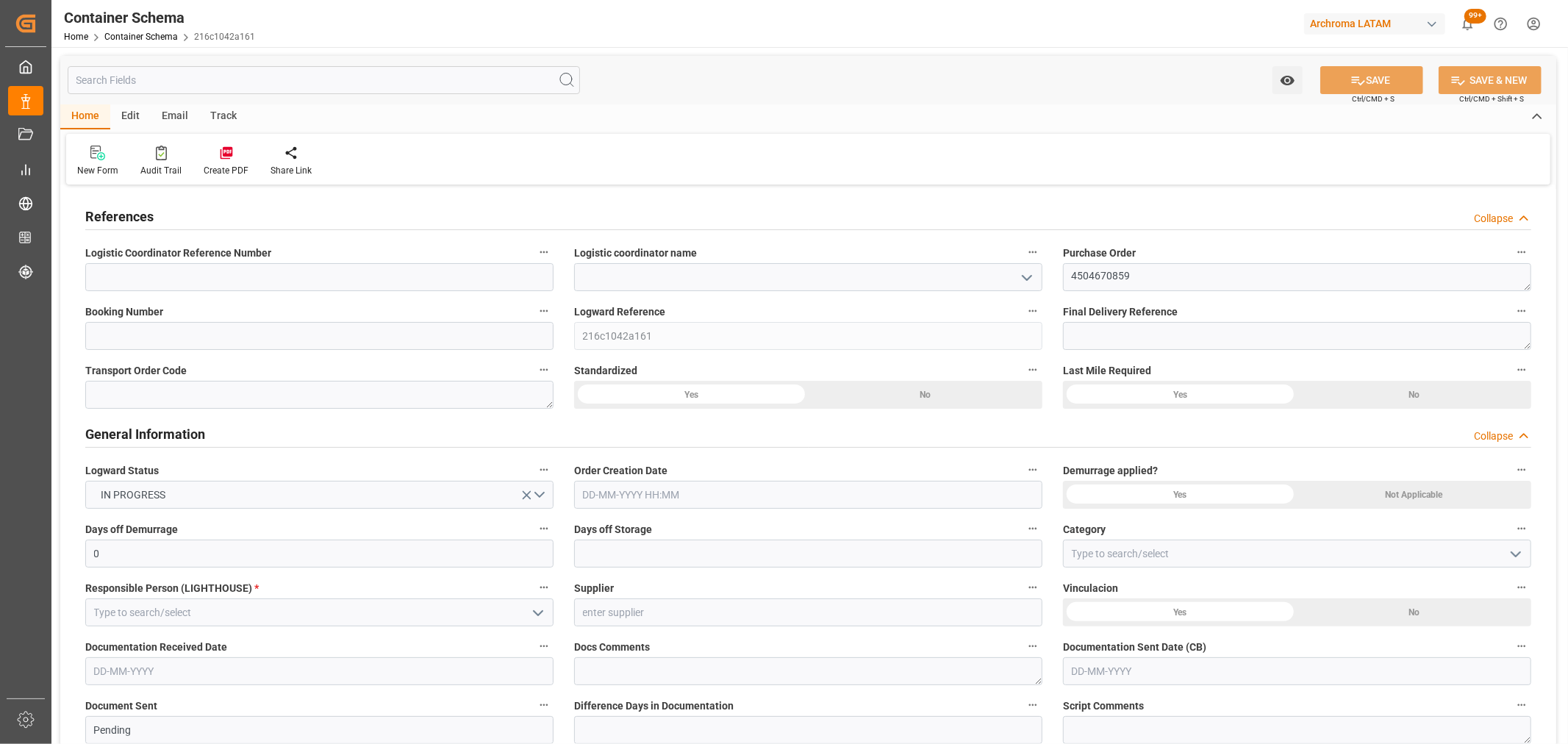
click at [1033, 274] on icon "open menu" at bounding box center [1027, 278] width 17 height 17
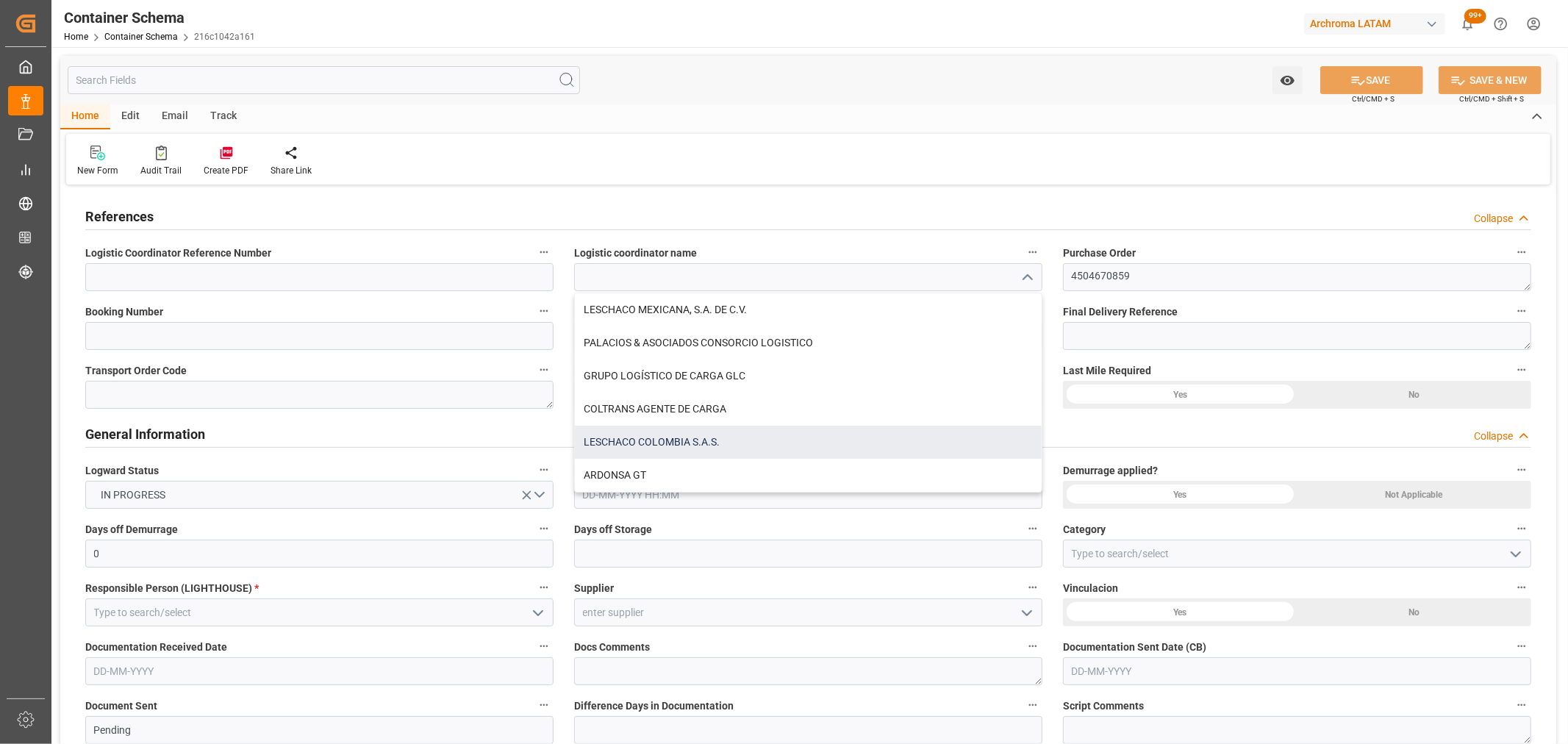
click at [725, 433] on div "LESCHACO COLOMBIA S.A.S." at bounding box center [808, 442] width 467 height 33
type input "LESCHACO COLOMBIA S.A.S."
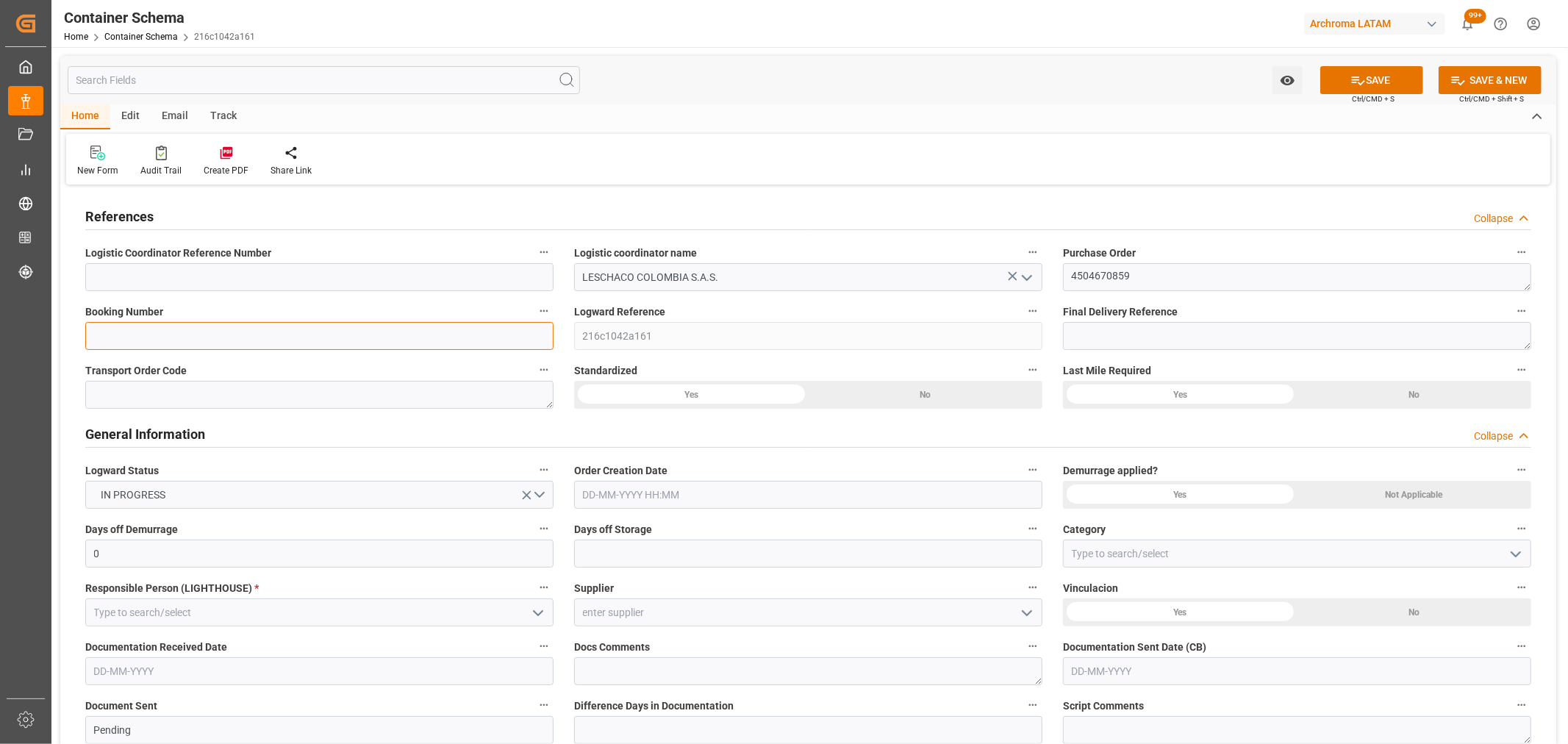
drag, startPoint x: 227, startPoint y: 341, endPoint x: 218, endPoint y: 319, distance: 23.8
click at [227, 341] on input at bounding box center [319, 336] width 468 height 28
paste input "230 SAP 6631814"
type input "230 SAP 6631814"
click at [391, 283] on input at bounding box center [319, 277] width 468 height 28
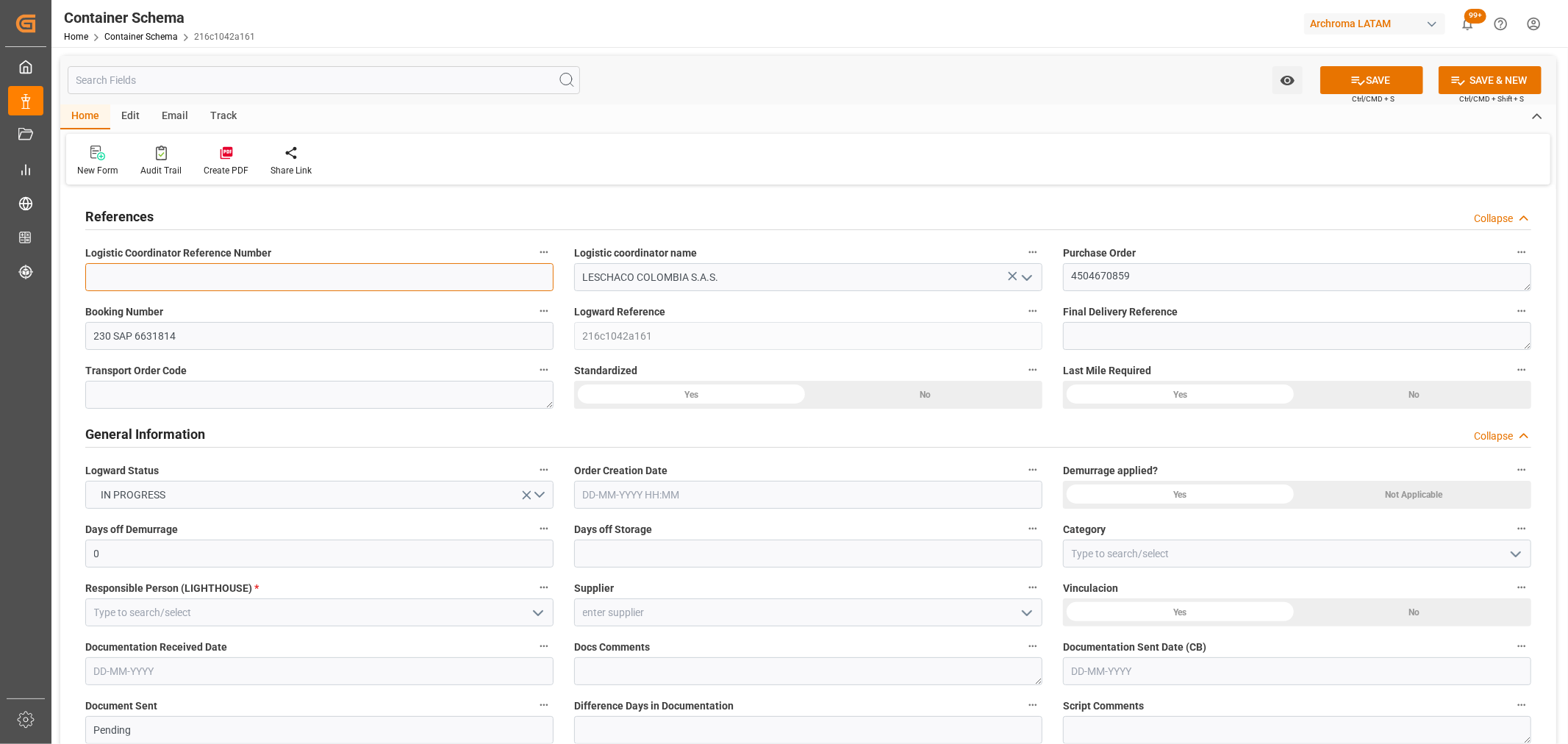
paste input "200200905425"
type input "200200905425"
click at [697, 487] on input "text" at bounding box center [808, 494] width 468 height 28
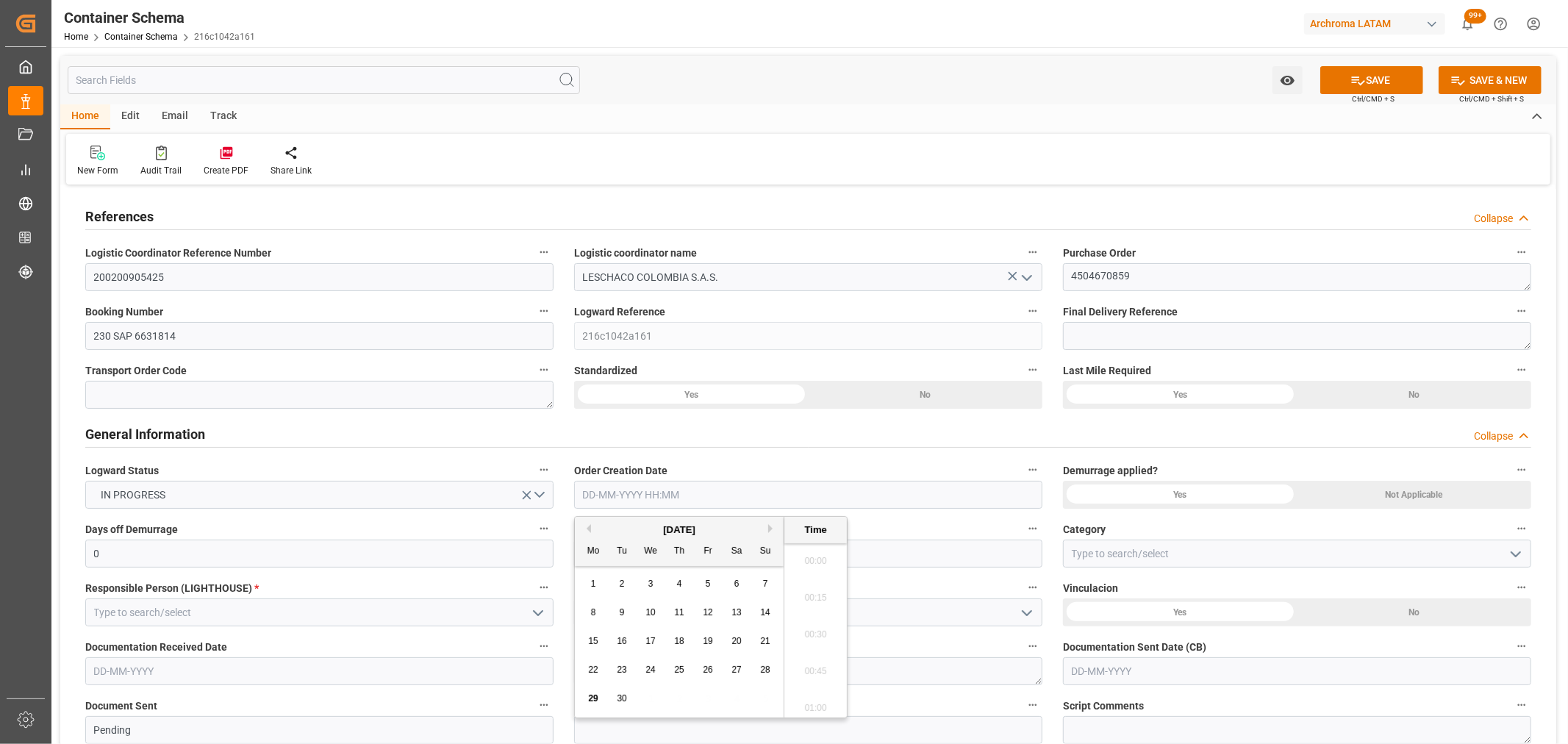
scroll to position [1438, 0]
click at [650, 709] on div "29 30 1 2 3 4 5" at bounding box center [680, 699] width 201 height 29
click at [592, 700] on span "29" at bounding box center [593, 698] width 10 height 10
click at [810, 637] on li "10:15" at bounding box center [816, 630] width 63 height 37
type input "[DATE] 10:15"
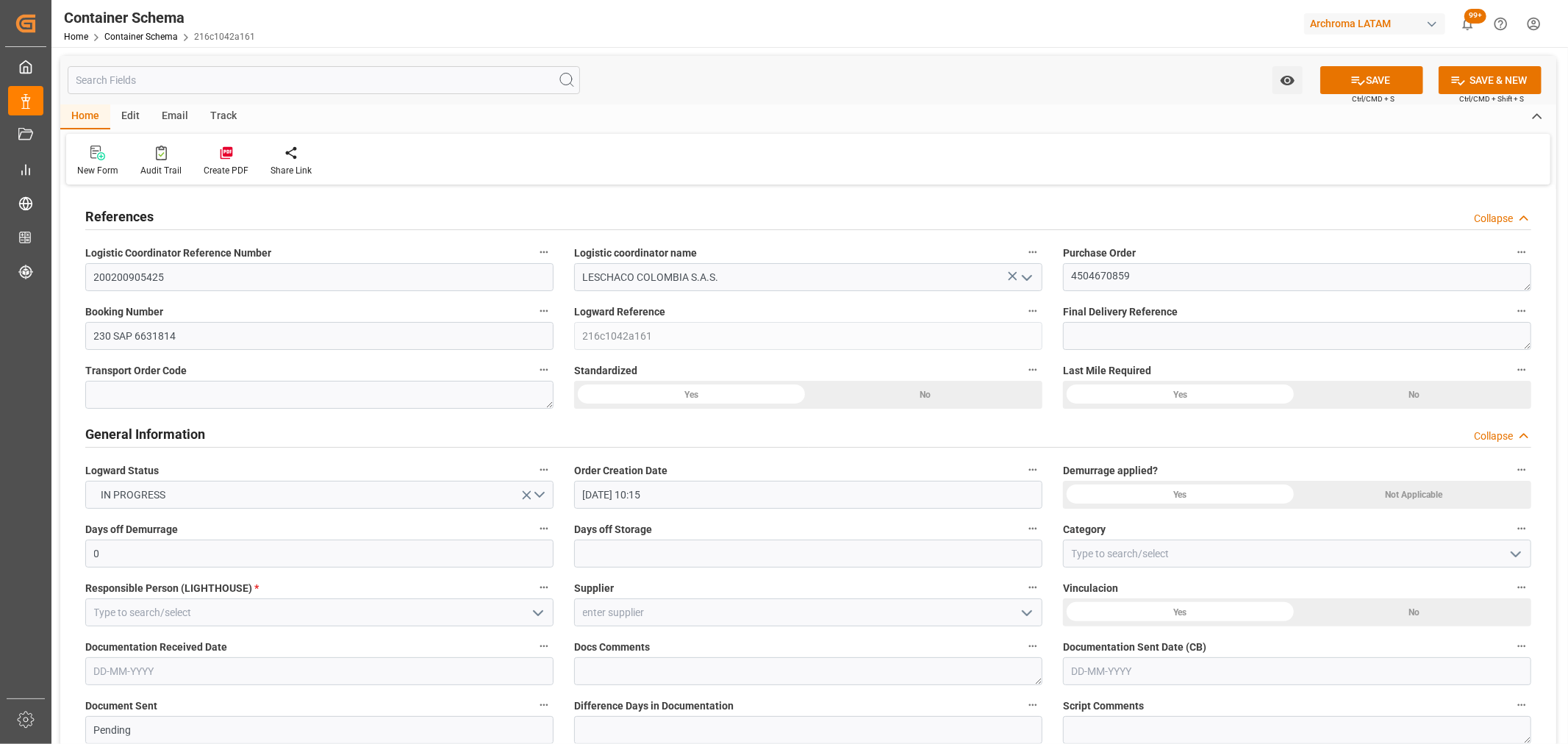
click at [1514, 555] on polyline "open menu" at bounding box center [1515, 554] width 9 height 4
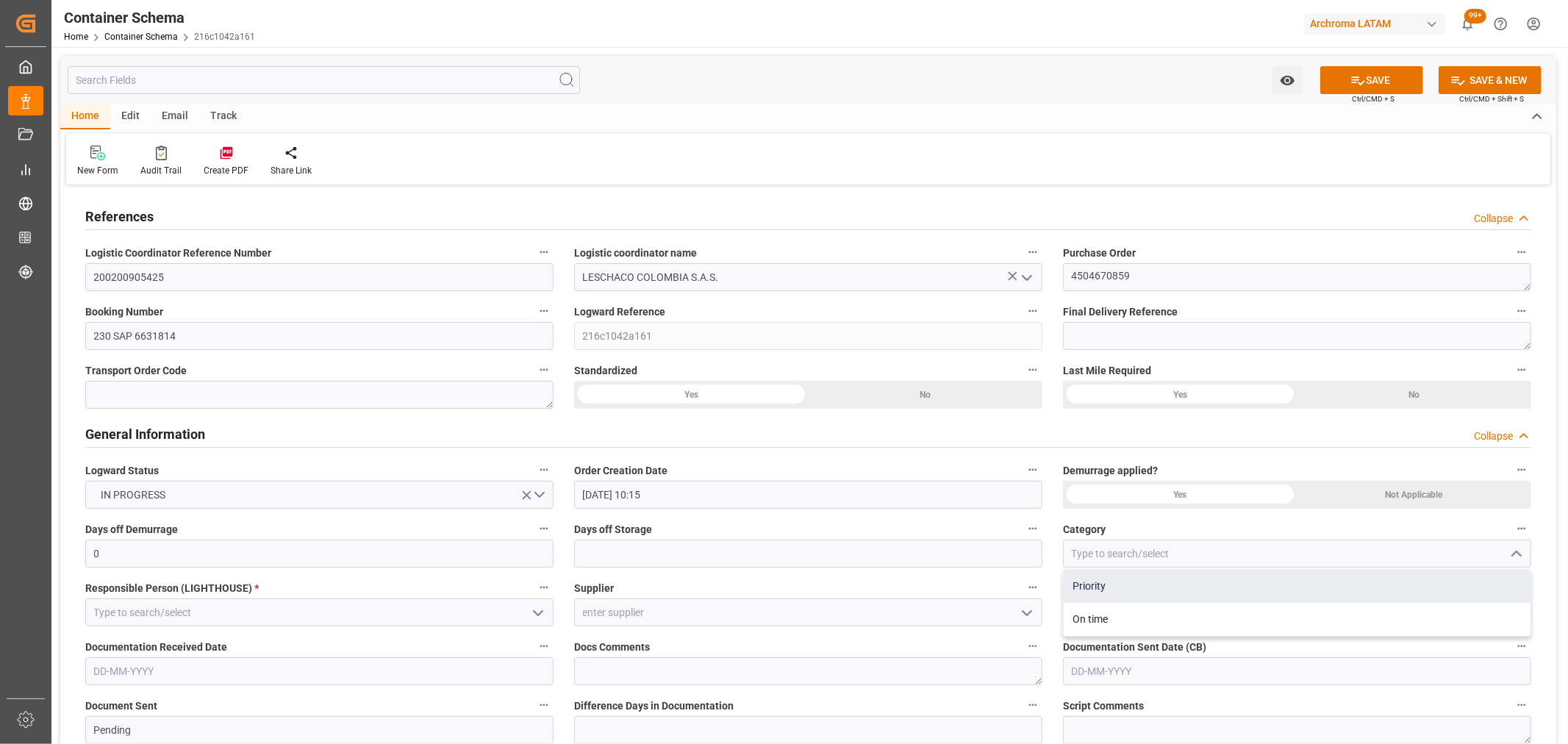
click at [1252, 587] on div "Priority" at bounding box center [1297, 586] width 467 height 33
type input "Priority"
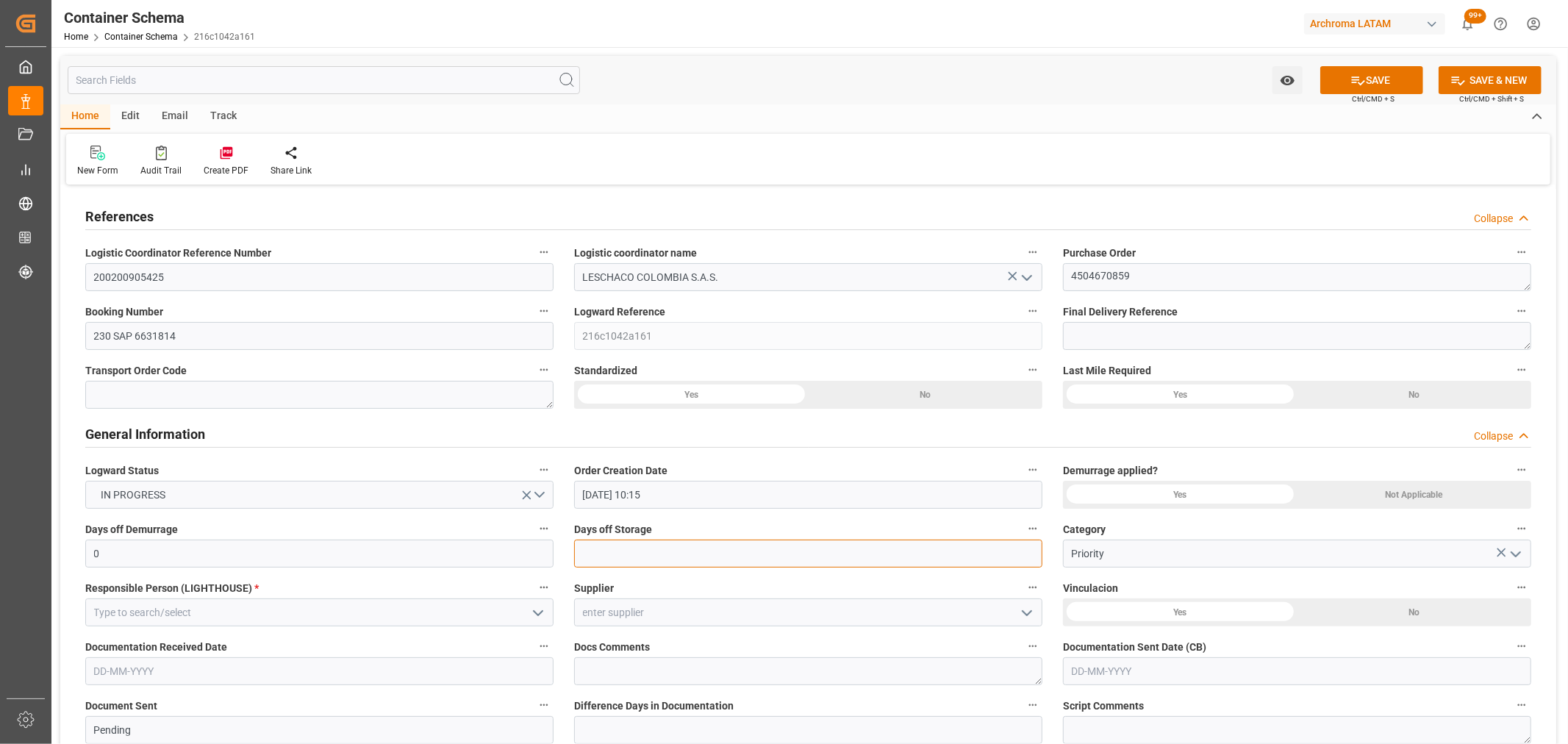
click at [726, 542] on input "text" at bounding box center [808, 554] width 468 height 28
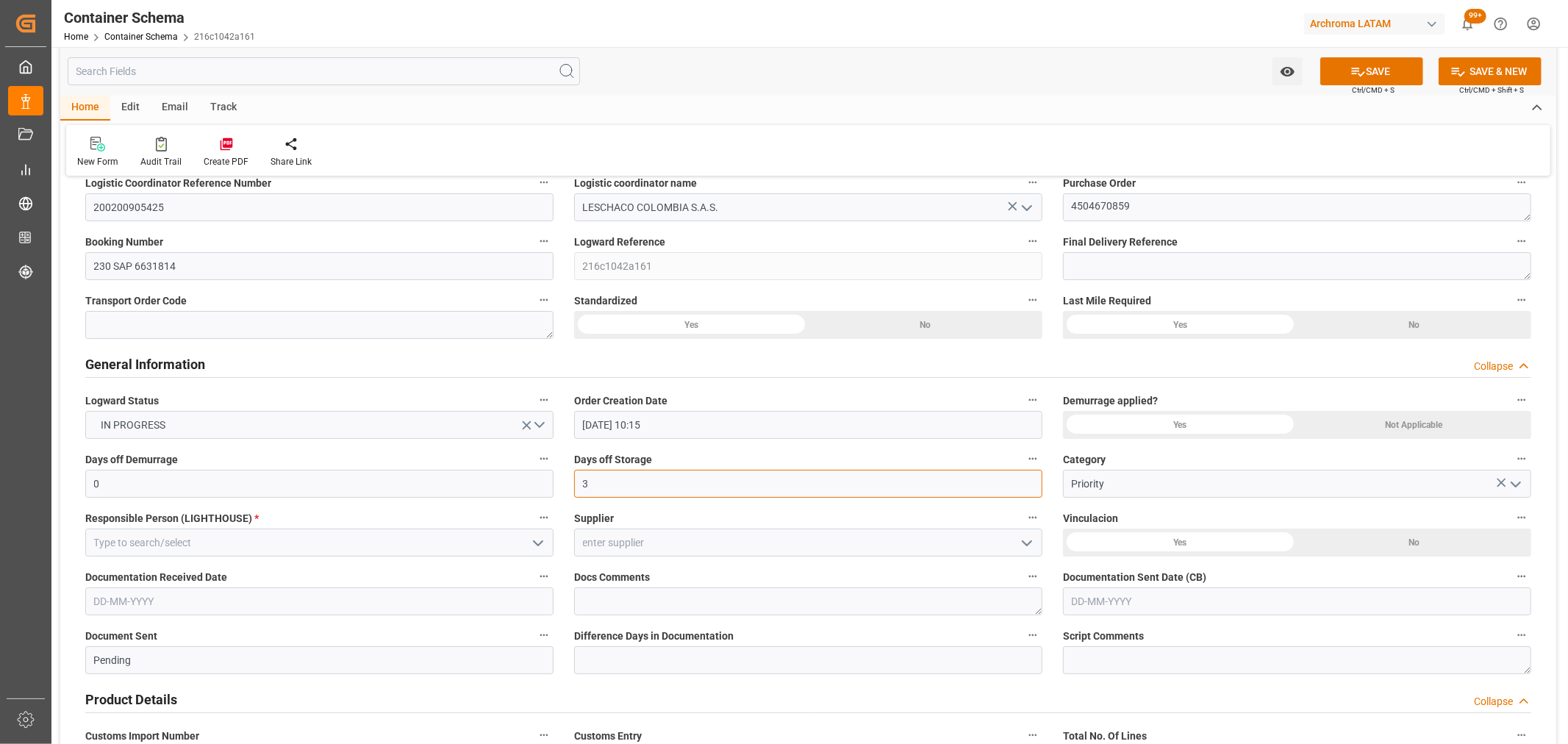
scroll to position [163, 0]
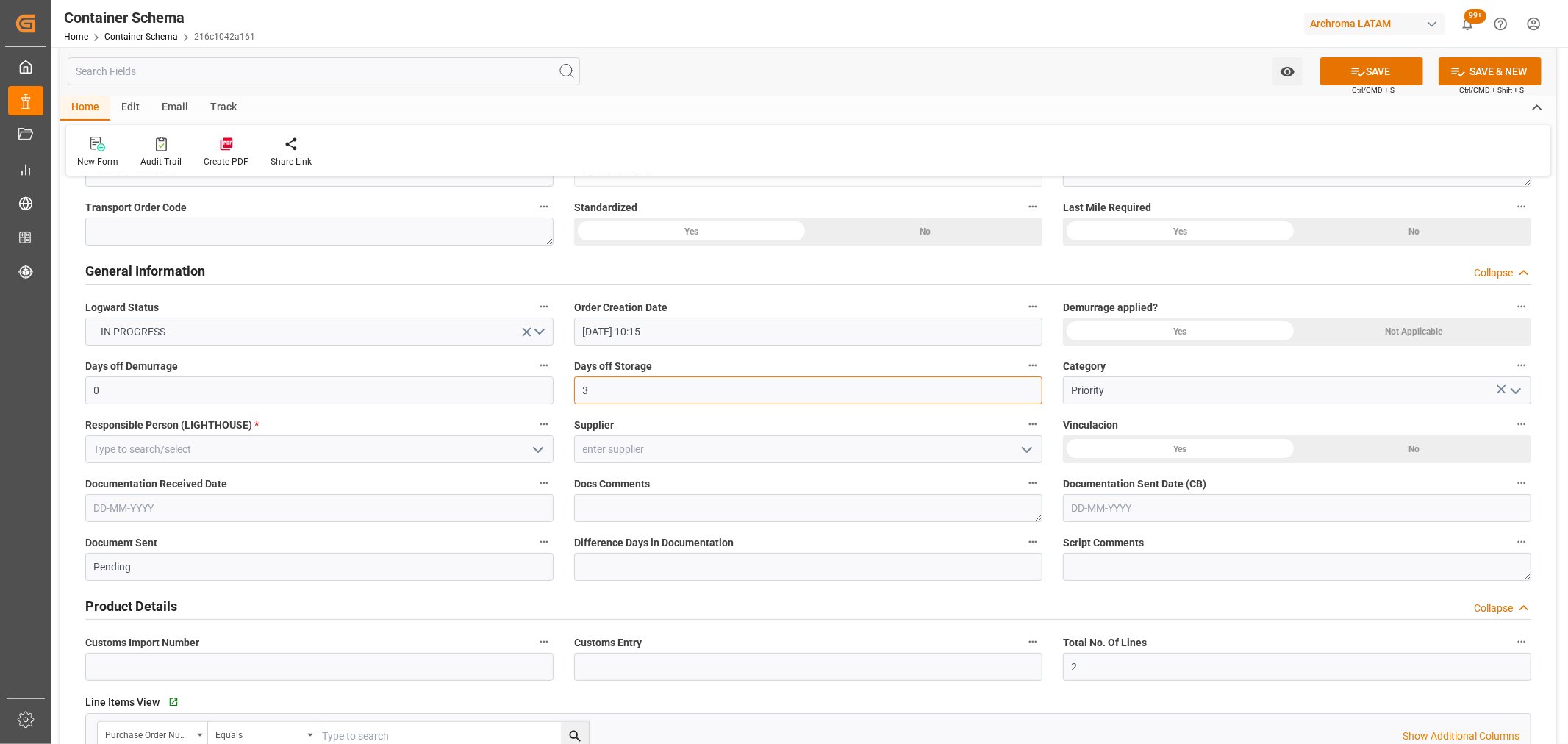
type input "3"
click at [534, 453] on icon "open menu" at bounding box center [537, 449] width 17 height 17
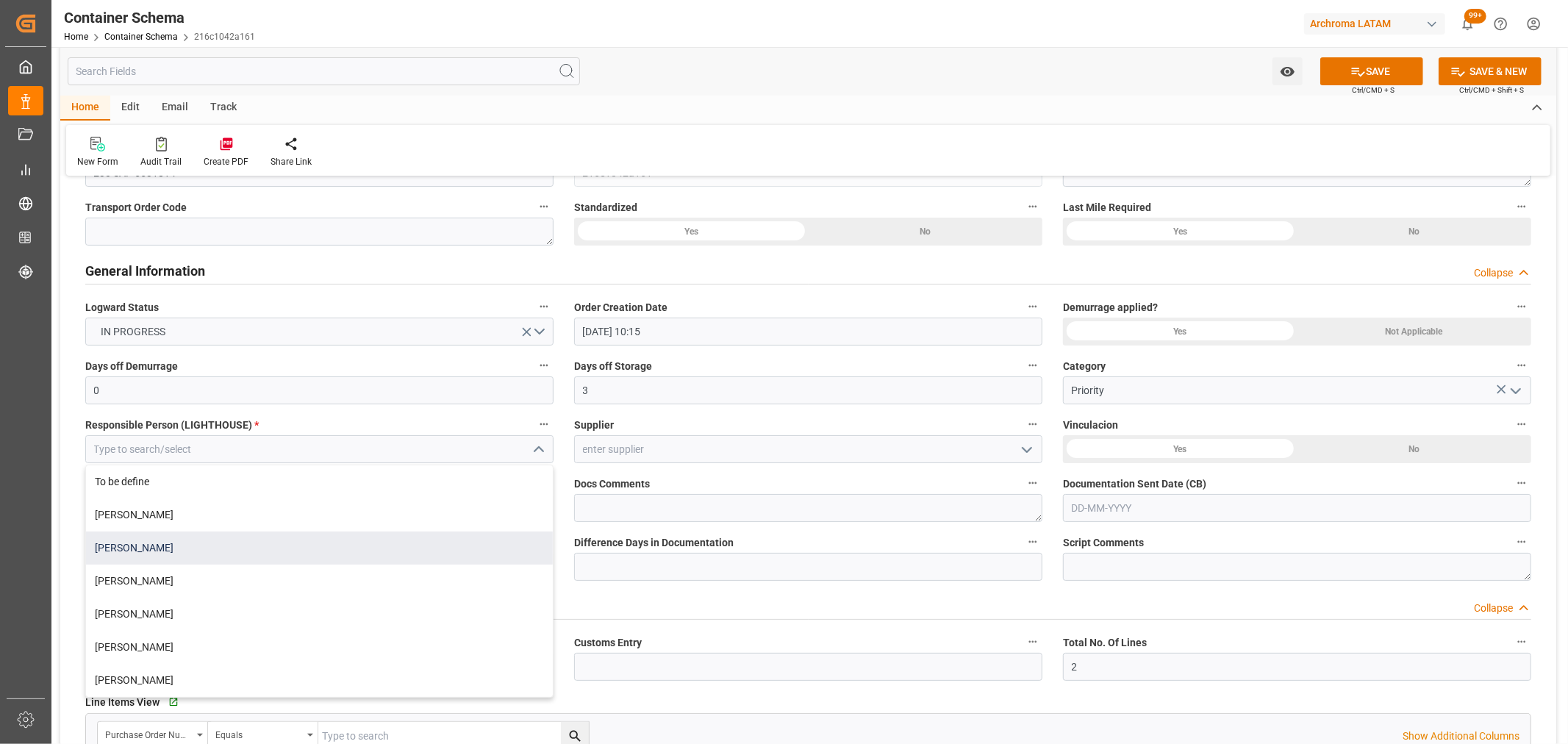
click at [201, 545] on div "[PERSON_NAME]" at bounding box center [319, 548] width 467 height 33
type input "[PERSON_NAME]"
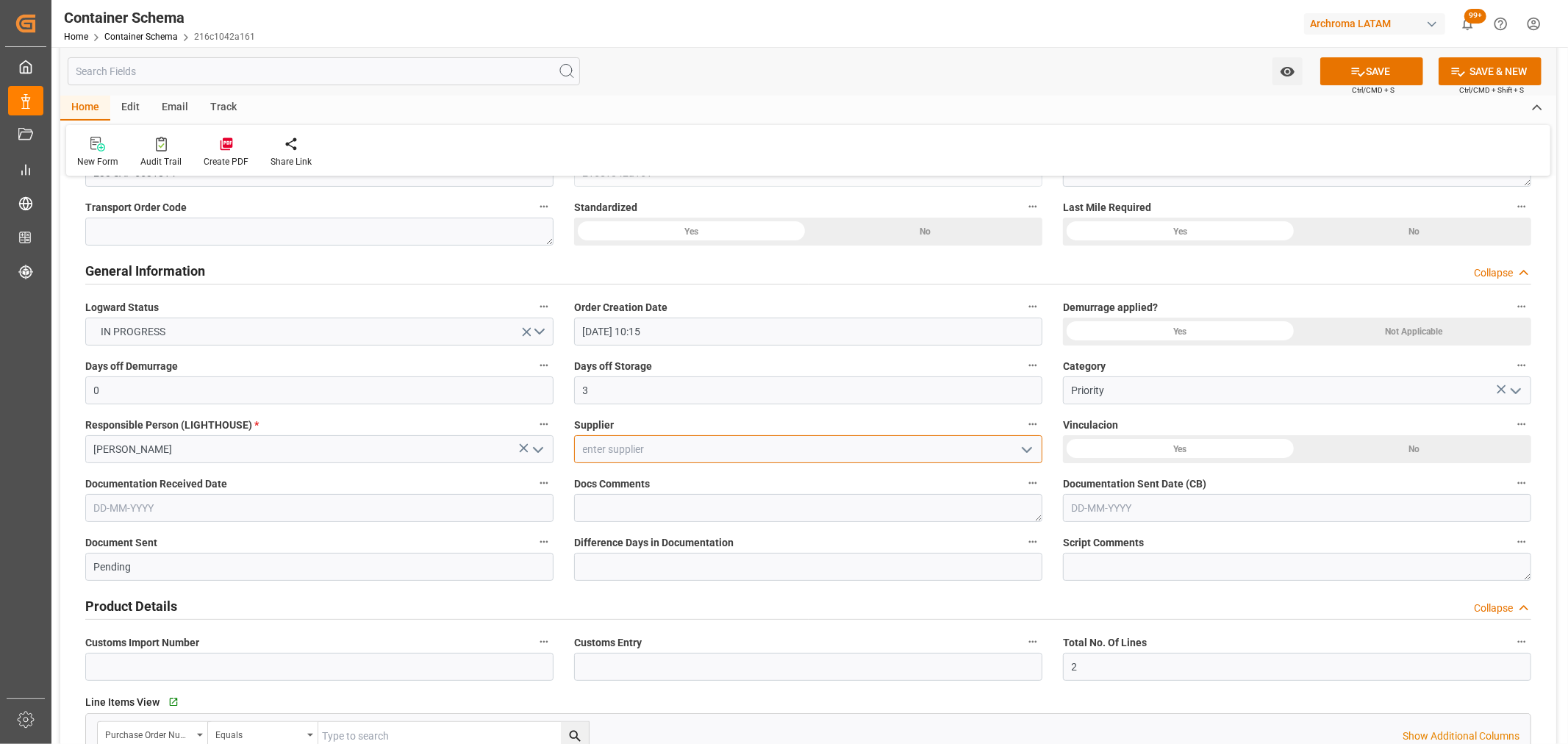
click at [679, 453] on input at bounding box center [808, 449] width 468 height 28
click at [1032, 451] on icon "open menu" at bounding box center [1027, 449] width 17 height 17
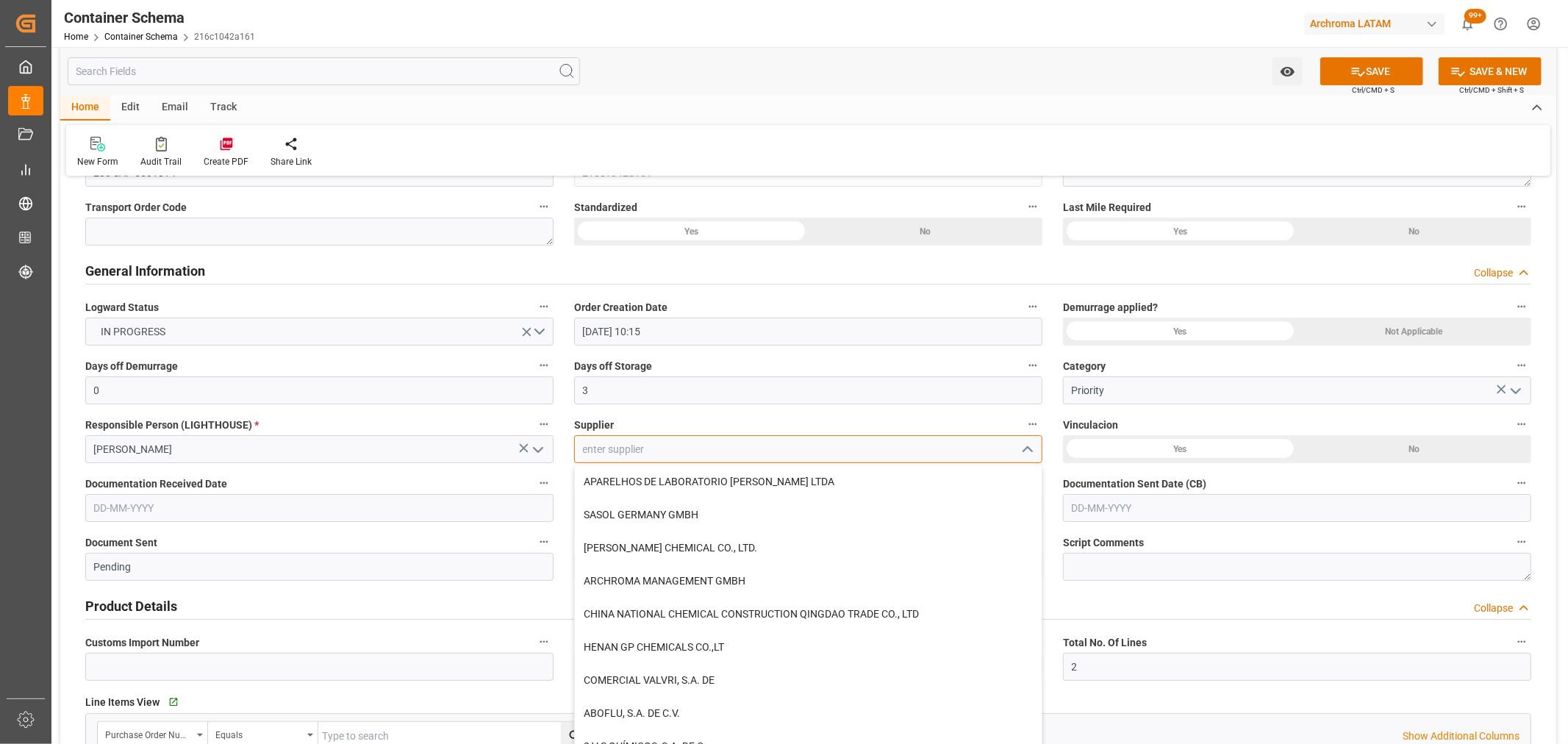
click at [919, 445] on input at bounding box center [808, 449] width 468 height 28
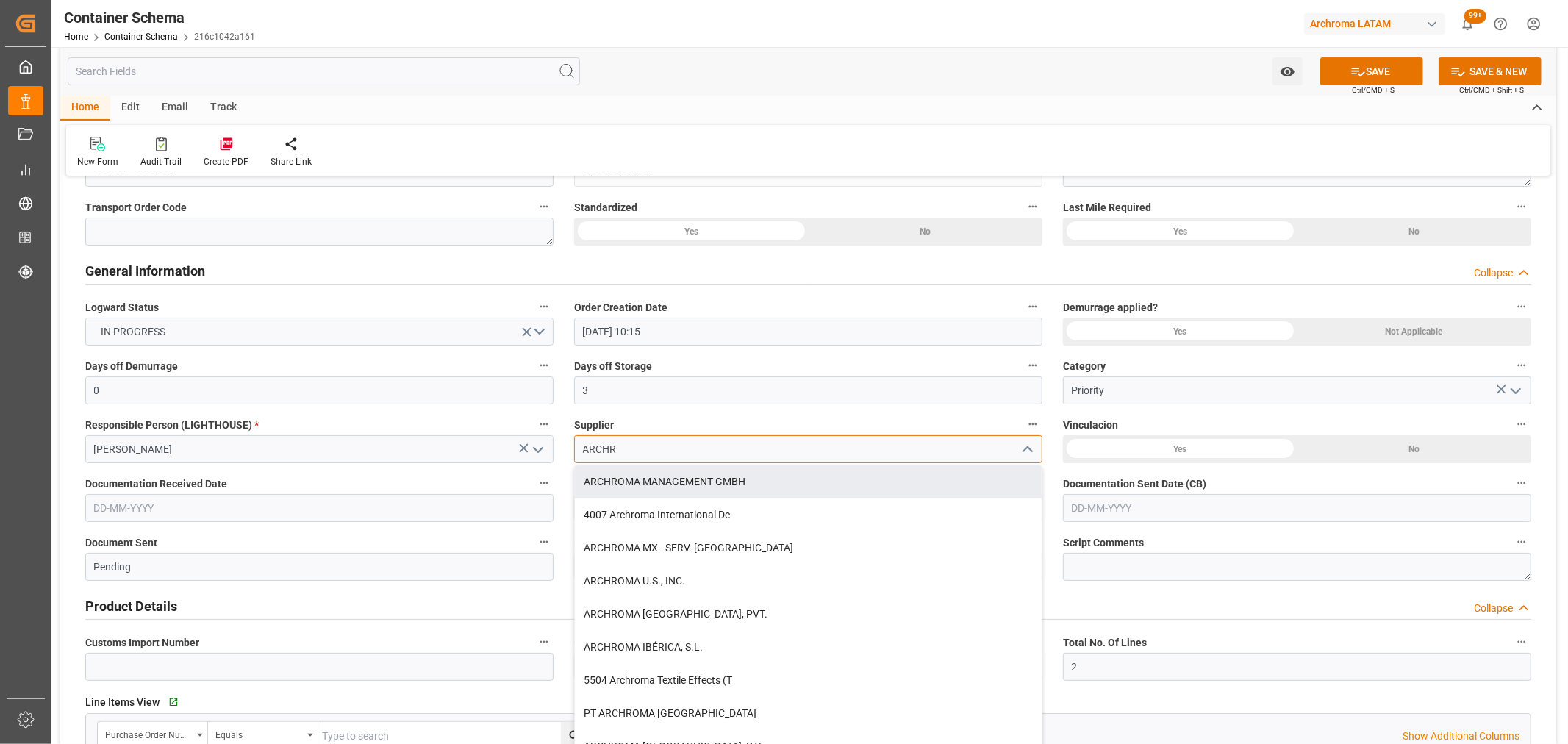
drag, startPoint x: 736, startPoint y: 438, endPoint x: 438, endPoint y: 425, distance: 298.3
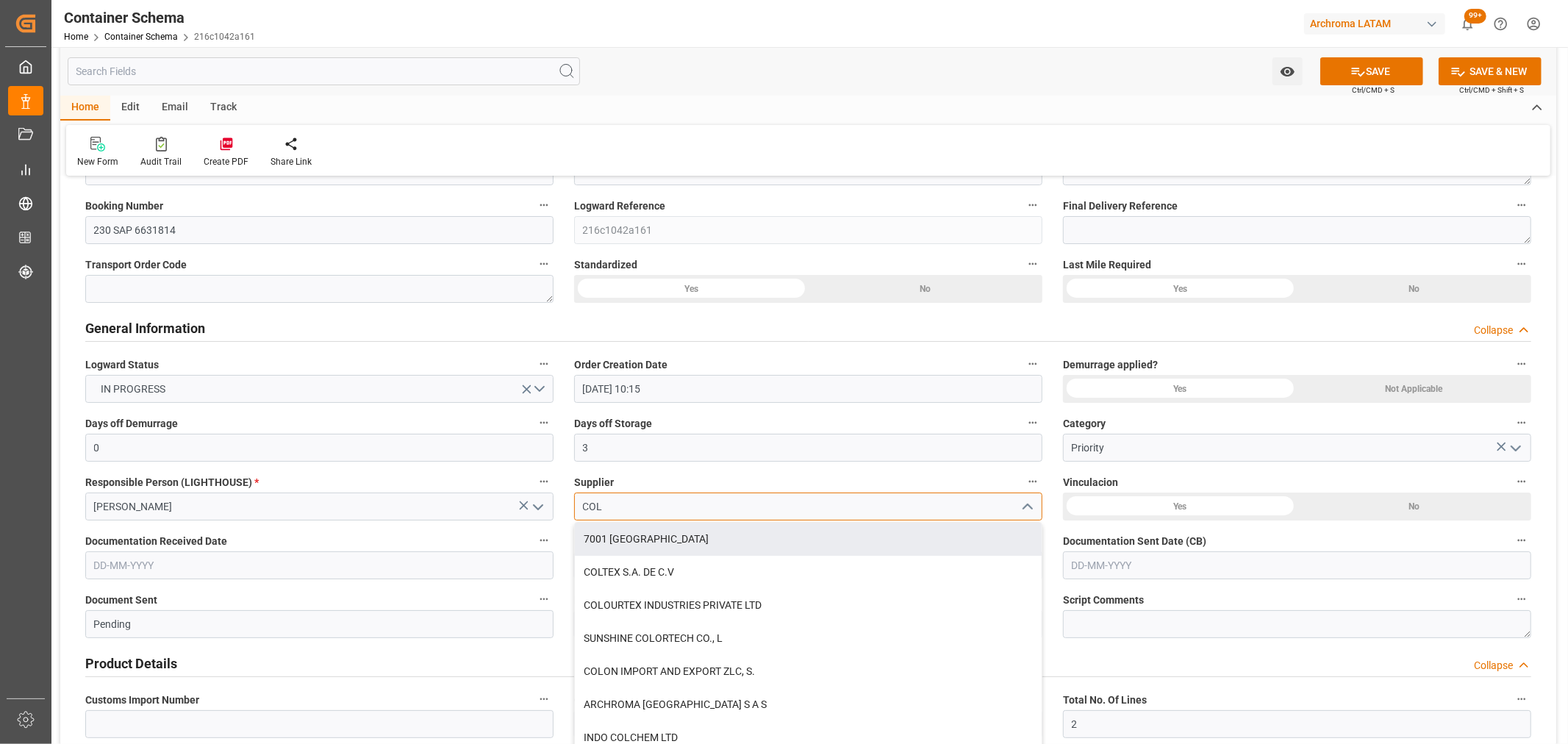
scroll to position [82, 0]
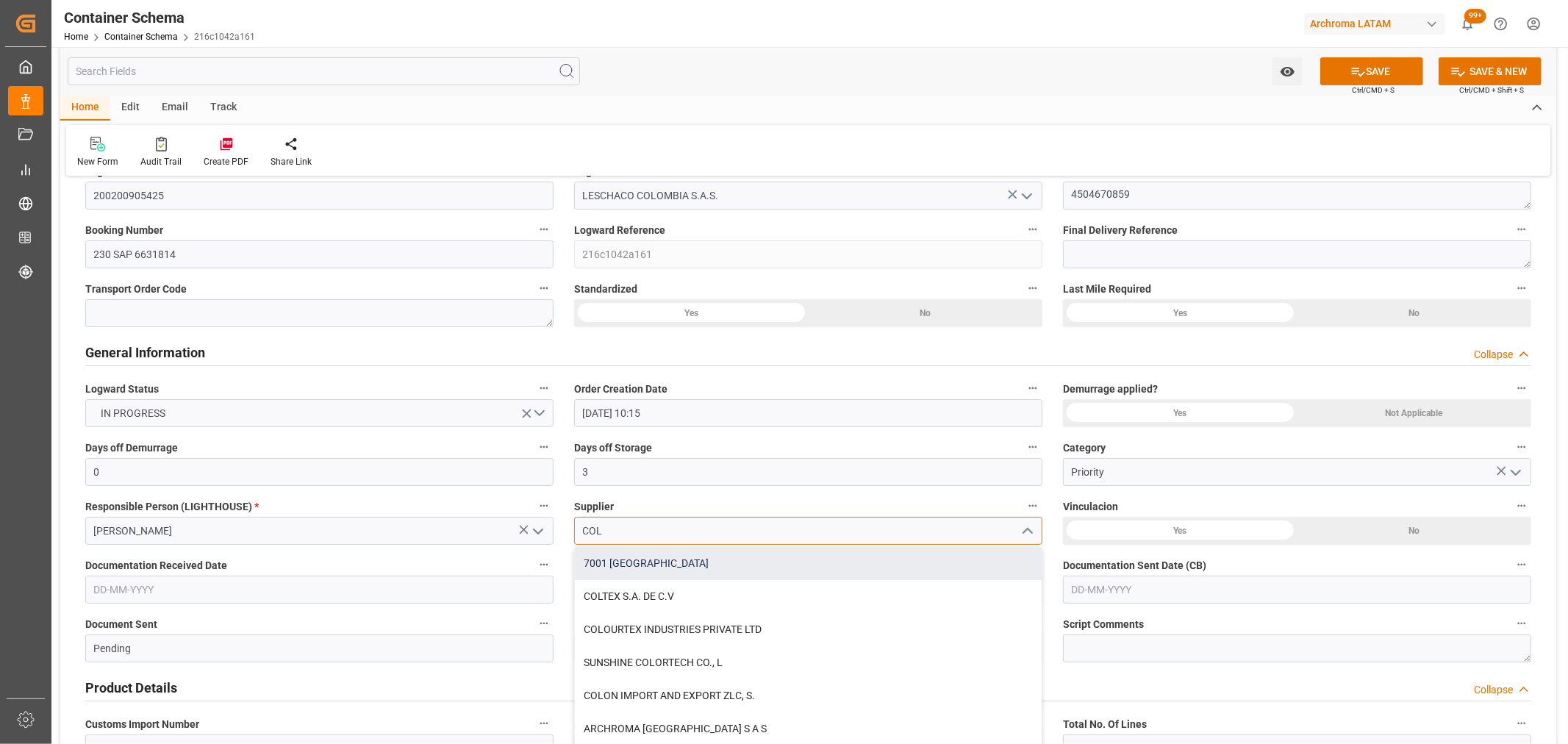
click at [765, 564] on div "7001 Colon Warehouse" at bounding box center [808, 564] width 467 height 33
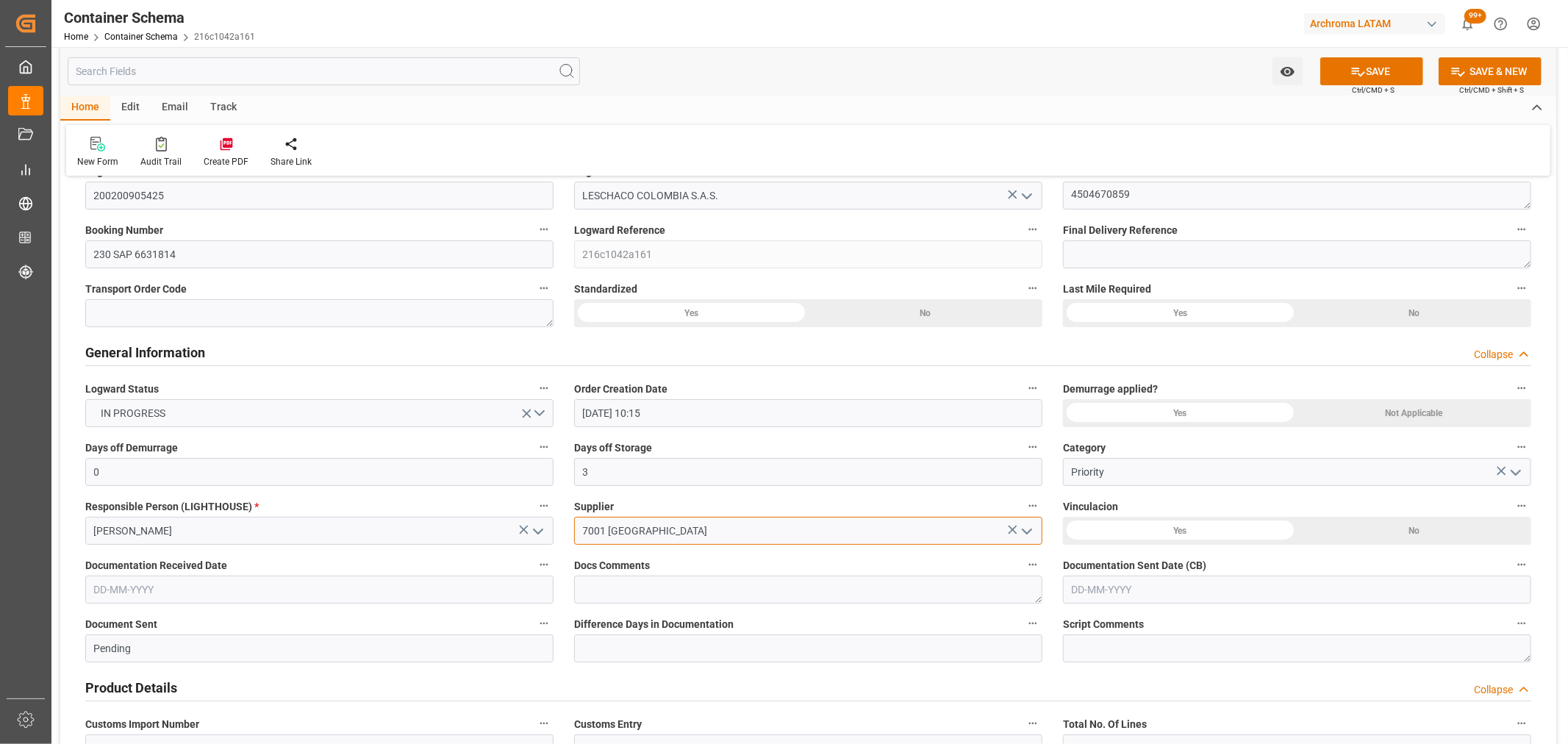
type input "7001 Colon Warehouse"
click at [339, 590] on input "text" at bounding box center [319, 590] width 468 height 28
click at [94, 534] on div "29 30 1 2 3 4 5" at bounding box center [191, 543] width 201 height 29
click at [225, 517] on div "26" at bounding box center [219, 515] width 18 height 17
type input "26-09-2025"
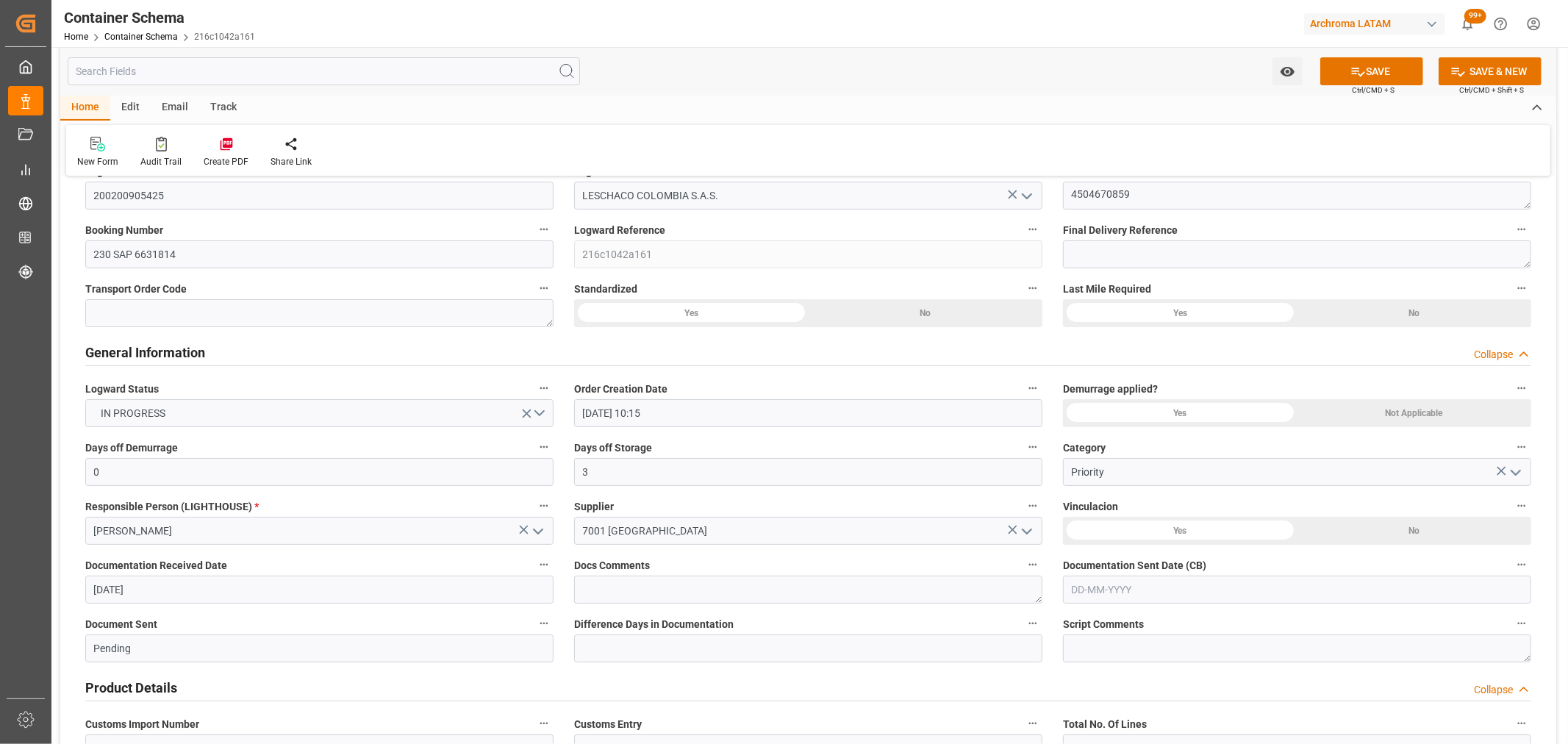
click at [1210, 589] on input "text" at bounding box center [1297, 590] width 468 height 28
click at [1069, 525] on div "22 23 24 25 26 27 28" at bounding box center [1168, 515] width 201 height 29
click at [1195, 521] on div "26" at bounding box center [1197, 515] width 18 height 17
type input "26-09-2025"
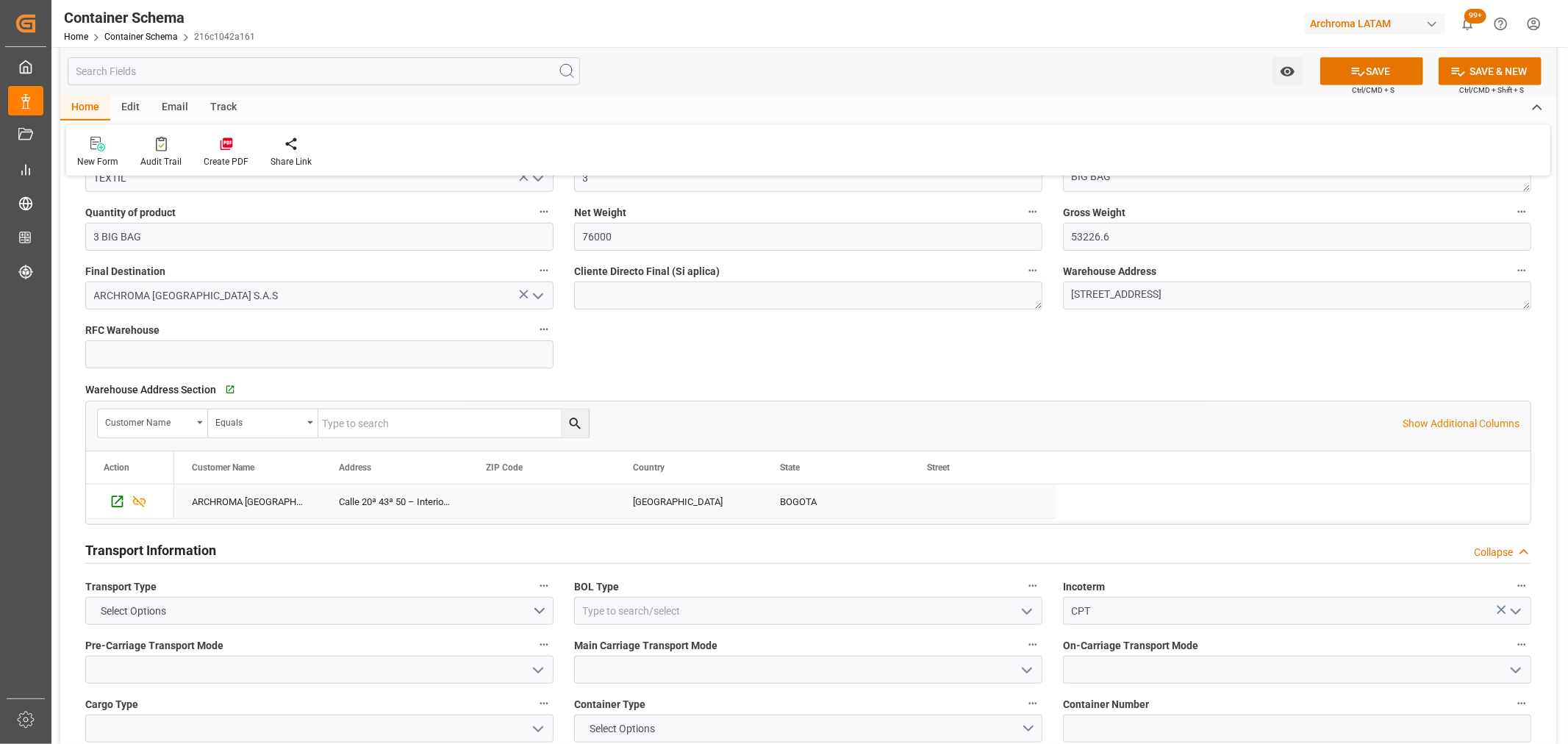
scroll to position [898, 0]
click at [1033, 606] on icon "open menu" at bounding box center [1027, 610] width 17 height 17
click at [704, 704] on div "AIRWAY" at bounding box center [808, 709] width 467 height 33
type input "AIRWAY"
click at [545, 606] on button "Select Options" at bounding box center [319, 610] width 468 height 28
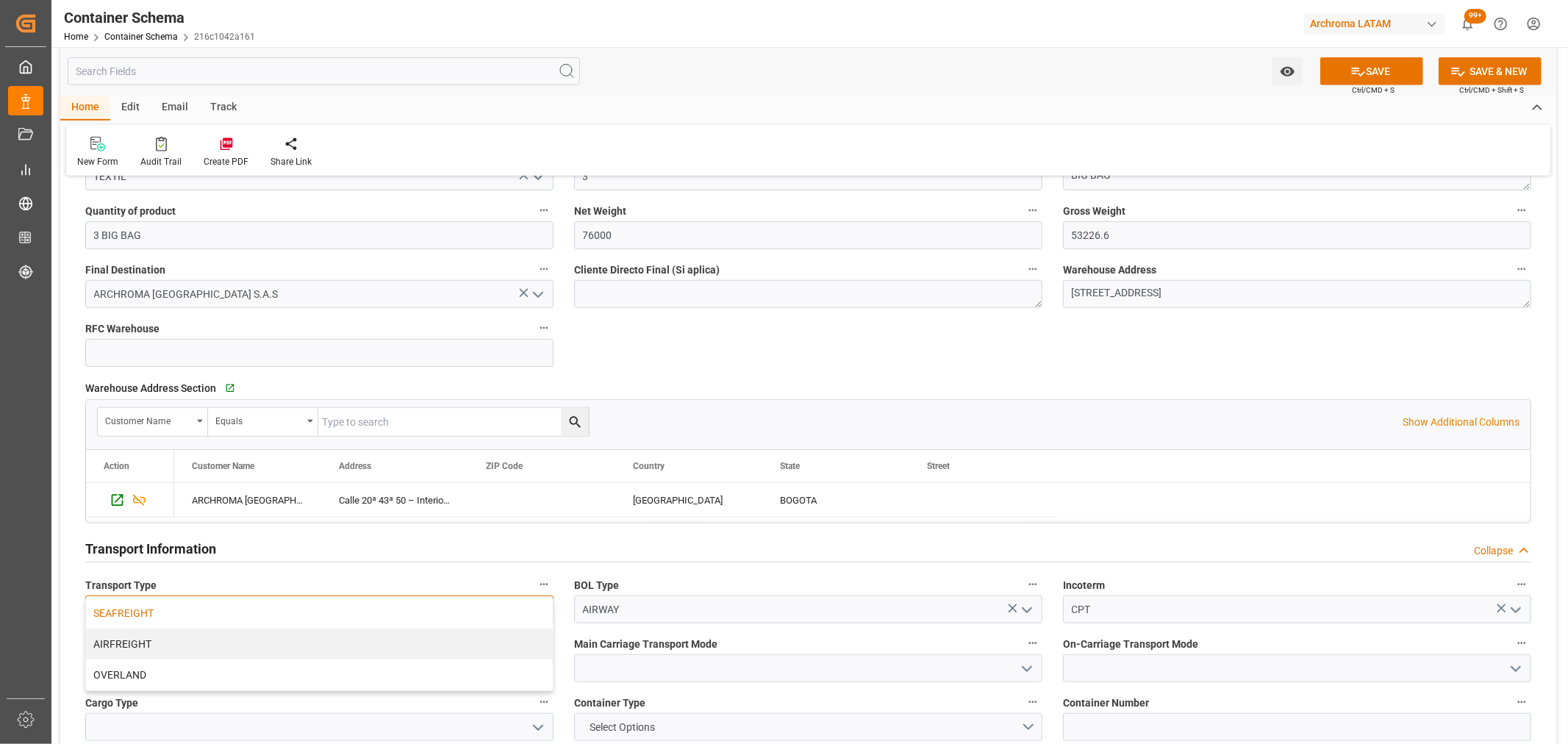
click at [303, 618] on div "SEAFREIGHT" at bounding box center [319, 612] width 467 height 30
click at [542, 604] on button "SEAFREIGHT" at bounding box center [319, 610] width 468 height 28
drag, startPoint x: 257, startPoint y: 652, endPoint x: 280, endPoint y: 640, distance: 25.9
click at [257, 651] on div "AIRFREIGHT" at bounding box center [319, 643] width 467 height 30
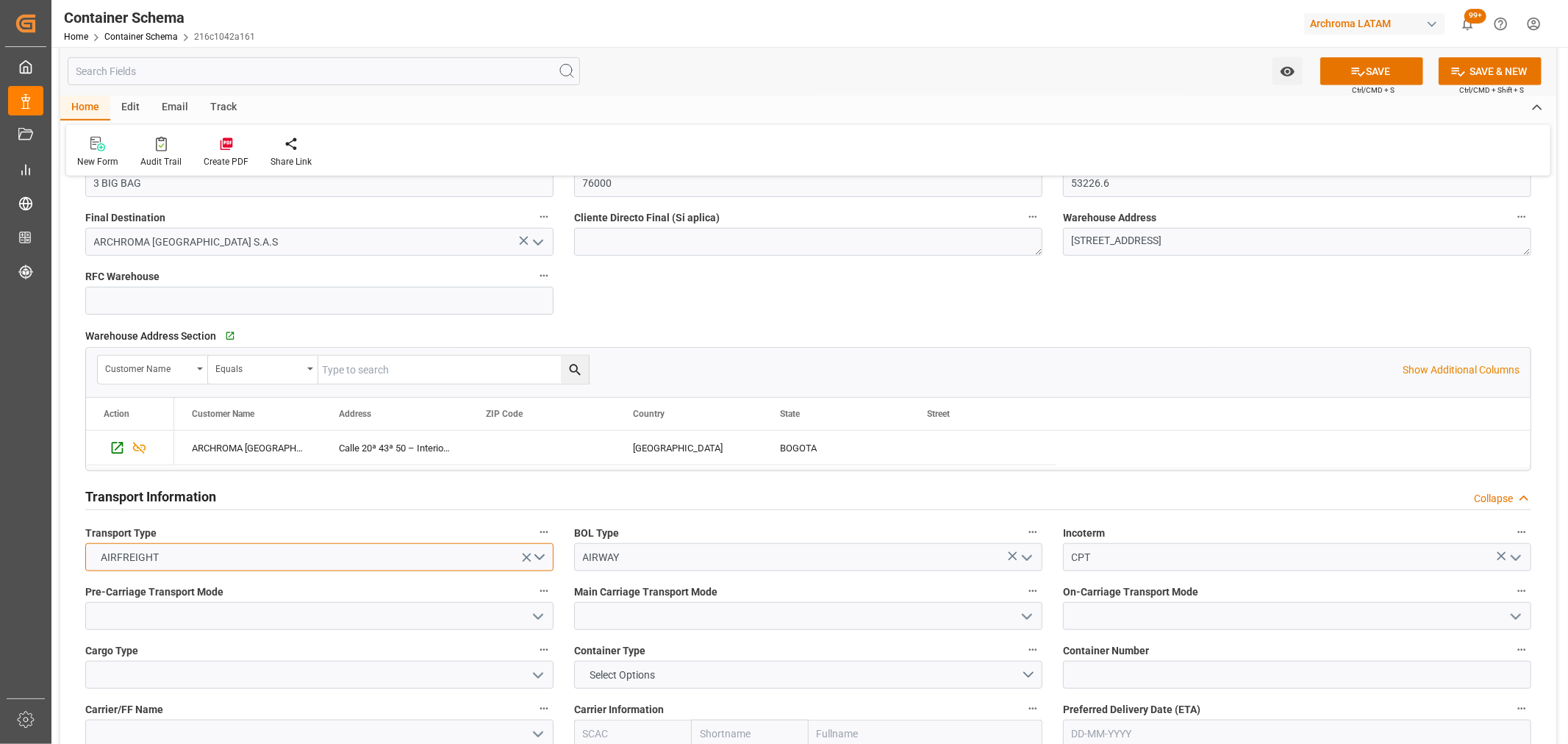
scroll to position [1143, 0]
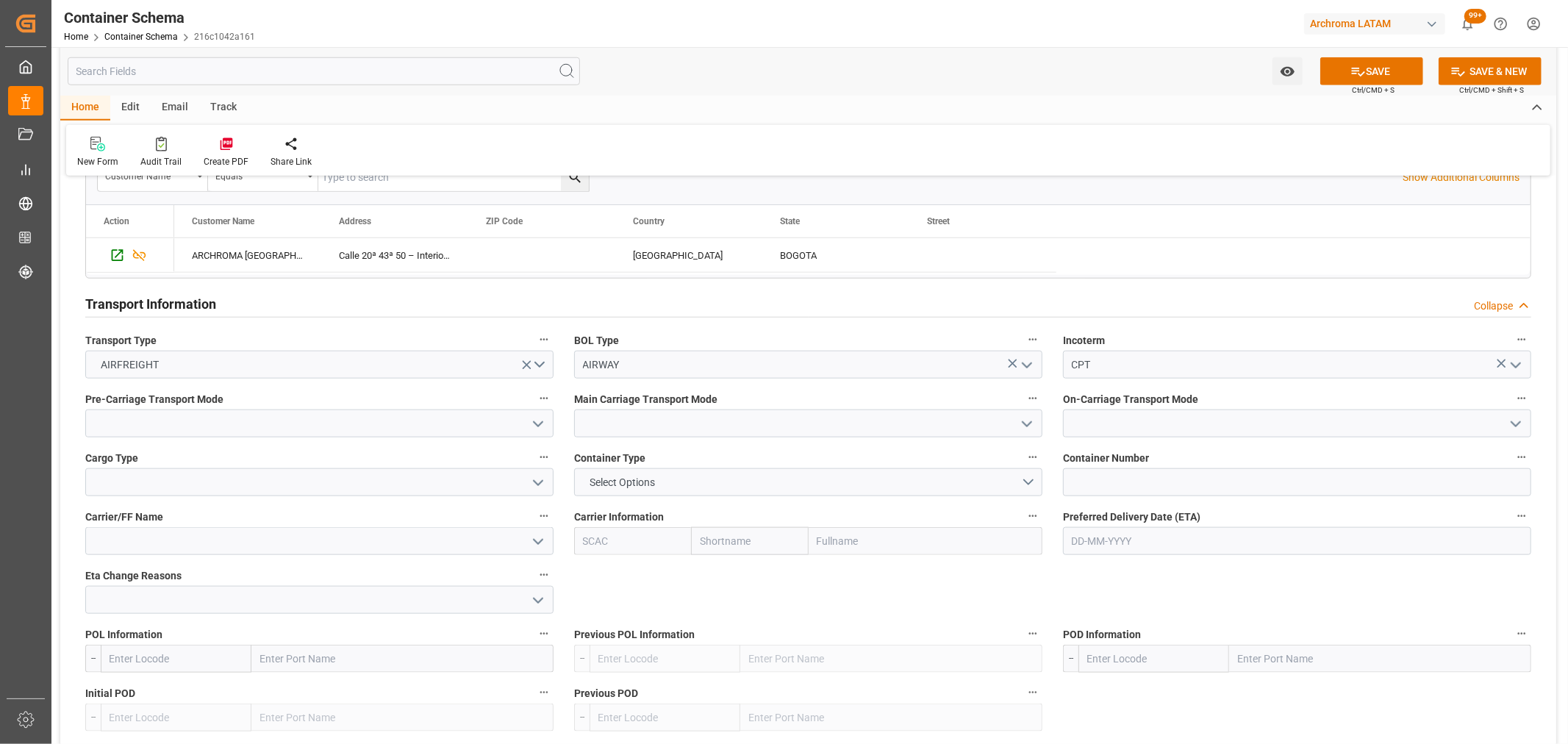
click at [539, 426] on icon "open menu" at bounding box center [537, 423] width 17 height 17
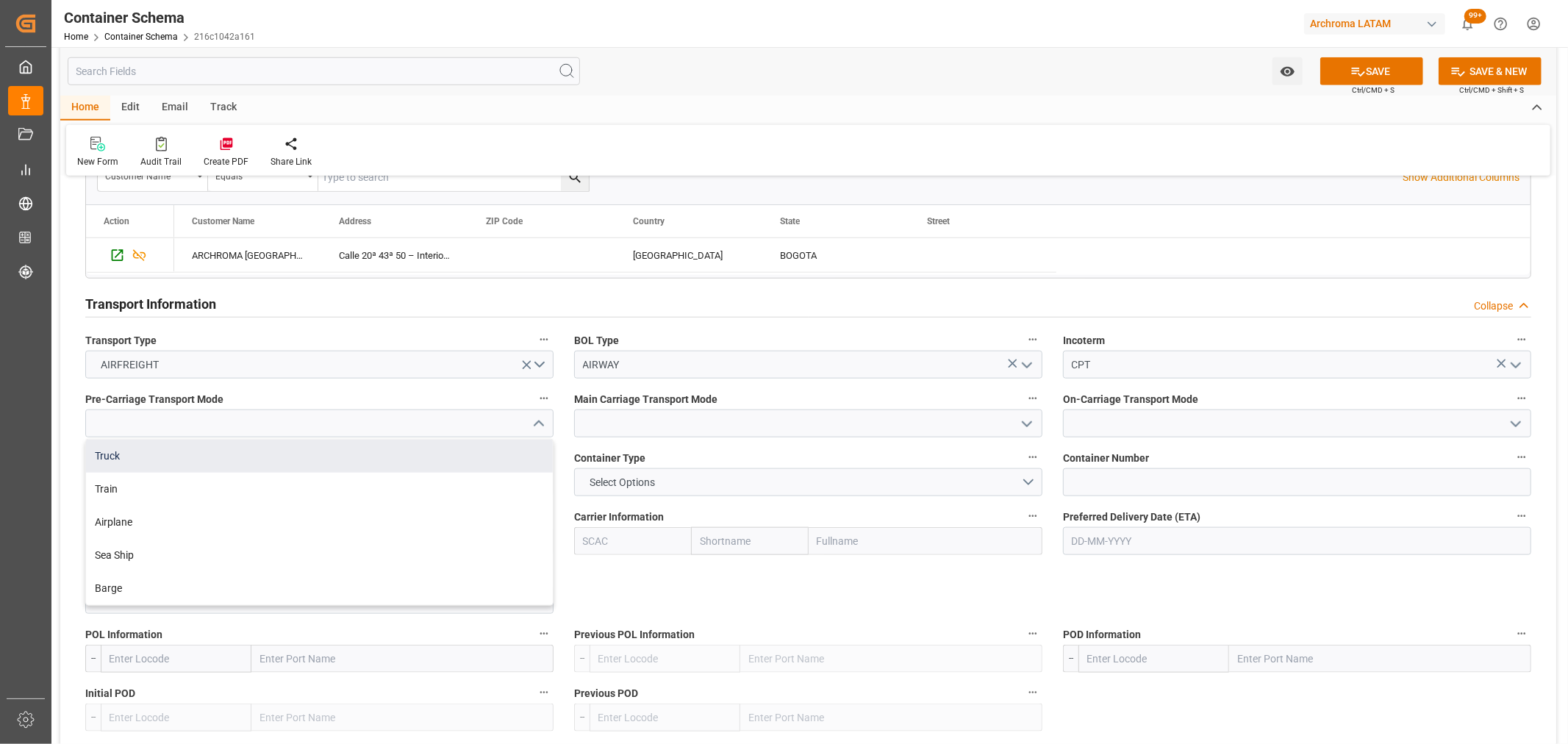
click at [267, 448] on div "Truck" at bounding box center [319, 456] width 467 height 33
type input "Truck"
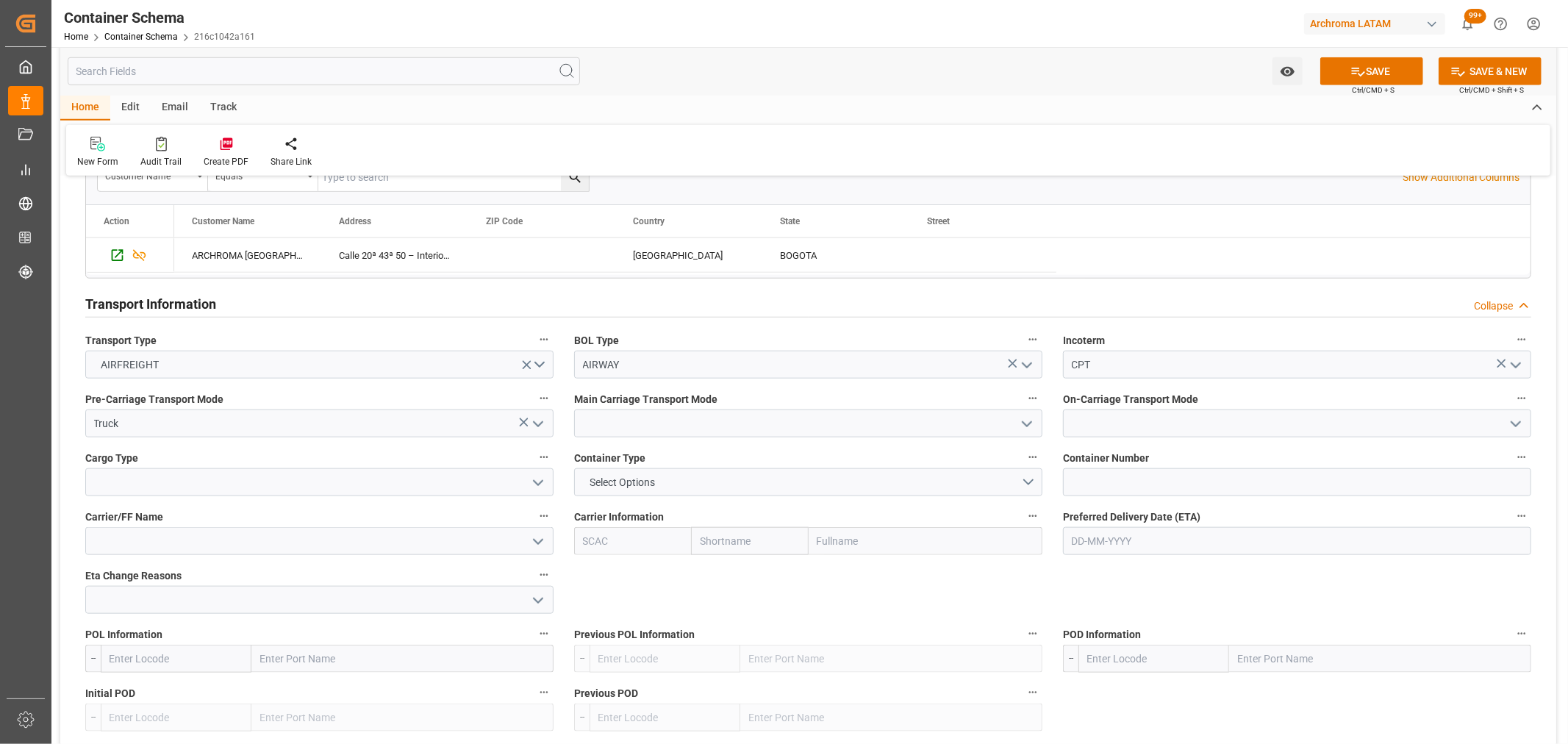
click at [1027, 429] on icon "open menu" at bounding box center [1027, 423] width 17 height 17
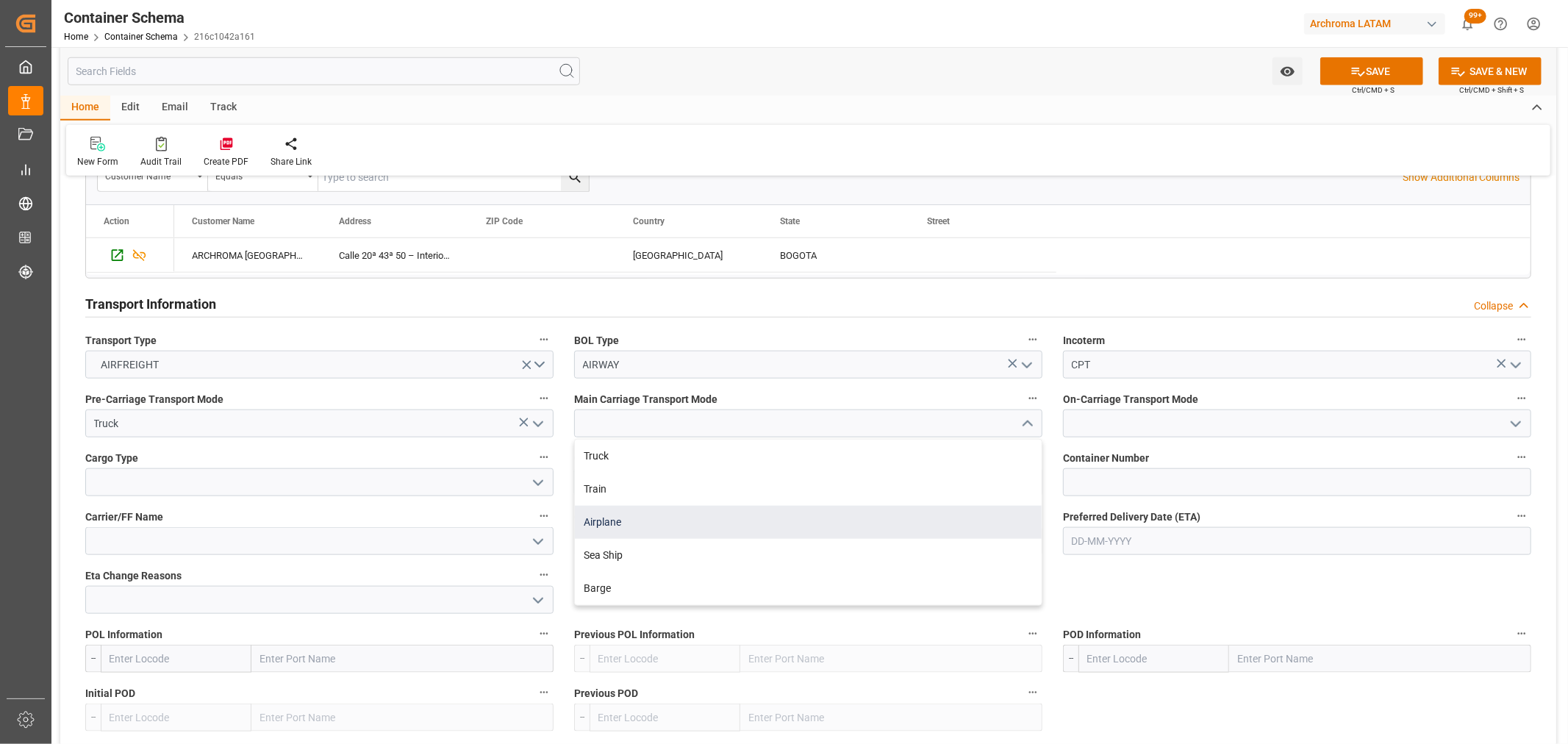
drag, startPoint x: 692, startPoint y: 517, endPoint x: 1001, endPoint y: 447, distance: 316.8
click at [693, 517] on div "Airplane" at bounding box center [808, 522] width 467 height 33
type input "Airplane"
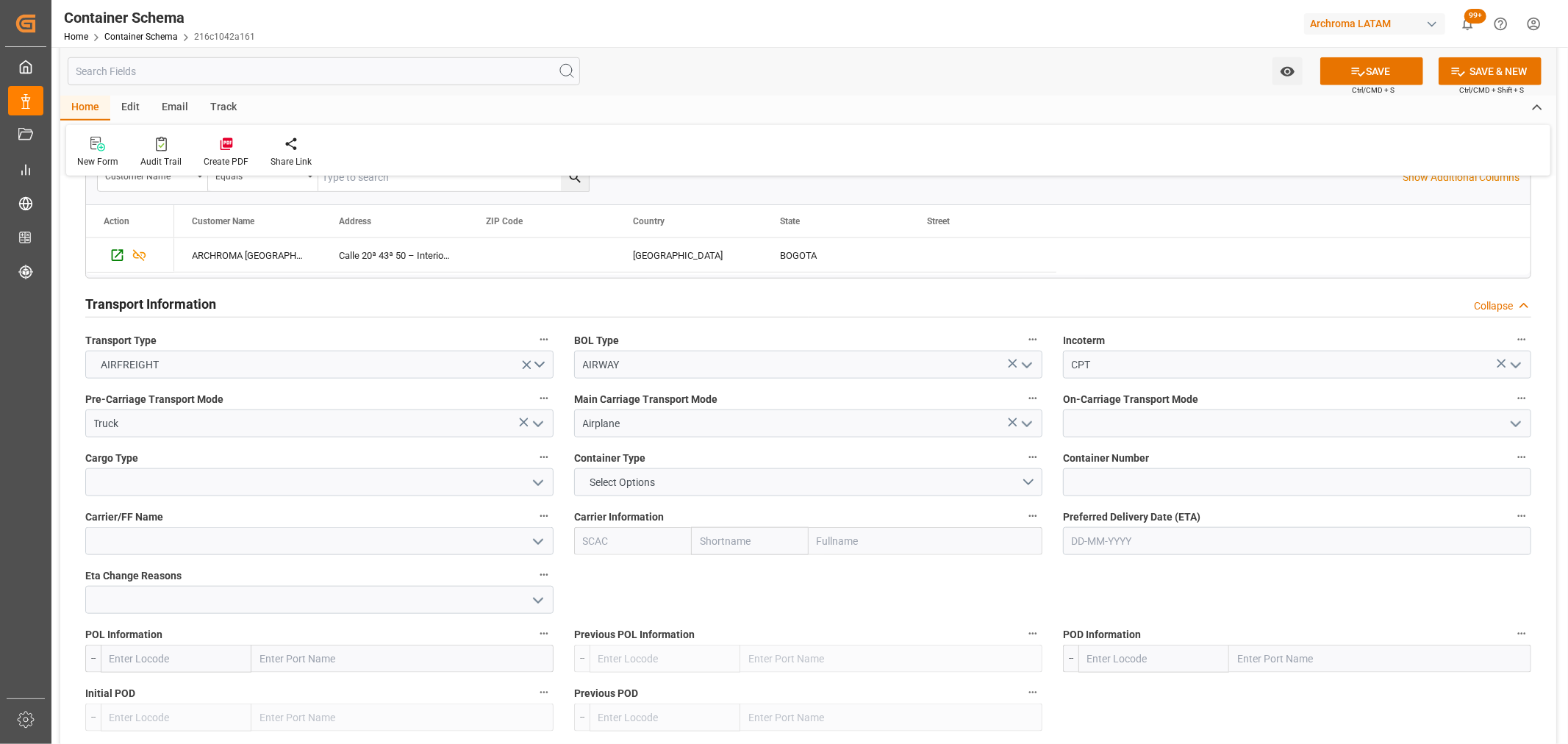
click at [1513, 427] on icon "open menu" at bounding box center [1515, 423] width 17 height 17
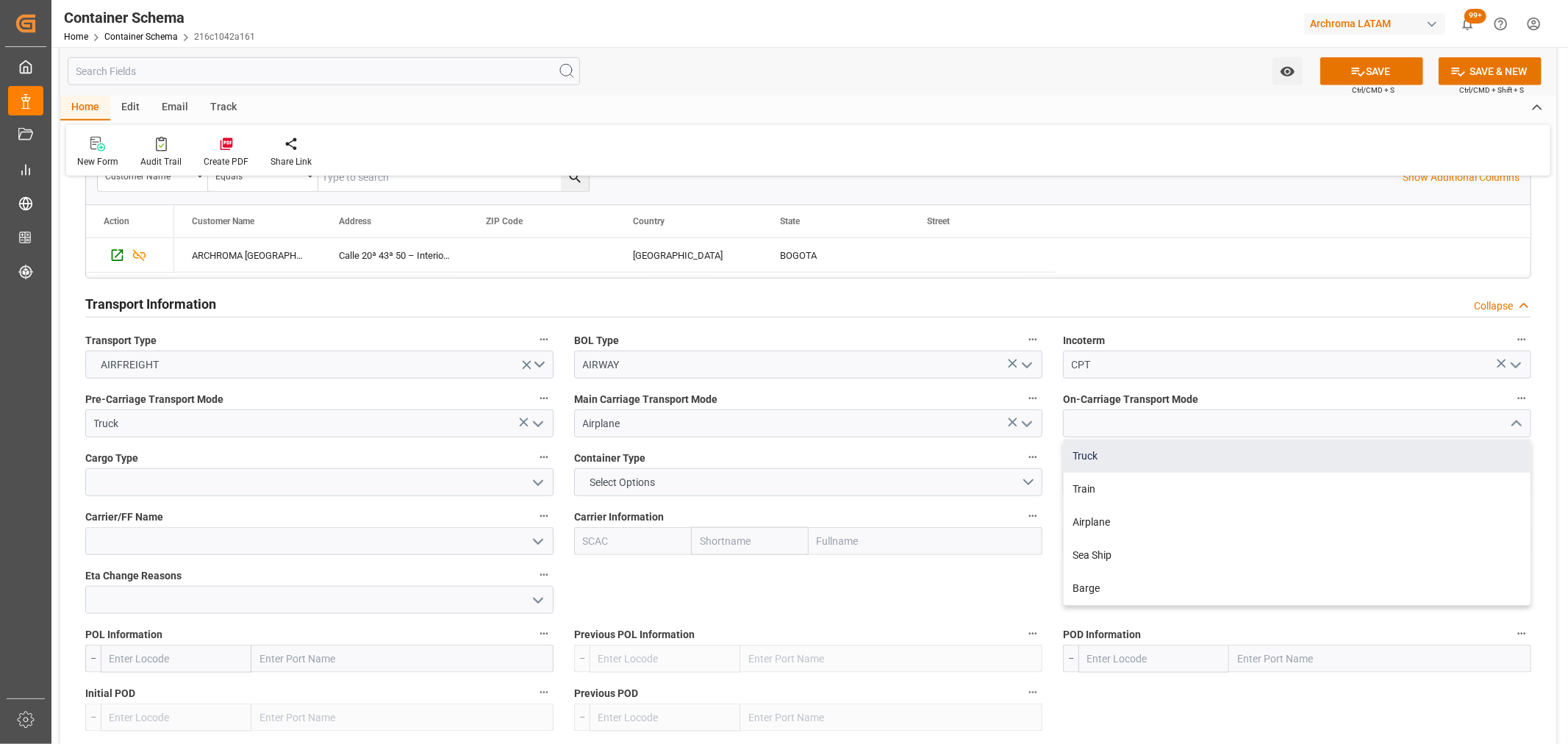
click at [1121, 463] on div "Truck" at bounding box center [1297, 456] width 467 height 33
type input "Truck"
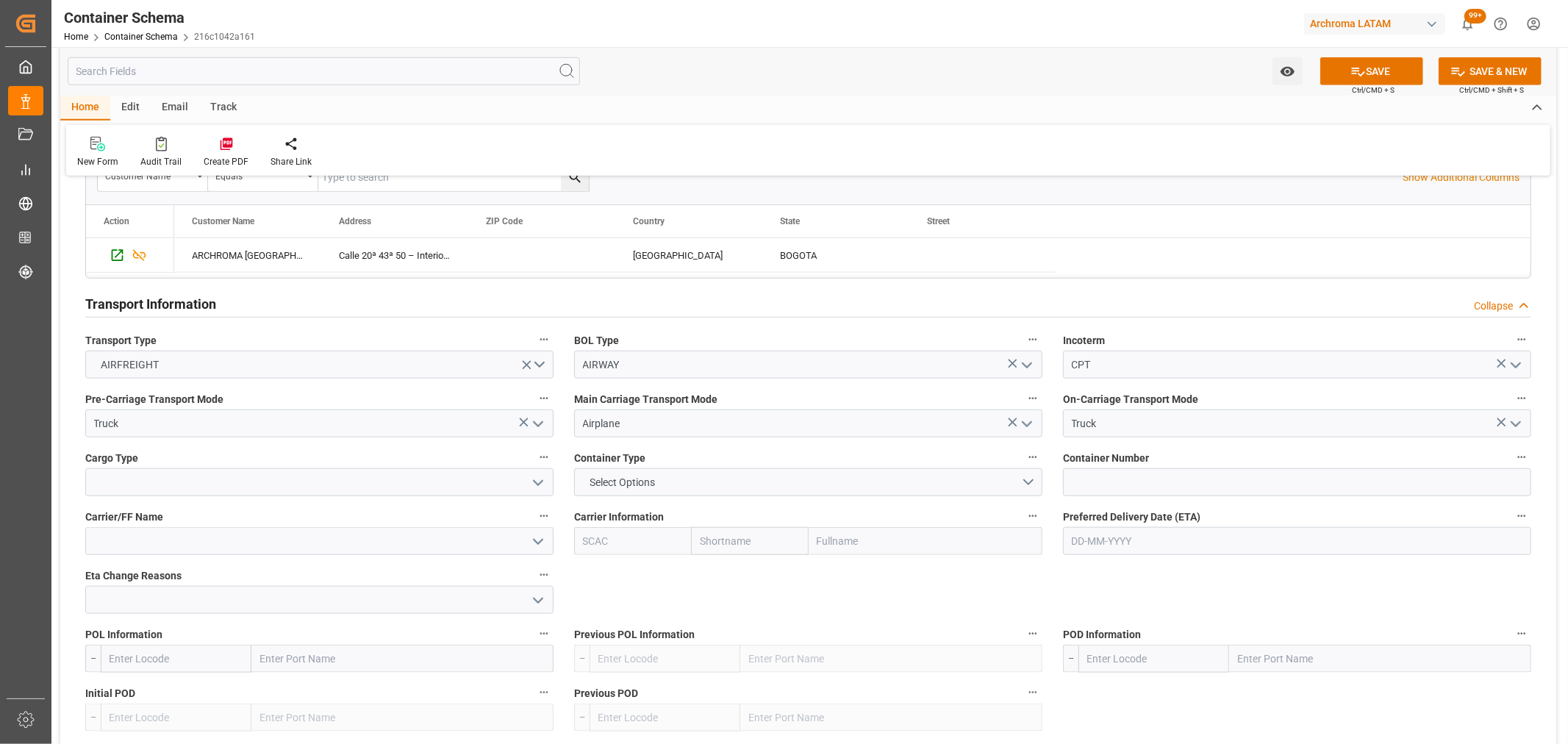
click at [539, 474] on icon "open menu" at bounding box center [537, 482] width 17 height 17
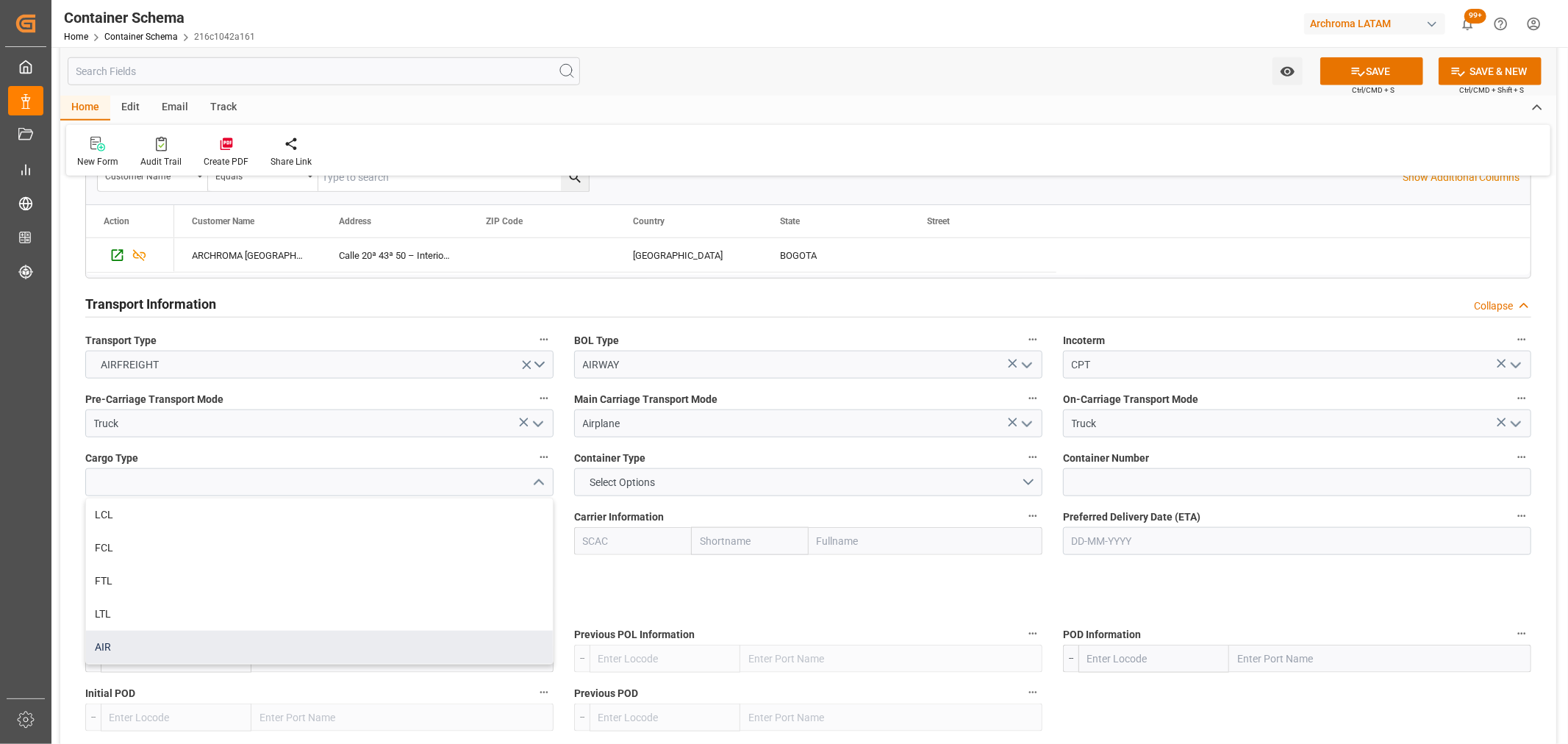
click at [244, 638] on div "AIR" at bounding box center [319, 648] width 467 height 33
type input "AIR"
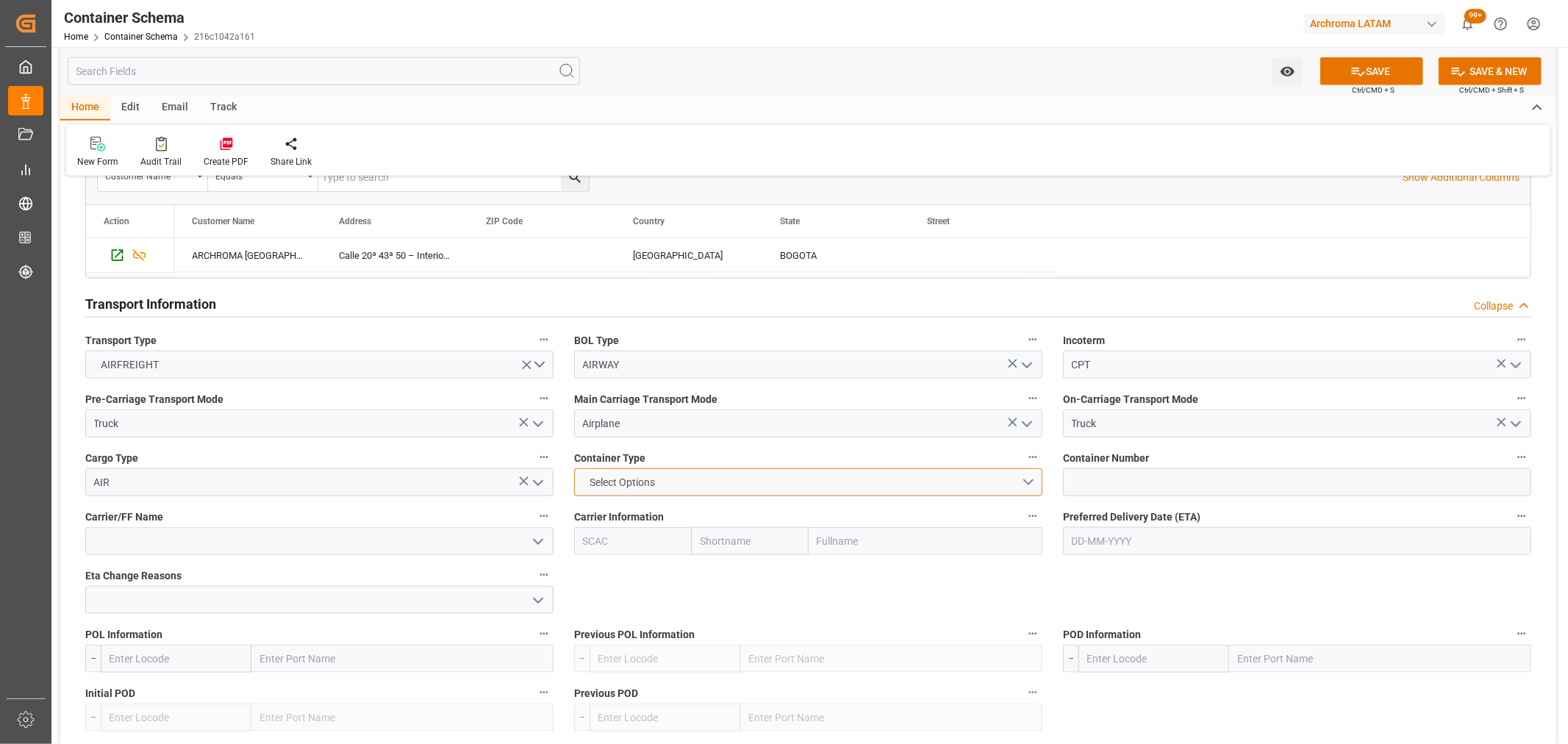
click at [802, 475] on button "Select Options" at bounding box center [808, 482] width 468 height 28
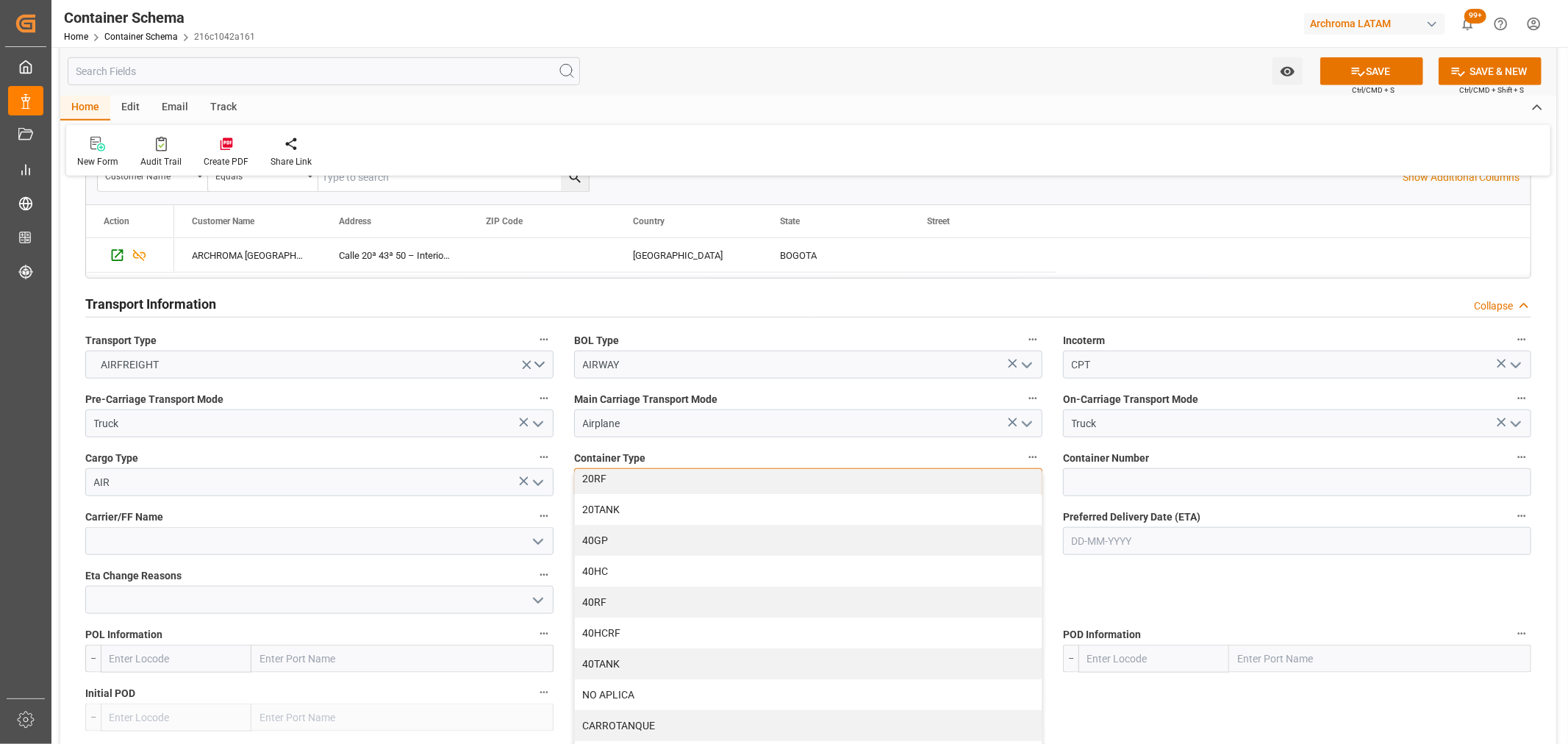
scroll to position [73, 0]
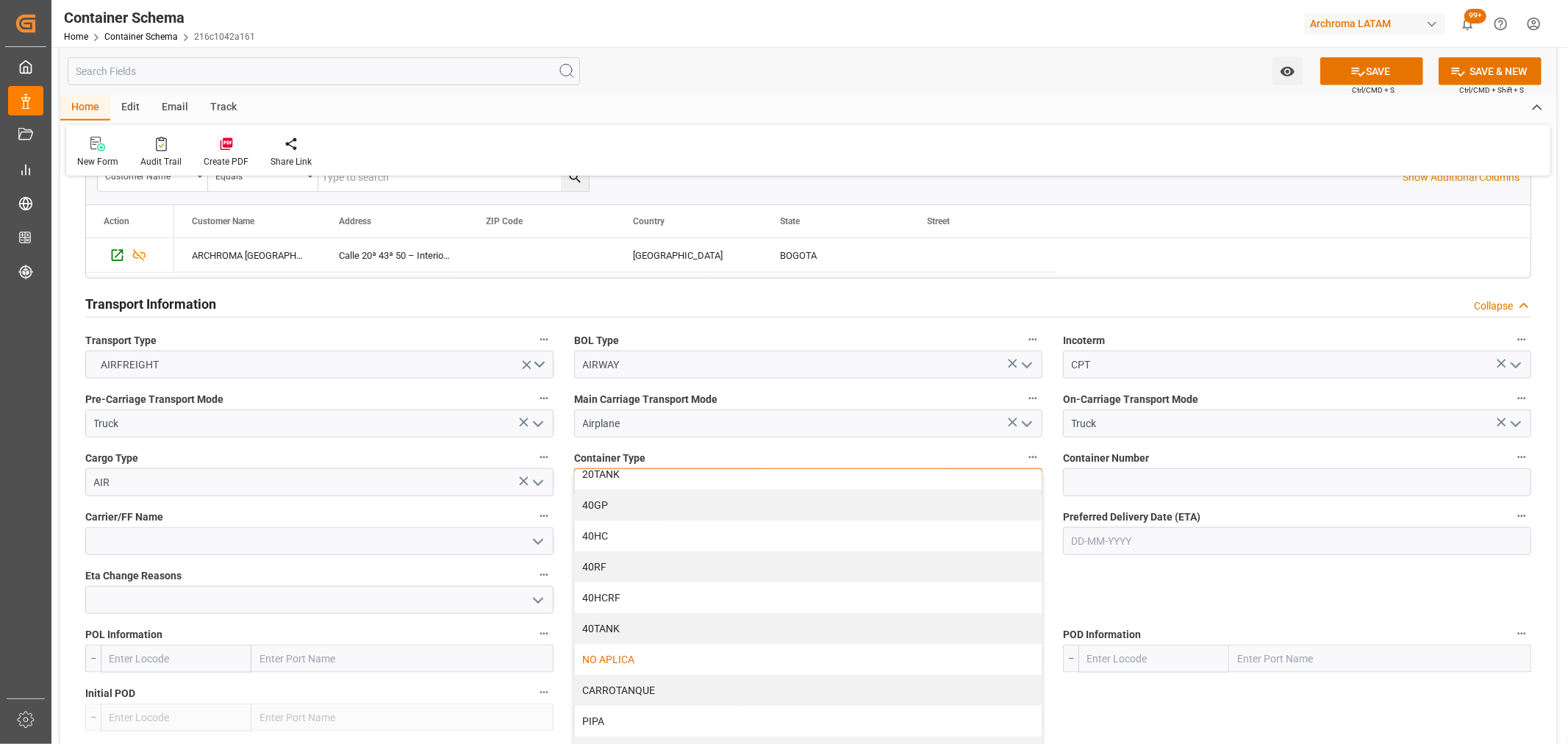
click at [767, 667] on div "NO APLICA" at bounding box center [808, 659] width 467 height 30
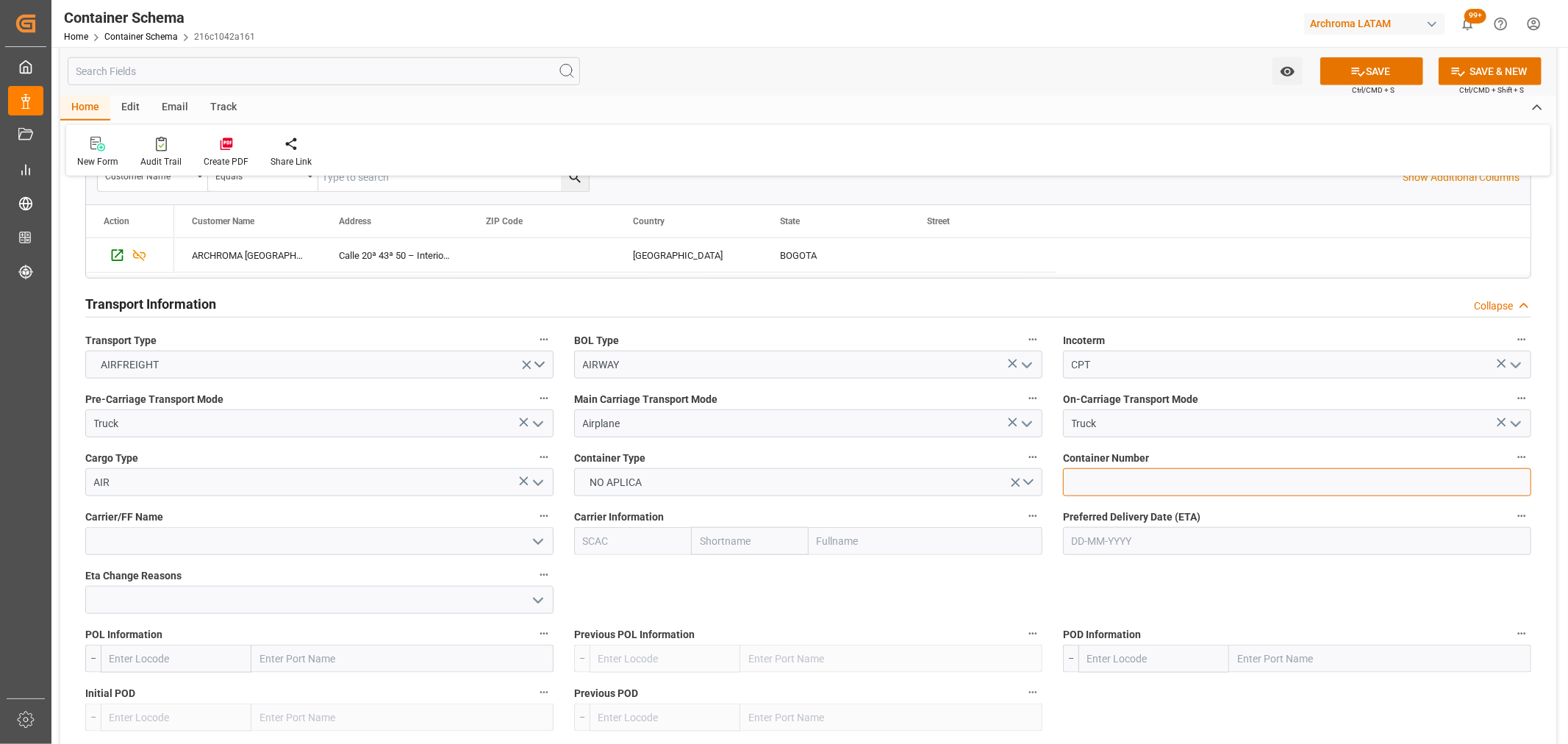
click at [1111, 473] on input at bounding box center [1297, 482] width 468 height 28
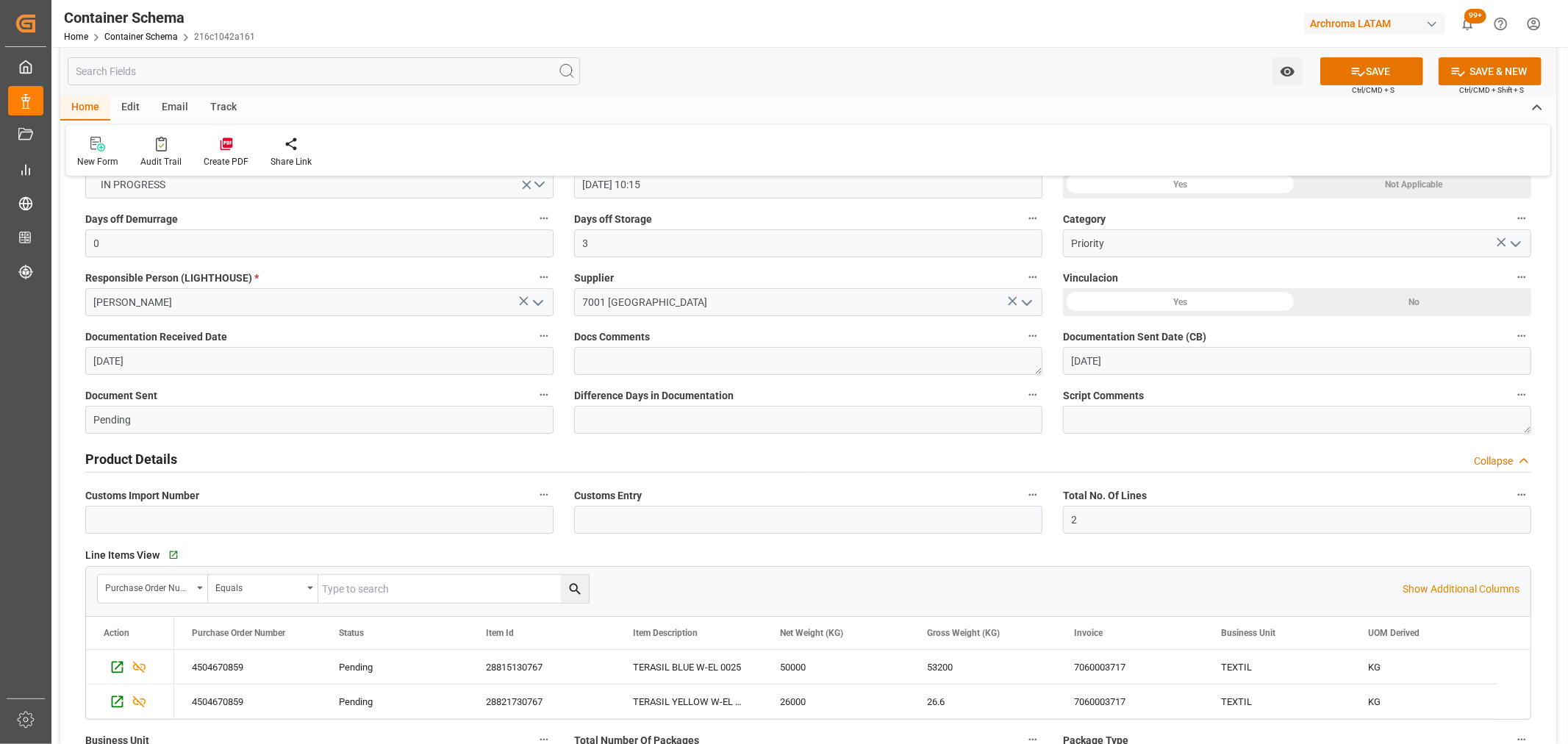
scroll to position [82, 0]
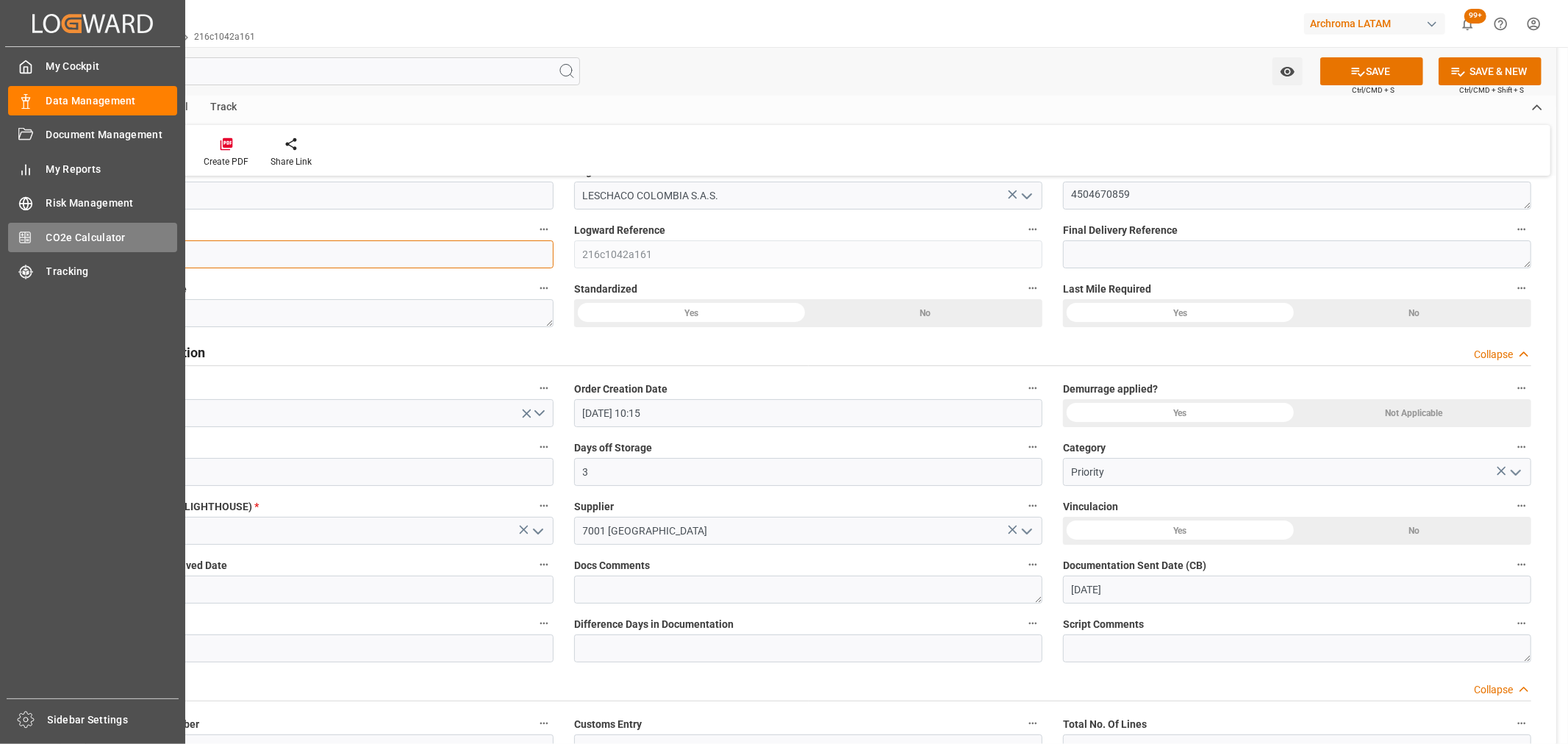
drag, startPoint x: 184, startPoint y: 250, endPoint x: 15, endPoint y: 250, distance: 169.0
click at [15, 250] on div "Created by potrace 1.15, written by Peter Selinger 2001-2017 Created by potrace…" at bounding box center [784, 372] width 1568 height 744
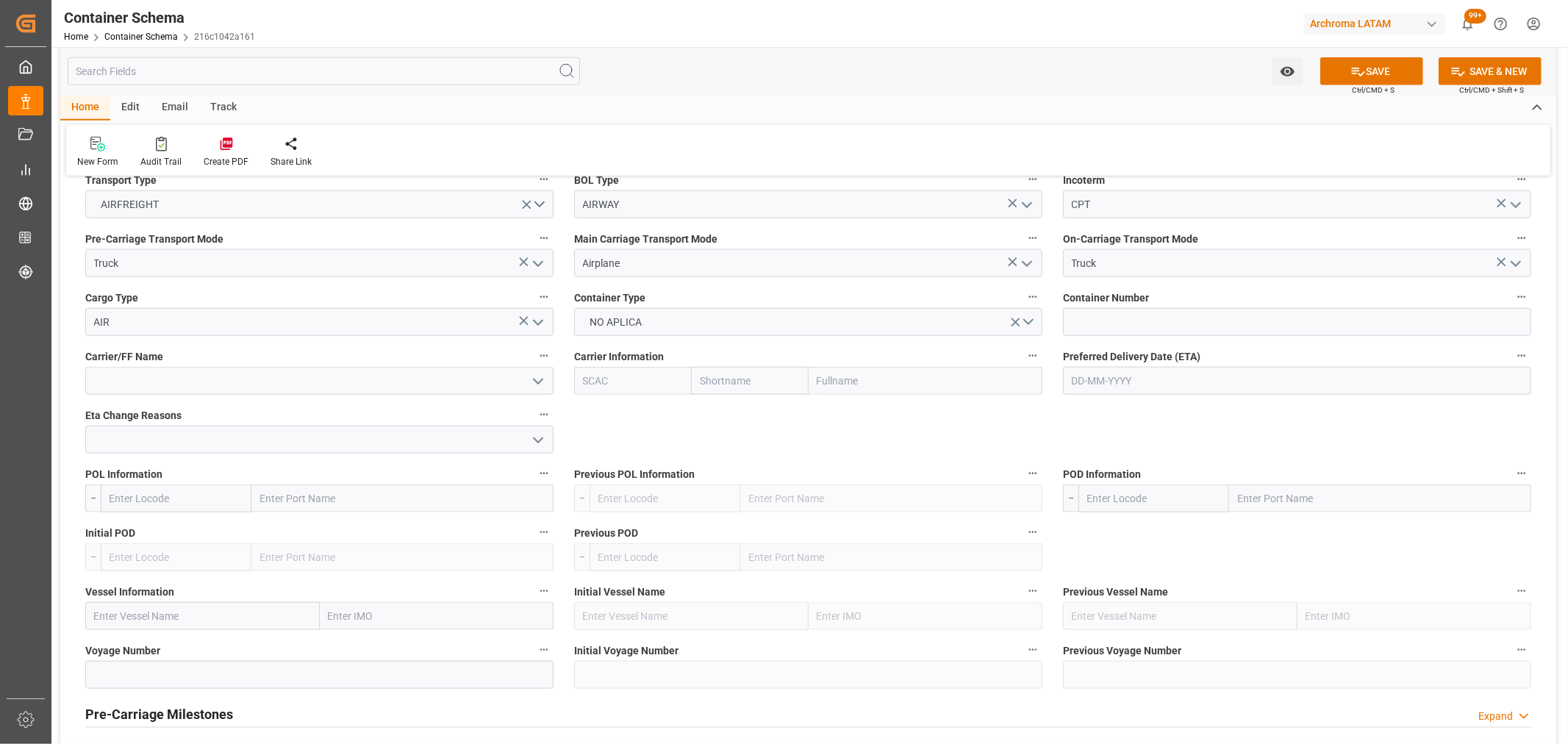
scroll to position [1306, 0]
click at [1145, 317] on input at bounding box center [1297, 319] width 468 height 28
paste input "230 SAP 6631814"
type input "230 SAP 6631814"
click at [1112, 377] on input "text" at bounding box center [1297, 378] width 468 height 28
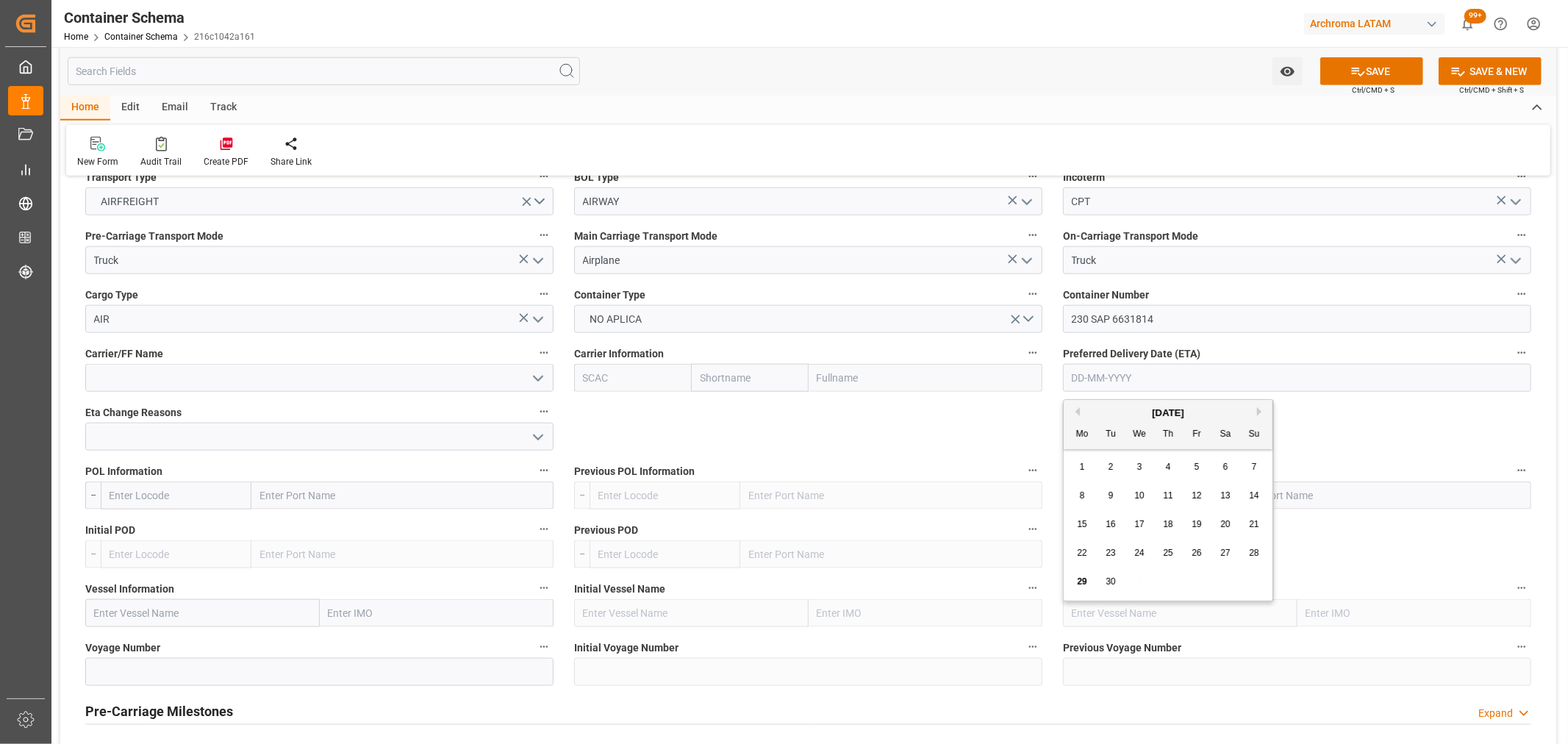
click at [1149, 591] on div "29 30 1 2 3 4 5" at bounding box center [1168, 582] width 201 height 29
click at [1252, 559] on div "28" at bounding box center [1254, 553] width 18 height 17
type input "28-09-2025"
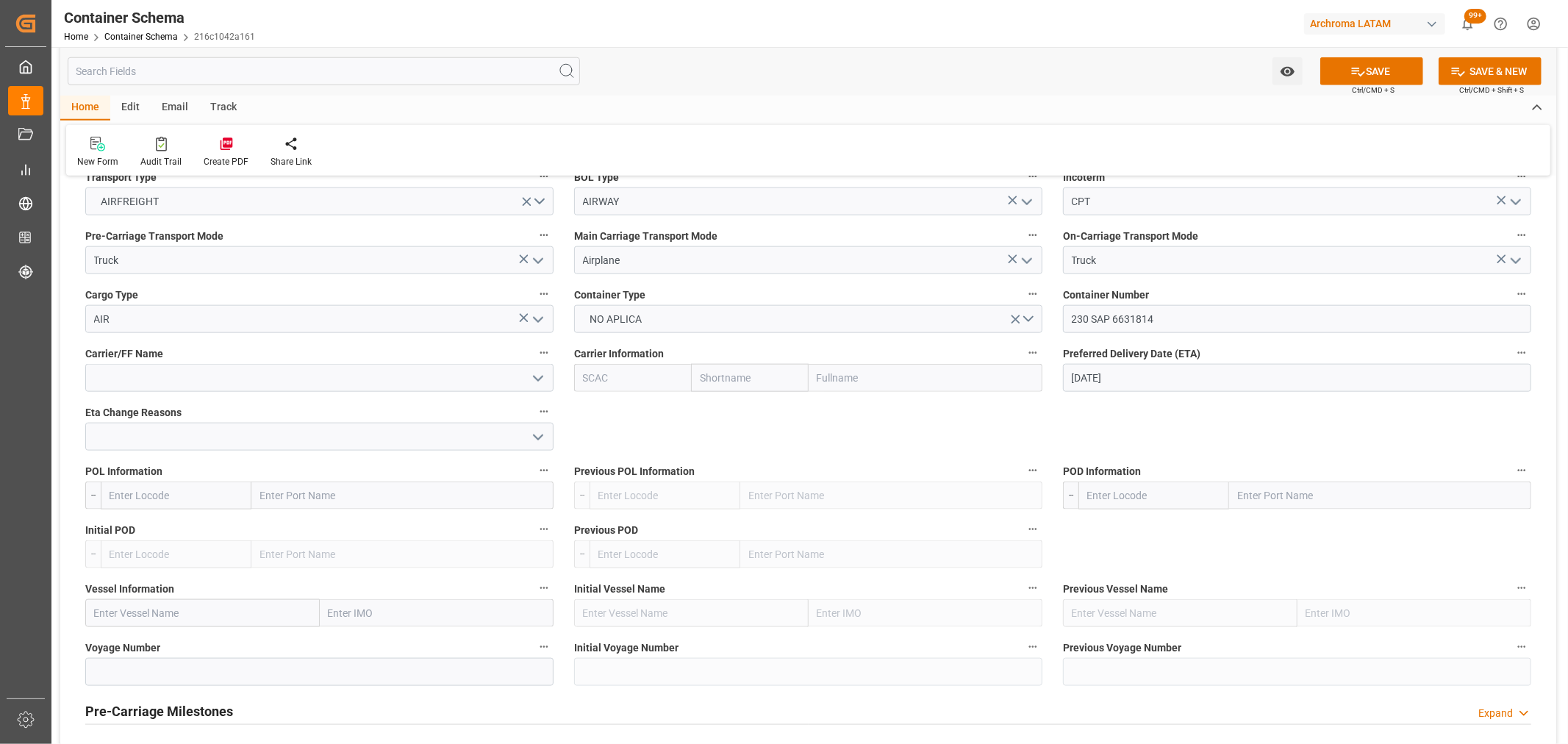
click at [532, 372] on icon "open menu" at bounding box center [537, 378] width 17 height 17
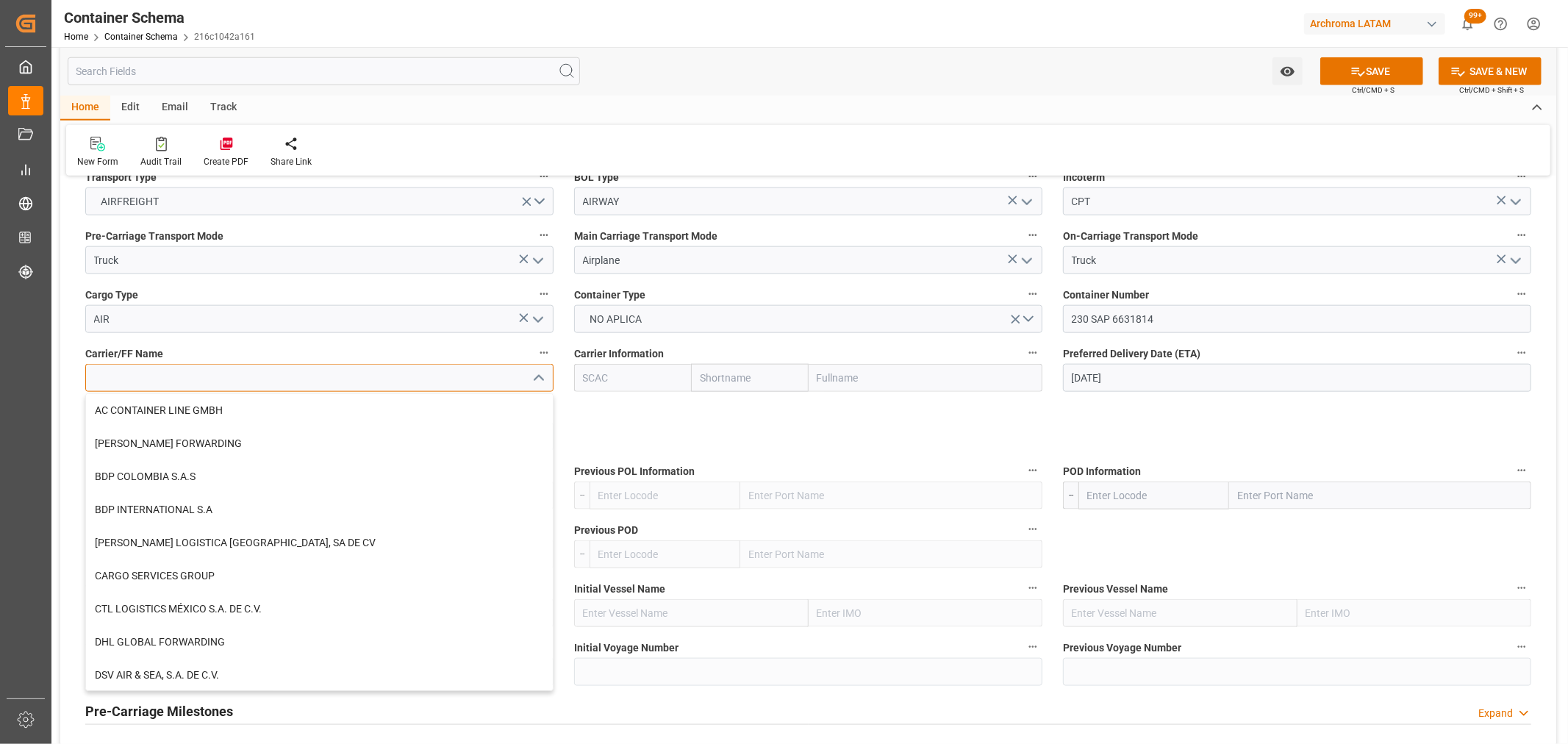
click at [420, 388] on input at bounding box center [319, 378] width 468 height 28
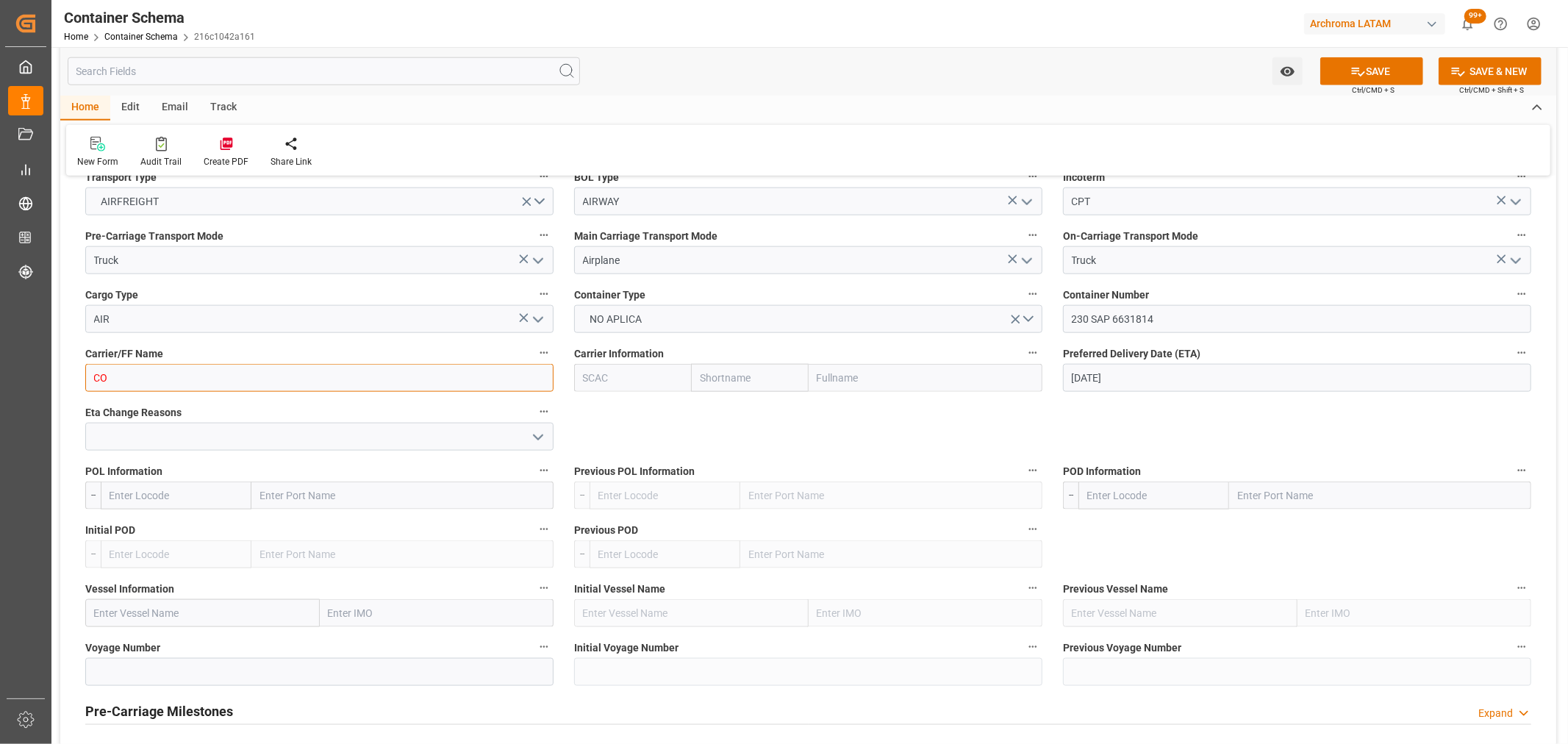
type input "C"
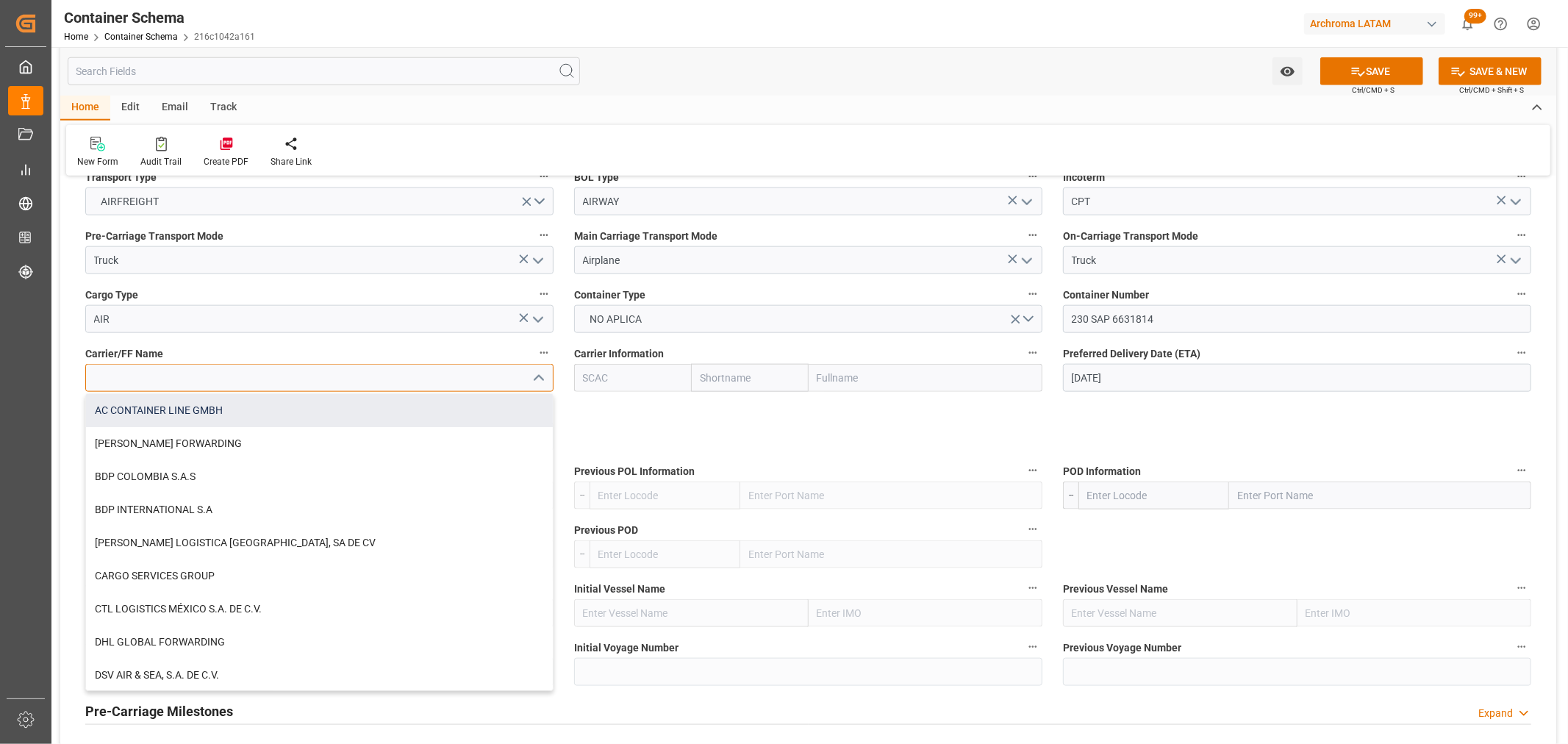
click at [321, 414] on div "AC CONTAINER LINE GMBH" at bounding box center [319, 410] width 467 height 33
type input "AC CONTAINER LINE GMBH"
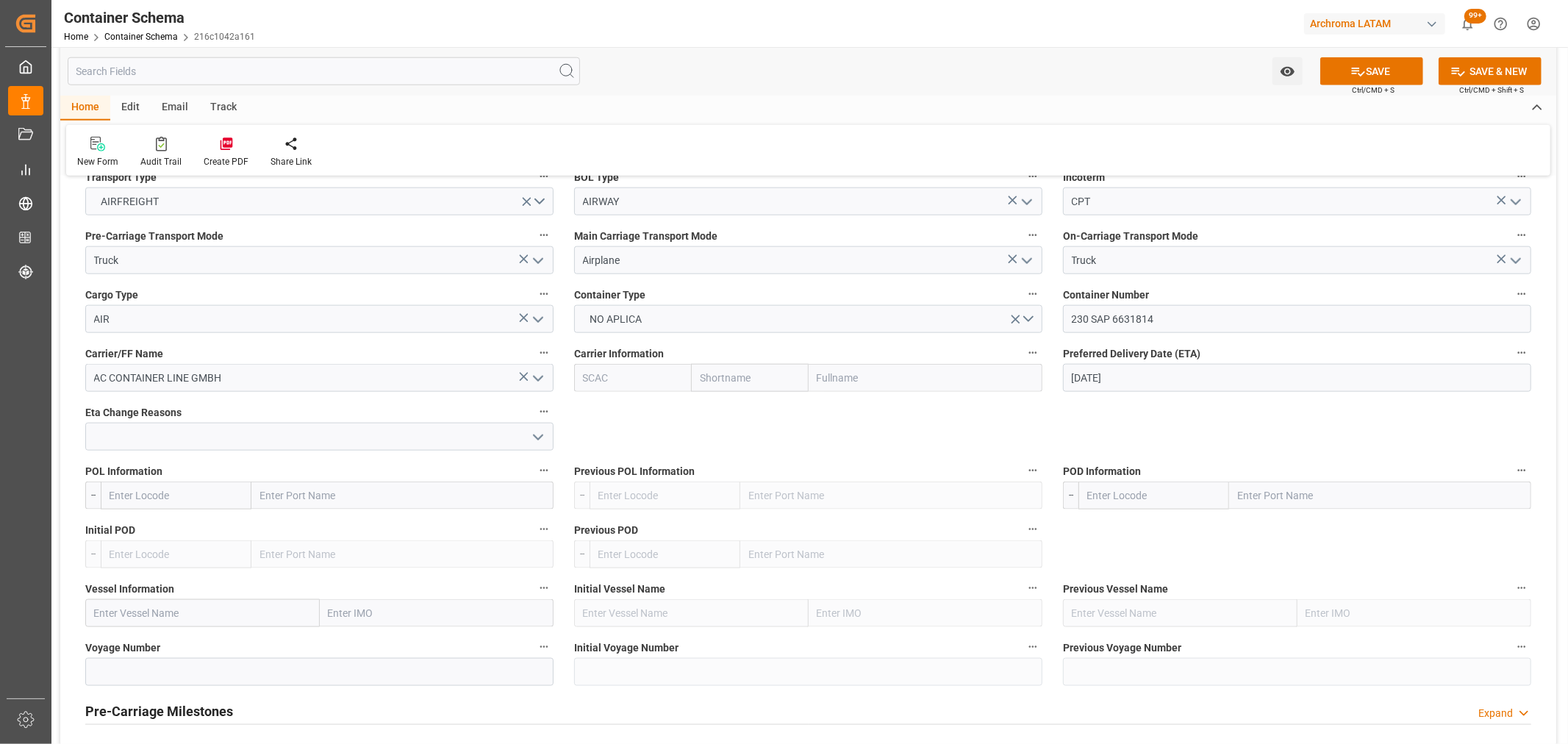
click at [165, 495] on input "text" at bounding box center [176, 495] width 151 height 28
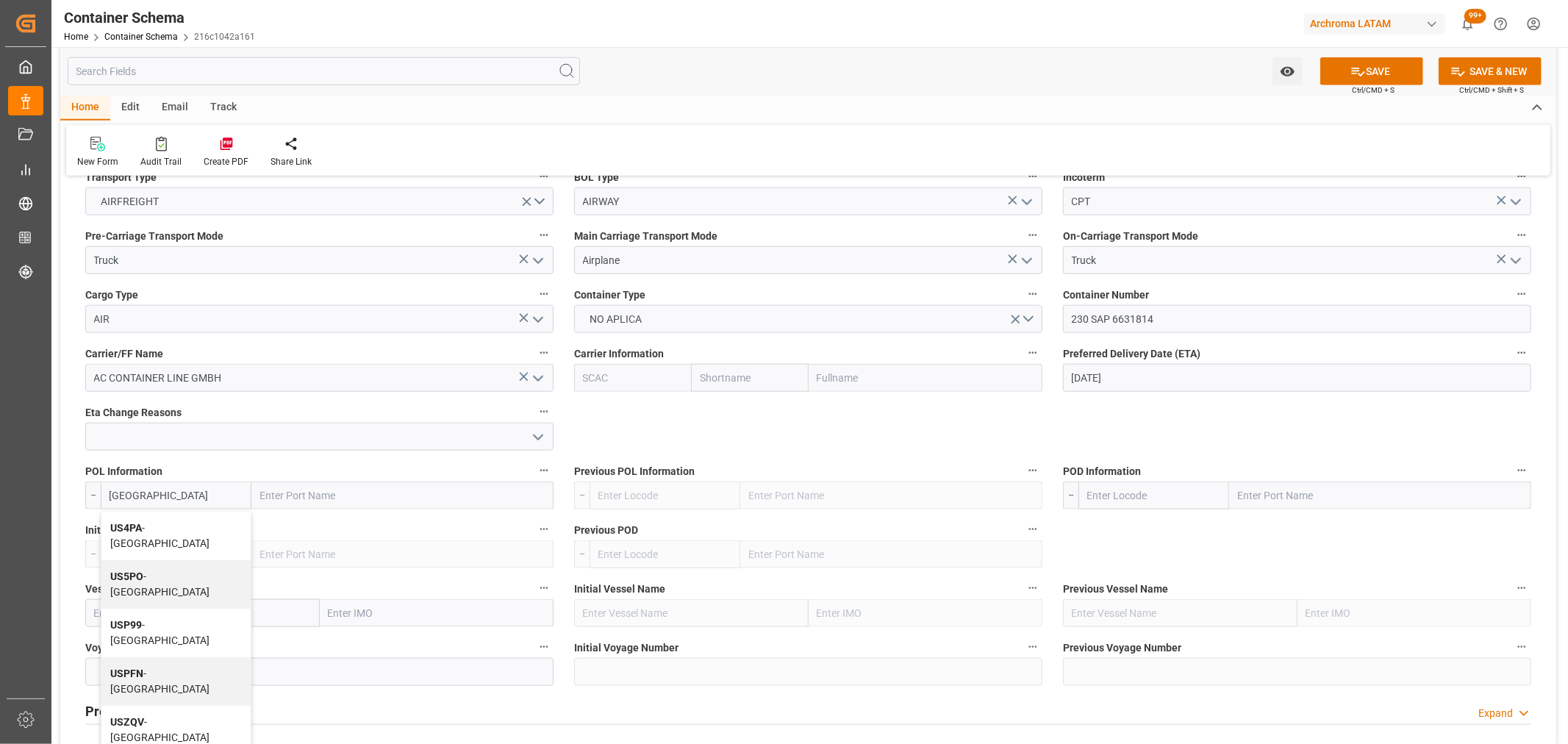
click at [208, 667] on span "USPFN - Panama City" at bounding box center [160, 681] width 99 height 27
type input "USPFN"
type input "Panama City"
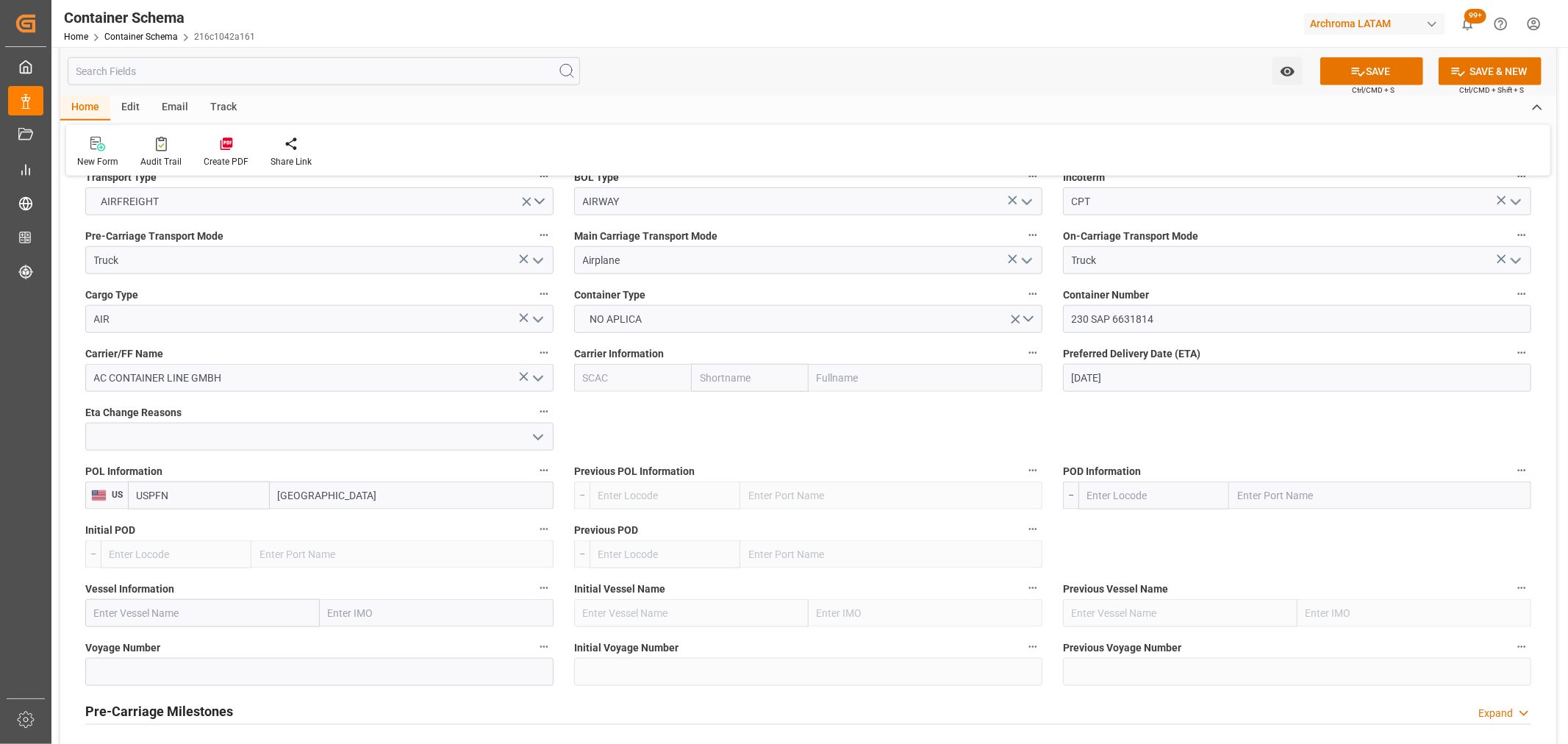
drag, startPoint x: 215, startPoint y: 498, endPoint x: -33, endPoint y: 488, distance: 248.2
click at [0, 488] on html "Created by potrace 1.15, written by Peter Selinger 2001-2017 Created by potrace…" at bounding box center [784, 372] width 1568 height 744
drag, startPoint x: 204, startPoint y: 503, endPoint x: 37, endPoint y: 485, distance: 168.0
click at [37, 485] on div "Created by potrace 1.15, written by Peter Selinger 2001-2017 Created by potrace…" at bounding box center [784, 372] width 1568 height 744
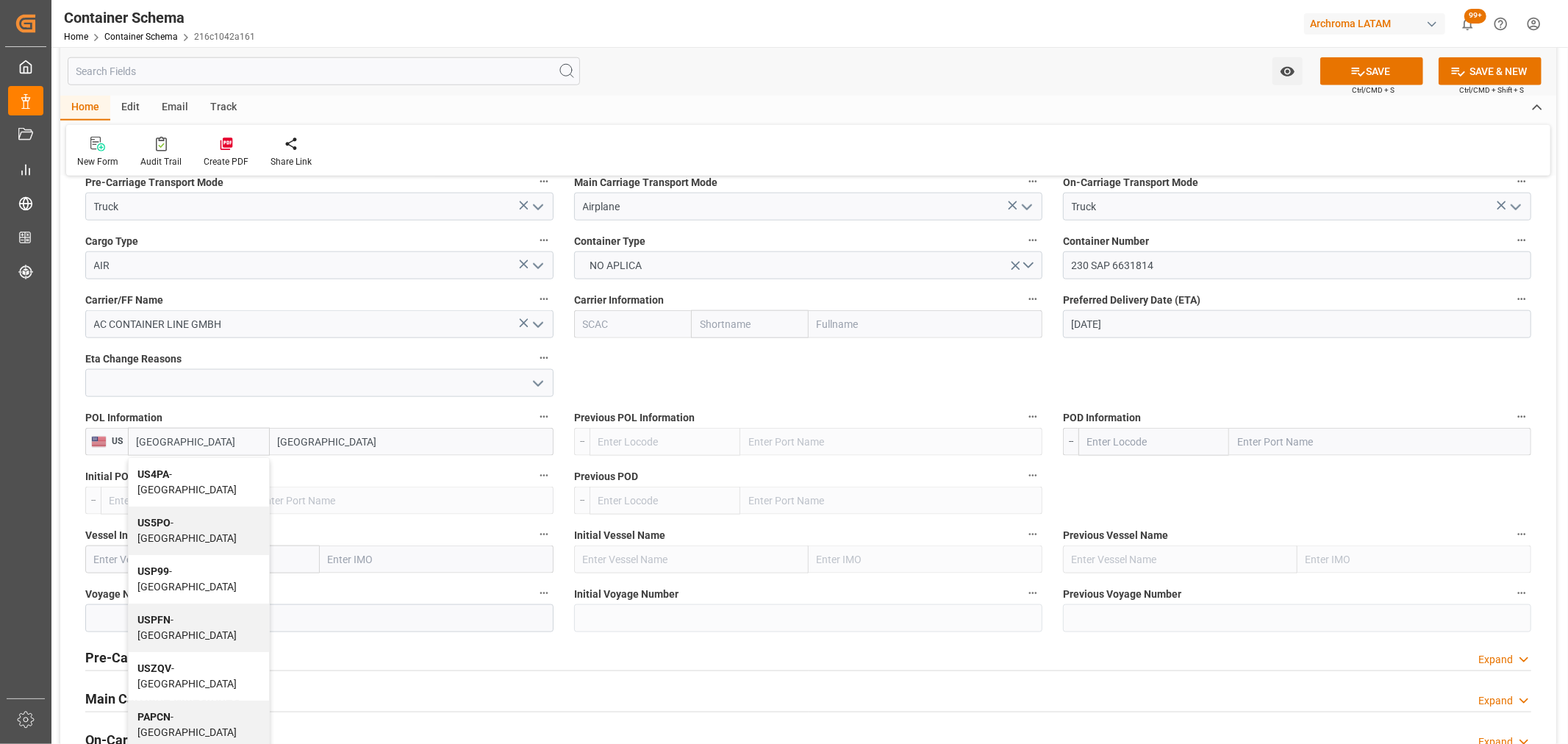
scroll to position [1387, 0]
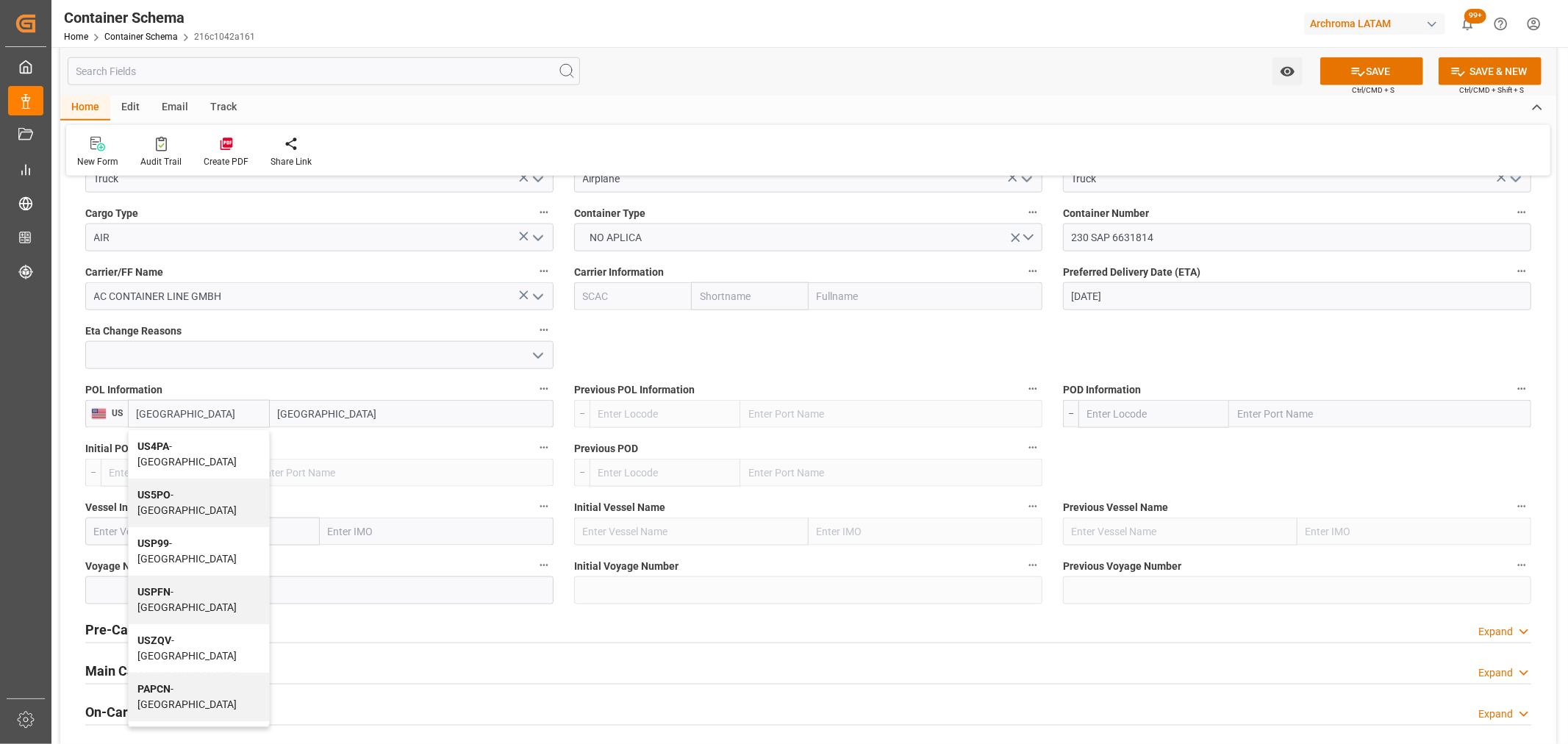
click at [194, 456] on div "US4PA - Panama" at bounding box center [199, 454] width 140 height 49
type input "US4PA"
type input "Panama"
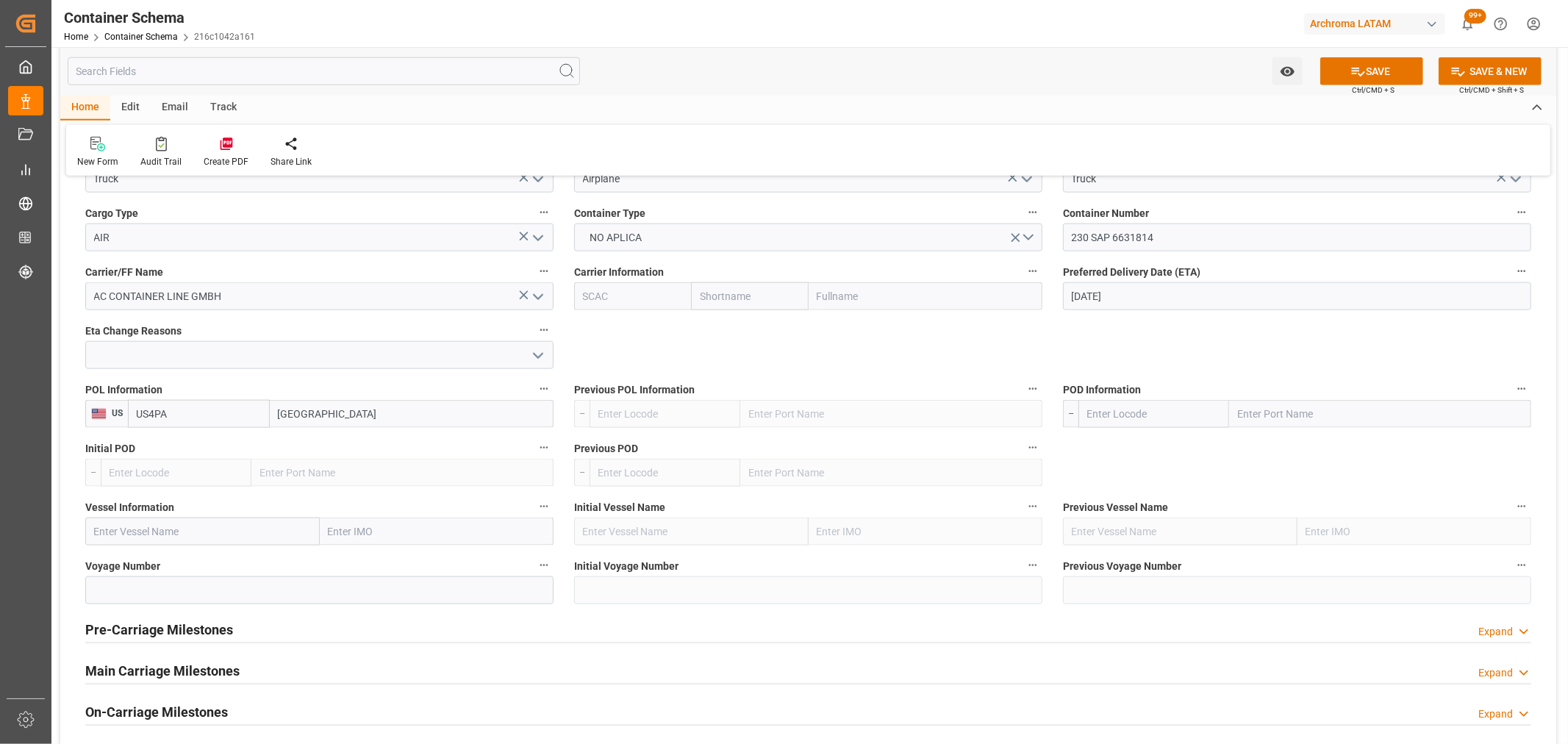
click at [180, 410] on input "US4PA" at bounding box center [199, 414] width 142 height 28
type input "U"
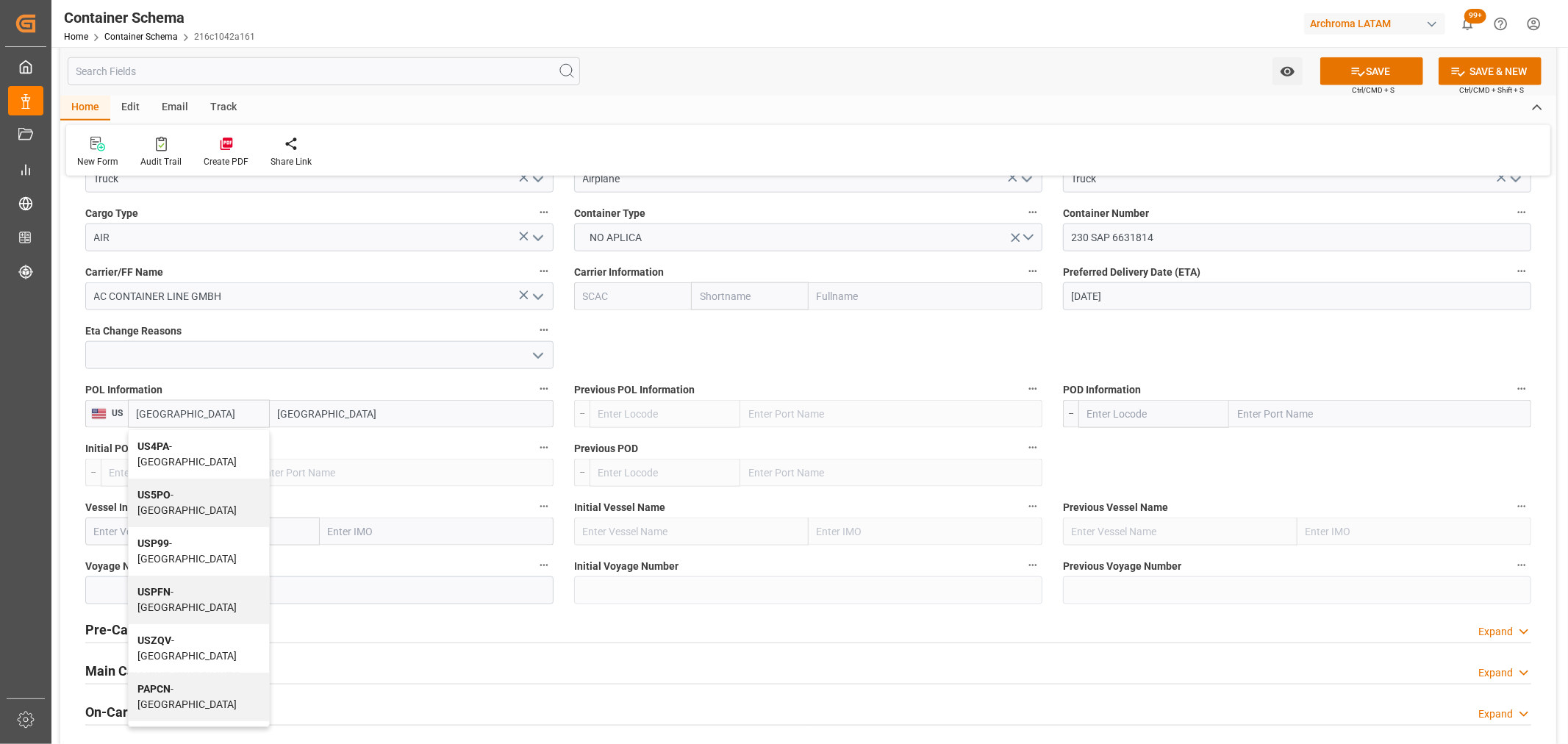
click at [215, 732] on span "PAPPF - Panama Pacifico" at bounding box center [194, 737] width 113 height 12
type input "PAPPF"
type input "Panama Pacifico"
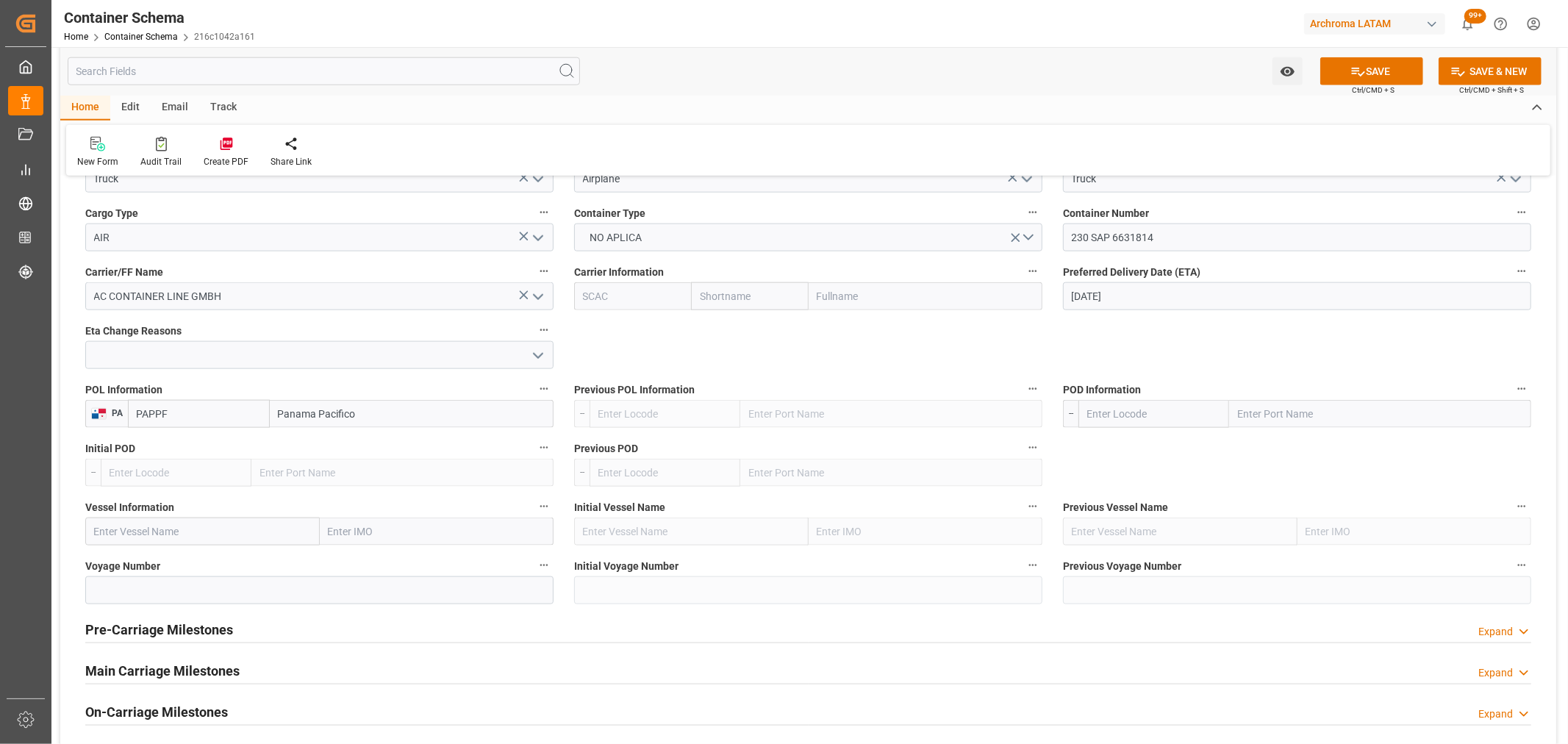
type input "PAPPF"
click at [1159, 422] on input "text" at bounding box center [1154, 414] width 151 height 28
click at [1135, 447] on span "COBOG - Bogotá" at bounding box center [1137, 453] width 99 height 27
type input "COBOG"
type input "Bogotá"
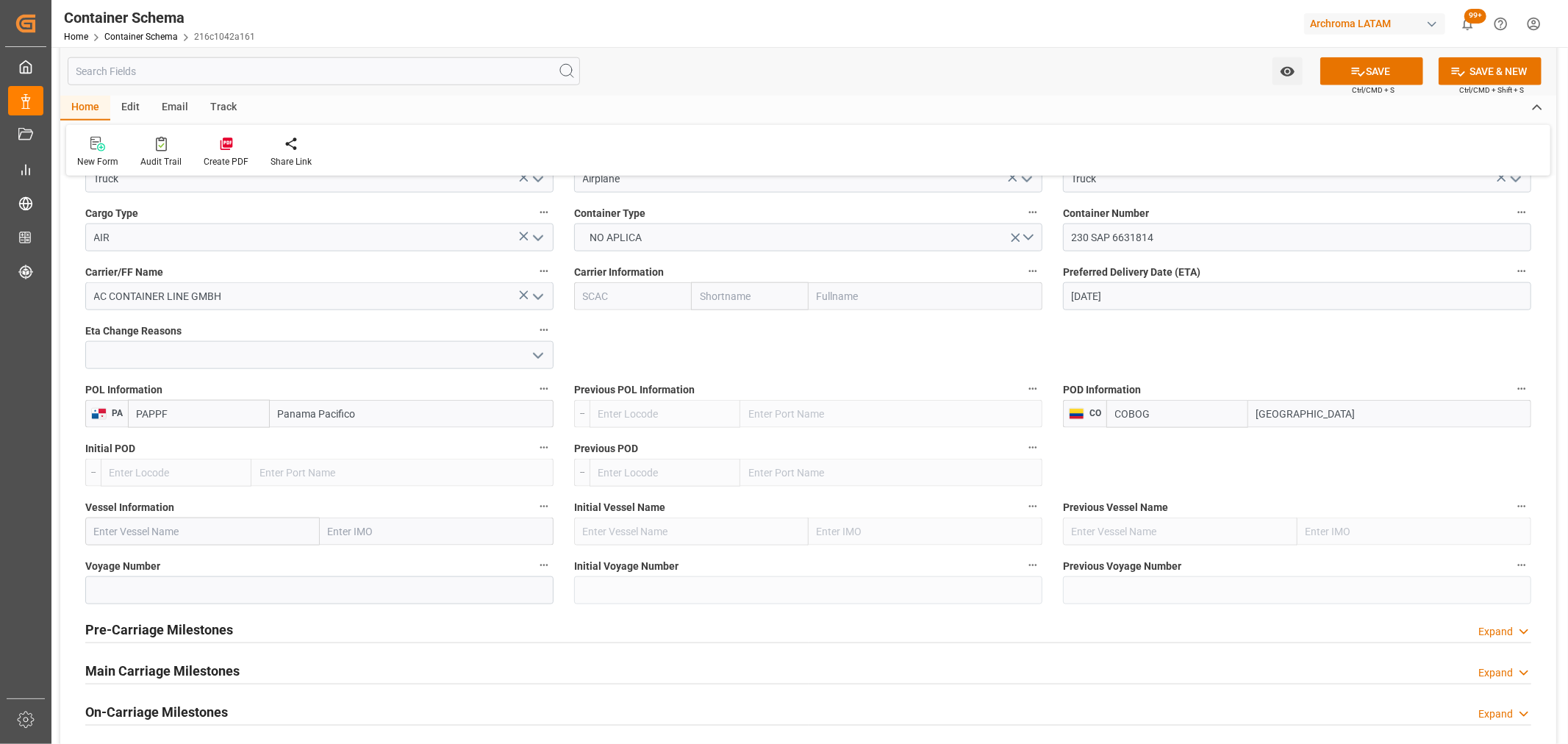
type input "COBOG"
click at [150, 635] on h2 "Pre-Carriage Milestones" at bounding box center [158, 629] width 147 height 20
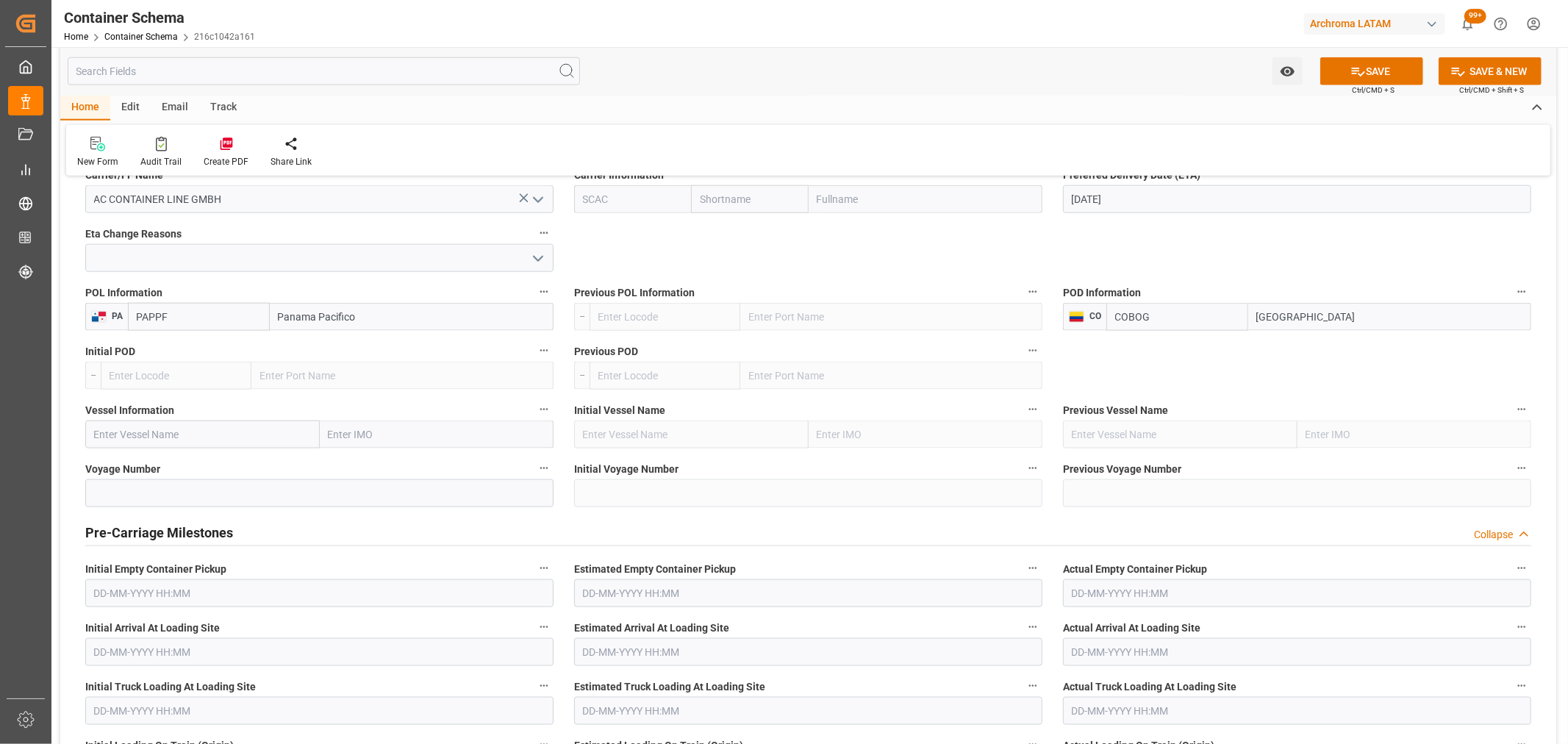
scroll to position [1633, 0]
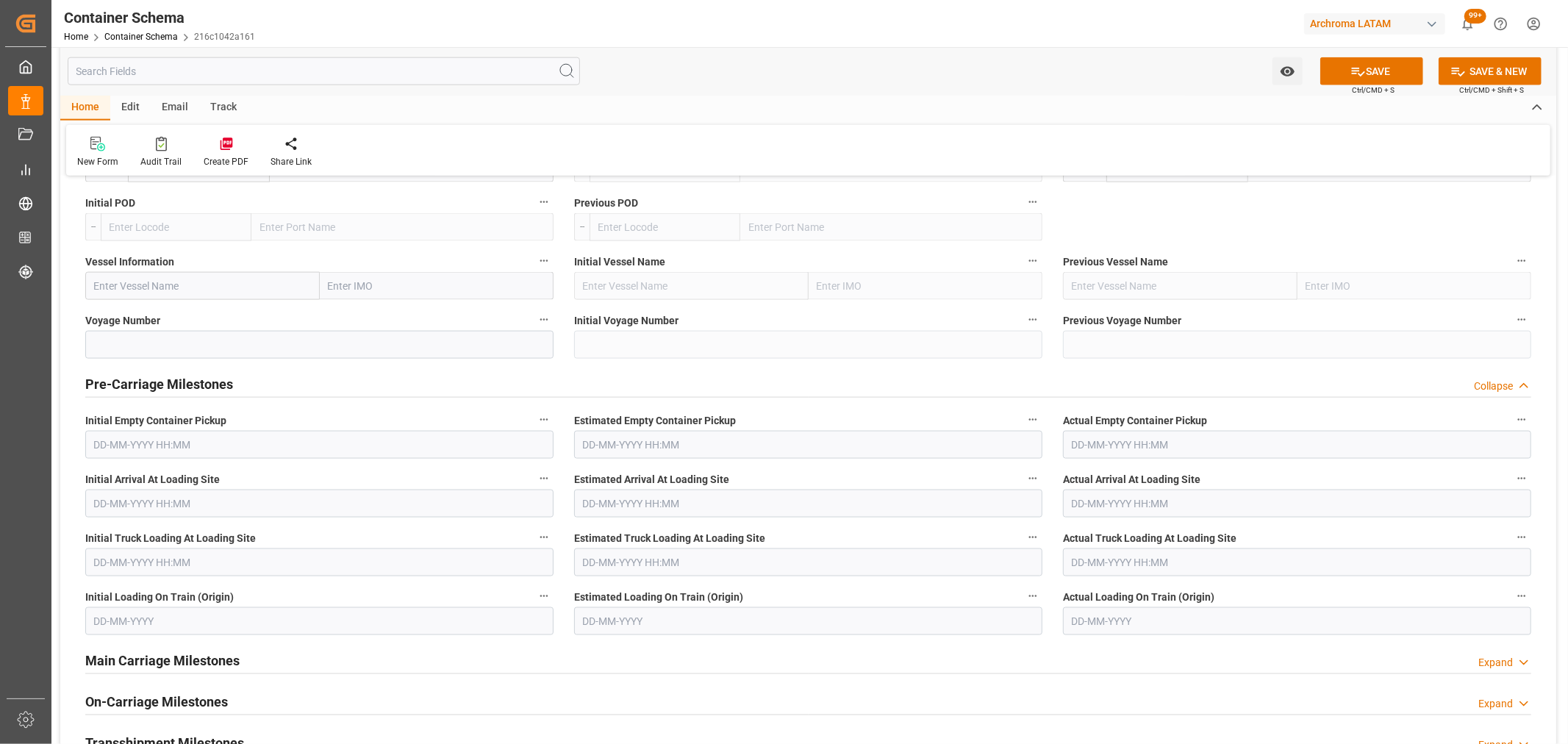
click at [196, 379] on h2 "Pre-Carriage Milestones" at bounding box center [158, 384] width 147 height 20
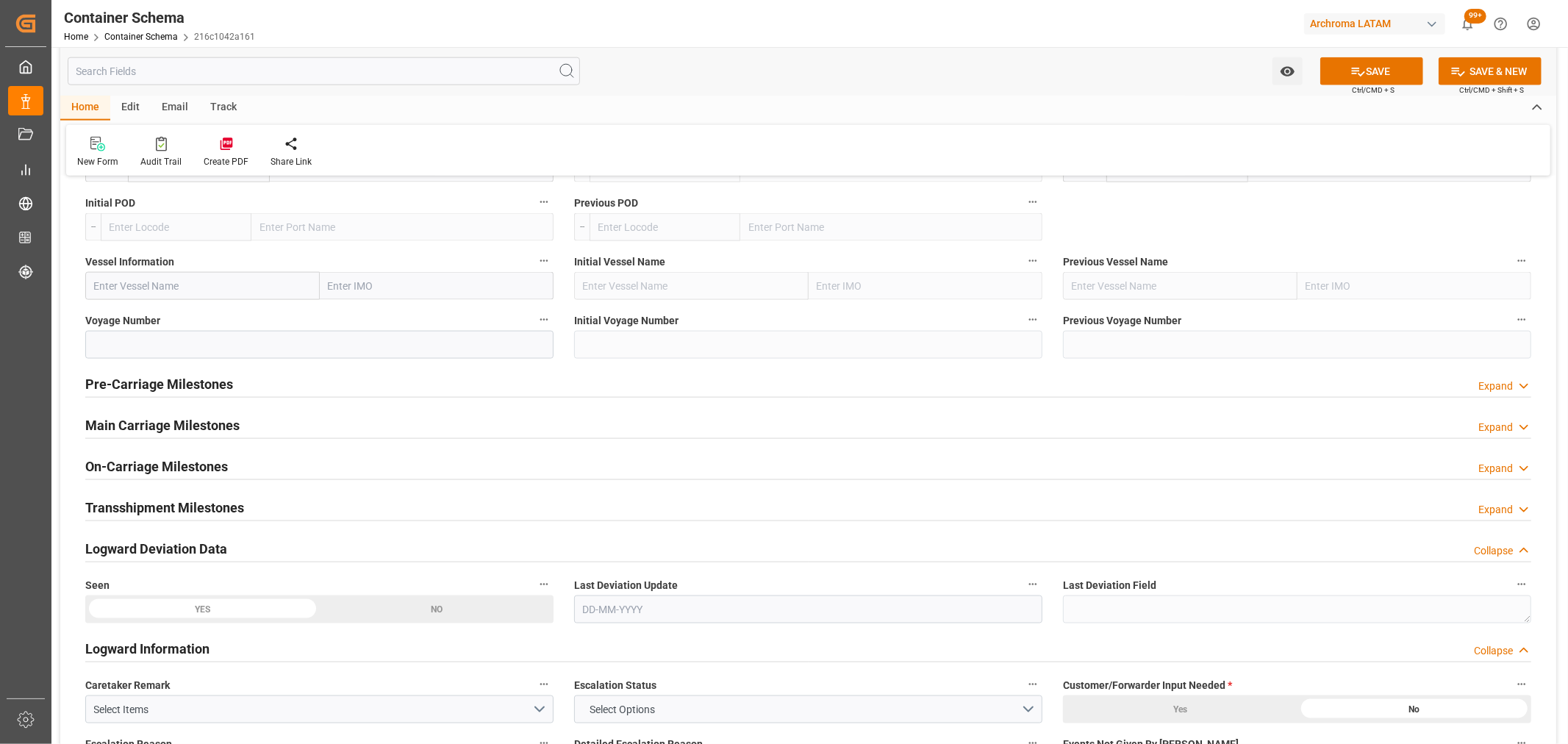
click at [131, 430] on h2 "Main Carriage Milestones" at bounding box center [161, 425] width 154 height 20
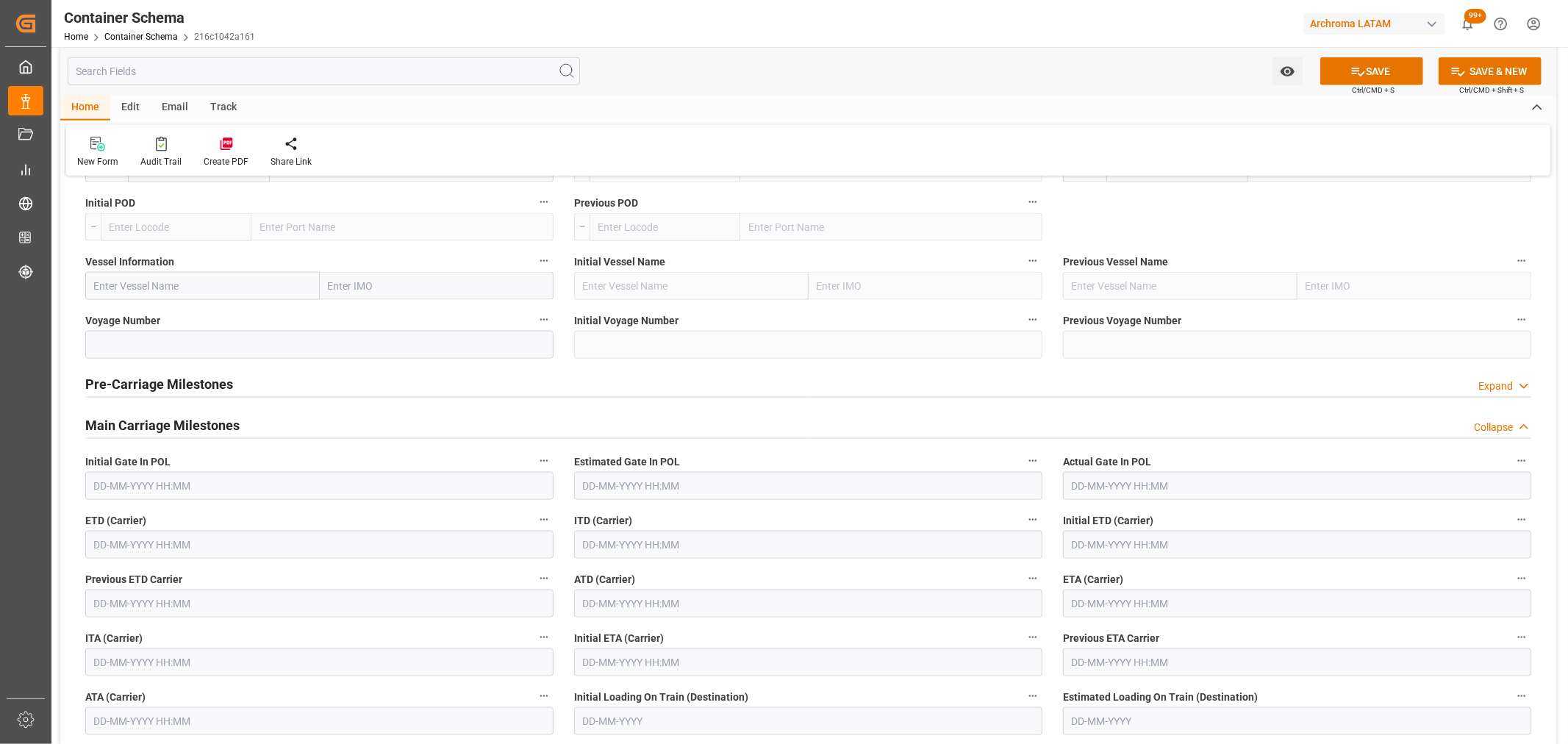
click at [115, 548] on input "text" at bounding box center [319, 545] width 468 height 28
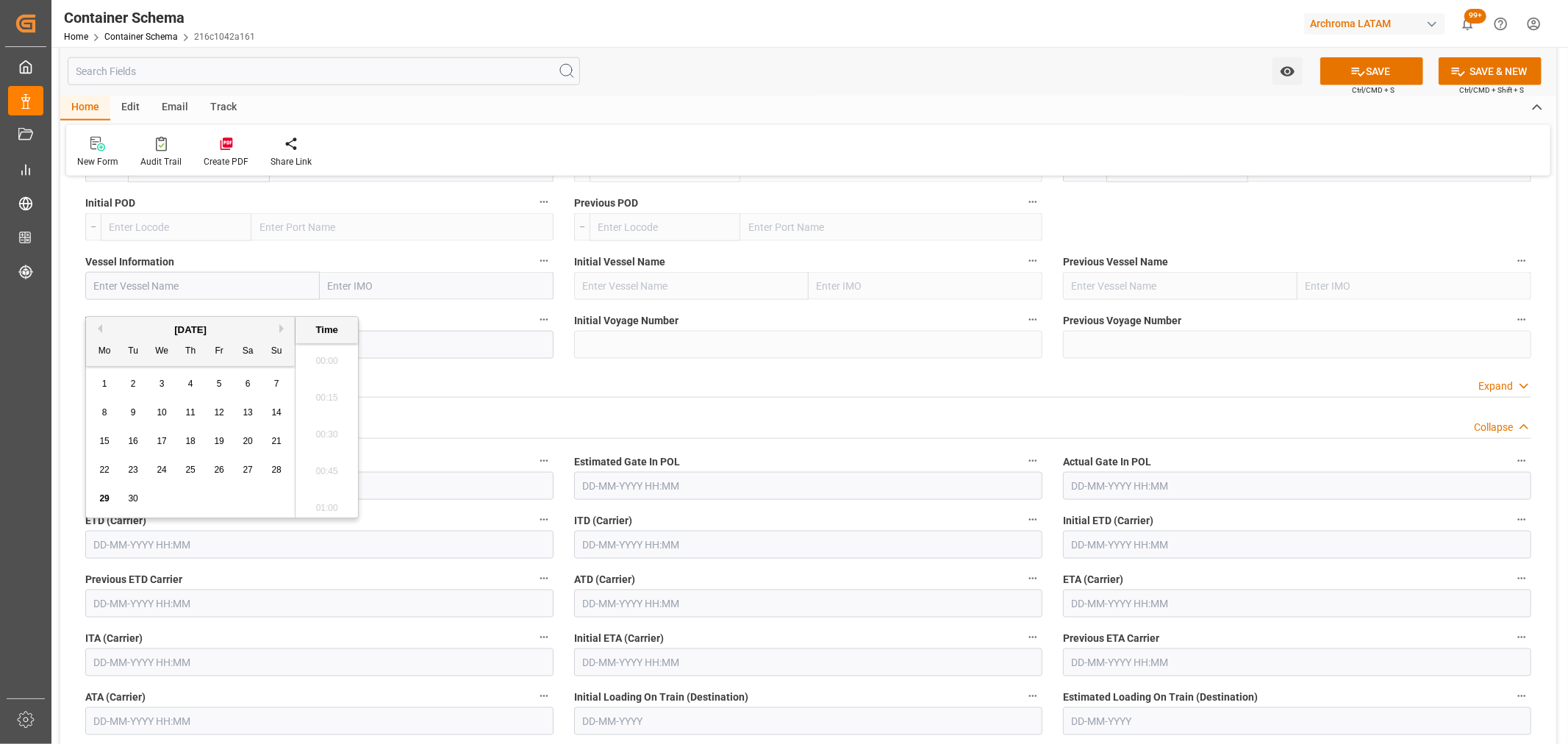
scroll to position [1475, 0]
click at [275, 476] on div "28" at bounding box center [277, 470] width 18 height 17
click at [333, 373] on li "09:00" at bounding box center [327, 373] width 63 height 37
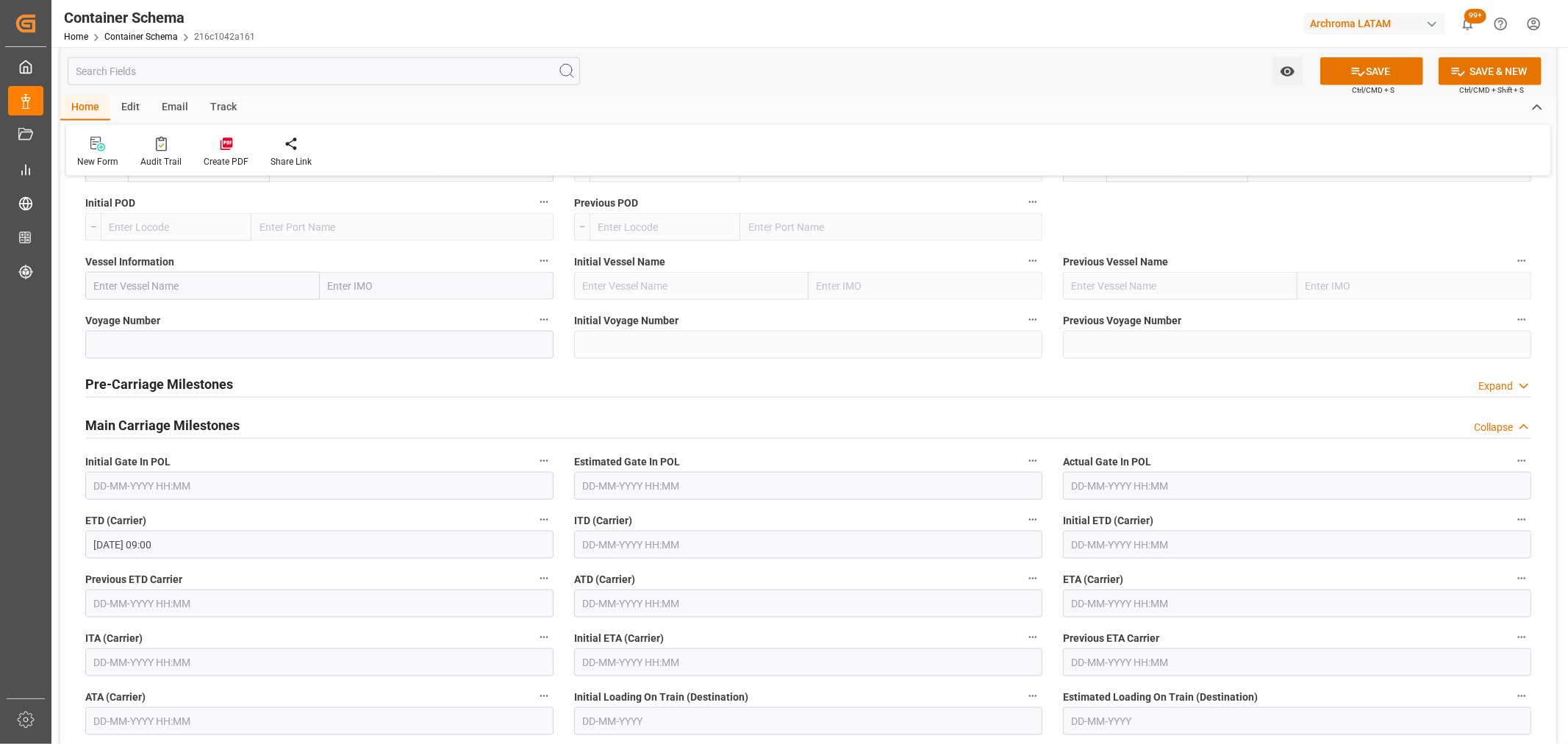
click at [202, 545] on input "28-09-2025 09:00" at bounding box center [319, 545] width 468 height 28
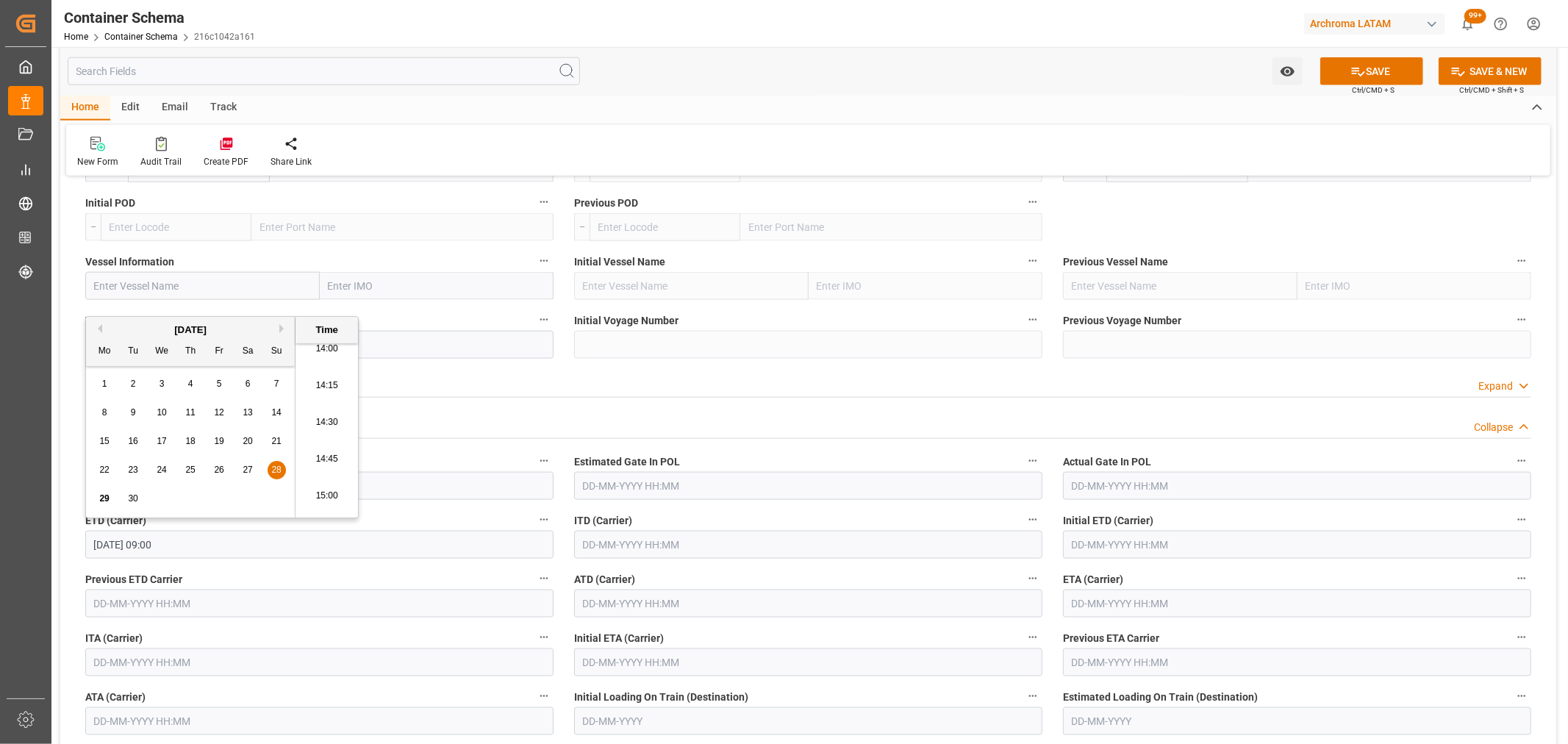
scroll to position [2316, 0]
click at [335, 472] on li "16:30" at bounding box center [327, 471] width 63 height 37
type input "28-09-2025 16:30"
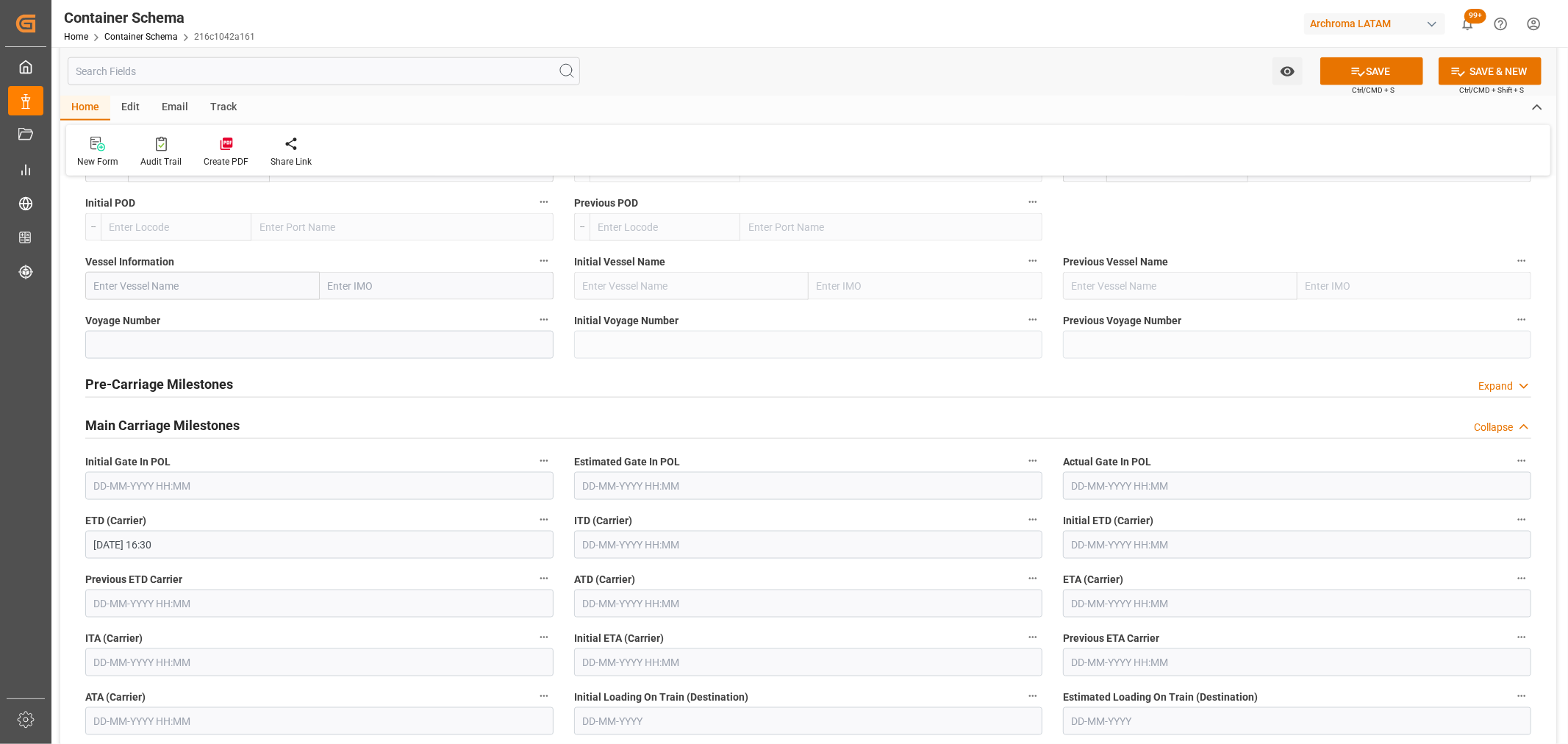
click at [1153, 593] on input "text" at bounding box center [1297, 604] width 468 height 28
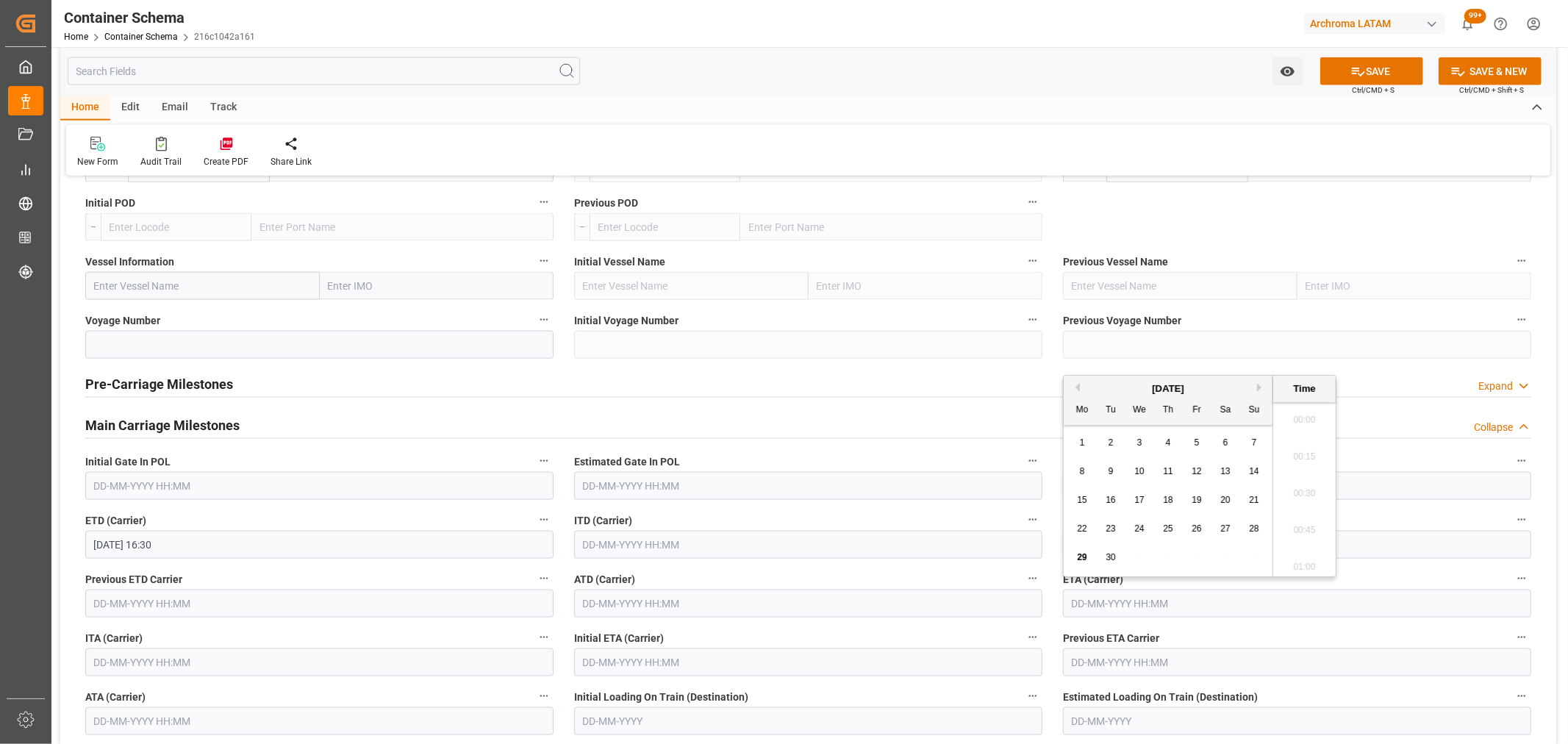
scroll to position [1475, 0]
click at [1252, 530] on span "28" at bounding box center [1254, 528] width 10 height 10
click at [1308, 559] on li "16:30" at bounding box center [1304, 554] width 63 height 37
type input "28-09-2025 16:30"
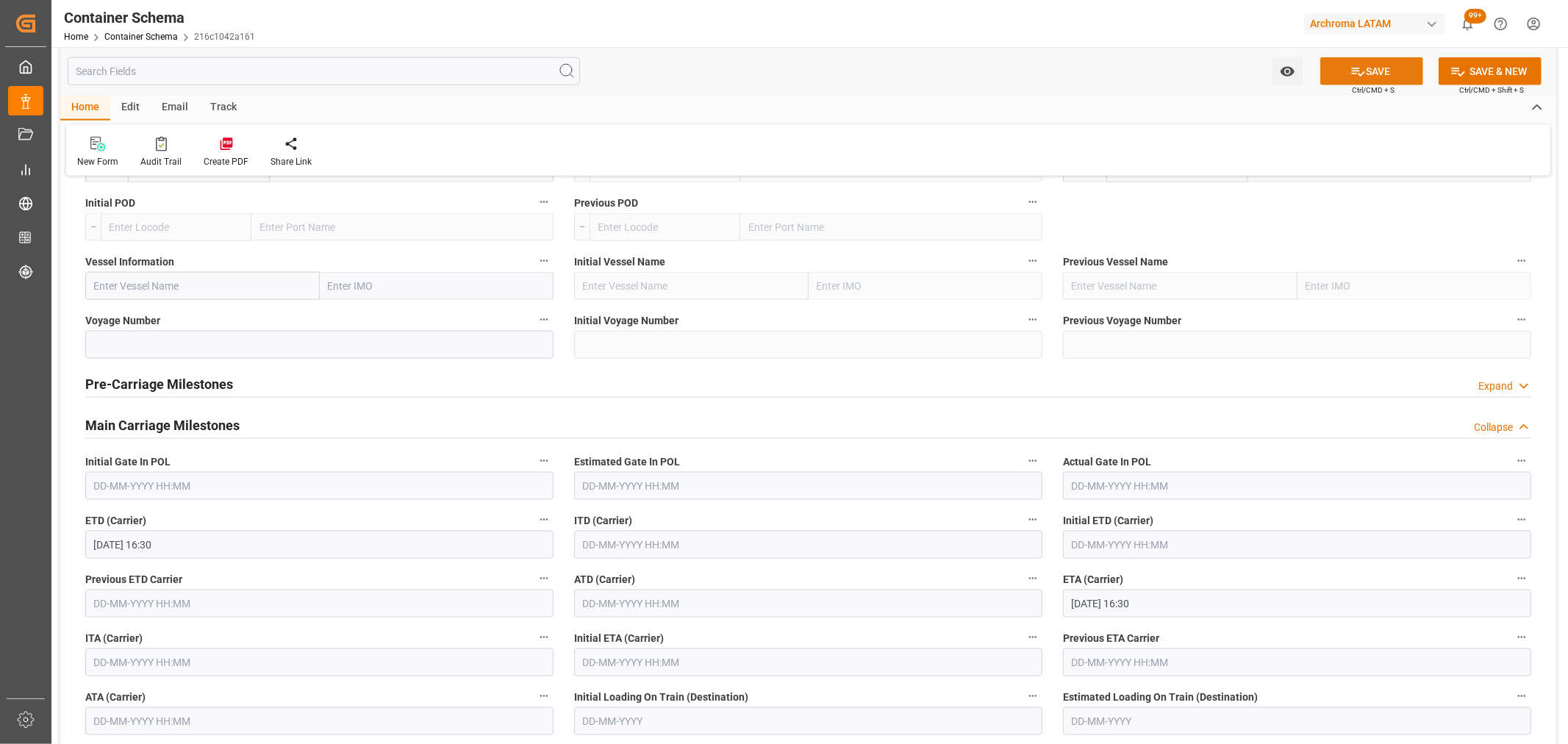
click at [1351, 68] on icon at bounding box center [1358, 72] width 16 height 16
click at [1294, 74] on icon "open menu" at bounding box center [1287, 72] width 16 height 16
click at [1204, 105] on span "Start Watching" at bounding box center [1226, 104] width 133 height 16
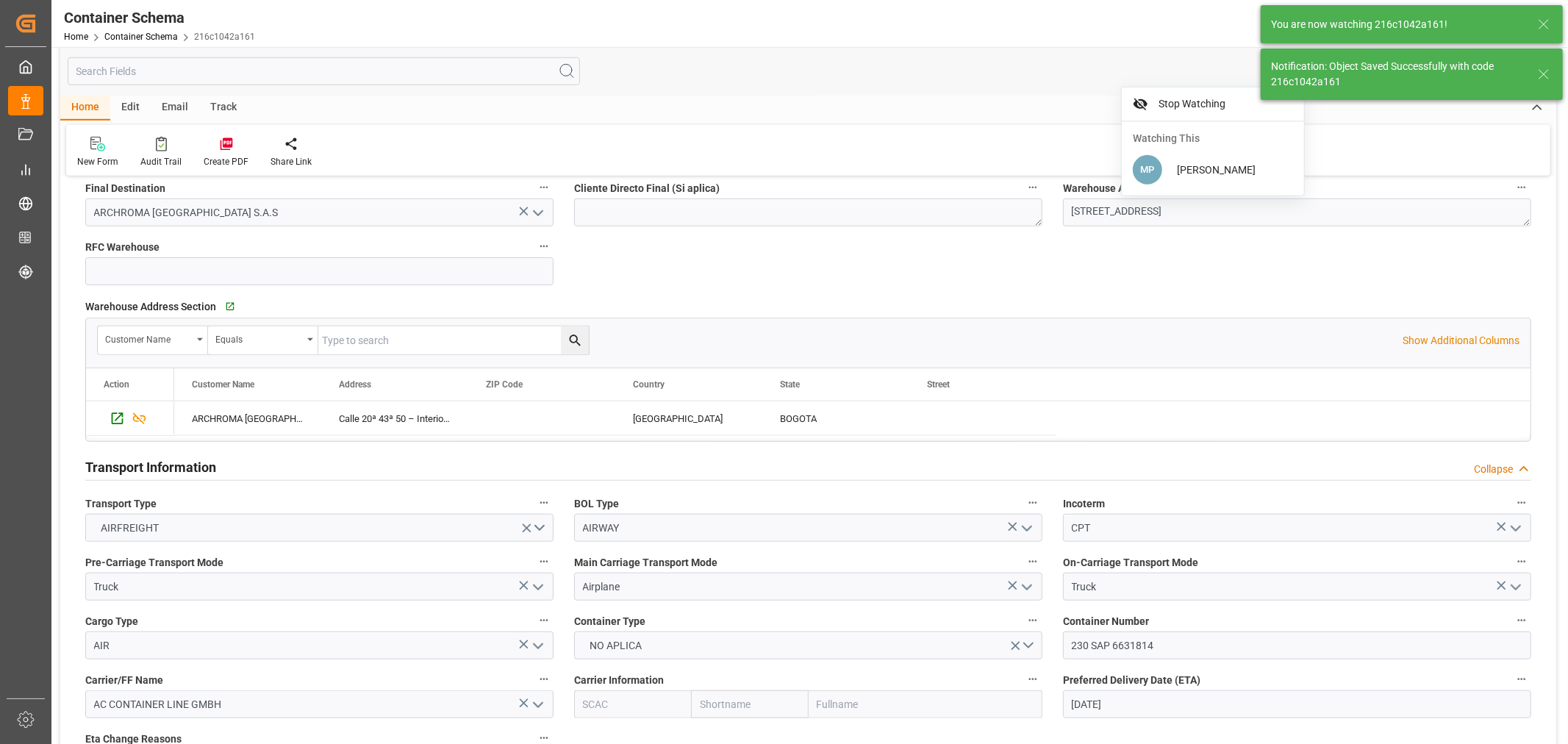
type input "Document Sent"
type input "COBOG"
type input "Bogotá"
type textarea "pod"
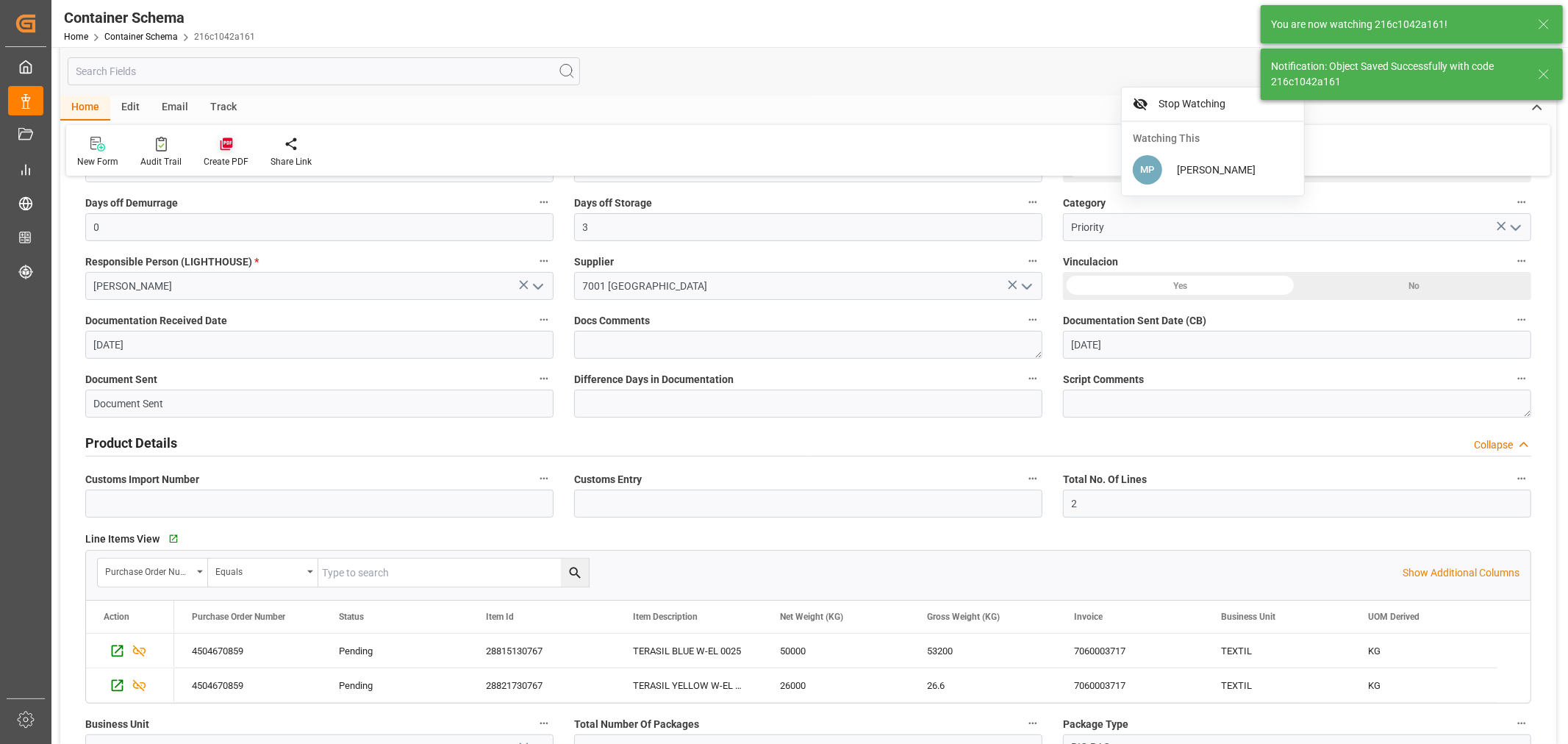
type input "29-09-2025"
type input "29-09-2025 15:30"
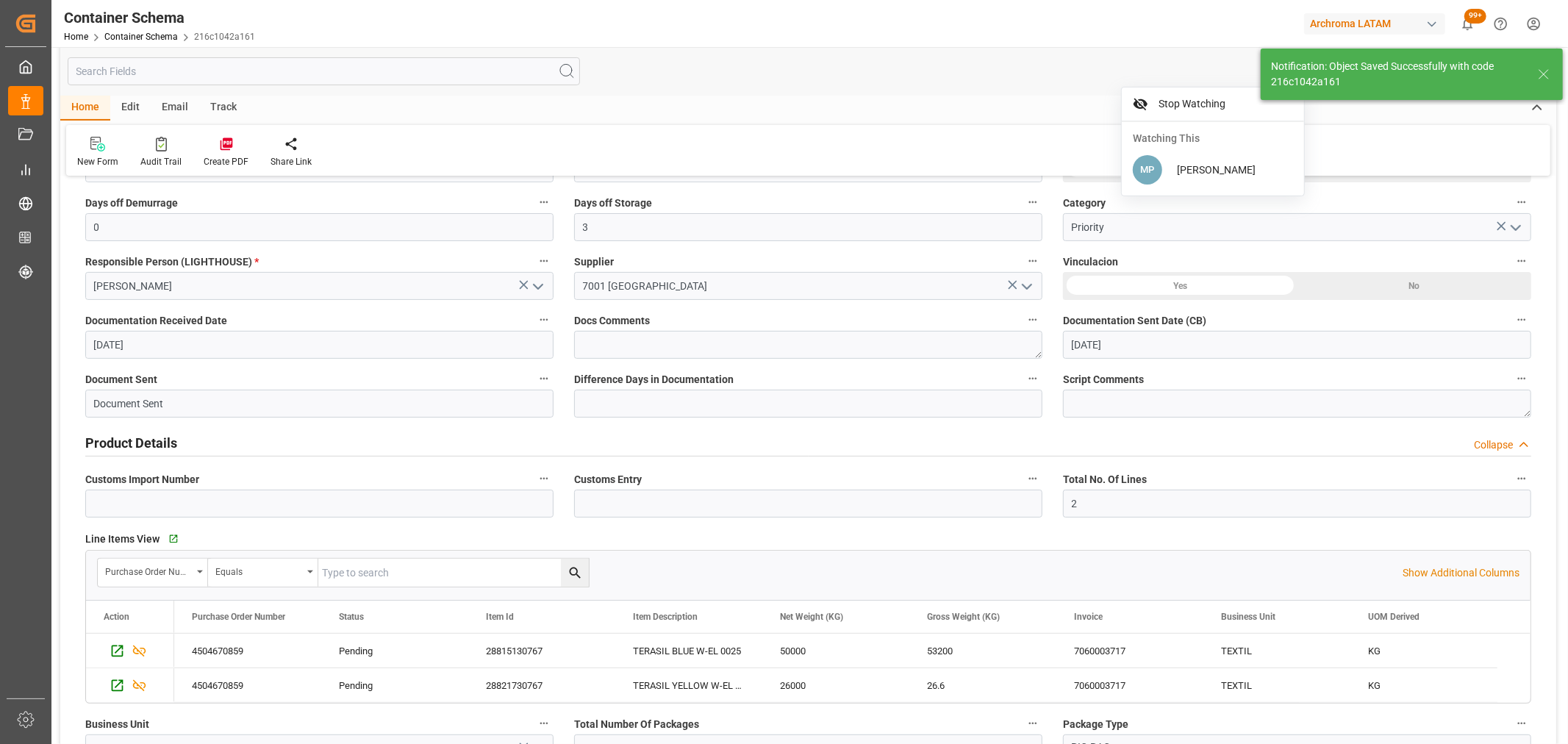
click at [170, 93] on div "1 Watch Option Stop Watching Watching This MP Maria Alejandra Piranquive SAVE C…" at bounding box center [808, 71] width 1496 height 49
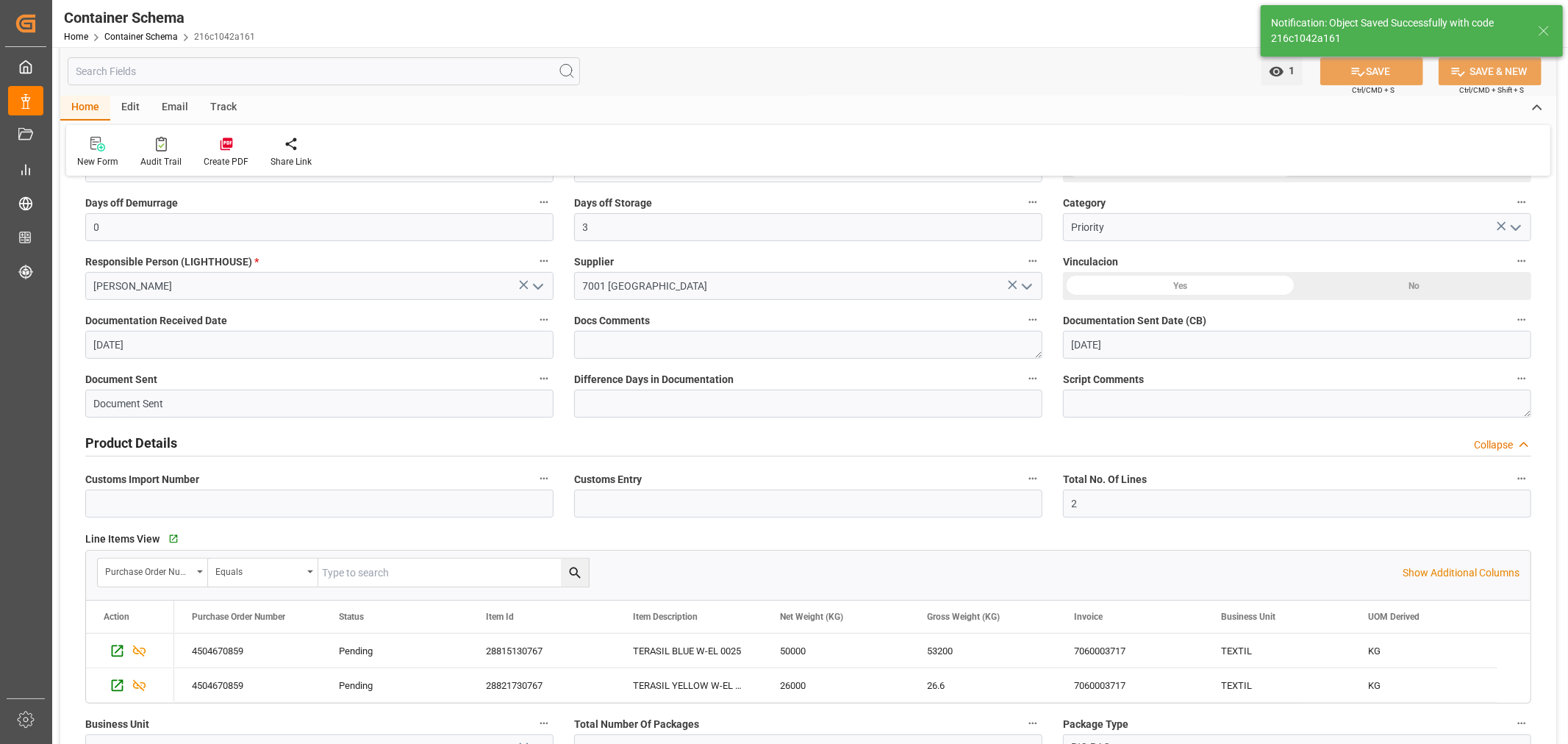
click at [171, 108] on div "Email" at bounding box center [175, 108] width 49 height 25
click at [90, 142] on icon at bounding box center [100, 146] width 20 height 10
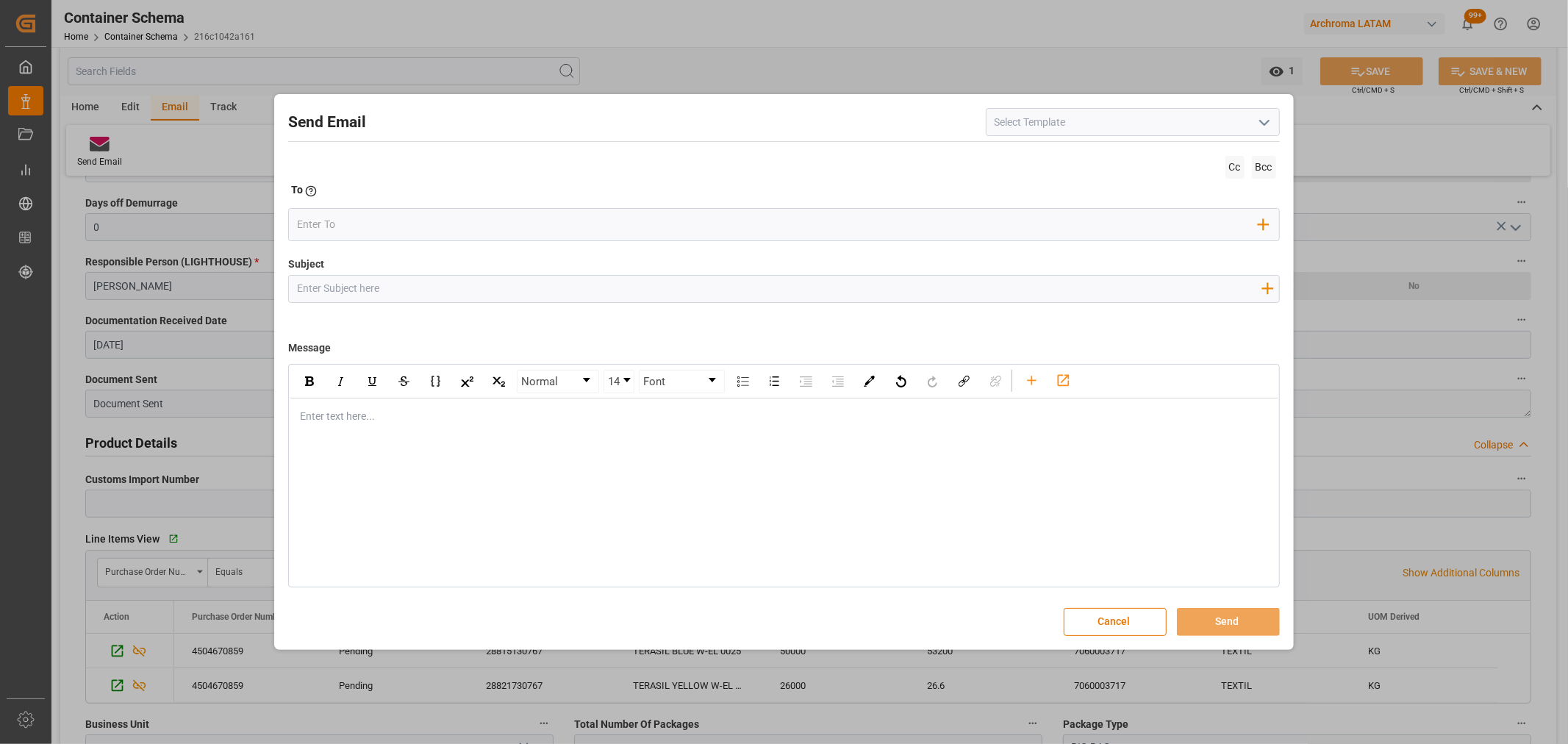
click at [386, 292] on input "Subject" at bounding box center [779, 288] width 980 height 26
paste input "PO 4504670859 //TE//AIR//DOCUMENTOS//ARCHROMA PANAMA//ARCHROMA COLOMBIA/IMO//BO…"
drag, startPoint x: 489, startPoint y: 288, endPoint x: 421, endPoint y: 288, distance: 68.0
click at [421, 288] on input "PO 4504670859 //TE//AIR//DOCUMENTOS//ARCHROMA PANAMA//ARCHROMA COLOMBIA/IMO//BO…" at bounding box center [779, 288] width 980 height 26
type input "PO 4504670859 //TE//AIR//LOGWARD STATUS//ARCHROMA PANAMA//ARCHROMA COLOMBIA/IMO…"
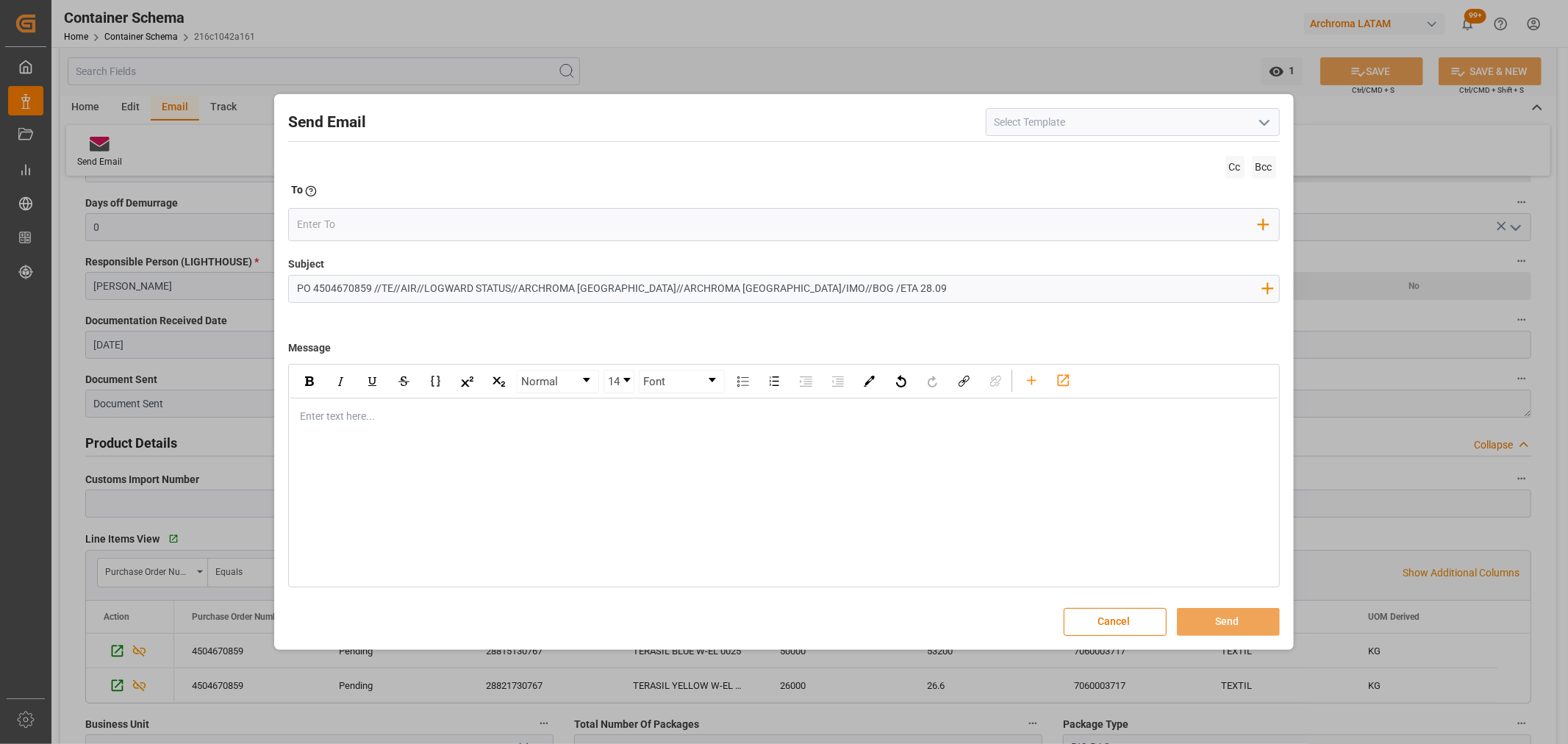
click at [309, 414] on div "rdw-editor" at bounding box center [784, 416] width 967 height 16
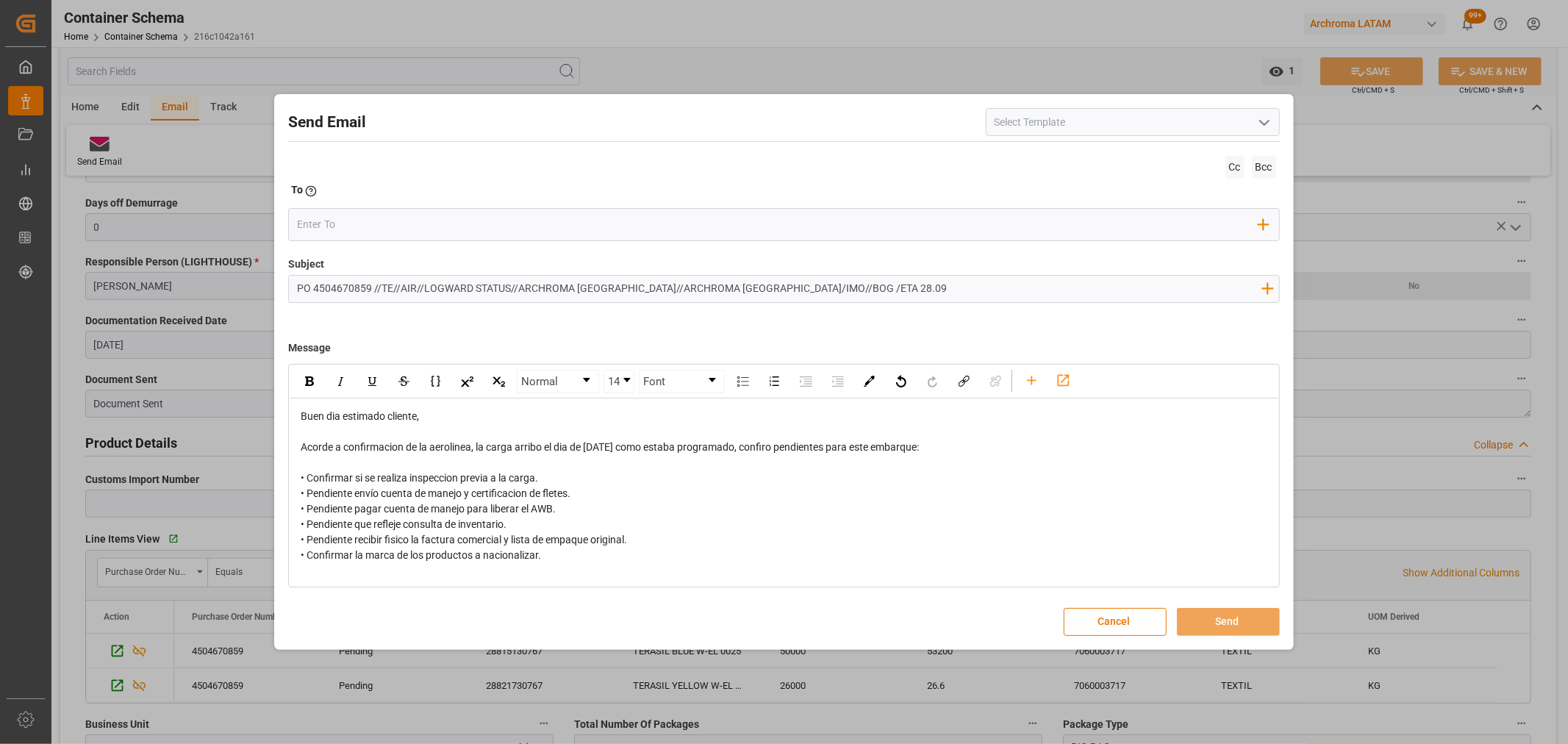
click at [673, 536] on div "• Confirmar si se realiza inspeccion previa a la carga. • Pendiente envío cuent…" at bounding box center [784, 517] width 967 height 92
click at [596, 555] on div "• Confirmar si se realiza inspeccion previa a la carga. • Pendiente envío cuent…" at bounding box center [784, 517] width 967 height 92
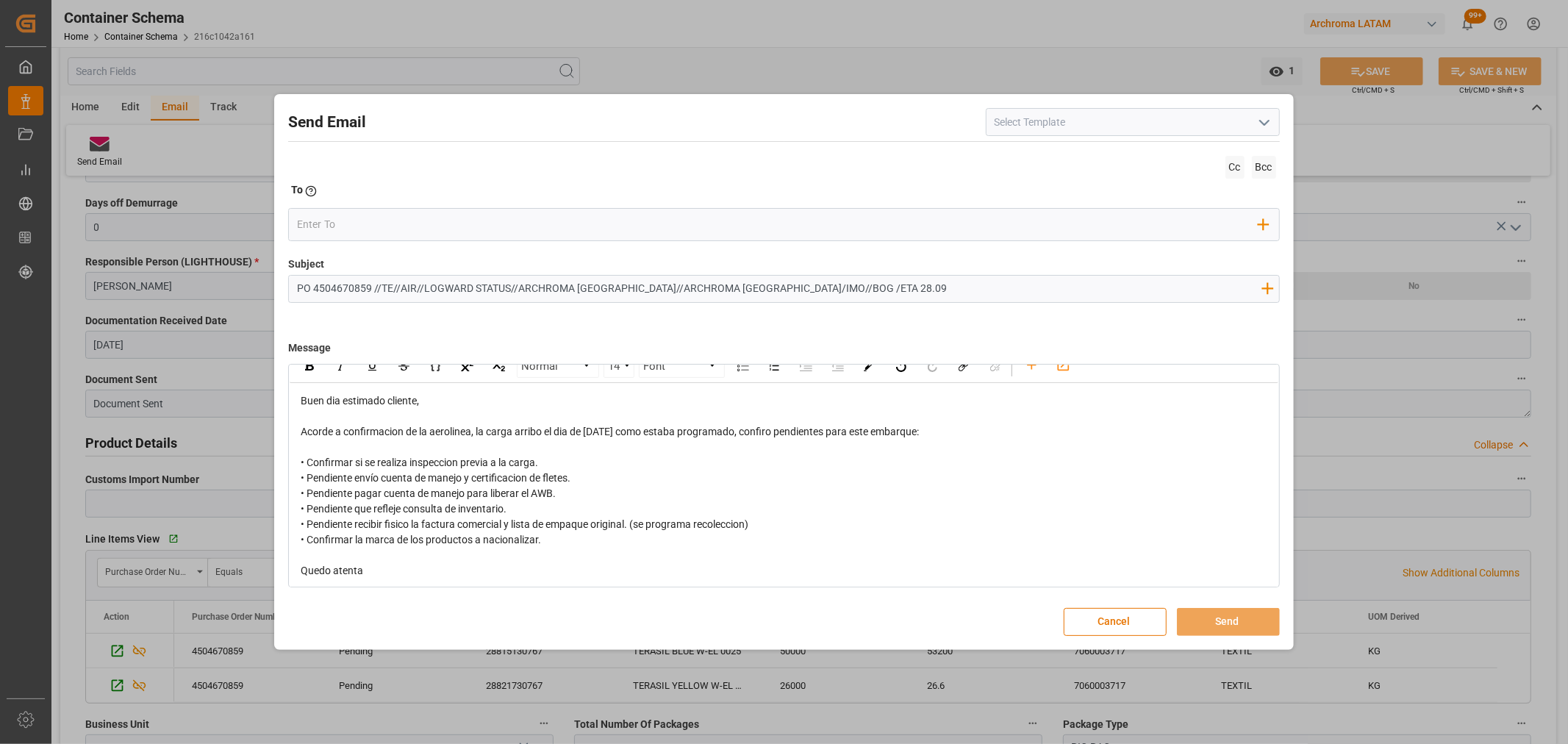
scroll to position [18, 0]
click at [401, 560] on div "Quedo atenta" at bounding box center [784, 568] width 967 height 16
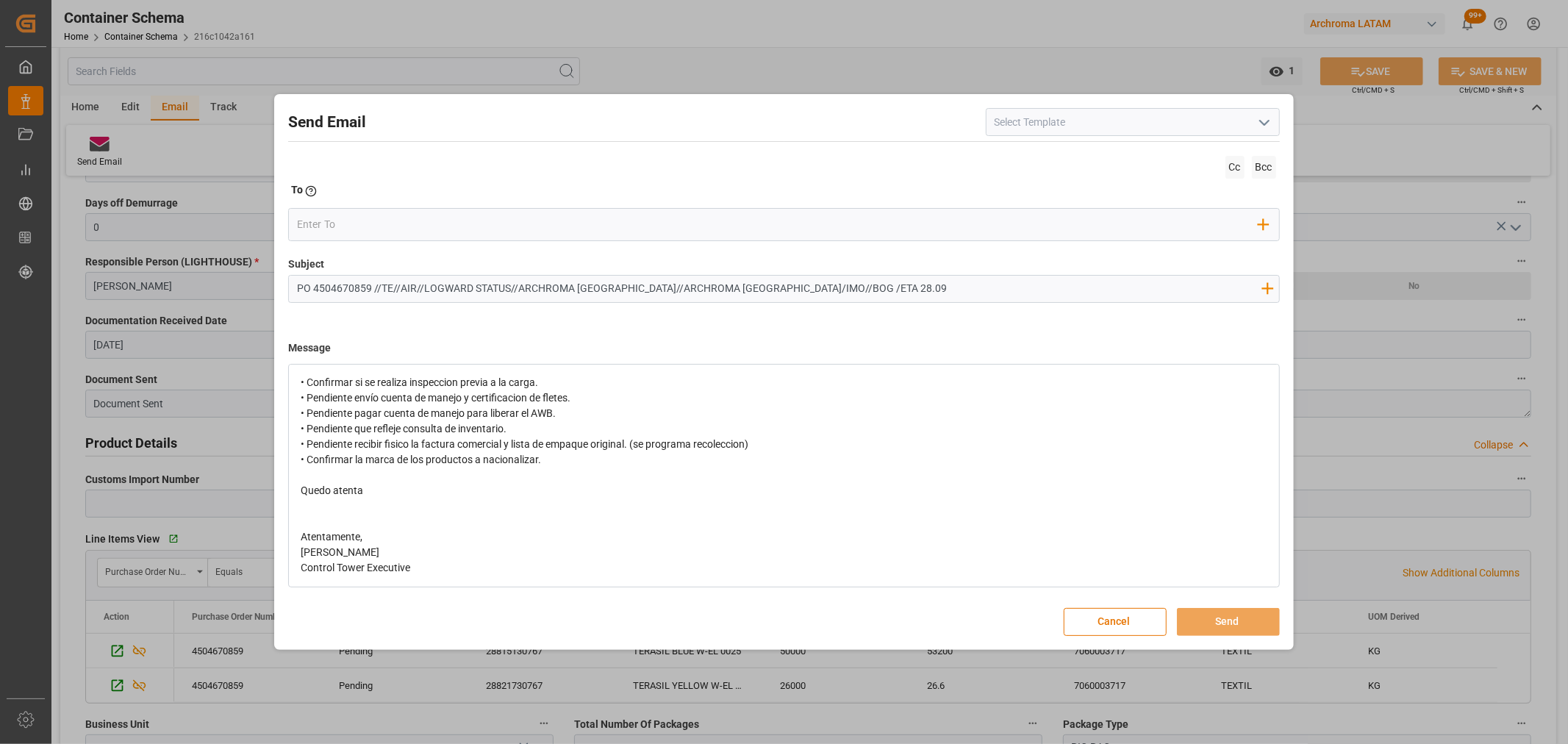
click at [313, 508] on div "rdw-editor" at bounding box center [784, 506] width 967 height 16
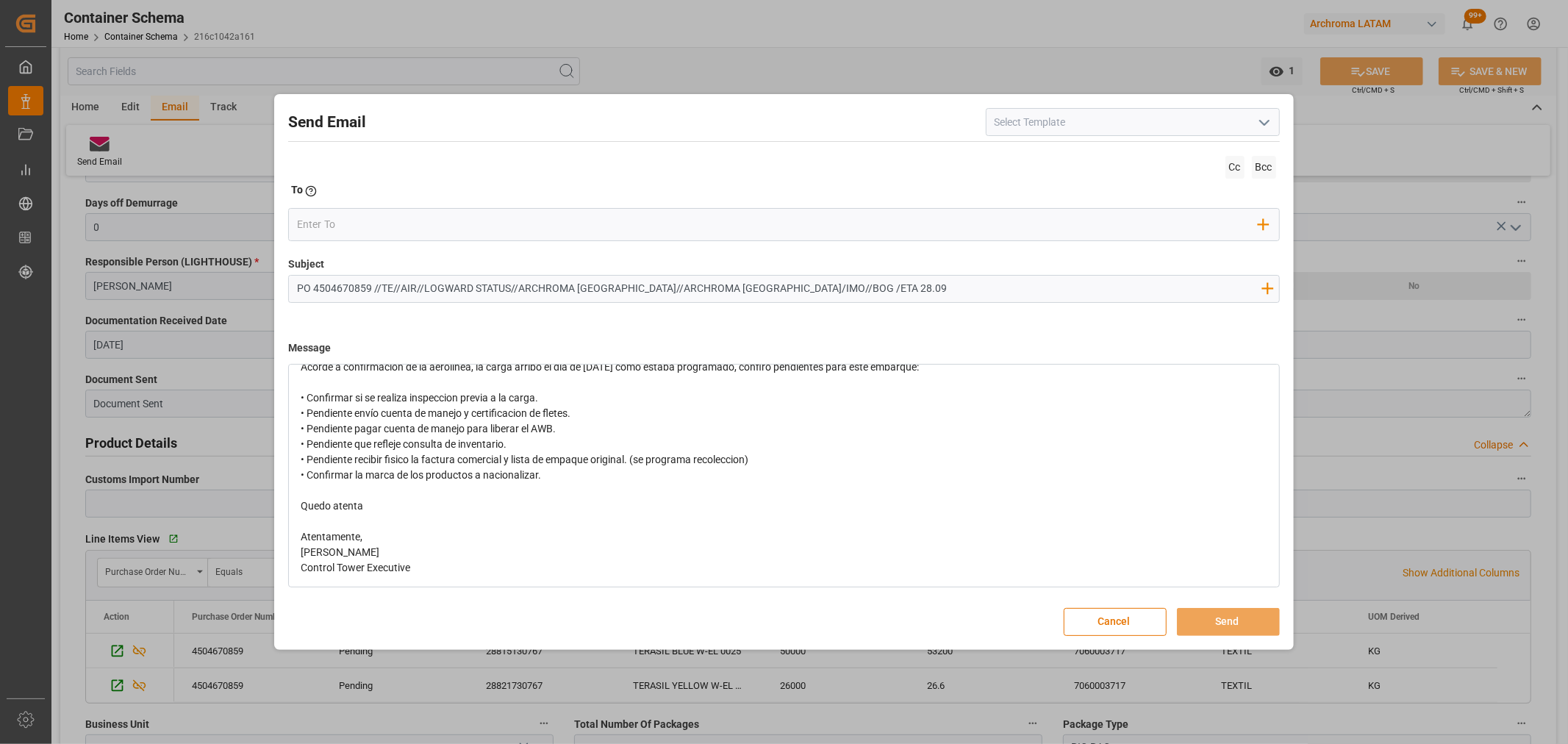
scroll to position [81, 0]
click at [317, 225] on input "email" at bounding box center [777, 225] width 962 height 22
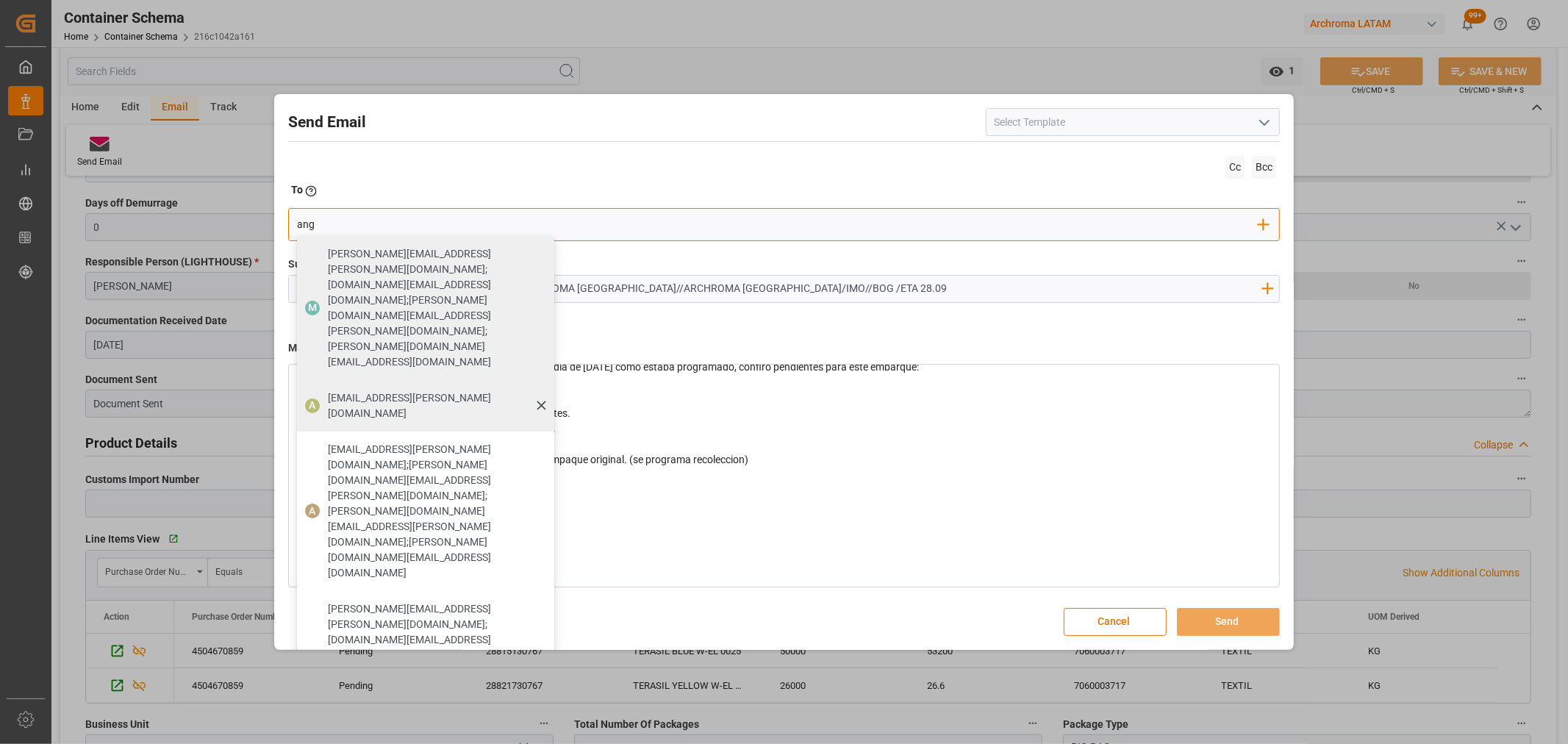
type input "ang"
click at [340, 386] on div "angiee.lamilla@archroma.com" at bounding box center [436, 406] width 227 height 41
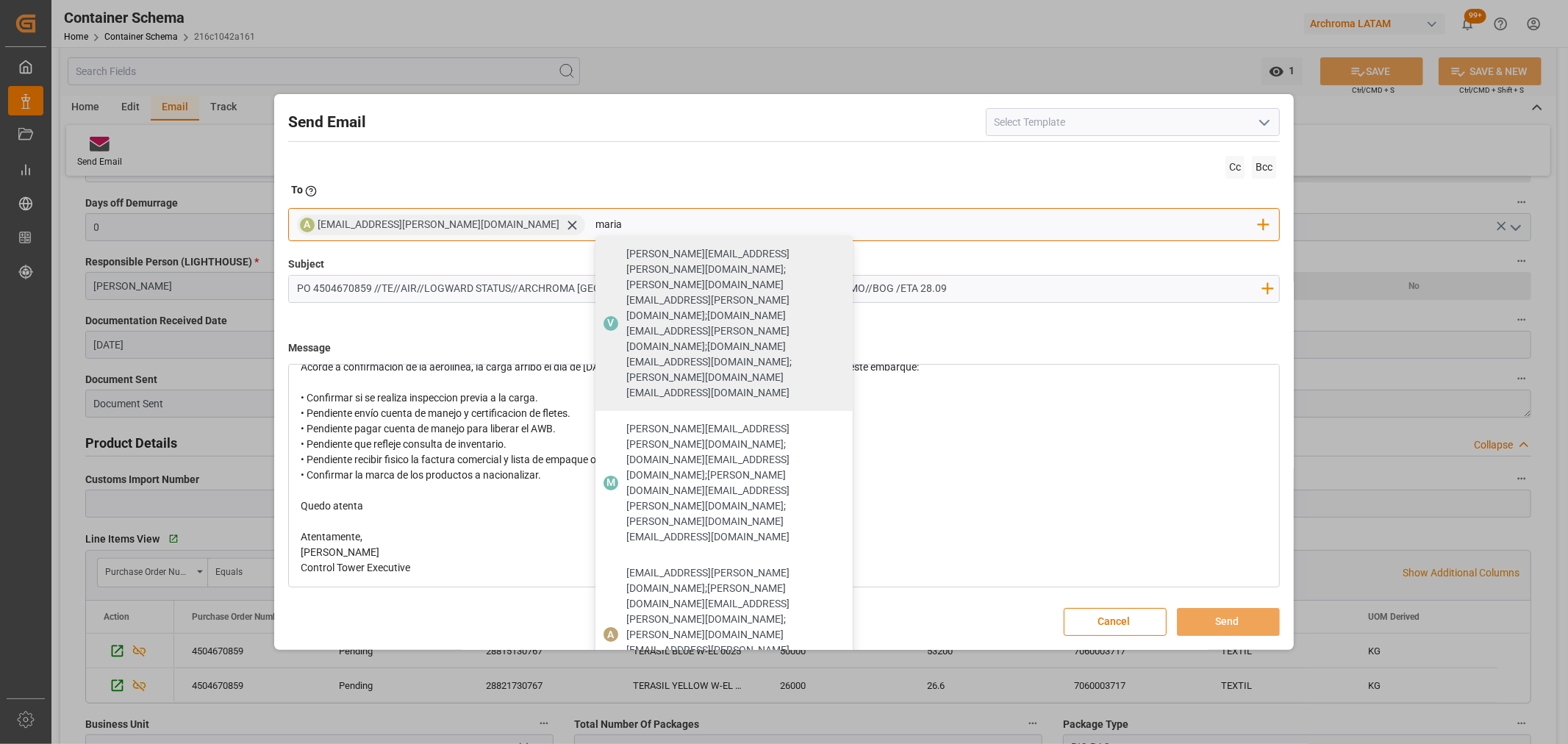
type input "maria"
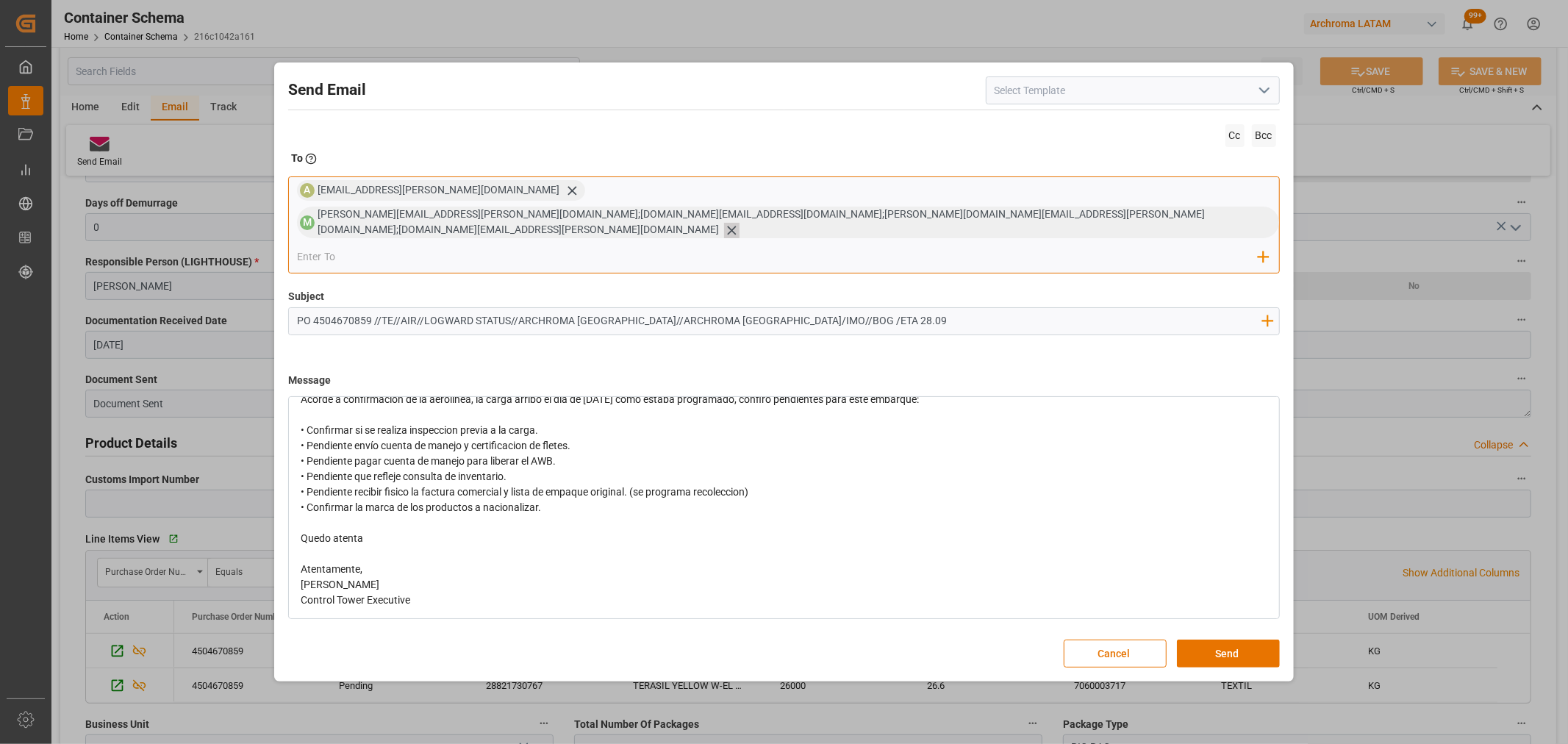
click at [740, 222] on icon at bounding box center [732, 230] width 16 height 16
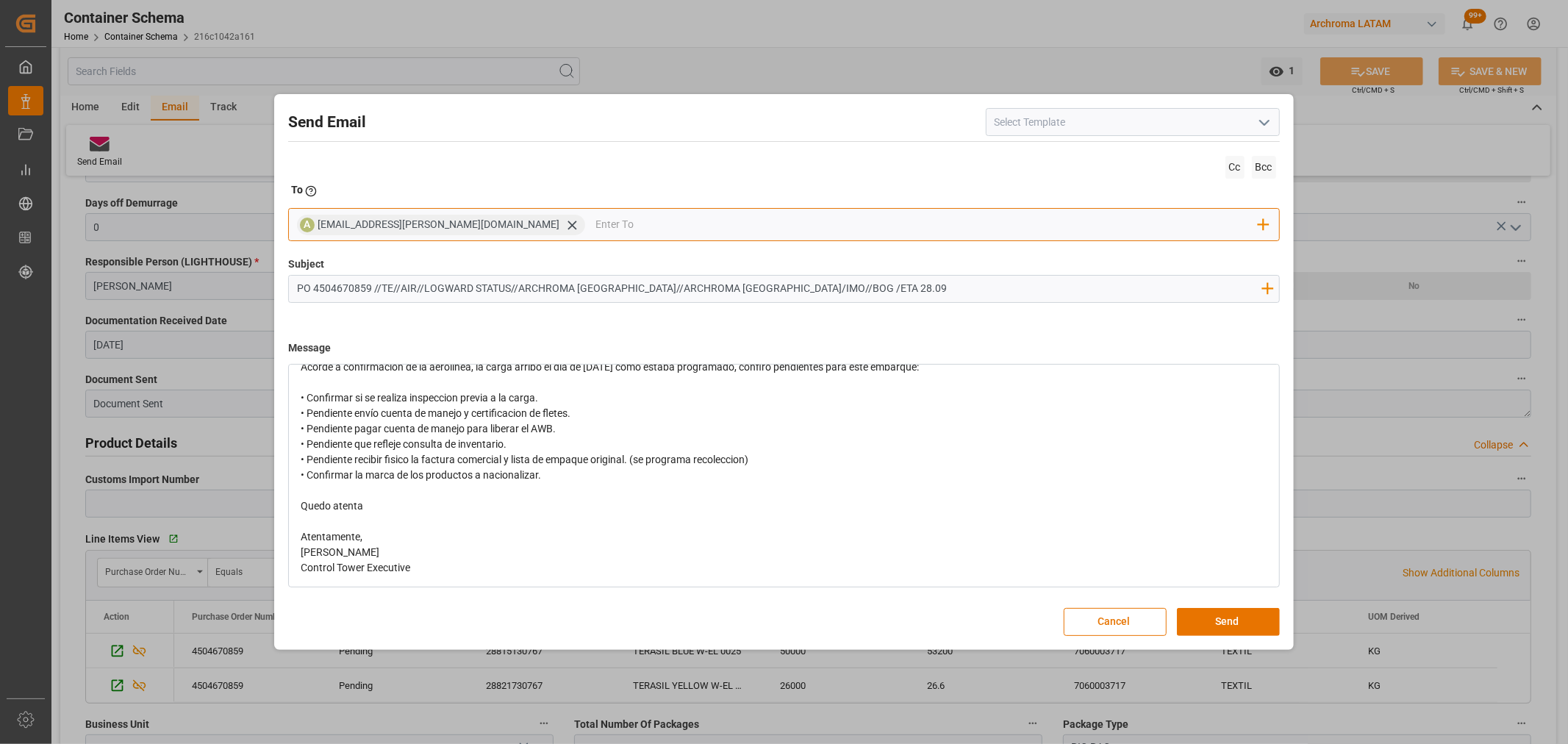
click at [971, 222] on input "email" at bounding box center [927, 225] width 663 height 22
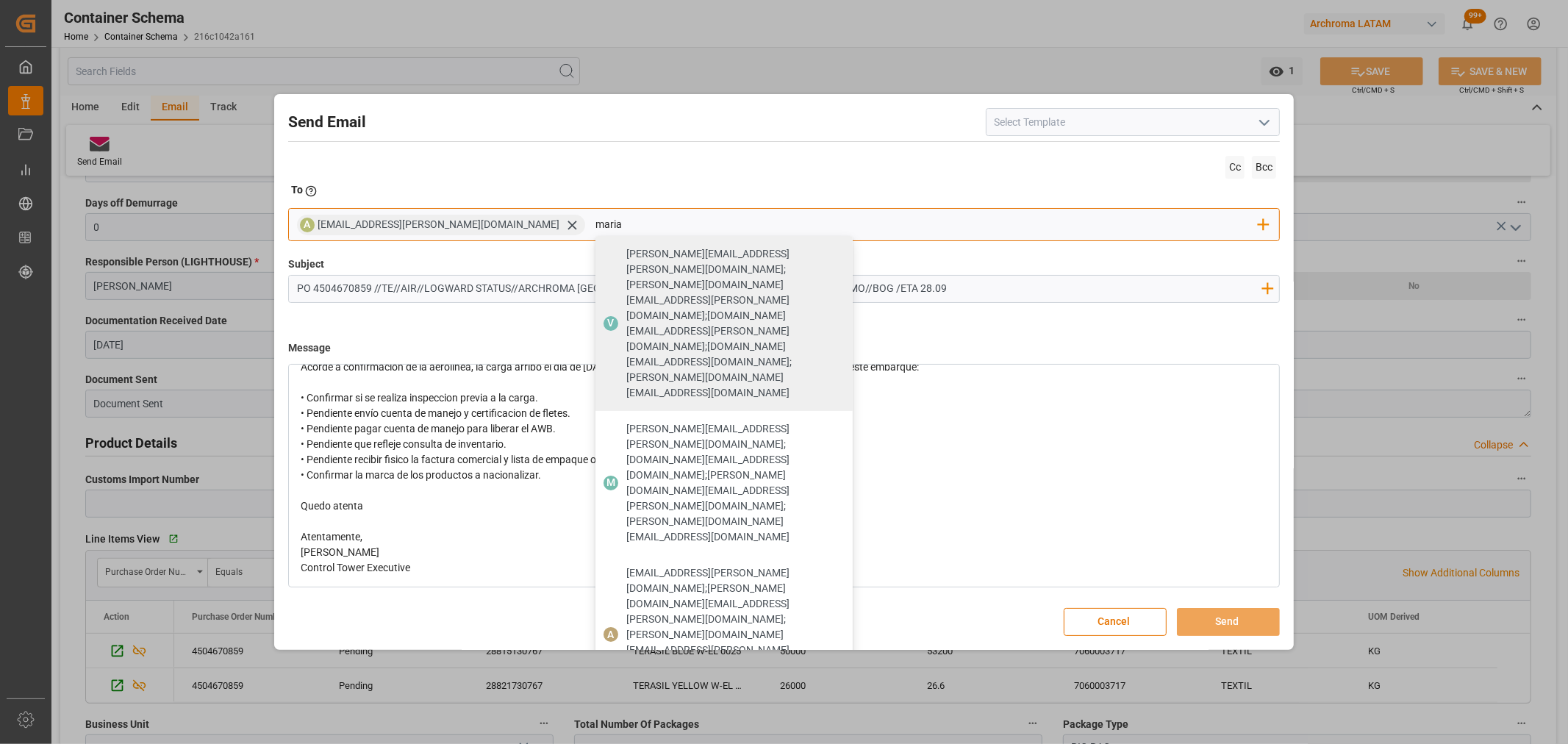
type input "maria"
click at [626, 725] on span "maria.piranquive@leschaco.com" at bounding box center [734, 740] width 216 height 30
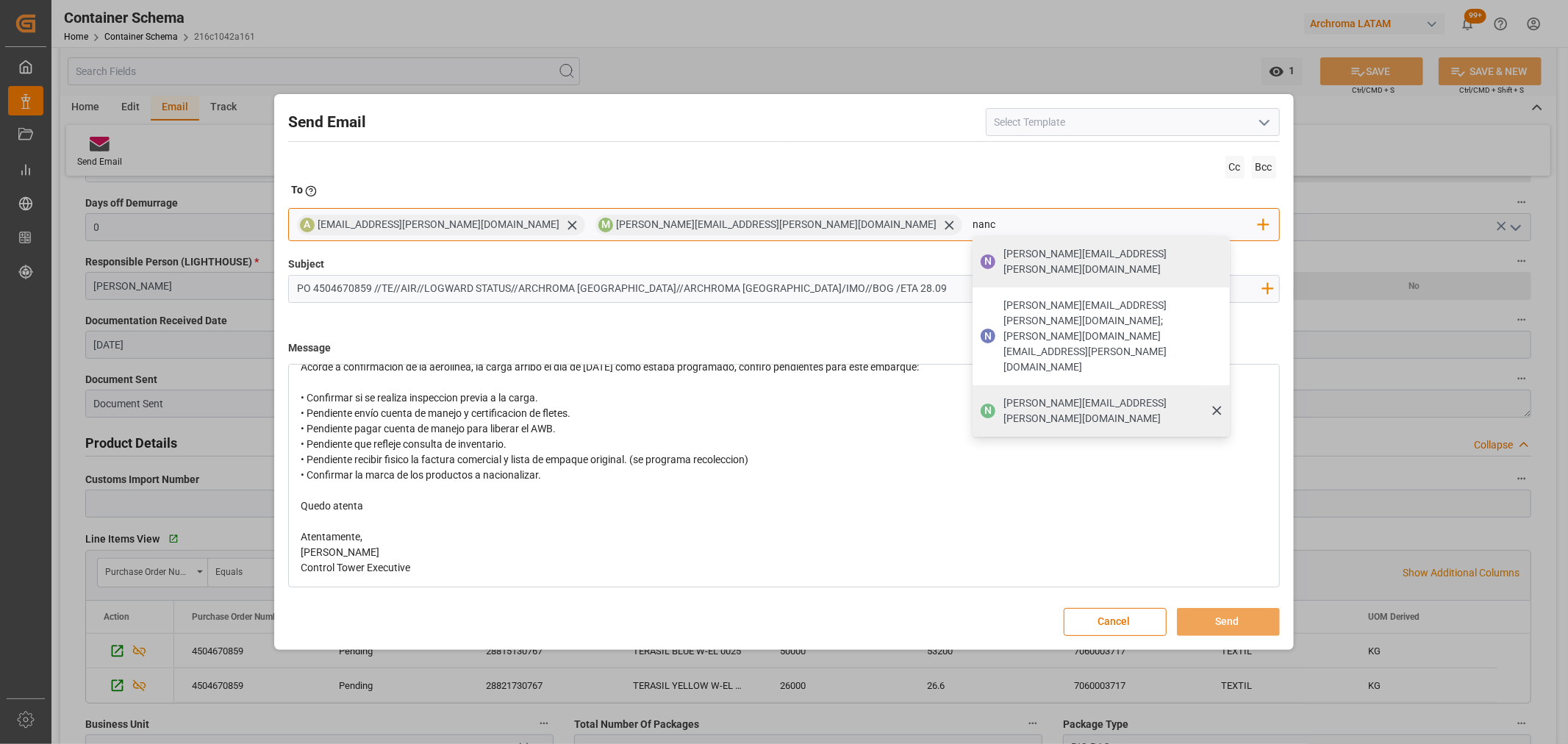
type input "nanc"
click at [1004, 395] on span "nancy.castellanos@archroma.com" at bounding box center [1112, 410] width 216 height 30
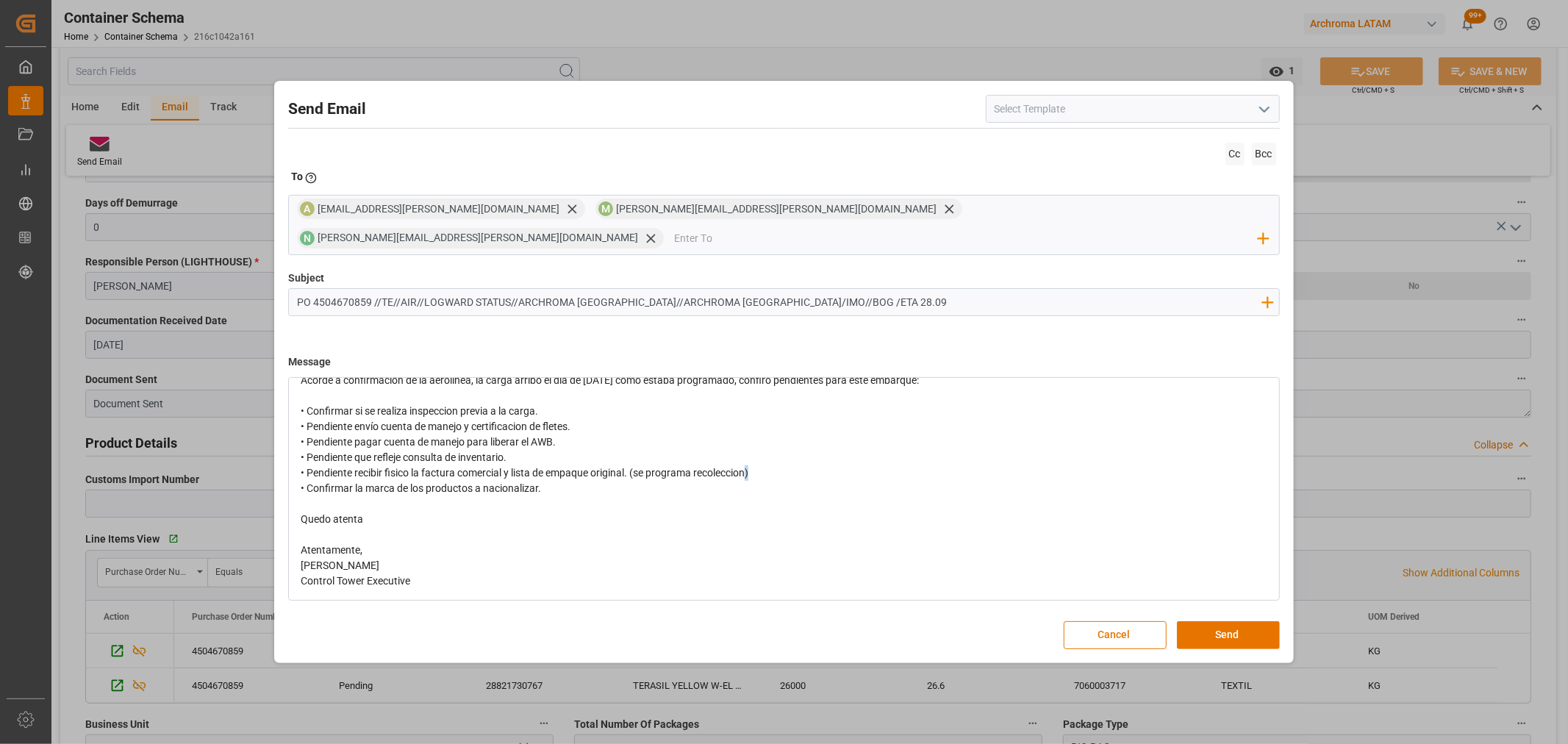
drag, startPoint x: 760, startPoint y: 459, endPoint x: 750, endPoint y: 458, distance: 10.0
click at [750, 458] on div "• Confirmar si se realiza inspeccion previa a la carga. • Pendiente envío cuent…" at bounding box center [784, 450] width 967 height 92
click at [642, 465] on span "• Confirmar si se realiza inspeccion previa a la carga. • Pendiente envío cuent…" at bounding box center [524, 450] width 447 height 89
drag, startPoint x: 797, startPoint y: 456, endPoint x: 767, endPoint y: 466, distance: 31.6
click at [772, 466] on div "• Confirmar si se realiza inspeccion previa a la carga. • Pendiente envío cuent…" at bounding box center [784, 450] width 967 height 92
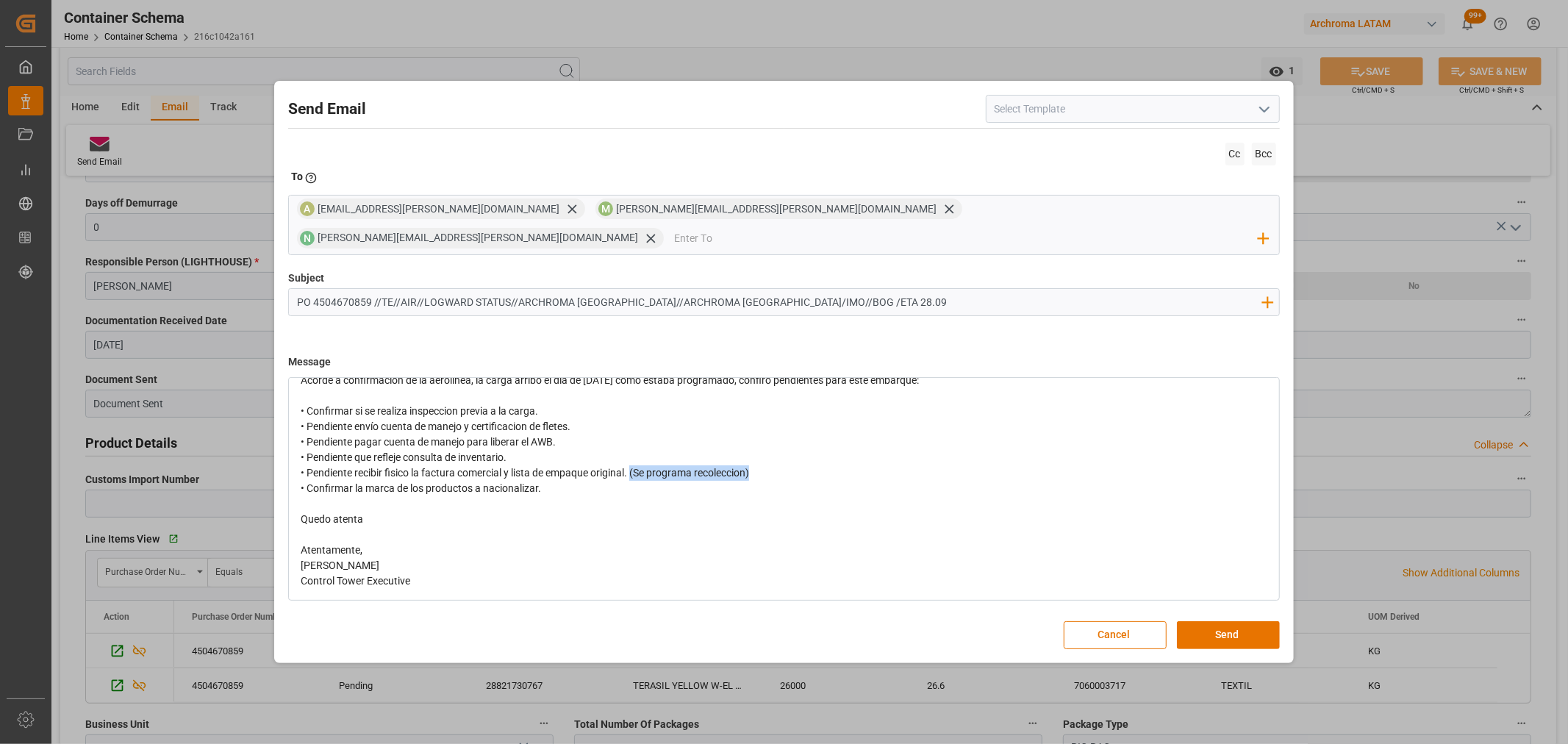
drag, startPoint x: 726, startPoint y: 464, endPoint x: 636, endPoint y: 460, distance: 90.1
click at [636, 460] on div "• Confirmar si se realiza inspeccion previa a la carga. • Pendiente envío cuent…" at bounding box center [784, 450] width 967 height 92
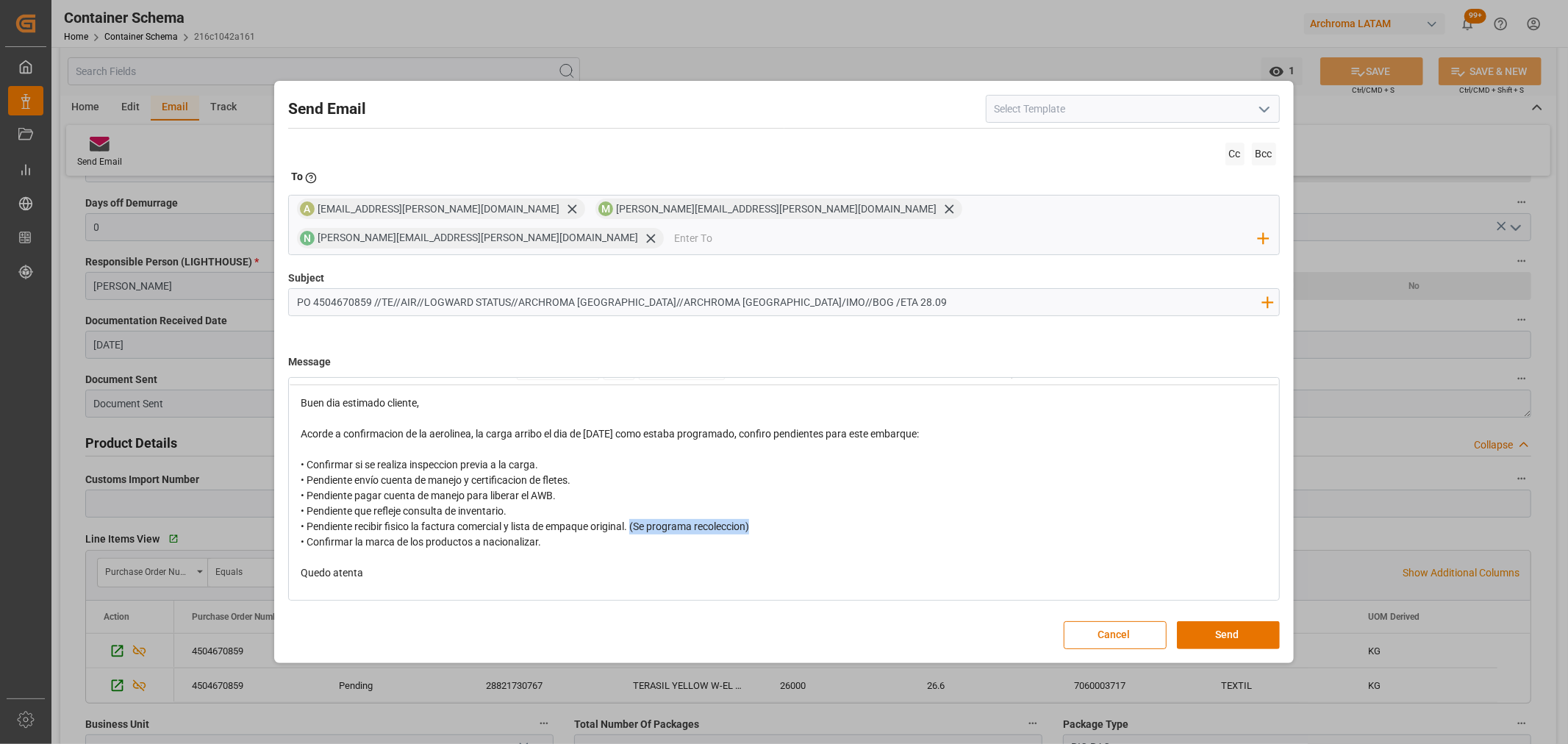
scroll to position [0, 0]
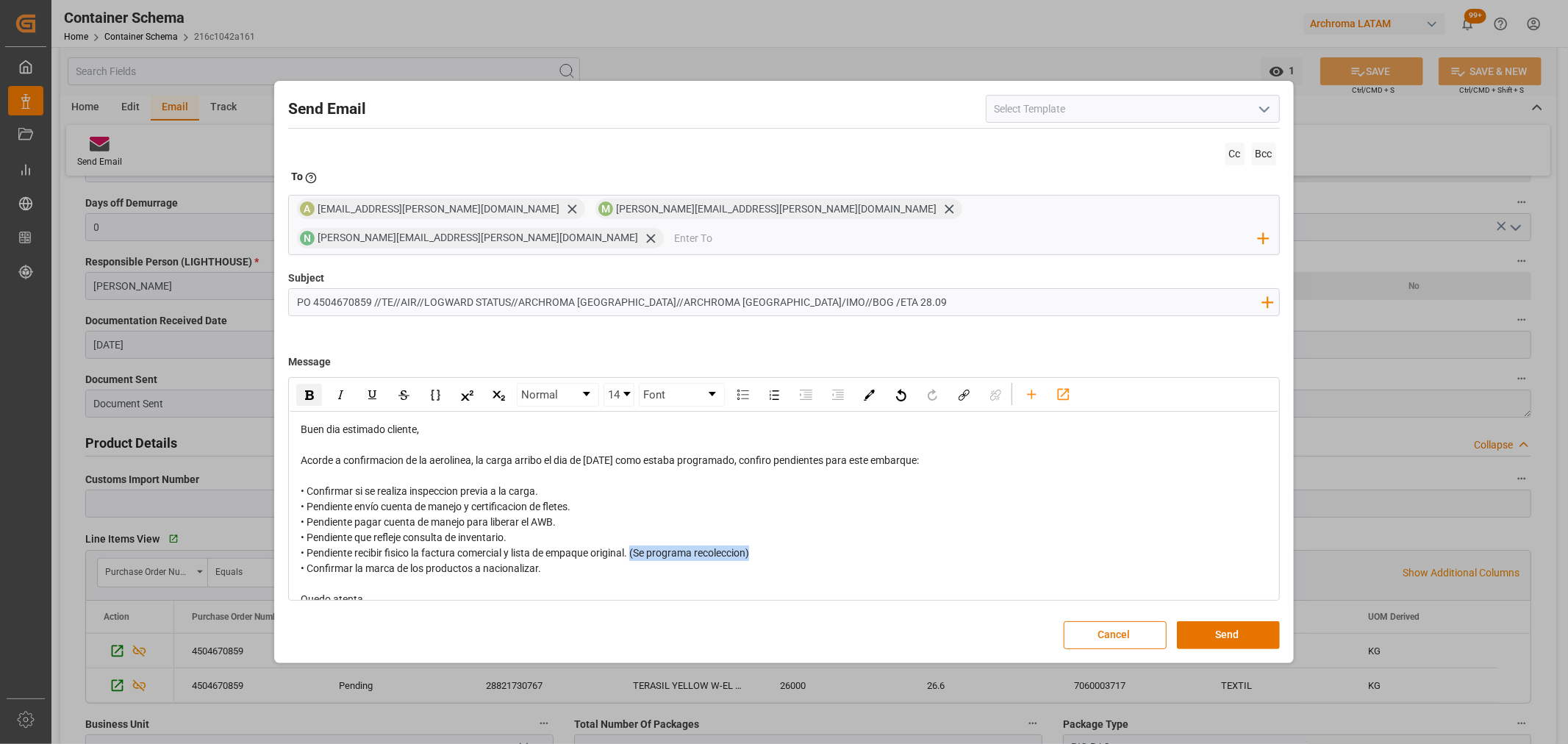
click at [304, 390] on div "rdw-inline-control" at bounding box center [309, 395] width 26 height 22
click at [813, 484] on div "• Confirmar si se realiza inspeccion previa a la carga. • Pendiente envío cuent…" at bounding box center [784, 522] width 967 height 77
click at [1220, 621] on button "Send" at bounding box center [1228, 635] width 103 height 28
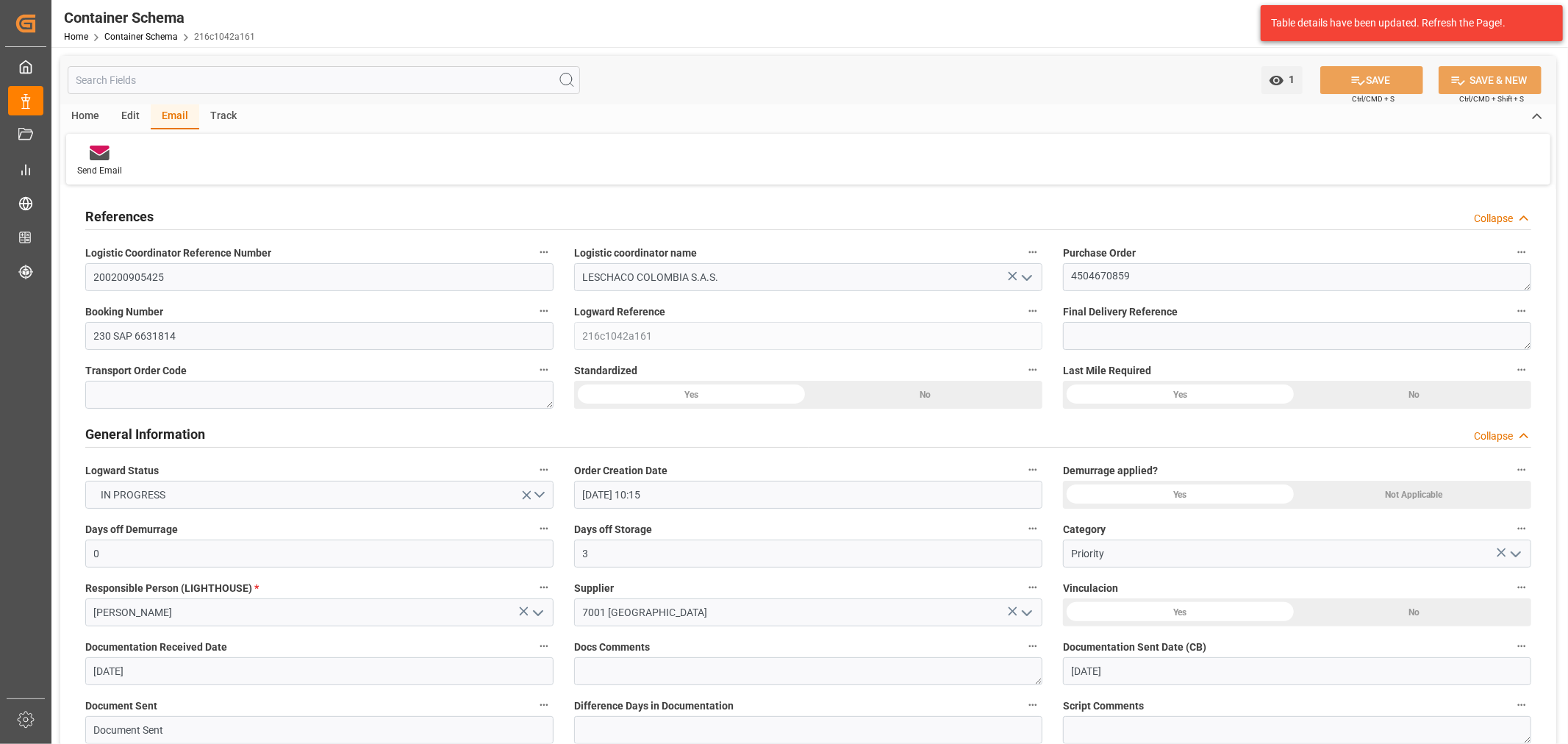
scroll to position [326, 0]
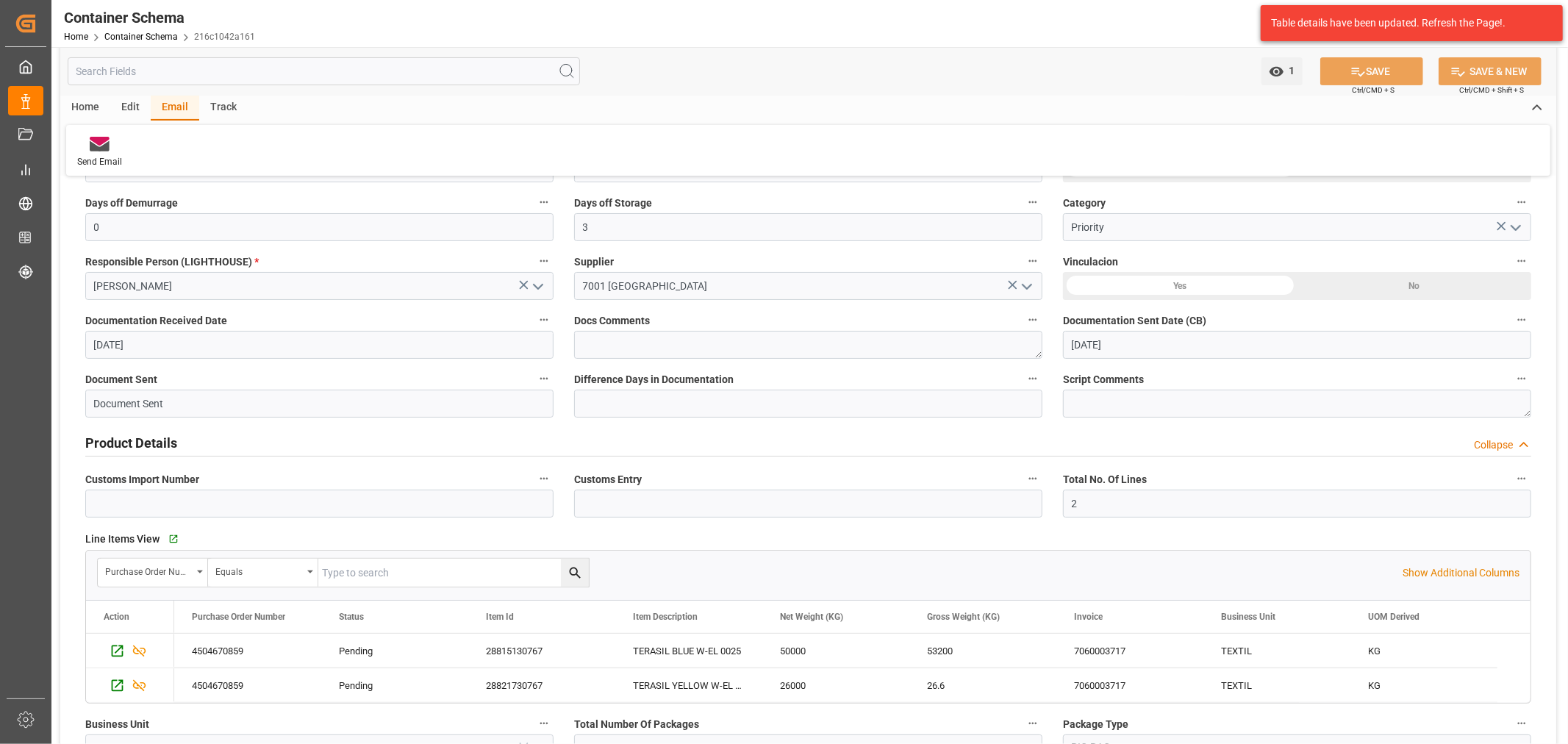
click at [142, 24] on div "Container Schema" at bounding box center [160, 17] width 191 height 22
click at [136, 42] on div "Home Container Schema 216c1042a161" at bounding box center [160, 36] width 191 height 16
click at [137, 35] on link "Container Schema" at bounding box center [141, 36] width 73 height 10
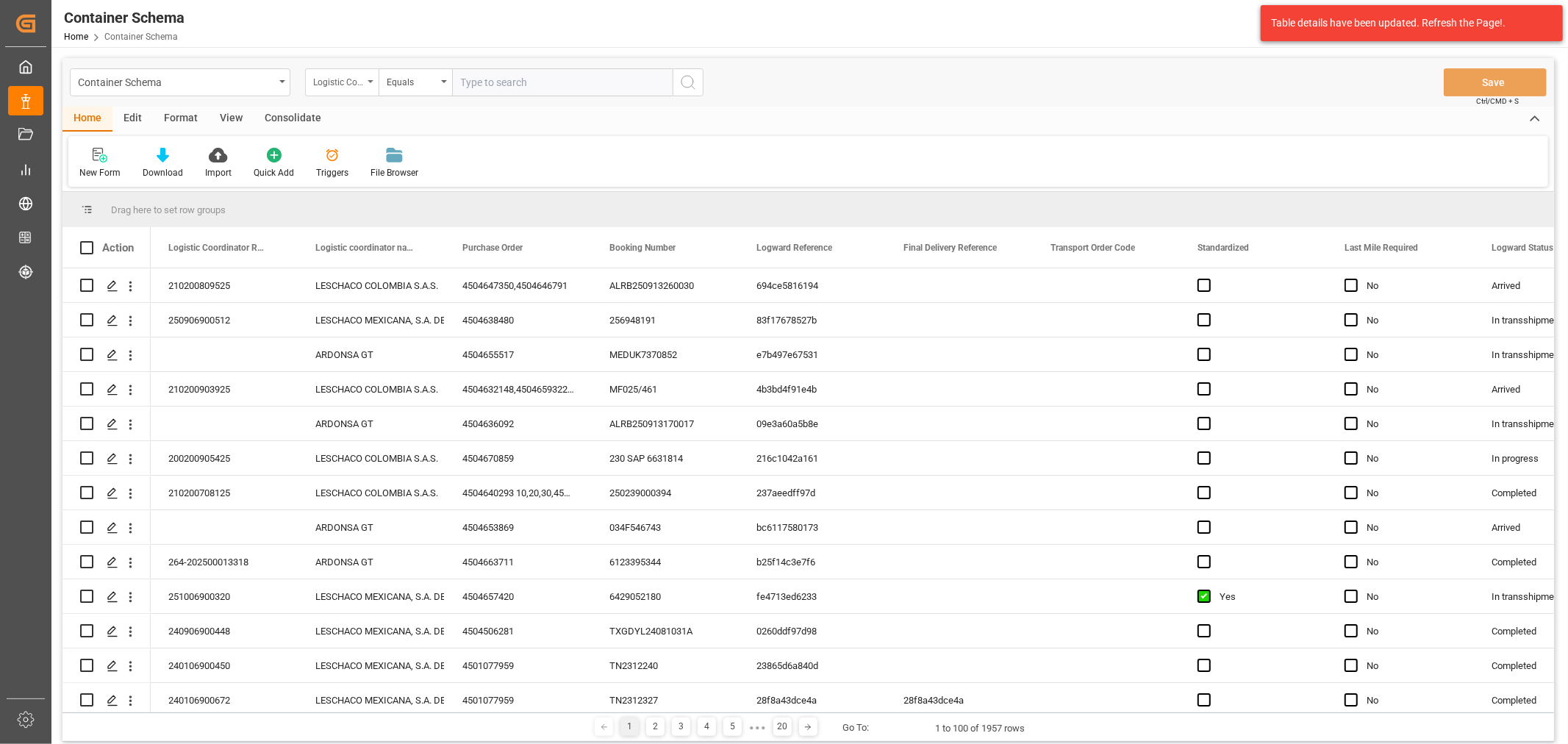
click at [345, 85] on div "Logistic Coordinator Reference Number" at bounding box center [338, 80] width 50 height 17
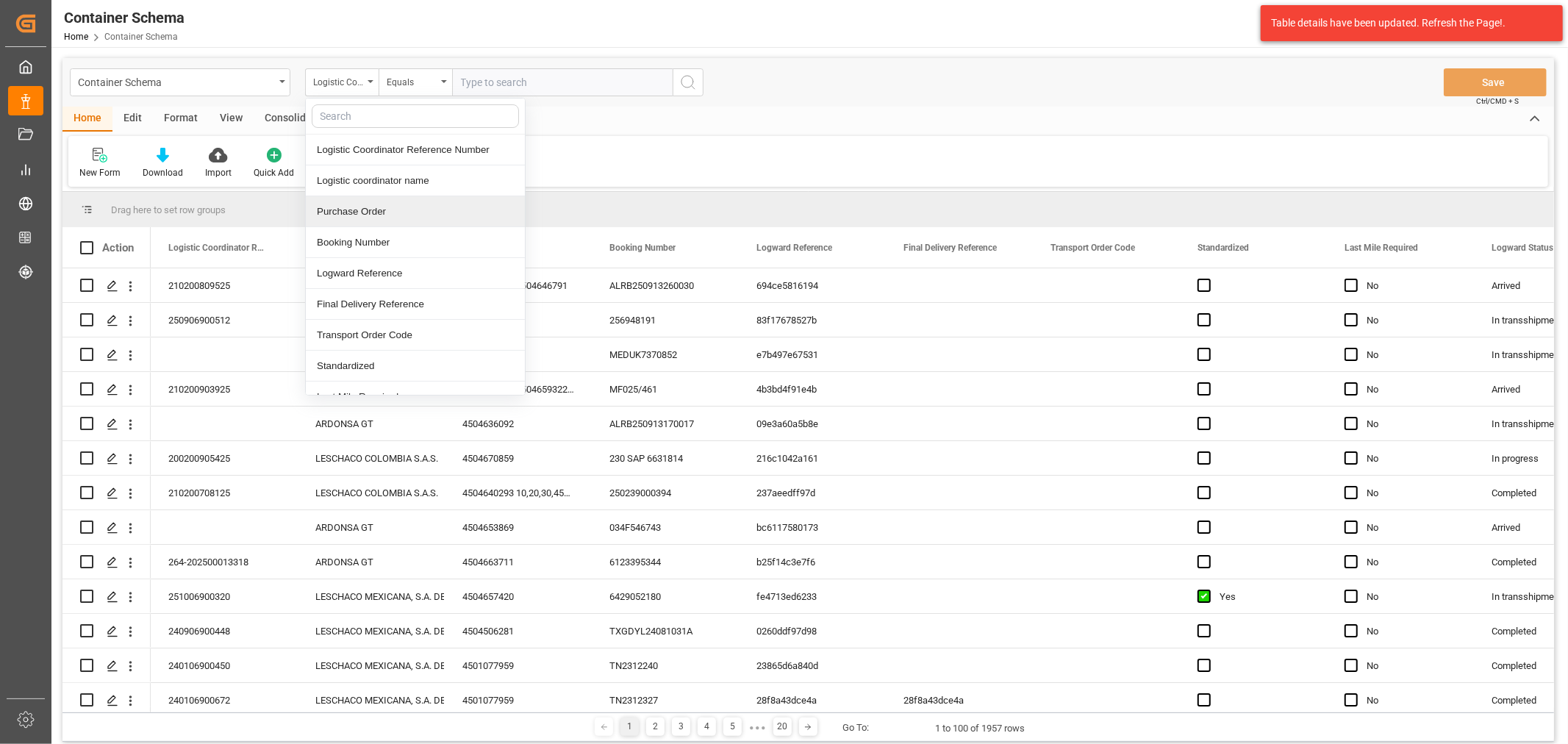
click at [370, 206] on div "Purchase Order" at bounding box center [415, 211] width 219 height 30
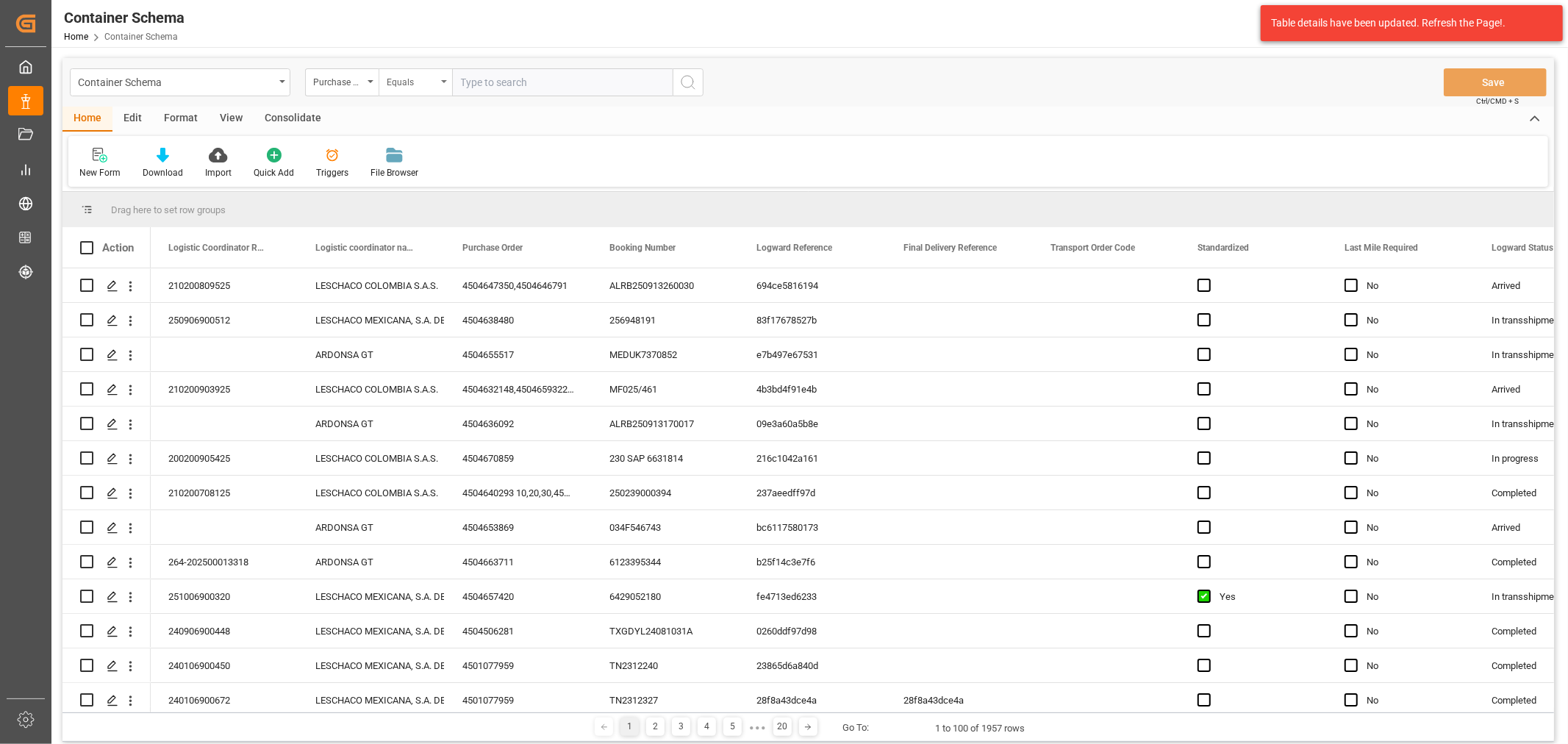
click at [413, 84] on div "Equals" at bounding box center [411, 80] width 50 height 17
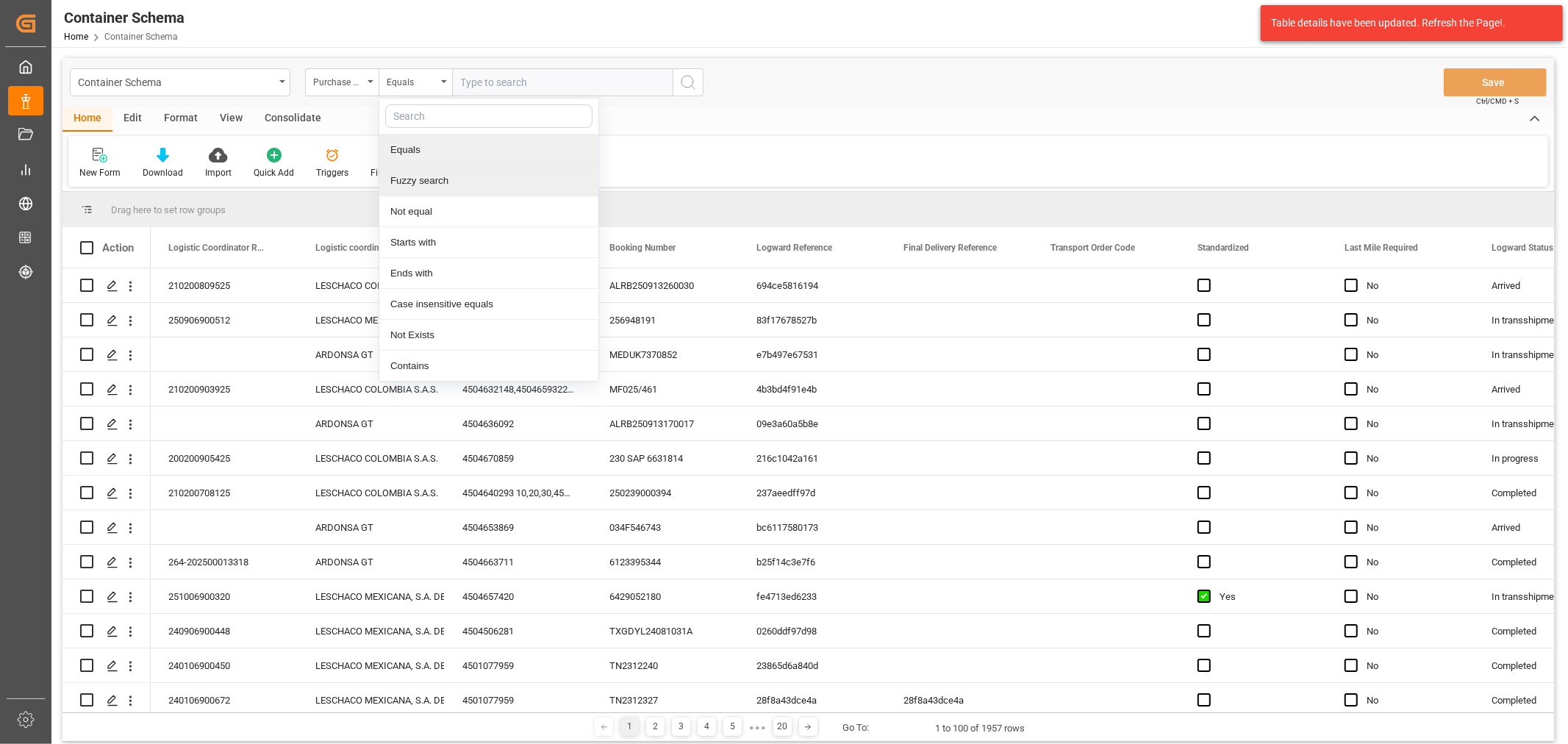
drag, startPoint x: 489, startPoint y: 154, endPoint x: 490, endPoint y: 180, distance: 26.0
click at [489, 165] on div "Equals Fuzzy search Not equal Starts with Ends with Case insensitive equals Not…" at bounding box center [489, 240] width 221 height 284
click at [491, 180] on div "Fuzzy search" at bounding box center [489, 180] width 219 height 30
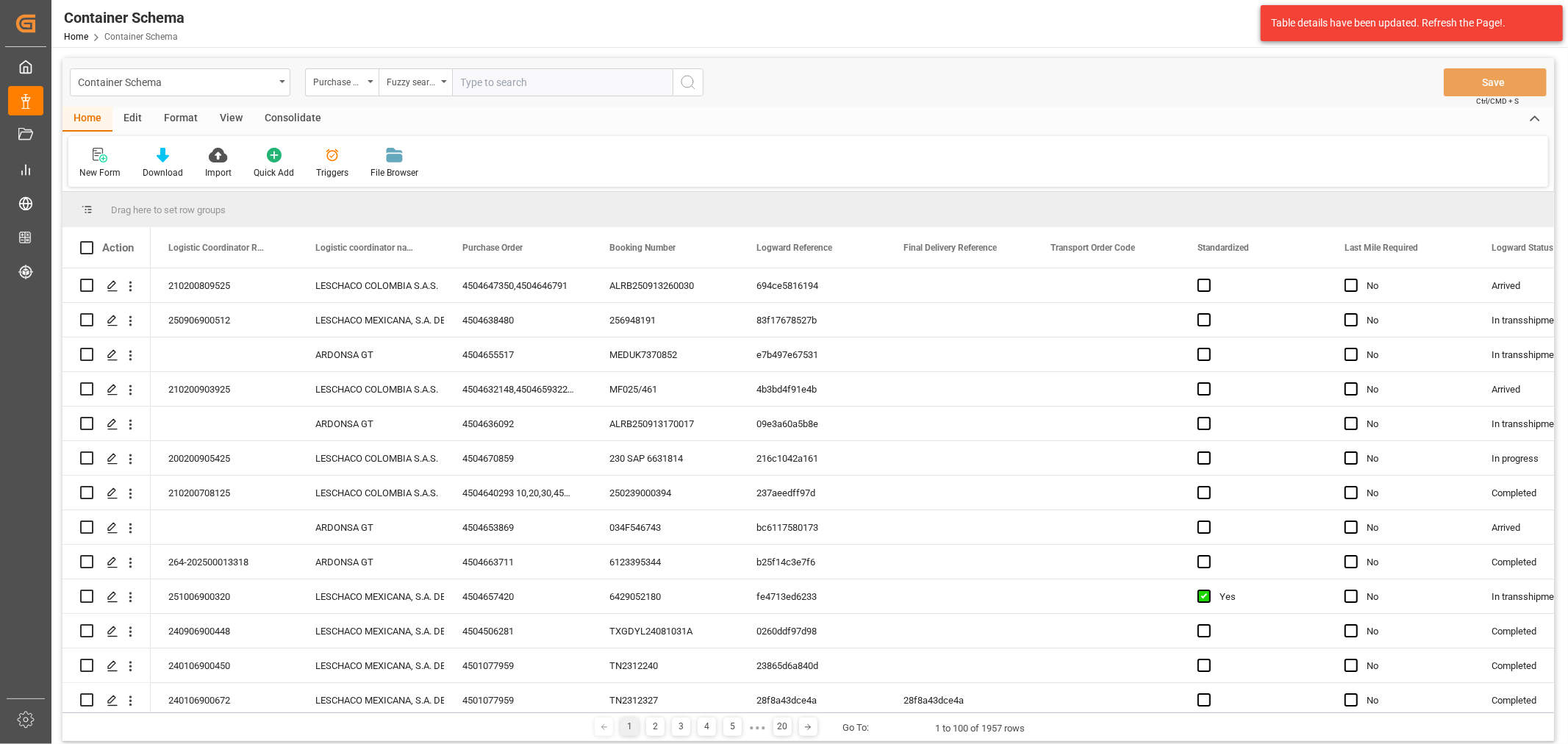
click at [498, 71] on input "text" at bounding box center [563, 82] width 221 height 28
paste input "4504640206,4504655504"
drag, startPoint x: 588, startPoint y: 83, endPoint x: 517, endPoint y: 74, distance: 71.6
click at [517, 74] on input "4504640206,4504655504" at bounding box center [563, 82] width 221 height 28
type input "4504640206"
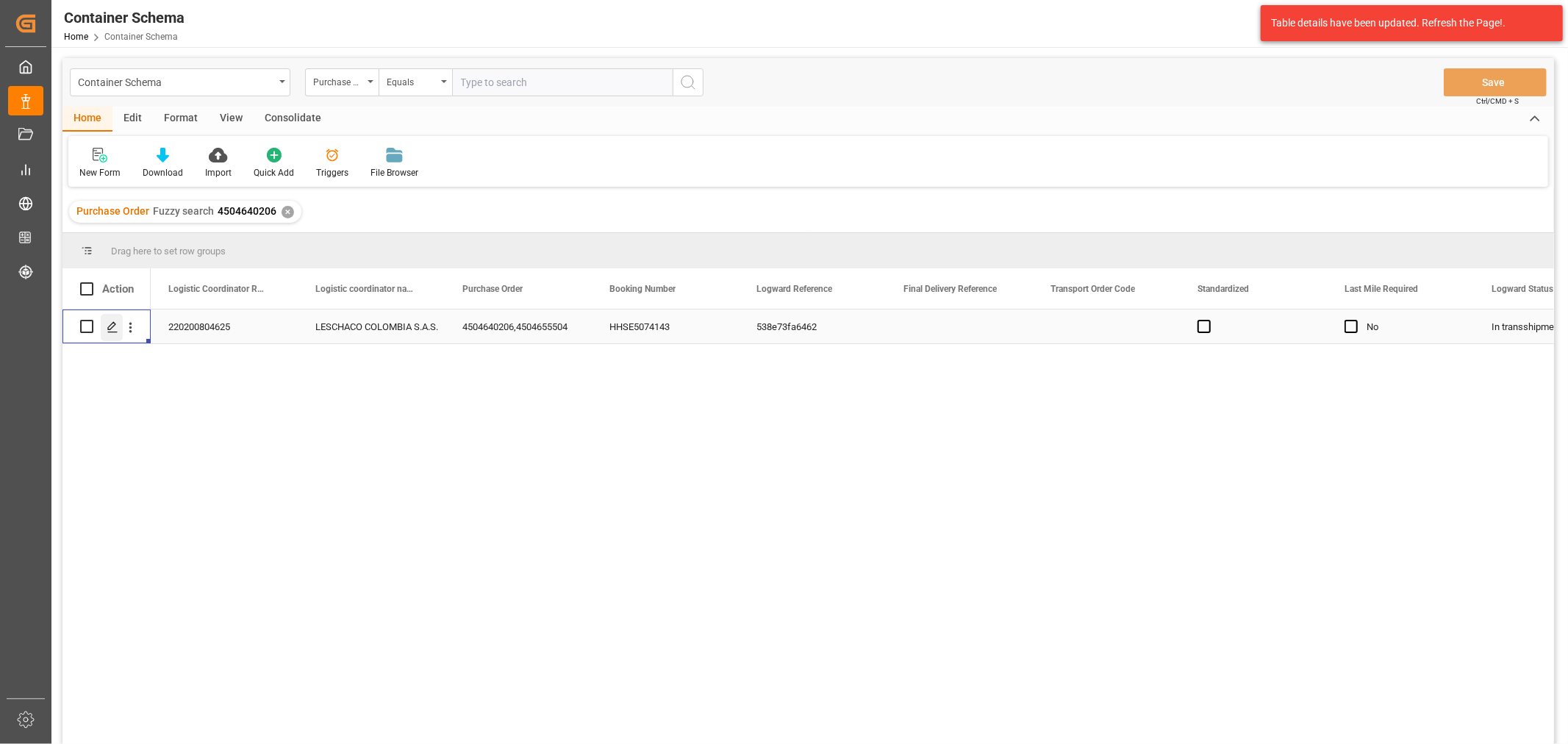
click at [116, 329] on icon "Press SPACE to select this row." at bounding box center [112, 327] width 12 height 12
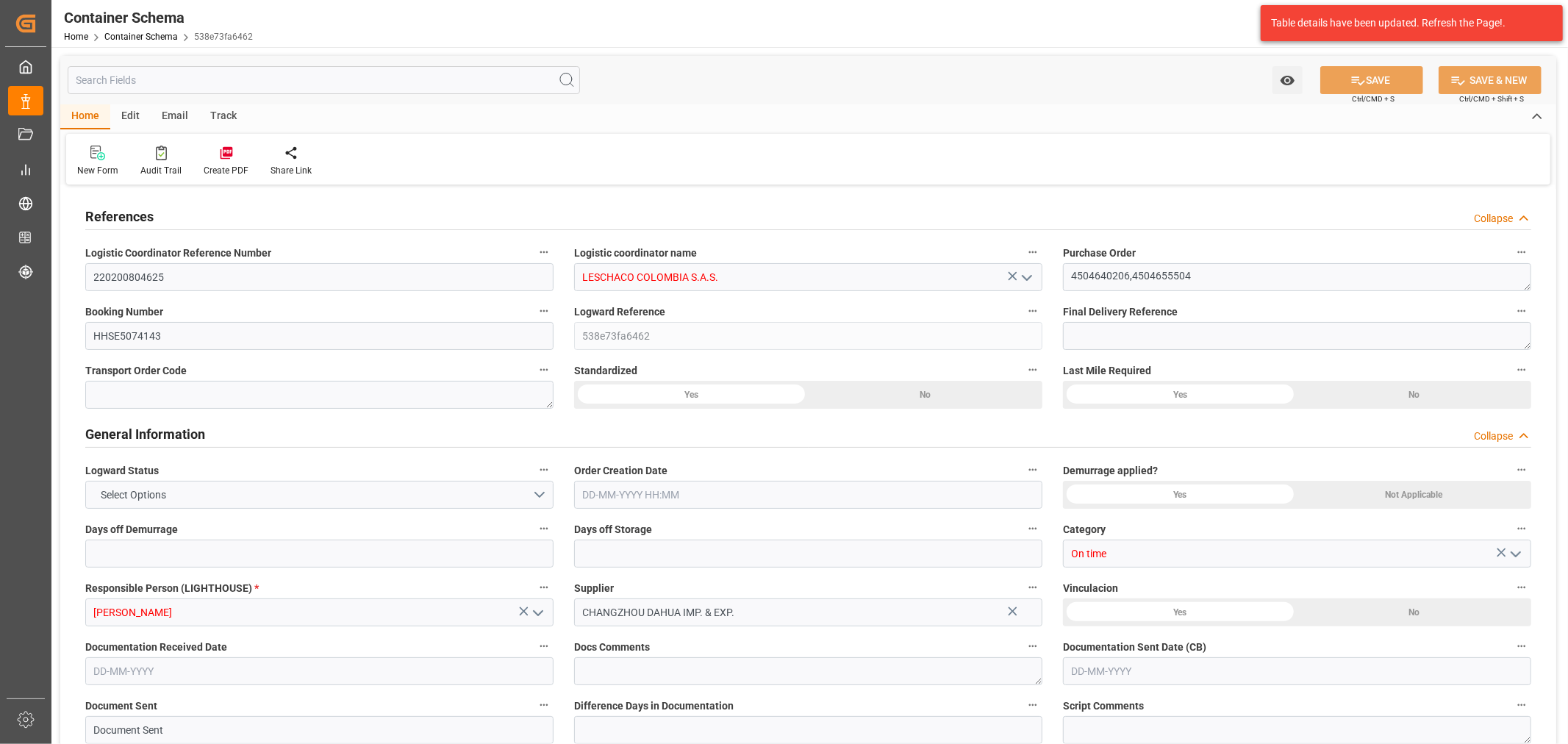
type input "0"
type input "3"
type input "2"
type input "92"
type input "2600"
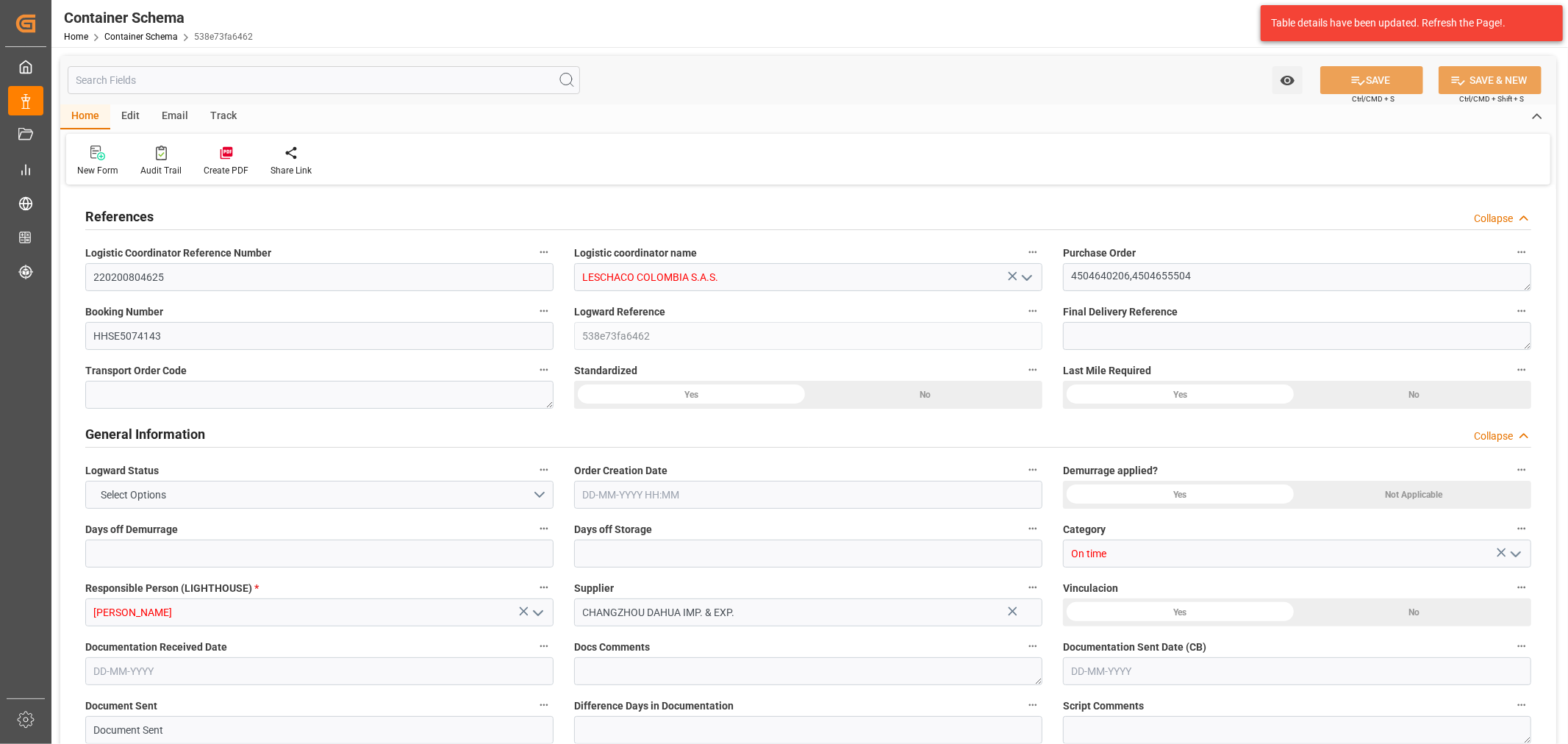
type input "2600"
type input "Maersk"
type input "Maersk Line AS"
type input "CNSGH"
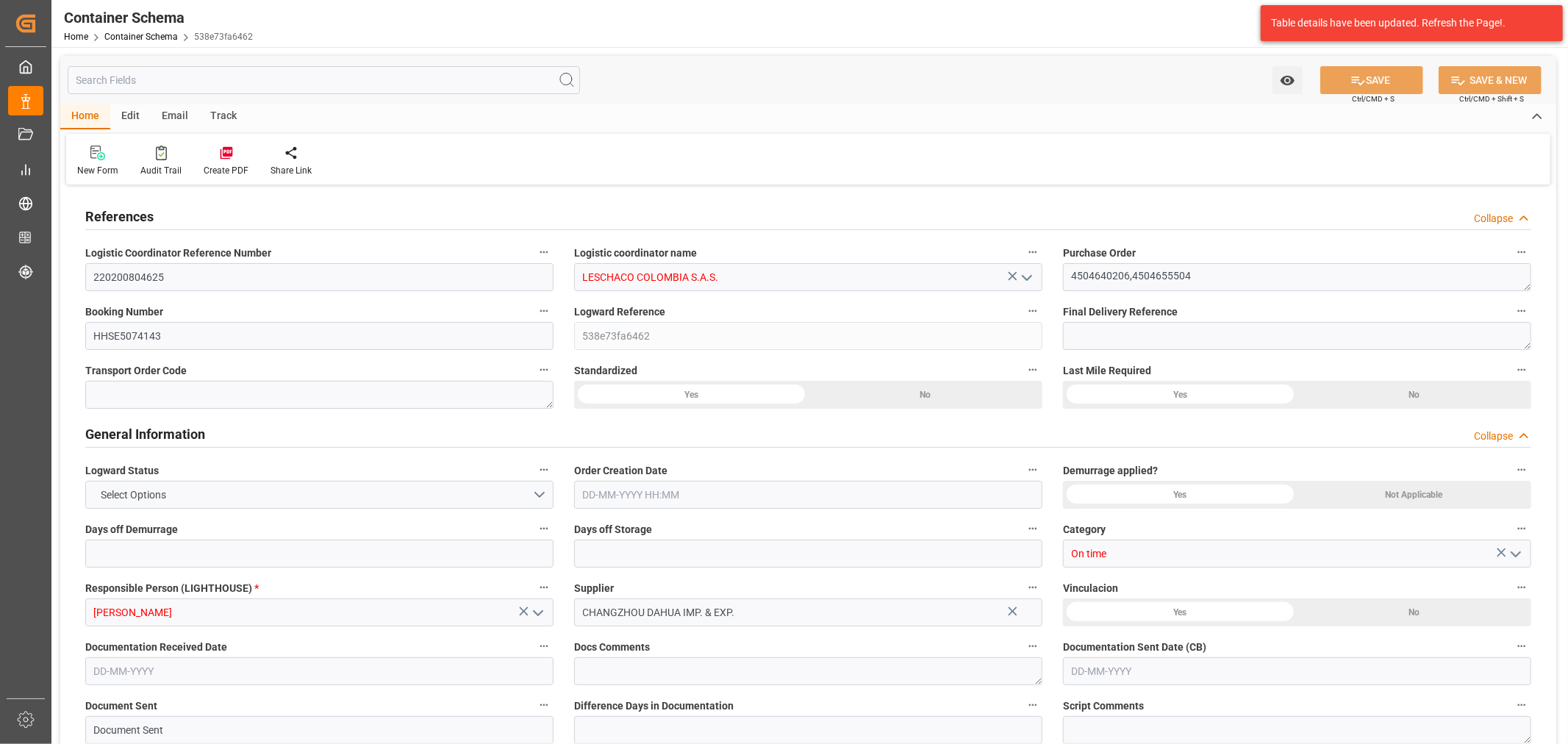
type input "COBUN"
type input "9459436"
type input "9070735"
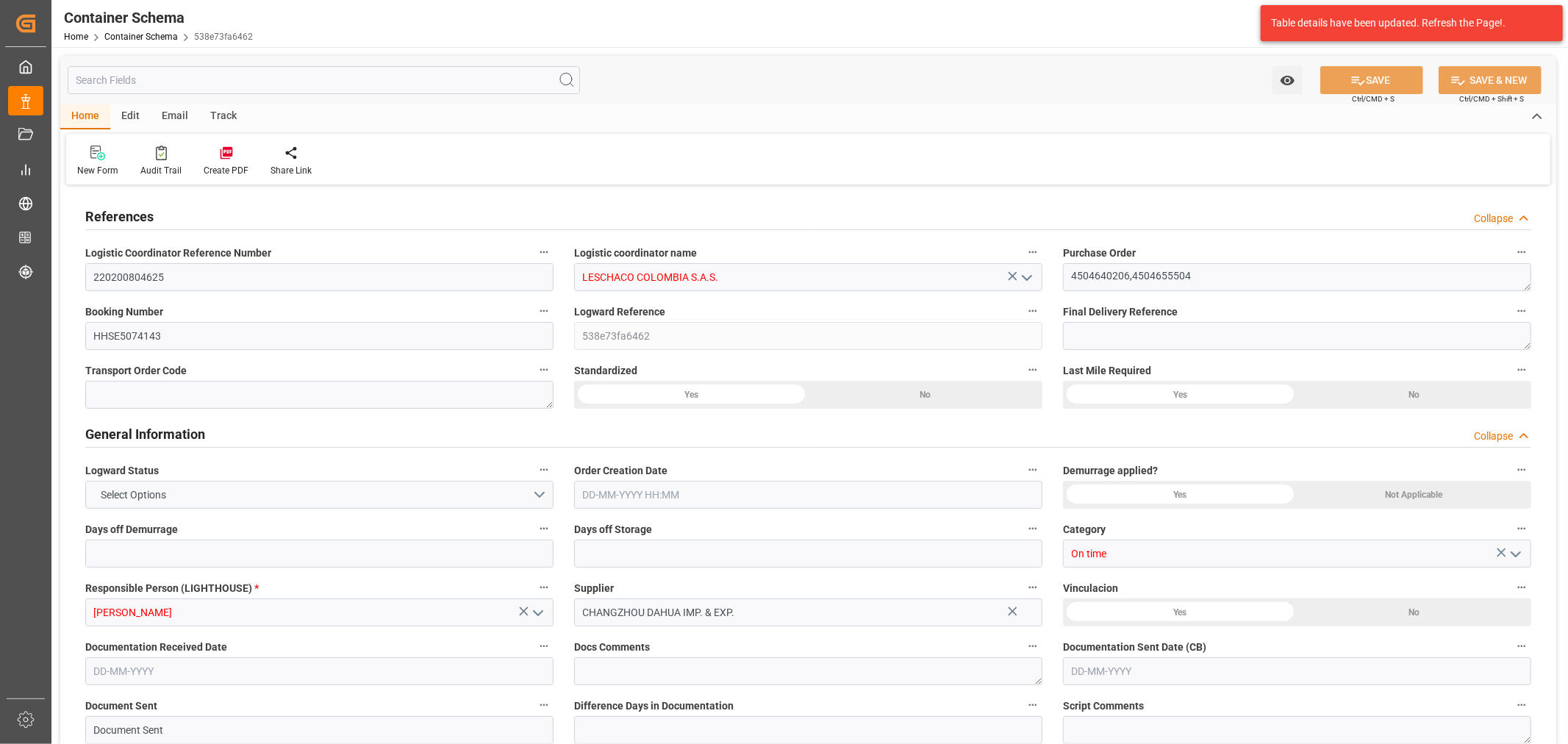
type input "9459436"
type input "0"
type input "[DATE] 09:45"
type input "[DATE]"
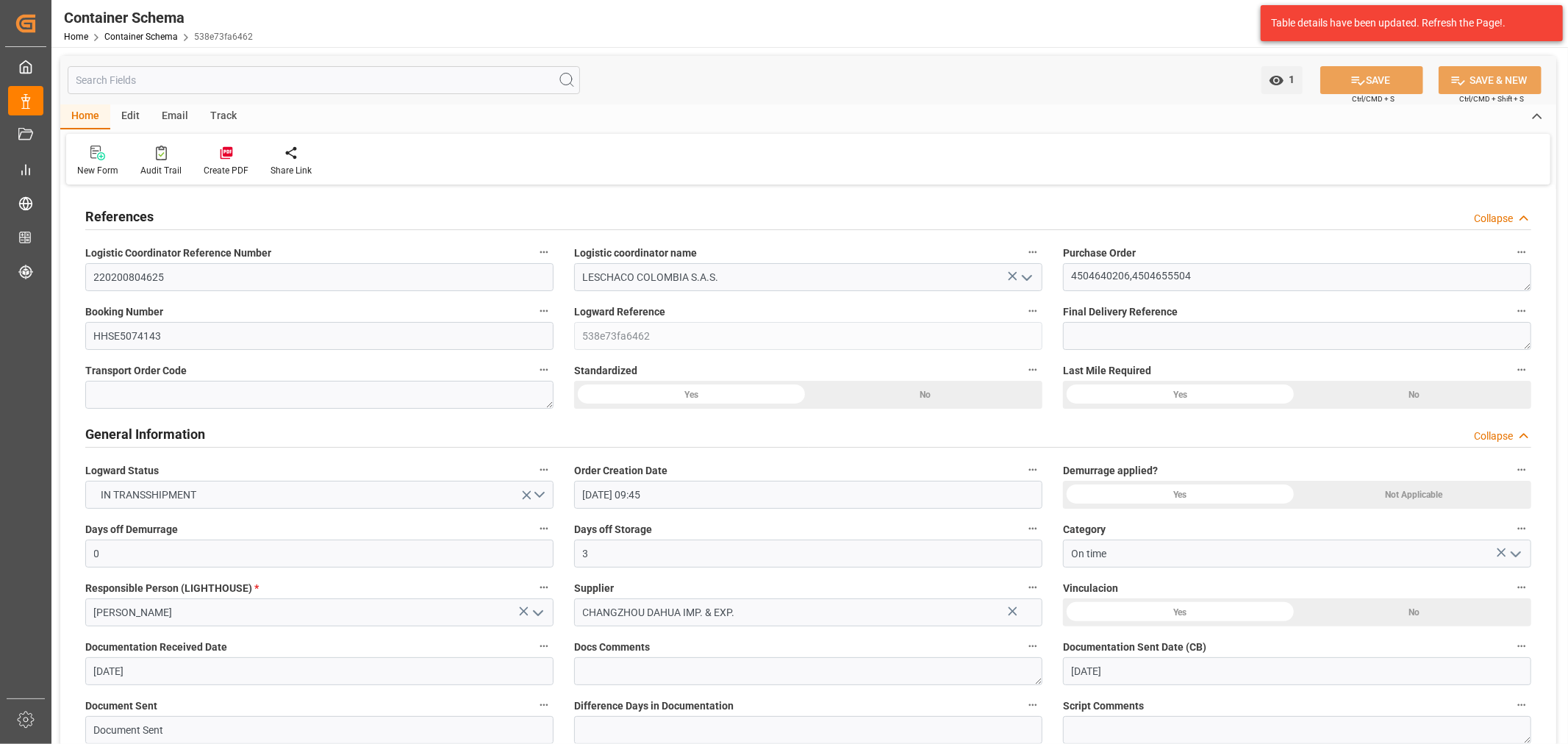
type input "[DATE]"
type input "[DATE] 13:27"
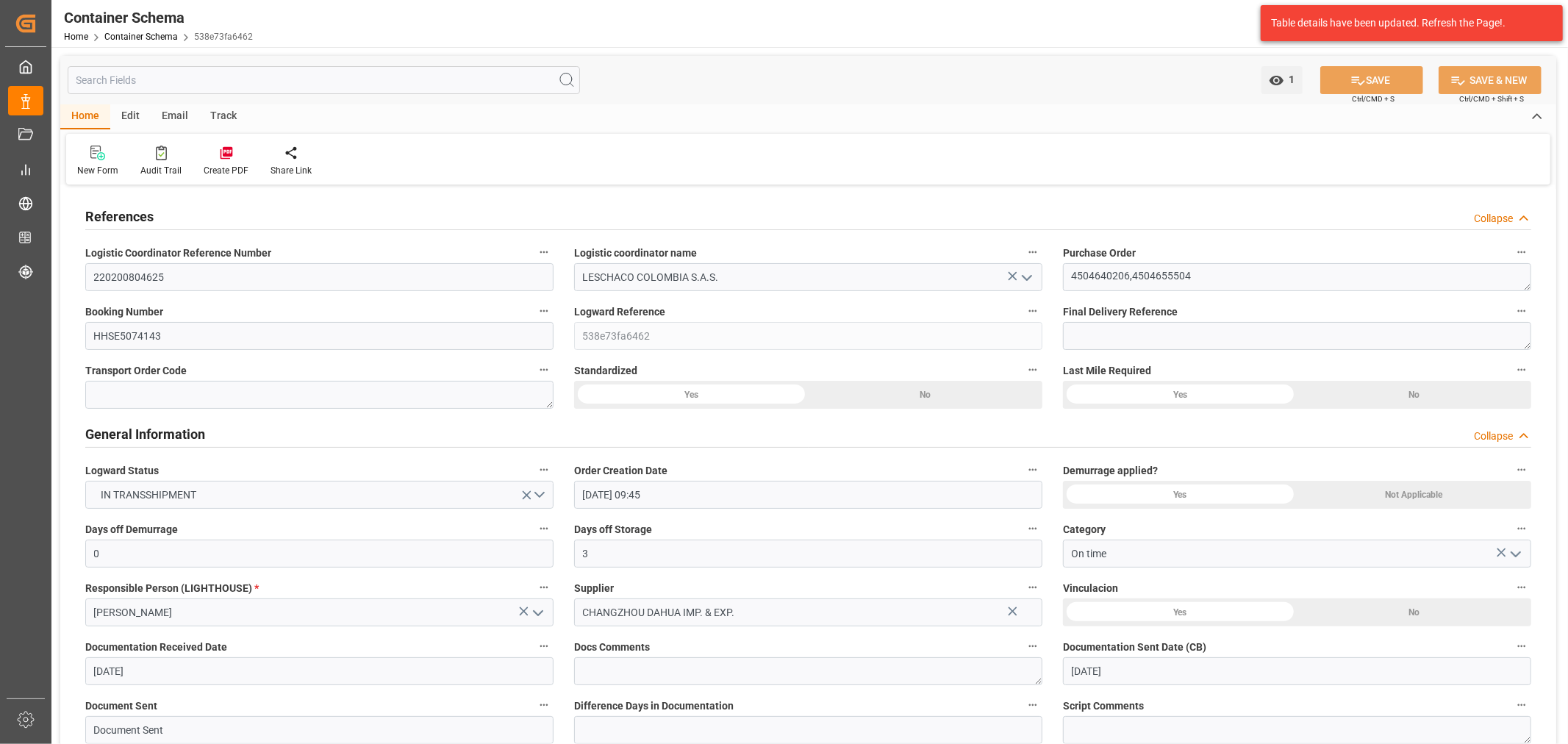
type input "01-09-2025 14:54"
type input "29-09-2025"
click at [219, 116] on div "Track" at bounding box center [223, 117] width 49 height 25
click at [85, 171] on div "Tracking" at bounding box center [95, 171] width 35 height 13
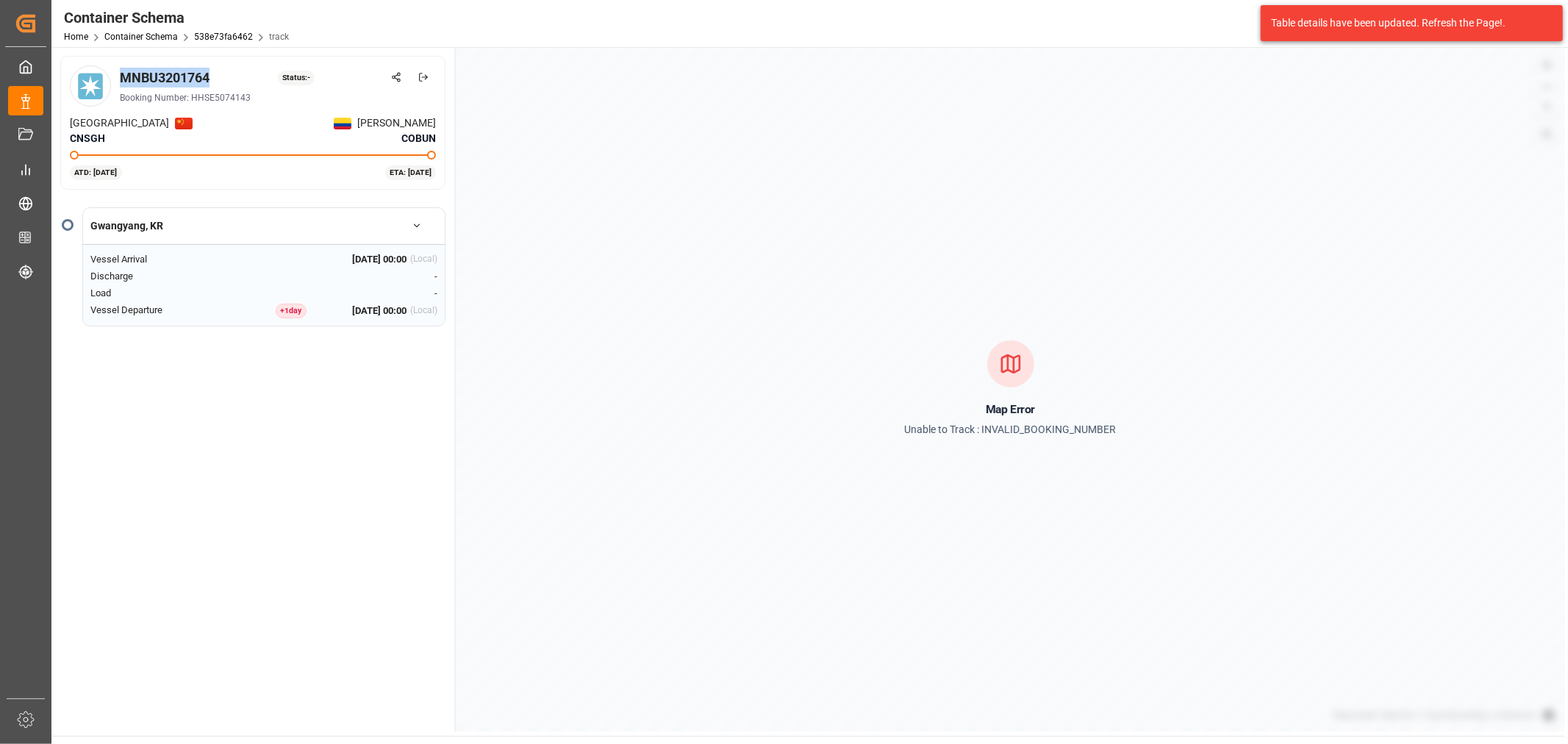
drag, startPoint x: 232, startPoint y: 74, endPoint x: 124, endPoint y: 74, distance: 108.0
click at [124, 74] on div "MNBU3201764 Status: -" at bounding box center [278, 77] width 316 height 20
copy div "MNBU3201764"
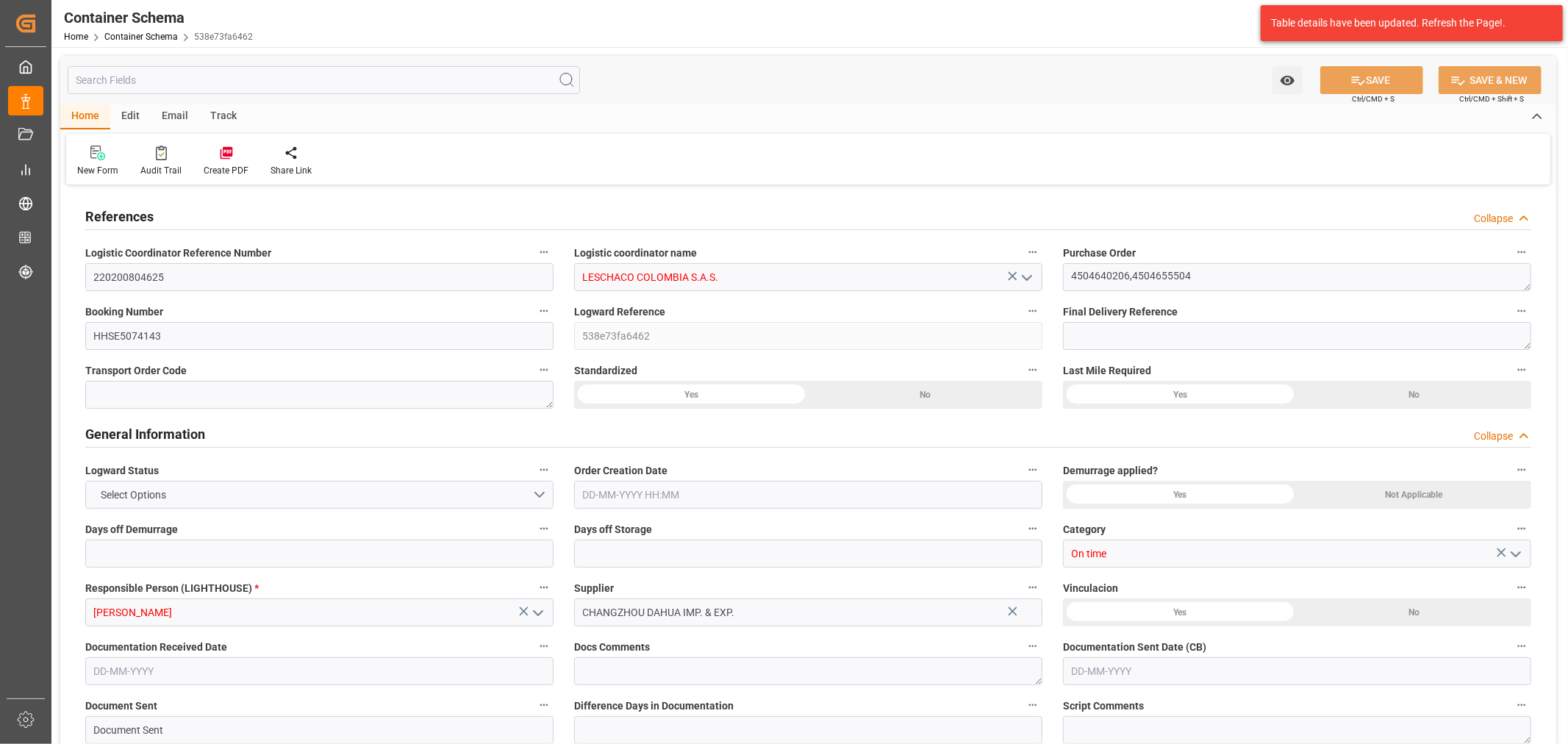
type input "0"
type input "3"
type input "2"
type input "92"
type input "2600"
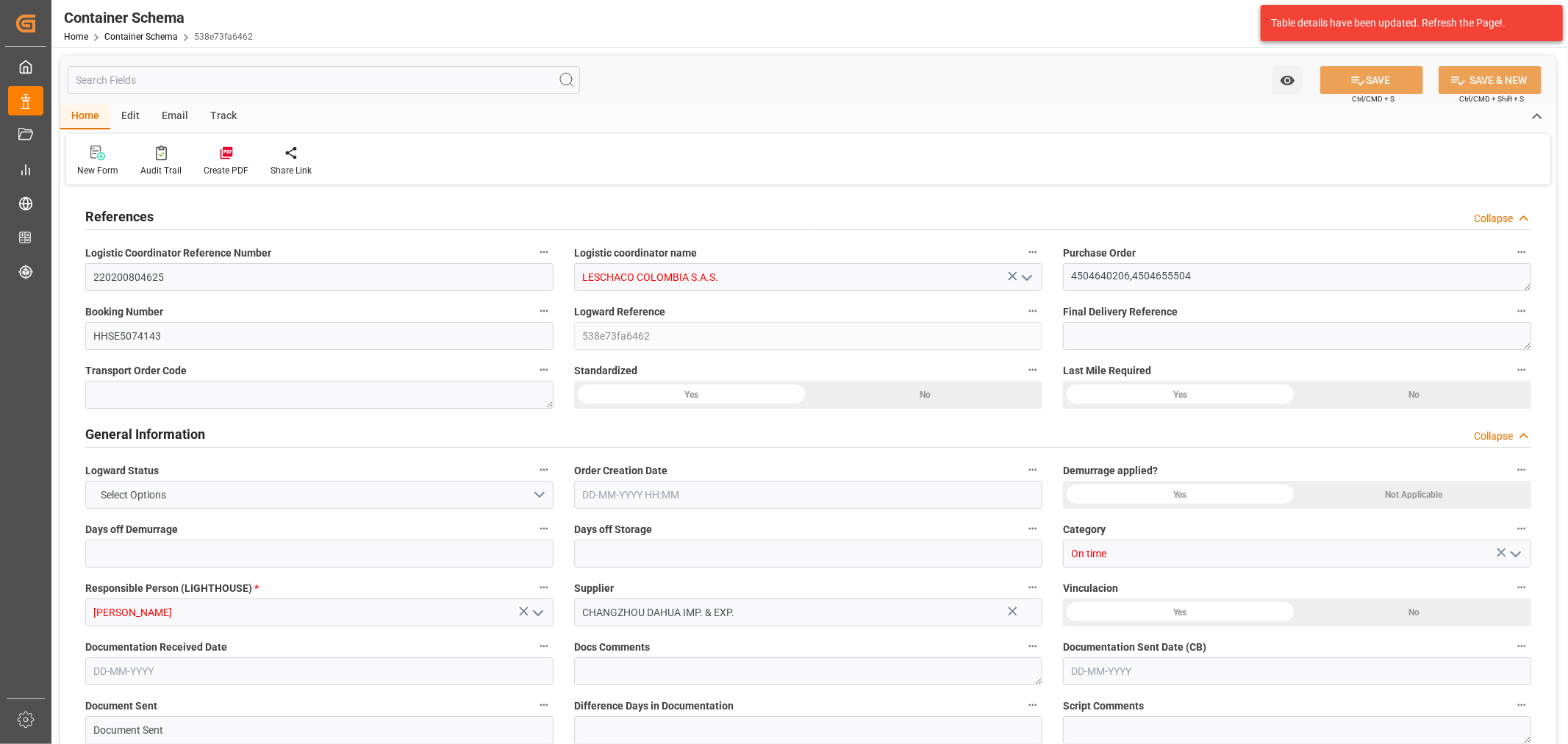
type input "2600"
type input "Maersk"
type input "Maersk Line AS"
type input "CNSGH"
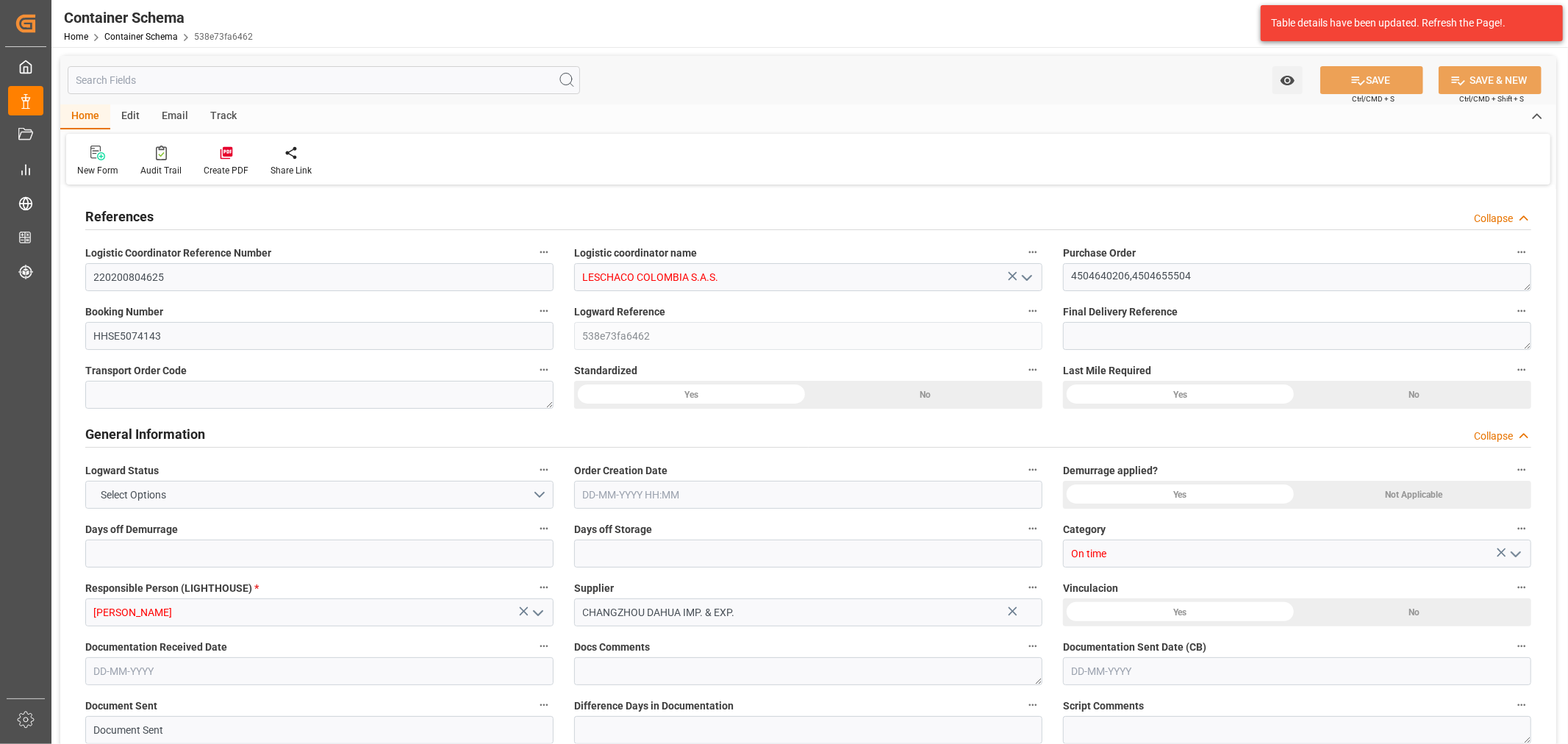
type input "COBUN"
type input "9459436"
type input "9070735"
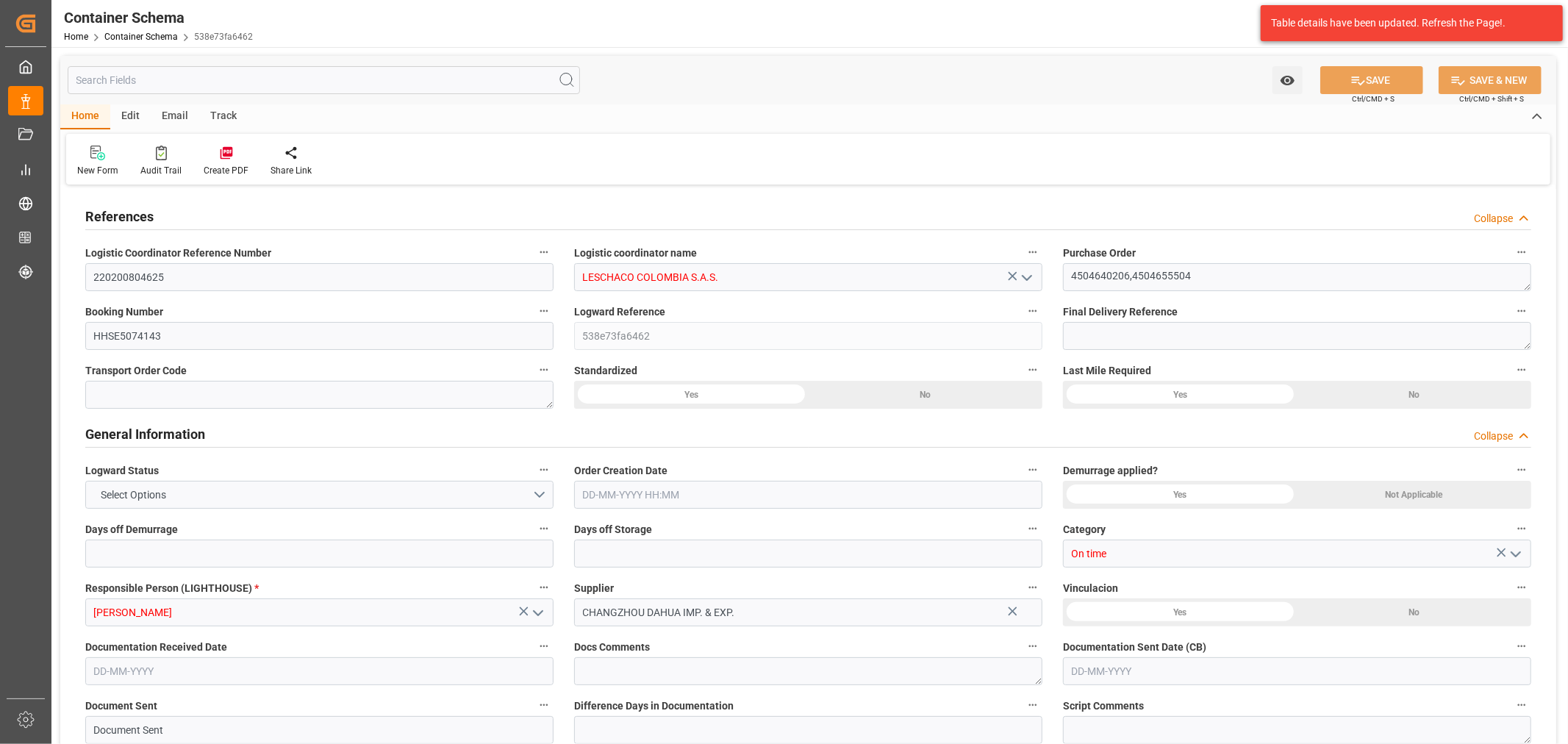
type input "9459436"
type input "0"
type input "01-09-2025 09:45"
type input "01-09-2025"
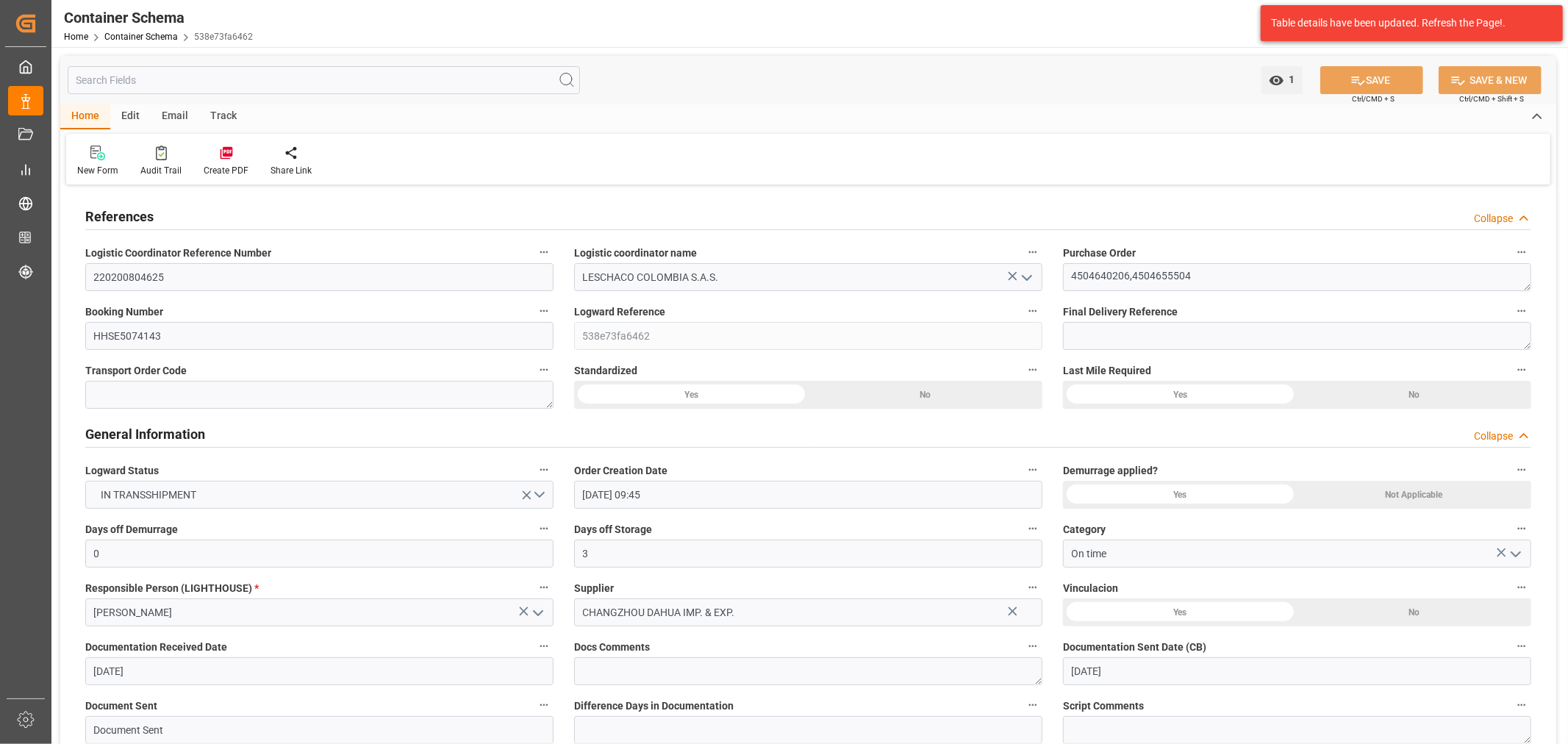
type input "01-09-2025"
type input "09-10-2025"
type input "29-09-2025"
type input "29-09-2025 13:27"
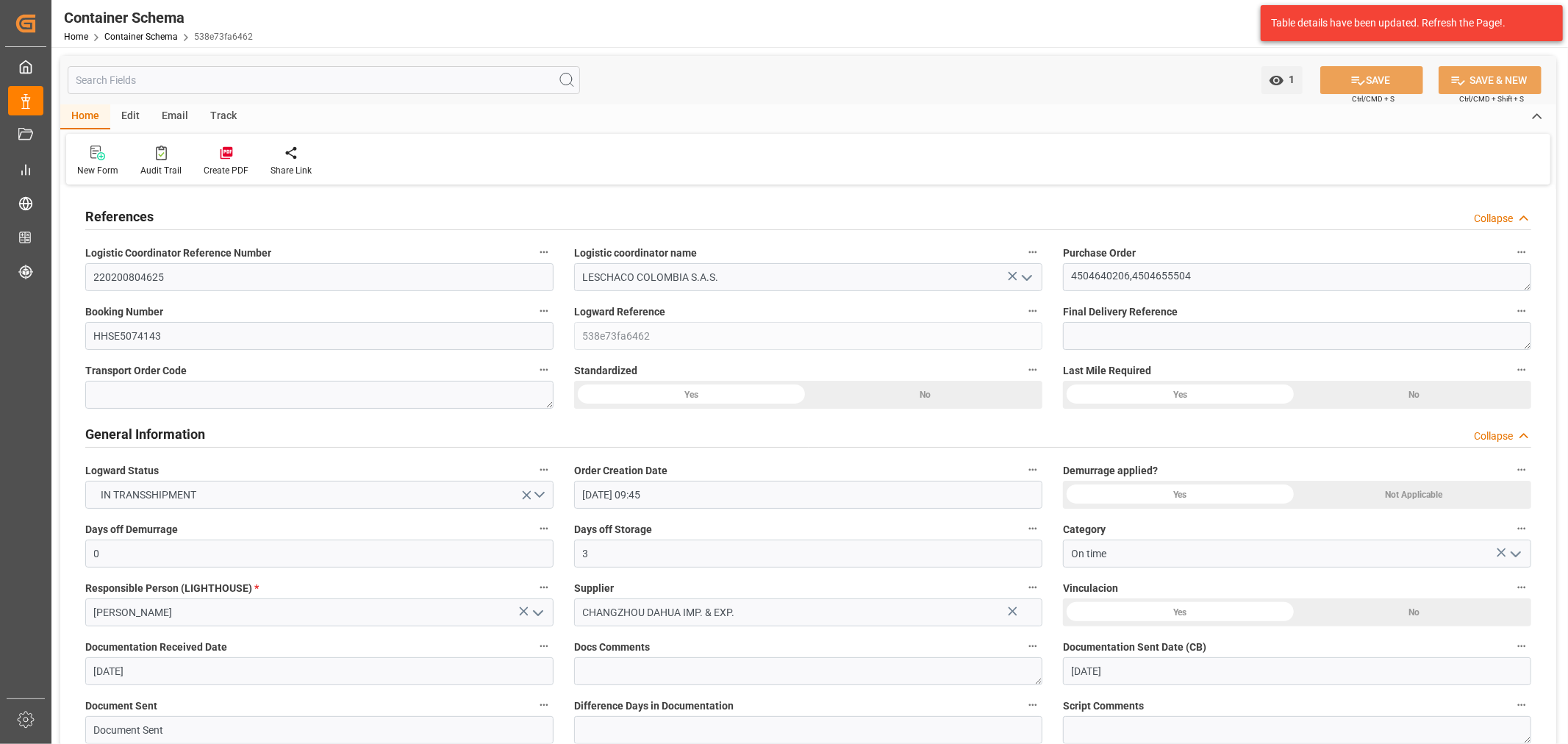
type input "01-09-2025 14:54"
type input "29-09-2025"
click at [186, 110] on div "Email" at bounding box center [175, 117] width 49 height 25
click at [91, 157] on icon at bounding box center [100, 155] width 20 height 10
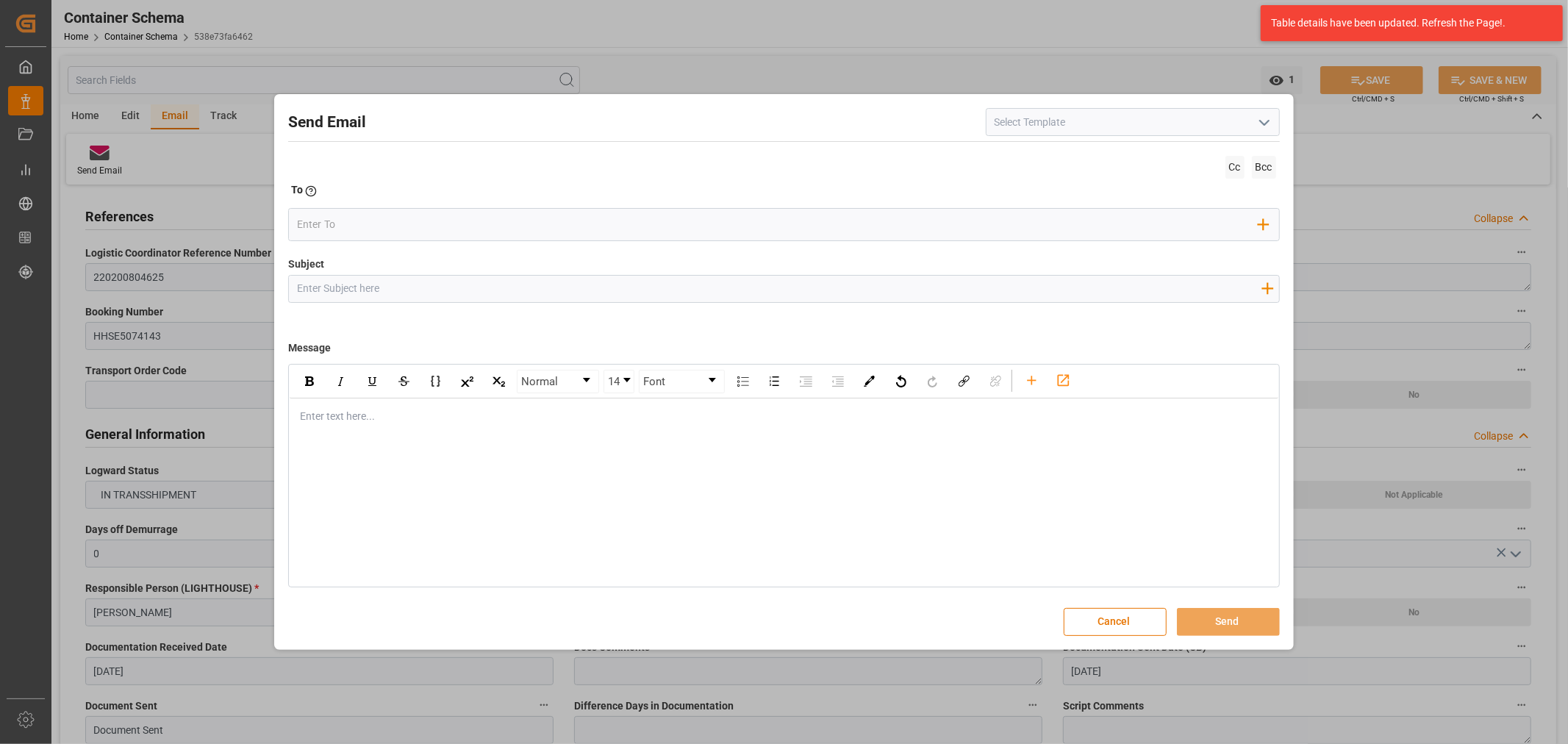
click at [438, 279] on input "Subject" at bounding box center [779, 288] width 980 height 26
click at [335, 425] on div "Enter text here..." at bounding box center [784, 417] width 988 height 36
click at [453, 287] on input "Subject" at bounding box center [779, 288] width 980 height 26
paste input "PO 4504640206,4504655504 //TE//LOGWARD STATUS//CHANGZHOU DAHUA IMP & EXP//ARCHR…"
type input "PO 4504640206,4504655504 //TE//LOGWARD STATUS//CHANGZHOU DAHUA IMP & EXP//ARCHR…"
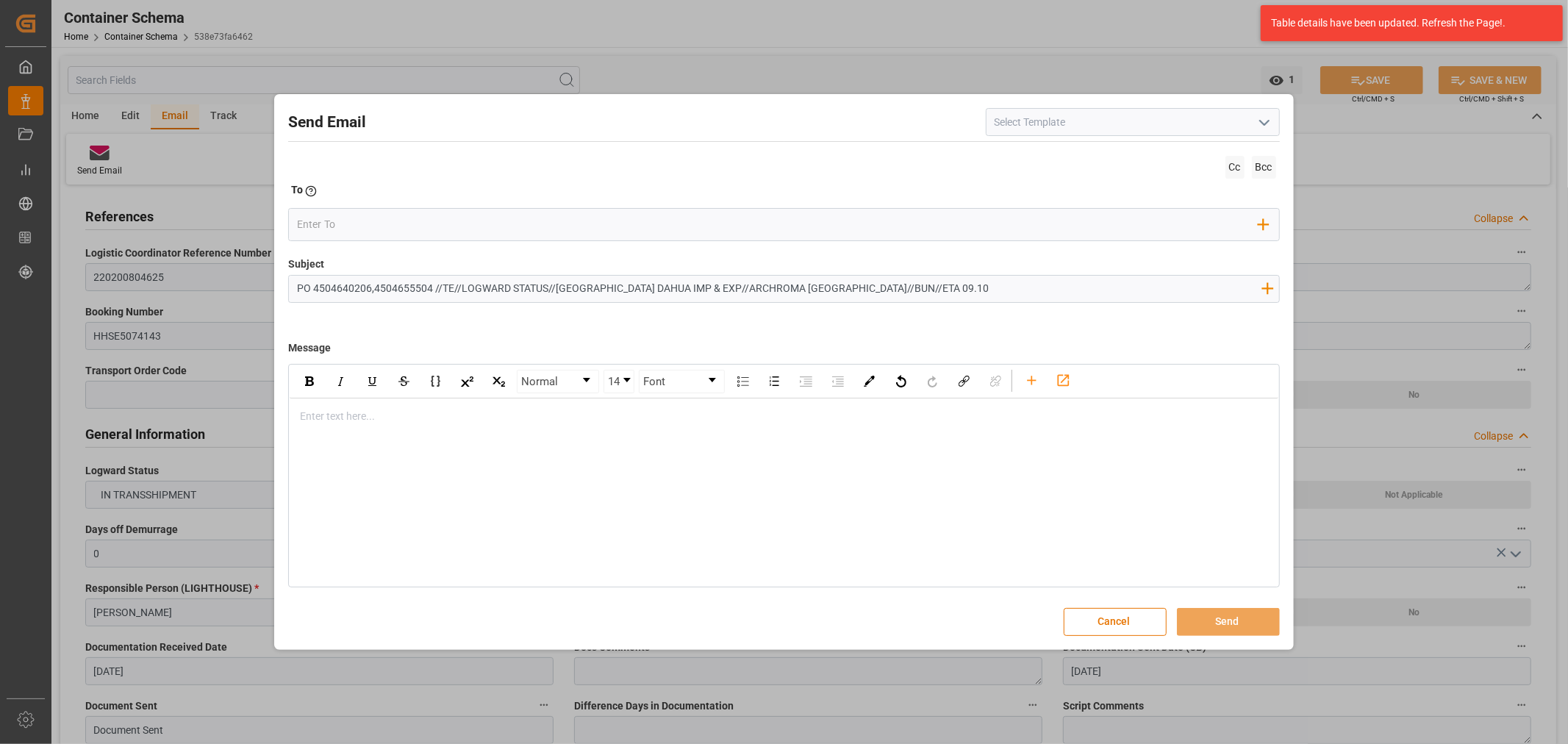
click at [358, 422] on div "rdw-editor" at bounding box center [784, 416] width 967 height 16
click at [344, 434] on div "Normal 14 Font Enter text here..." at bounding box center [784, 475] width 991 height 223
click at [344, 425] on div "Enter text here..." at bounding box center [784, 417] width 988 height 36
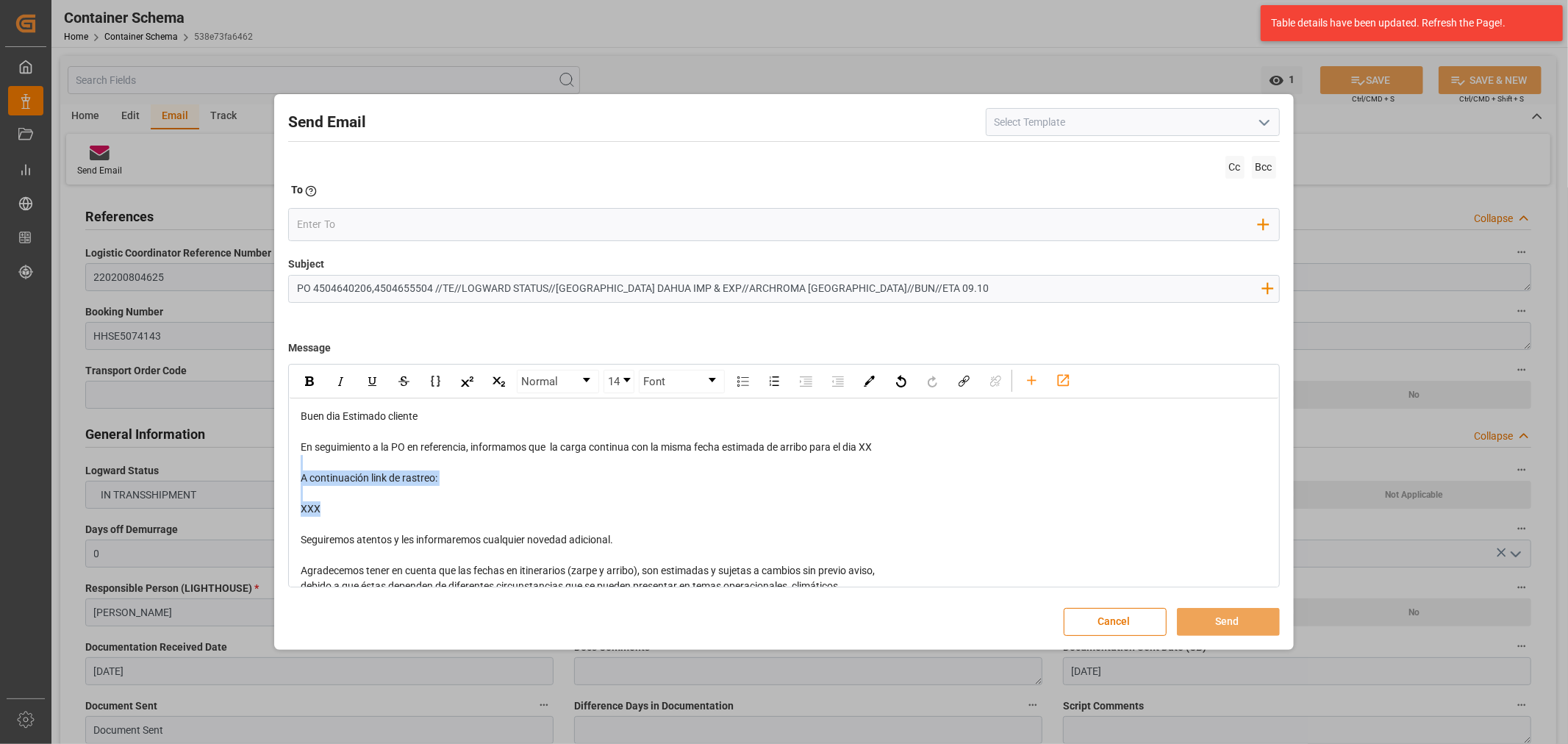
drag, startPoint x: 386, startPoint y: 512, endPoint x: 307, endPoint y: 464, distance: 92.4
click at [307, 464] on div "Buen dia Estimado cliente En seguimiento a la PO en referencia, informamos que …" at bounding box center [784, 555] width 967 height 293
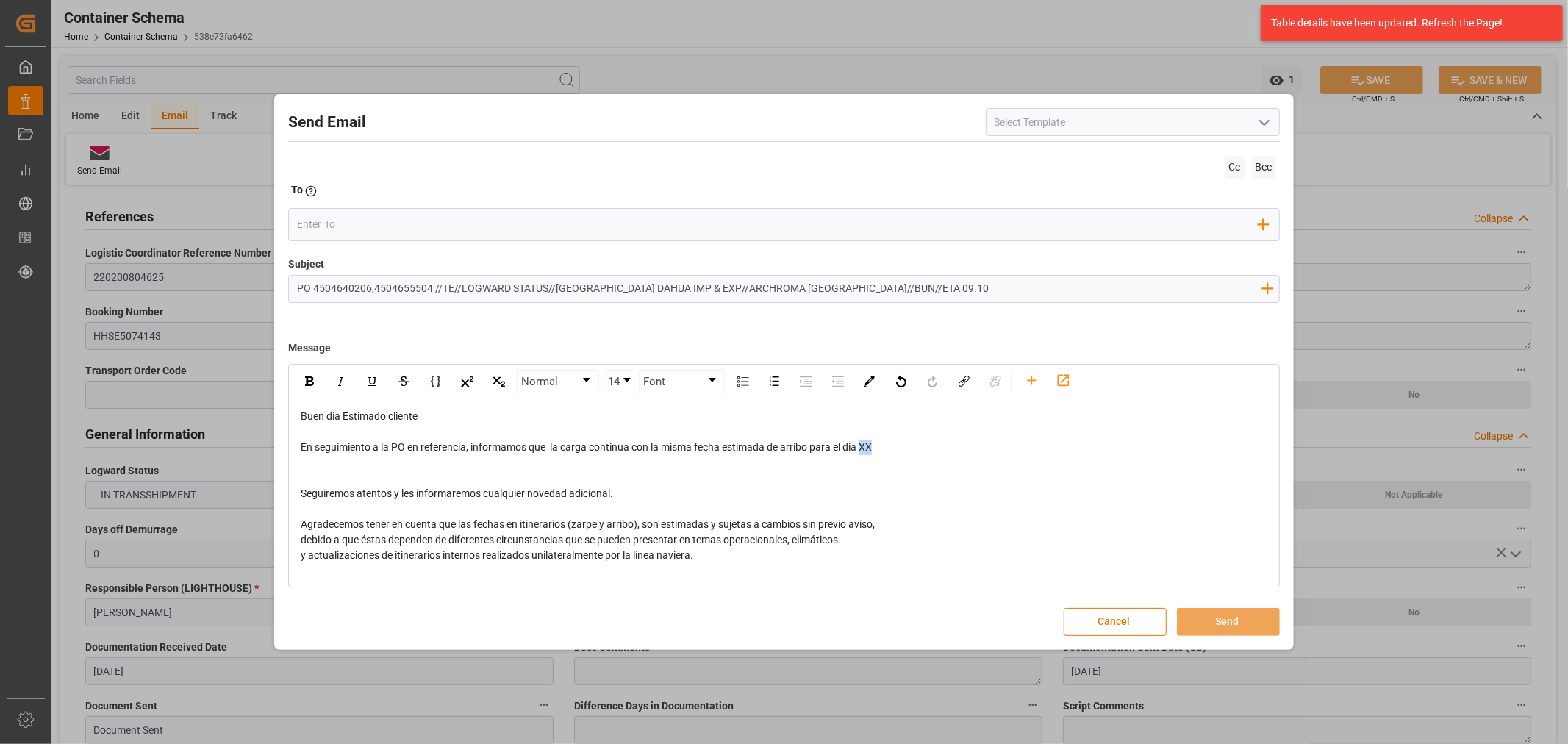
drag, startPoint x: 892, startPoint y: 444, endPoint x: 866, endPoint y: 450, distance: 26.7
click at [866, 450] on div "En seguimiento a la PO en referencia, informamos que la carga continua con la m…" at bounding box center [784, 447] width 967 height 16
click at [408, 236] on input "email" at bounding box center [777, 225] width 962 height 22
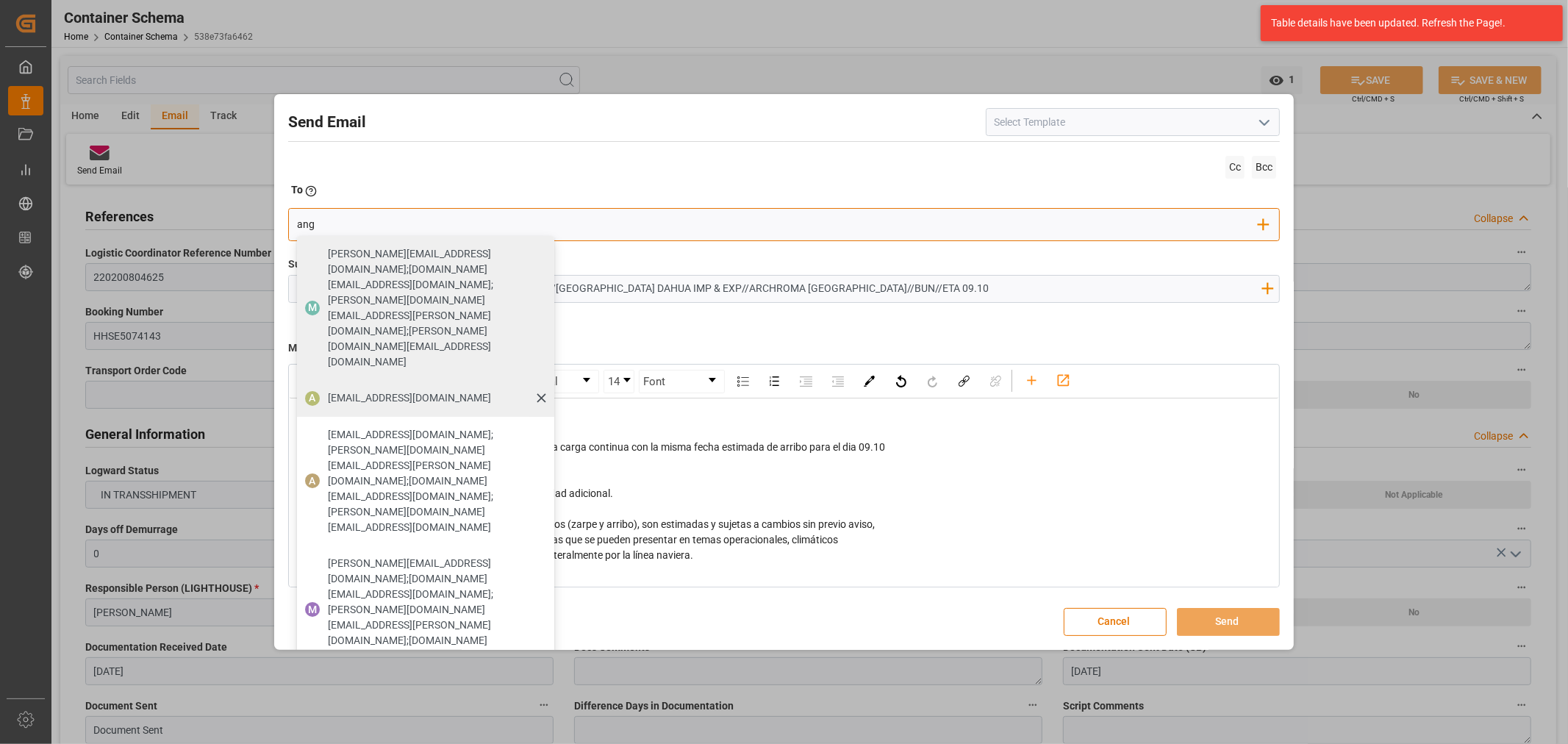
type input "ang"
click at [335, 391] on span "angiee.lamilla@archroma.com" at bounding box center [410, 398] width 163 height 16
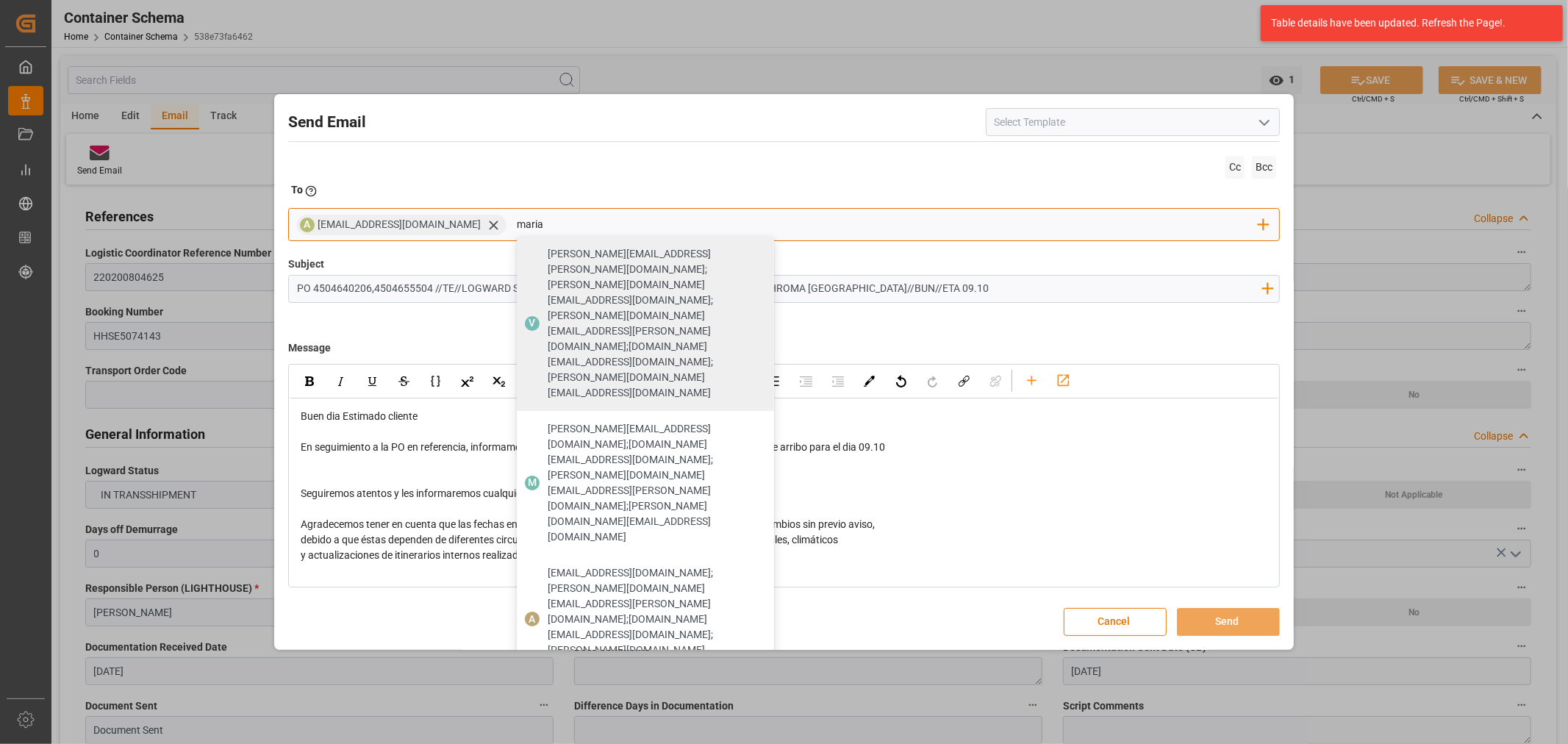
type input "maria"
click at [583, 694] on span "maria.piranquive@leschaco.com" at bounding box center [656, 709] width 216 height 30
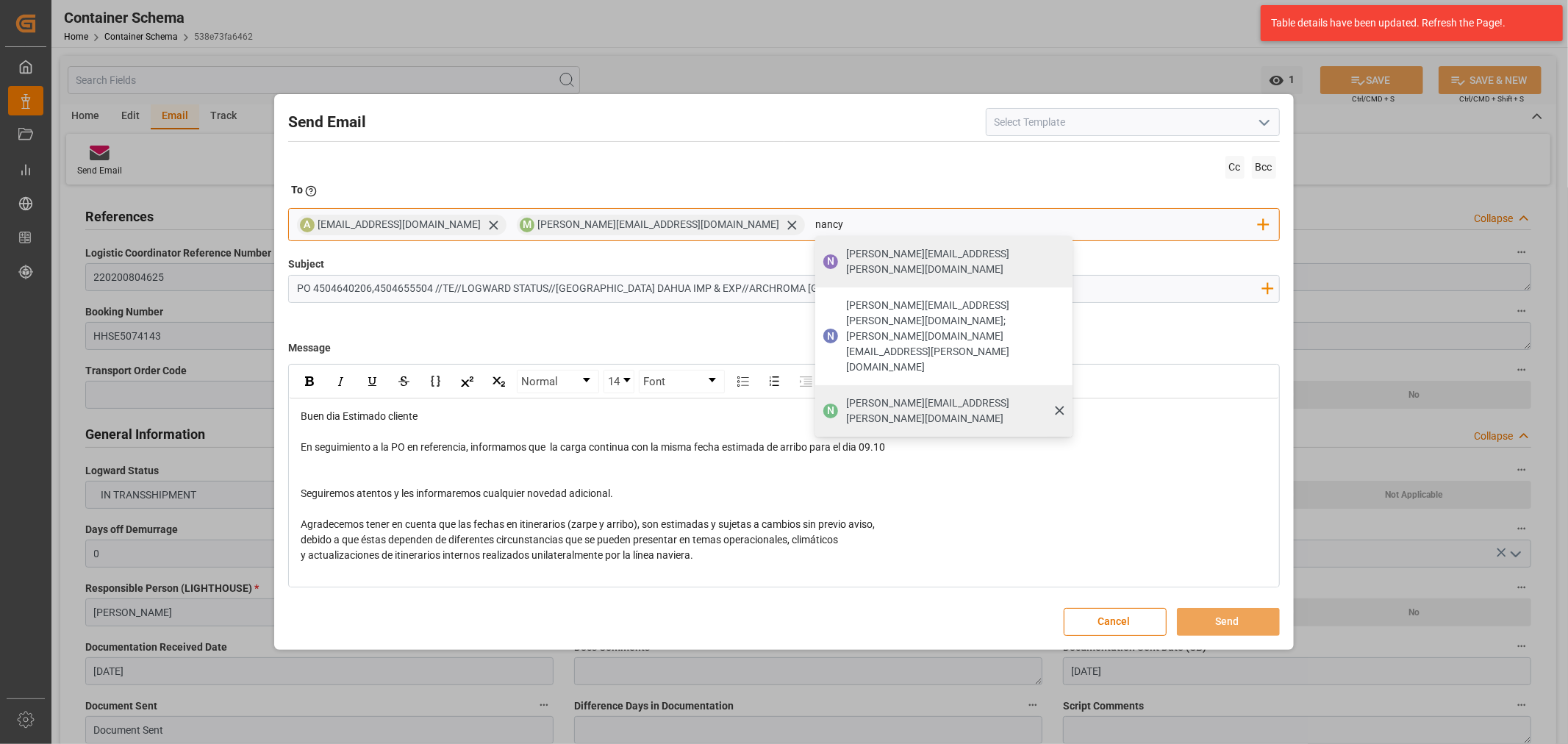
type input "nancy"
click at [841, 391] on div "nancy.castellanos@archroma.com" at bounding box center [954, 411] width 227 height 41
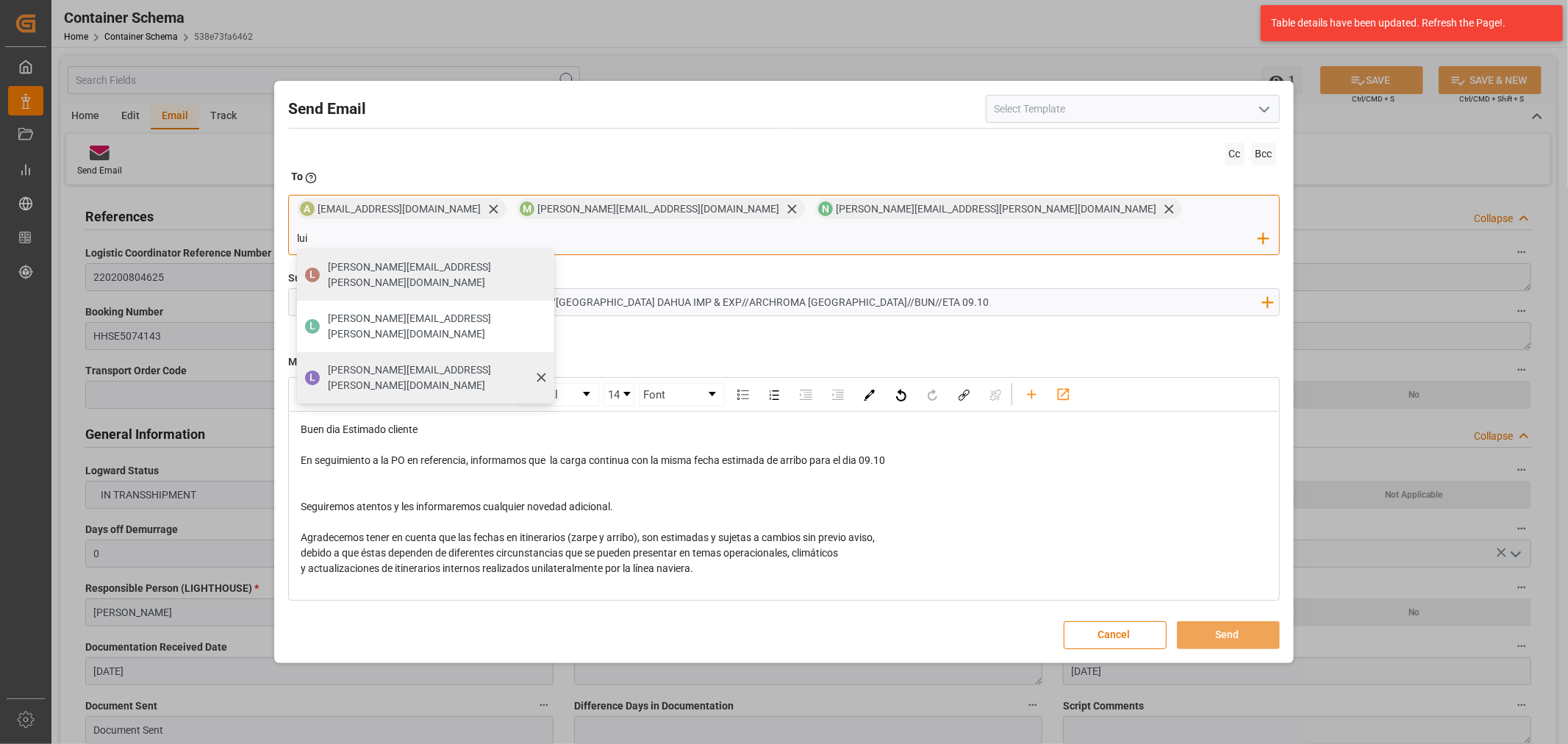
type input "lui"
click at [544, 363] on span "luis.montoya@leschaco.com" at bounding box center [436, 377] width 216 height 30
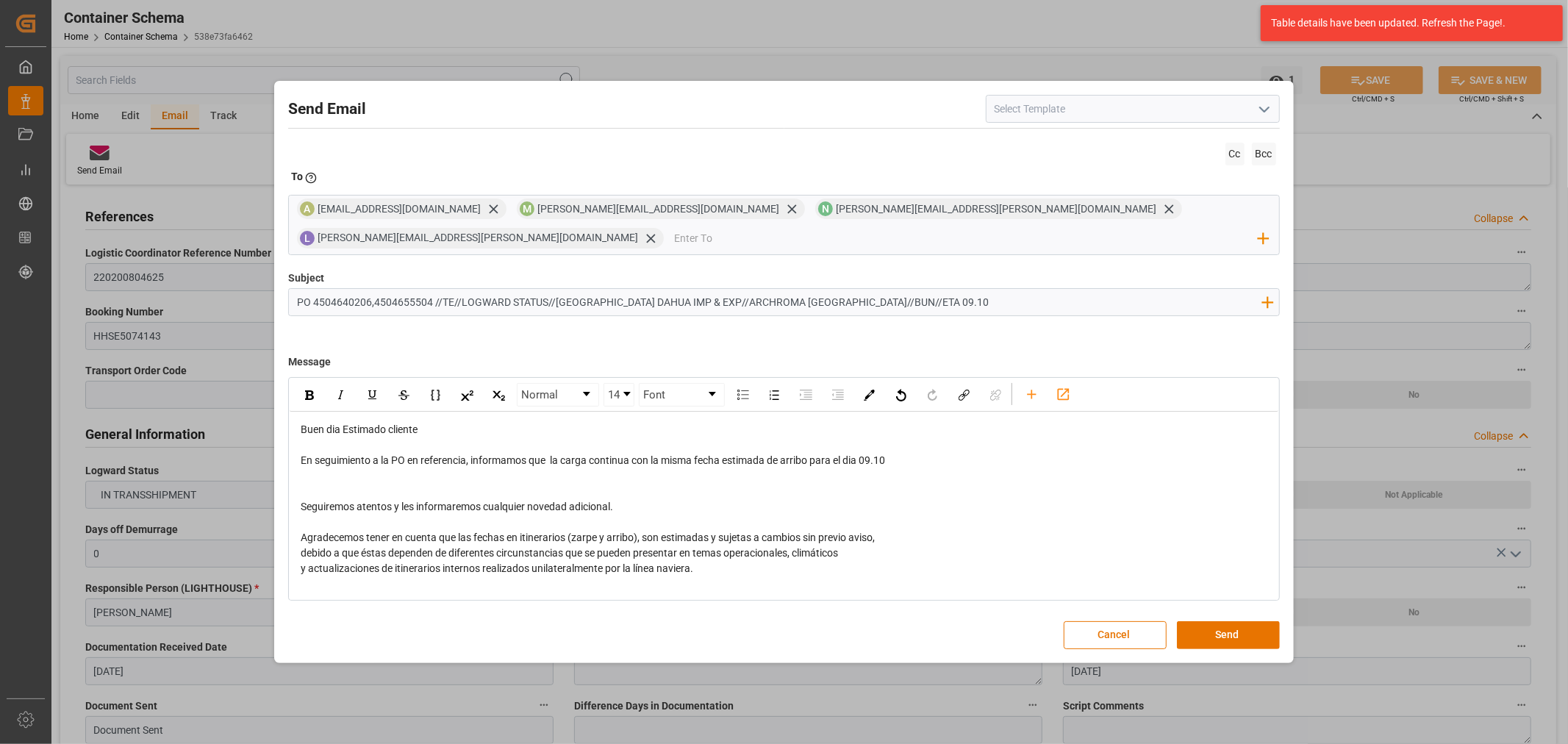
click at [493, 484] on div "rdw-editor" at bounding box center [784, 491] width 967 height 16
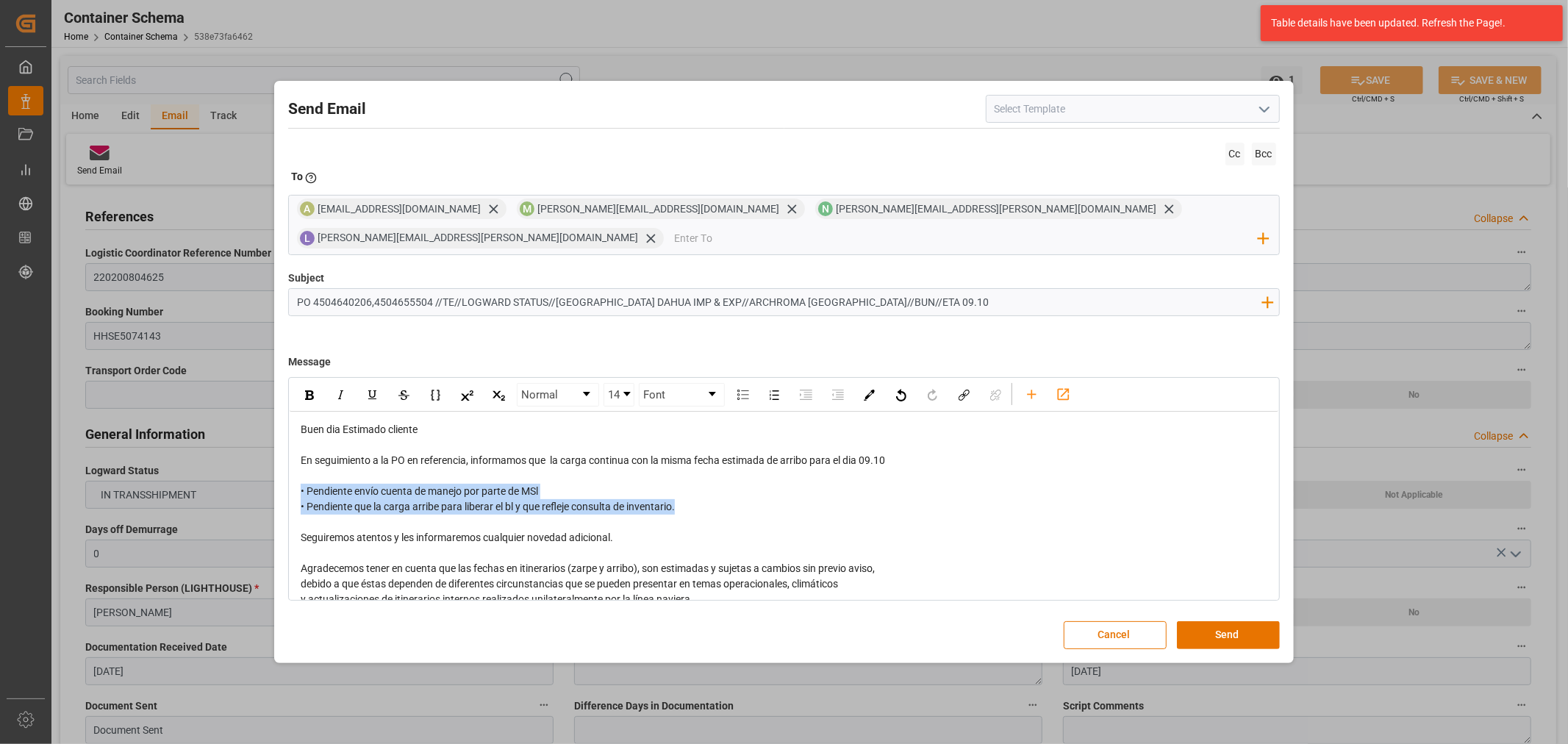
drag, startPoint x: 545, startPoint y: 488, endPoint x: 310, endPoint y: 423, distance: 243.8
click at [294, 470] on div "Buen dia Estimado cliente En seguimiento a la PO en referencia, informamos que …" at bounding box center [784, 561] width 988 height 298
click at [311, 391] on img "rdw-inline-control" at bounding box center [309, 395] width 9 height 10
click at [1004, 515] on div "rdw-editor" at bounding box center [784, 522] width 967 height 16
click at [1224, 625] on button "Send" at bounding box center [1228, 635] width 103 height 28
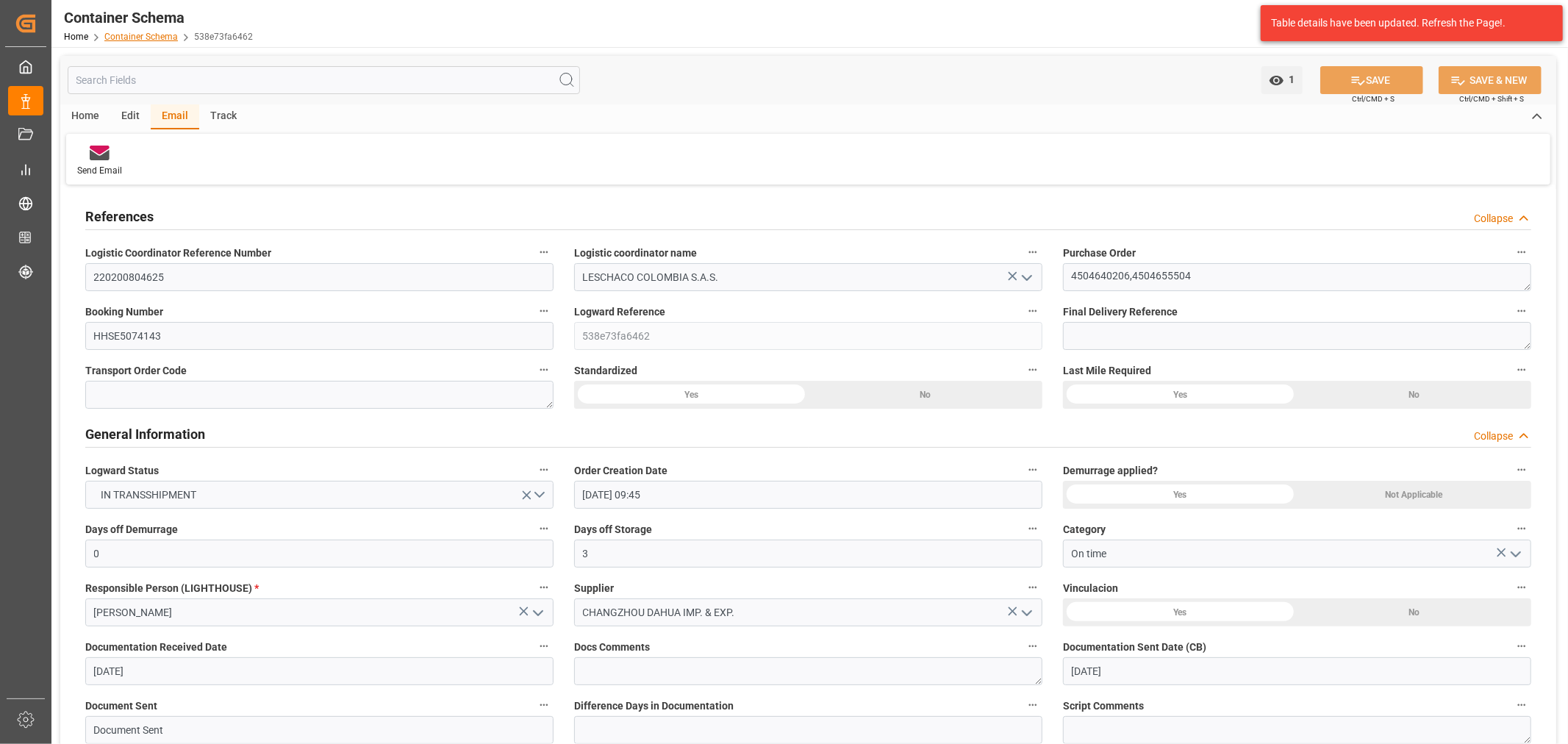
click at [157, 34] on link "Container Schema" at bounding box center [141, 36] width 73 height 10
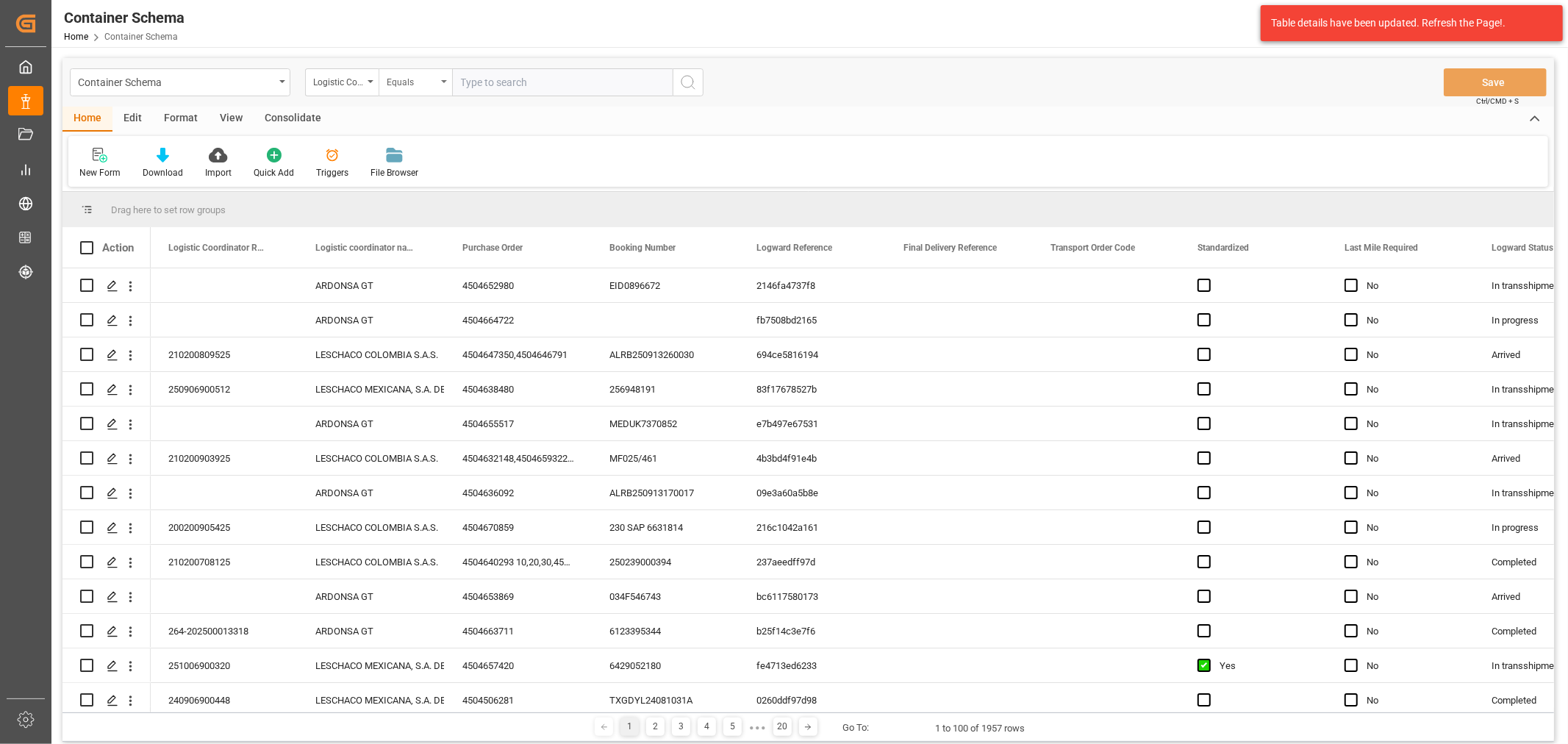
click at [382, 88] on div "Equals" at bounding box center [414, 82] width 73 height 28
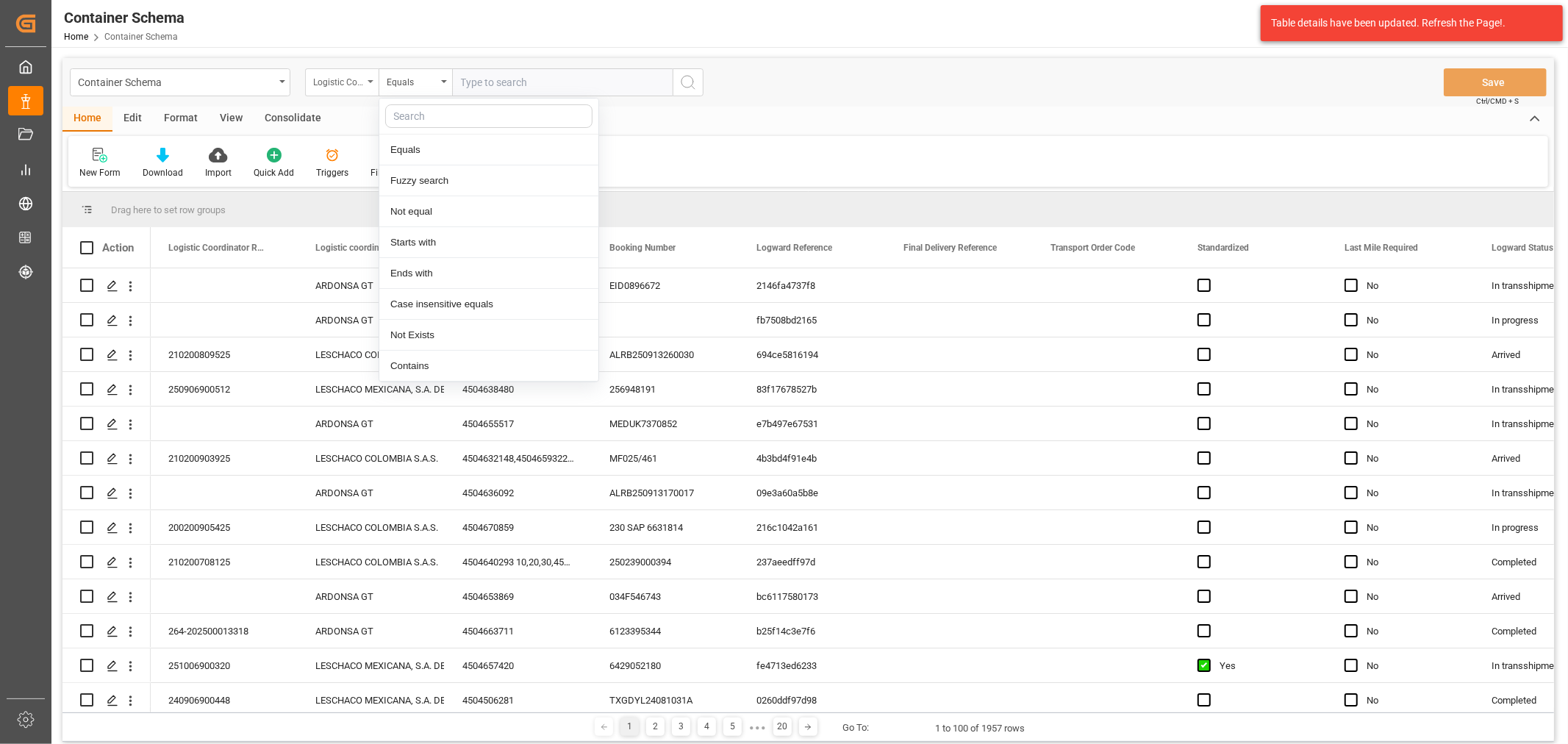
click at [358, 83] on div "Logistic Coordinator Reference Number" at bounding box center [338, 80] width 50 height 17
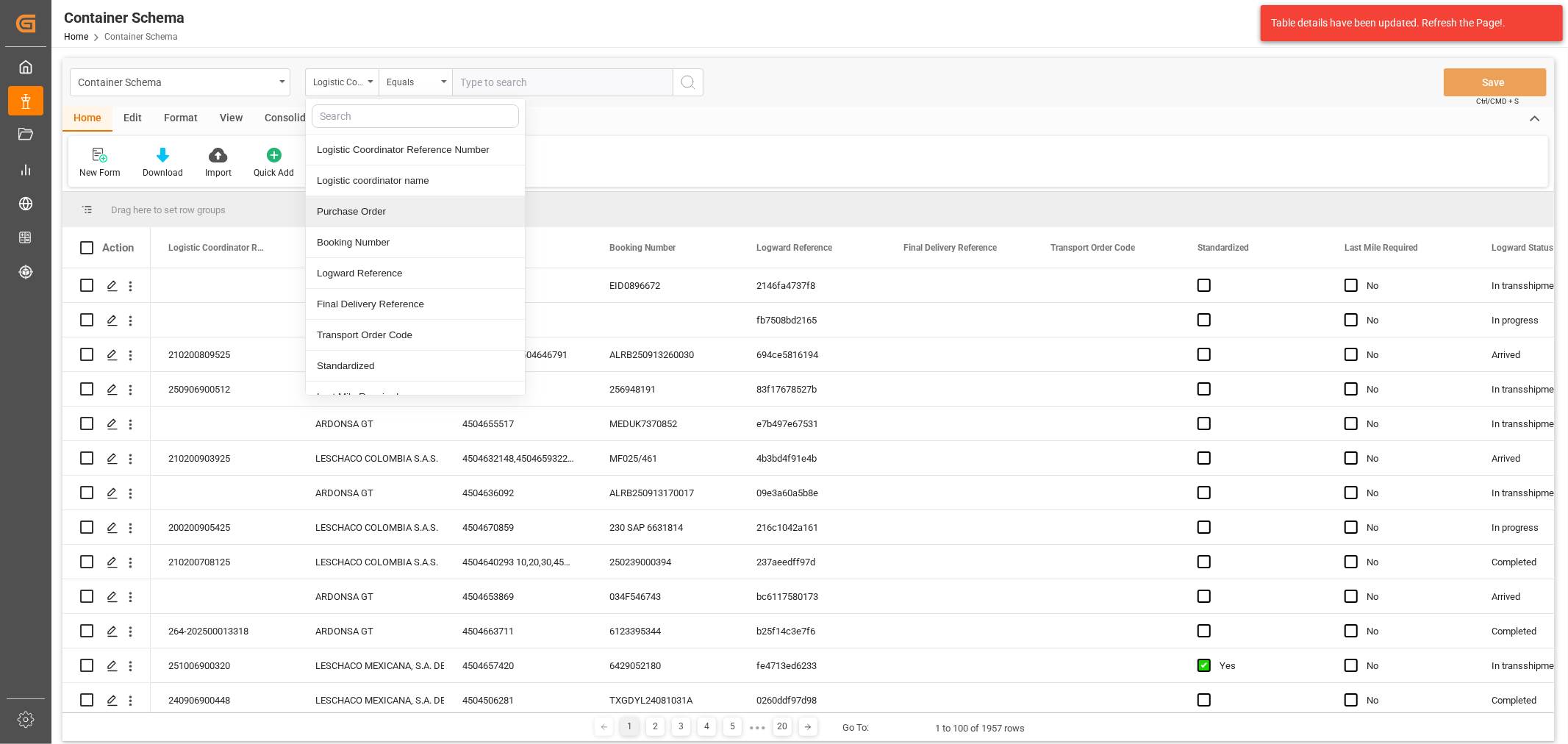
click at [357, 204] on div "Purchase Order" at bounding box center [415, 211] width 219 height 30
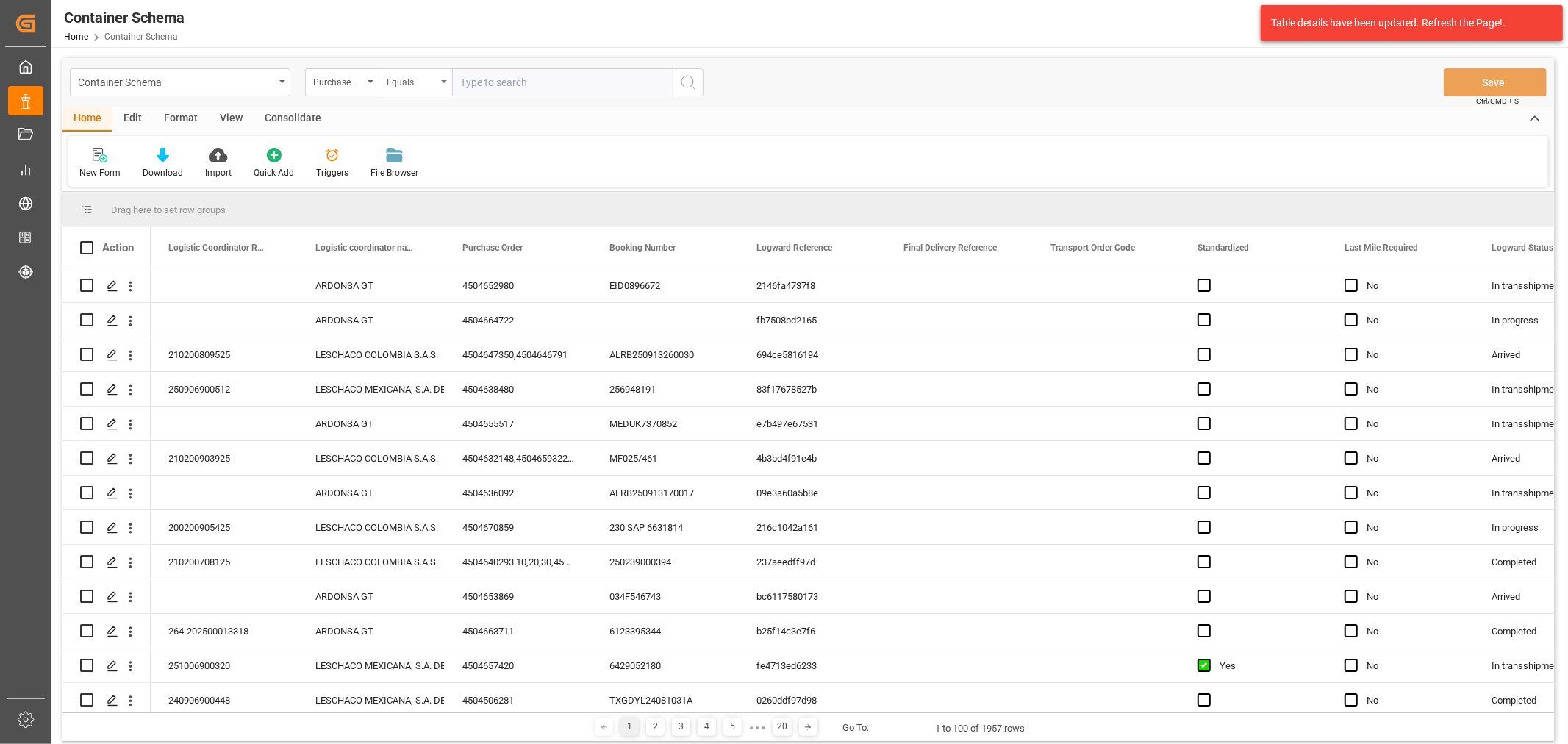
click at [422, 82] on div "Equals" at bounding box center [411, 80] width 50 height 17
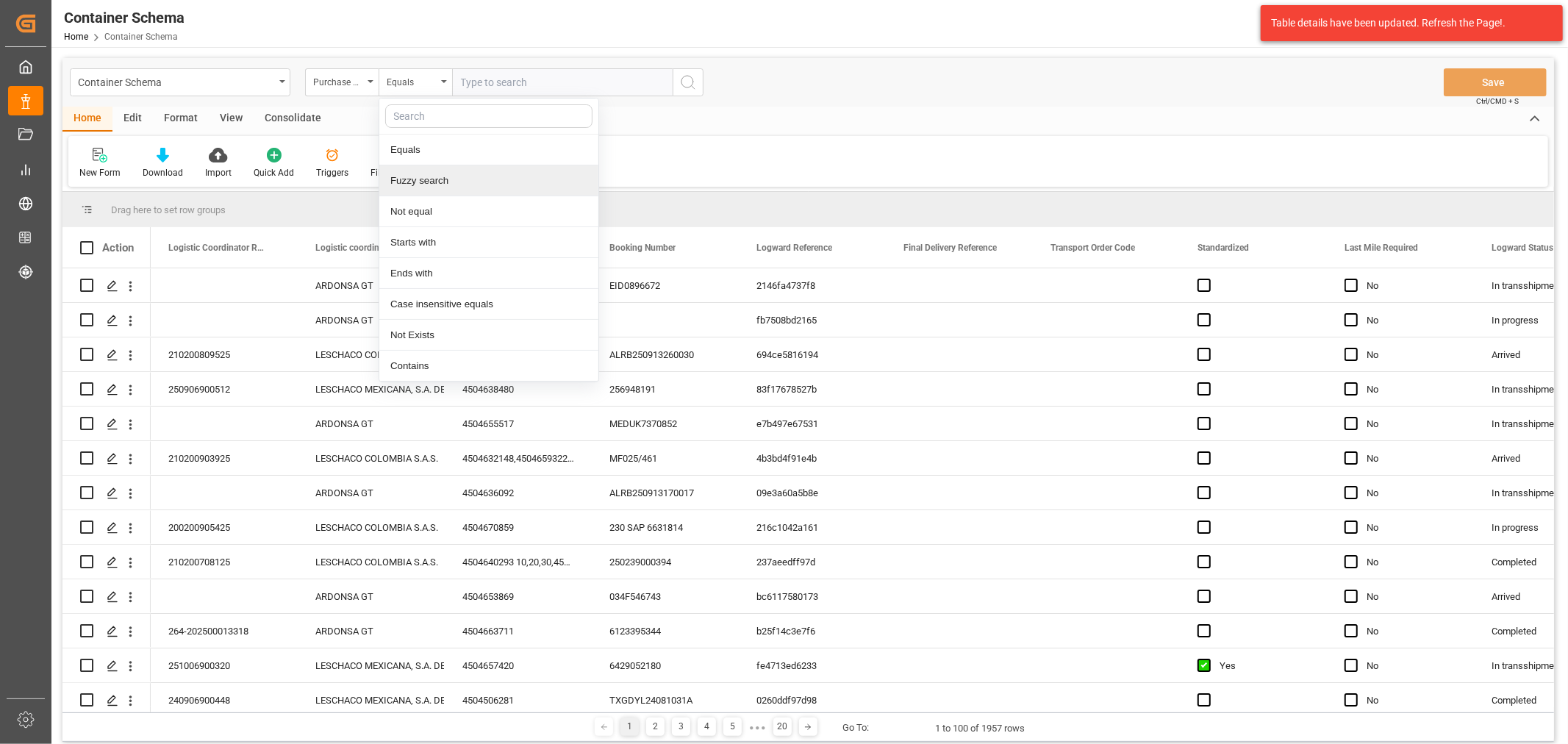
click at [441, 171] on div "Fuzzy search" at bounding box center [489, 180] width 219 height 30
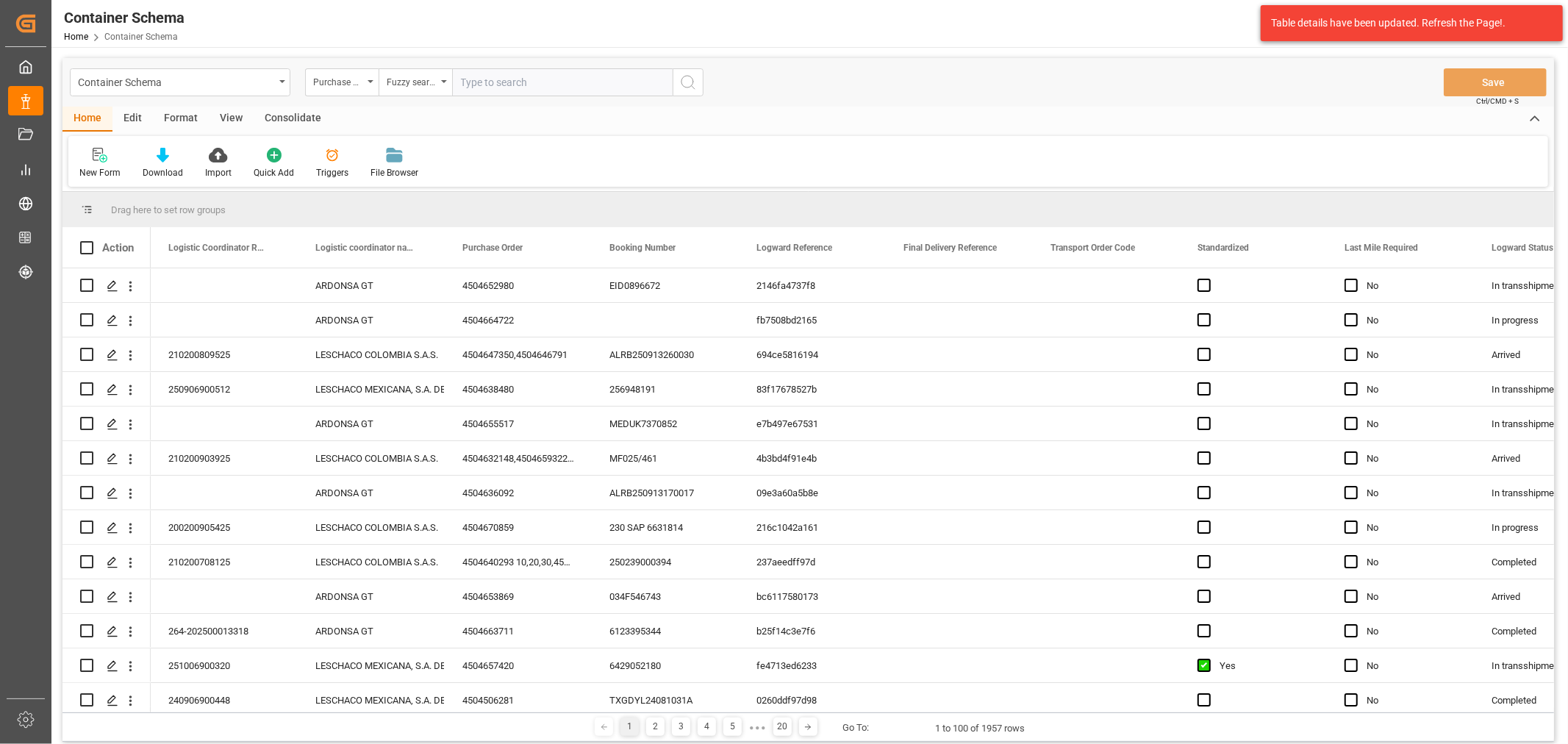
click at [474, 77] on input "text" at bounding box center [563, 82] width 221 height 28
paste input "4504655399"
type input "4504655399"
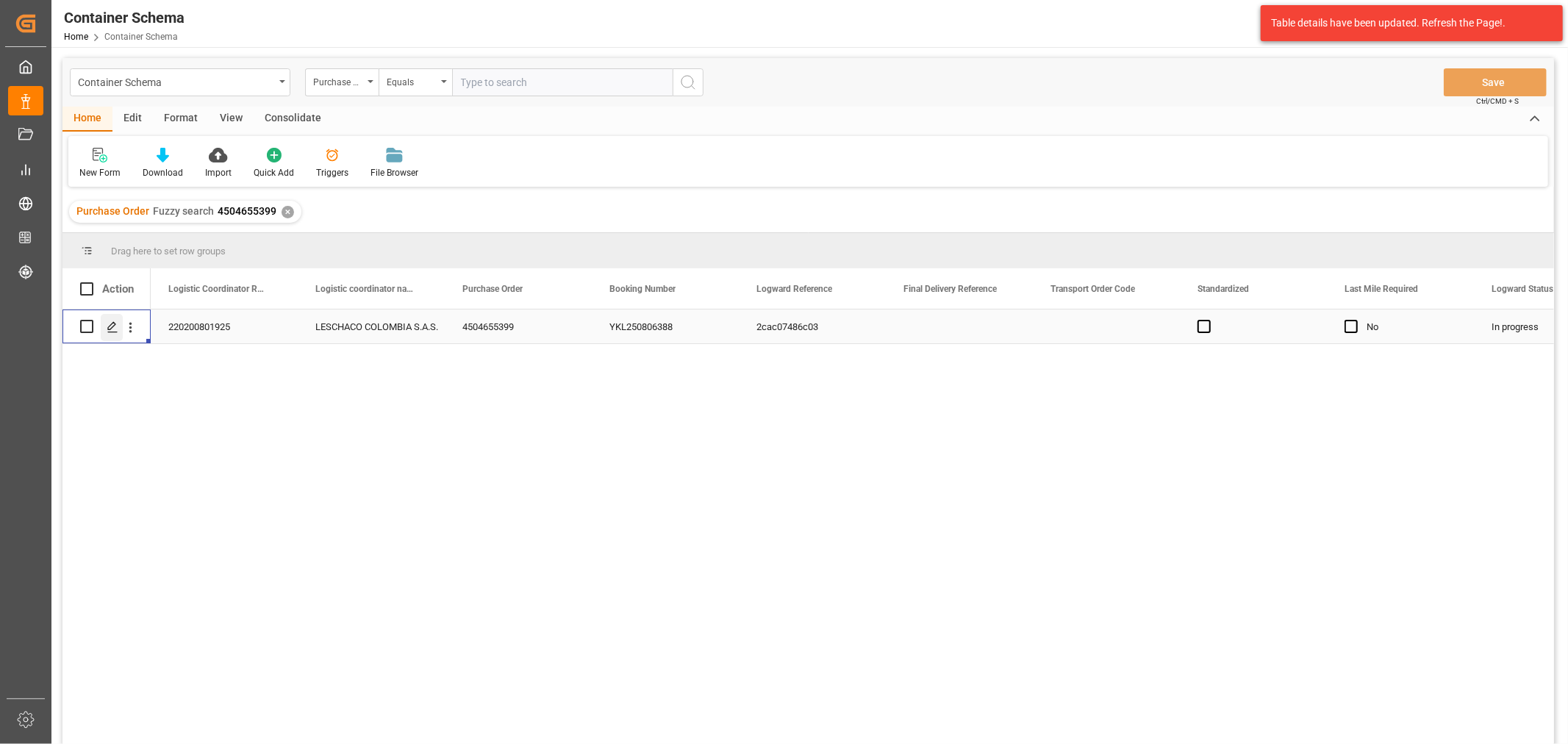
click at [112, 331] on div "Press SPACE to select this row." at bounding box center [111, 327] width 22 height 27
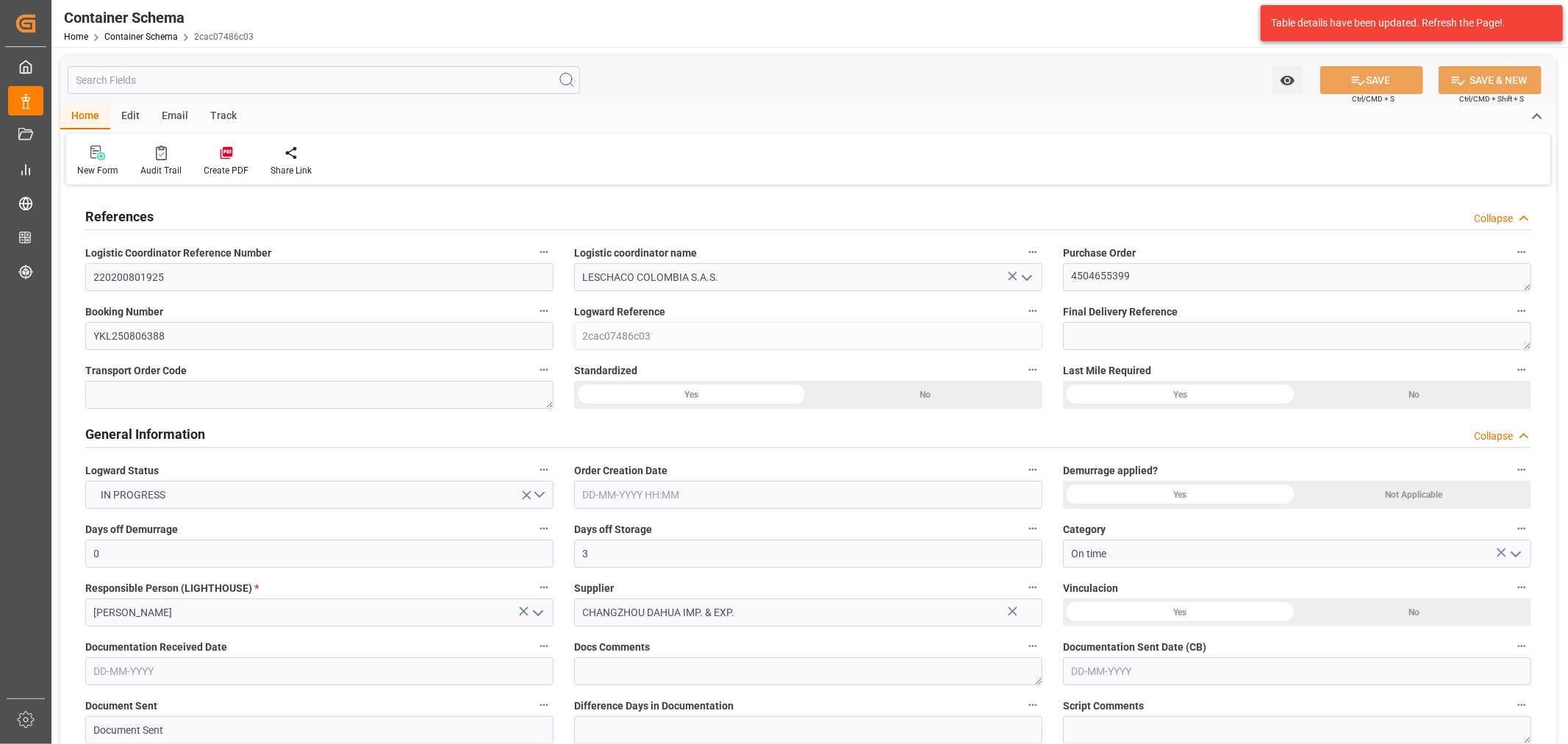
type input "0"
type input "3"
type input "1"
type input "20"
type input "5000"
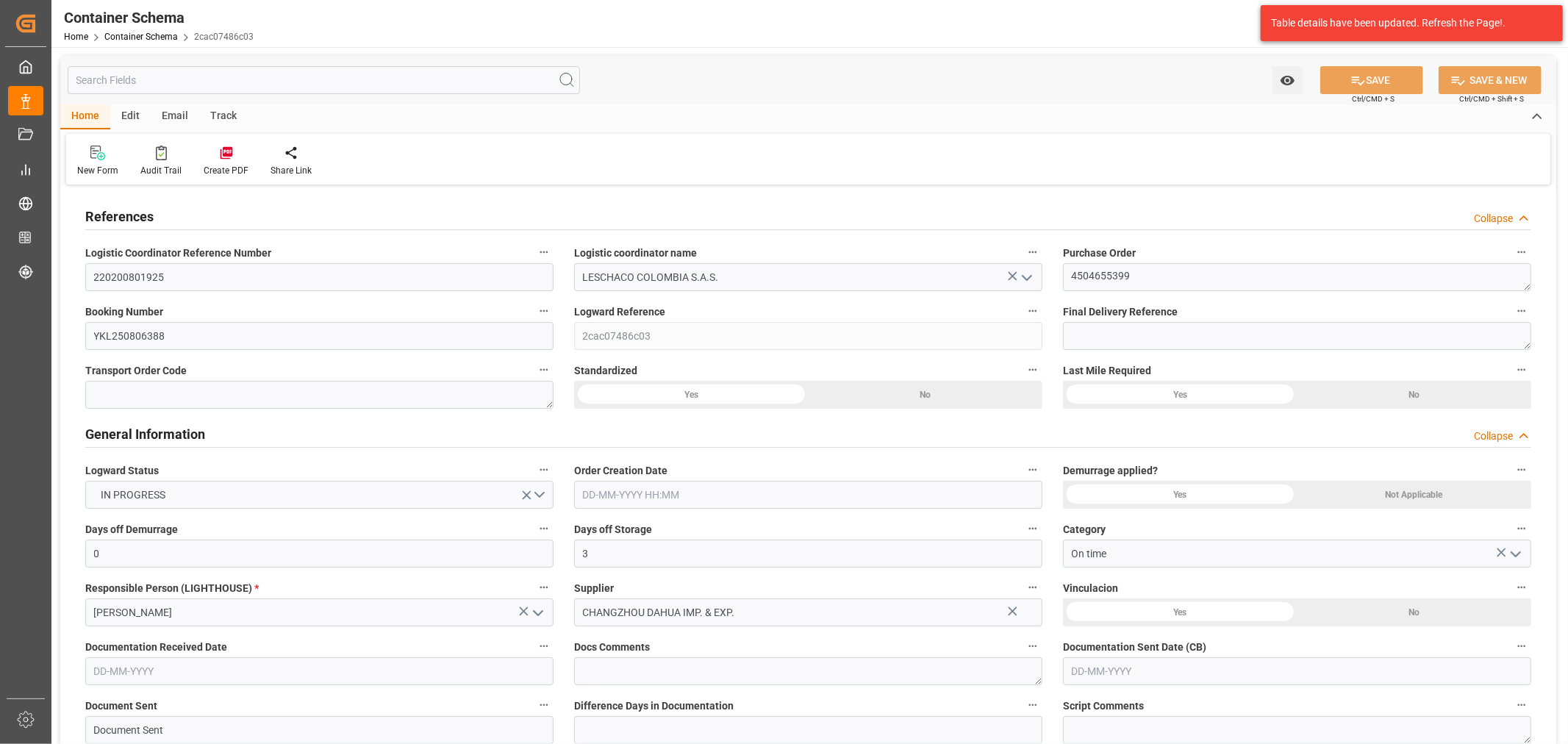
type input "5000"
type input "Maersk"
type input "Maersk Line AS"
type input "CNSGH"
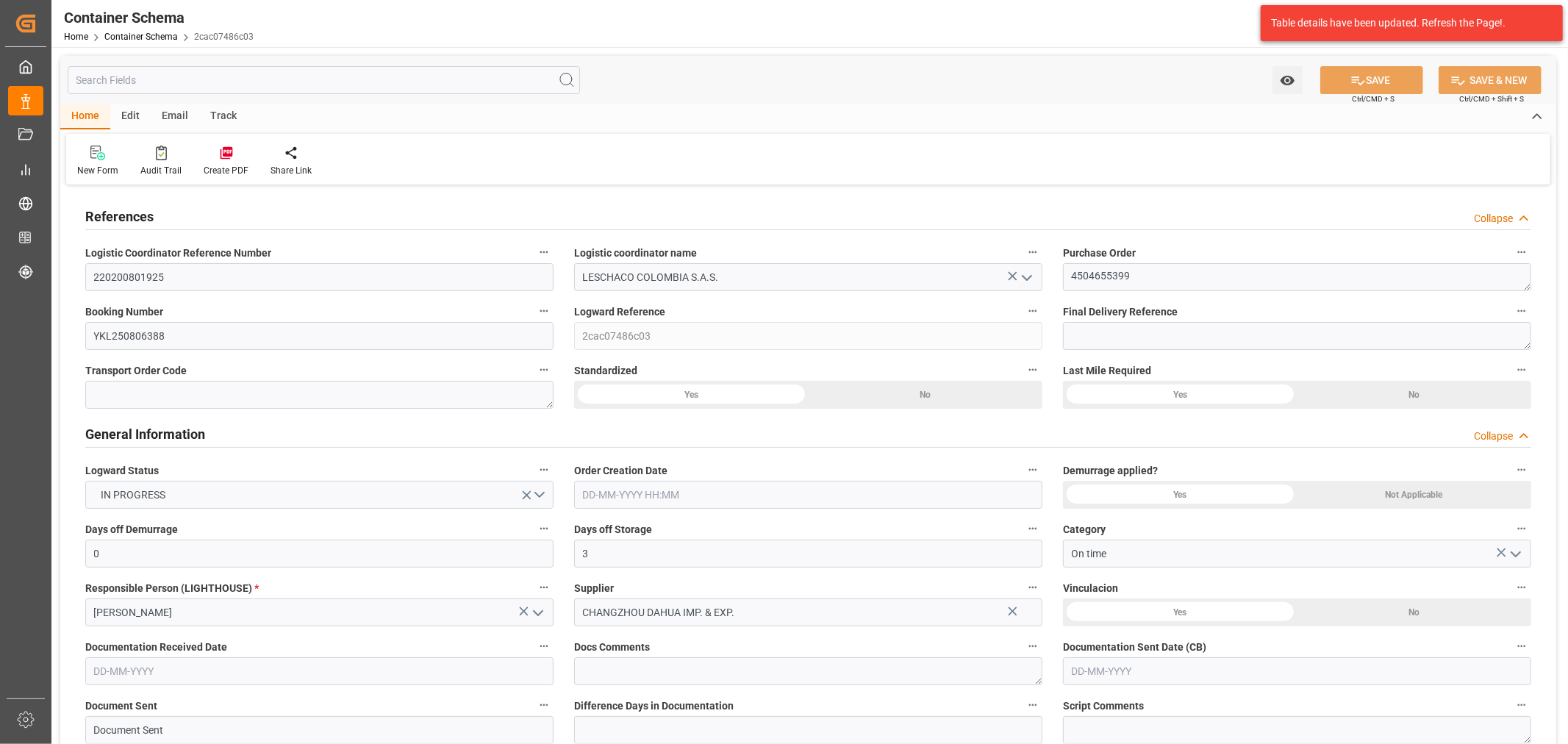
type input "COBUN"
type input "9070735"
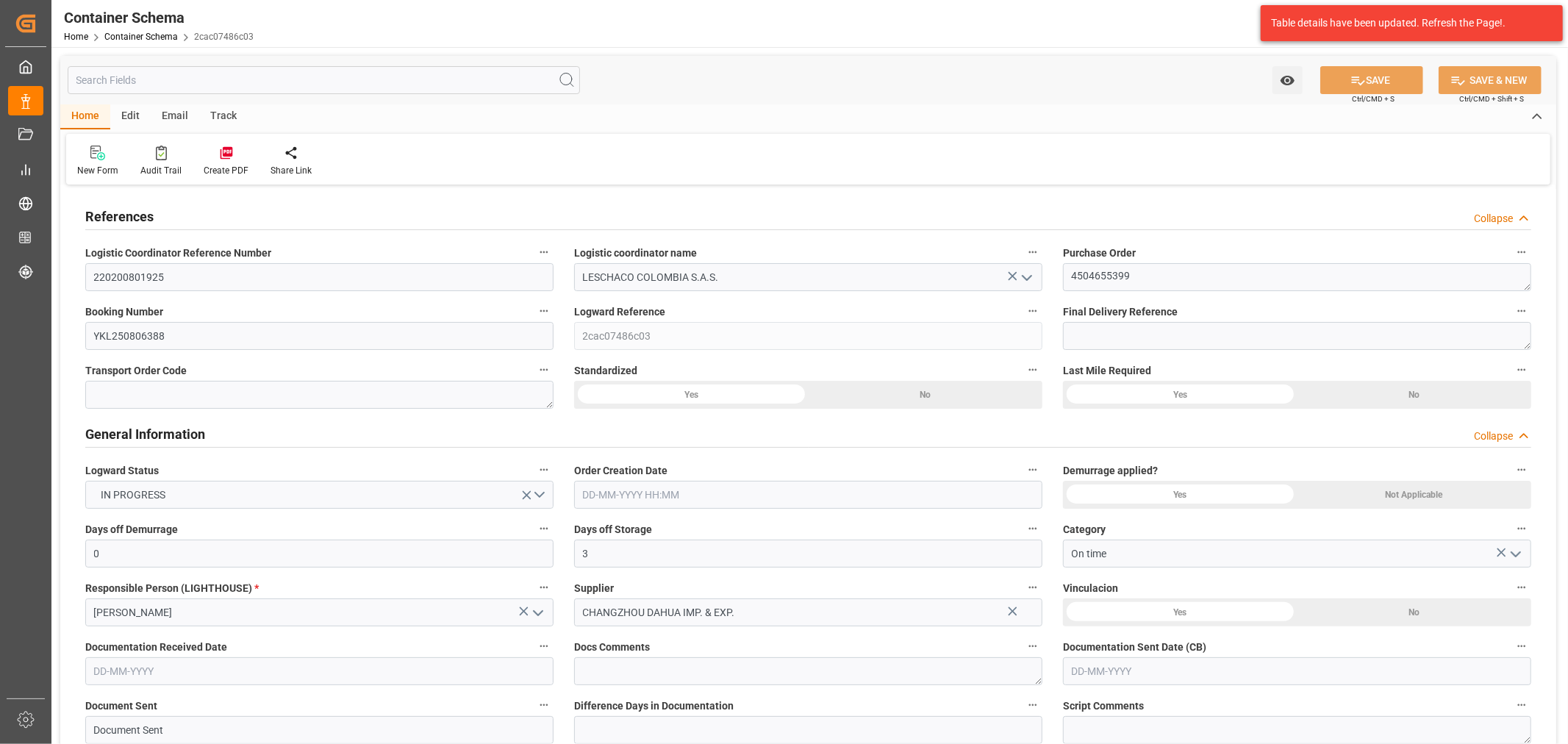
type input "9070735"
type input "0"
type input "05-09-2025 11:00"
type input "03-09-2025"
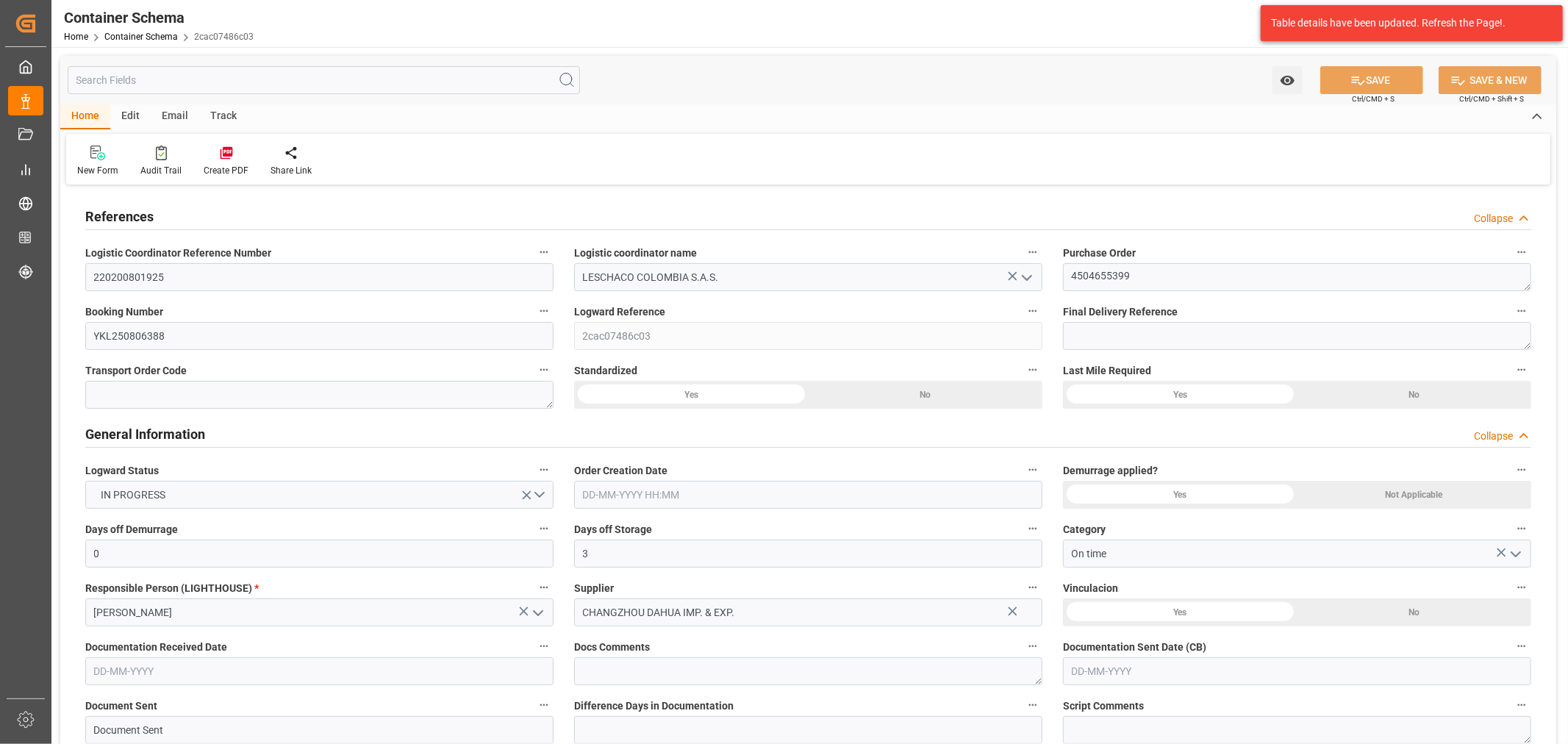
type input "03-09-2025"
type input "09-10-2025"
type input "29-09-2025"
type input "29-09-2025 13:27"
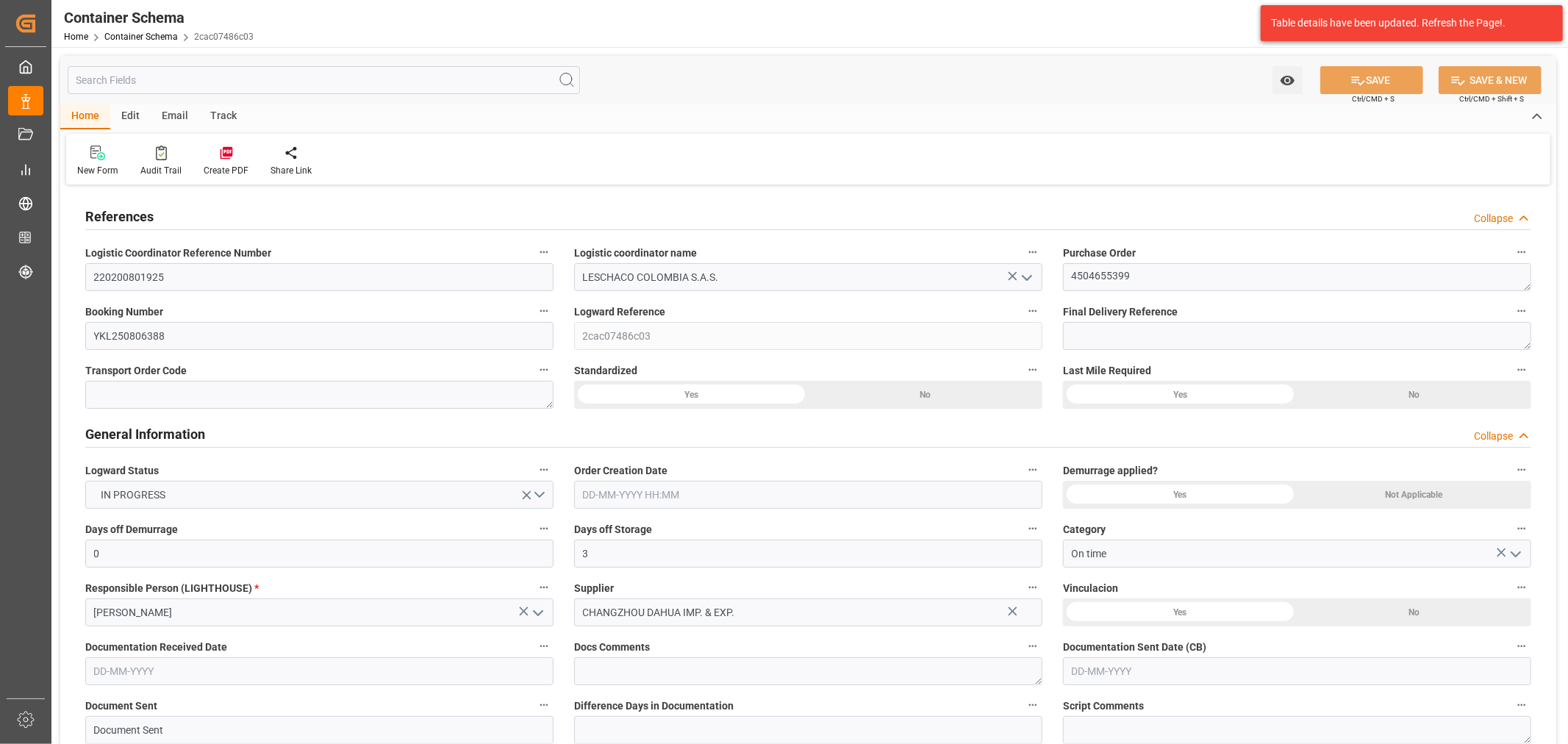
type input "05-09-2025 16:14"
type input "29-09-2025"
click at [218, 113] on div "Track" at bounding box center [223, 117] width 49 height 25
click at [105, 169] on div "Tracking" at bounding box center [95, 171] width 35 height 13
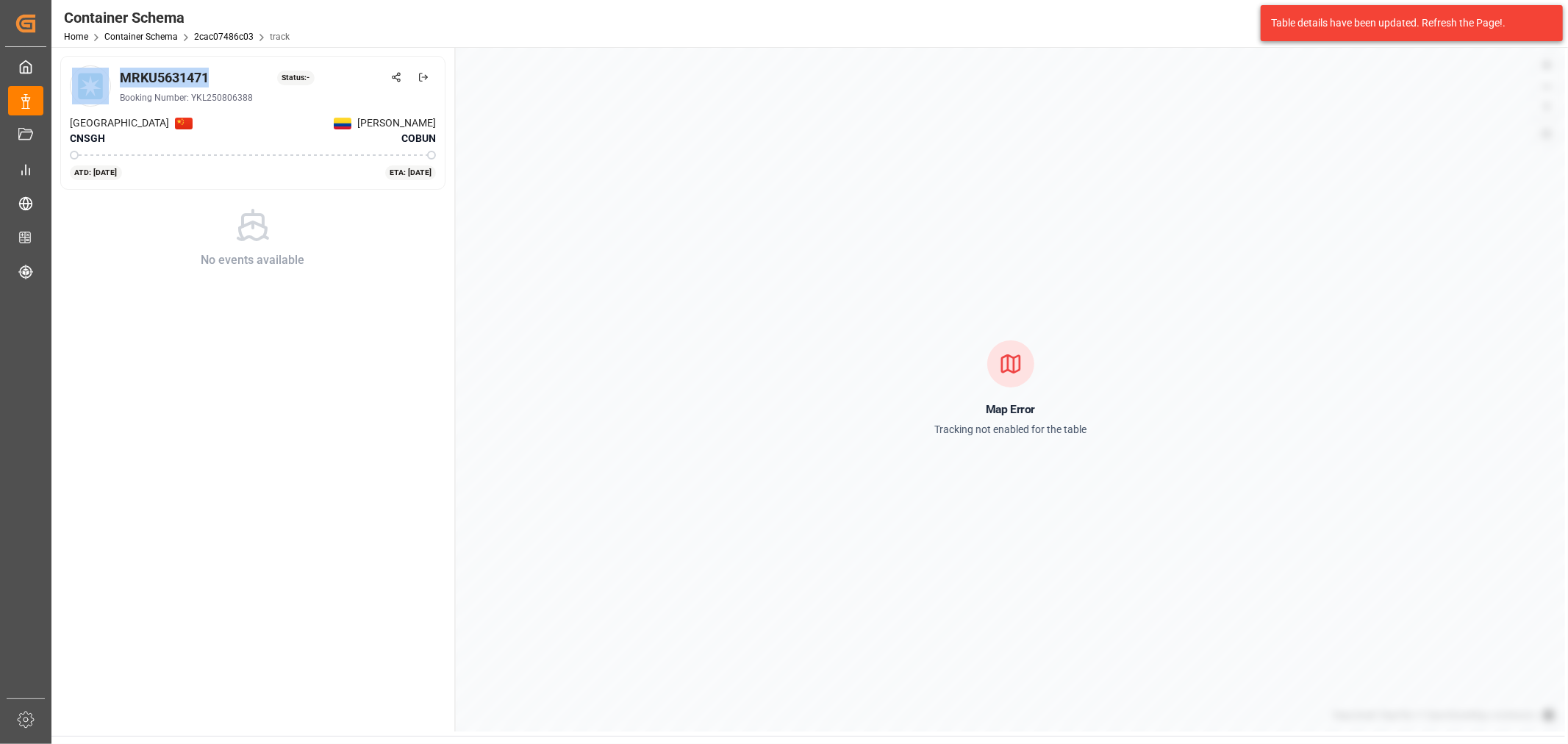
drag, startPoint x: 208, startPoint y: 76, endPoint x: 110, endPoint y: 72, distance: 98.1
click at [110, 72] on div "MRKU5631471 Status: - Booking Number: YKL250806388" at bounding box center [253, 86] width 366 height 41
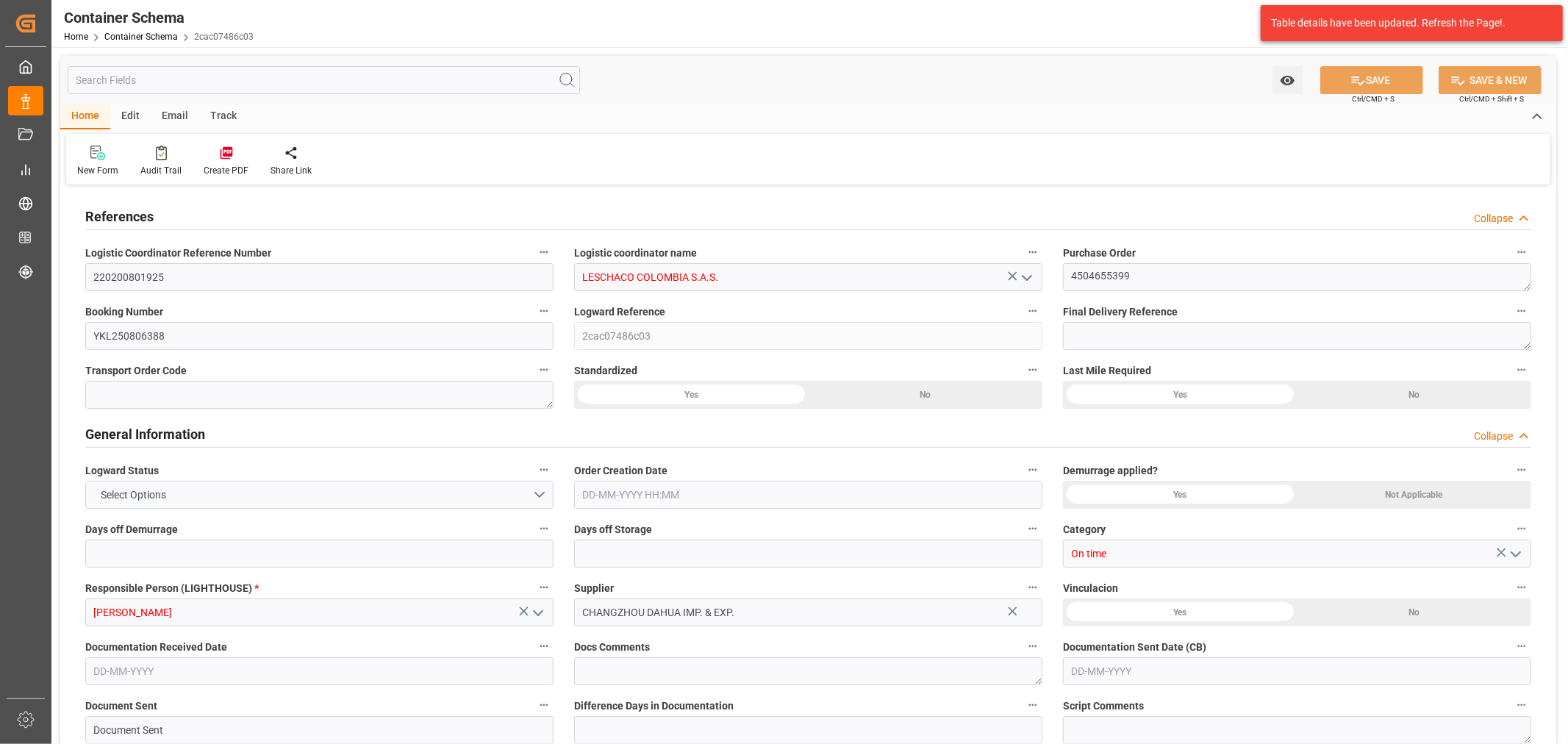
type input "0"
type input "3"
type input "1"
type input "20"
type input "5000"
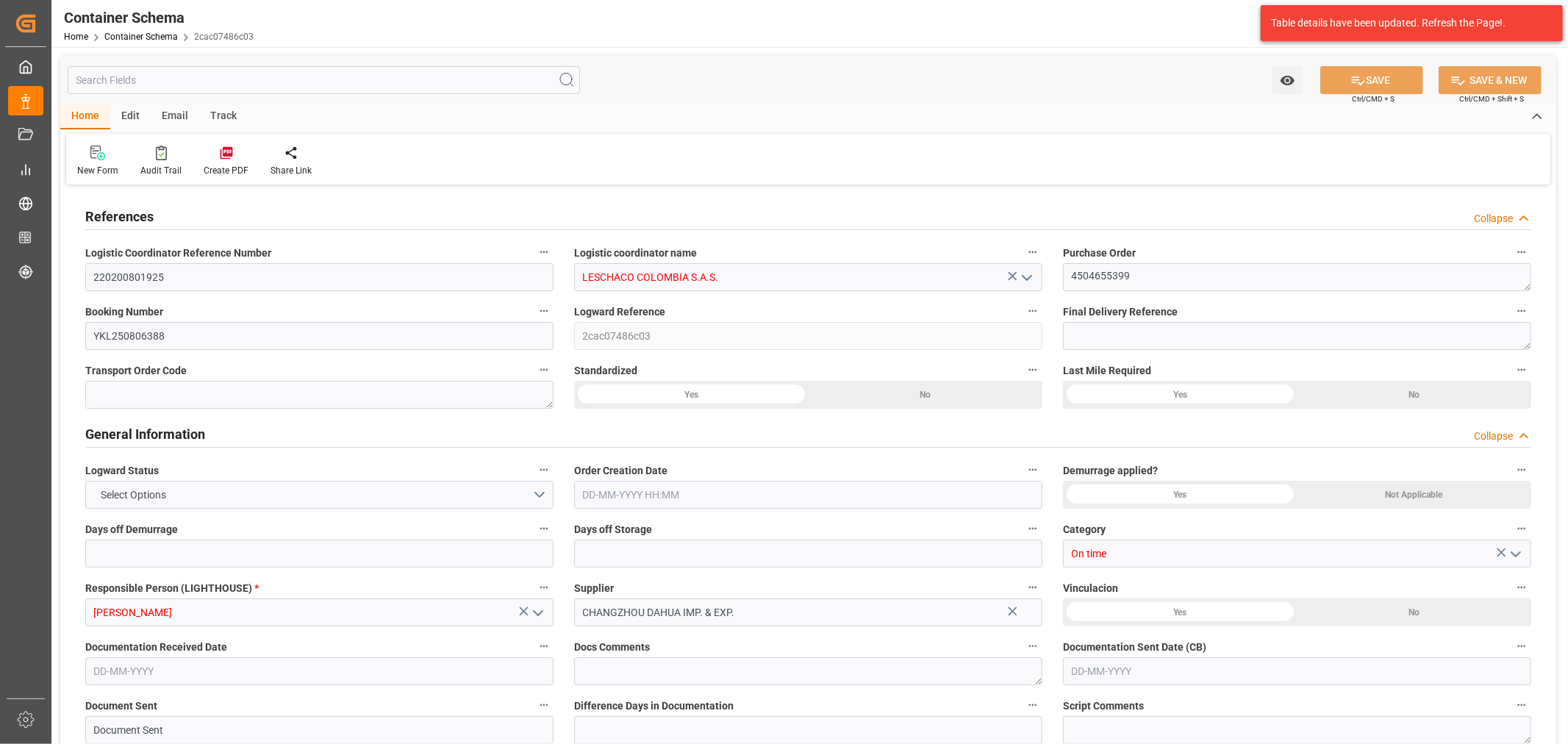
type input "5000"
type input "Maersk"
type input "Maersk Line AS"
type input "CNSGH"
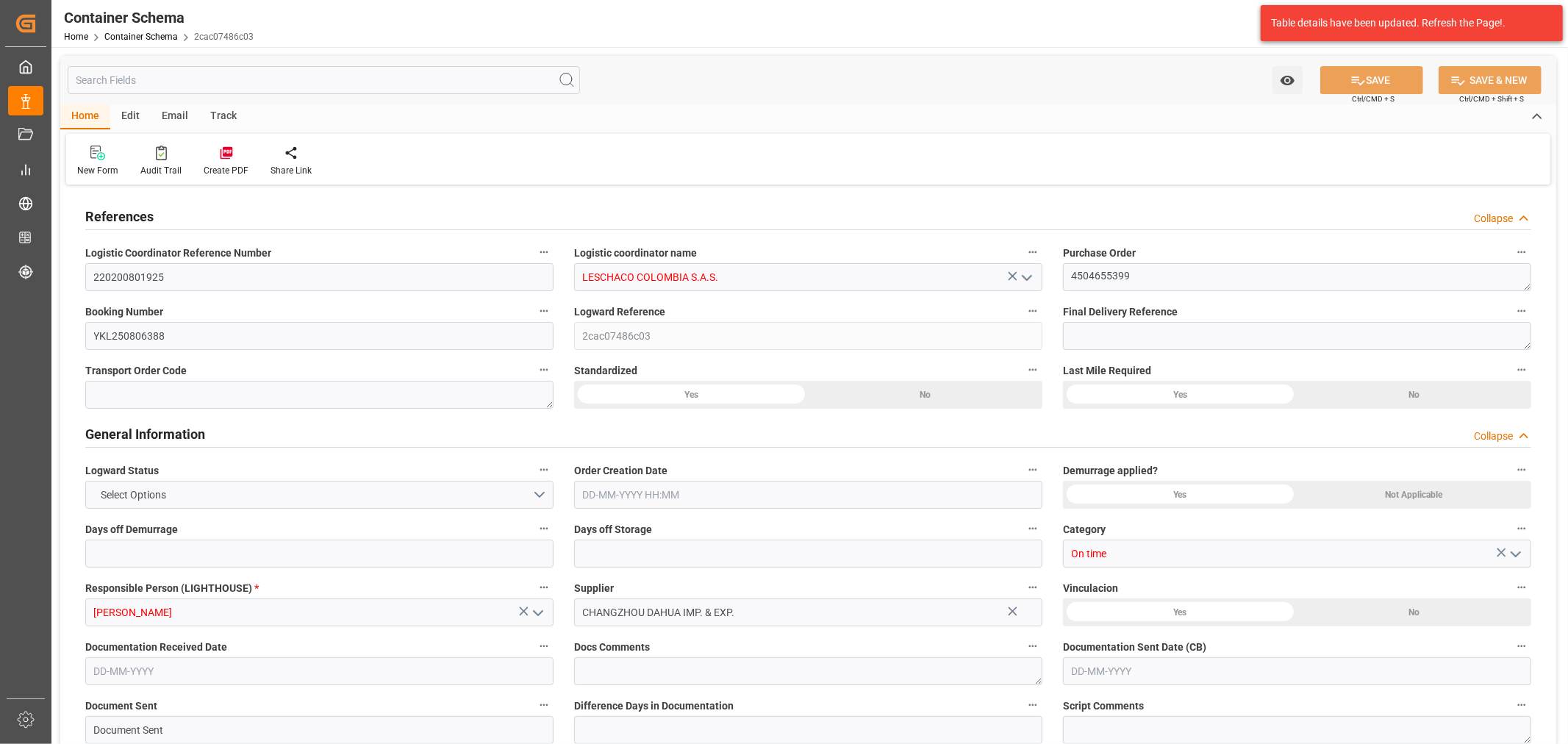
type input "COBUN"
type input "9070735"
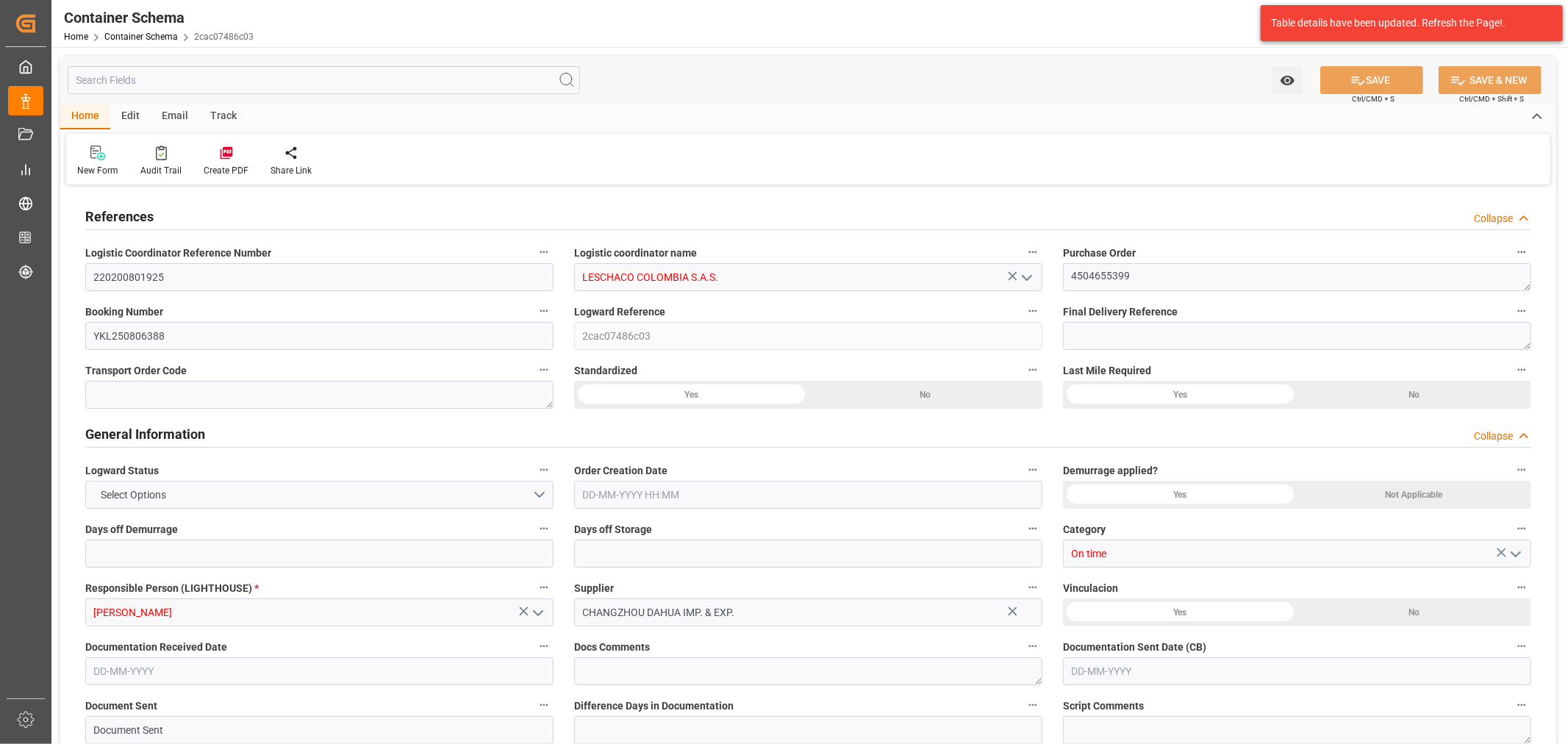
type input "9070735"
type input "0"
type input "05-09-2025 11:00"
type input "03-09-2025"
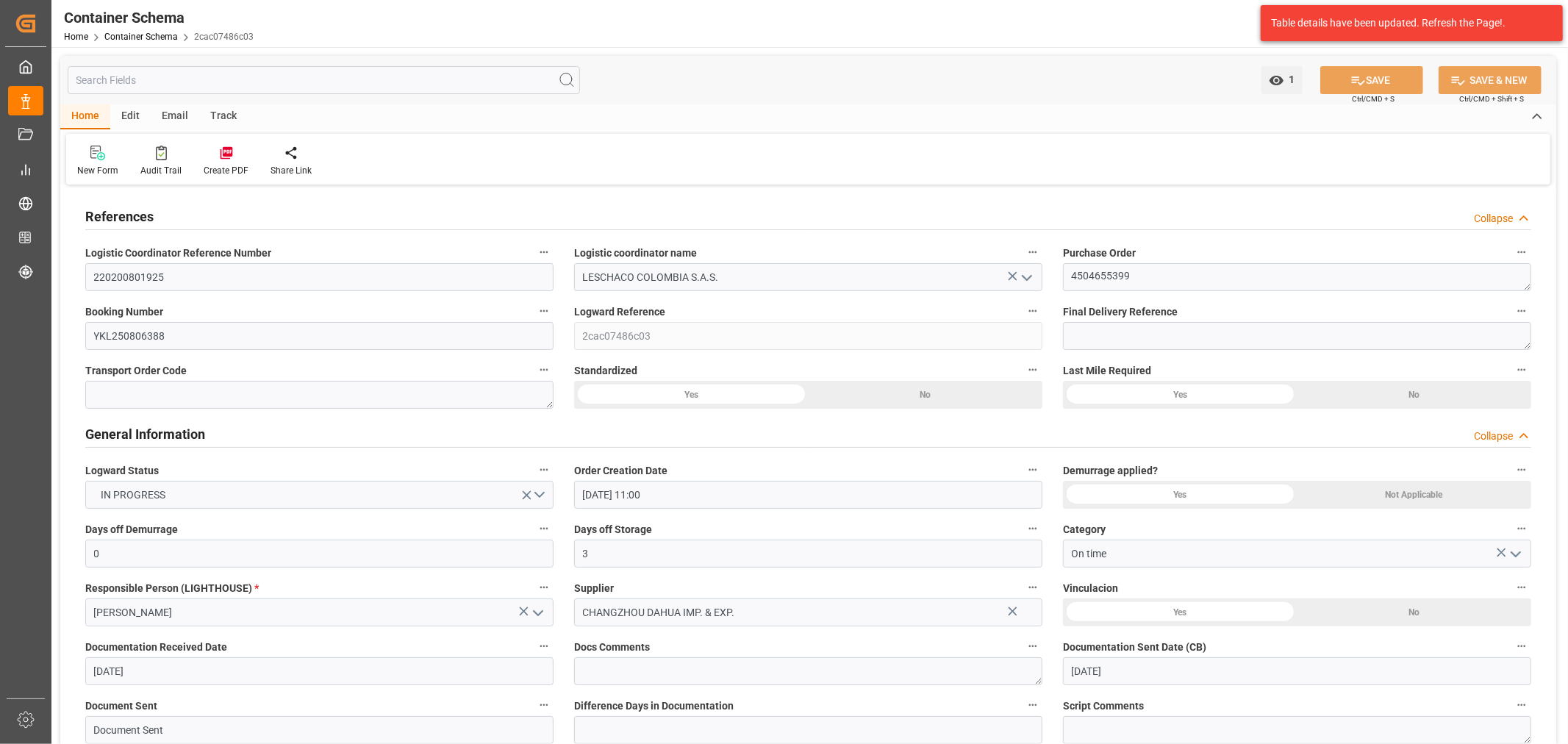
type input "03-09-2025"
type input "09-10-2025"
type input "29-09-2025"
type input "29-09-2025 13:27"
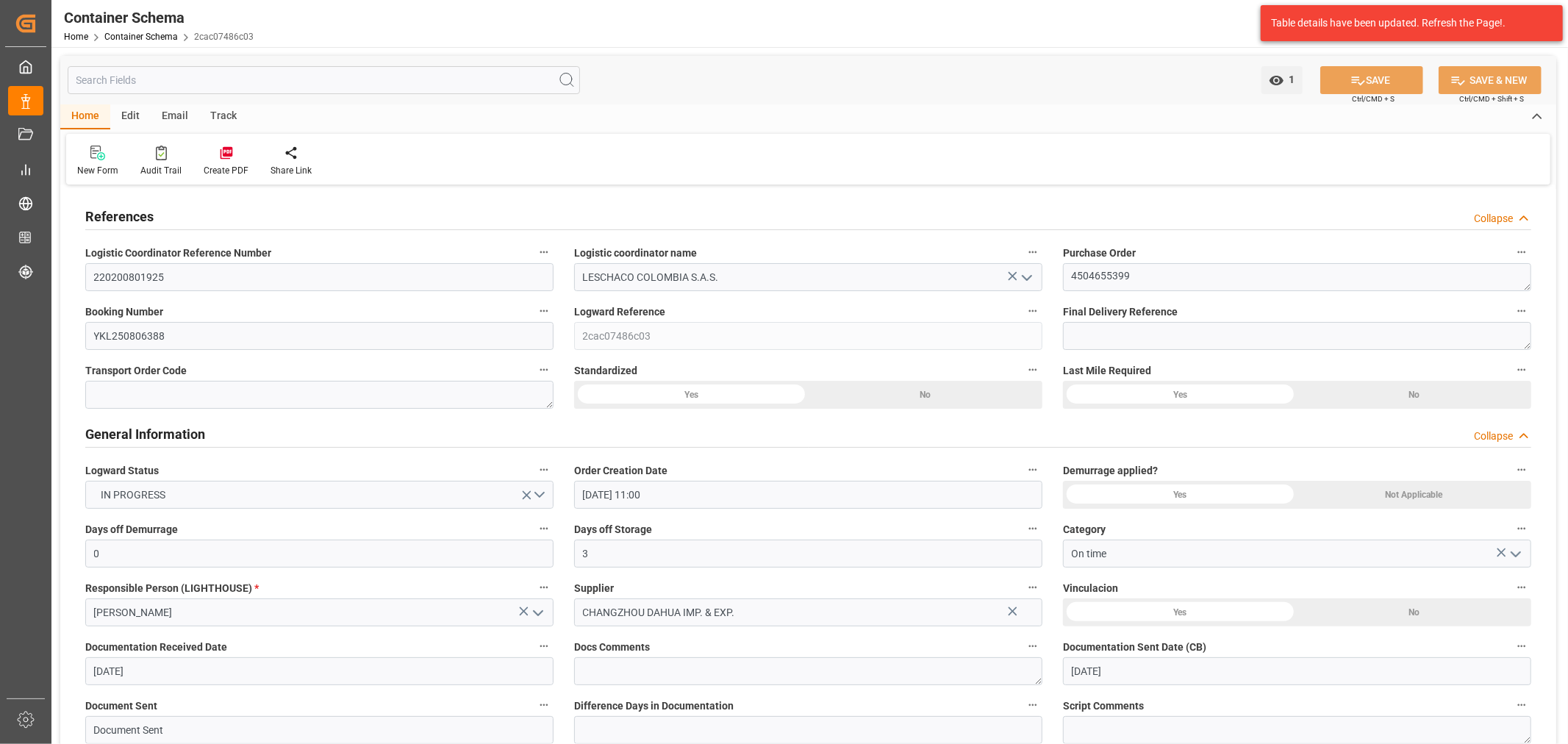
type input "05-09-2025 16:14"
type input "29-09-2025"
click at [179, 119] on div "Email" at bounding box center [175, 117] width 49 height 25
click at [109, 157] on div at bounding box center [100, 152] width 44 height 16
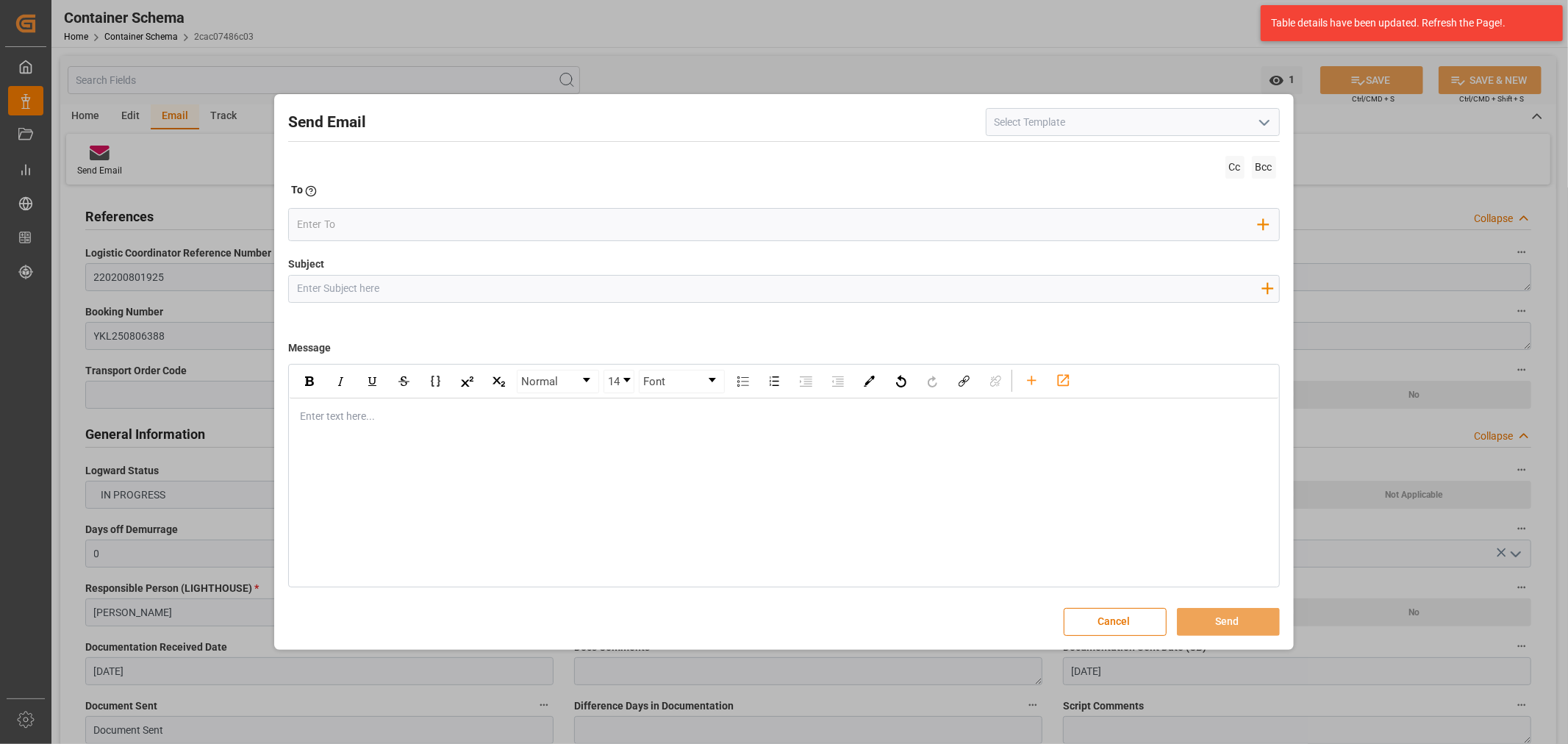
click at [503, 277] on div "Add field to Subject" at bounding box center [784, 289] width 991 height 28
click at [503, 277] on input "Subject" at bounding box center [779, 288] width 980 height 26
paste input "PO 4504655399 //TE//LOGWARD STATUS//CHANGZHOU DAHUA IMP & EXP//ARCHROMA COLOMBI…"
type input "PO 4504655399 //TE//LOGWARD STATUS//CHANGZHOU DAHUA IMP & EXP//ARCHROMA COLOMBI…"
drag, startPoint x: 382, startPoint y: 408, endPoint x: 302, endPoint y: 424, distance: 81.6
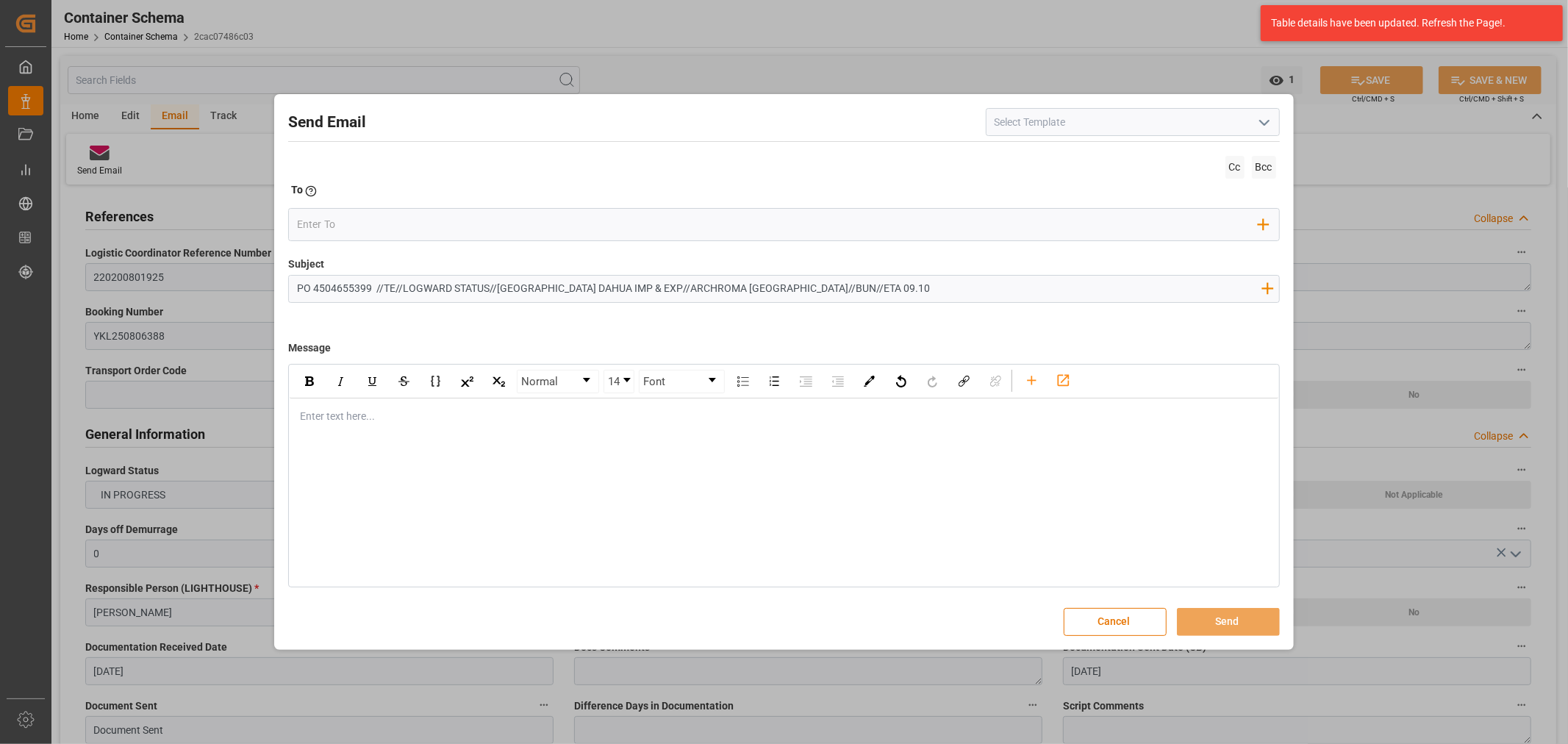
click at [381, 409] on div "rdw-editor" at bounding box center [784, 416] width 967 height 16
click at [353, 417] on div "rdw-editor" at bounding box center [784, 416] width 967 height 16
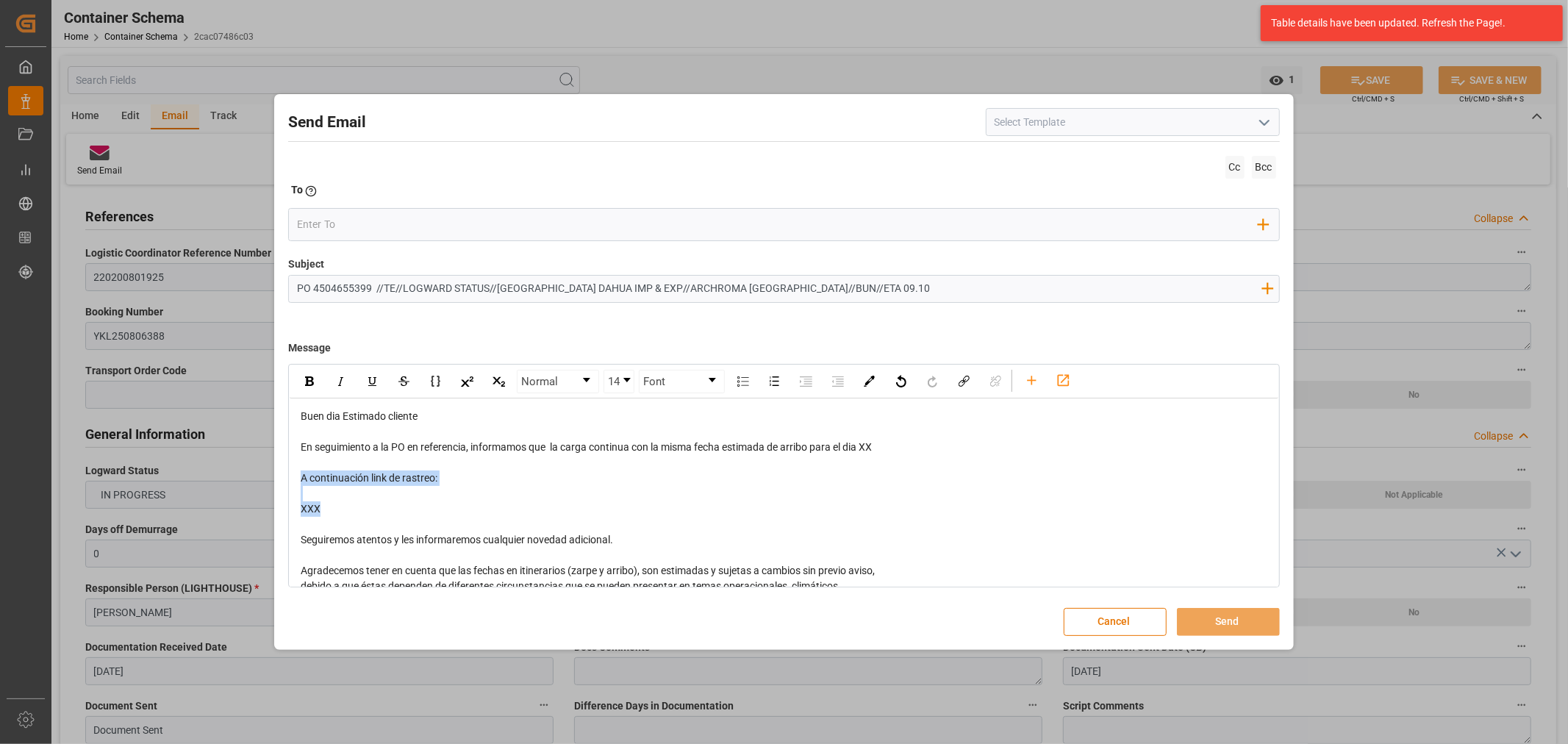
drag, startPoint x: 324, startPoint y: 503, endPoint x: 297, endPoint y: 474, distance: 39.6
click at [297, 474] on div "Buen dia Estimado cliente En seguimiento a la PO en referencia, informamos que …" at bounding box center [784, 555] width 988 height 314
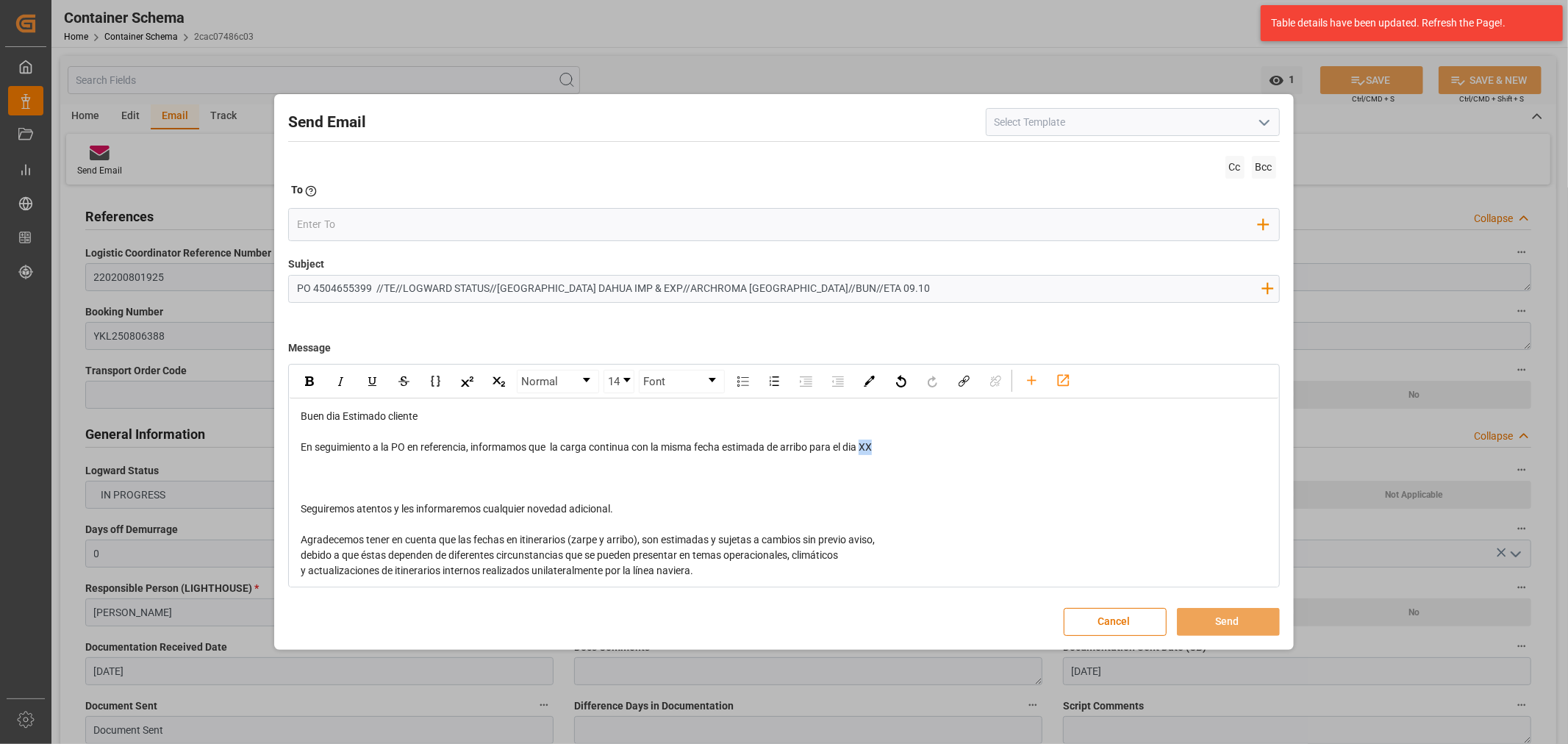
drag, startPoint x: 887, startPoint y: 445, endPoint x: 865, endPoint y: 446, distance: 22.0
click at [865, 446] on div "En seguimiento a la PO en referencia, informamos que la carga continua con la m…" at bounding box center [784, 447] width 967 height 16
click at [880, 449] on span "En seguimiento a la PO en referencia, informamos que la carga continua con la m…" at bounding box center [599, 447] width 597 height 12
click at [326, 472] on div "rdw-editor" at bounding box center [784, 478] width 967 height 16
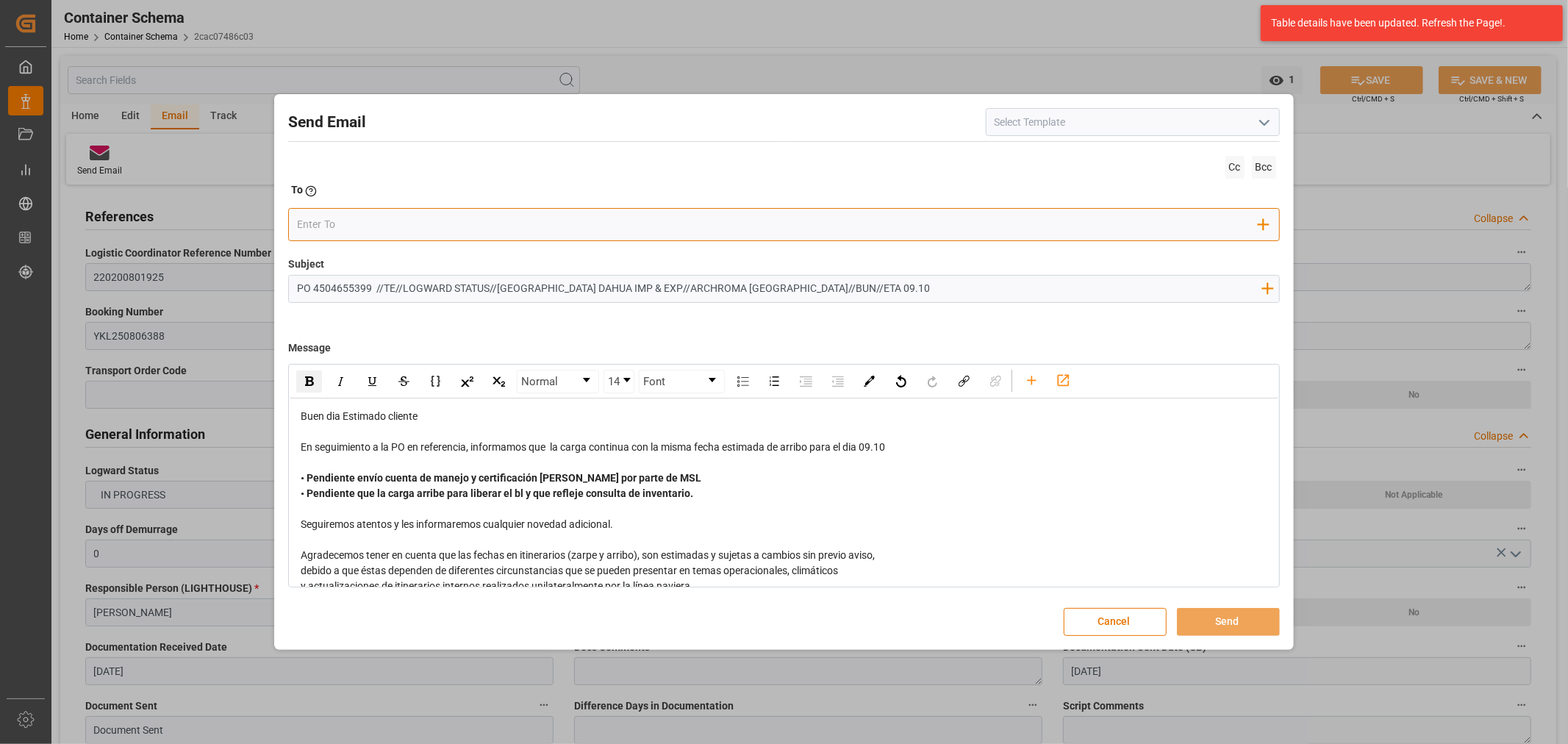
click at [314, 215] on div "Add Field to To" at bounding box center [784, 224] width 991 height 33
click at [314, 216] on input "email" at bounding box center [777, 225] width 962 height 22
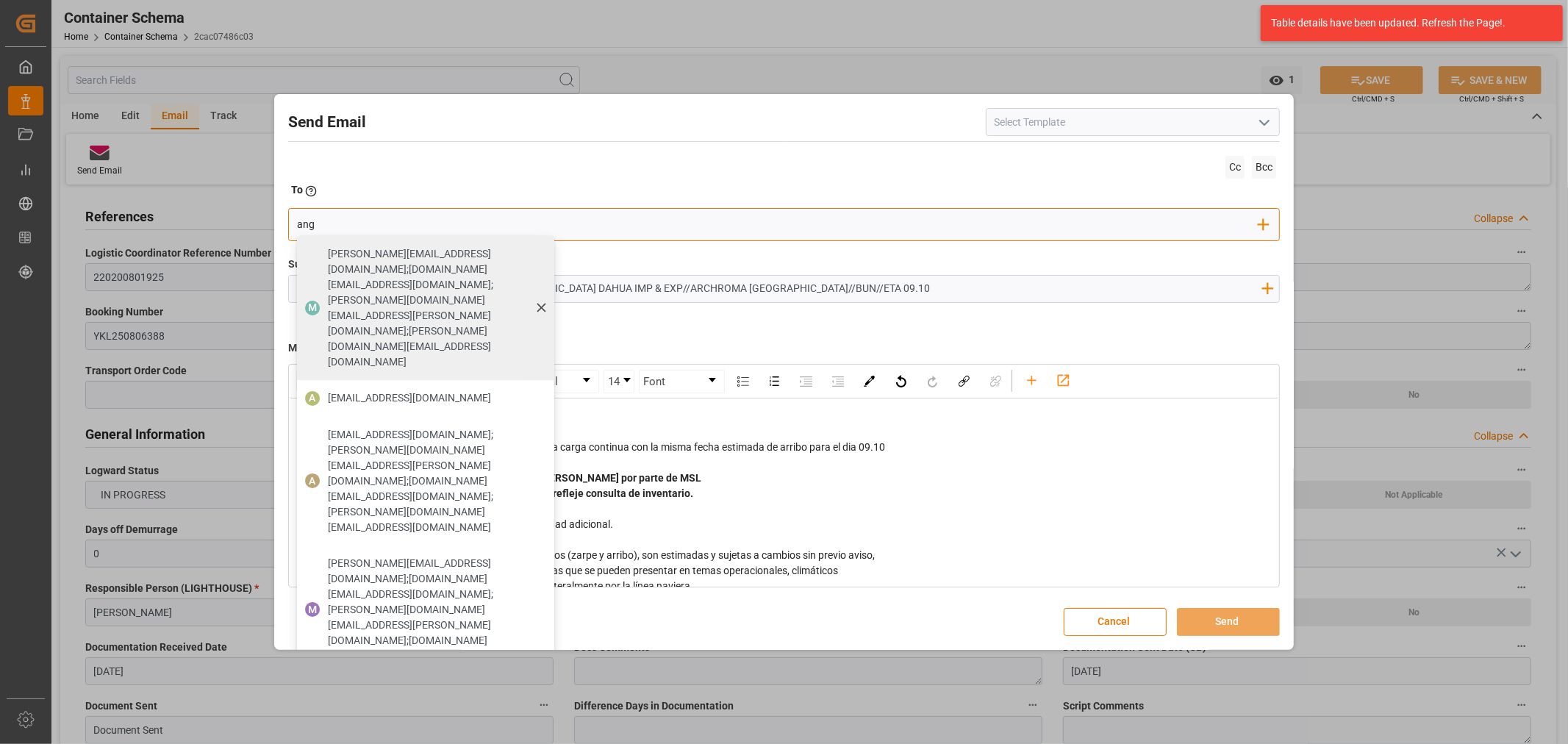
type input "angie"
click at [413, 391] on span "angiee.lamilla@archroma.com" at bounding box center [410, 398] width 163 height 16
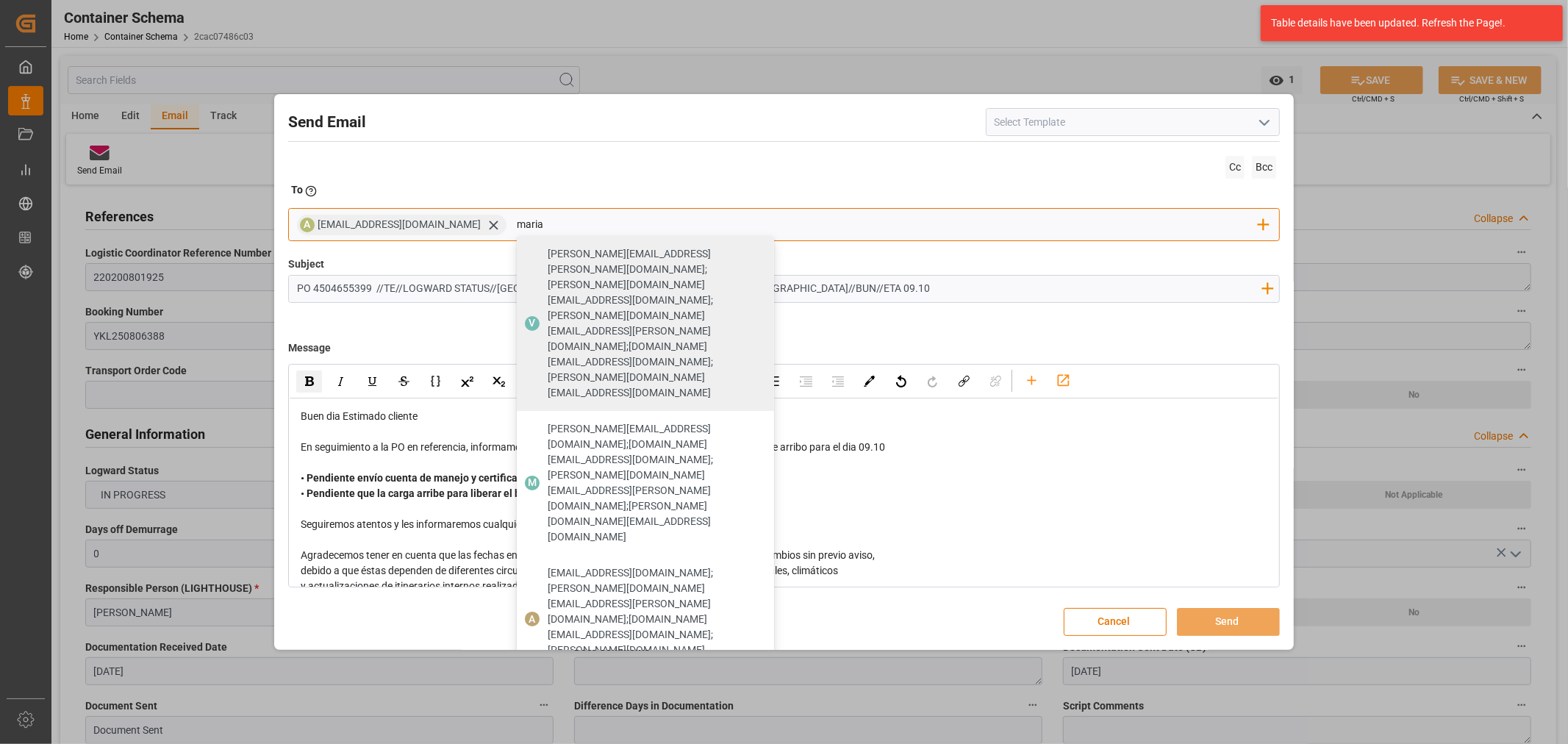
type input "maria"
click at [549, 694] on span "maria.piranquive@leschaco.com" at bounding box center [656, 709] width 216 height 30
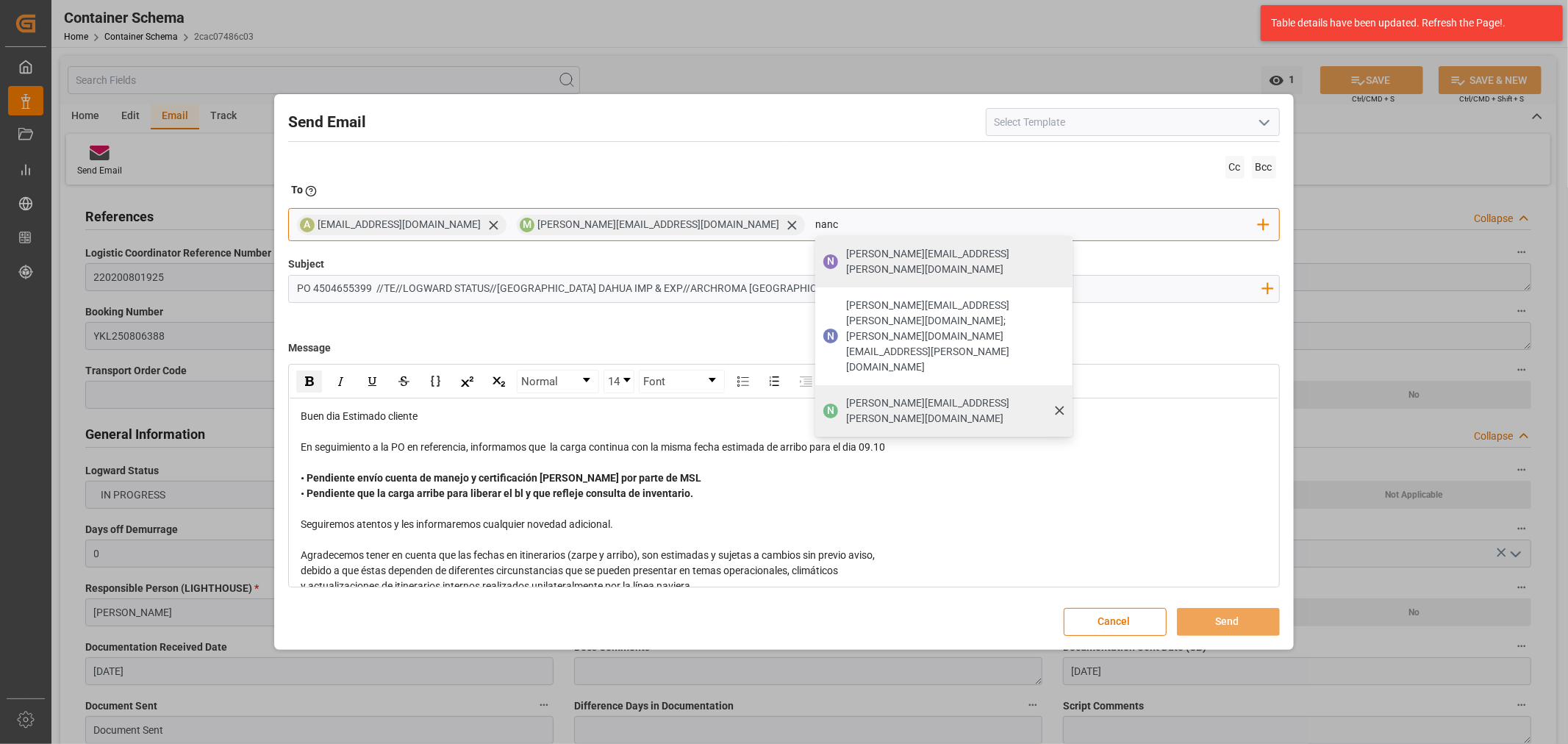
type input "nanc"
drag, startPoint x: 788, startPoint y: 333, endPoint x: 783, endPoint y: 319, distance: 14.9
click at [846, 395] on span "nancy.castellanos@archroma.com" at bounding box center [954, 410] width 216 height 30
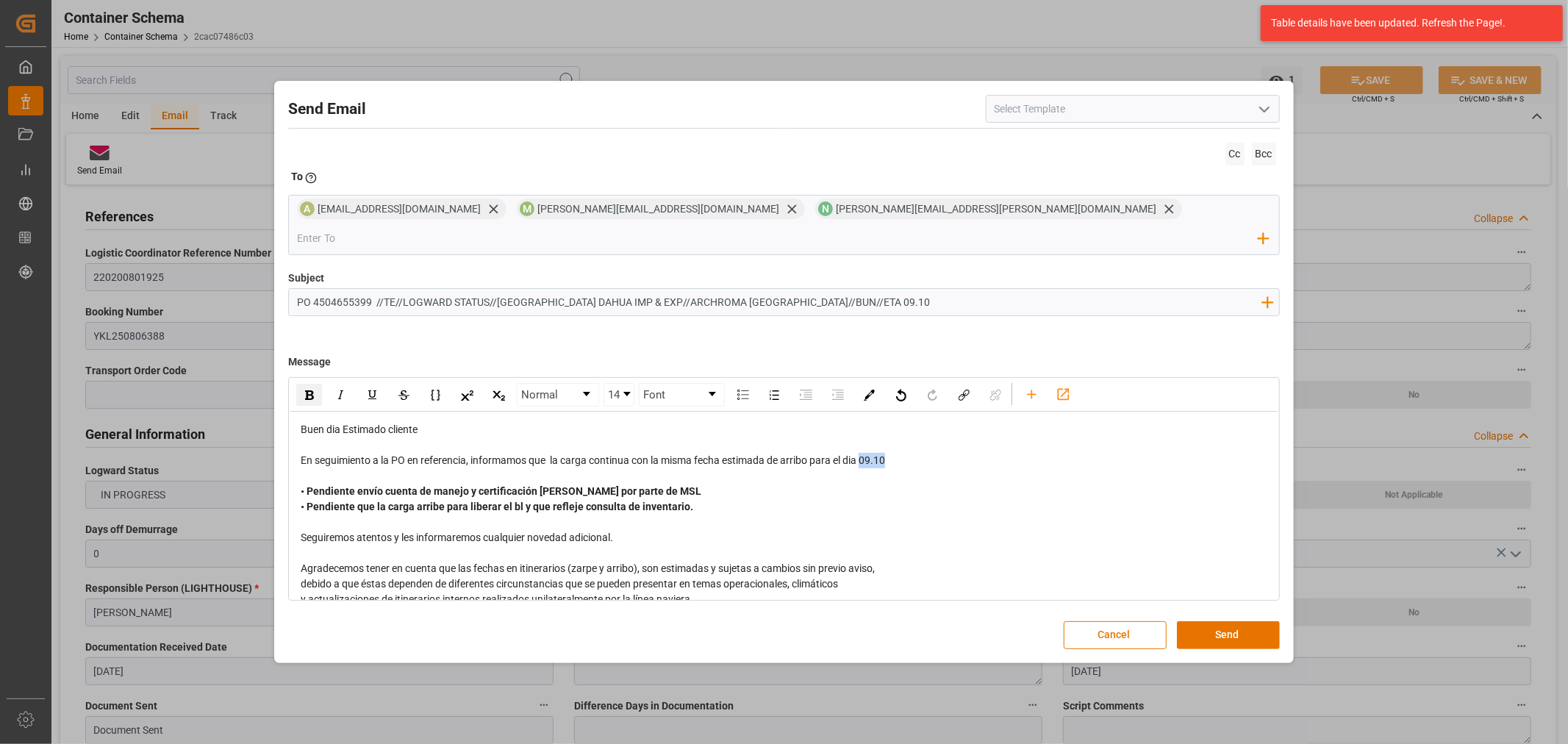
drag, startPoint x: 901, startPoint y: 446, endPoint x: 864, endPoint y: 453, distance: 37.7
click at [864, 453] on div "En seguimiento a la PO en referencia, informamos que la carga continua con la m…" at bounding box center [784, 461] width 967 height 16
click at [309, 391] on img "rdw-inline-control" at bounding box center [309, 395] width 9 height 10
click at [953, 231] on input "email" at bounding box center [777, 238] width 962 height 22
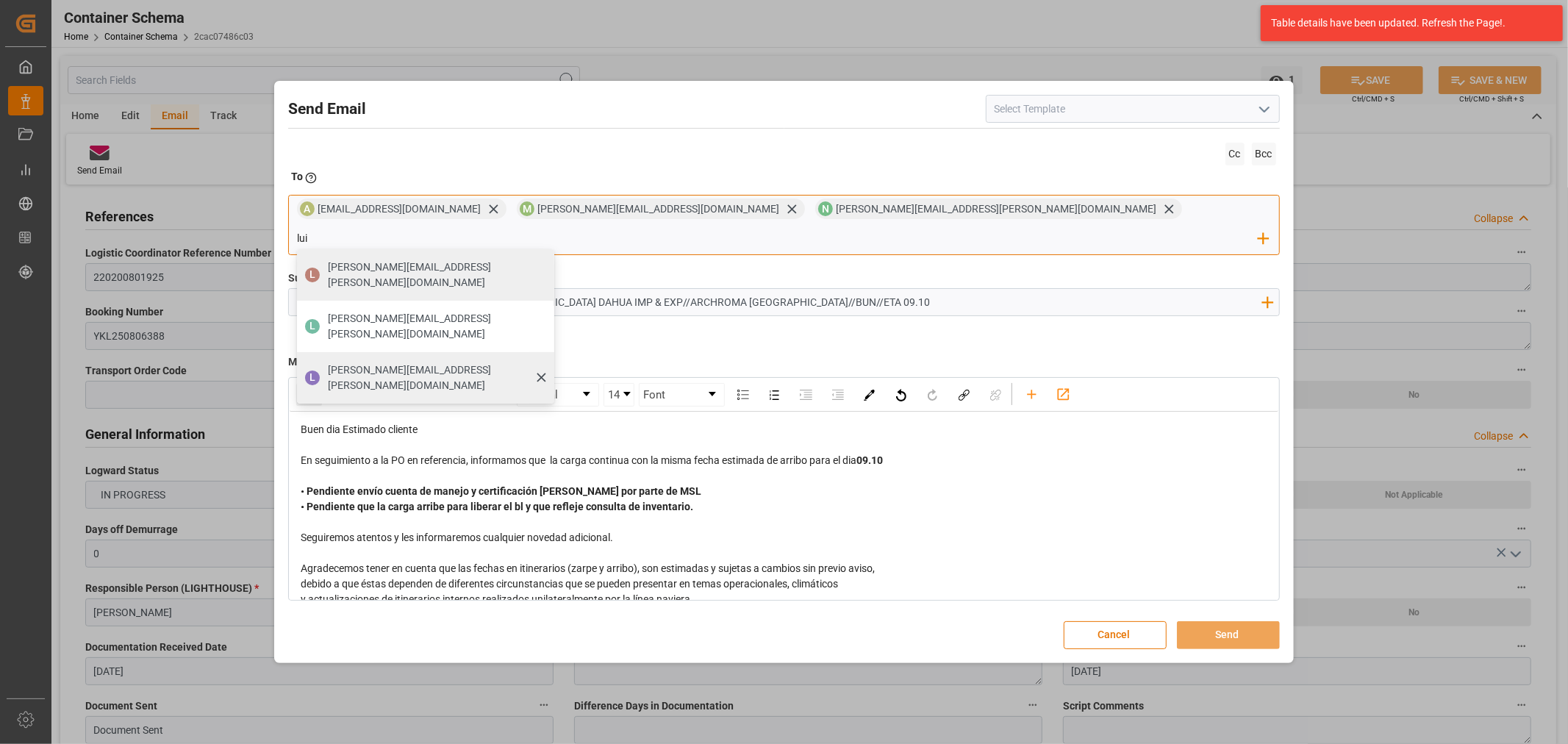
type input "lui"
click at [544, 363] on span "luis.montoya@leschaco.com" at bounding box center [436, 377] width 216 height 30
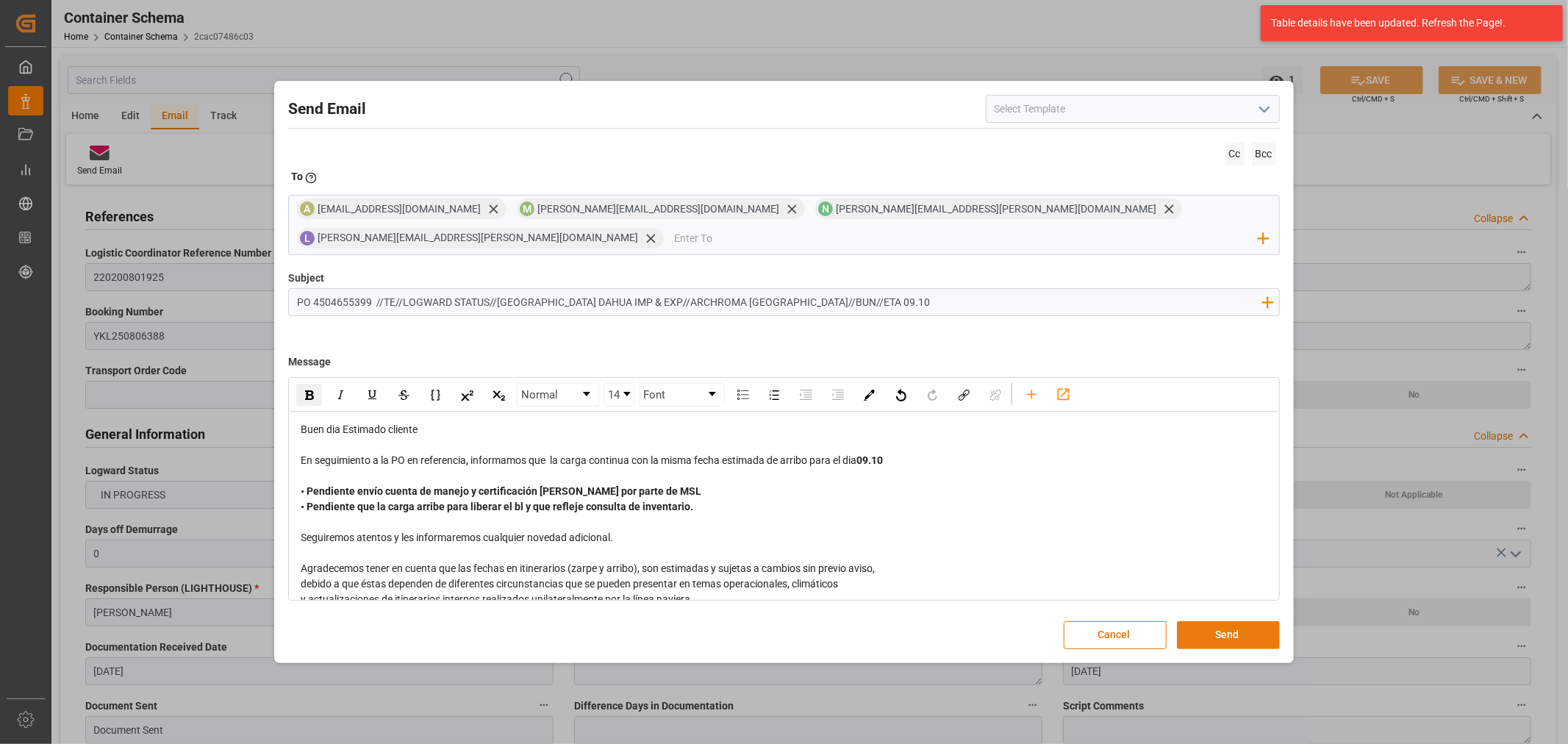
click at [1253, 624] on button "Send" at bounding box center [1228, 635] width 103 height 28
